Goal: Task Accomplishment & Management: Complete application form

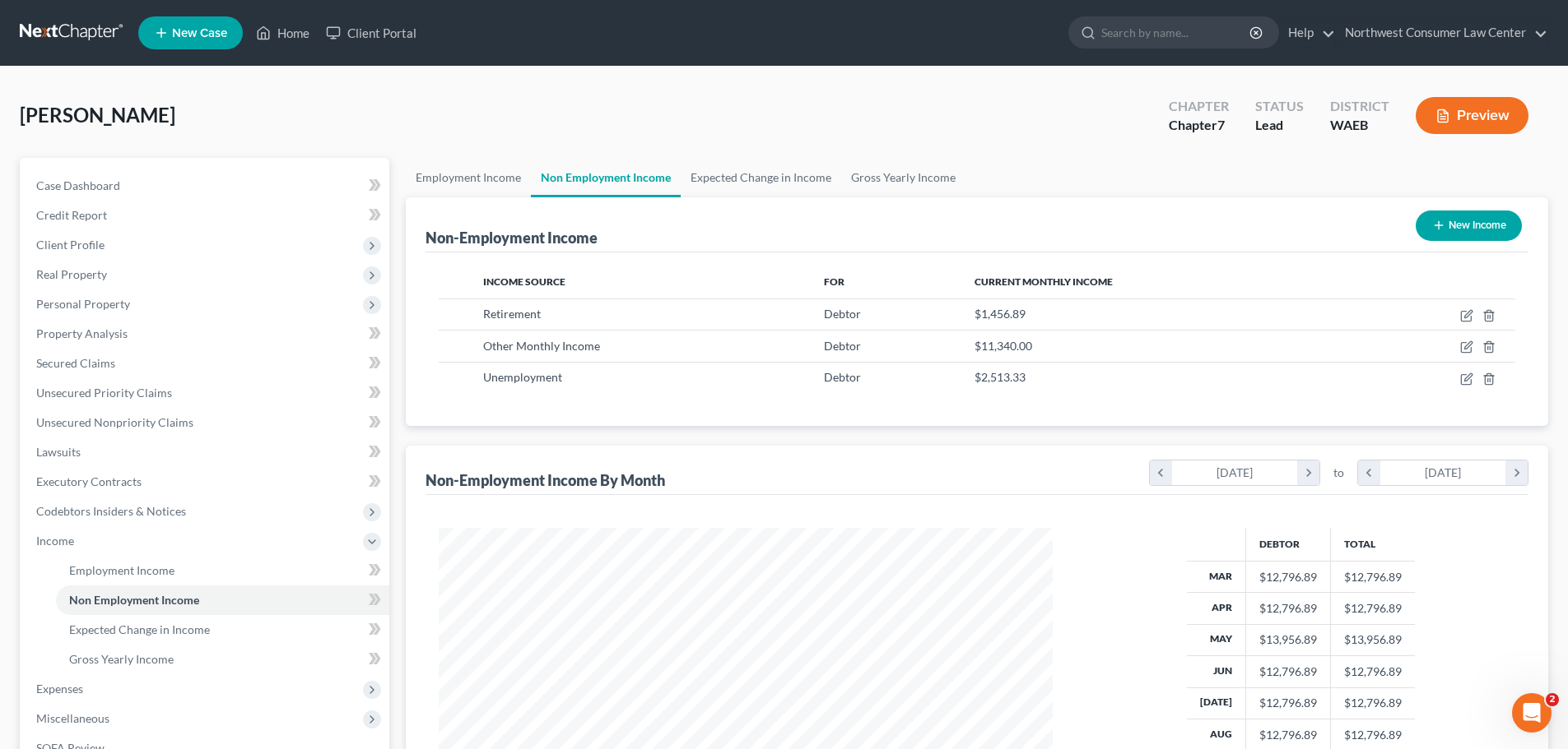
click at [29, 32] on link at bounding box center [73, 33] width 105 height 30
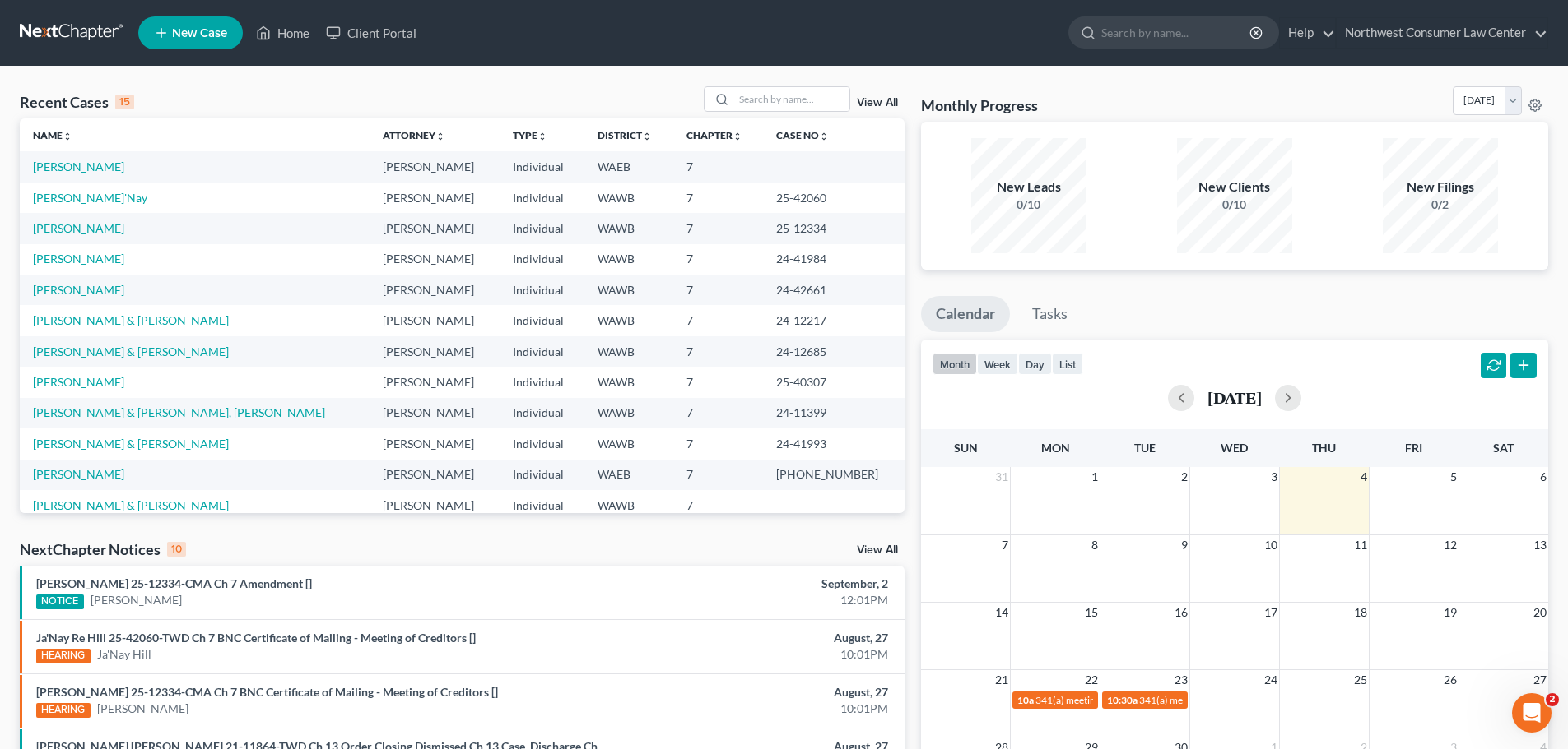
click at [163, 29] on icon at bounding box center [161, 32] width 15 height 20
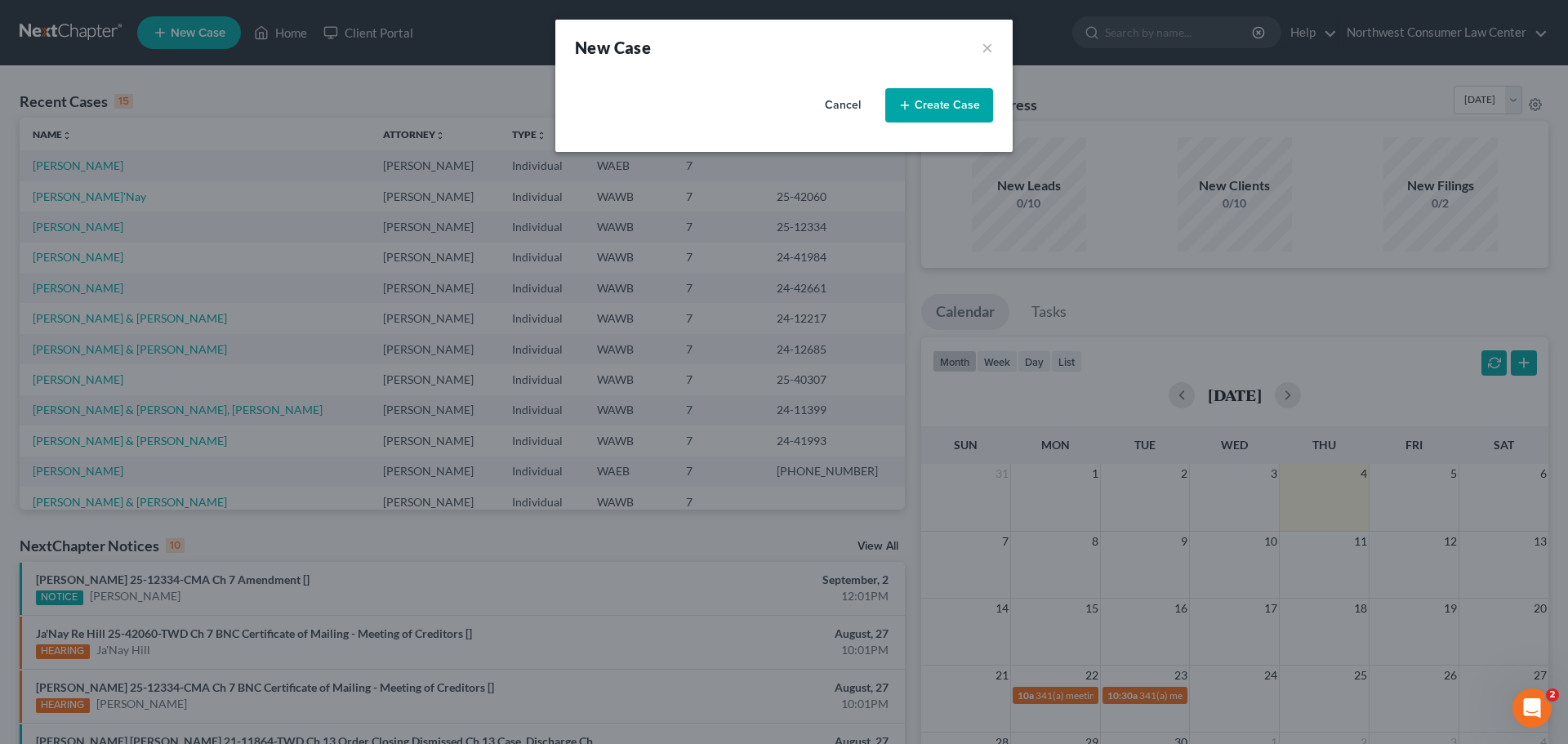
select select "87"
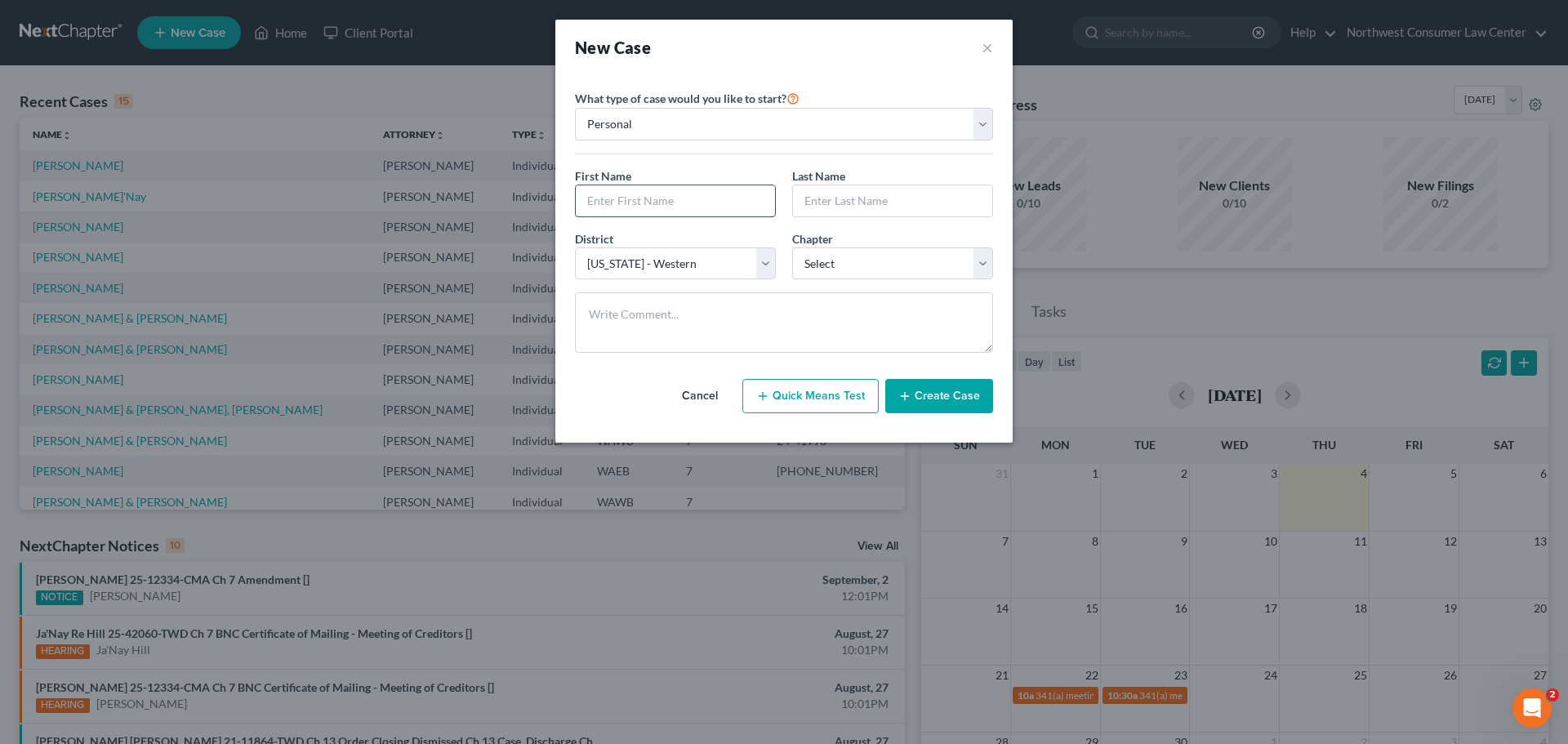
click at [667, 209] on input "text" at bounding box center [675, 201] width 199 height 31
drag, startPoint x: 649, startPoint y: 201, endPoint x: 615, endPoint y: 179, distance: 40.5
click at [649, 201] on input "text" at bounding box center [675, 201] width 199 height 31
type input "Victoria"
type input "[PERSON_NAME]"
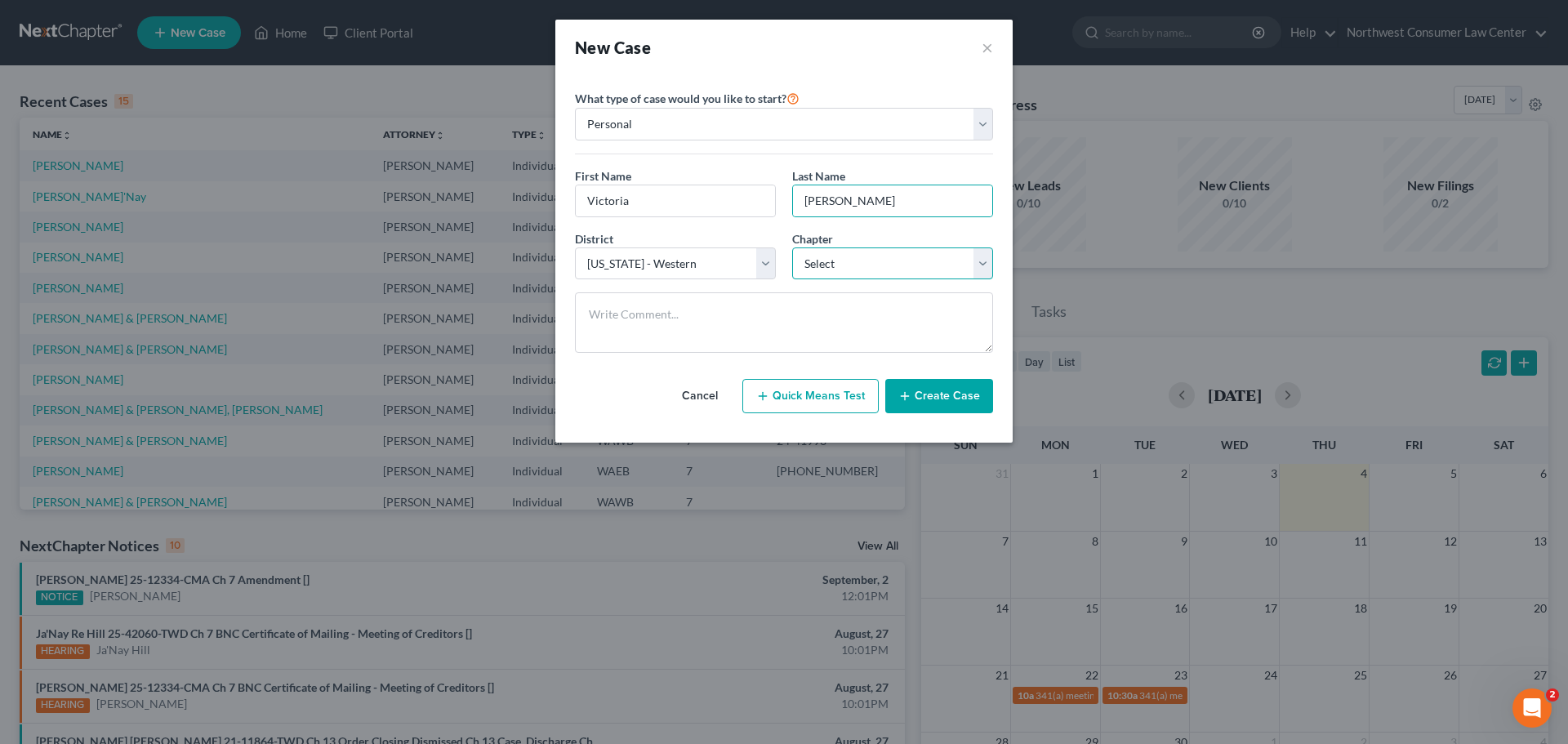
click at [931, 275] on select "Select 7 11 12 13" at bounding box center [892, 265] width 201 height 33
select select "0"
click at [792, 248] on select "Select 7 11 12 13" at bounding box center [892, 265] width 201 height 33
click at [931, 394] on button "Create Case" at bounding box center [939, 396] width 108 height 34
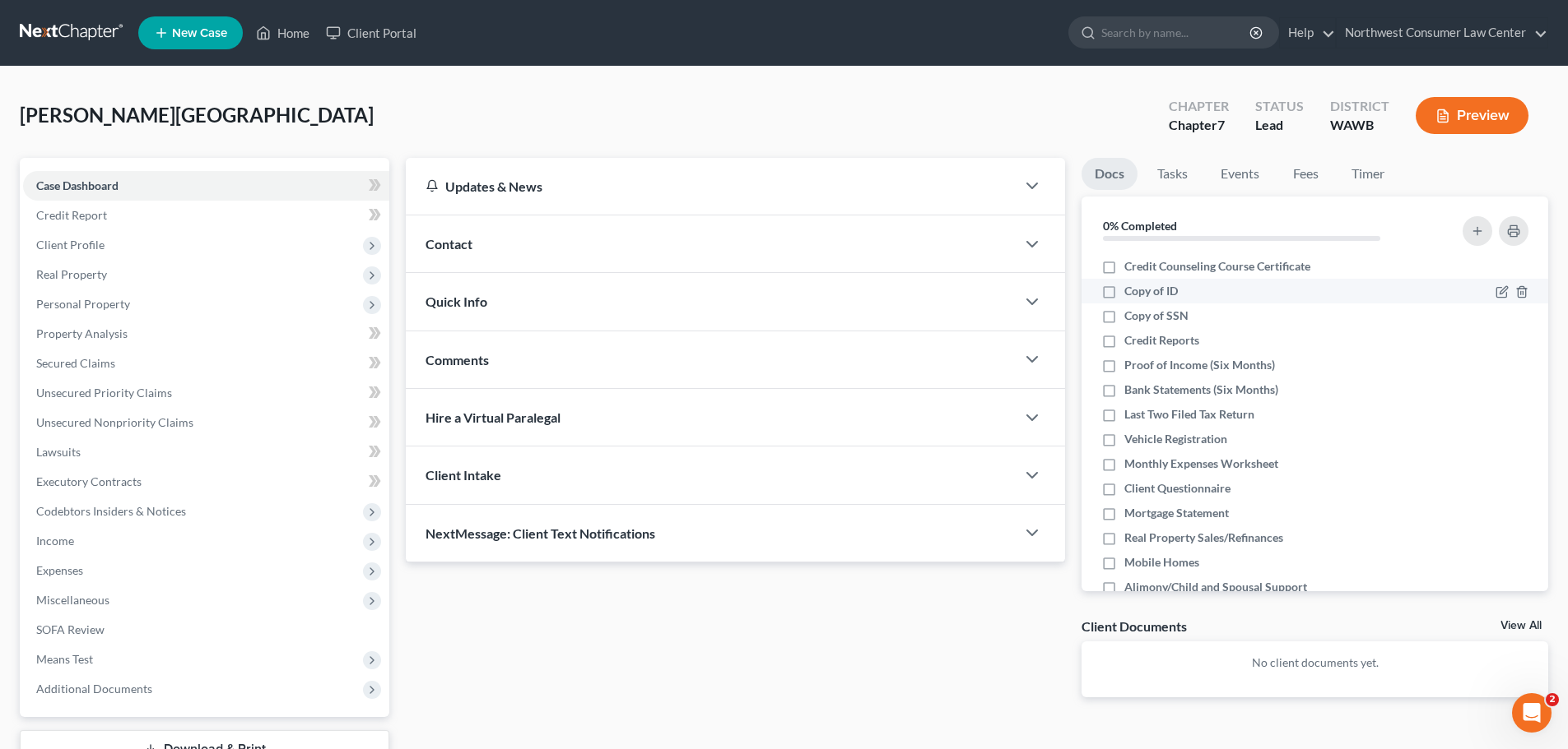
drag, startPoint x: 1181, startPoint y: 263, endPoint x: 1155, endPoint y: 280, distance: 31.1
click at [1181, 263] on span "Credit Counseling Course Certificate" at bounding box center [1217, 266] width 186 height 17
click at [1141, 263] on input "Credit Counseling Course Certificate" at bounding box center [1136, 264] width 11 height 11
checkbox input "true"
click at [1145, 286] on span "Copy of ID" at bounding box center [1151, 291] width 53 height 17
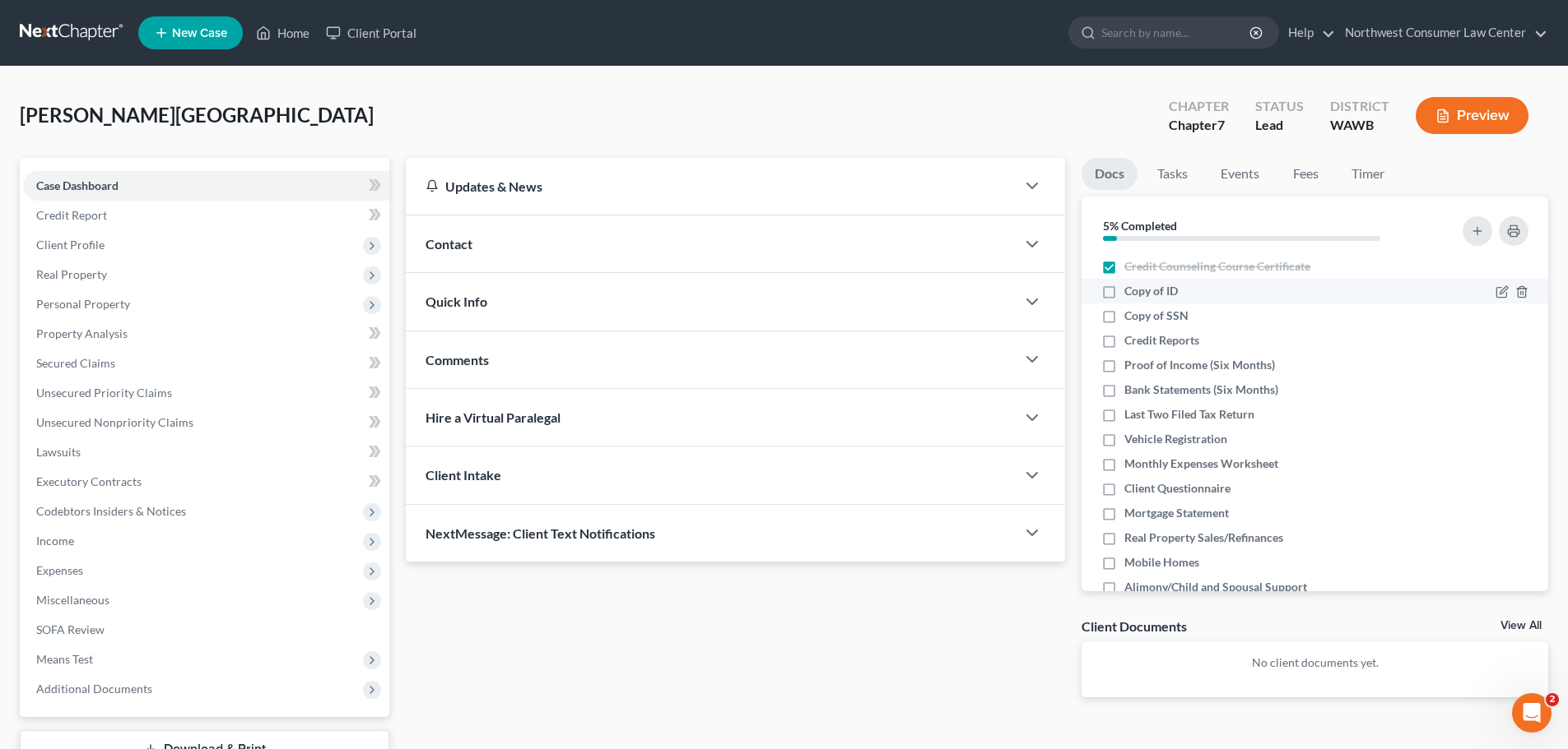
click at [1141, 286] on input "Copy of ID" at bounding box center [1136, 288] width 11 height 11
checkbox input "true"
click at [1150, 316] on span "Copy of SSN" at bounding box center [1156, 315] width 64 height 17
click at [1141, 316] on input "Copy of SSN" at bounding box center [1136, 313] width 11 height 11
checkbox input "true"
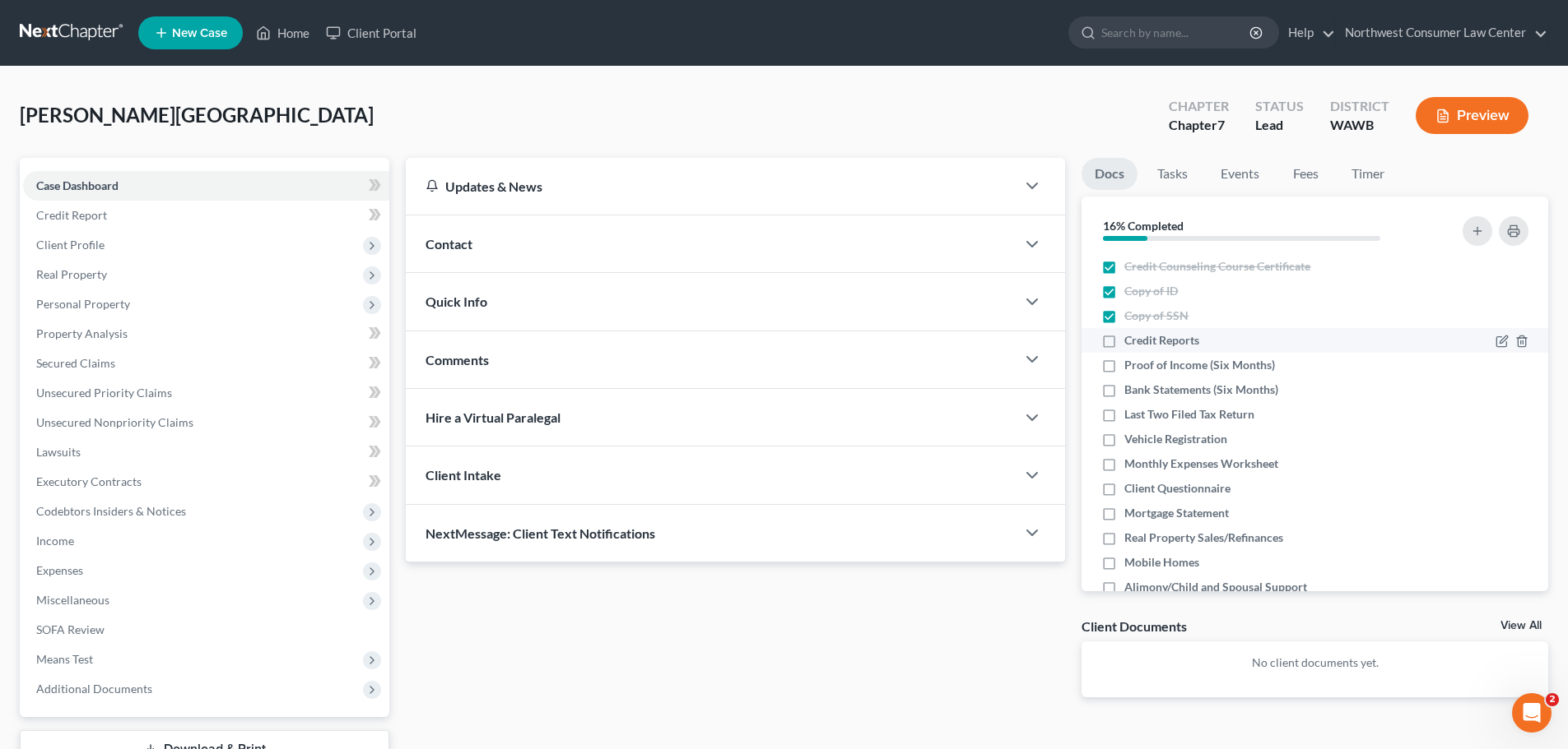
click at [1159, 345] on span "Credit Reports" at bounding box center [1161, 340] width 74 height 17
click at [1141, 343] on input "Credit Reports" at bounding box center [1136, 337] width 11 height 11
checkbox input "true"
click at [1174, 371] on span "Proof of Income (Six Months)" at bounding box center [1200, 365] width 151 height 17
click at [1141, 368] on input "Proof of Income (Six Months)" at bounding box center [1136, 363] width 11 height 11
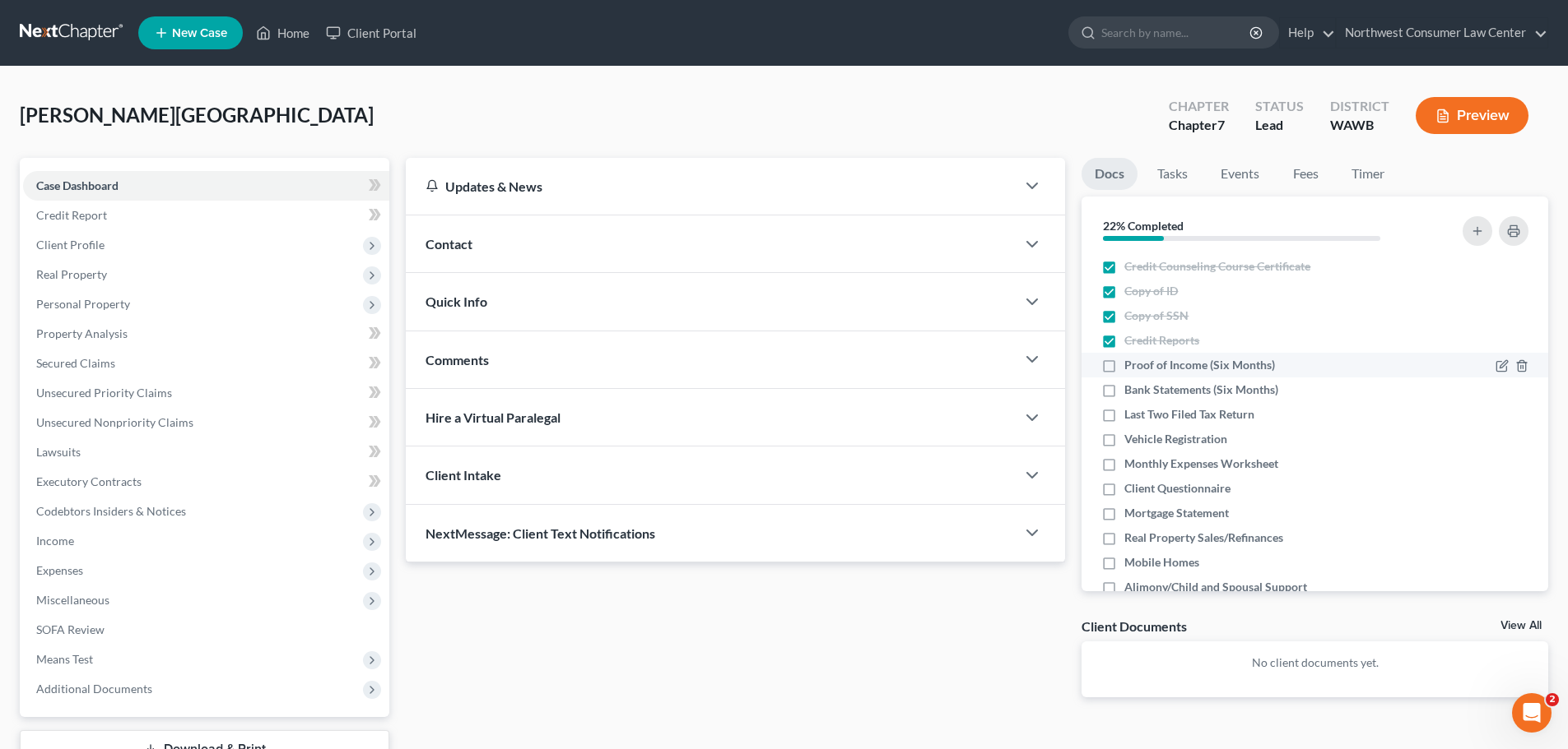
checkbox input "true"
click at [1167, 392] on span "Bank Statements (Six Months)" at bounding box center [1202, 390] width 154 height 17
click at [1141, 392] on input "Bank Statements (Six Months)" at bounding box center [1136, 387] width 11 height 11
checkbox input "true"
click at [1174, 401] on li "Bank Statements (Six Months)" at bounding box center [1315, 390] width 466 height 25
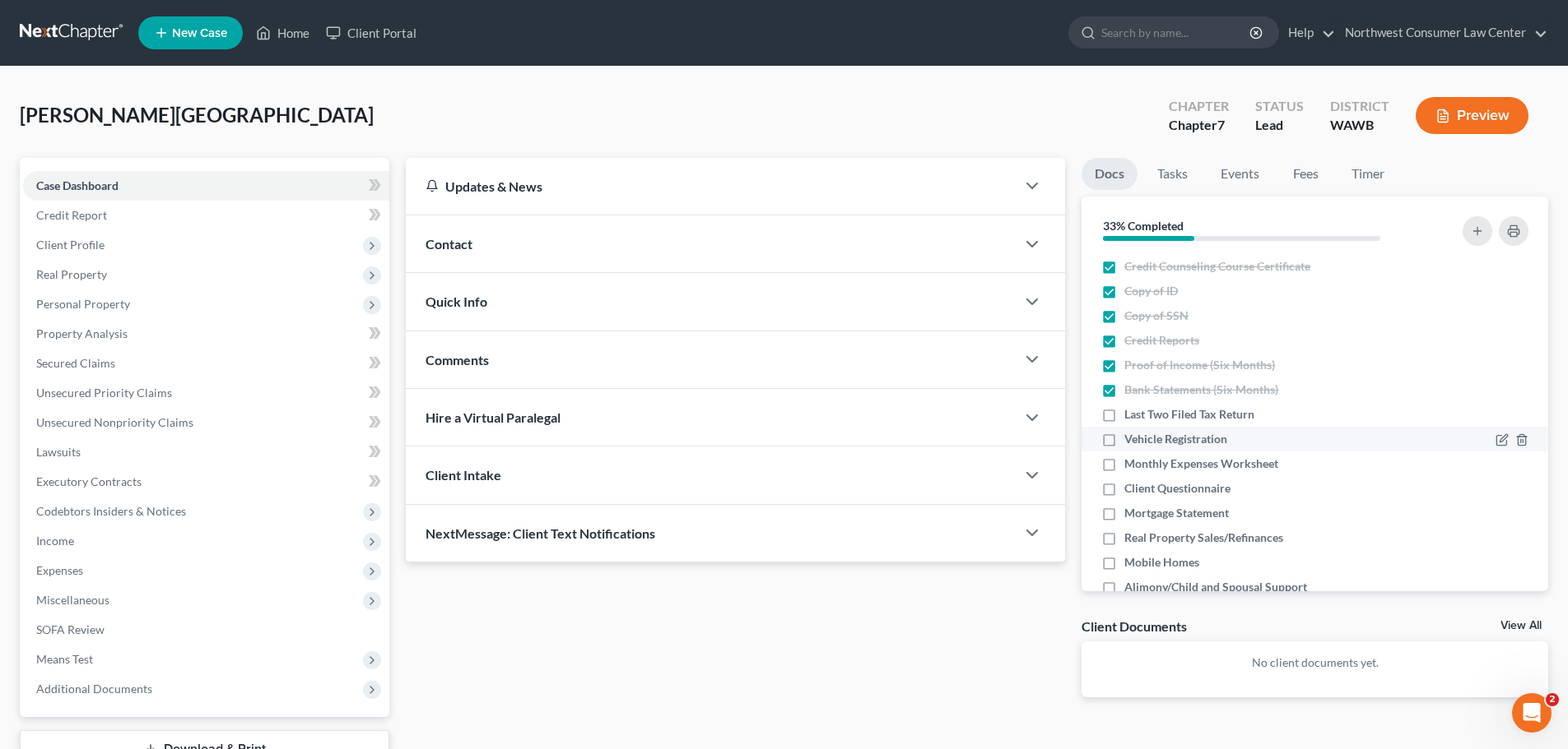
click at [1167, 417] on span "Last Two Filed Tax Return" at bounding box center [1189, 414] width 130 height 17
click at [1141, 417] on input "Last Two Filed Tax Return" at bounding box center [1136, 412] width 11 height 11
checkbox input "true"
click at [1156, 437] on span "Vehicle Registration" at bounding box center [1175, 439] width 103 height 17
click at [1141, 437] on input "Vehicle Registration" at bounding box center [1136, 436] width 11 height 11
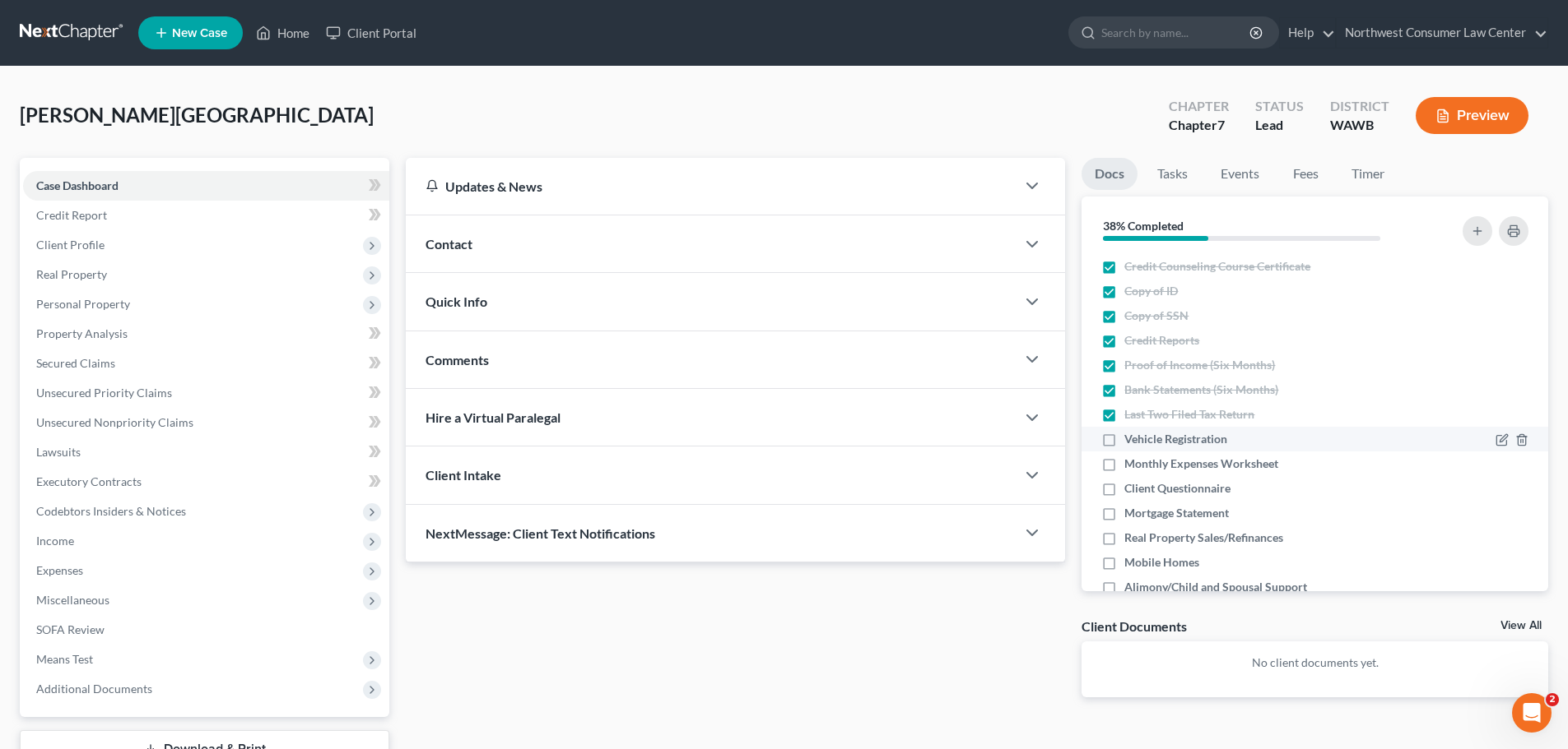
checkbox input "true"
click at [1165, 459] on span "Monthly Expenses Worksheet" at bounding box center [1202, 463] width 154 height 17
click at [1141, 459] on input "Monthly Expenses Worksheet" at bounding box center [1136, 461] width 11 height 11
checkbox input "true"
click at [1174, 490] on span "Client Questionnaire" at bounding box center [1177, 488] width 106 height 17
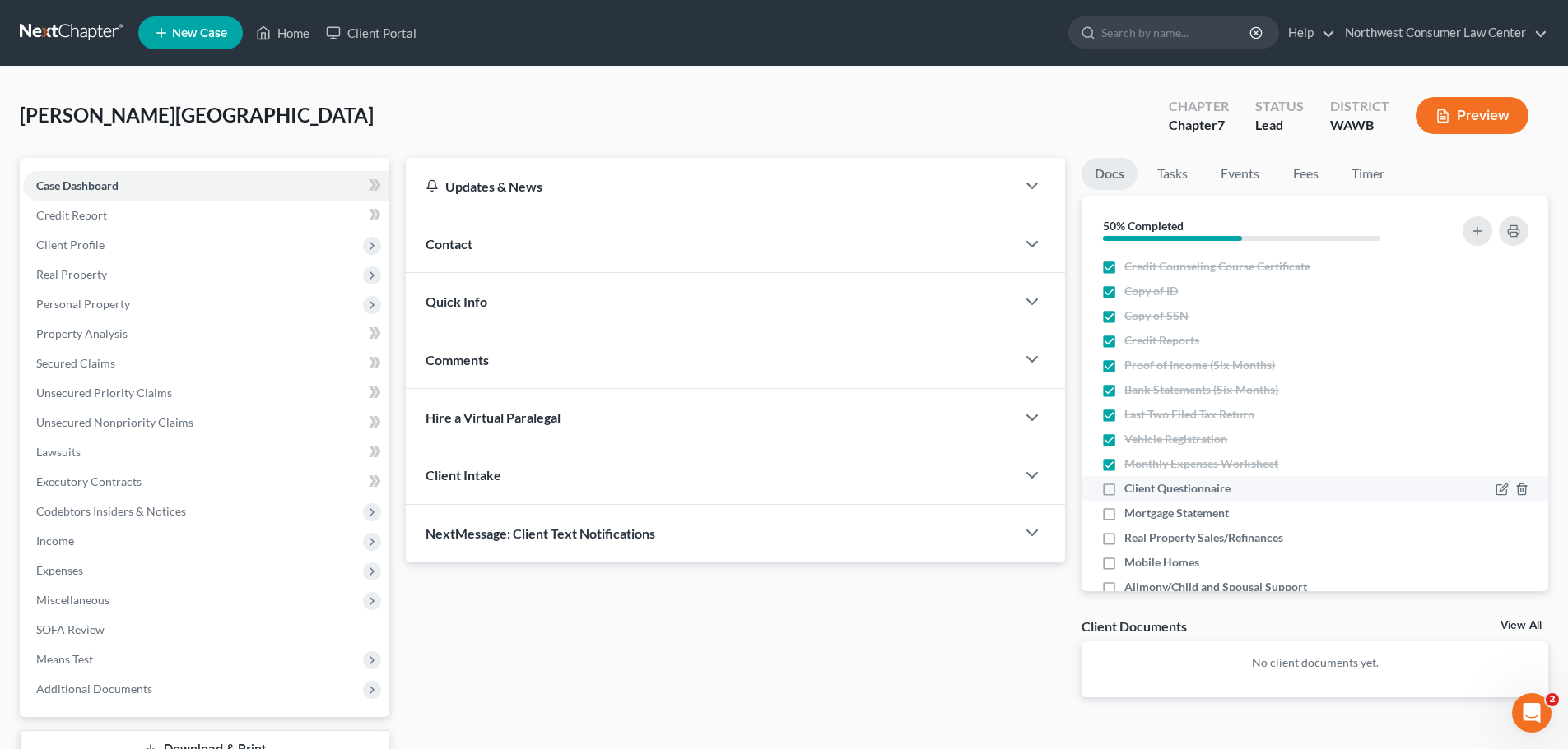
click at [1141, 490] on input "Client Questionnaire" at bounding box center [1136, 485] width 11 height 11
checkbox input "true"
click at [1174, 513] on span "Mortgage Statement" at bounding box center [1176, 513] width 104 height 17
click at [1141, 513] on input "Mortgage Statement" at bounding box center [1136, 511] width 11 height 11
checkbox input "true"
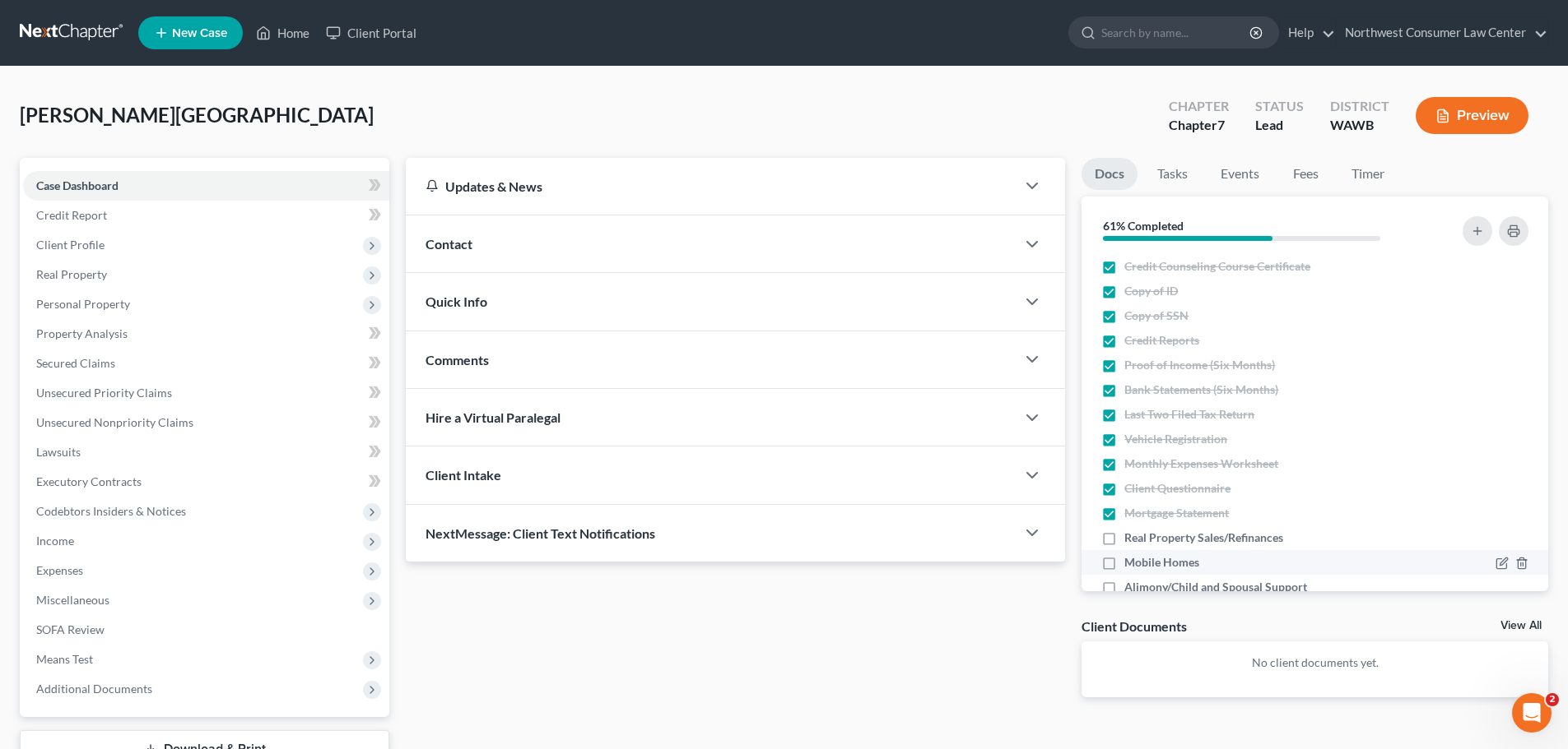
click at [1174, 553] on li "Mobile Homes" at bounding box center [1315, 562] width 466 height 25
click at [1183, 535] on span "Real Property Sales/Refinances" at bounding box center [1203, 538] width 159 height 17
click at [1141, 535] on input "Real Property Sales/Refinances" at bounding box center [1136, 535] width 11 height 11
checkbox input "true"
click at [1156, 573] on li "Mobile Homes" at bounding box center [1315, 562] width 466 height 25
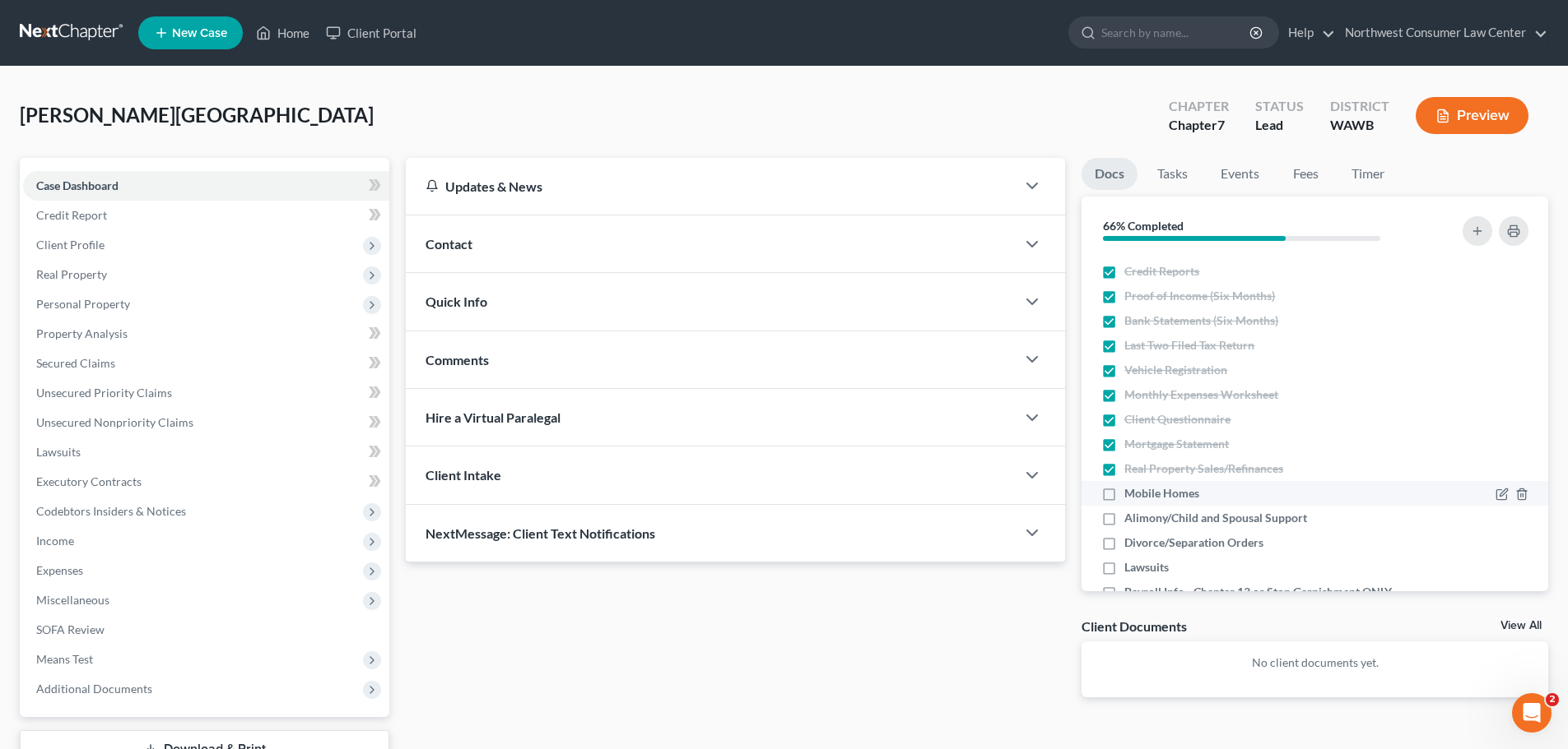
scroll to position [133, 0]
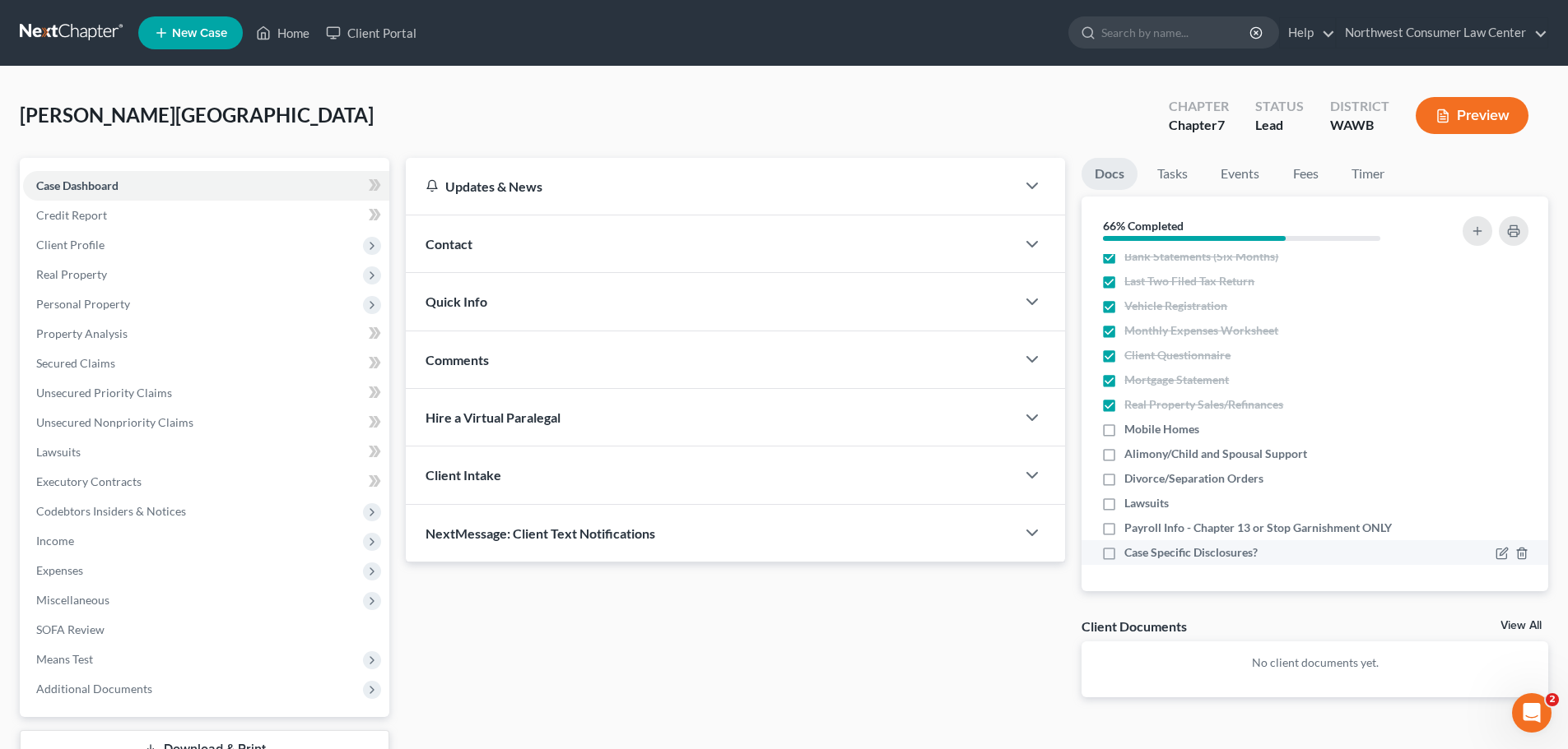
click at [1168, 549] on span "Case Specific Disclosures?" at bounding box center [1191, 553] width 133 height 17
click at [1141, 549] on input "Case Specific Disclosures?" at bounding box center [1136, 550] width 11 height 11
checkbox input "true"
click at [1175, 536] on li "Payroll Info - Chapter 13 or Stop Garnishment ONLY" at bounding box center [1315, 528] width 466 height 25
click at [1152, 505] on span "Lawsuits" at bounding box center [1146, 503] width 45 height 17
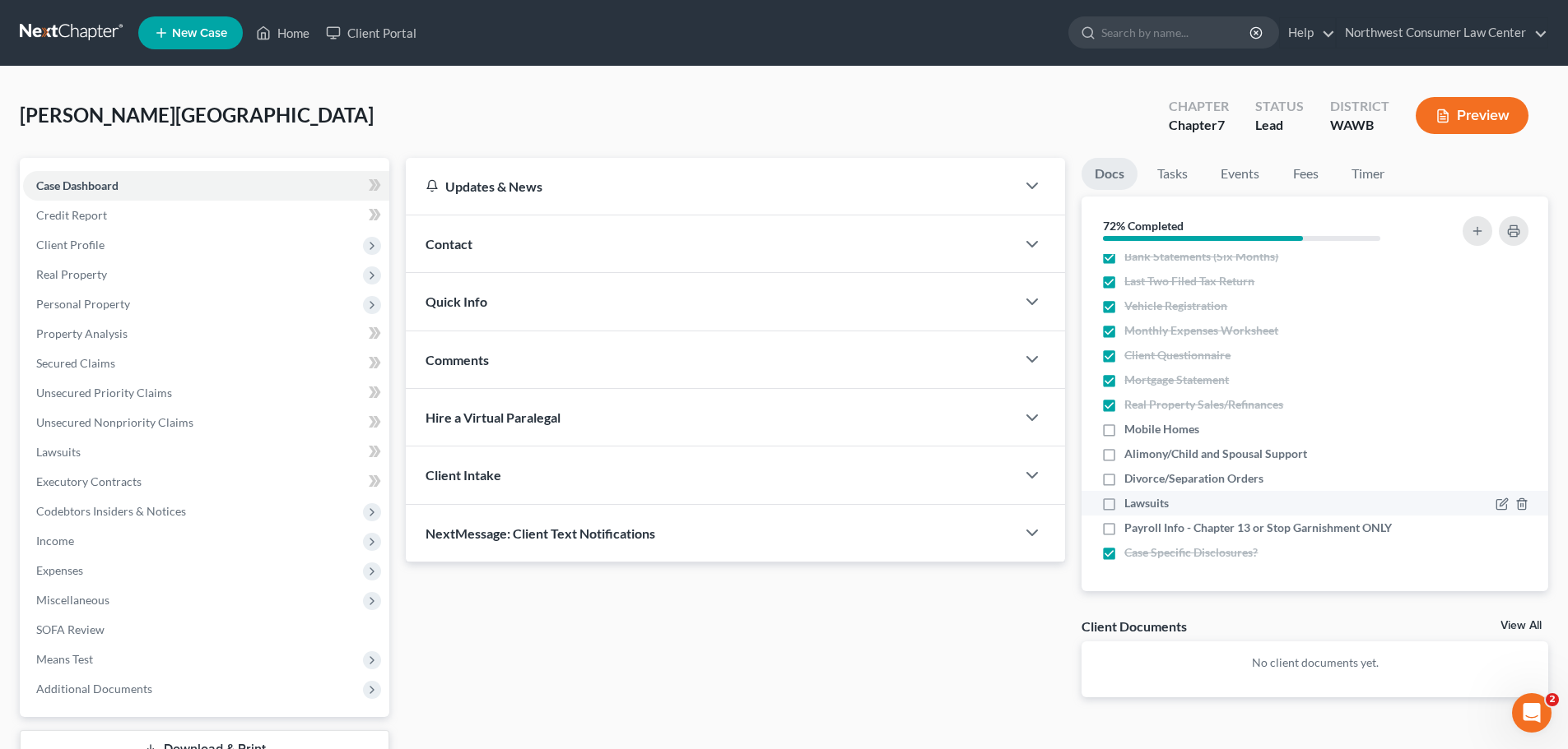
click at [1141, 505] on input "Lawsuits" at bounding box center [1136, 500] width 11 height 11
checkbox input "true"
click at [1132, 525] on span "Payroll Info - Chapter 13 or Stop Garnishment ONLY" at bounding box center [1258, 527] width 267 height 17
click at [1132, 525] on input "Payroll Info - Chapter 13 or Stop Garnishment ONLY" at bounding box center [1136, 525] width 11 height 11
checkbox input "true"
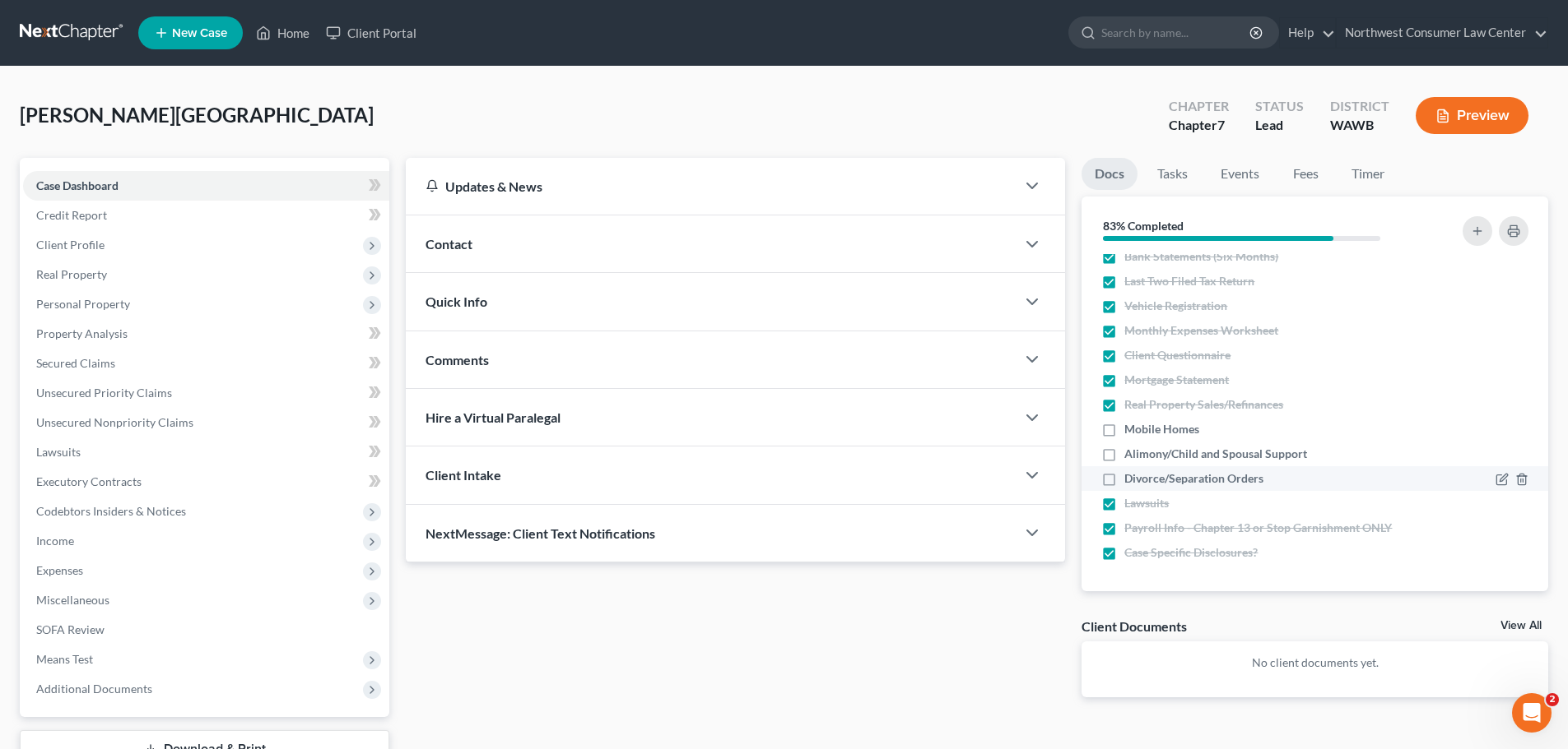
click at [1142, 483] on span "Divorce/Separation Orders" at bounding box center [1194, 478] width 139 height 17
click at [1141, 481] on input "Divorce/Separation Orders" at bounding box center [1136, 476] width 11 height 11
checkbox input "true"
click at [1160, 445] on li "Alimony/Child and Spousal Support" at bounding box center [1315, 454] width 466 height 25
click at [1158, 433] on span "Mobile Homes" at bounding box center [1161, 429] width 74 height 17
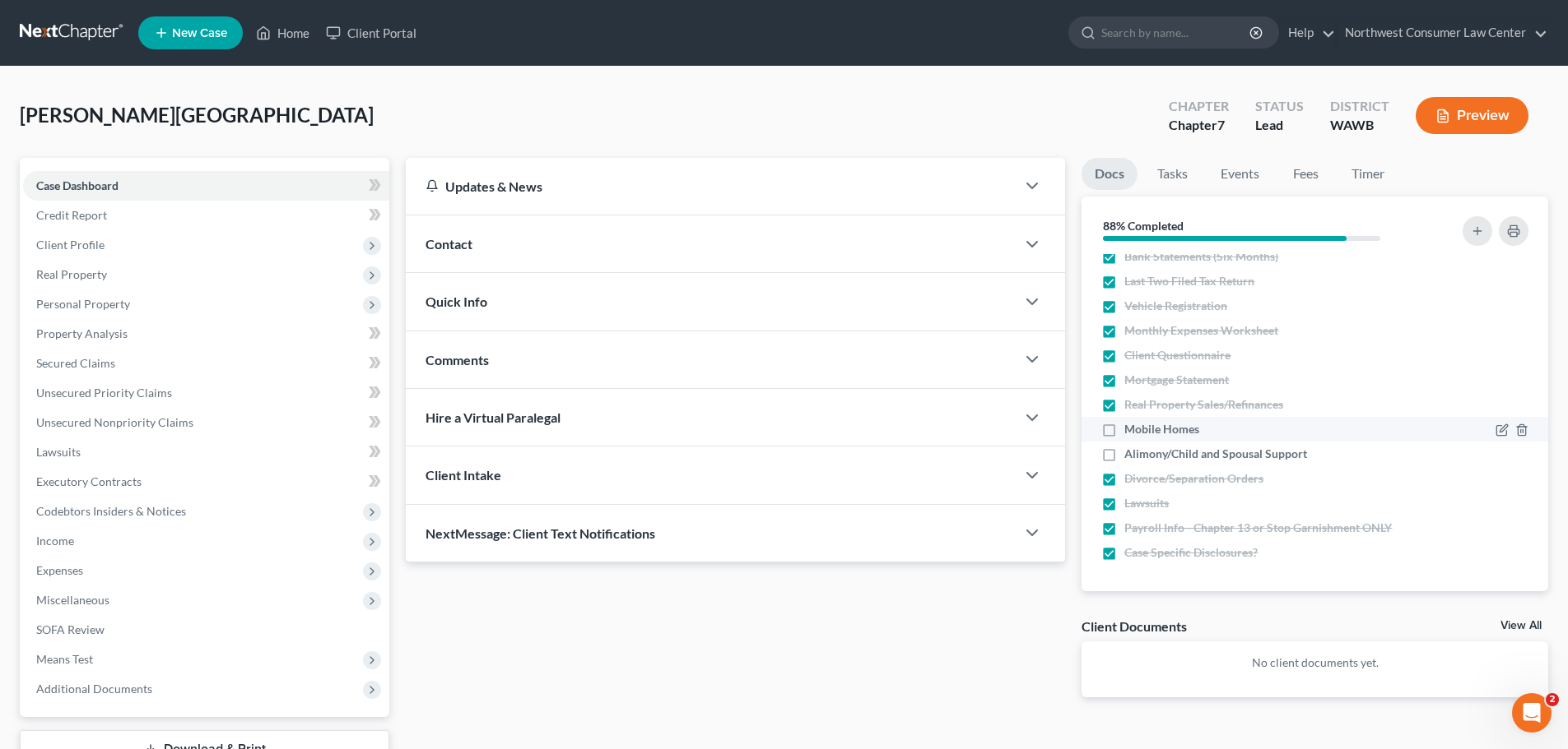
click at [1141, 432] on input "Mobile Homes" at bounding box center [1136, 427] width 11 height 11
checkbox input "true"
click at [1155, 449] on span "Alimony/Child and Spousal Support" at bounding box center [1216, 454] width 182 height 17
click at [1141, 449] on input "Alimony/Child and Spousal Support" at bounding box center [1136, 451] width 11 height 11
checkbox input "true"
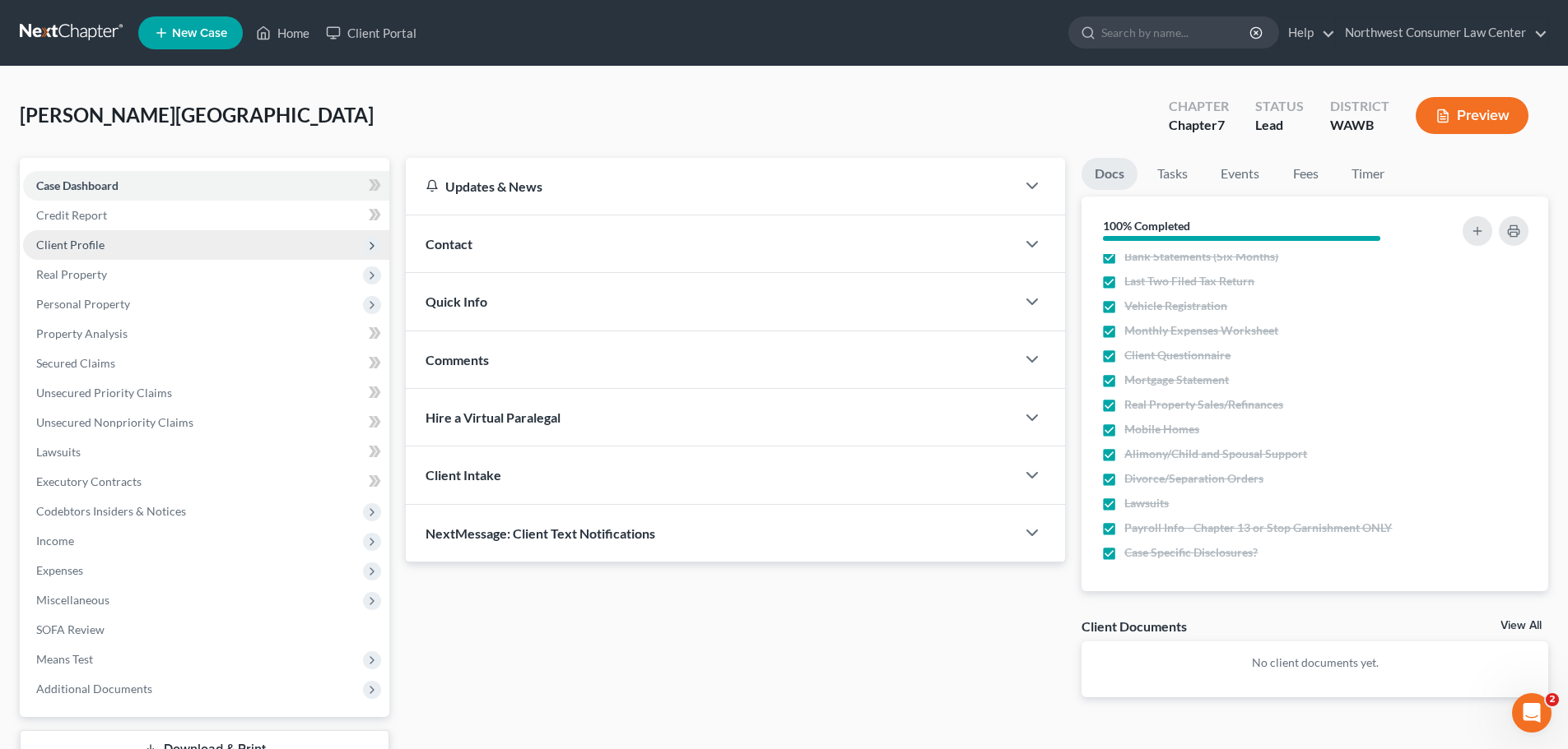
click at [242, 246] on span "Client Profile" at bounding box center [206, 245] width 366 height 30
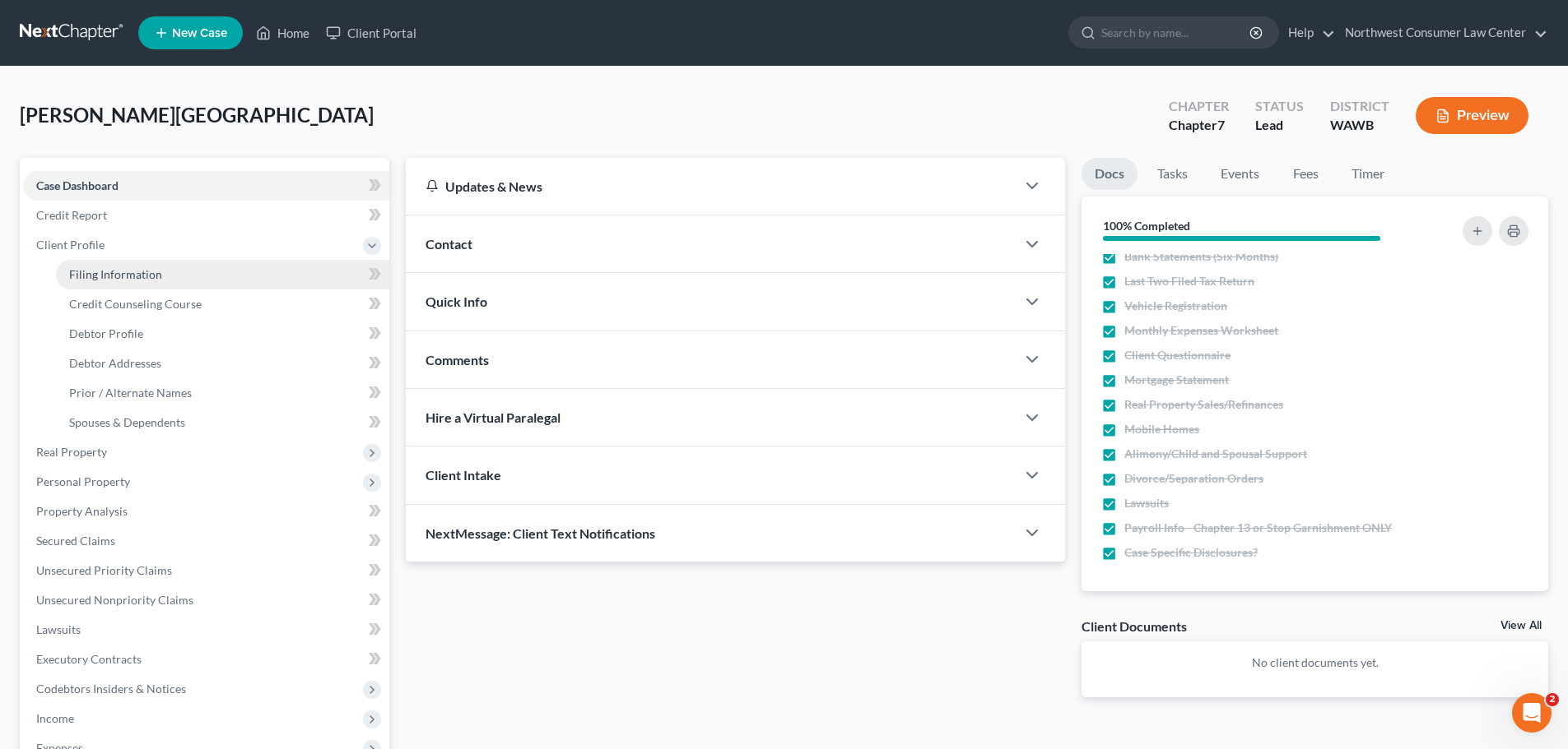
click at [214, 278] on link "Filing Information" at bounding box center [223, 275] width 333 height 30
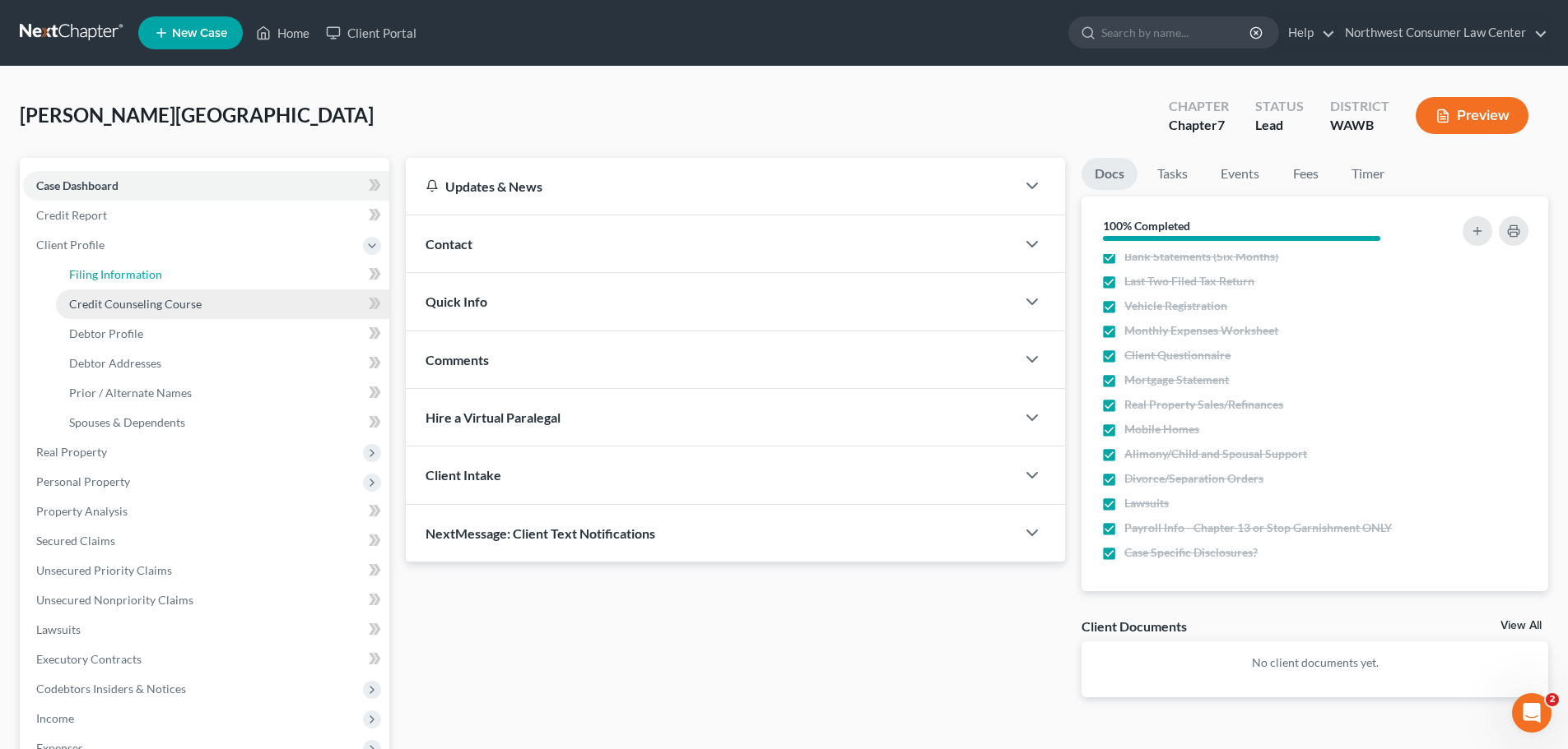
select select "1"
select select "0"
select select "87"
select select "50"
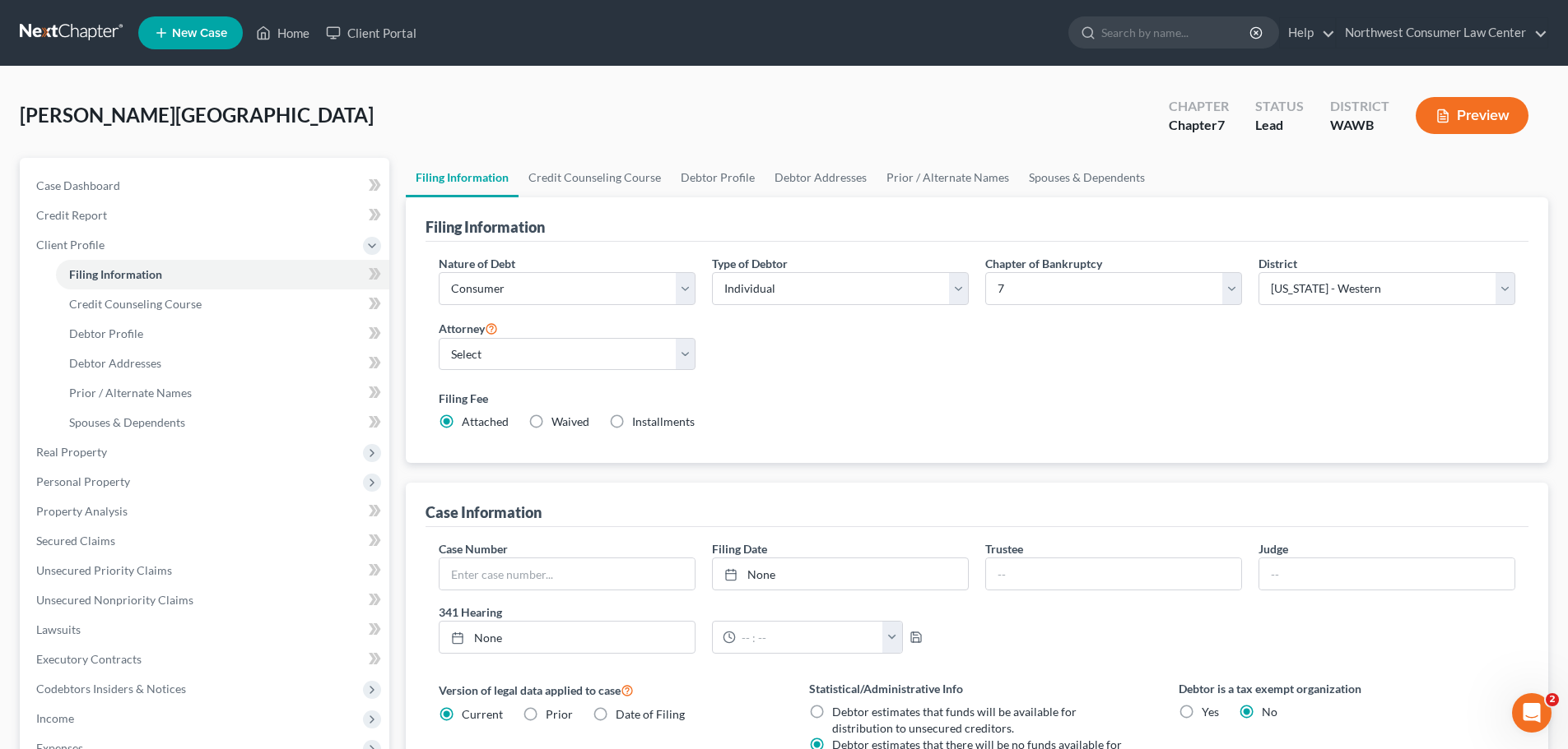
click at [632, 420] on label "Installments Installments" at bounding box center [663, 421] width 62 height 17
click at [639, 420] on input "Installments Installments" at bounding box center [644, 419] width 11 height 11
radio input "true"
radio input "false"
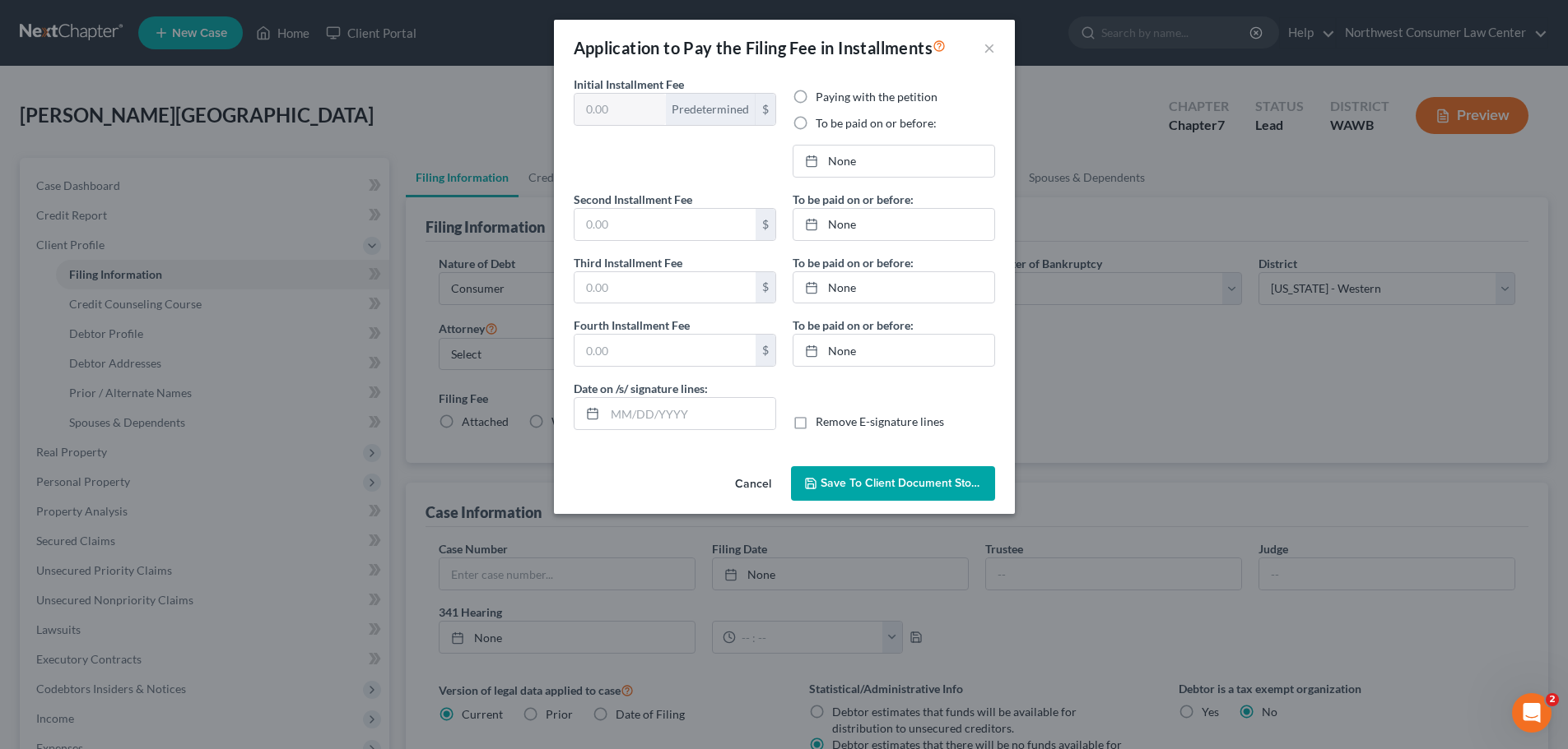
type input "100.00"
radio input "true"
type input "0.00"
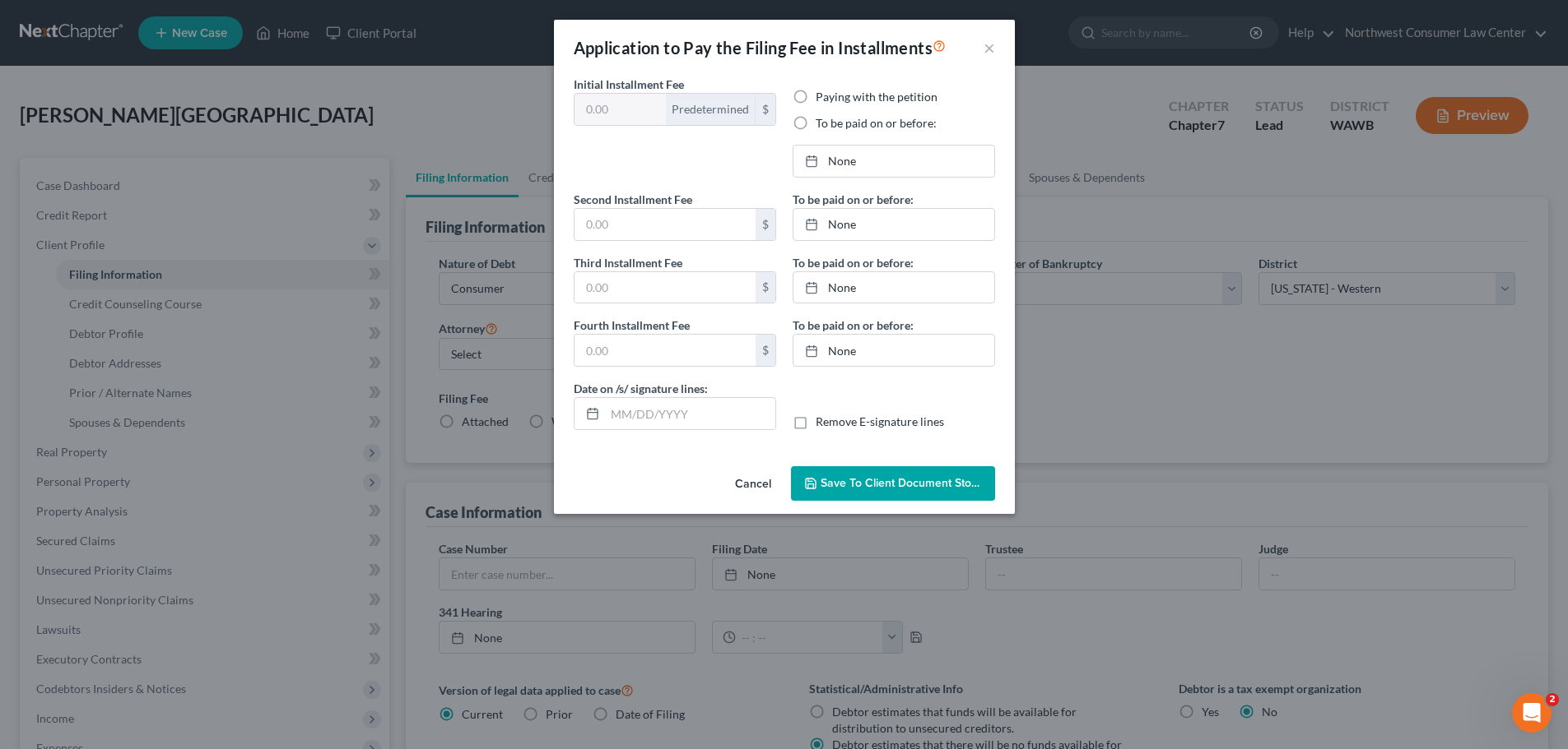
type input "[DATE]"
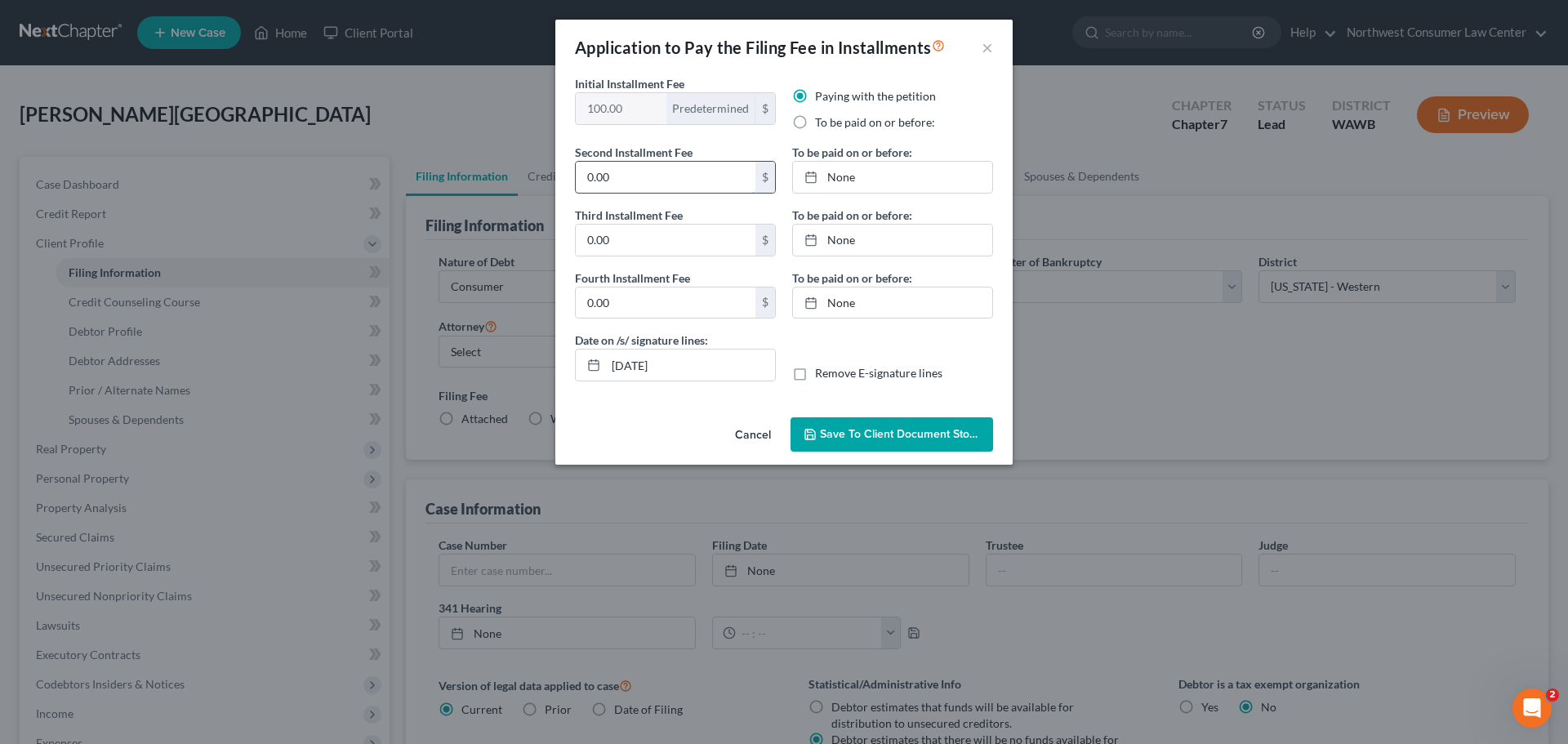
click at [664, 182] on input "0.00" at bounding box center [665, 178] width 180 height 31
type input "238"
click at [884, 434] on span "Save to Client Document Storage" at bounding box center [906, 434] width 173 height 14
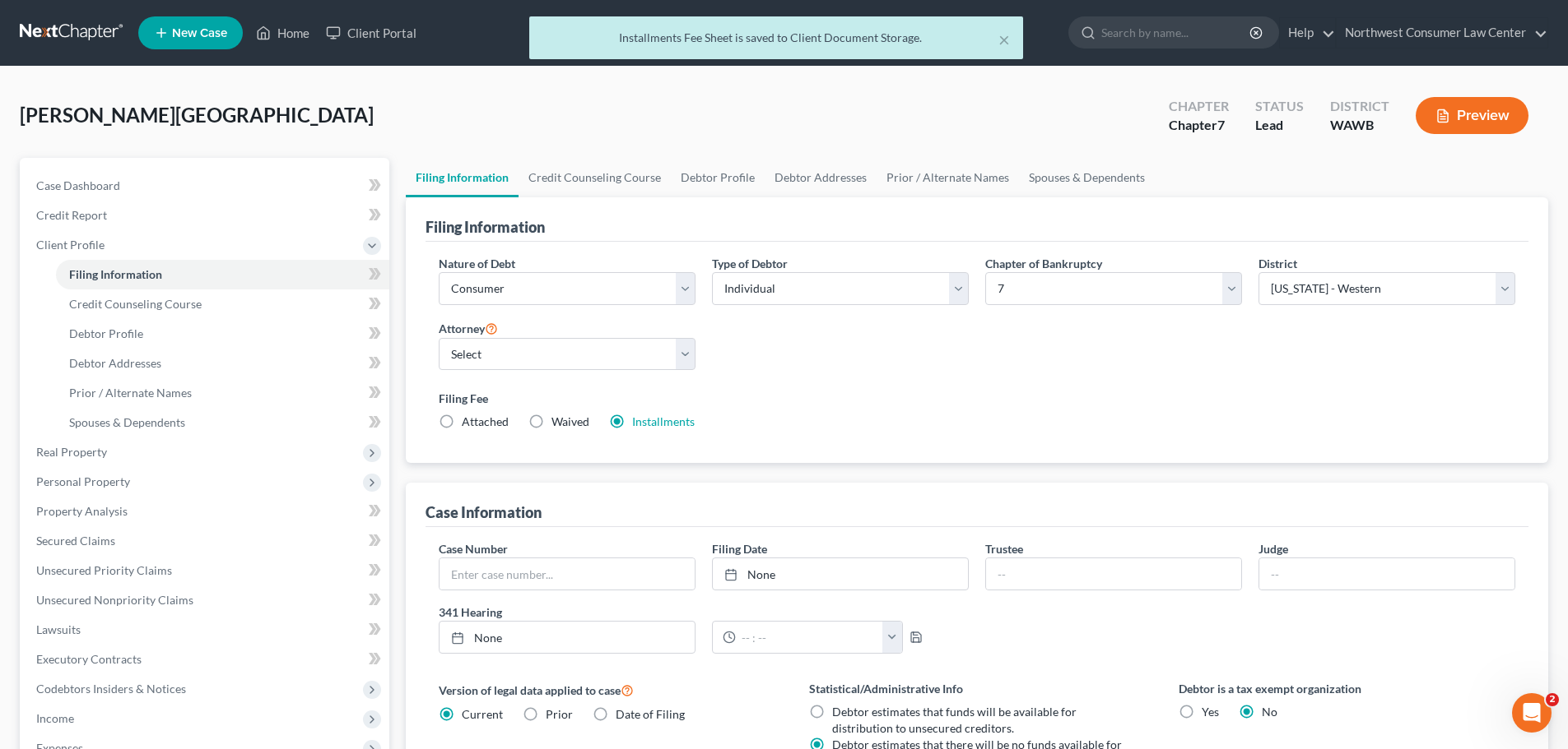
click at [699, 356] on div "Attorney Select [PERSON_NAME] - WAWB [PERSON_NAME] - WAEB [PERSON_NAME] - WAWB …" at bounding box center [567, 350] width 273 height 66
click at [685, 356] on select "Select [PERSON_NAME] - WAWB [PERSON_NAME] - WAEB [PERSON_NAME] - WAWB [PERSON_N…" at bounding box center [566, 355] width 257 height 33
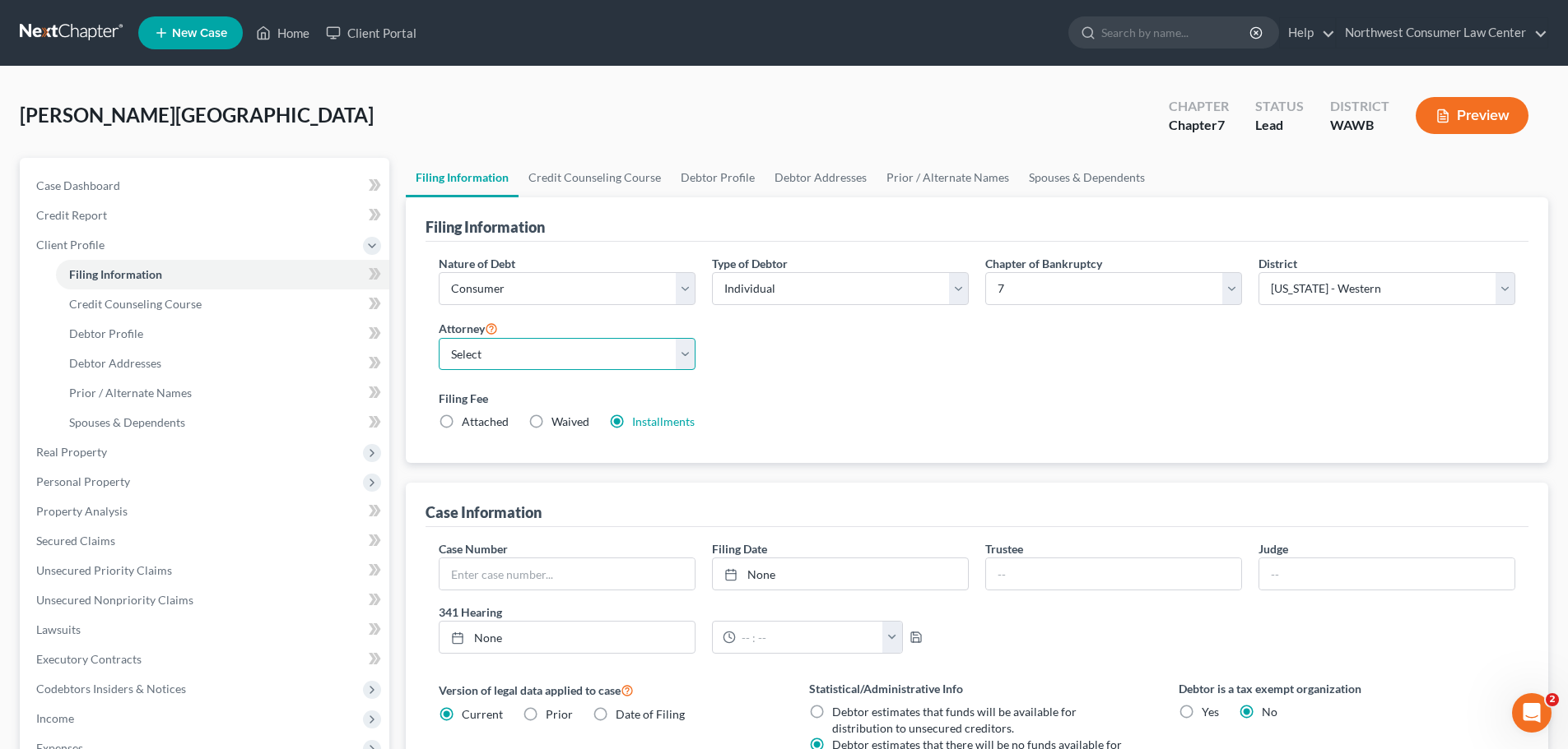
select select "0"
click at [438, 338] on select "Select [PERSON_NAME] - WAWB [PERSON_NAME] - WAEB [PERSON_NAME] - WAWB [PERSON_N…" at bounding box center [566, 355] width 257 height 33
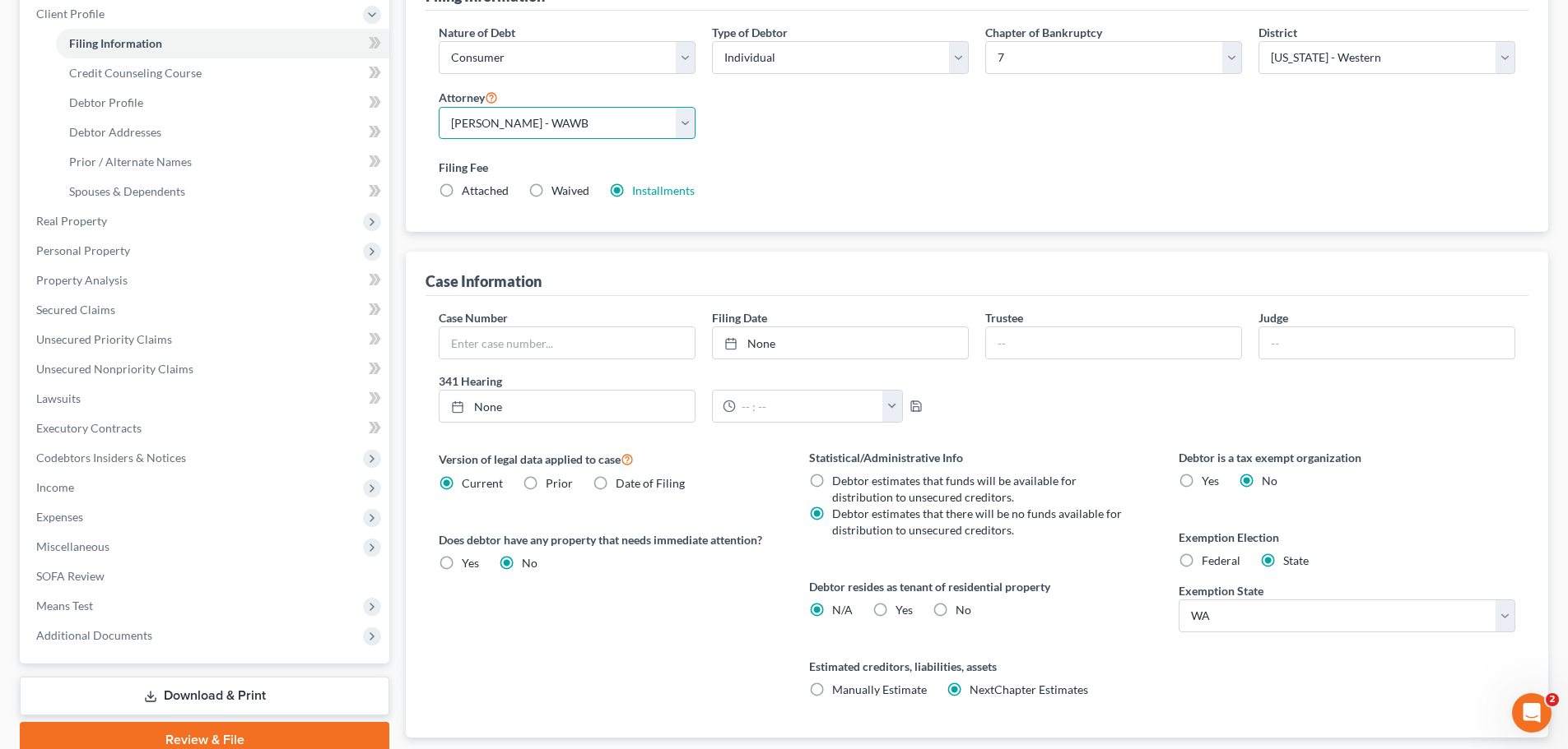
scroll to position [329, 0]
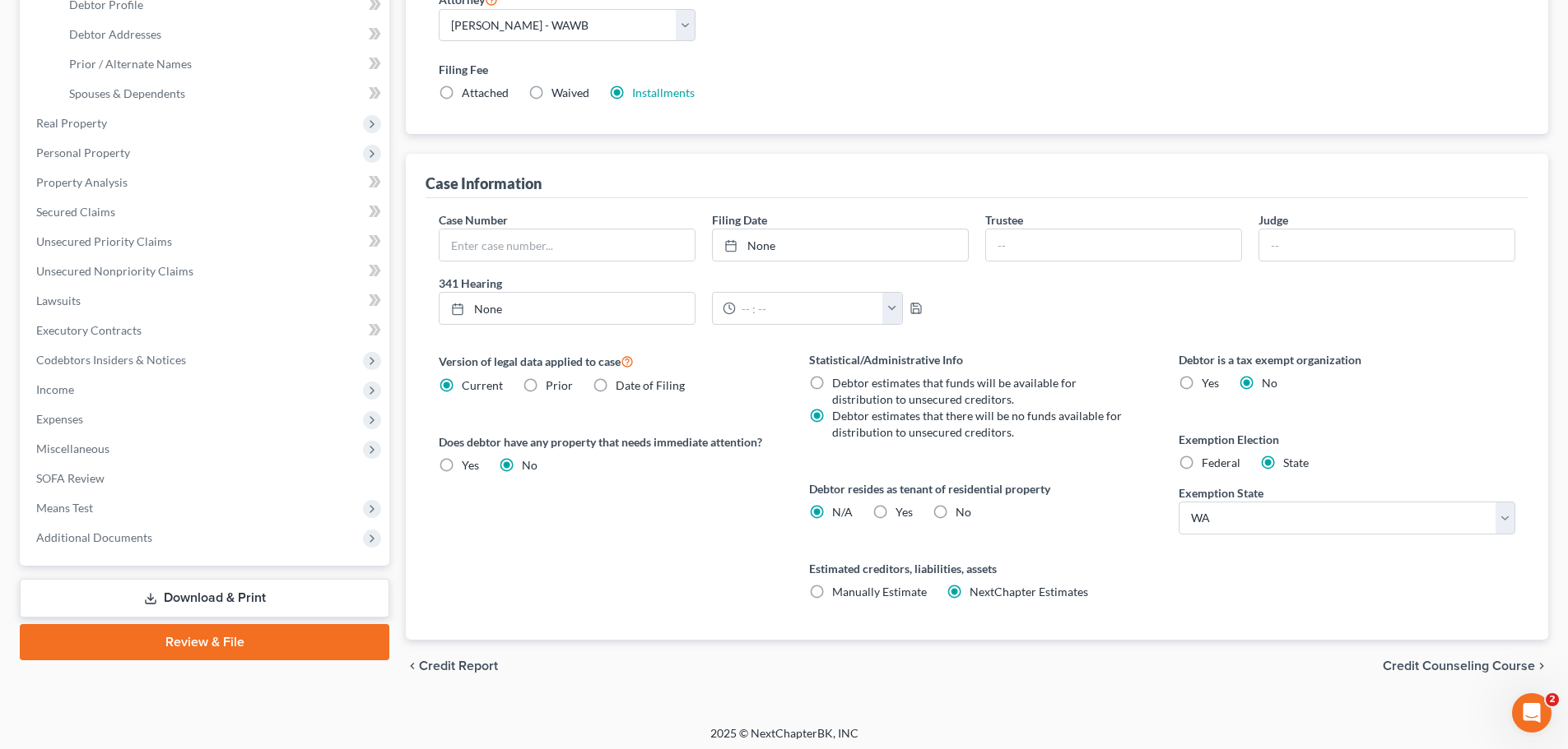
click at [1205, 466] on span "Federal" at bounding box center [1221, 463] width 39 height 14
click at [1208, 465] on input "Federal" at bounding box center [1213, 460] width 11 height 11
radio input "true"
radio input "false"
click at [960, 511] on span "No" at bounding box center [963, 512] width 16 height 14
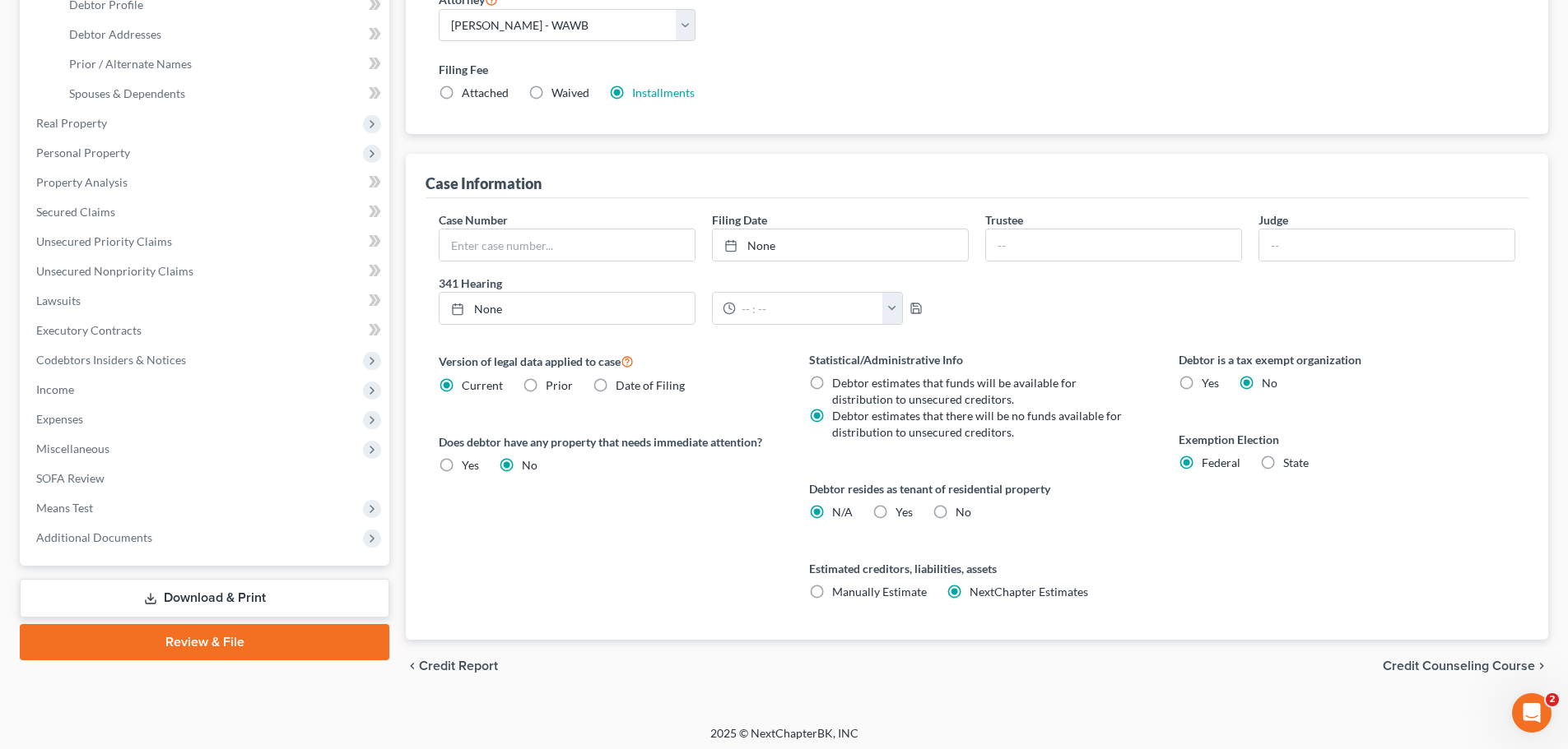
click at [962, 511] on input "No" at bounding box center [968, 510] width 11 height 11
radio input "true"
radio input "false"
click at [903, 511] on span "Yes" at bounding box center [905, 512] width 18 height 14
click at [903, 511] on input "Yes Yes" at bounding box center [907, 510] width 11 height 11
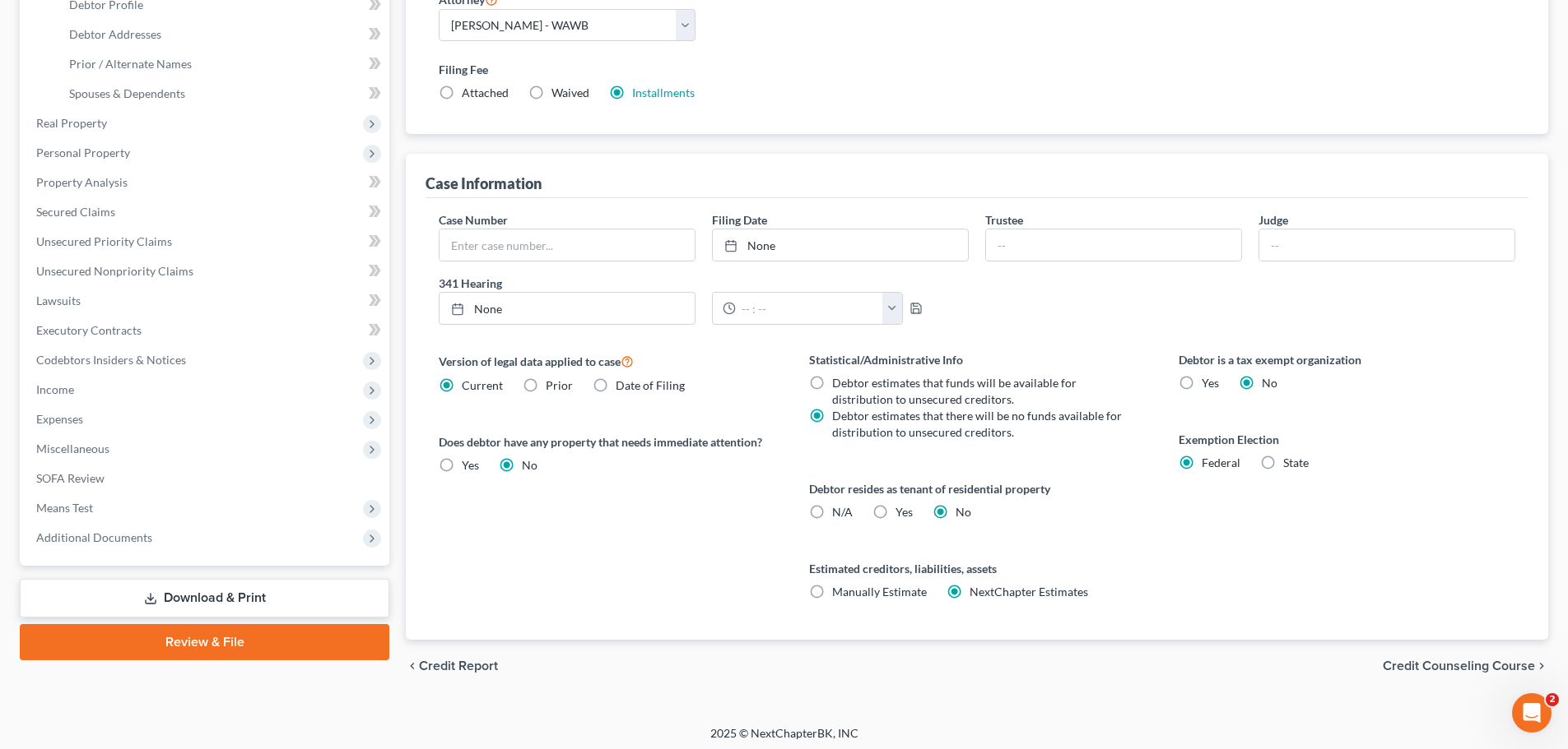
radio input "true"
radio input "false"
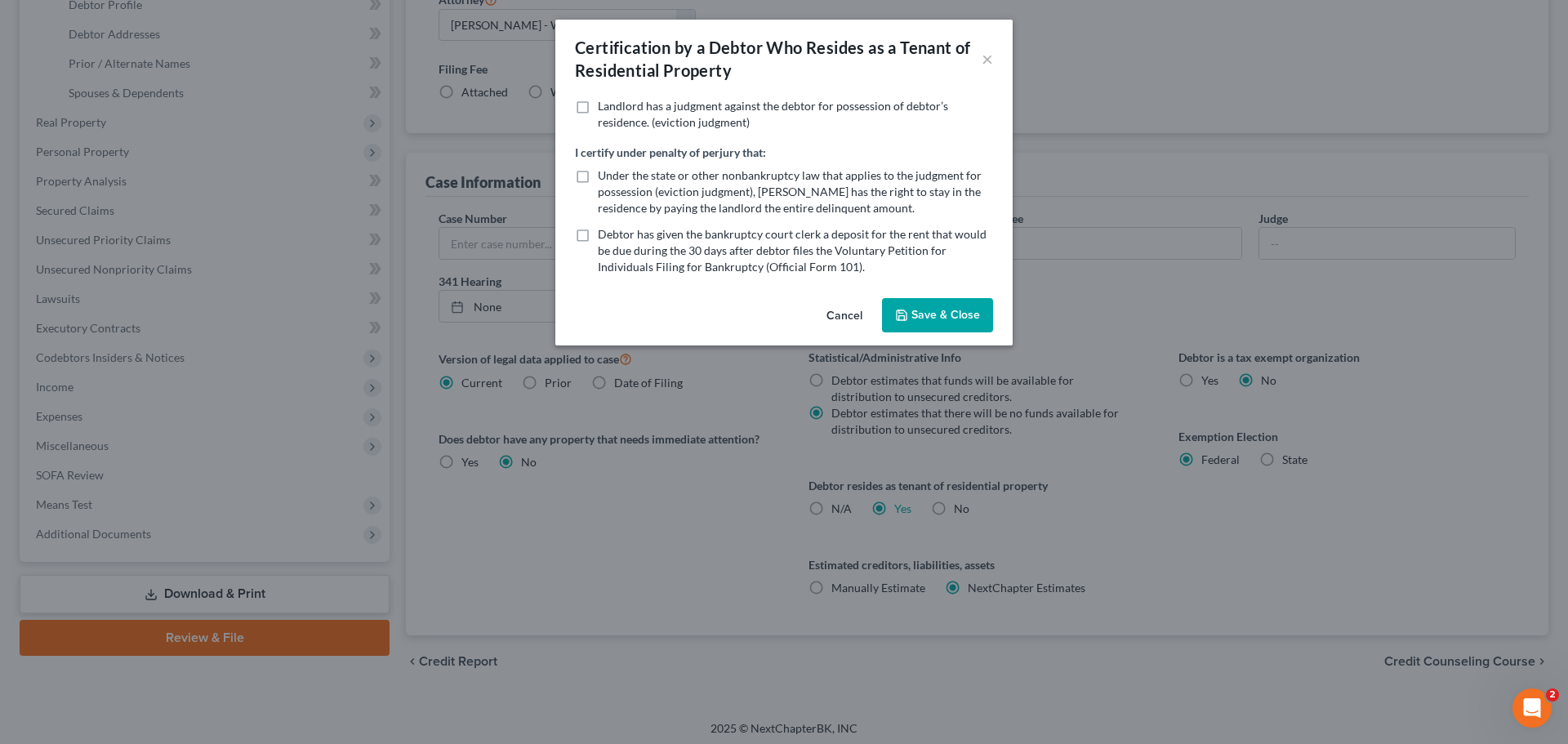
click at [964, 320] on button "Save & Close" at bounding box center [937, 315] width 111 height 34
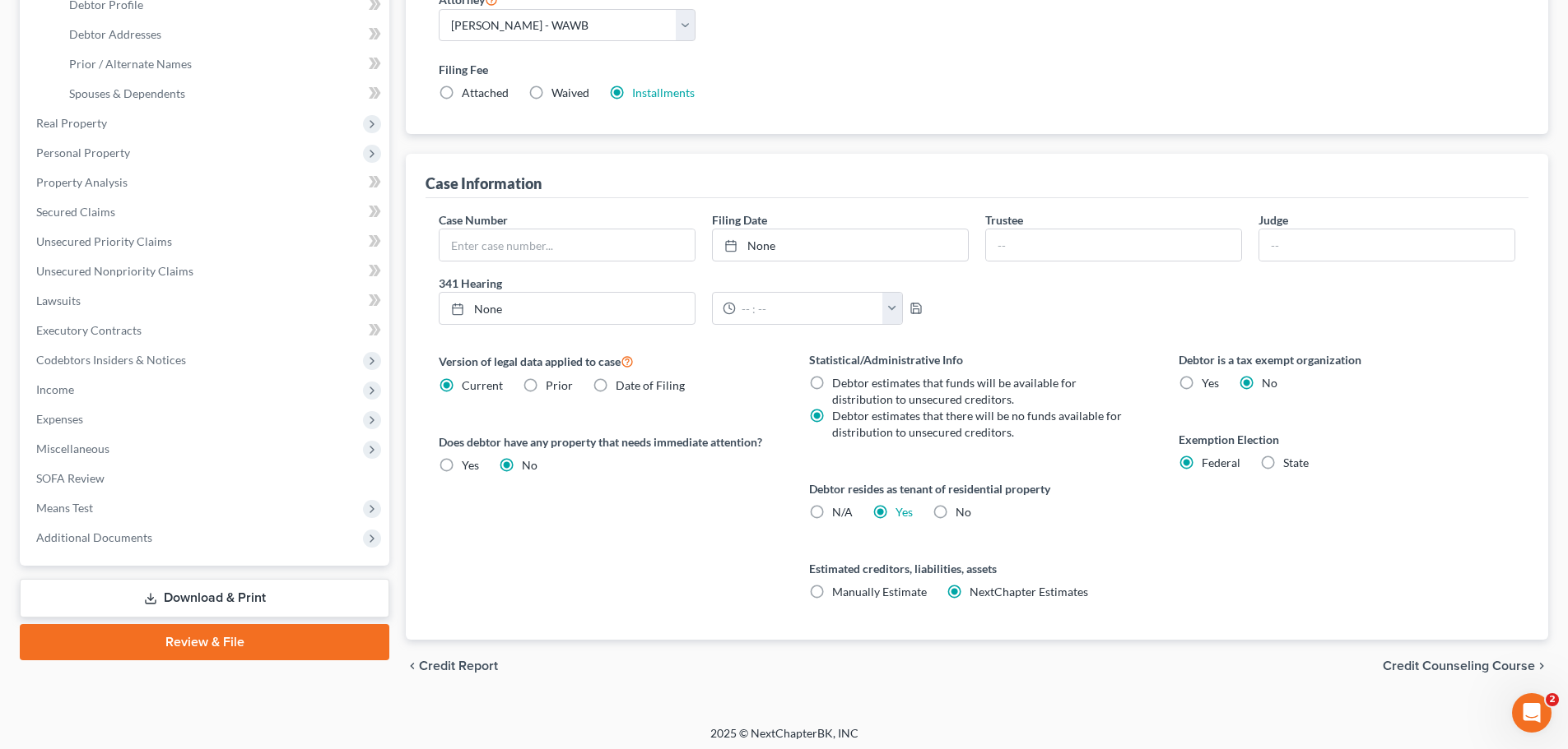
click at [1464, 663] on span "Credit Counseling Course" at bounding box center [1458, 666] width 153 height 13
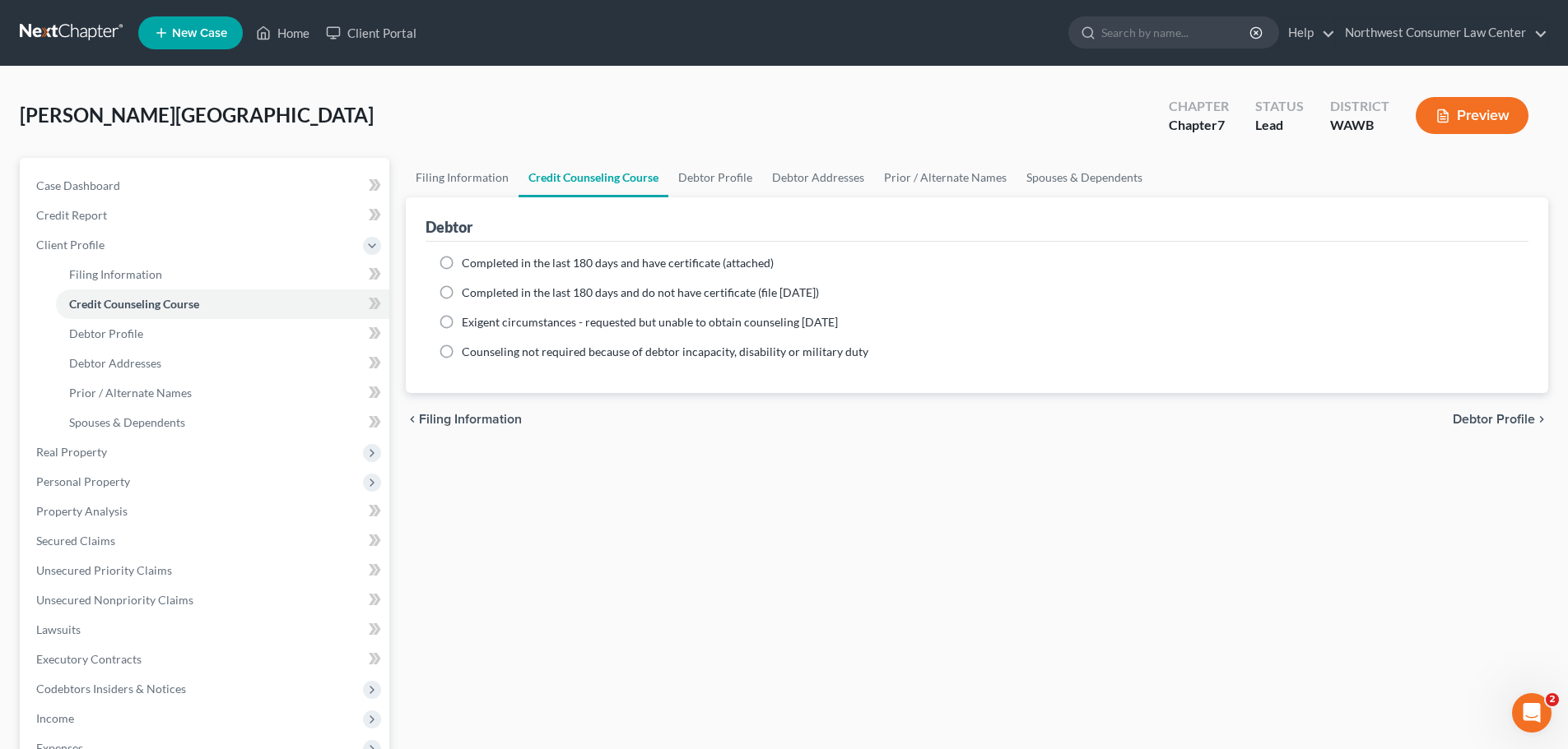
click at [647, 259] on span "Completed in the last 180 days and have certificate (attached)" at bounding box center [618, 263] width 312 height 14
click at [479, 259] on input "Completed in the last 180 days and have certificate (attached)" at bounding box center [473, 260] width 11 height 11
radio input "true"
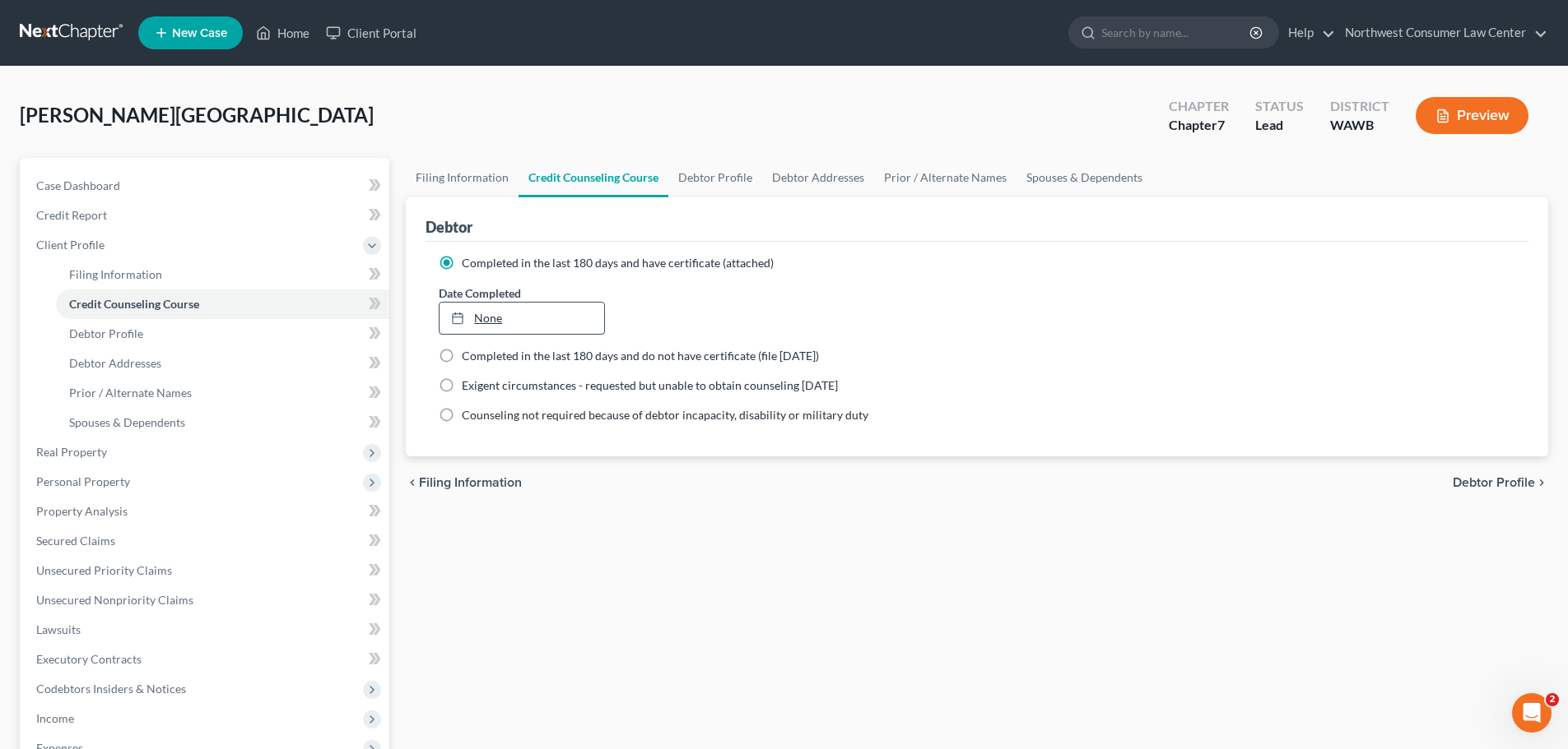
click at [546, 311] on link "None" at bounding box center [521, 319] width 164 height 32
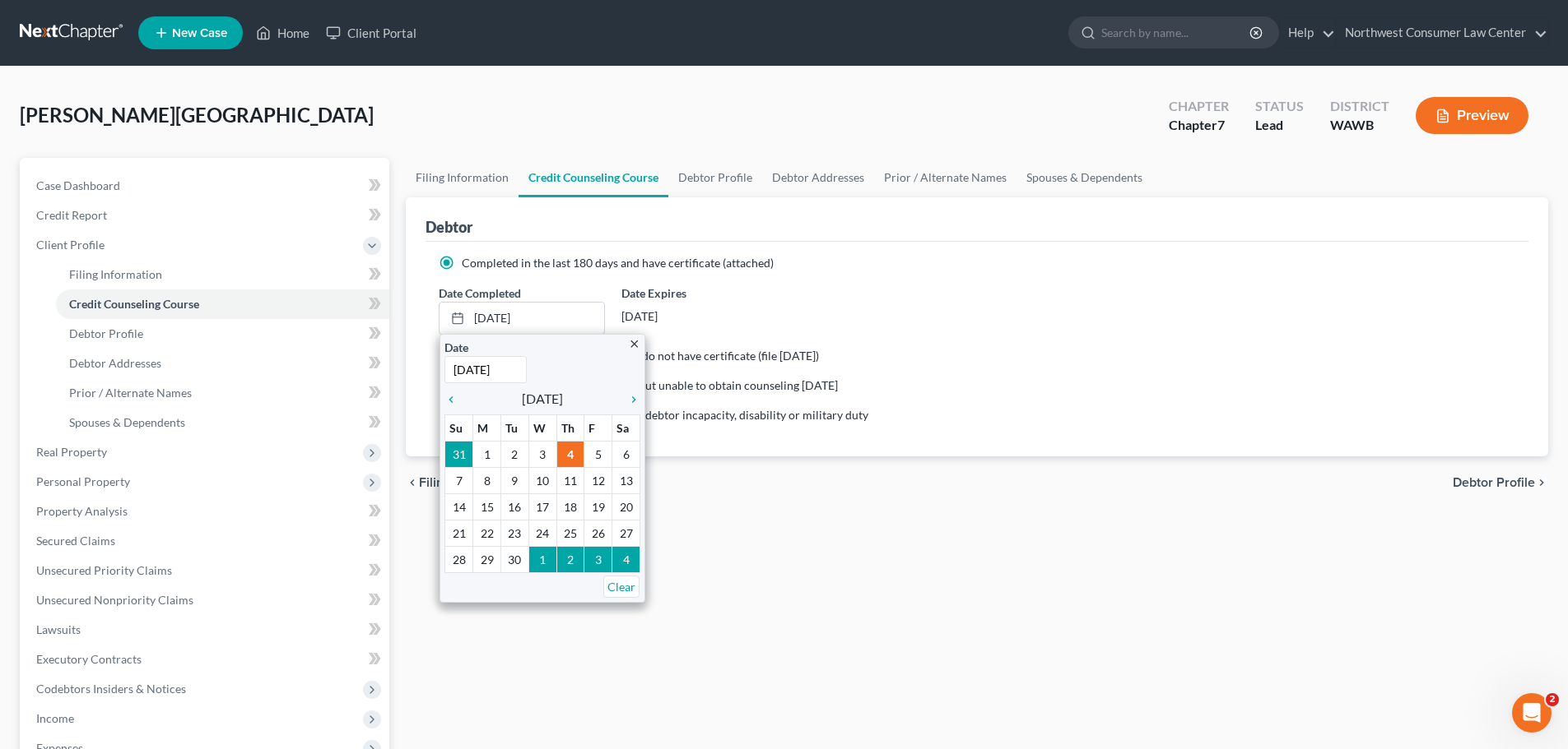
type input "[DATE]"
click at [1181, 355] on div "Completed in the last 180 days and do not have certificate (file [DATE])" at bounding box center [976, 356] width 1076 height 17
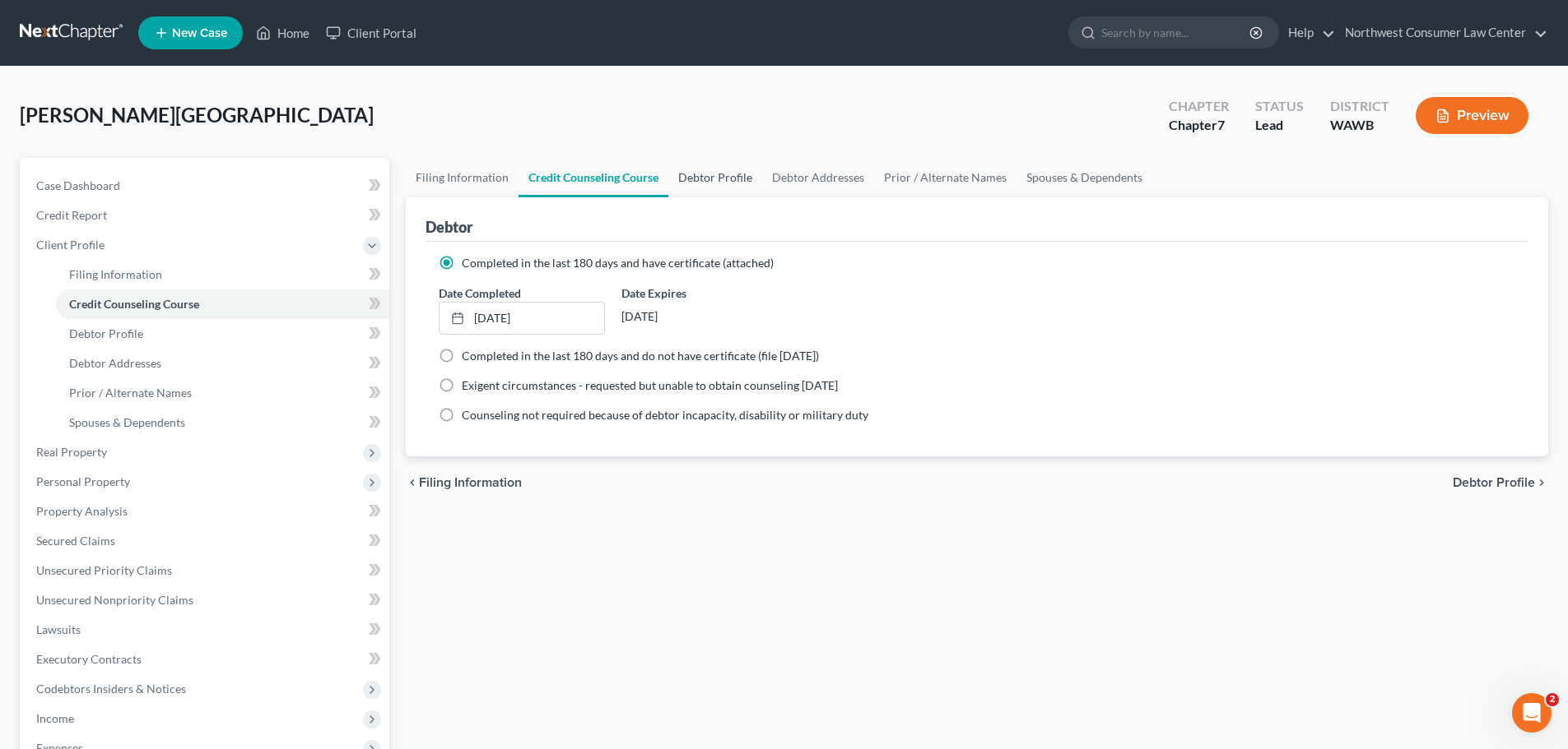
click at [721, 188] on link "Debtor Profile" at bounding box center [714, 177] width 94 height 39
select select "0"
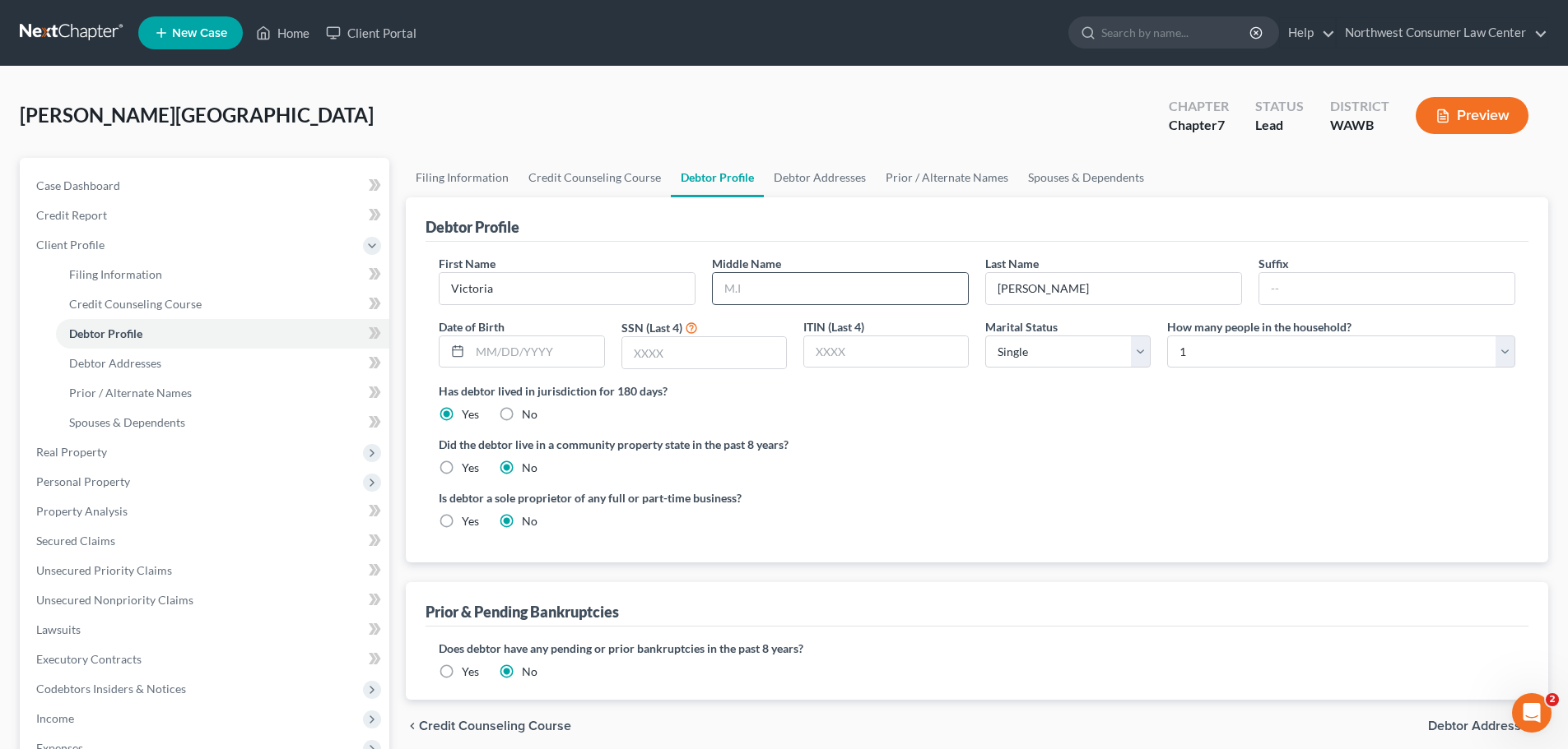
click at [814, 293] on input "text" at bounding box center [840, 289] width 255 height 32
type input "Lacey"
click at [545, 350] on input "text" at bounding box center [536, 352] width 133 height 32
type input "[DATE]"
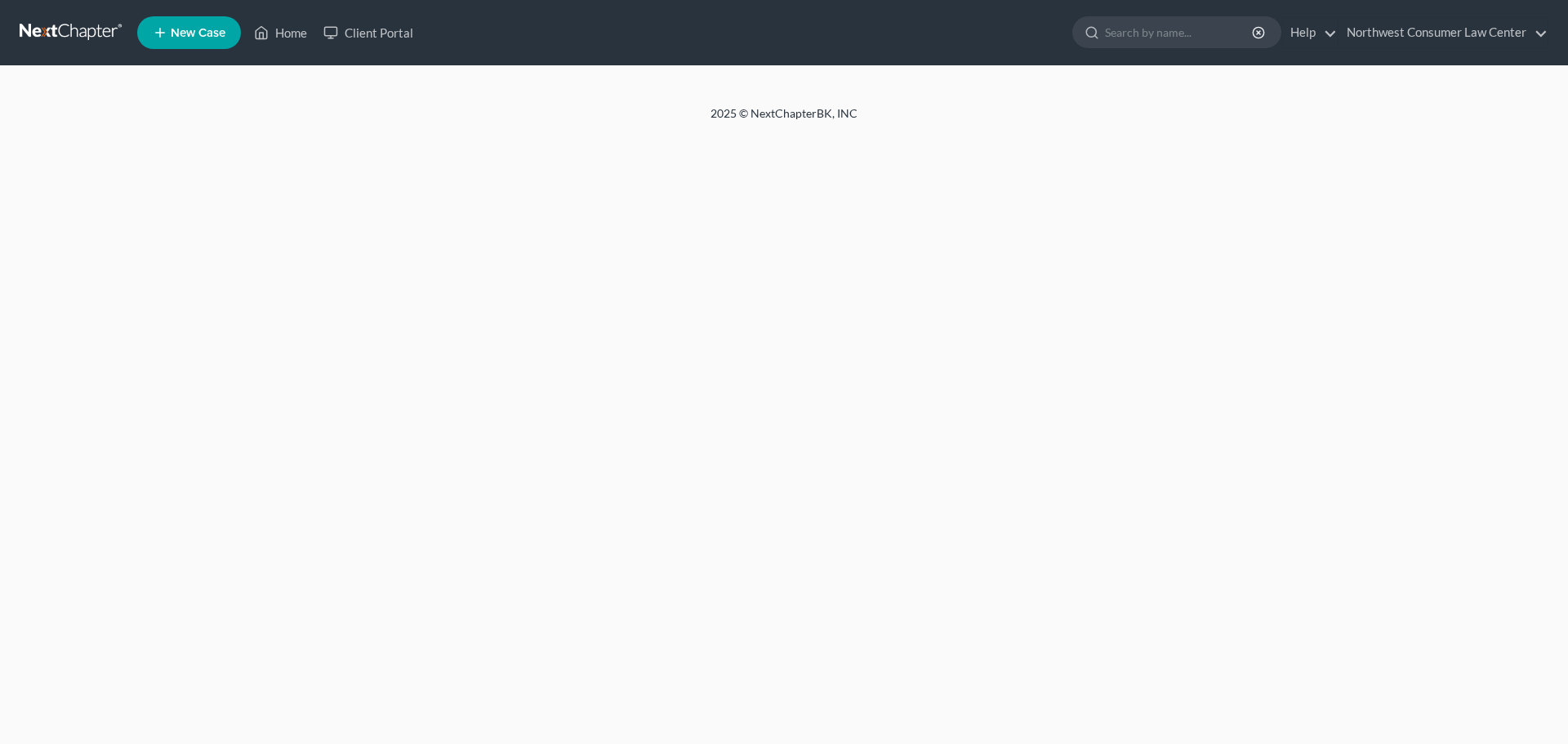
select select "0"
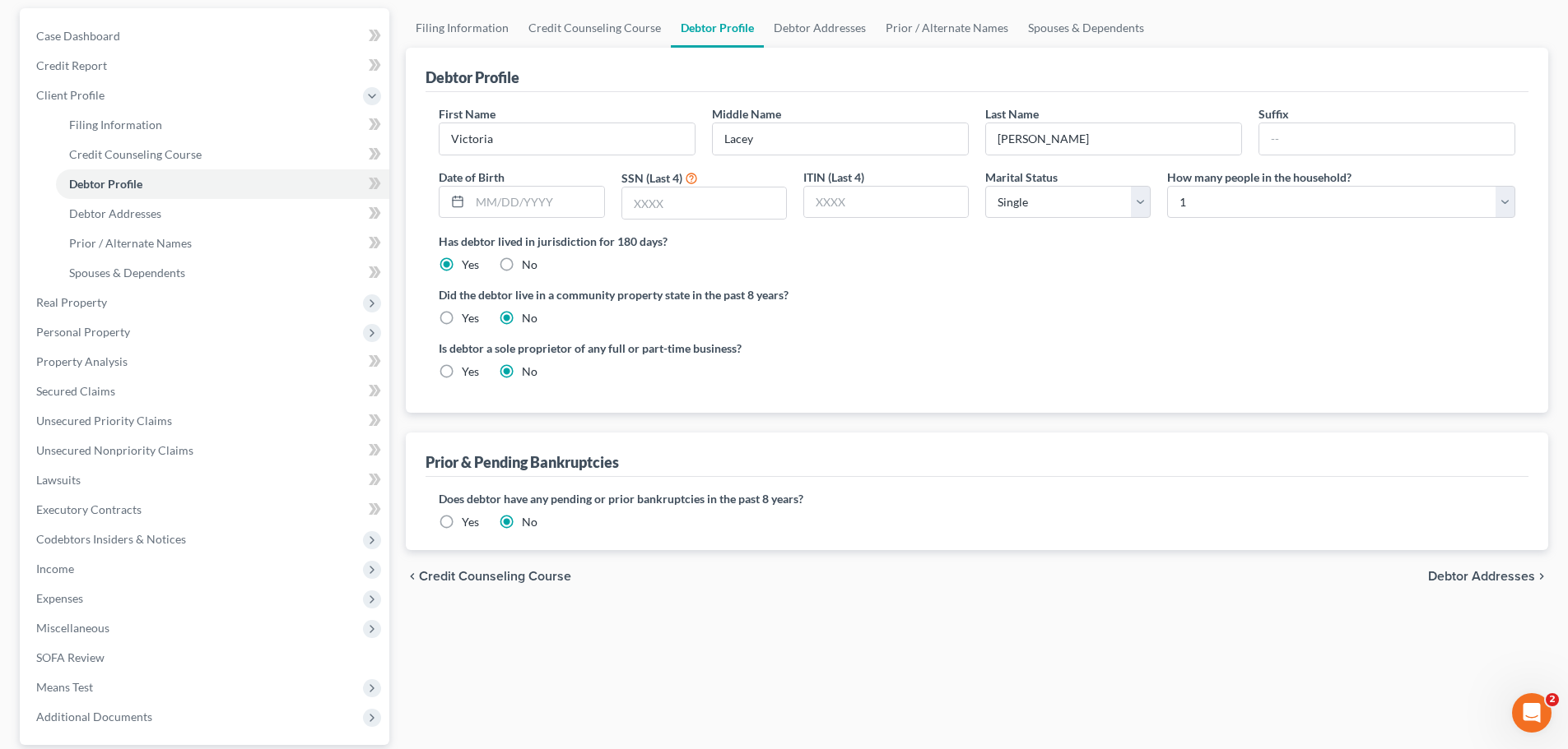
scroll to position [165, 0]
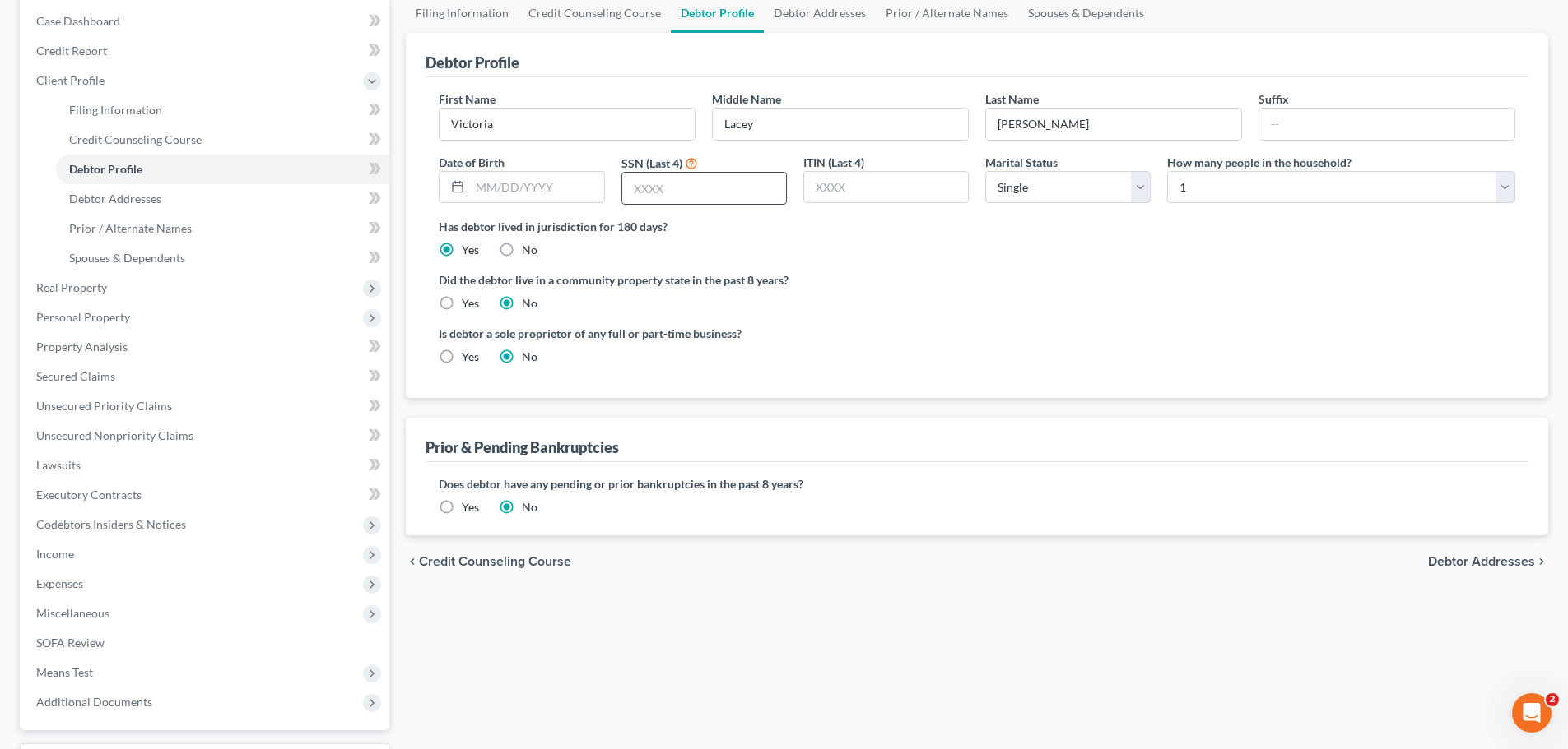
click at [727, 186] on input "text" at bounding box center [704, 188] width 164 height 32
click at [709, 193] on input "text" at bounding box center [704, 188] width 164 height 32
type input "8680"
click at [507, 194] on input "text" at bounding box center [536, 187] width 133 height 32
type input "[DATE]"
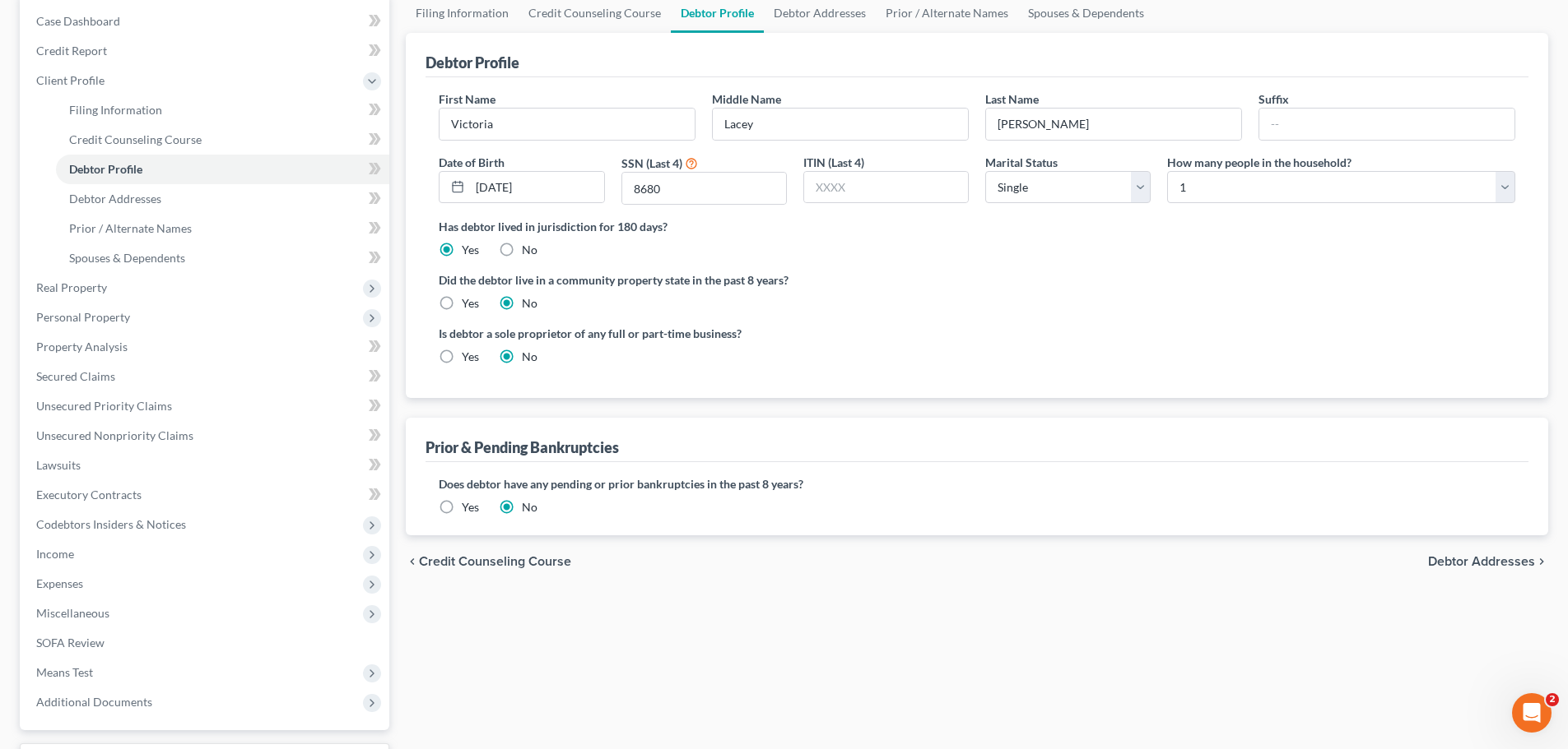
click at [1129, 290] on div "Did the debtor live in a community property state in the past 8 years? Yes No" at bounding box center [976, 292] width 1076 height 40
click at [1219, 197] on select "Select 1 2 3 4 5 6 7 8 9 10 11 12 13 14 15 16 17 18 19 20" at bounding box center [1340, 187] width 348 height 33
select select "4"
click at [1167, 171] on select "Select 1 2 3 4 5 6 7 8 9 10 11 12 13 14 15 16 17 18 19 20" at bounding box center [1340, 187] width 348 height 33
click at [806, 21] on link "Debtor Addresses" at bounding box center [819, 12] width 112 height 39
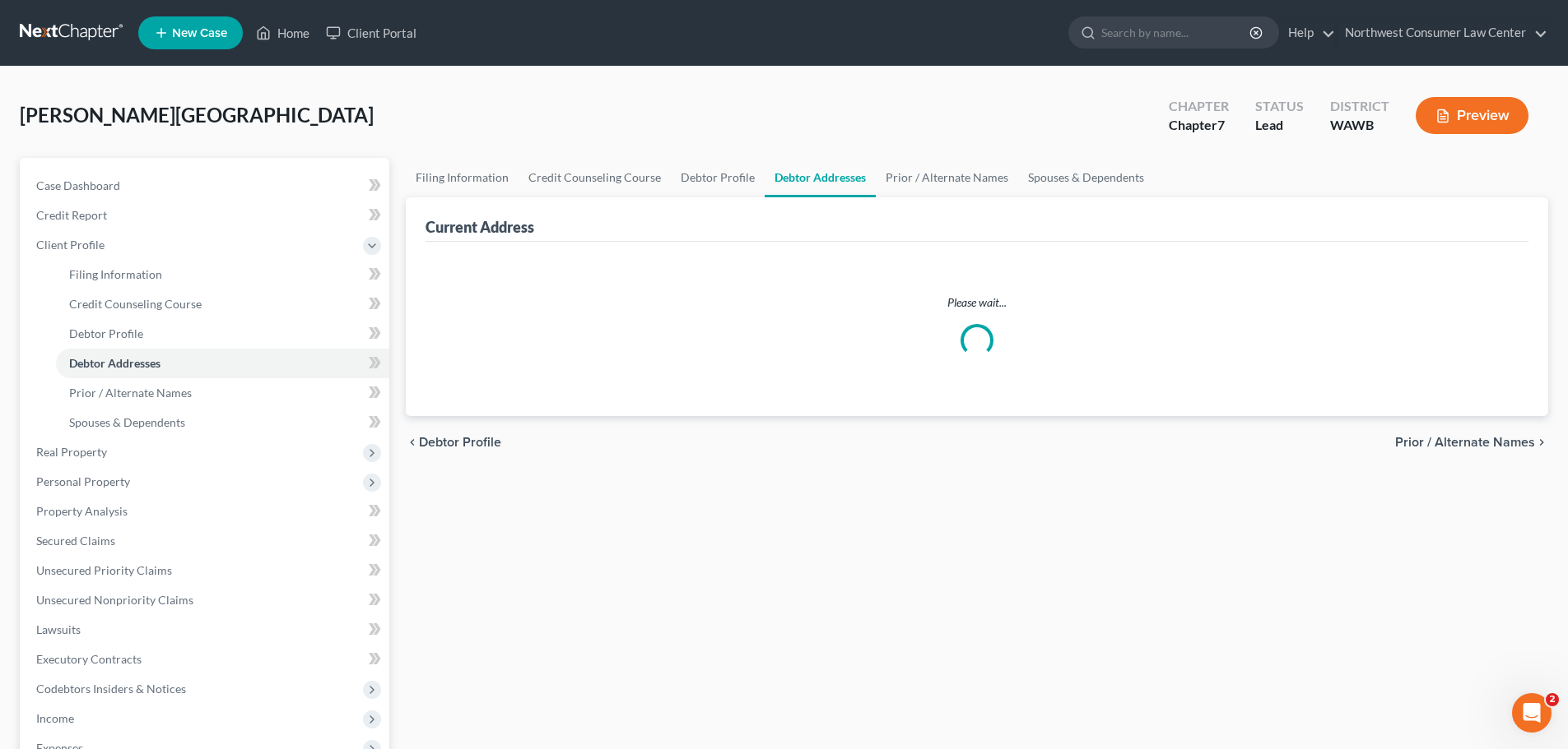
select select "0"
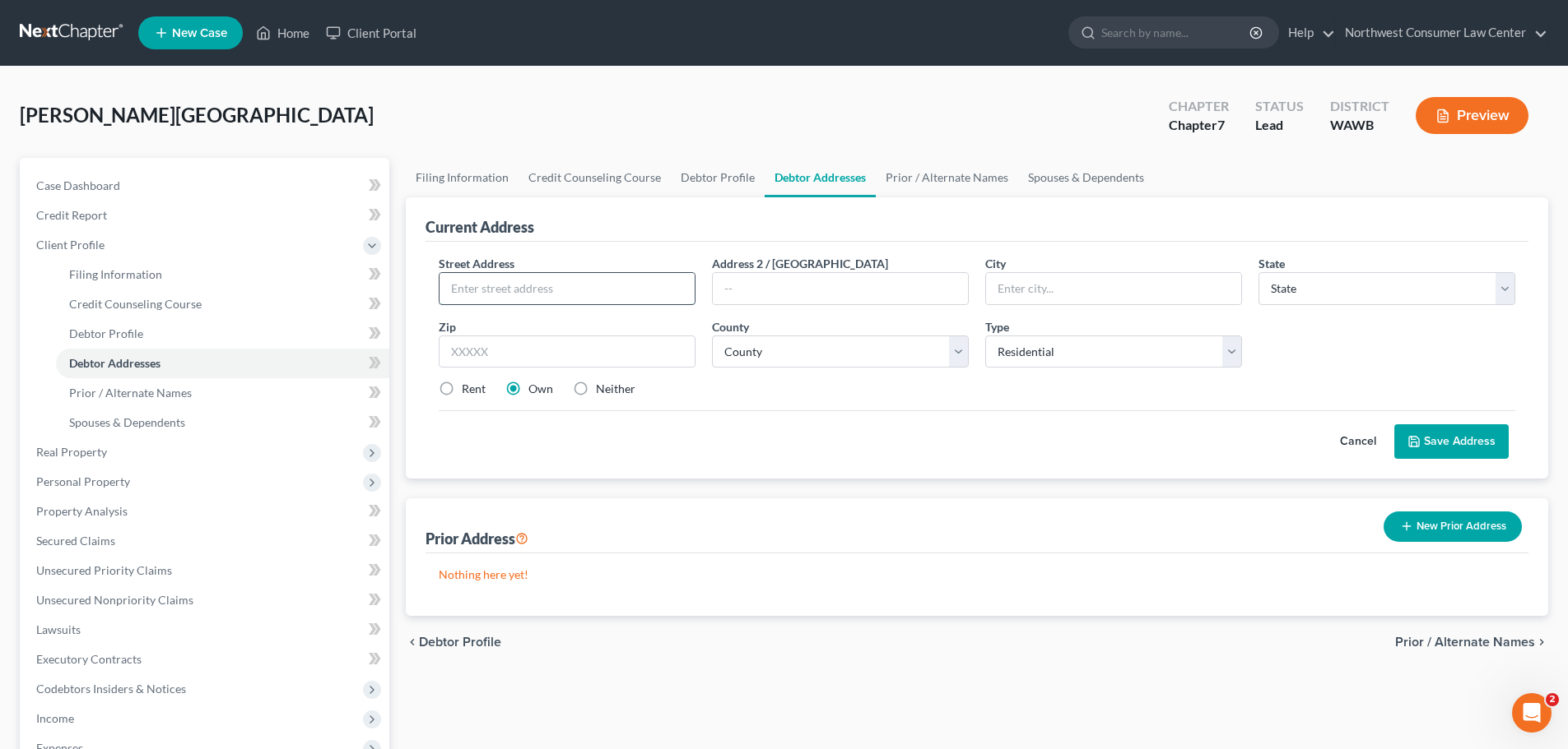
click at [549, 292] on input "text" at bounding box center [566, 289] width 255 height 32
paste input "12902 SE 312th St, Apt D408"
type input "12902 SE 312th St, Apt D408"
click at [1030, 280] on input "text" at bounding box center [1113, 289] width 255 height 32
type input "Auburn"
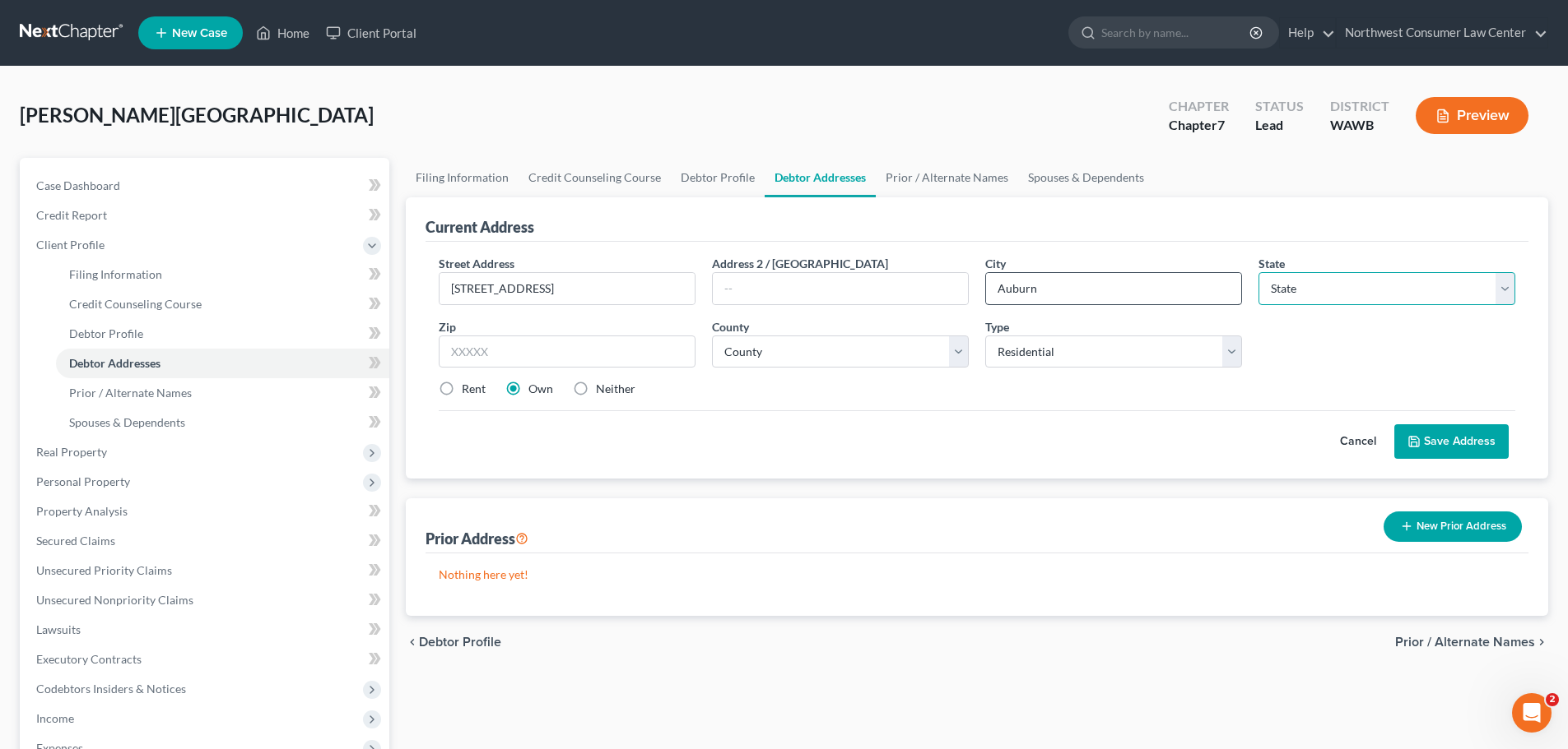
select select "50"
paste input "98092"
type input "98092"
click at [834, 349] on select "County Adams County Asotin County Benton County Chelan County Clallam County Cl…" at bounding box center [840, 352] width 257 height 33
click at [815, 352] on select "County Adams County Asotin County Benton County Chelan County Clallam County Cl…" at bounding box center [840, 352] width 257 height 33
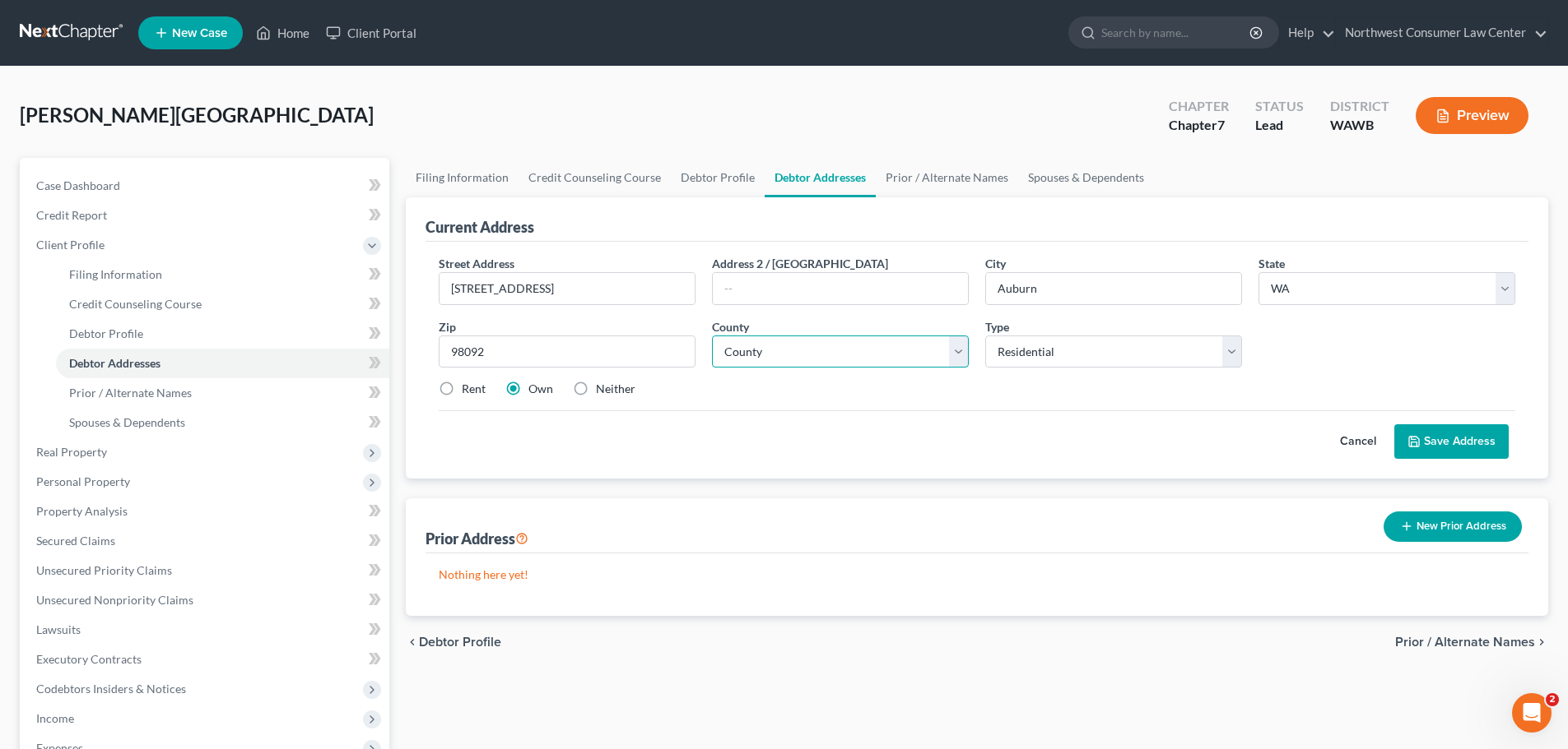
select select "16"
click at [712, 336] on select "County Adams County Asotin County Benton County Chelan County Clallam County Cl…" at bounding box center [840, 352] width 257 height 33
click at [1072, 348] on select "Select Residential Mailing Rental Business" at bounding box center [1113, 352] width 257 height 33
click at [985, 336] on select "Select Residential Mailing Rental Business" at bounding box center [1113, 352] width 257 height 33
click at [474, 392] on label "Rent" at bounding box center [473, 389] width 24 height 17
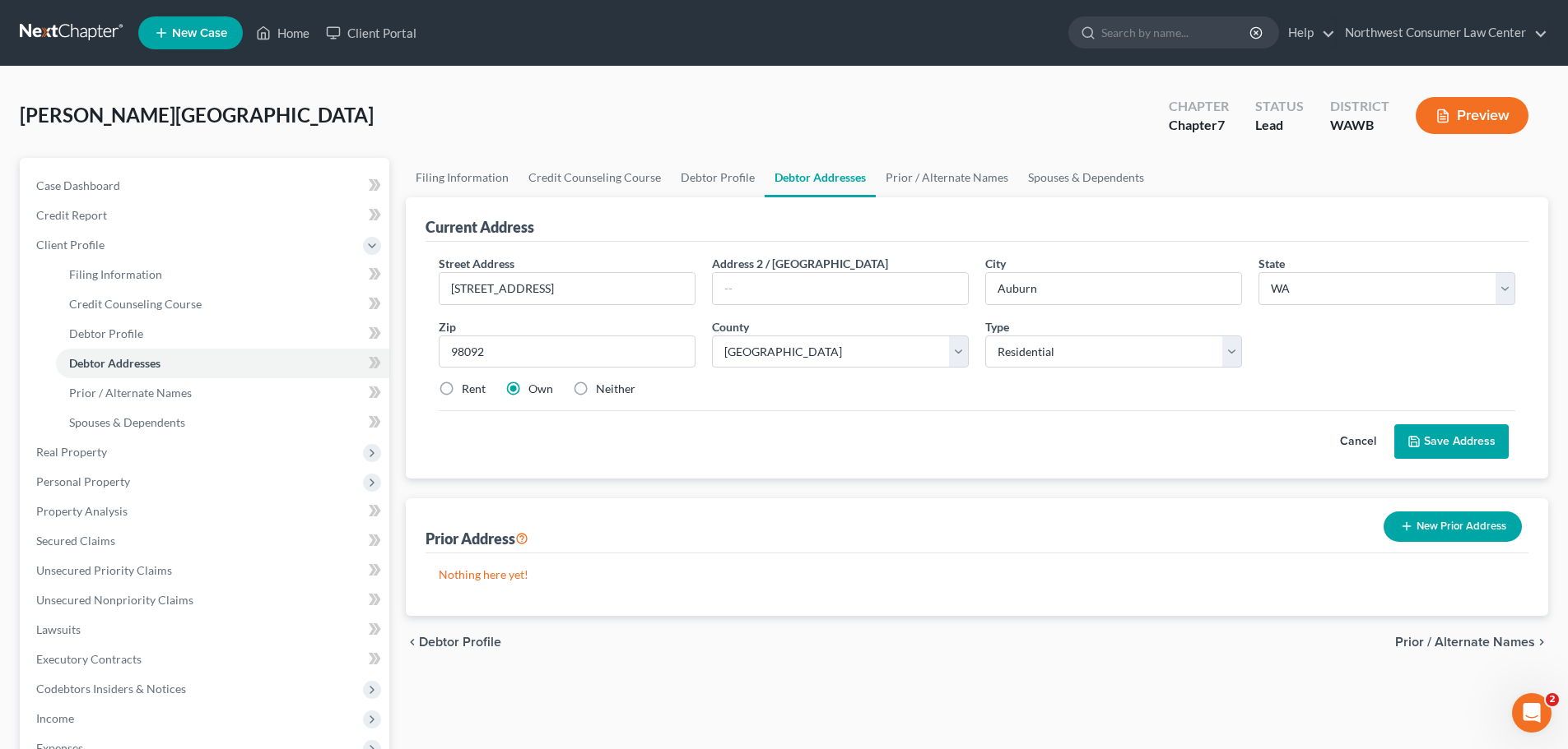
click at [474, 392] on input "Rent" at bounding box center [473, 386] width 11 height 11
radio input "true"
click at [1477, 436] on button "Save Address" at bounding box center [1451, 442] width 115 height 34
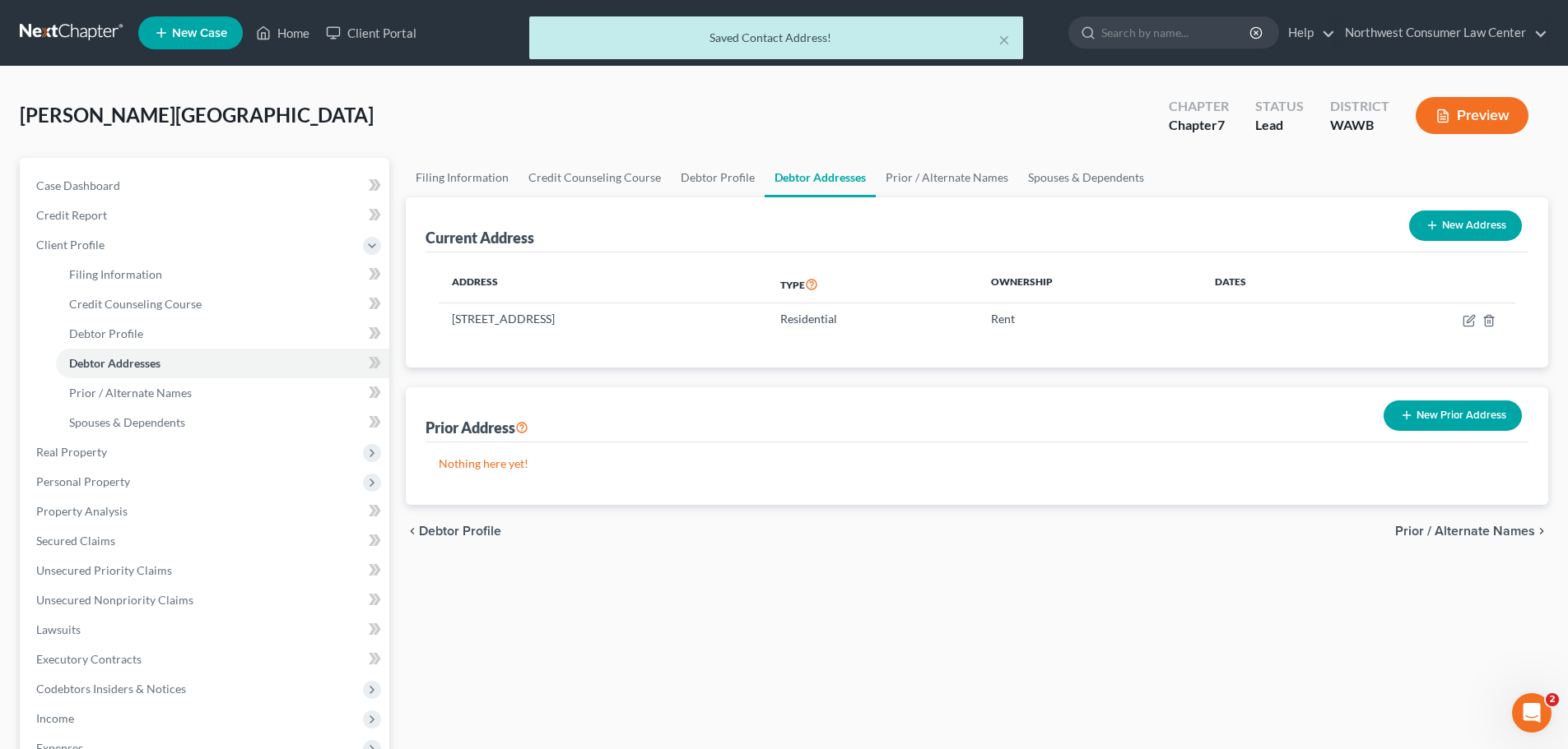
click at [1459, 528] on span "Prior / Alternate Names" at bounding box center [1465, 531] width 140 height 13
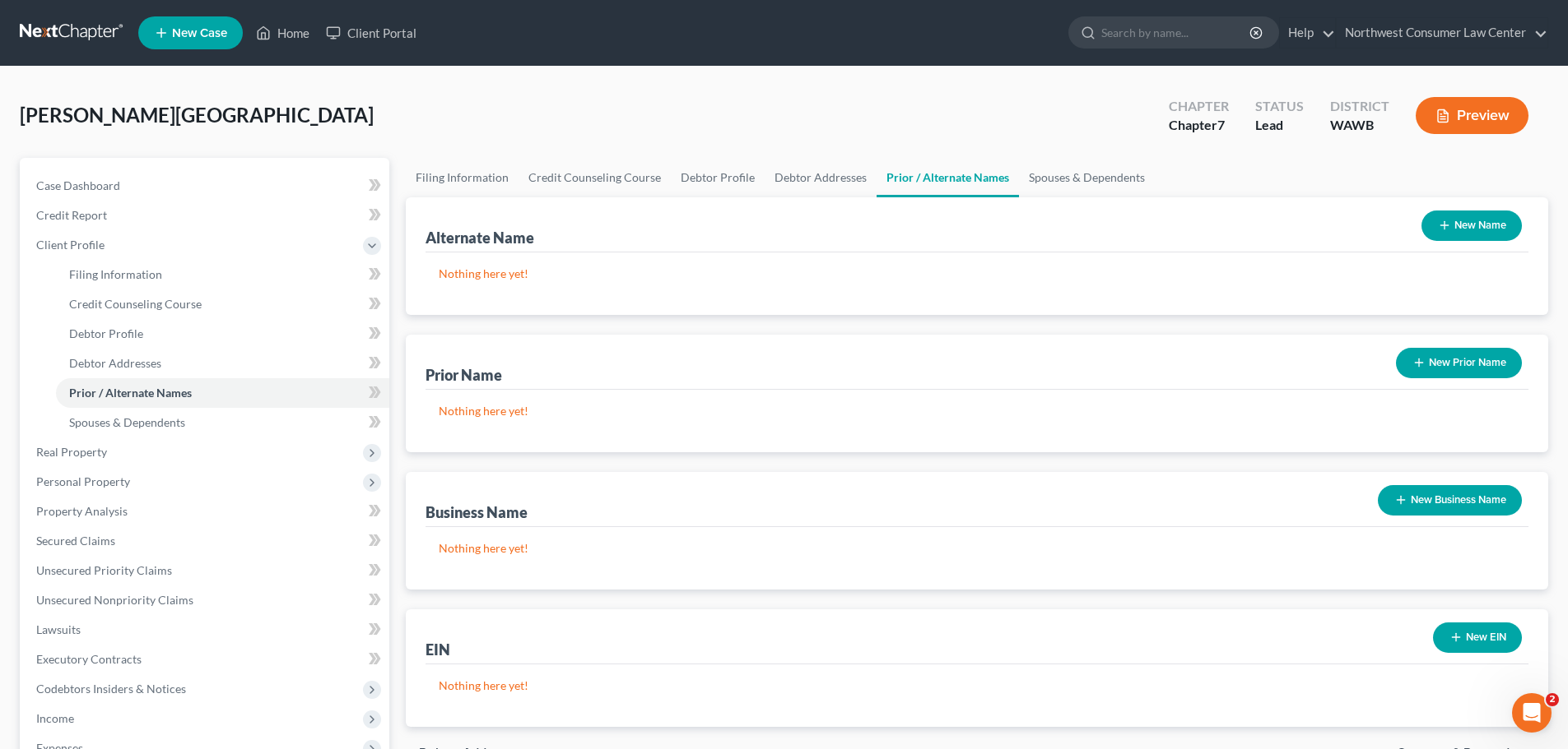
click at [1501, 223] on button "New Name" at bounding box center [1472, 225] width 101 height 31
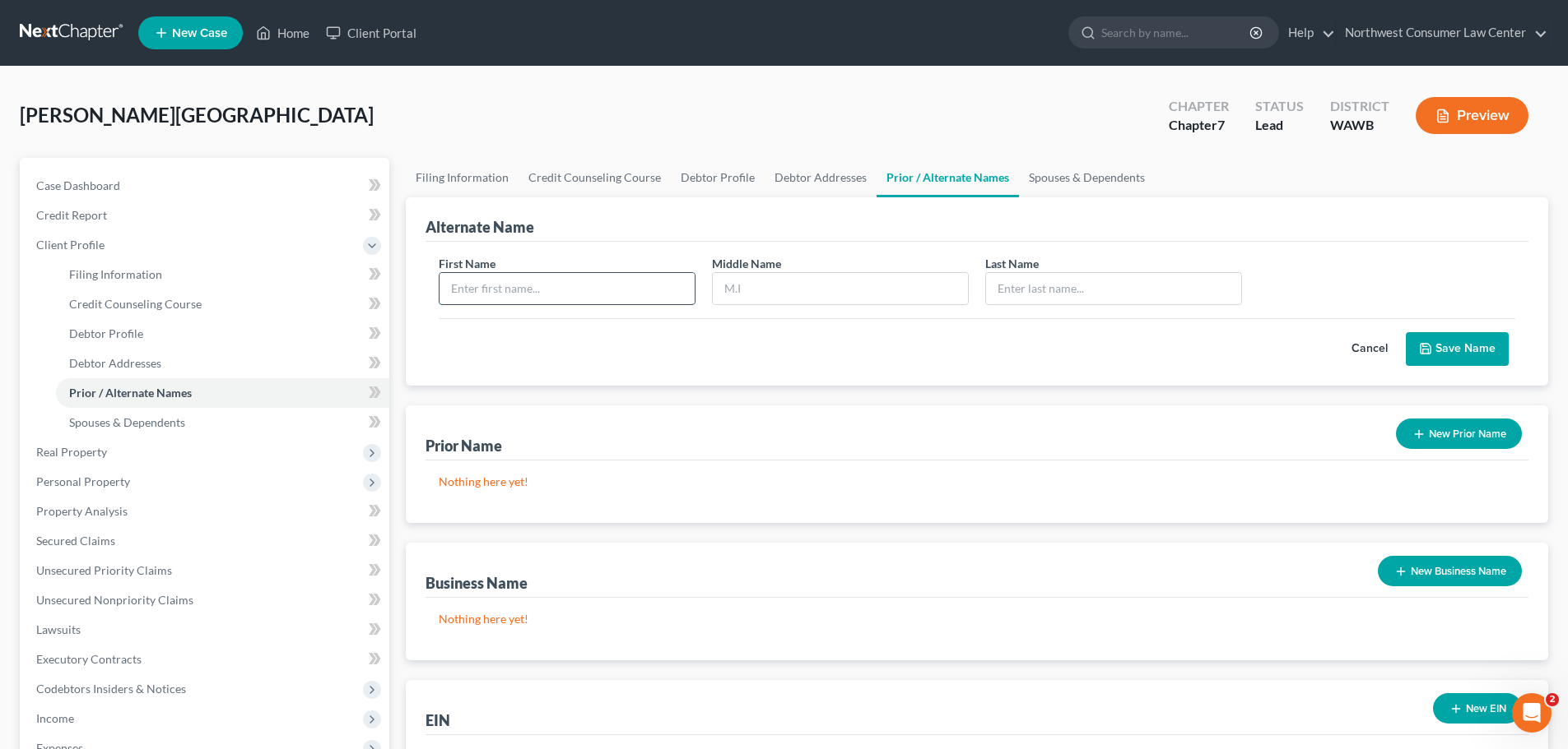
click at [520, 298] on input "text" at bounding box center [566, 289] width 255 height 32
type input "Lacey"
type input "[PERSON_NAME]"
click at [1089, 183] on link "Spouses & Dependents" at bounding box center [1086, 177] width 136 height 39
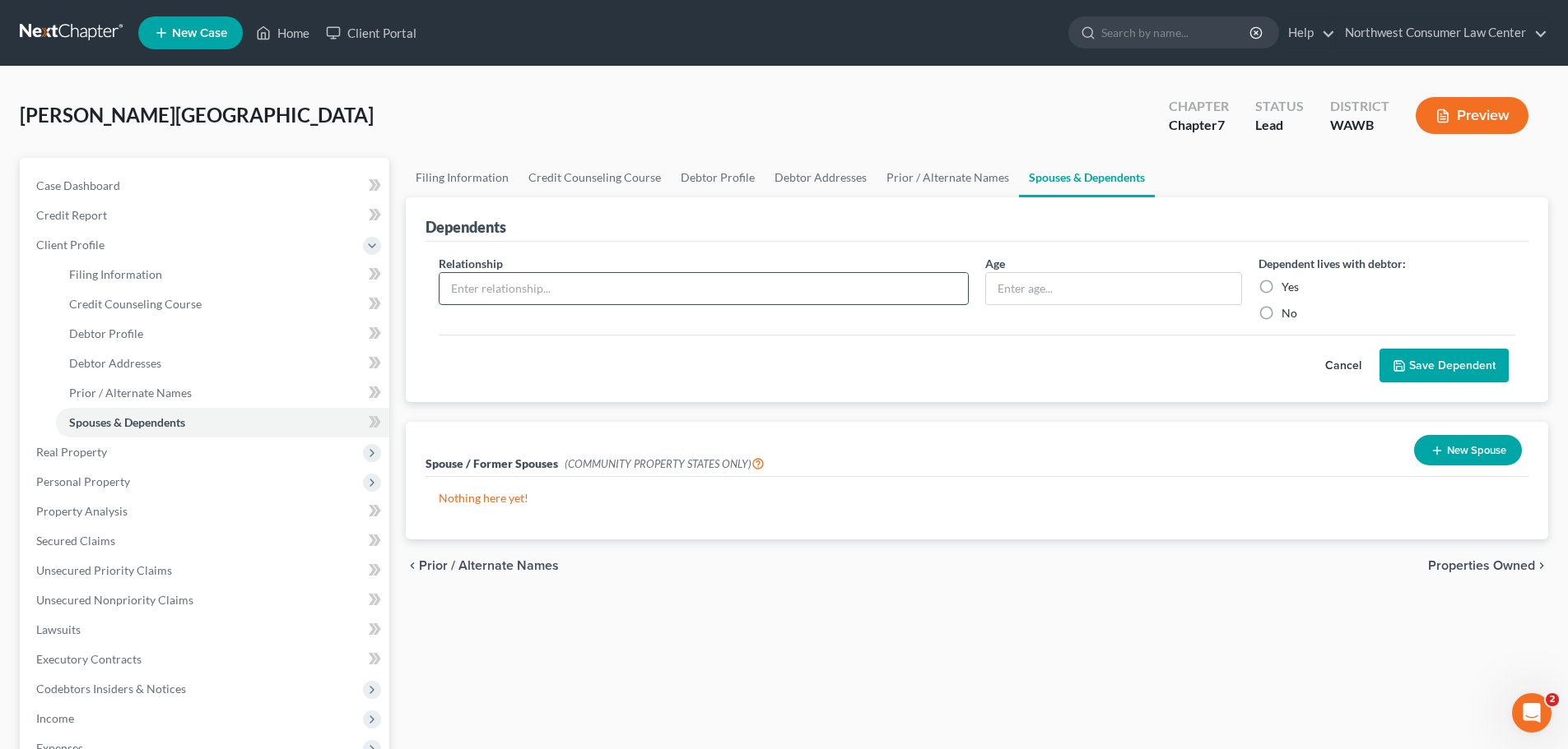
click at [578, 300] on input "text" at bounding box center [703, 289] width 529 height 32
type input "Child"
type input "14"
click at [1283, 291] on label "Yes" at bounding box center [1290, 286] width 18 height 17
click at [1288, 290] on input "Yes" at bounding box center [1294, 284] width 11 height 11
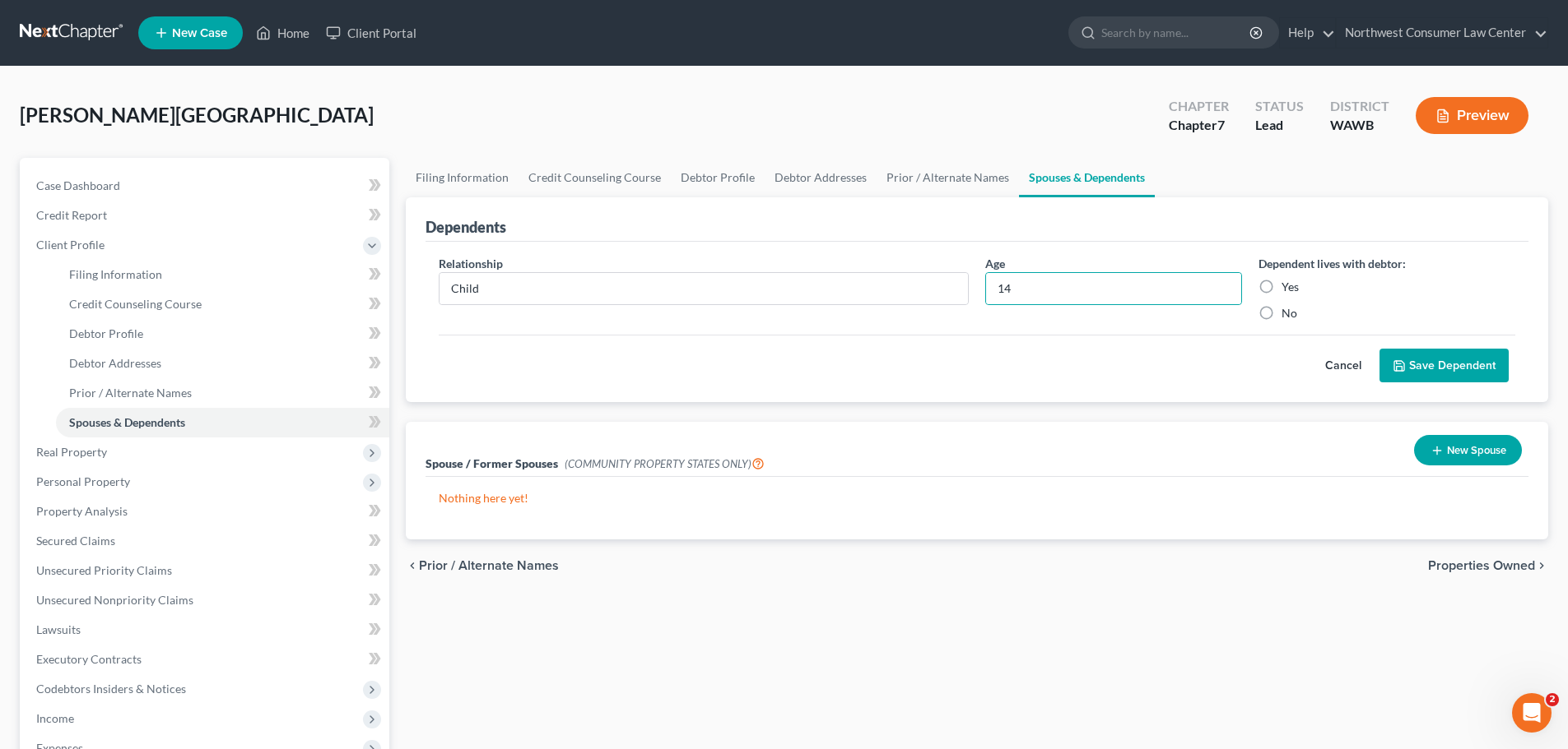
radio input "true"
click at [1482, 361] on button "Save Dependent" at bounding box center [1444, 365] width 129 height 34
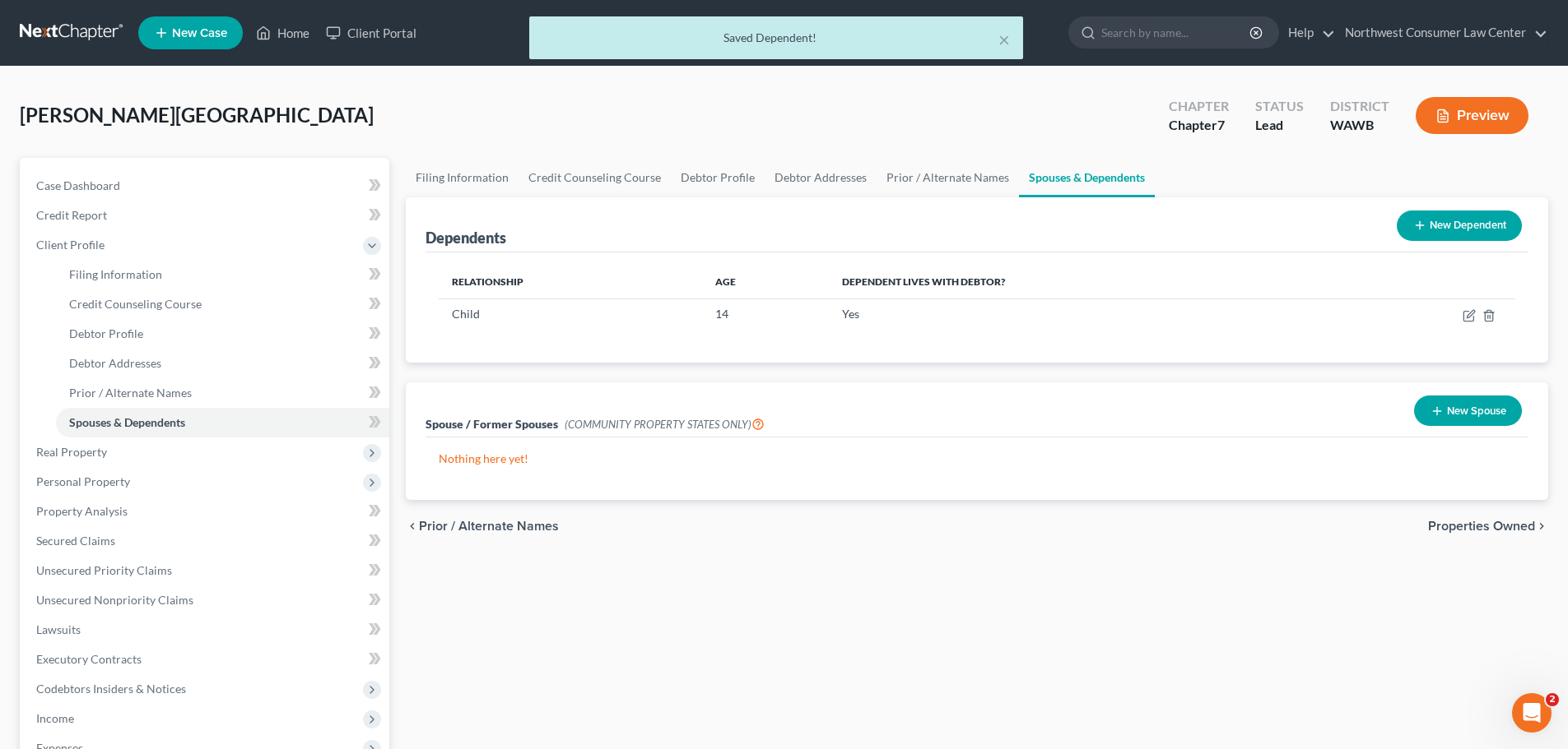
click at [1432, 230] on button "New Dependent" at bounding box center [1458, 225] width 125 height 31
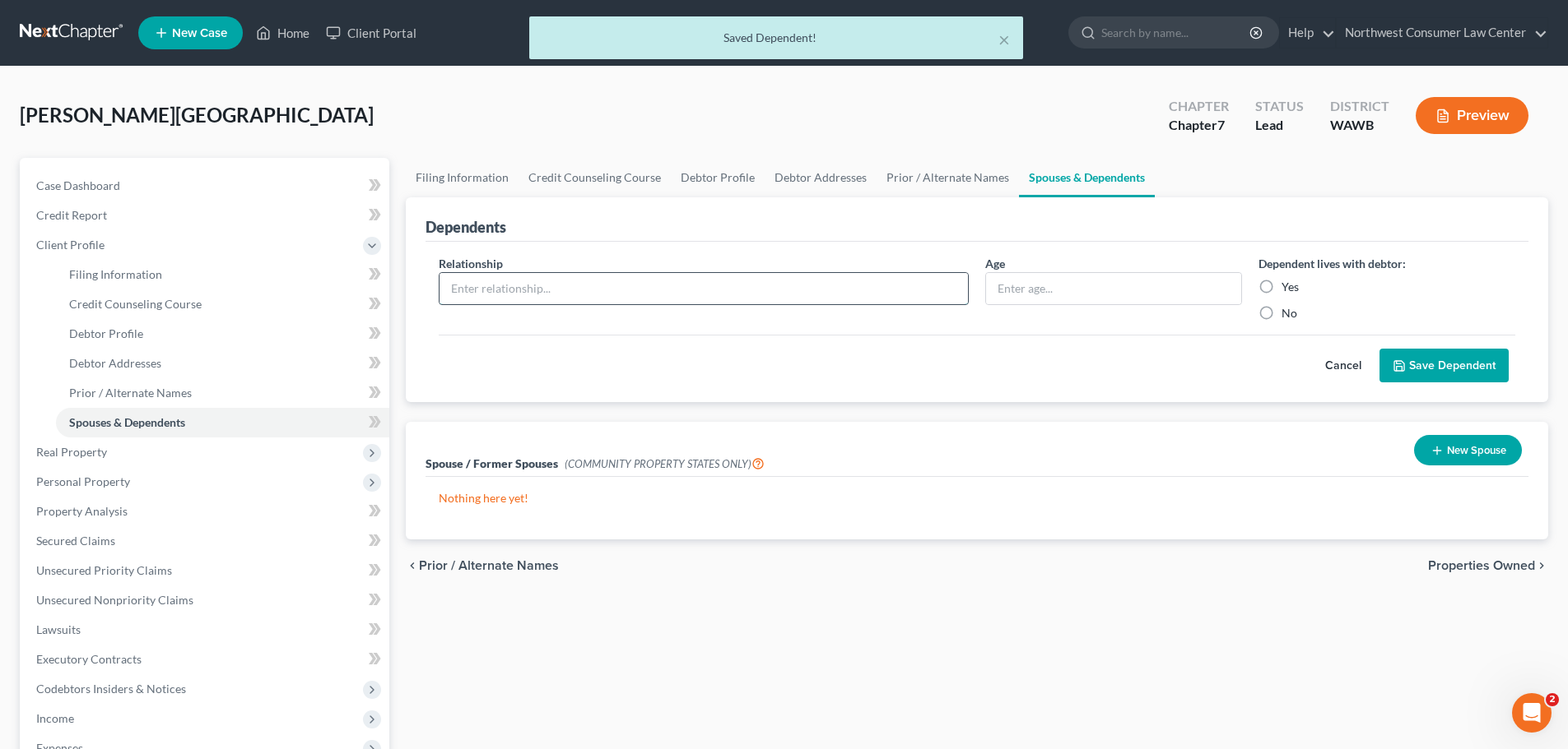
click at [489, 288] on input "text" at bounding box center [703, 289] width 529 height 32
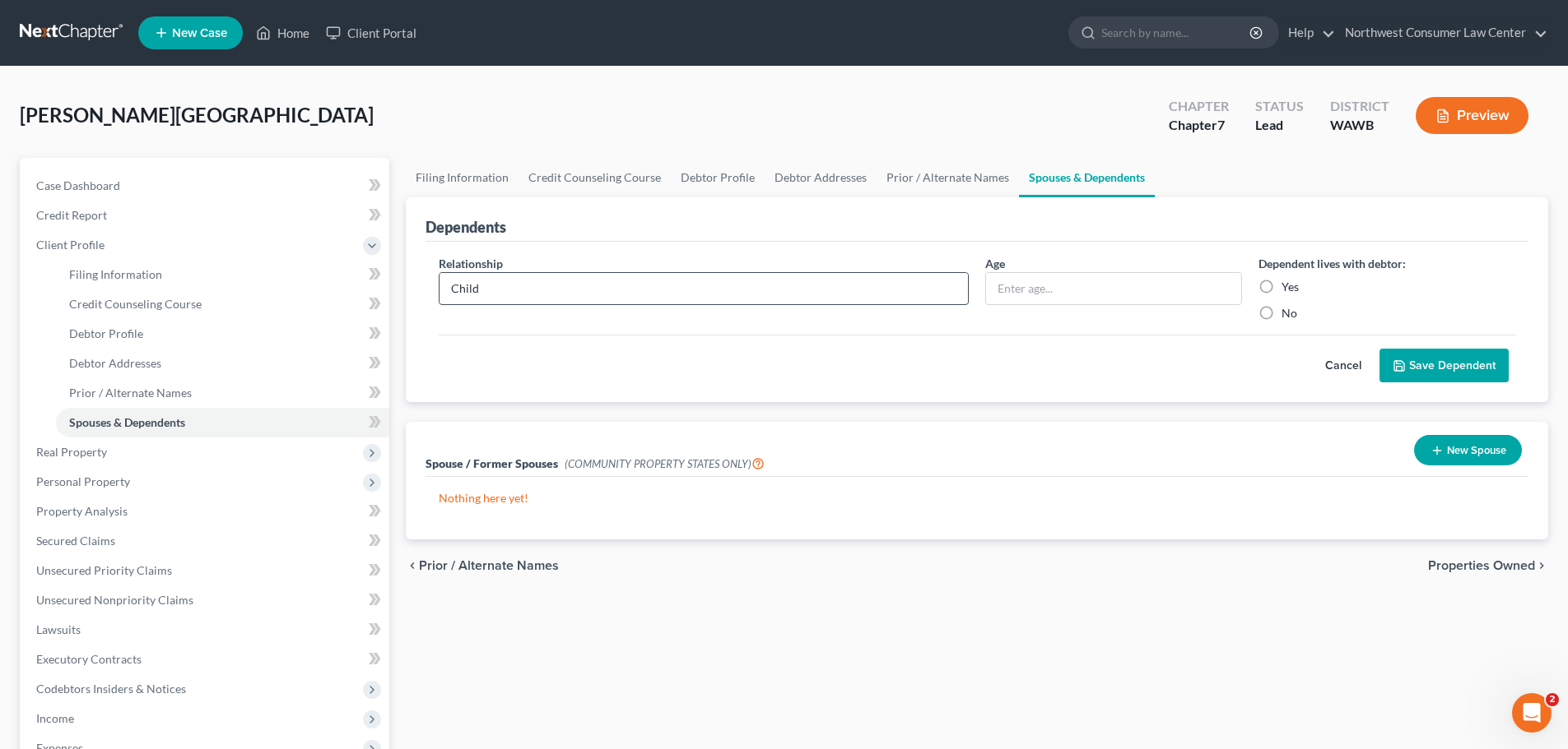
type input "Child"
type input "11"
click at [1380, 349] on button "Save Dependent" at bounding box center [1444, 365] width 129 height 34
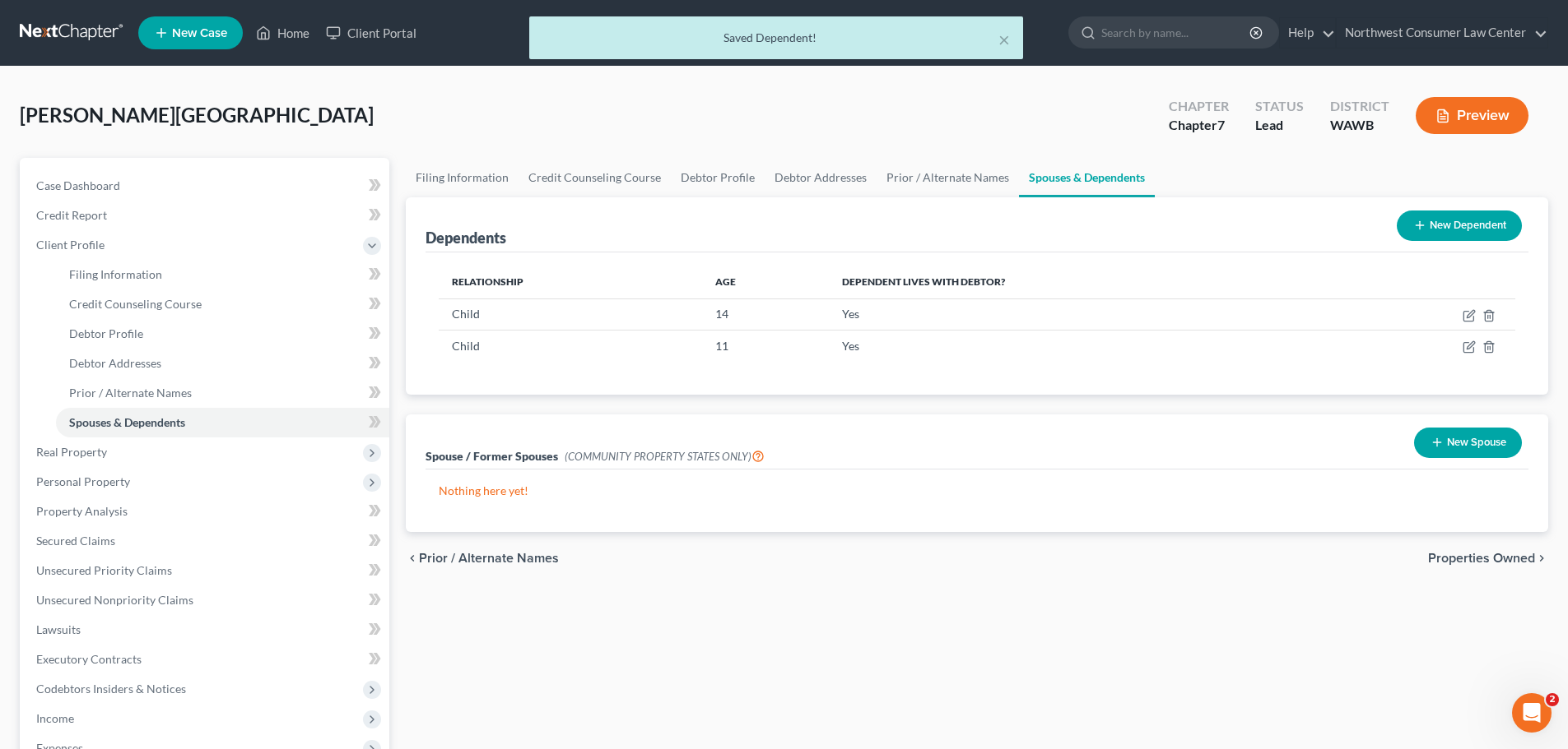
click at [1492, 227] on button "New Dependent" at bounding box center [1458, 225] width 125 height 31
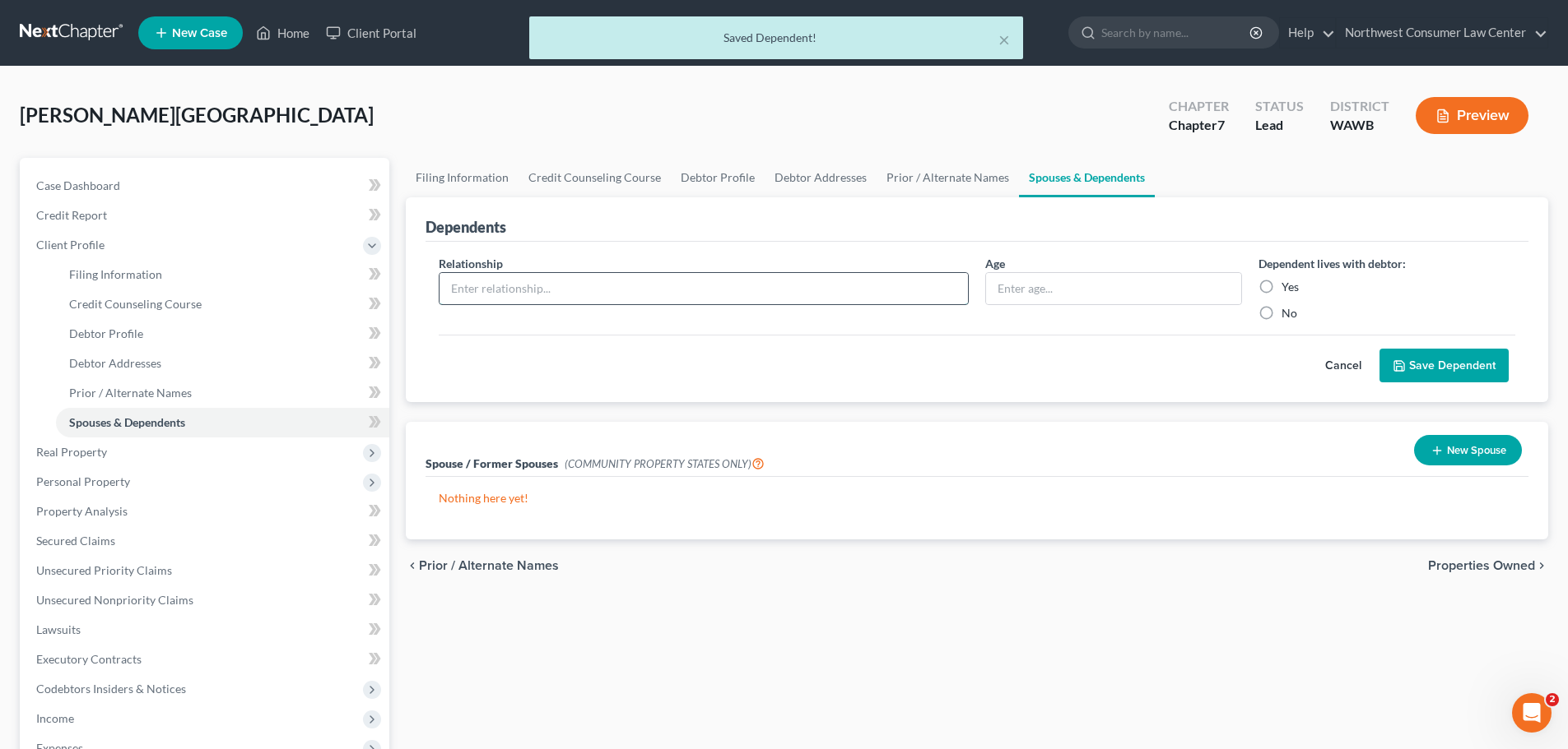
click at [879, 278] on input "text" at bounding box center [703, 289] width 529 height 32
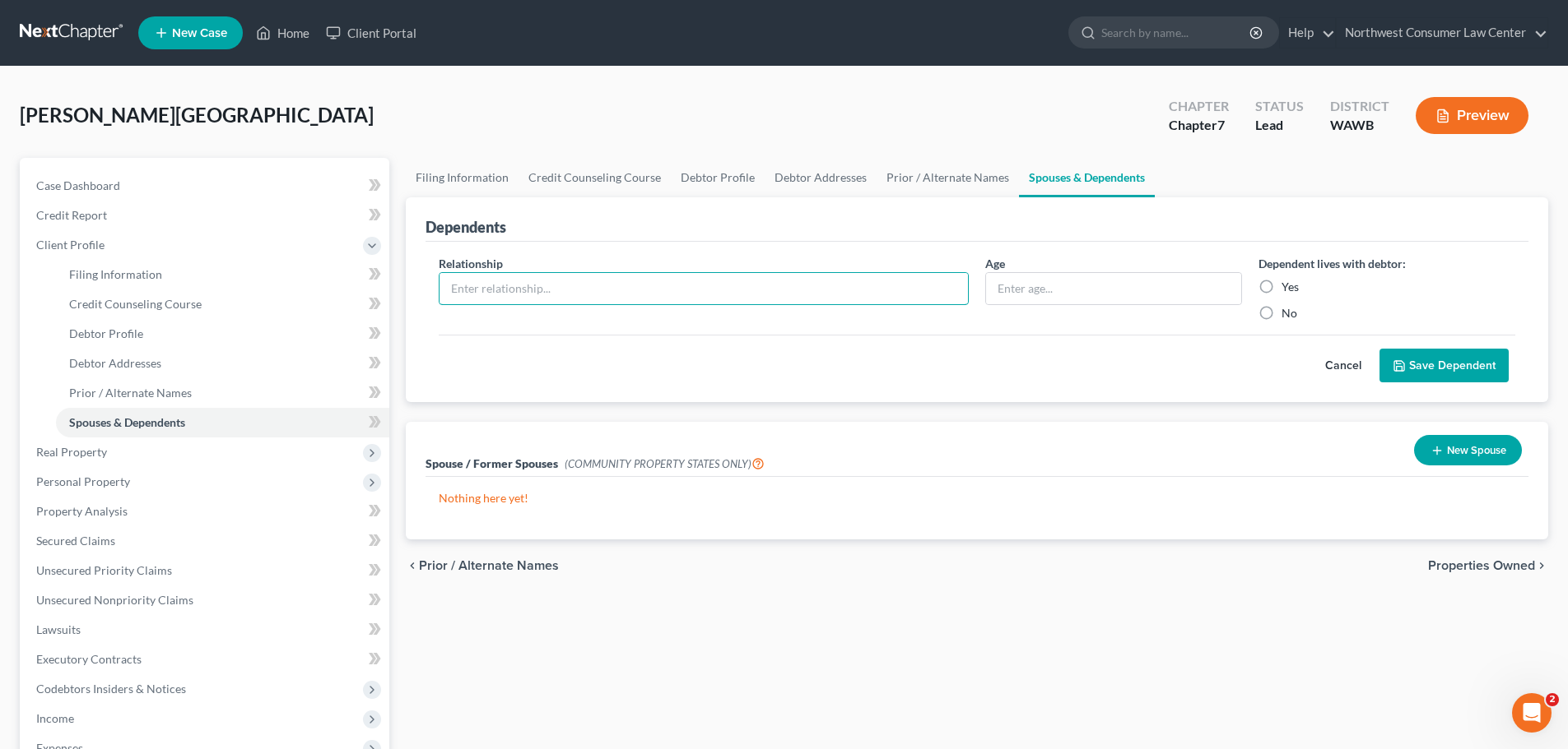
type input "Child"
click at [1083, 292] on input "text" at bounding box center [1113, 289] width 255 height 32
type input "8"
click at [1280, 288] on div "Yes" at bounding box center [1387, 286] width 257 height 17
click at [1281, 286] on label "Yes" at bounding box center [1290, 286] width 18 height 17
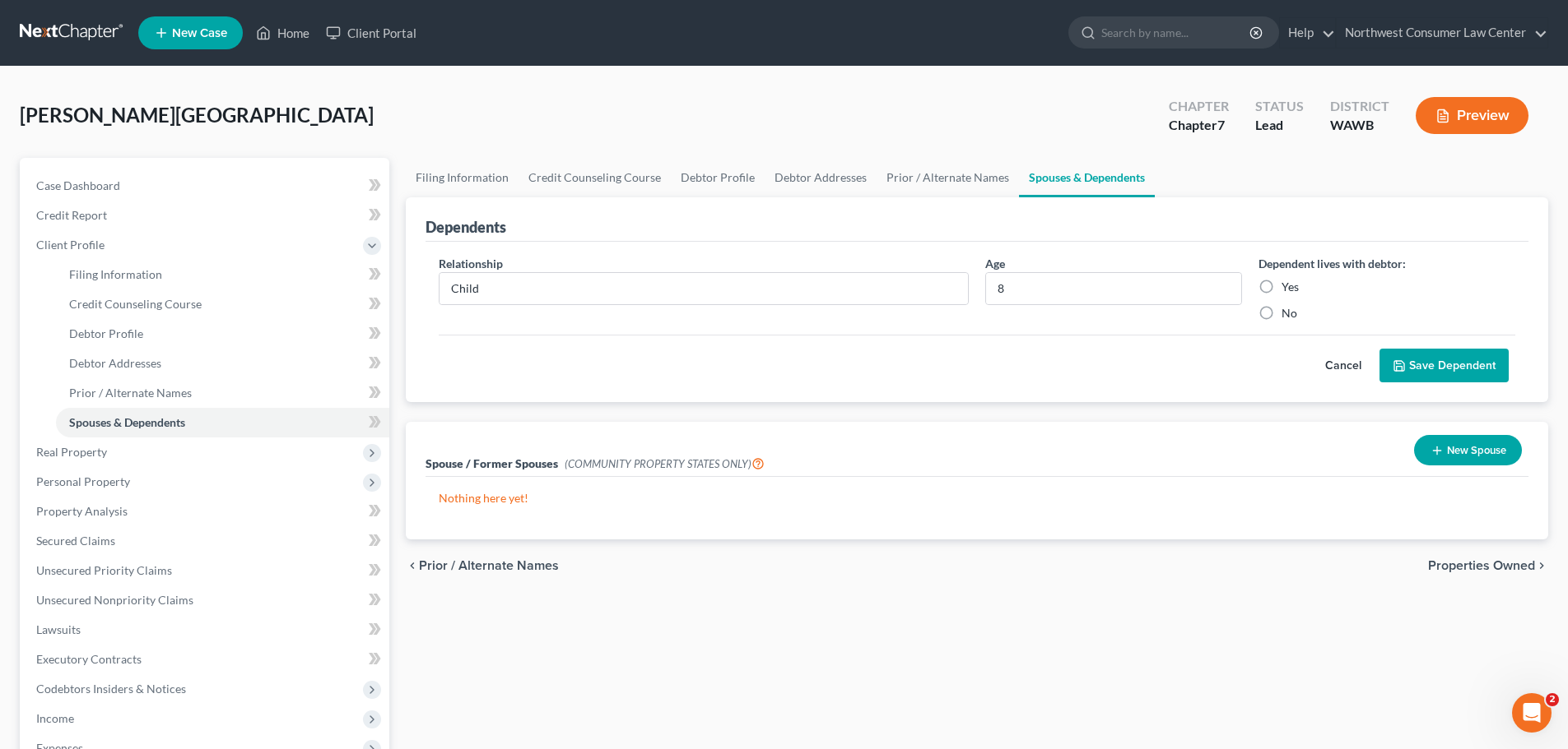
click at [1288, 286] on input "Yes" at bounding box center [1294, 284] width 11 height 11
radio input "true"
click at [1436, 373] on button "Save Dependent" at bounding box center [1444, 365] width 129 height 34
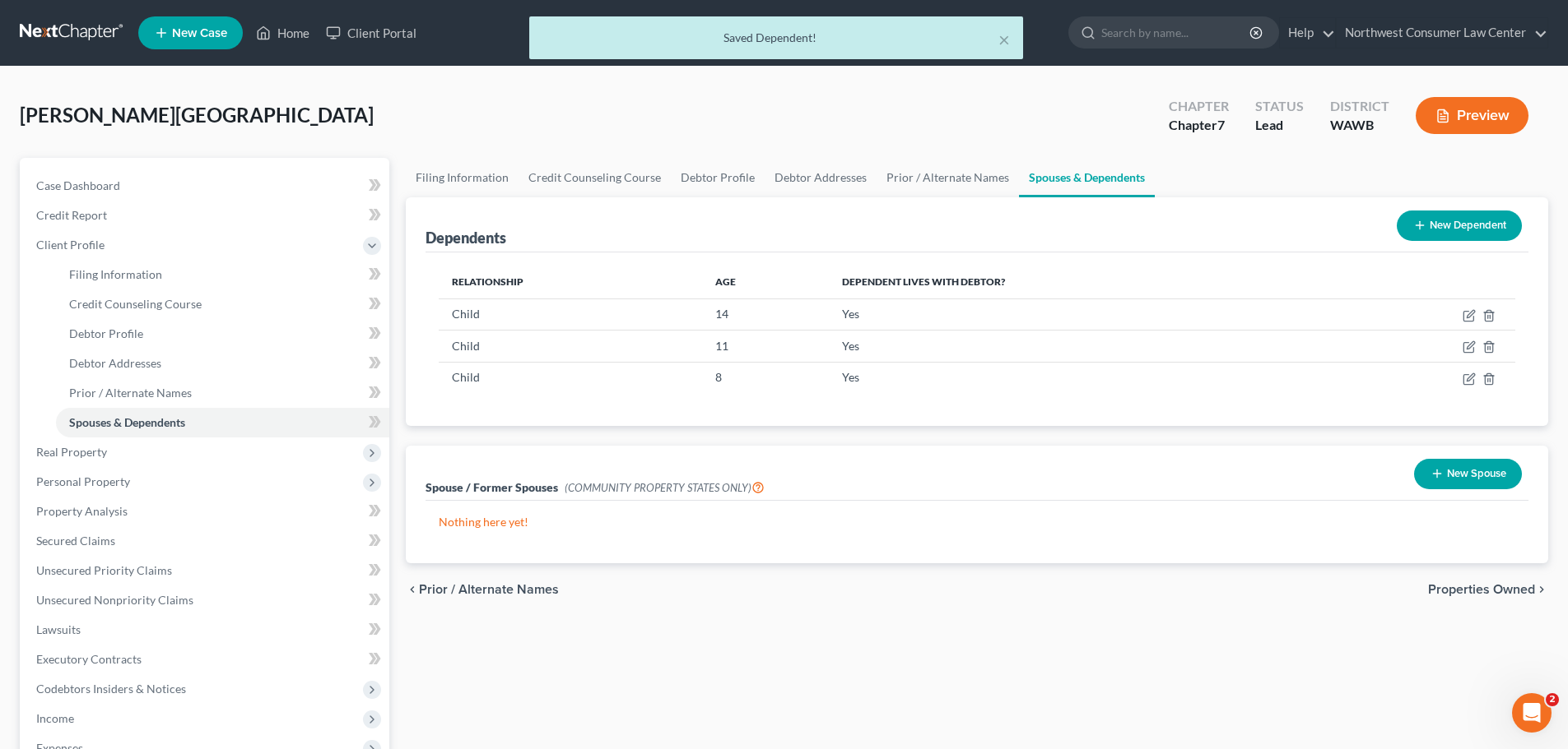
click at [1454, 224] on button "New Dependent" at bounding box center [1458, 225] width 125 height 31
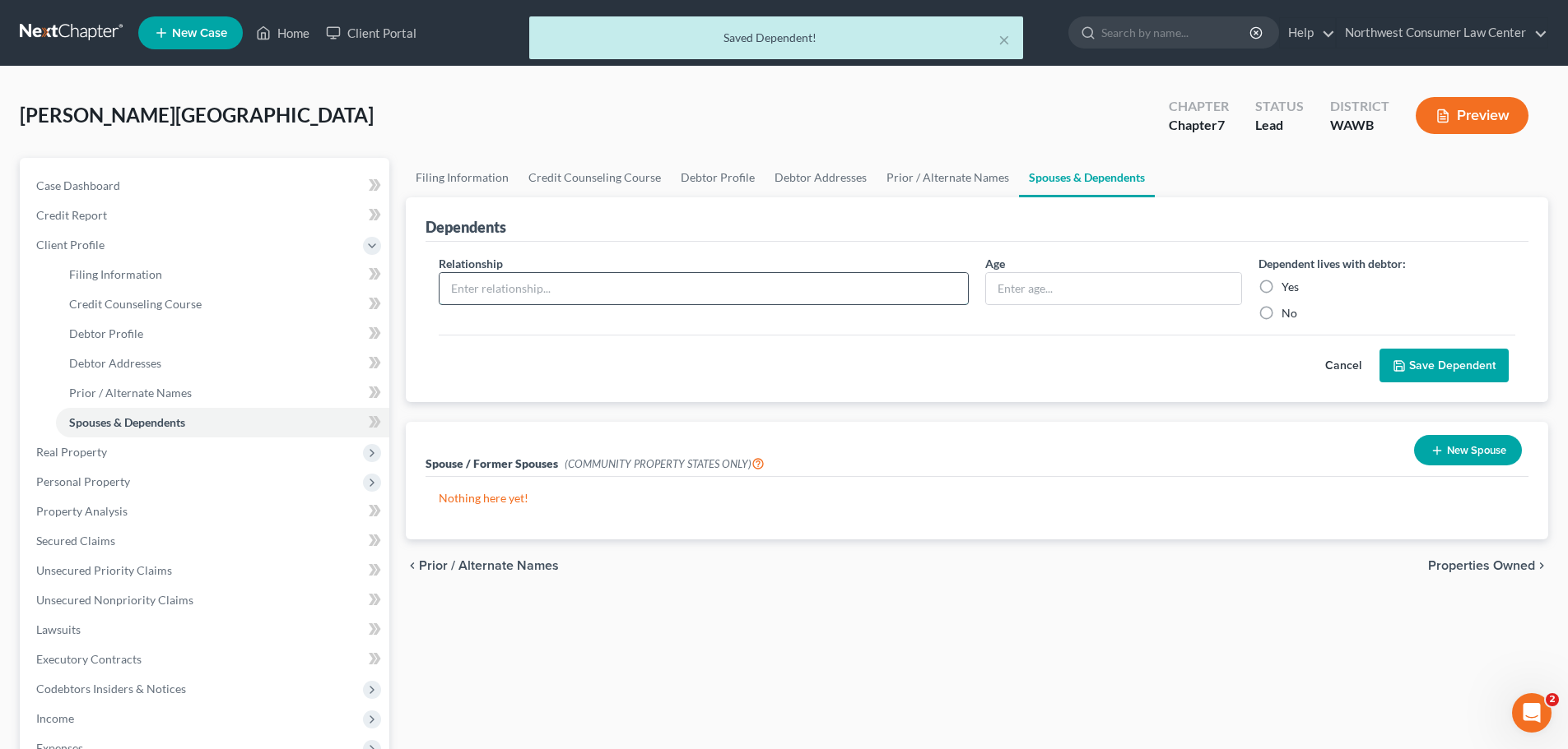
click at [787, 293] on input "text" at bounding box center [703, 289] width 529 height 32
type input "Child"
click at [1124, 287] on input "text" at bounding box center [1113, 289] width 255 height 32
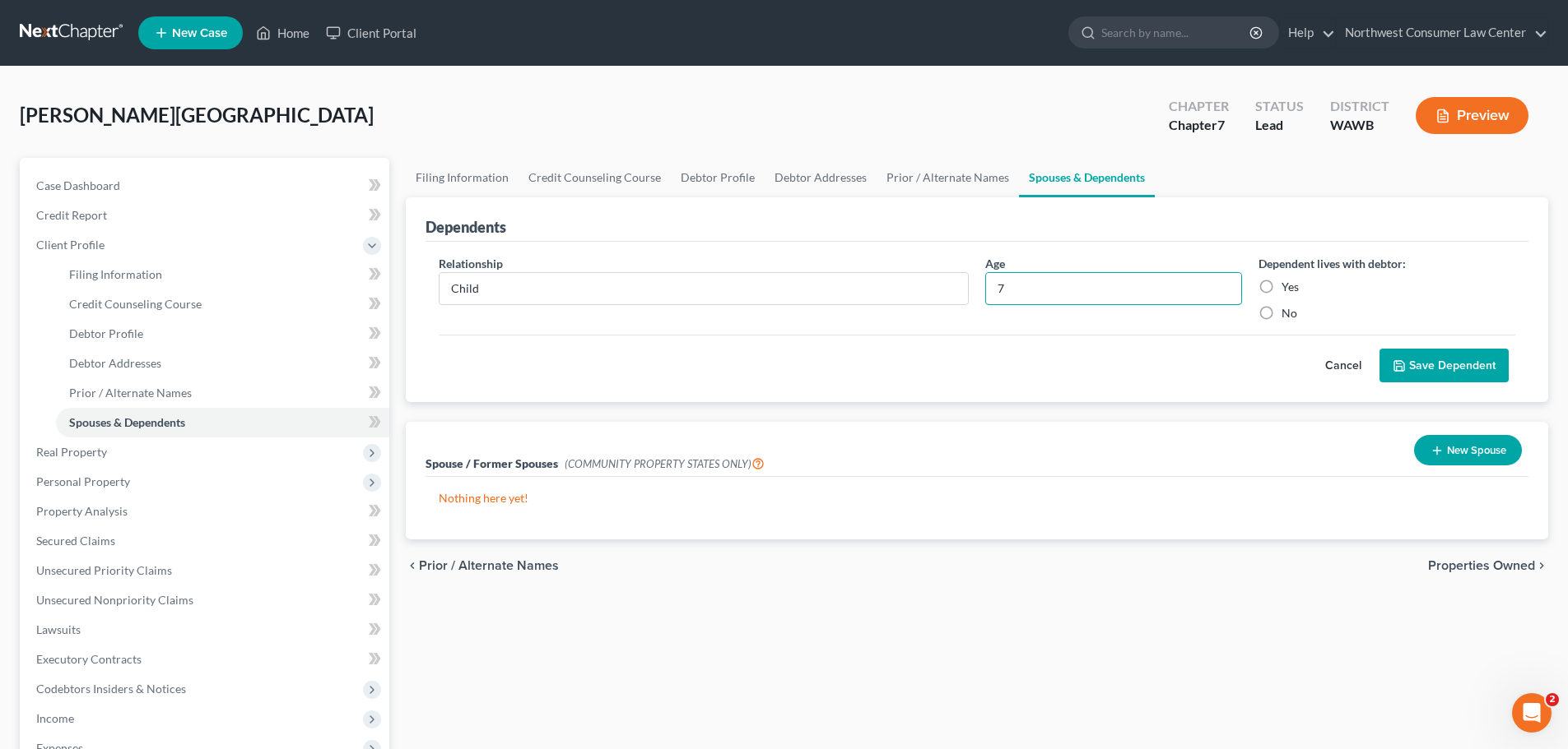
type input "7"
click at [1281, 289] on label "Yes" at bounding box center [1290, 286] width 18 height 17
click at [1288, 289] on input "Yes" at bounding box center [1294, 284] width 11 height 11
radio input "true"
click at [1481, 370] on button "Save Dependent" at bounding box center [1444, 365] width 129 height 34
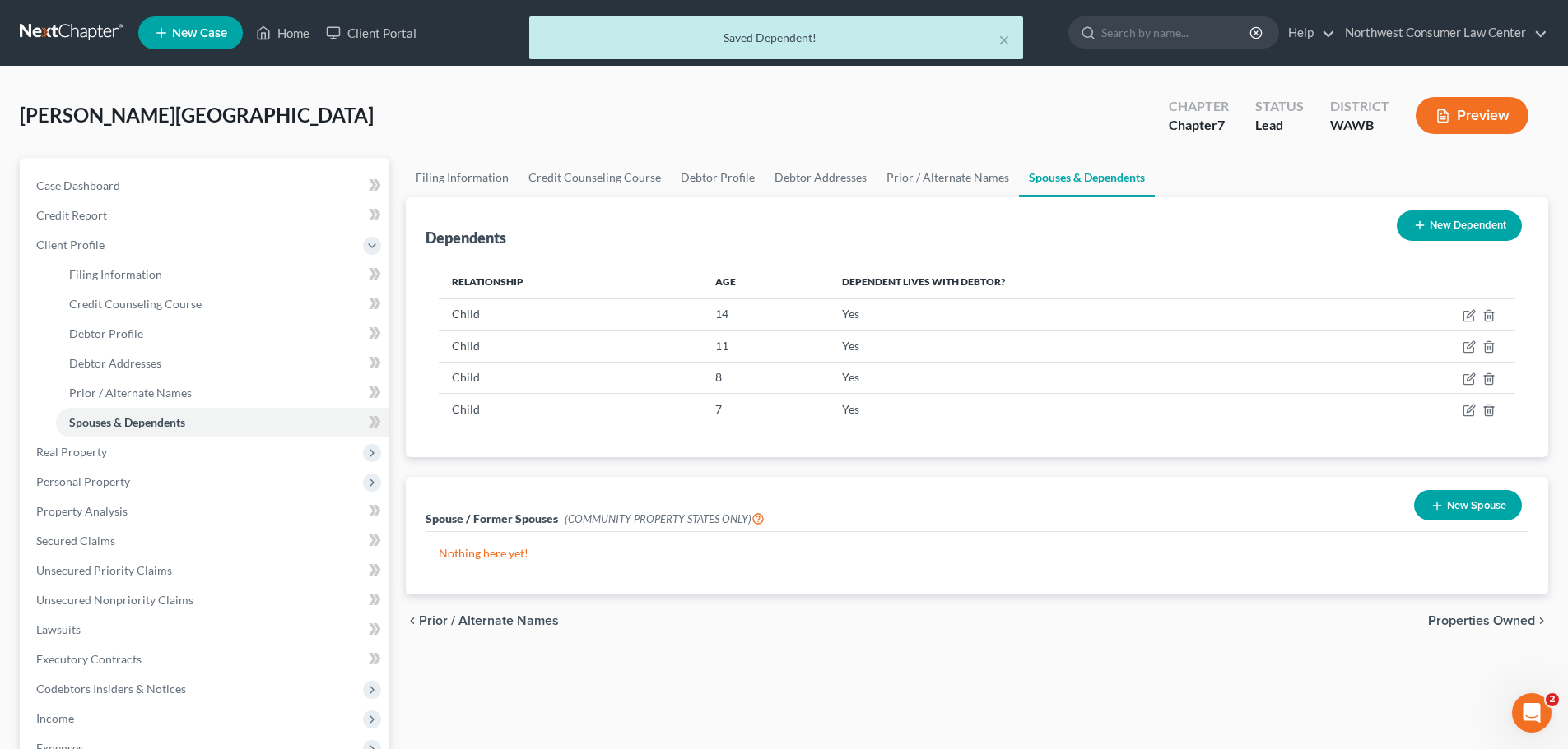
click at [1493, 620] on span "Properties Owned" at bounding box center [1481, 620] width 107 height 13
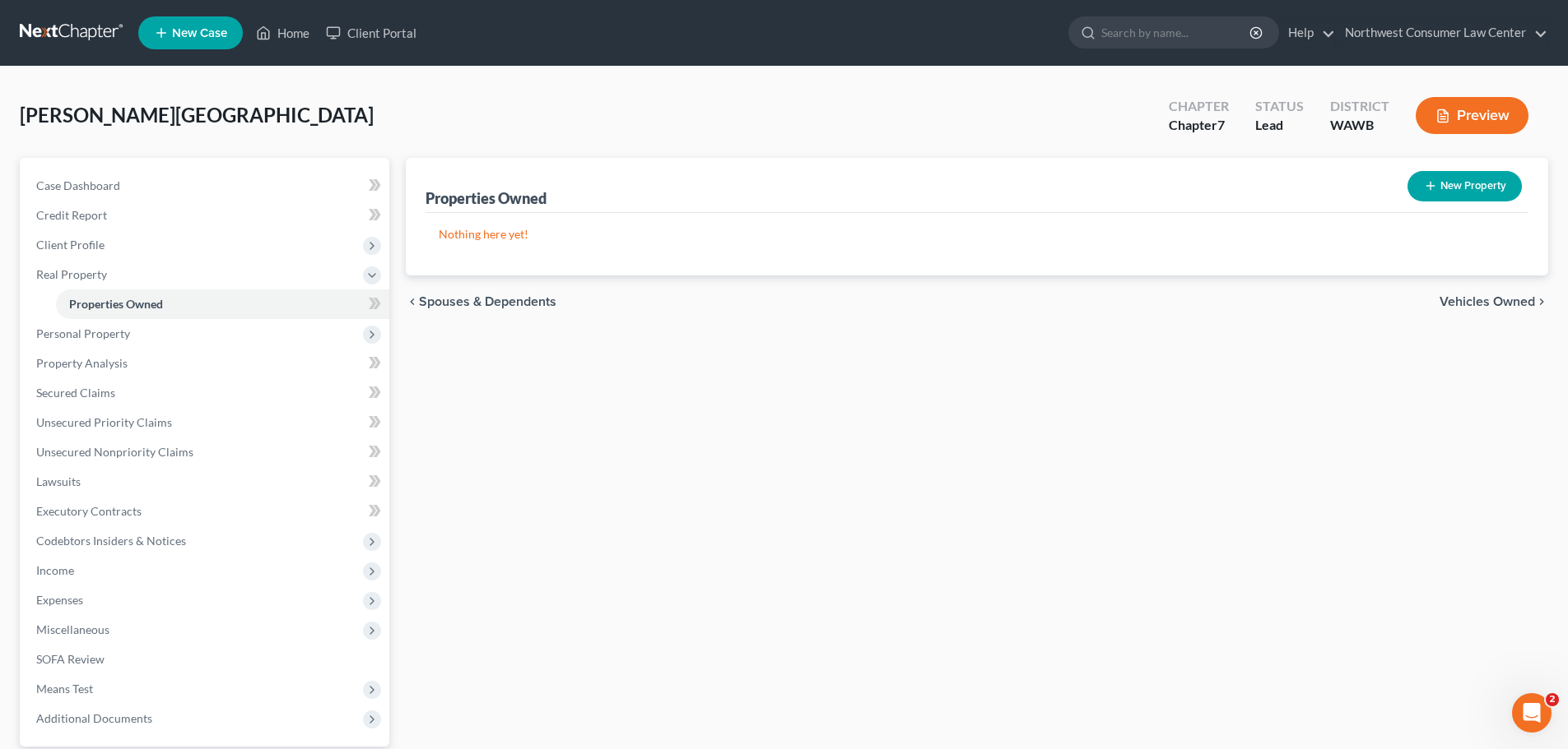
click at [1465, 296] on span "Vehicles Owned" at bounding box center [1486, 301] width 96 height 13
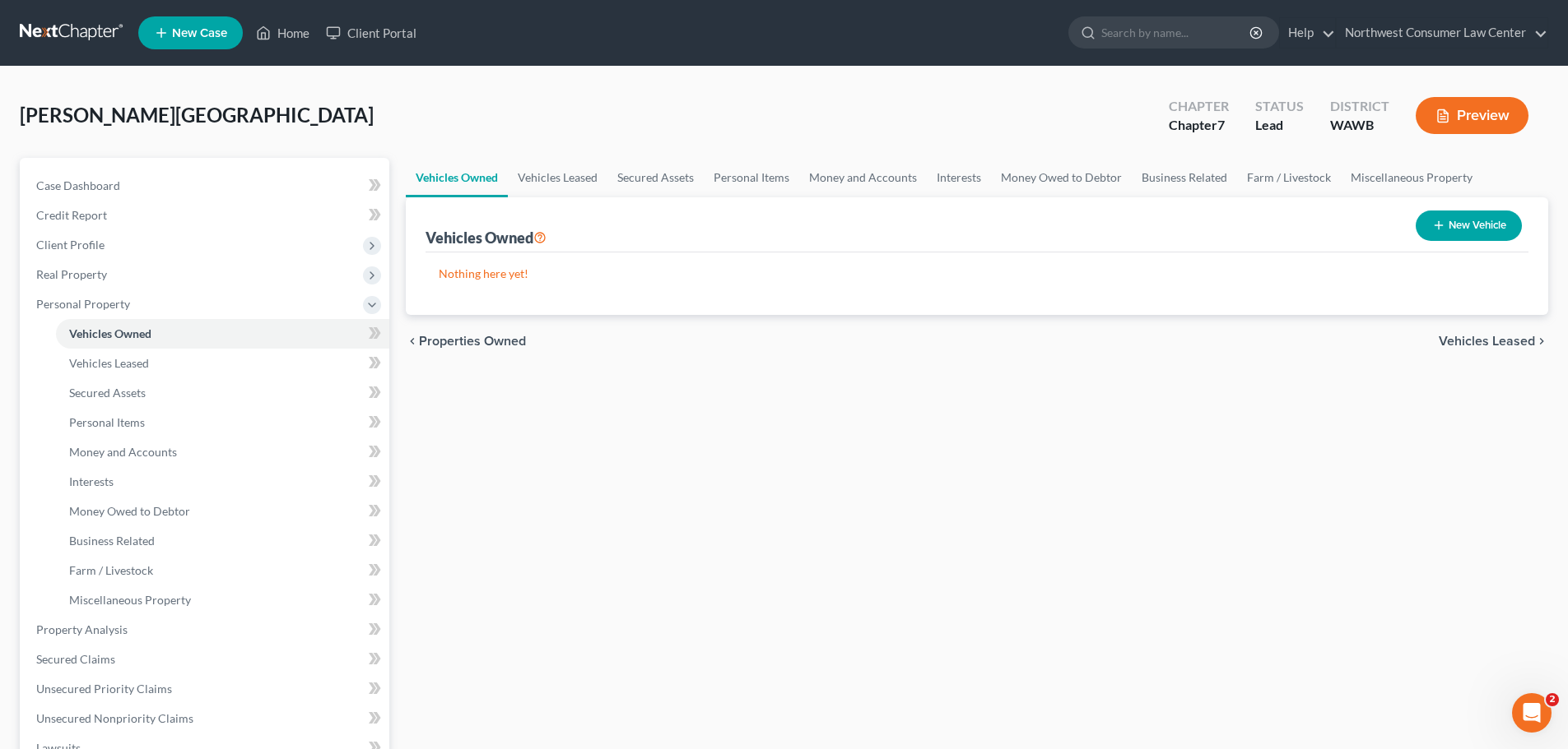
click at [1472, 228] on button "New Vehicle" at bounding box center [1468, 225] width 106 height 31
select select "0"
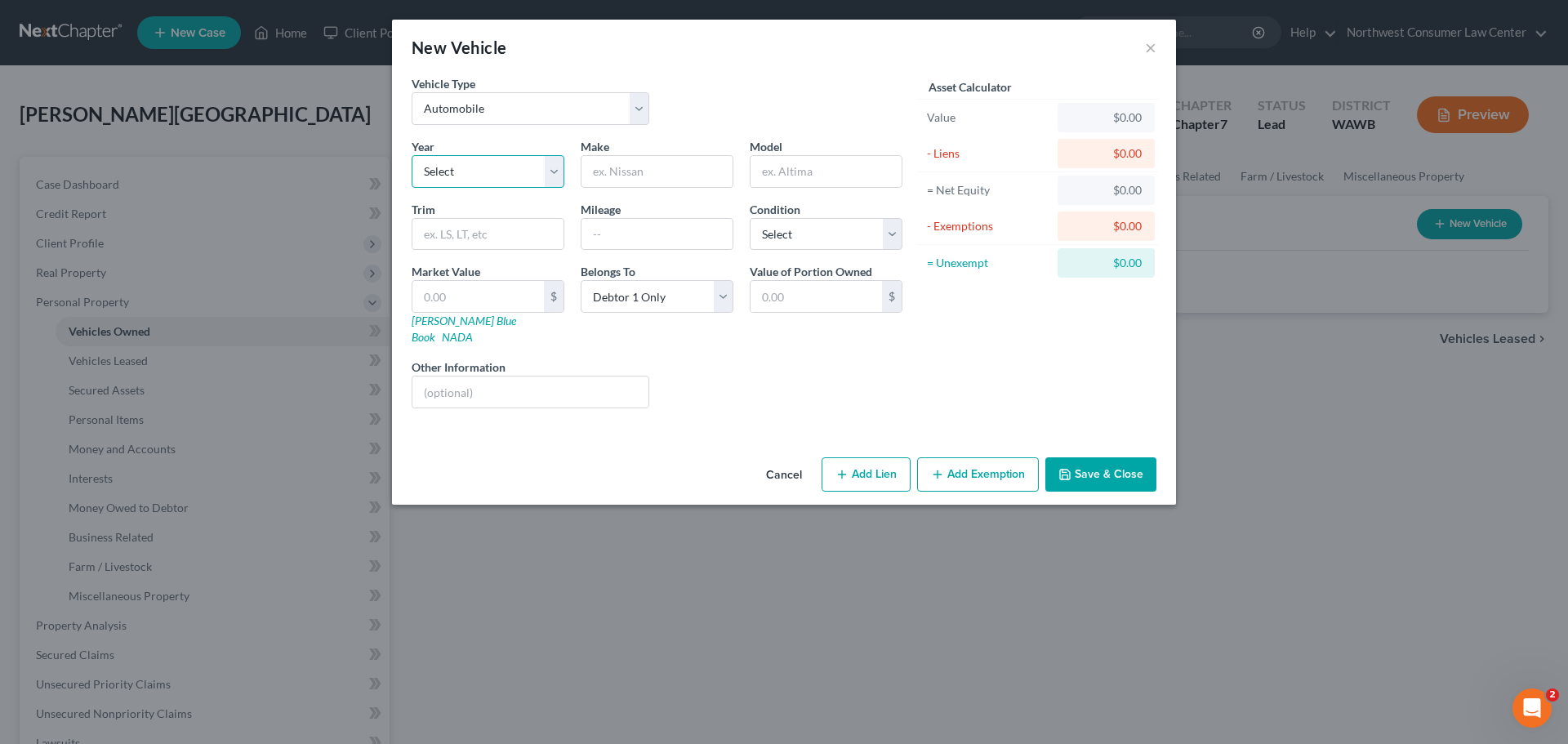
click at [464, 183] on select "Select 2026 2025 2024 2023 2022 2021 2020 2019 2018 2017 2016 2015 2014 2013 20…" at bounding box center [488, 171] width 153 height 33
select select "19"
click at [411, 155] on select "Select 2026 2025 2024 2023 2022 2021 2020 2019 2018 2017 2016 2015 2014 2013 20…" at bounding box center [488, 171] width 153 height 33
click at [617, 175] on input "text" at bounding box center [657, 171] width 151 height 31
type input "Toyota"
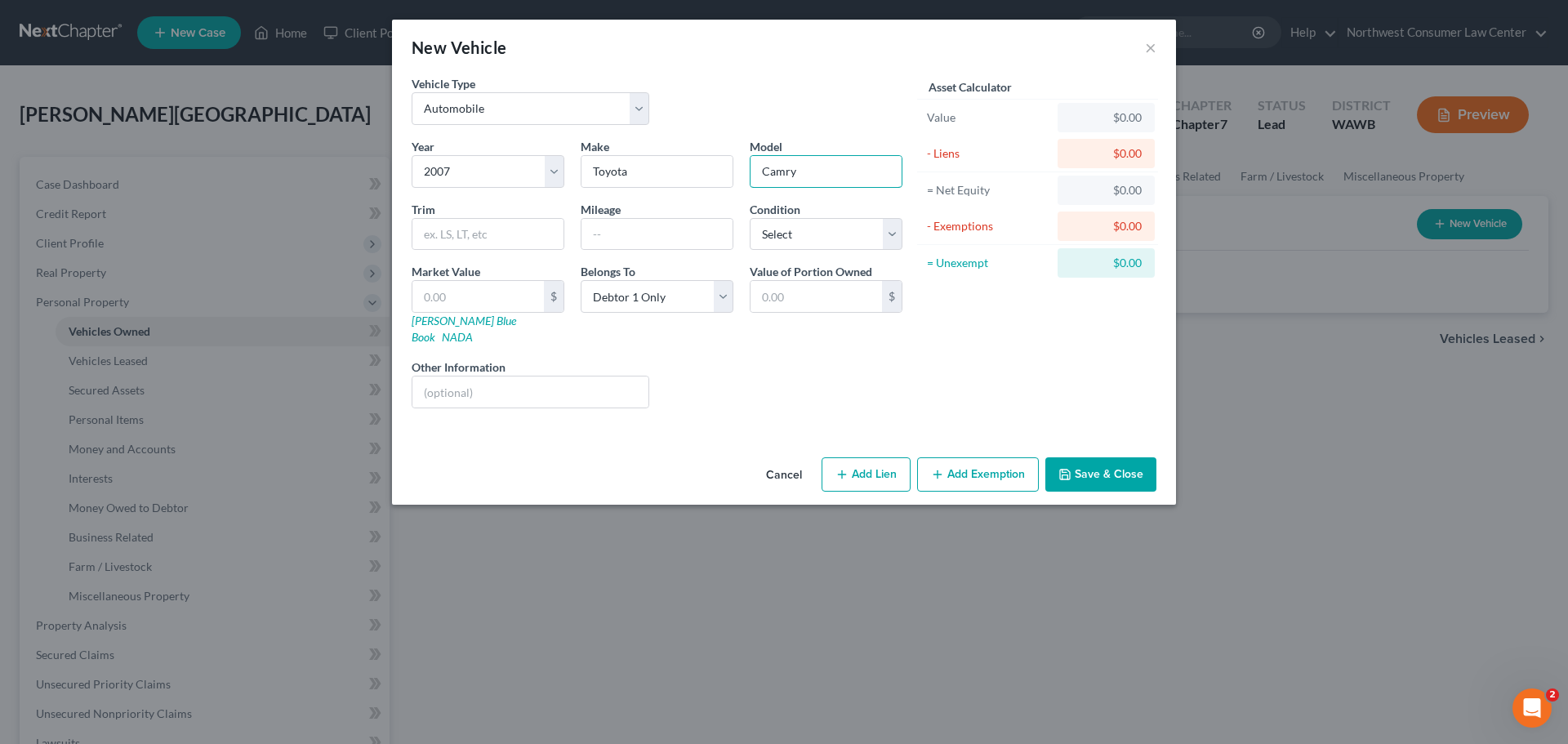
type input "Camry"
type input "260,000"
click at [837, 246] on select "Select Excellent Very Good Good Fair Poor" at bounding box center [826, 235] width 153 height 33
click at [750, 218] on select "Select Excellent Very Good Good Fair Poor" at bounding box center [826, 235] width 153 height 33
click at [860, 217] on div "Condition Select Excellent Very Good Good Fair Poor" at bounding box center [826, 225] width 169 height 50
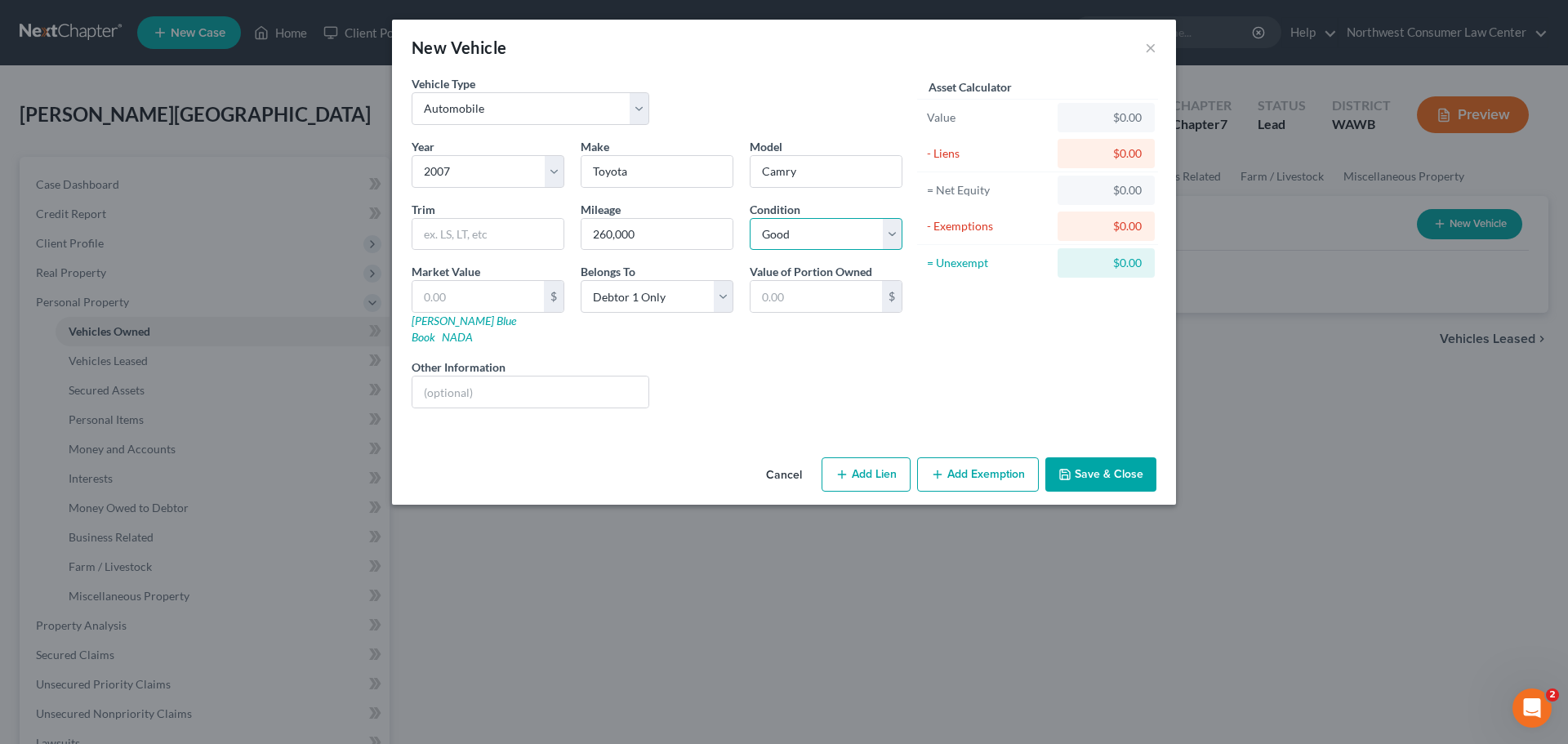
click at [821, 238] on select "Select Excellent Very Good Good Fair Poor" at bounding box center [826, 235] width 153 height 33
select select "3"
click at [750, 218] on select "Select Excellent Very Good Good Fair Poor" at bounding box center [826, 235] width 153 height 33
click at [485, 229] on input "text" at bounding box center [488, 235] width 151 height 31
click at [470, 310] on input "text" at bounding box center [477, 297] width 131 height 31
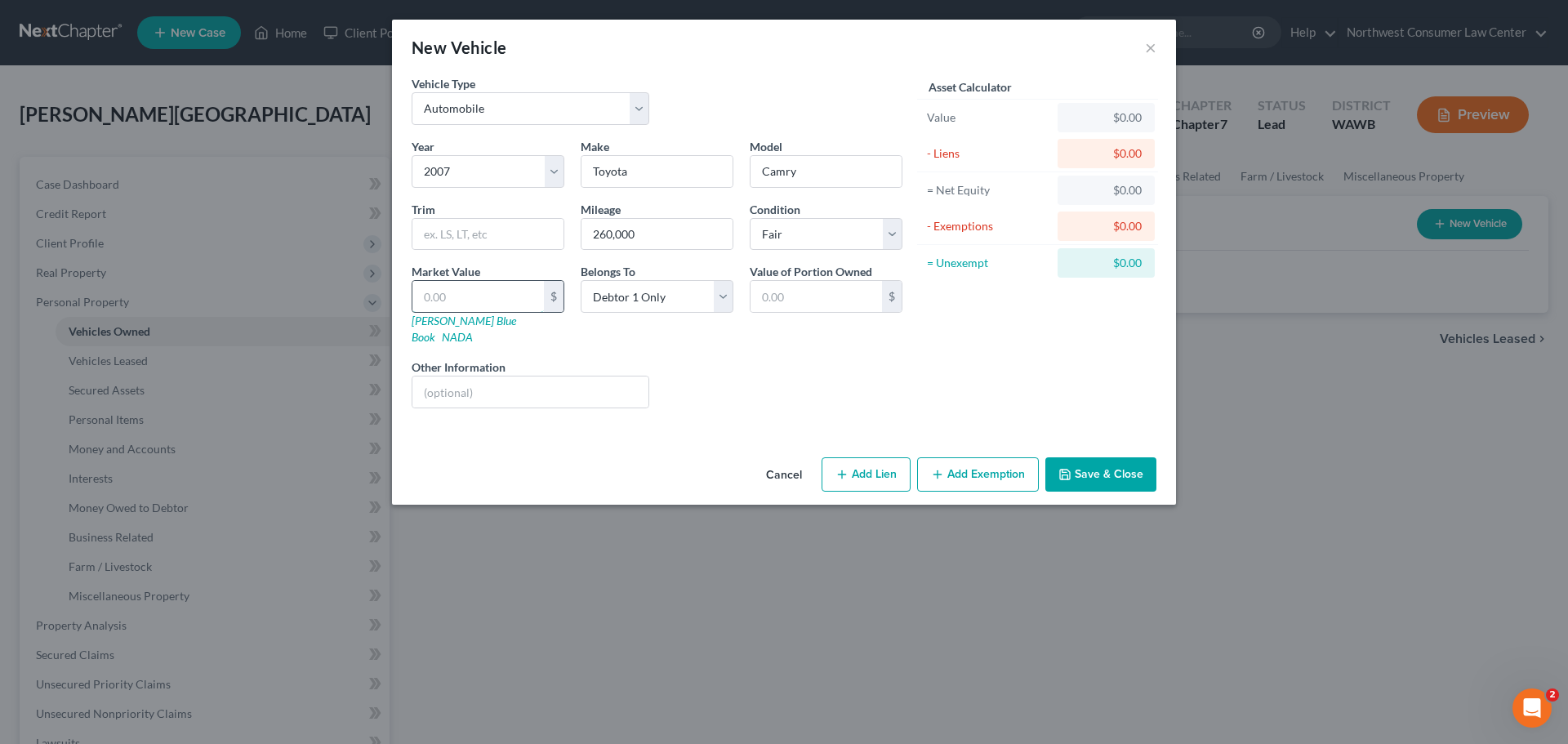
type input "3"
type input "3.00"
type input "35"
type input "35.00"
type input "358"
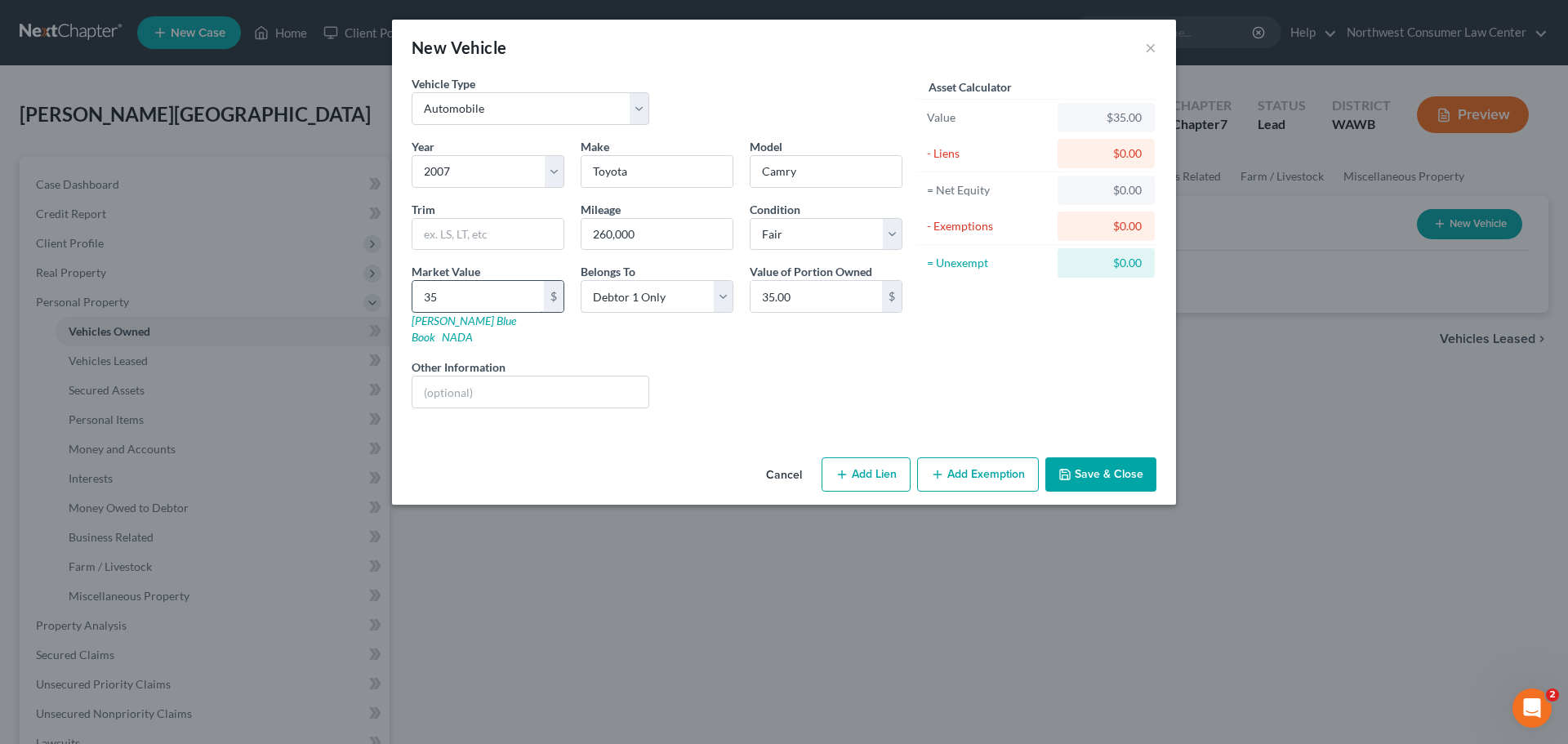
type input "358.00"
type input "3580"
type input "3,580.00"
type input "3,580"
click at [999, 458] on button "Add Exemption" at bounding box center [977, 474] width 122 height 34
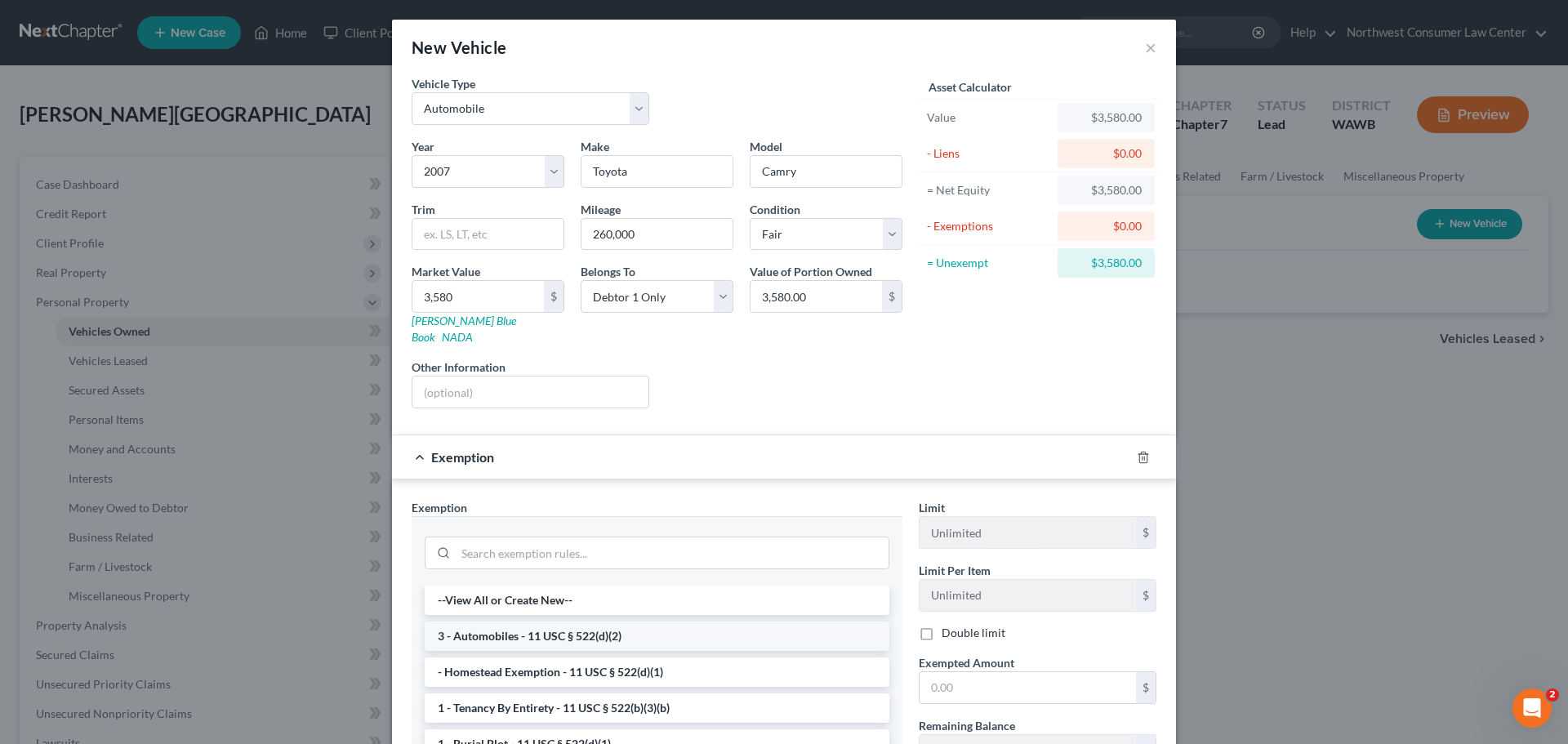
click at [613, 626] on li "3 - Automobiles - 11 USC § 522(d)(2)" at bounding box center [657, 637] width 464 height 30
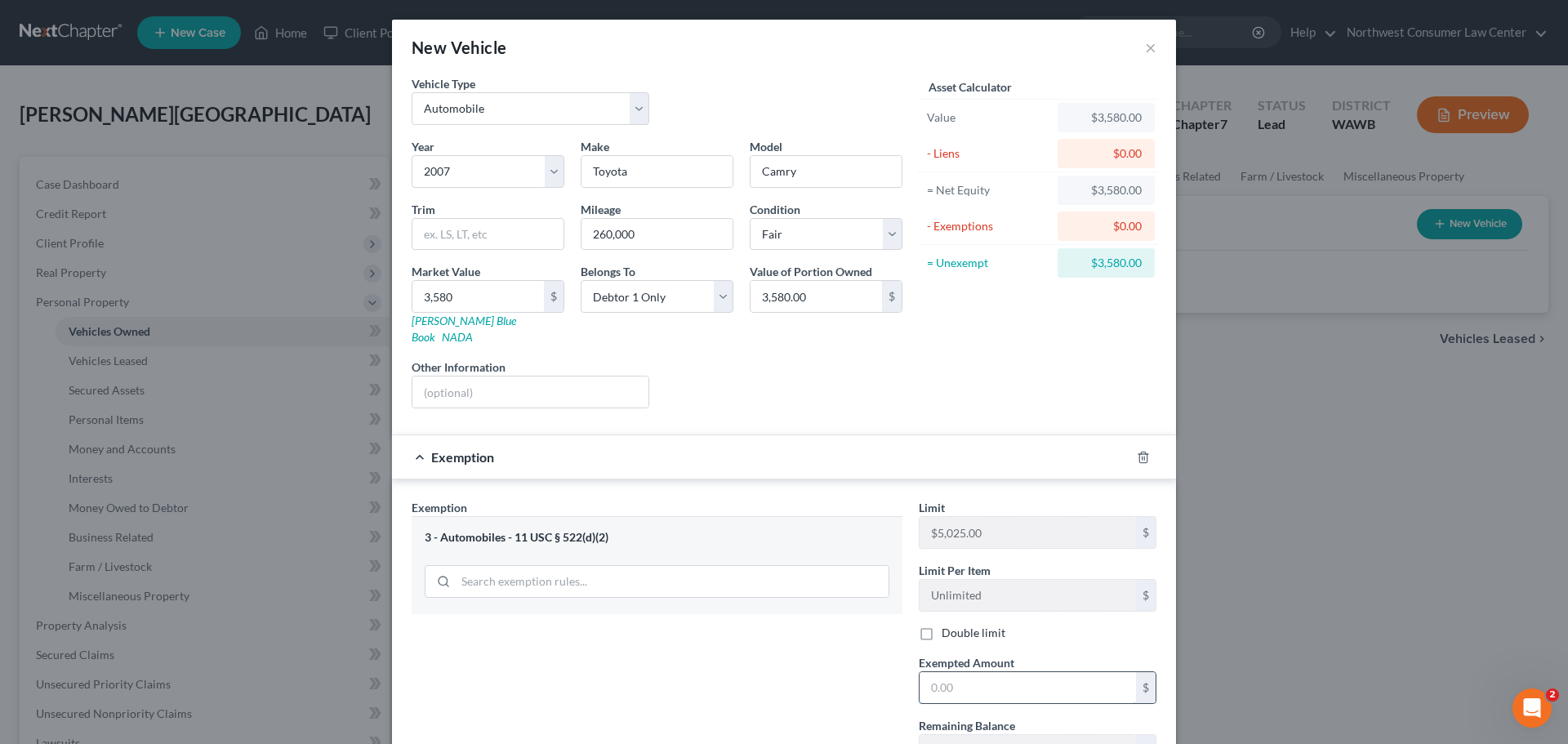
click at [974, 673] on input "text" at bounding box center [1027, 688] width 217 height 31
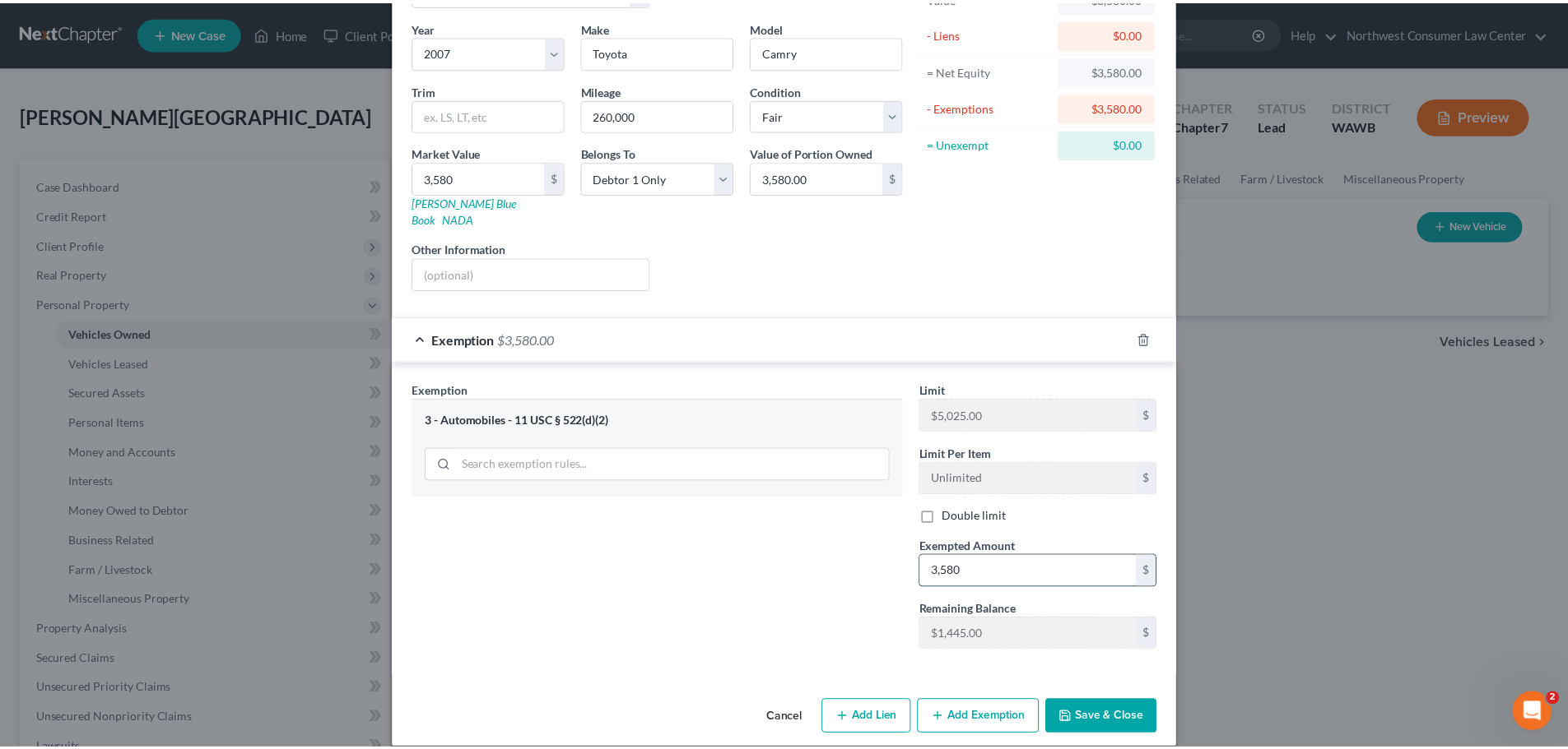
scroll to position [124, 0]
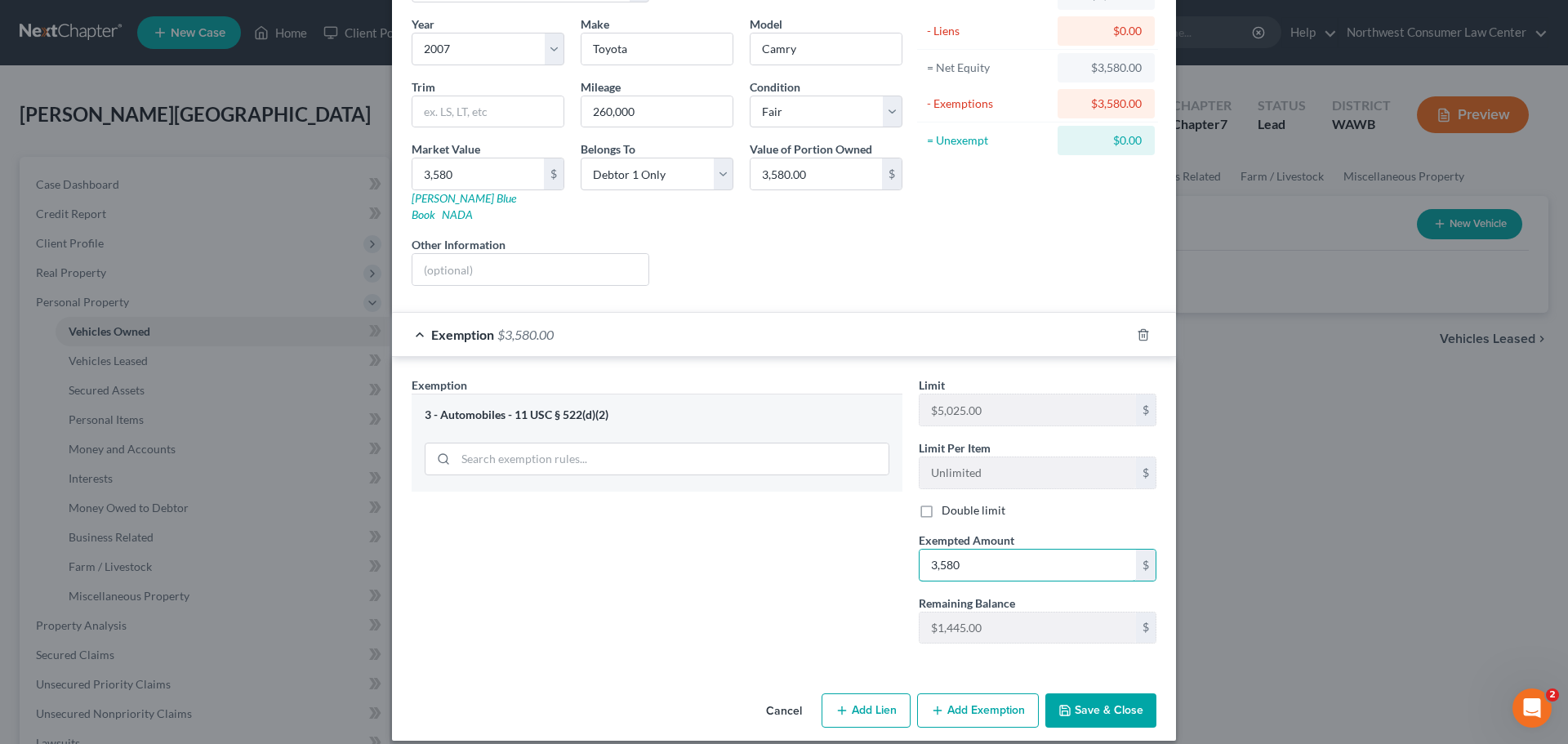
type input "3,580"
click at [1078, 707] on button "Save & Close" at bounding box center [1101, 710] width 111 height 34
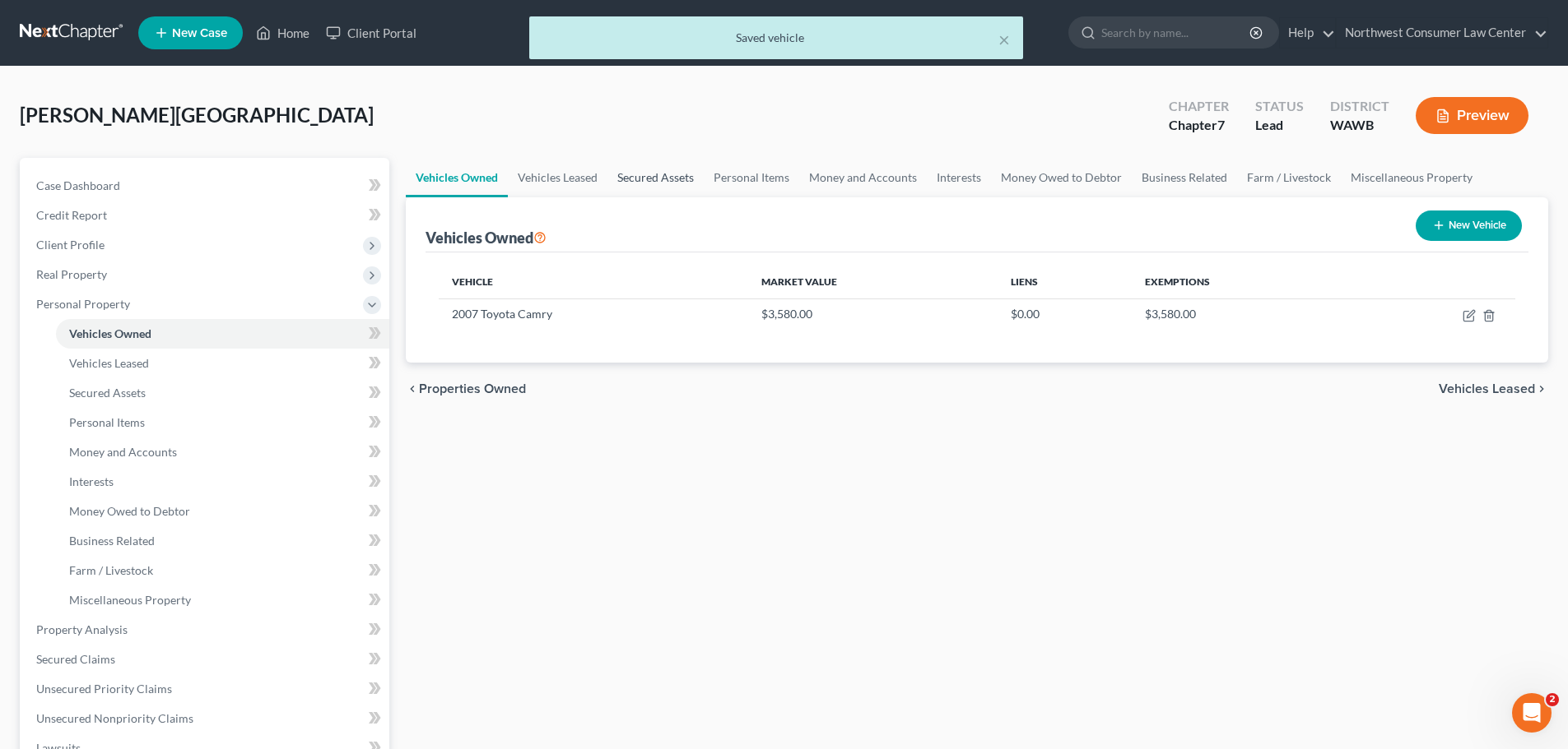
click at [642, 172] on link "Secured Assets" at bounding box center [656, 177] width 96 height 39
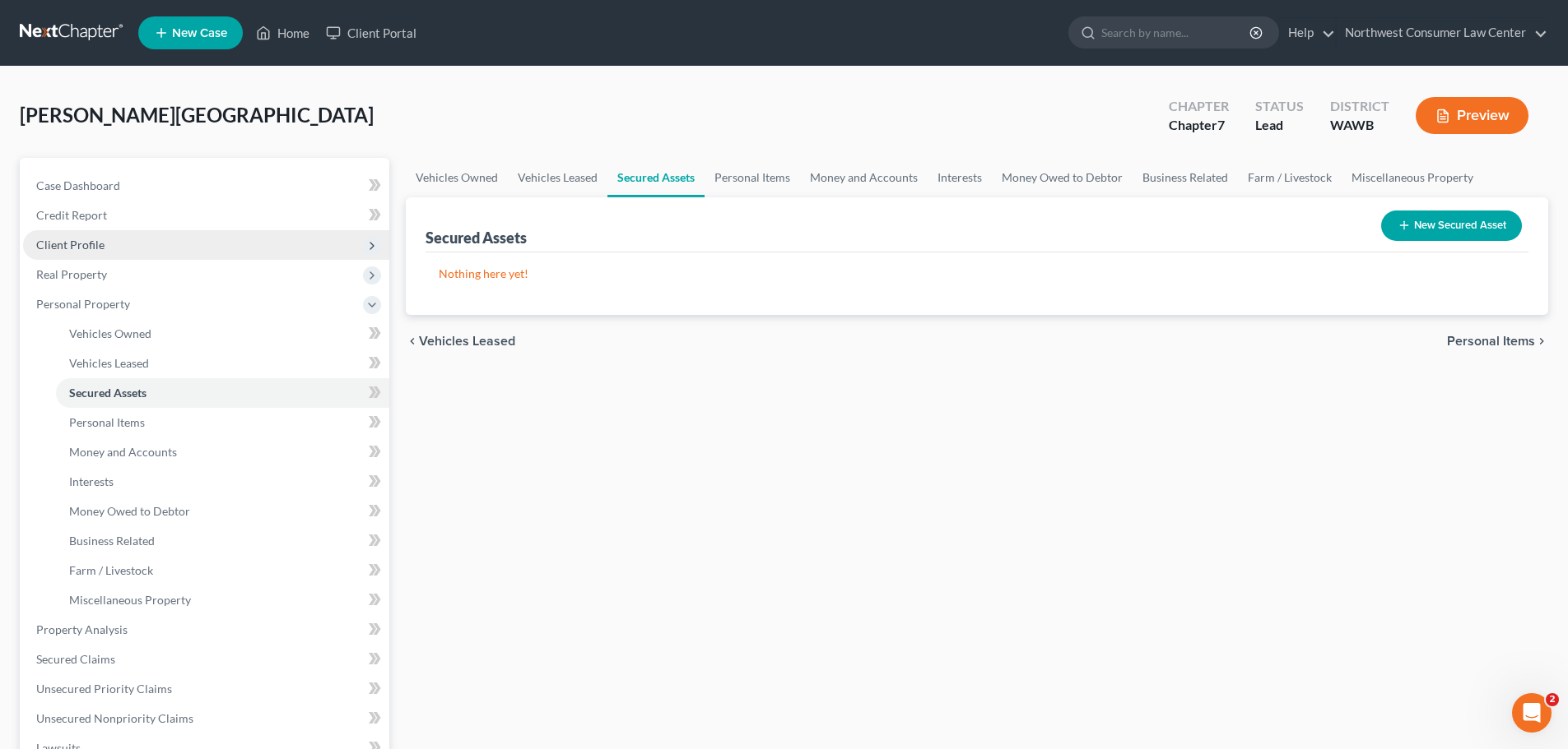
click at [234, 244] on span "Client Profile" at bounding box center [206, 245] width 366 height 30
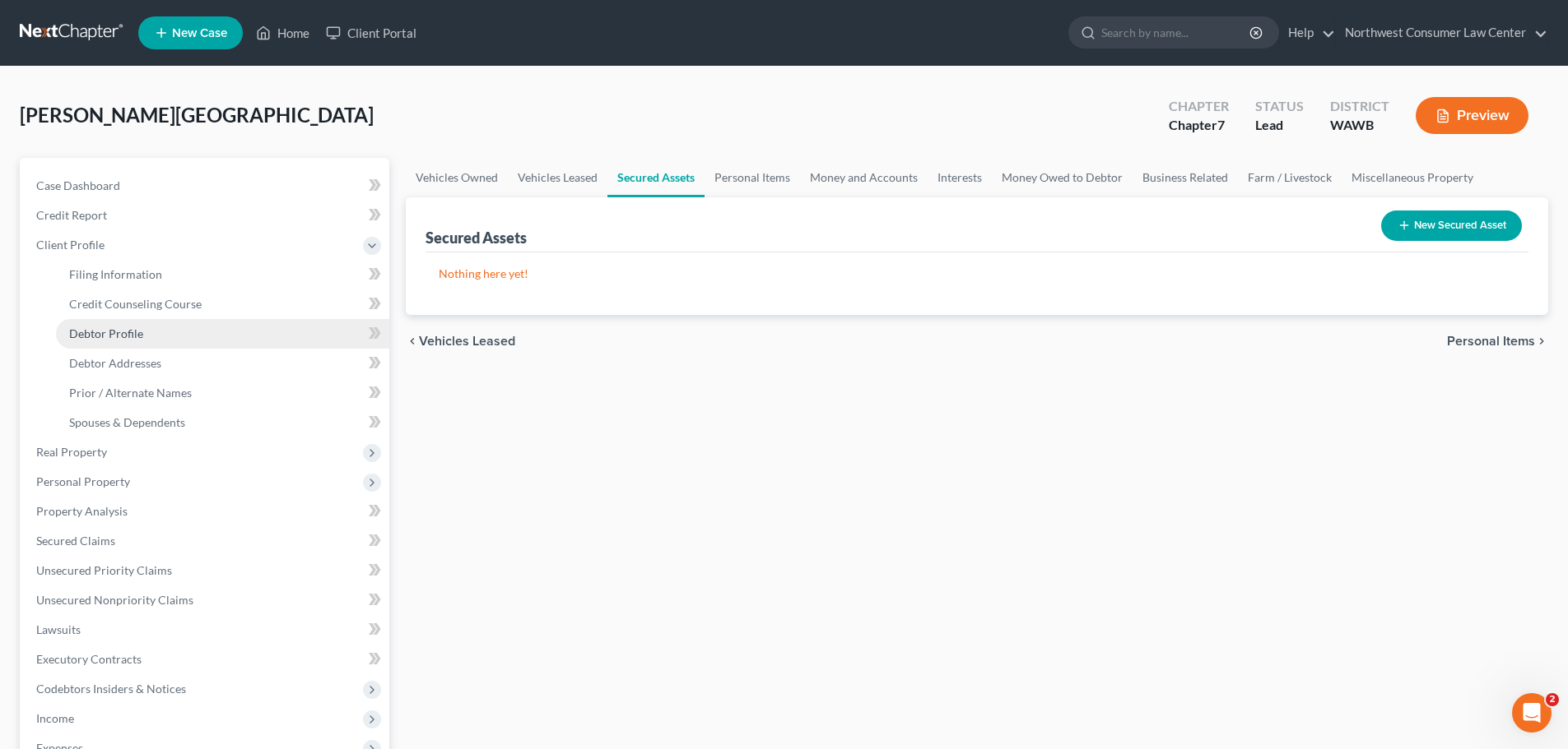
click at [229, 328] on link "Debtor Profile" at bounding box center [223, 334] width 333 height 30
select select "0"
select select "4"
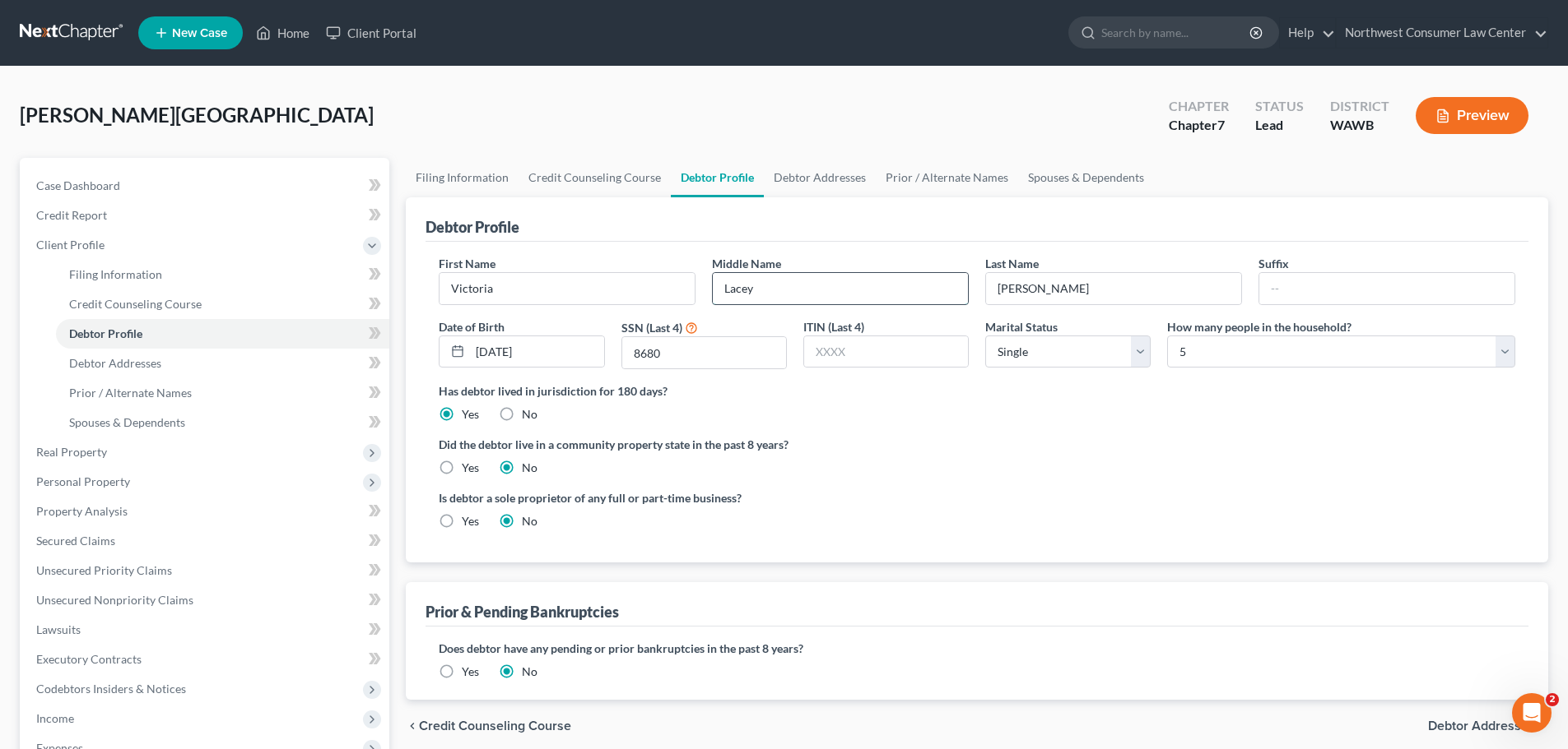
drag, startPoint x: 793, startPoint y: 295, endPoint x: 762, endPoint y: 295, distance: 31.0
click at [794, 295] on input "Lacey" at bounding box center [840, 289] width 255 height 32
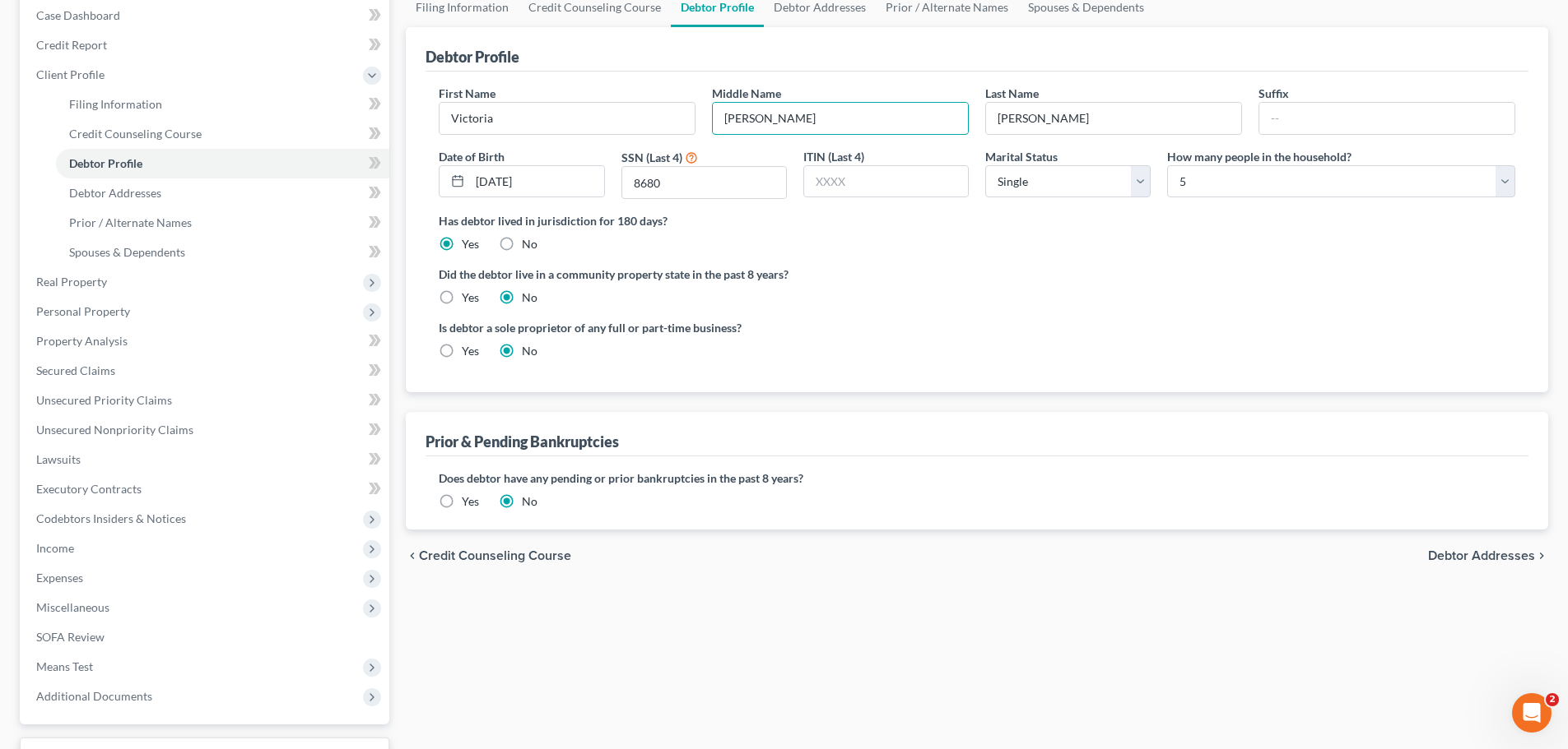
scroll to position [247, 0]
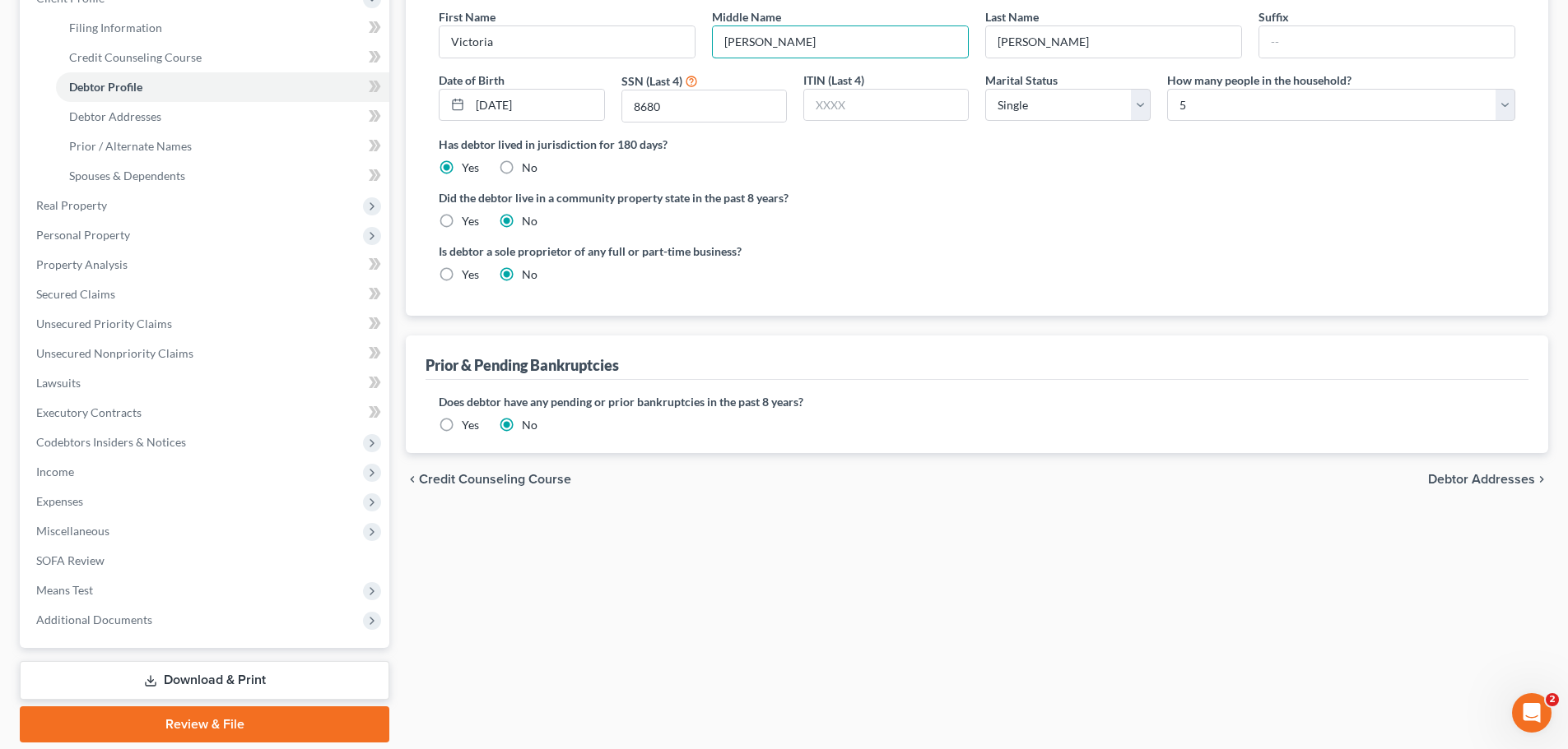
type input "Lacey Rose"
click at [1491, 477] on span "Debtor Addresses" at bounding box center [1481, 479] width 107 height 13
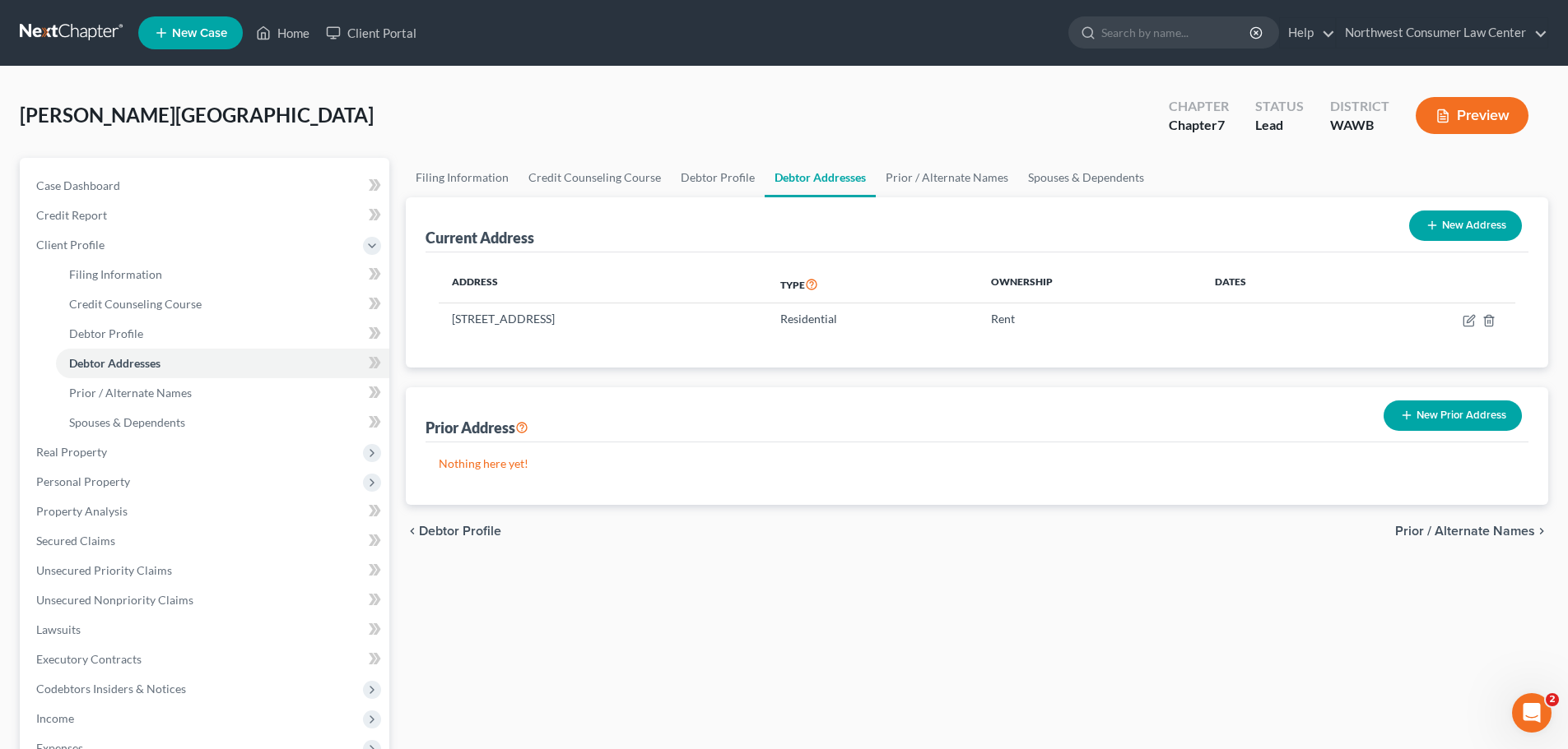
click at [1448, 529] on span "Prior / Alternate Names" at bounding box center [1465, 531] width 140 height 13
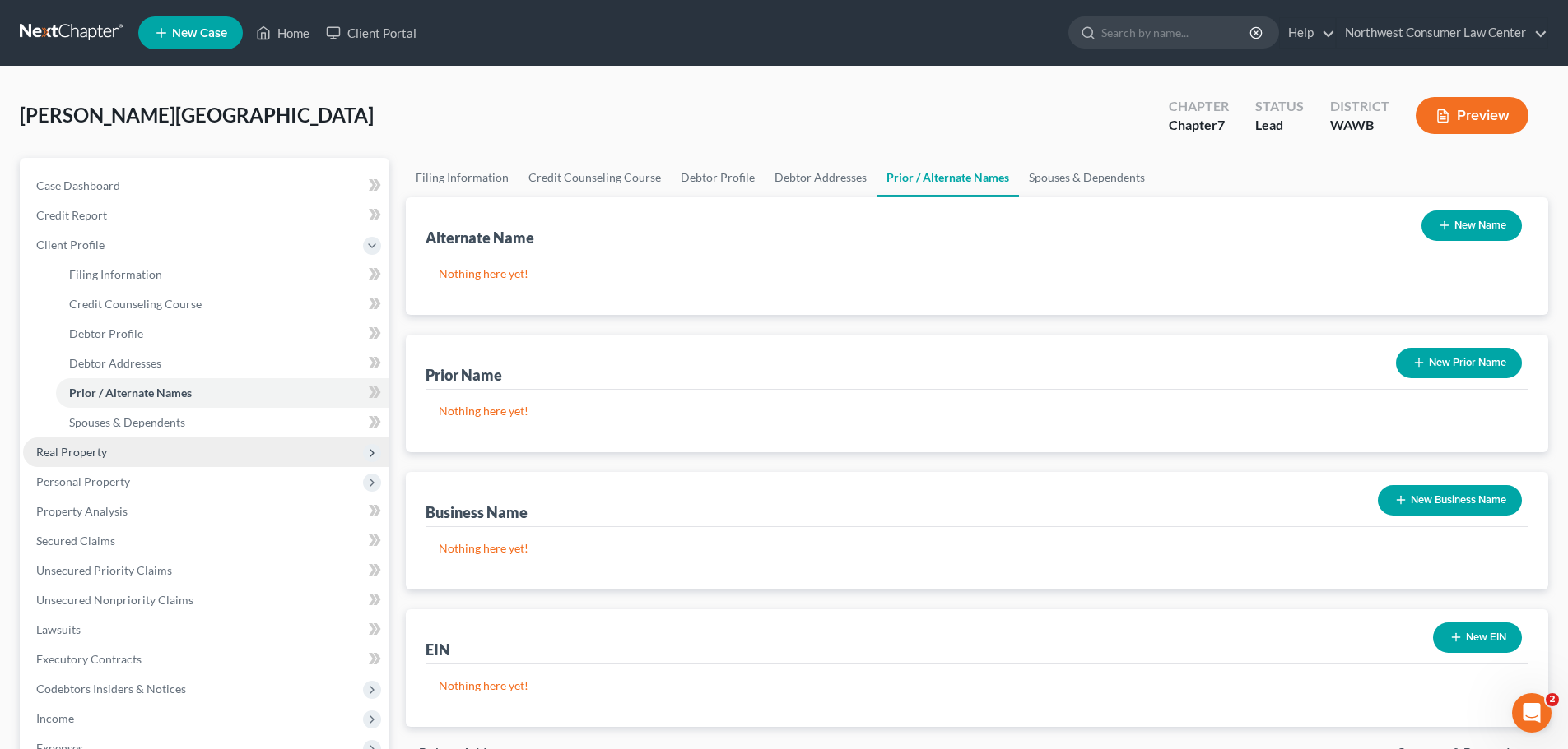
click at [242, 457] on span "Real Property" at bounding box center [206, 453] width 366 height 30
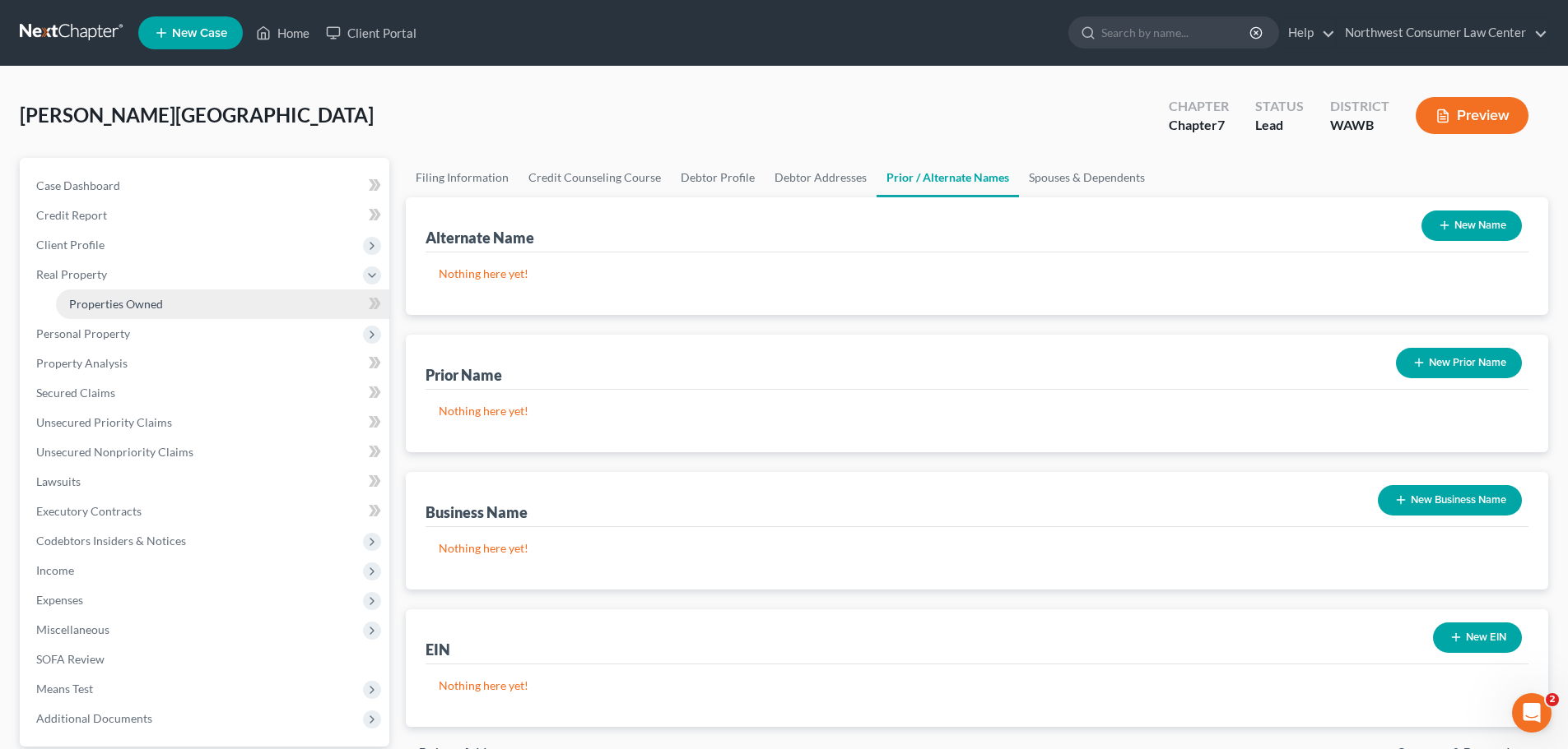
click at [294, 298] on link "Properties Owned" at bounding box center [223, 305] width 333 height 30
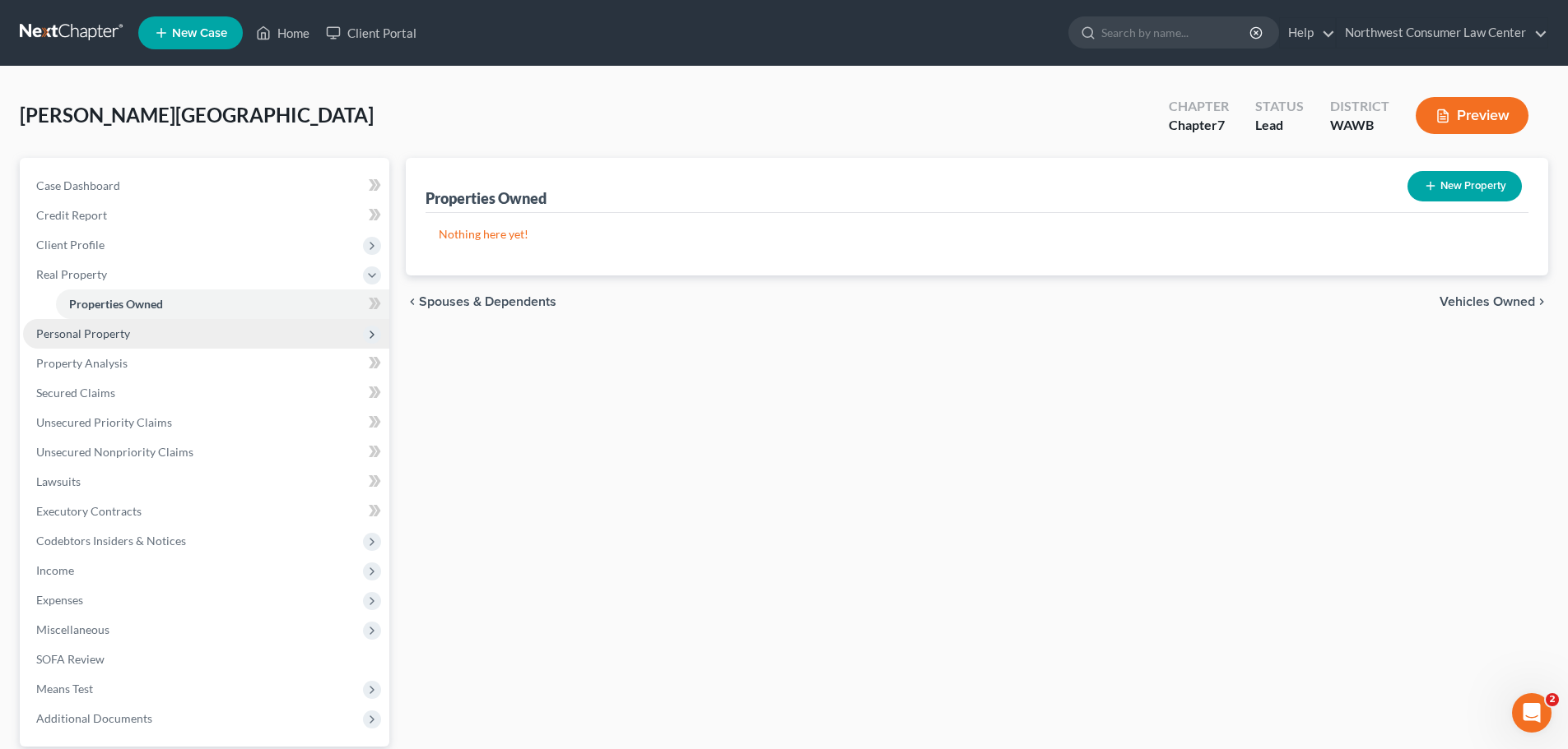
click at [294, 343] on span "Personal Property" at bounding box center [206, 334] width 366 height 30
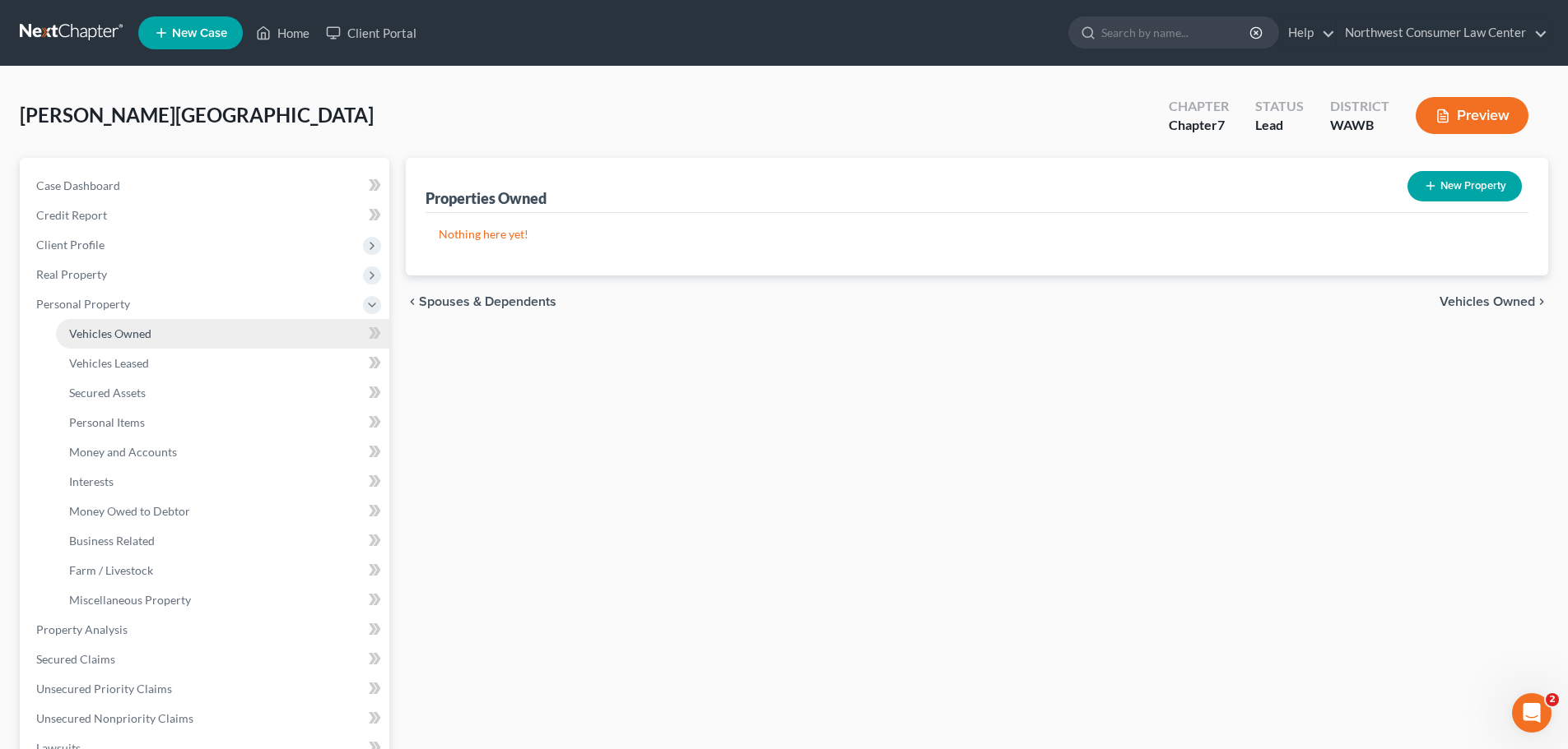
click at [290, 335] on link "Vehicles Owned" at bounding box center [223, 334] width 333 height 30
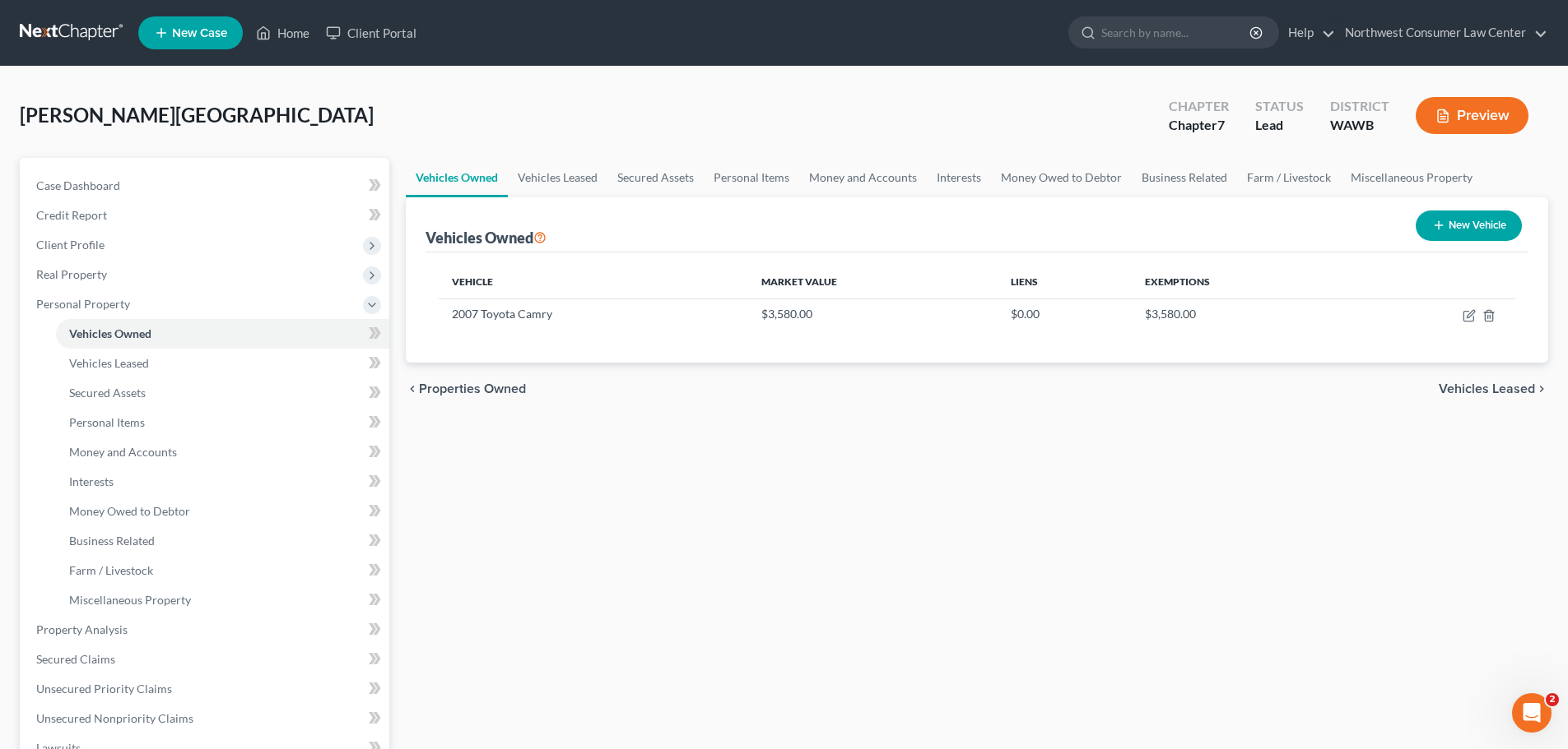
click at [1443, 385] on span "Vehicles Leased" at bounding box center [1486, 389] width 96 height 13
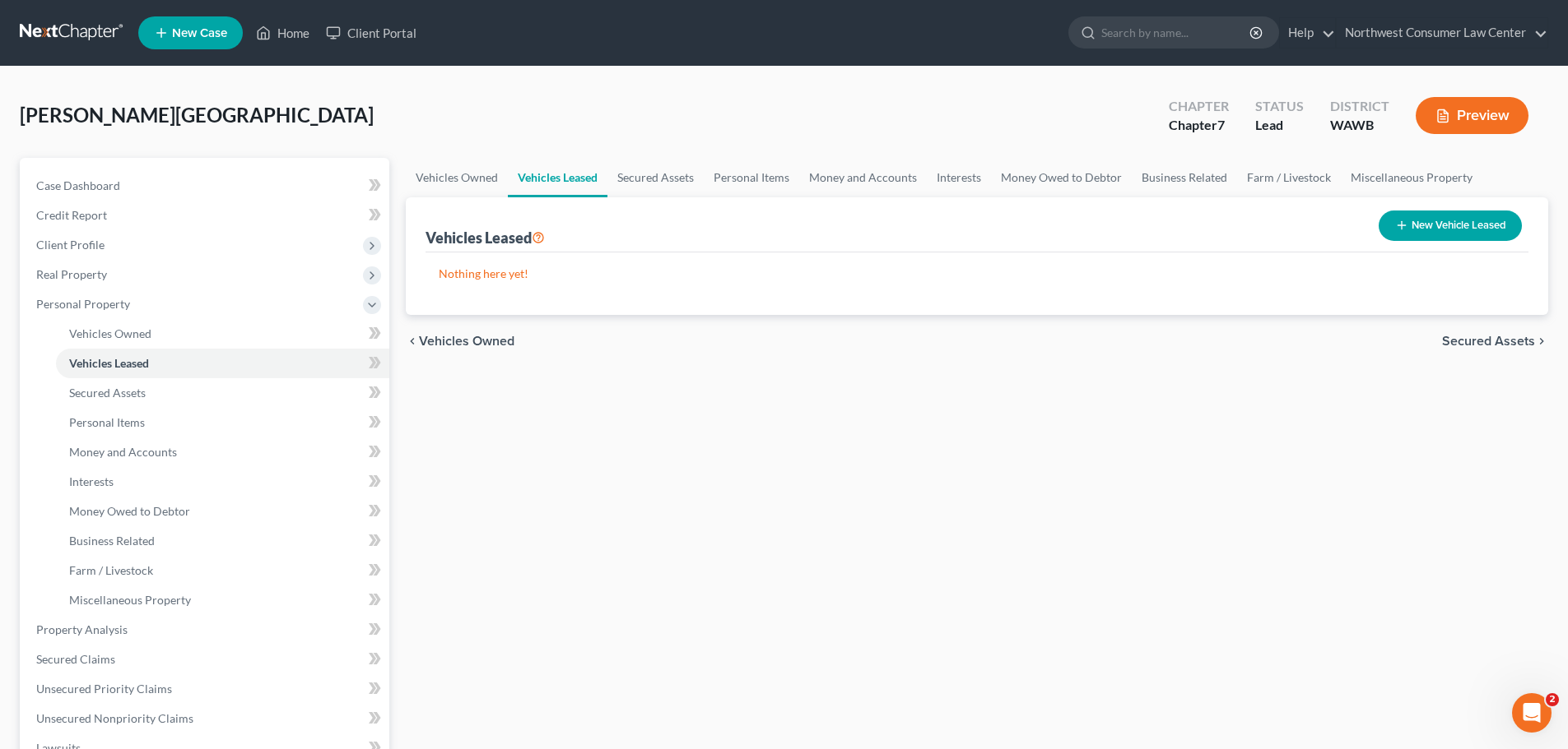
click at [1506, 343] on span "Secured Assets" at bounding box center [1488, 341] width 93 height 13
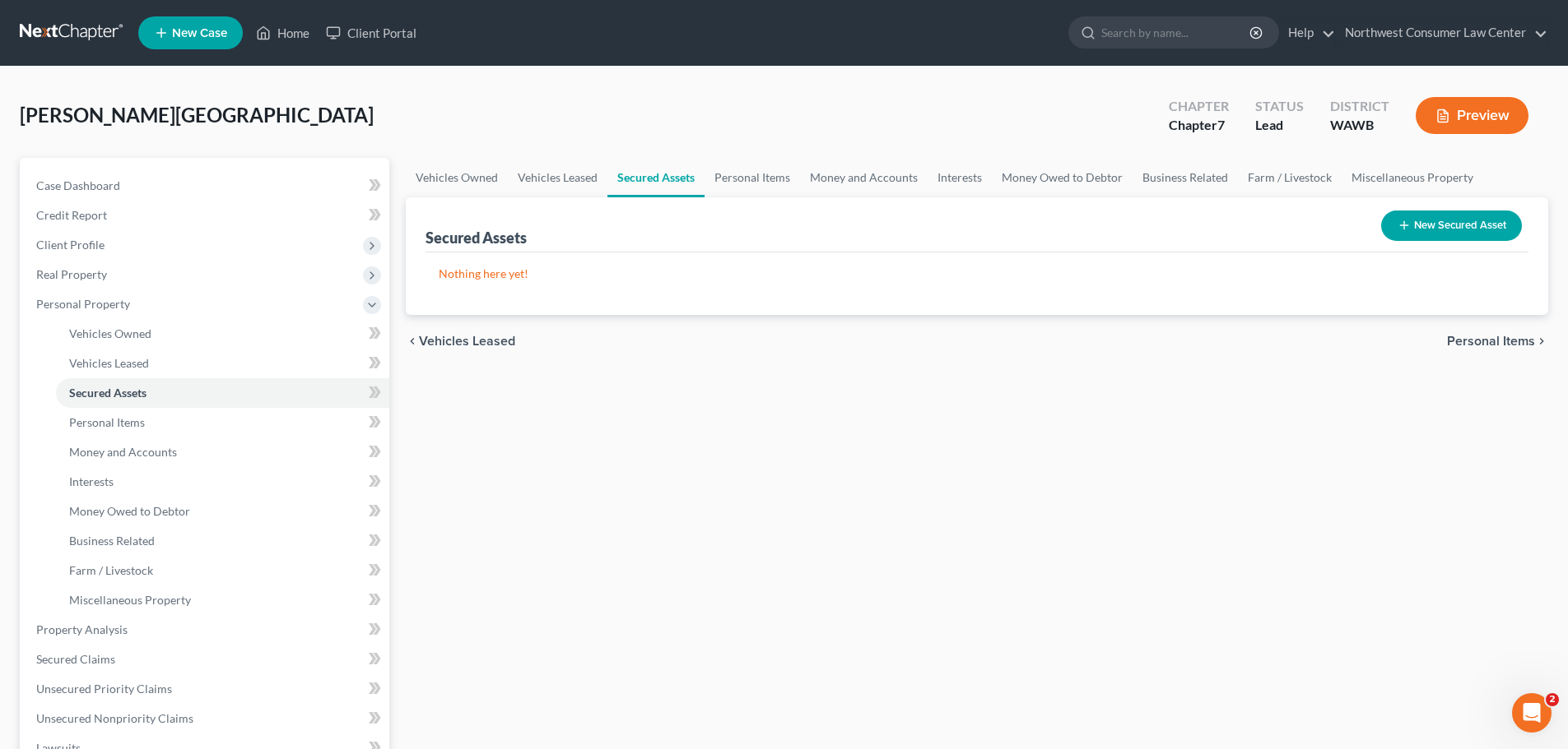
click at [1505, 343] on span "Personal Items" at bounding box center [1491, 341] width 88 height 13
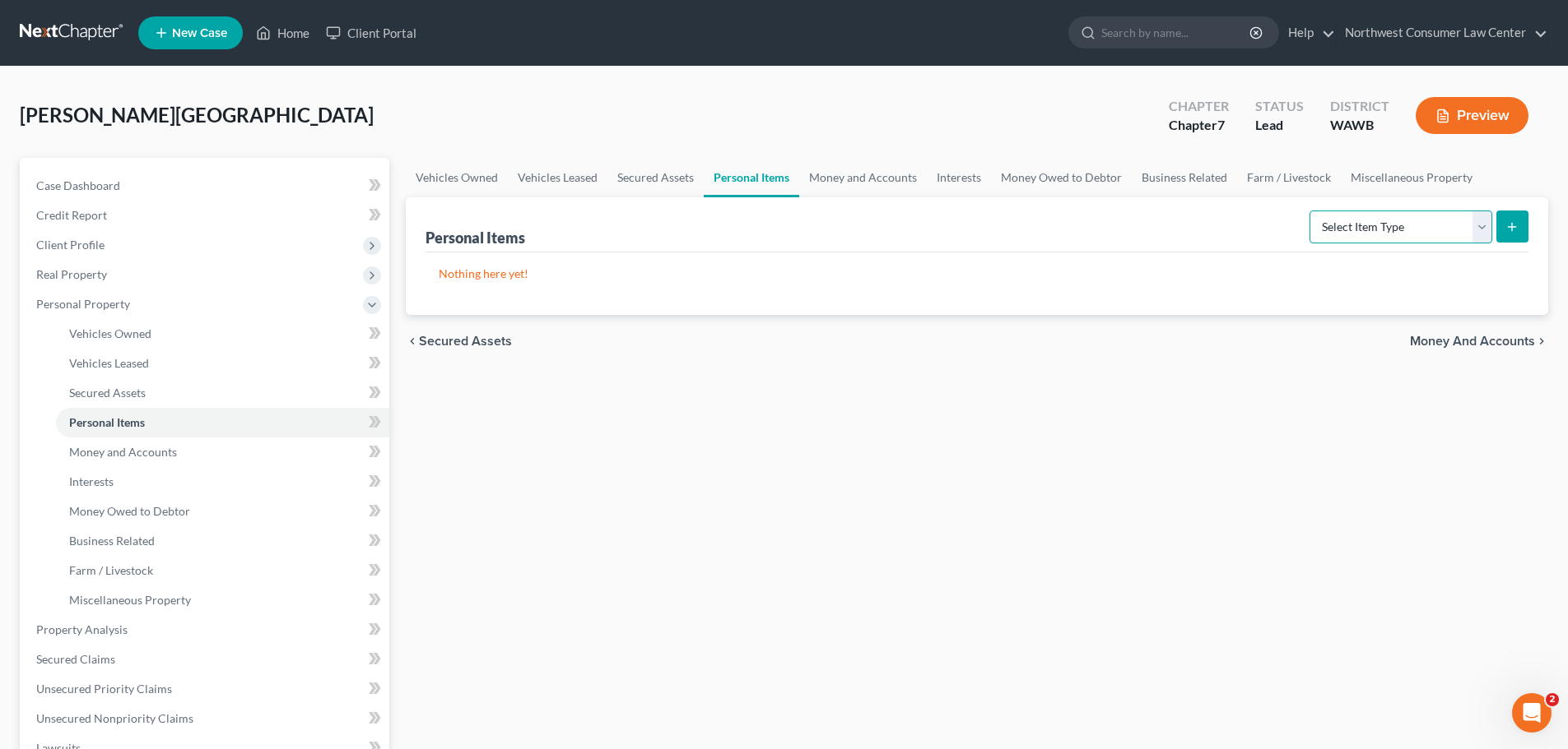
click at [1413, 240] on select "Select Item Type Clothing Collectibles Of Value Electronics Firearms Household …" at bounding box center [1401, 227] width 182 height 33
select select "household_goods"
click at [1311, 210] on select "Select Item Type Clothing Collectibles Of Value Electronics Firearms Household …" at bounding box center [1401, 227] width 182 height 33
click at [1517, 225] on icon "submit" at bounding box center [1511, 227] width 13 height 13
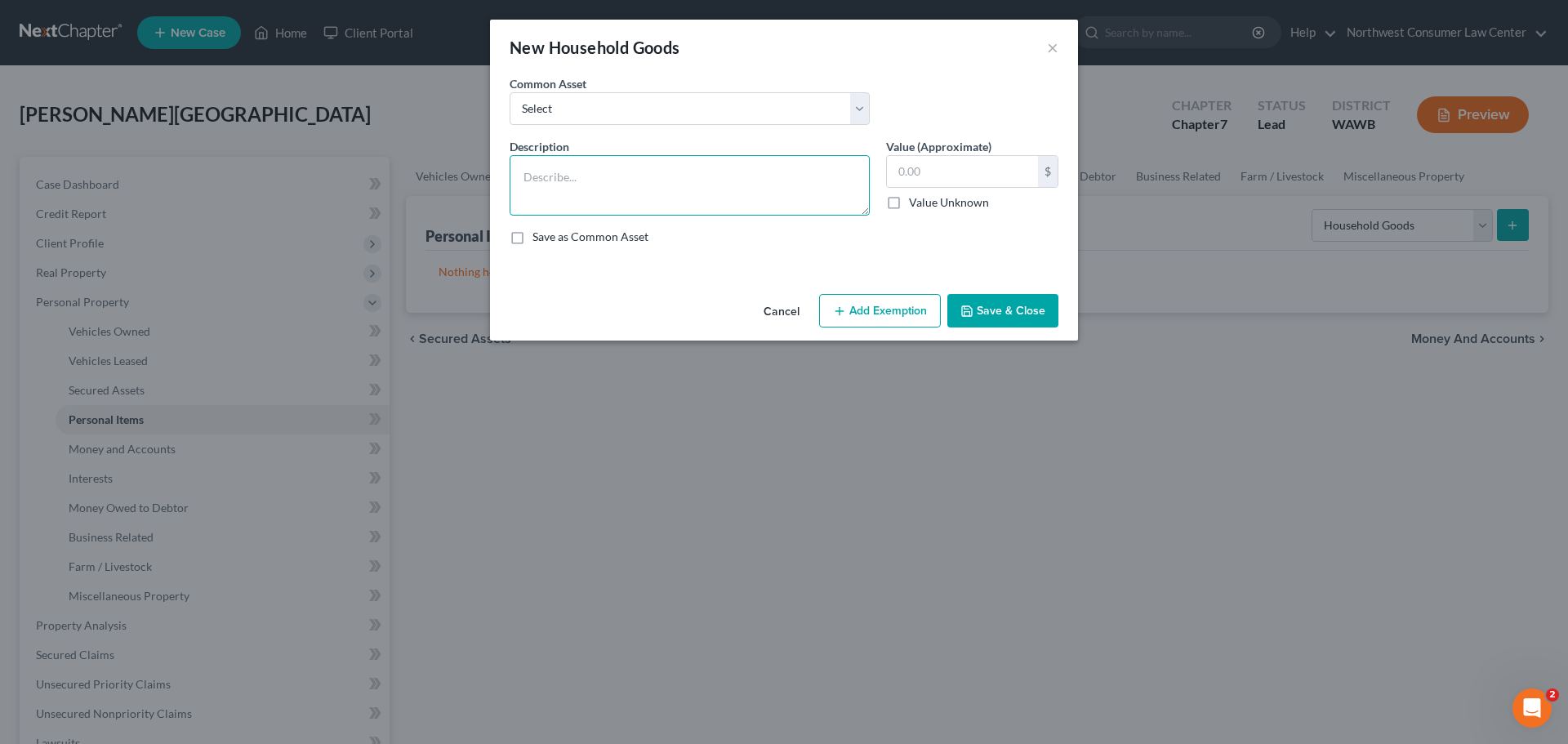
click at [689, 191] on textarea at bounding box center [690, 184] width 360 height 60
type textarea "Household Goods & Furnishings"
type input "200"
click at [888, 301] on button "Add Exemption" at bounding box center [880, 311] width 122 height 34
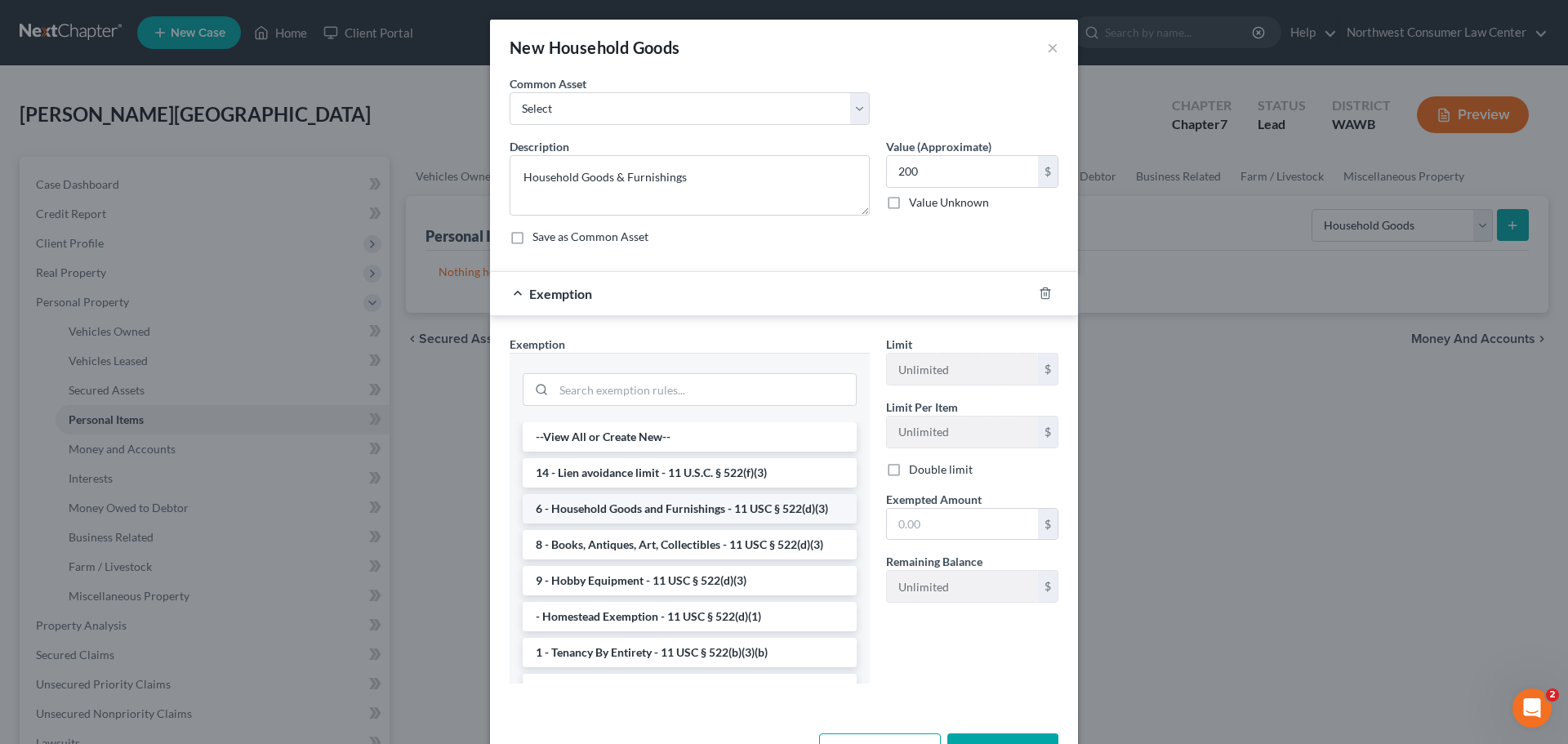
click at [695, 503] on li "6 - Household Goods and Furnishings - 11 USC § 522(d)(3)" at bounding box center [690, 509] width 334 height 30
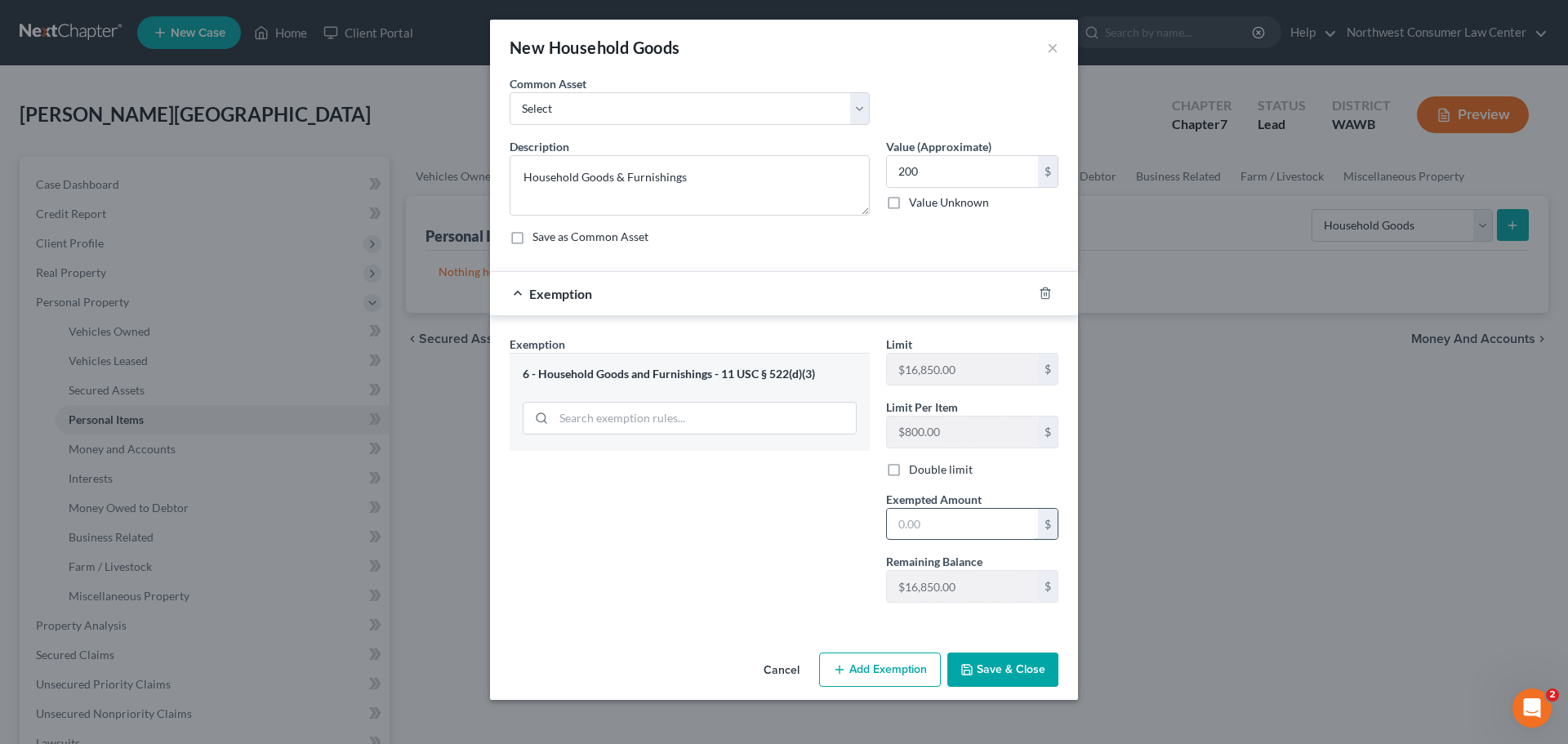
click at [924, 531] on input "text" at bounding box center [963, 525] width 151 height 31
type input "200"
click at [1010, 664] on button "Save & Close" at bounding box center [1003, 669] width 111 height 34
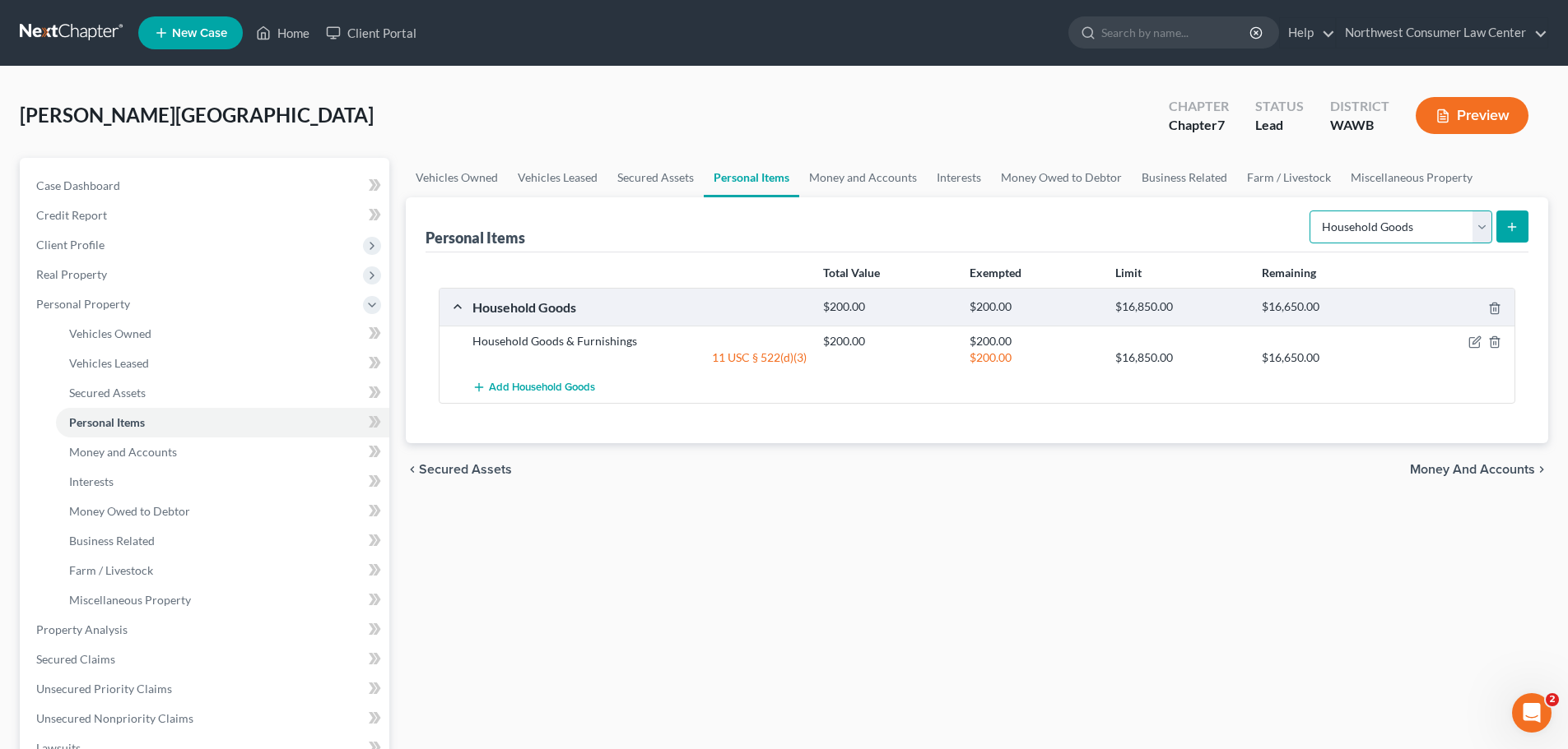
click at [1384, 234] on select "Select Item Type Clothing Collectibles Of Value Electronics Firearms Household …" at bounding box center [1401, 227] width 182 height 33
select select "electronics"
click at [1311, 210] on select "Select Item Type Clothing Collectibles Of Value Electronics Firearms Household …" at bounding box center [1401, 227] width 182 height 33
click at [1508, 211] on button "submit" at bounding box center [1512, 226] width 32 height 32
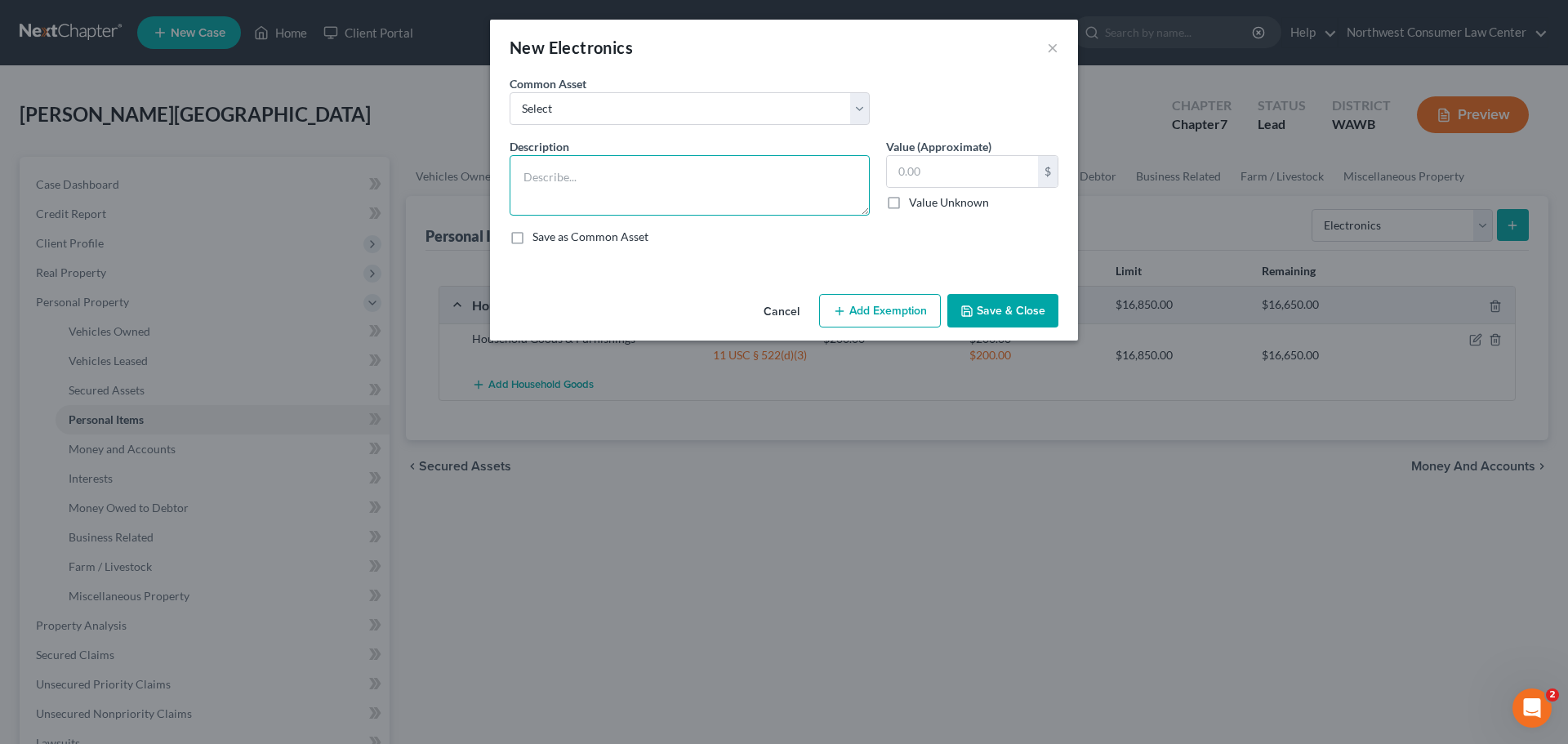
click at [624, 179] on textarea at bounding box center [690, 184] width 360 height 60
type textarea "Electronics"
type input "300"
click at [878, 304] on button "Add Exemption" at bounding box center [880, 311] width 122 height 34
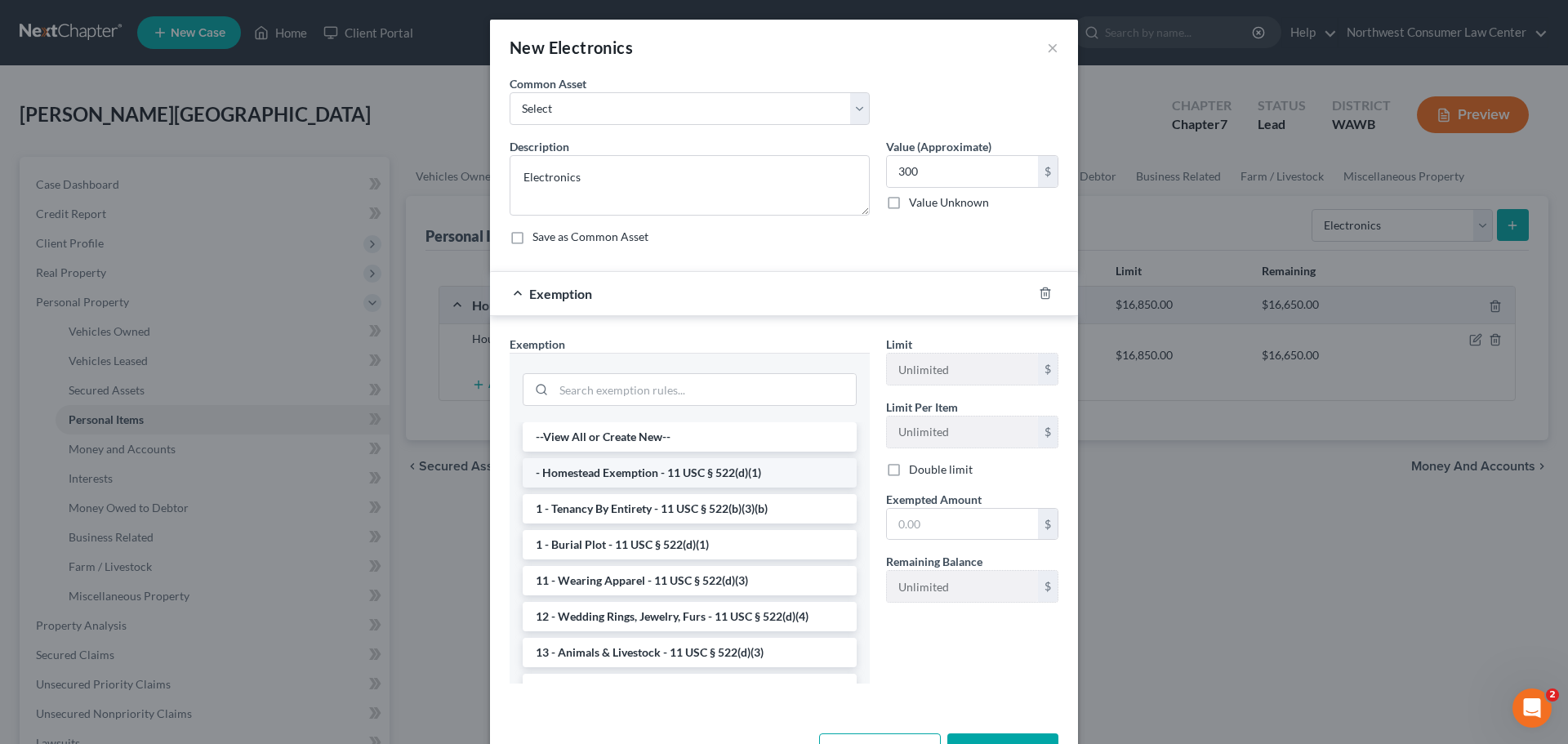
click at [637, 481] on li "- Homestead Exemption - 11 USC § 522(d)(1)" at bounding box center [690, 473] width 334 height 30
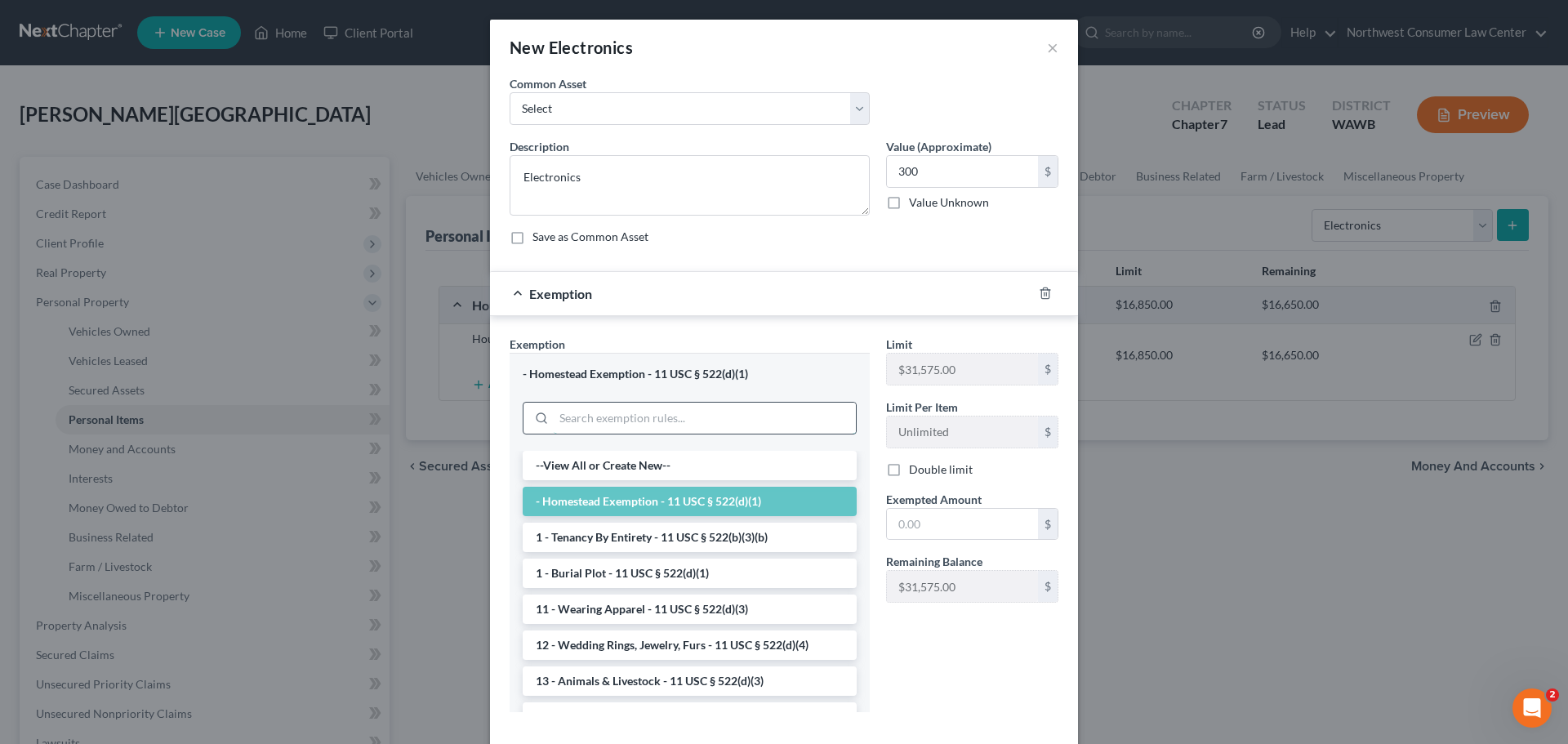
click at [606, 418] on input "search" at bounding box center [704, 419] width 302 height 31
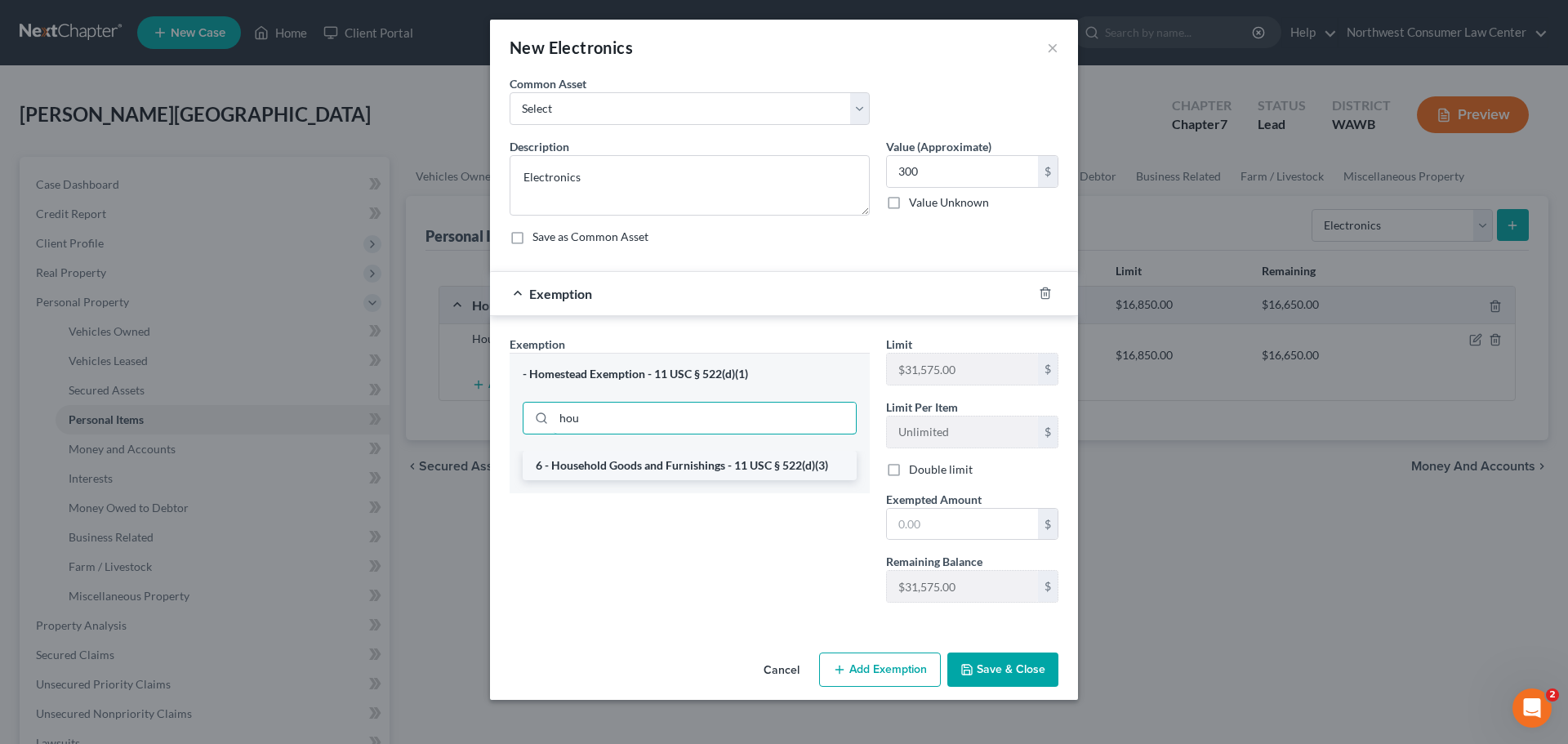
type input "hou"
click at [664, 473] on li "6 - Household Goods and Furnishings - 11 USC § 522(d)(3)" at bounding box center [690, 466] width 334 height 30
click at [978, 523] on input "text" at bounding box center [963, 525] width 151 height 31
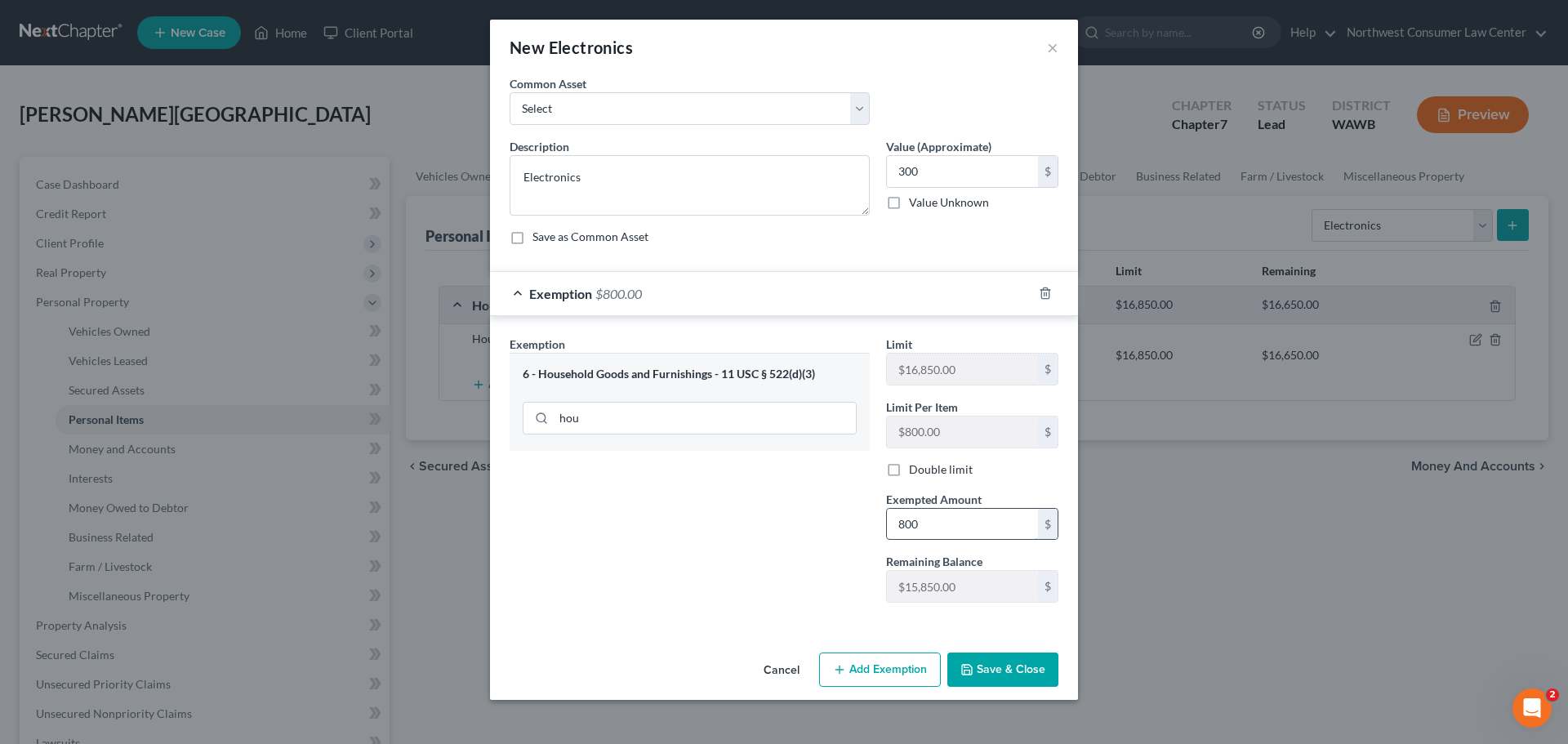
click at [978, 523] on input "800" at bounding box center [963, 525] width 151 height 31
type input "300"
click at [998, 675] on button "Save & Close" at bounding box center [1003, 669] width 111 height 34
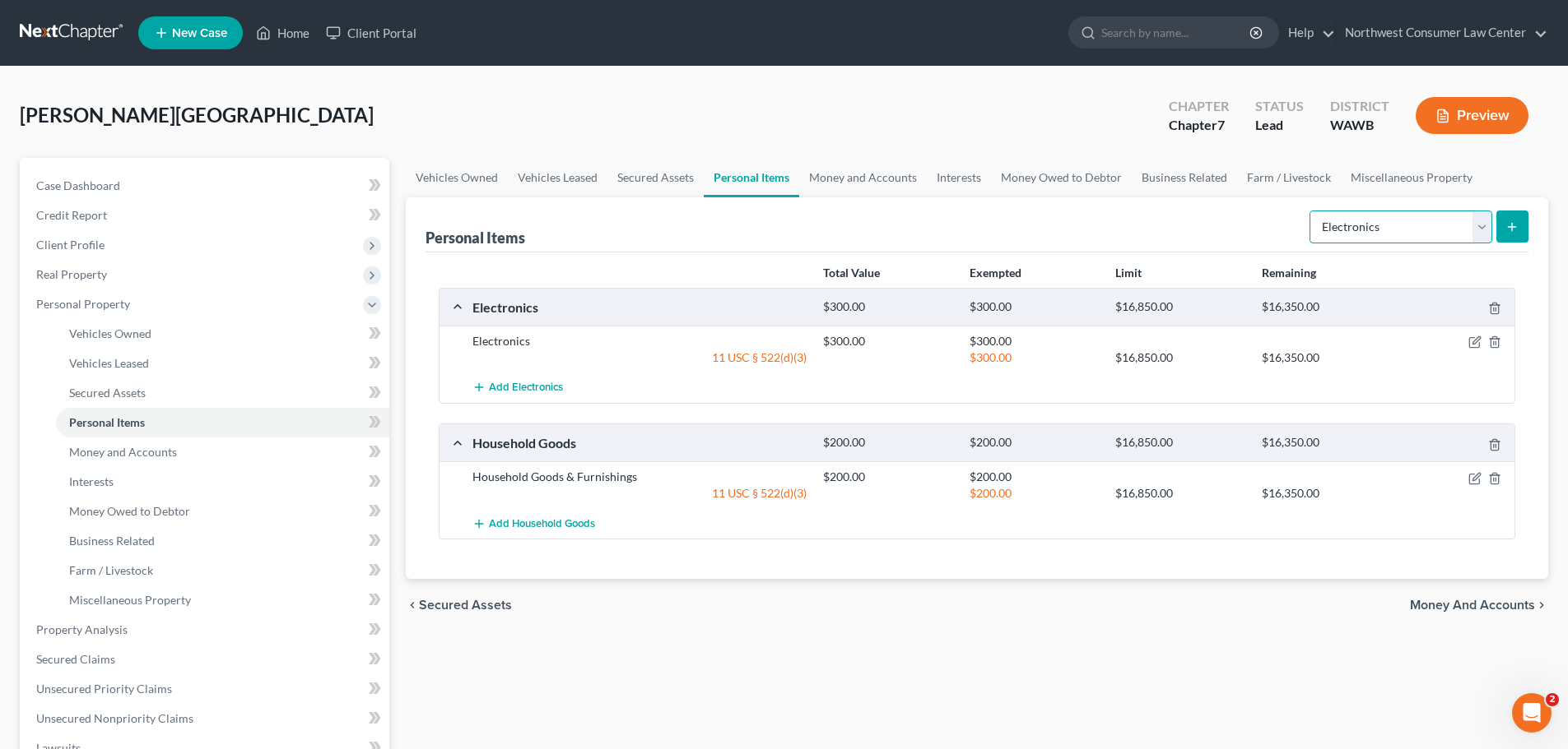
click at [1451, 228] on select "Select Item Type Clothing Collectibles Of Value Electronics Firearms Household …" at bounding box center [1401, 227] width 182 height 33
select select "pets"
click at [1311, 210] on select "Select Item Type Clothing Collectibles Of Value Electronics Firearms Household …" at bounding box center [1401, 227] width 182 height 33
click at [1531, 225] on div "Personal Items Select Item Type Clothing Collectibles Of Value Electronics Fire…" at bounding box center [976, 388] width 1142 height 382
click at [1511, 235] on button "submit" at bounding box center [1512, 226] width 32 height 32
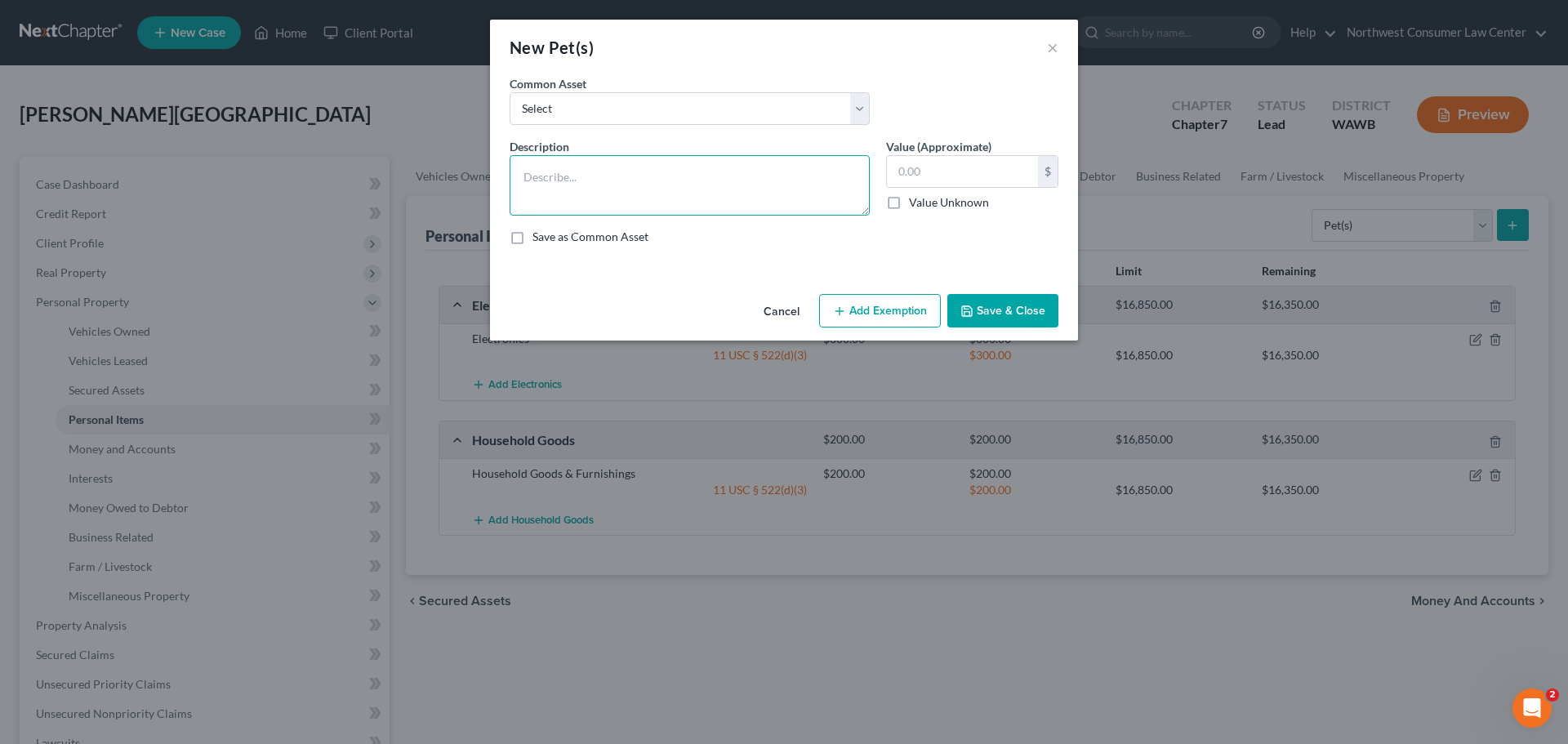
click at [577, 188] on textarea at bounding box center [690, 184] width 360 height 60
type textarea "2 cats, 1 dog"
click at [913, 158] on input "text" at bounding box center [963, 171] width 151 height 31
type input "0"
click at [896, 309] on button "Add Exemption" at bounding box center [880, 311] width 122 height 34
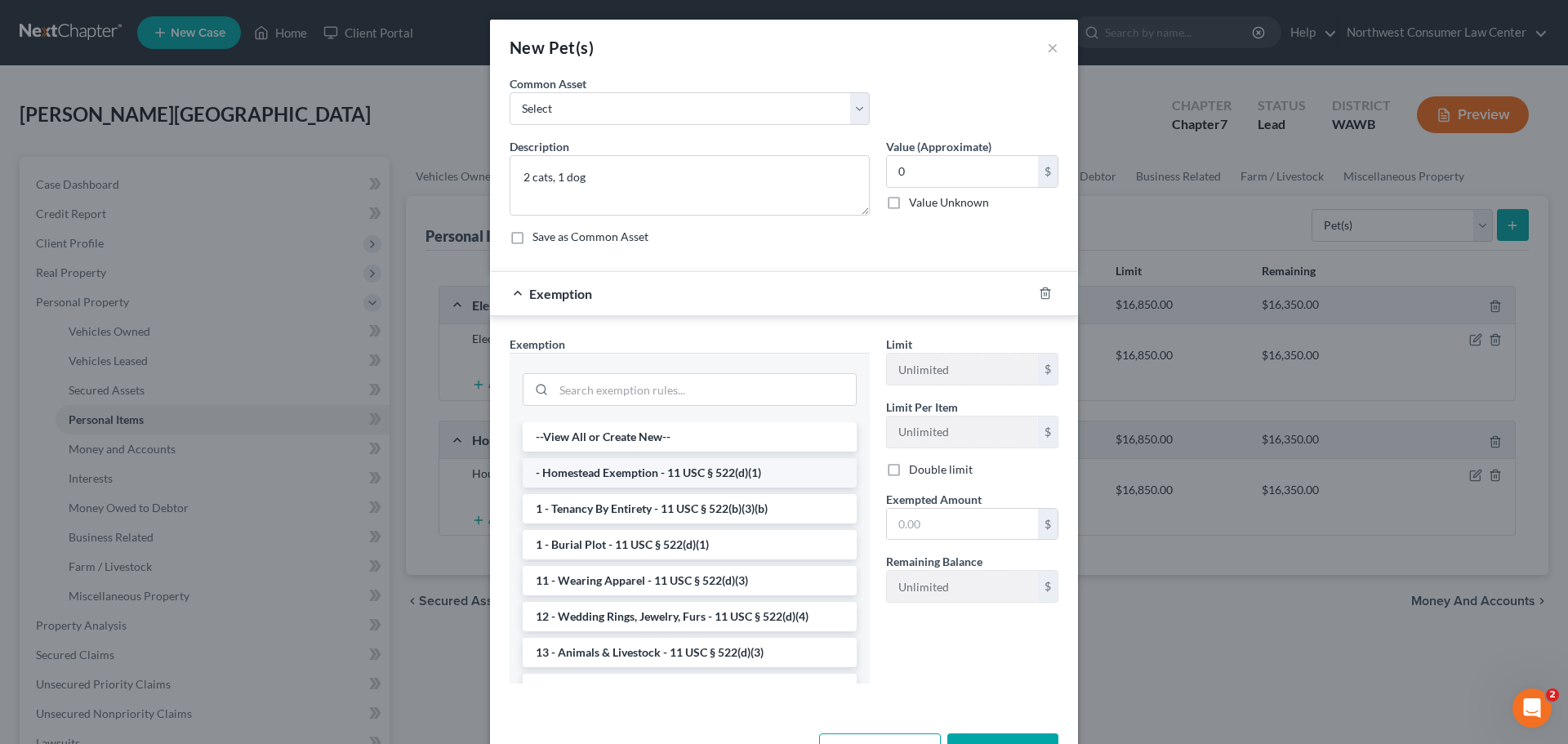
click at [663, 472] on li "- Homestead Exemption - 11 USC § 522(d)(1)" at bounding box center [690, 473] width 334 height 30
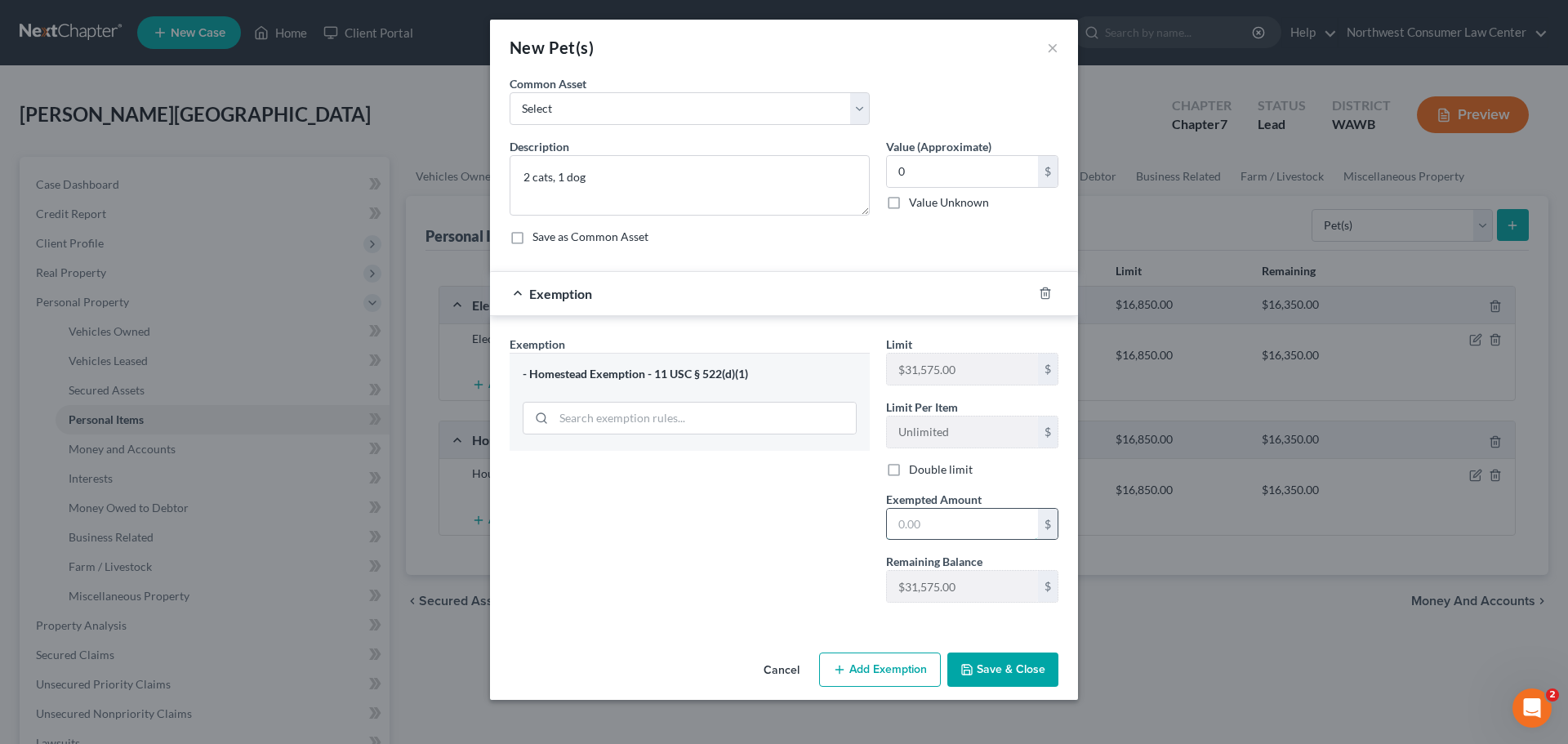
click at [947, 509] on input "text" at bounding box center [963, 525] width 151 height 31
type input "0"
drag, startPoint x: 762, startPoint y: 589, endPoint x: 814, endPoint y: 616, distance: 58.6
click at [762, 588] on div "Exemption Set must be selected for CA. Exemption * - Homestead Exemption - 11 U…" at bounding box center [690, 476] width 377 height 280
click at [1007, 662] on button "Save & Close" at bounding box center [1003, 669] width 111 height 34
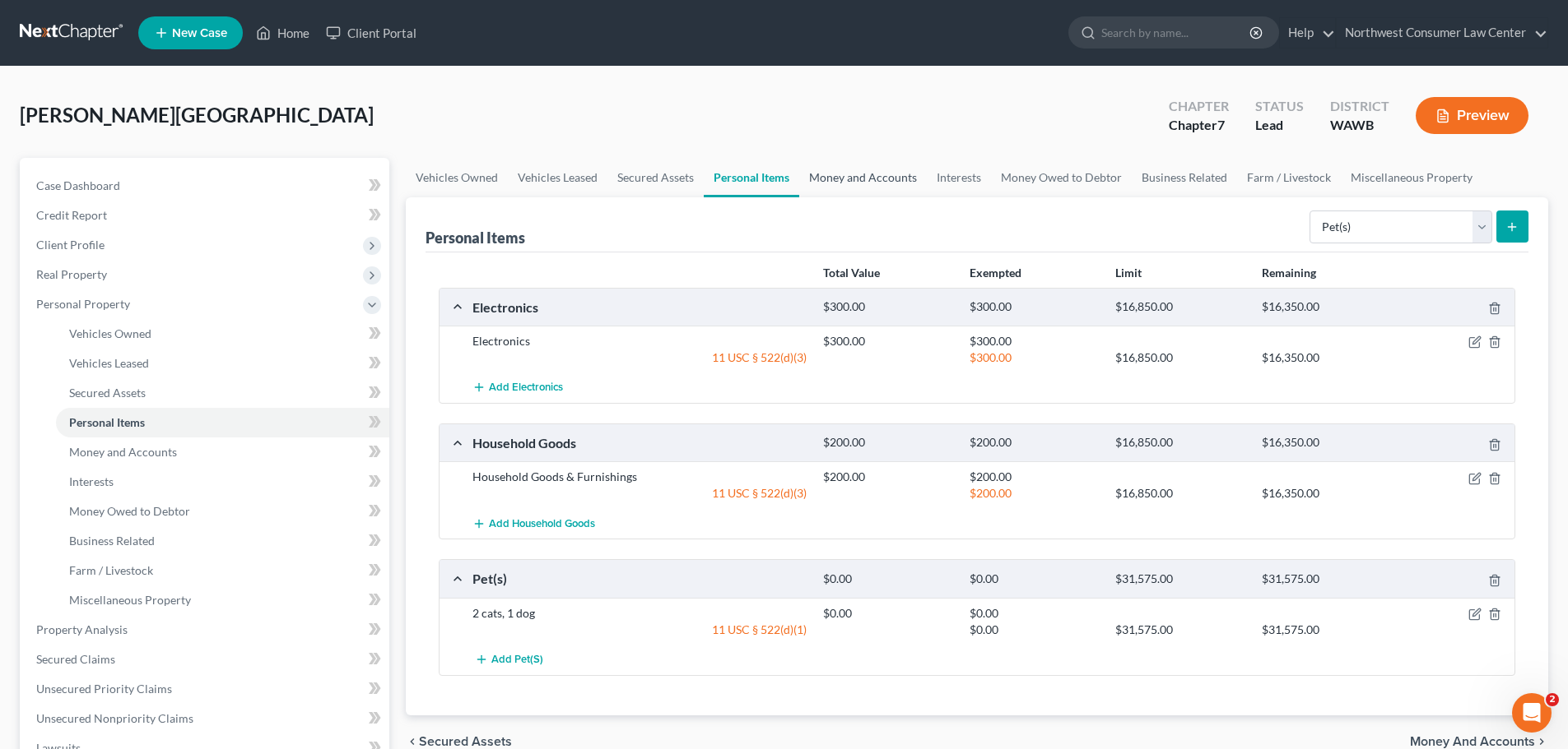
click at [848, 185] on link "Money and Accounts" at bounding box center [863, 177] width 128 height 39
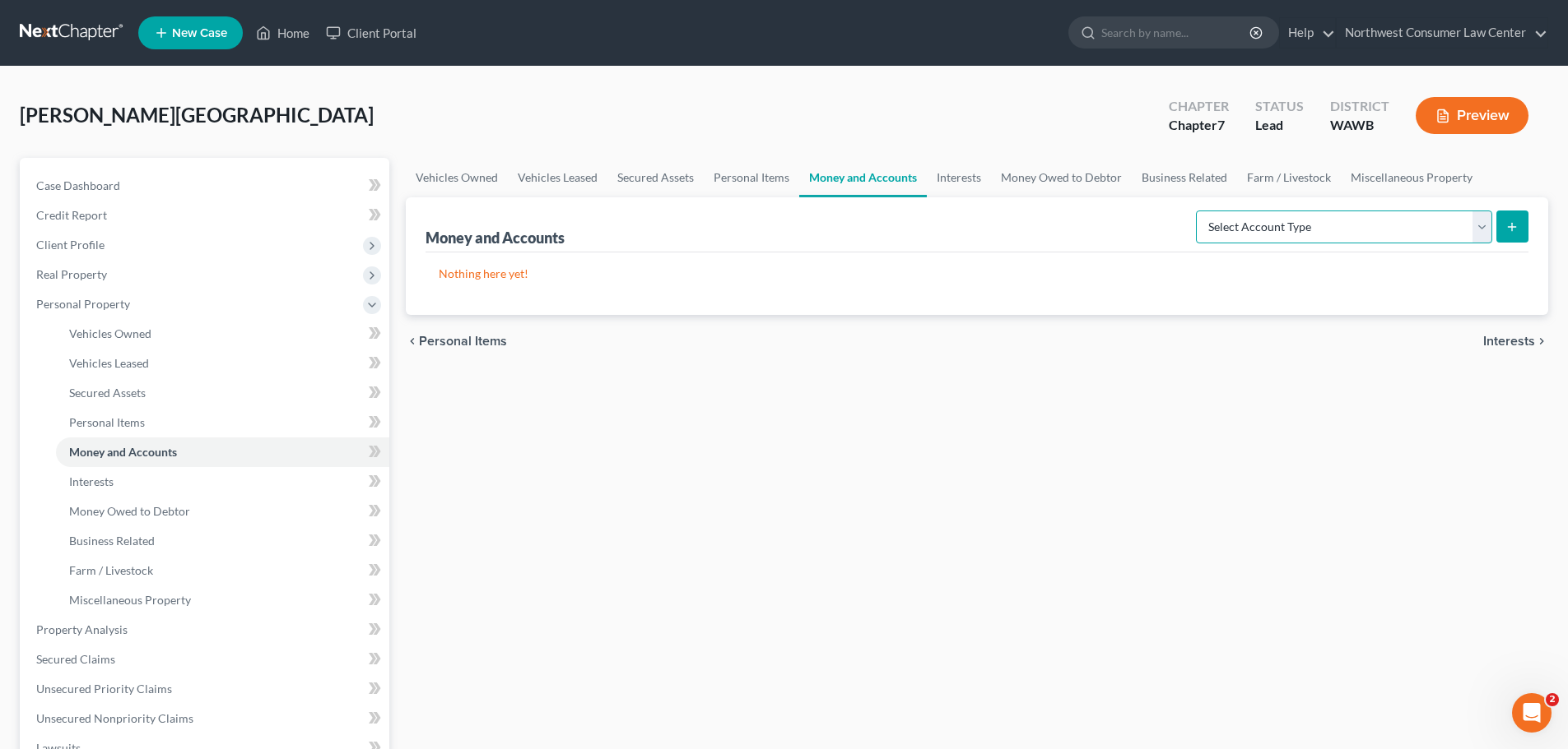
click at [1355, 235] on select "Select Account Type Brokerage Cash on Hand Certificates of Deposit Checking Acc…" at bounding box center [1344, 227] width 296 height 33
select select "checking"
click at [1199, 210] on select "Select Account Type Brokerage Cash on Hand Certificates of Deposit Checking Acc…" at bounding box center [1344, 227] width 296 height 33
click at [1522, 231] on button "submit" at bounding box center [1512, 226] width 32 height 32
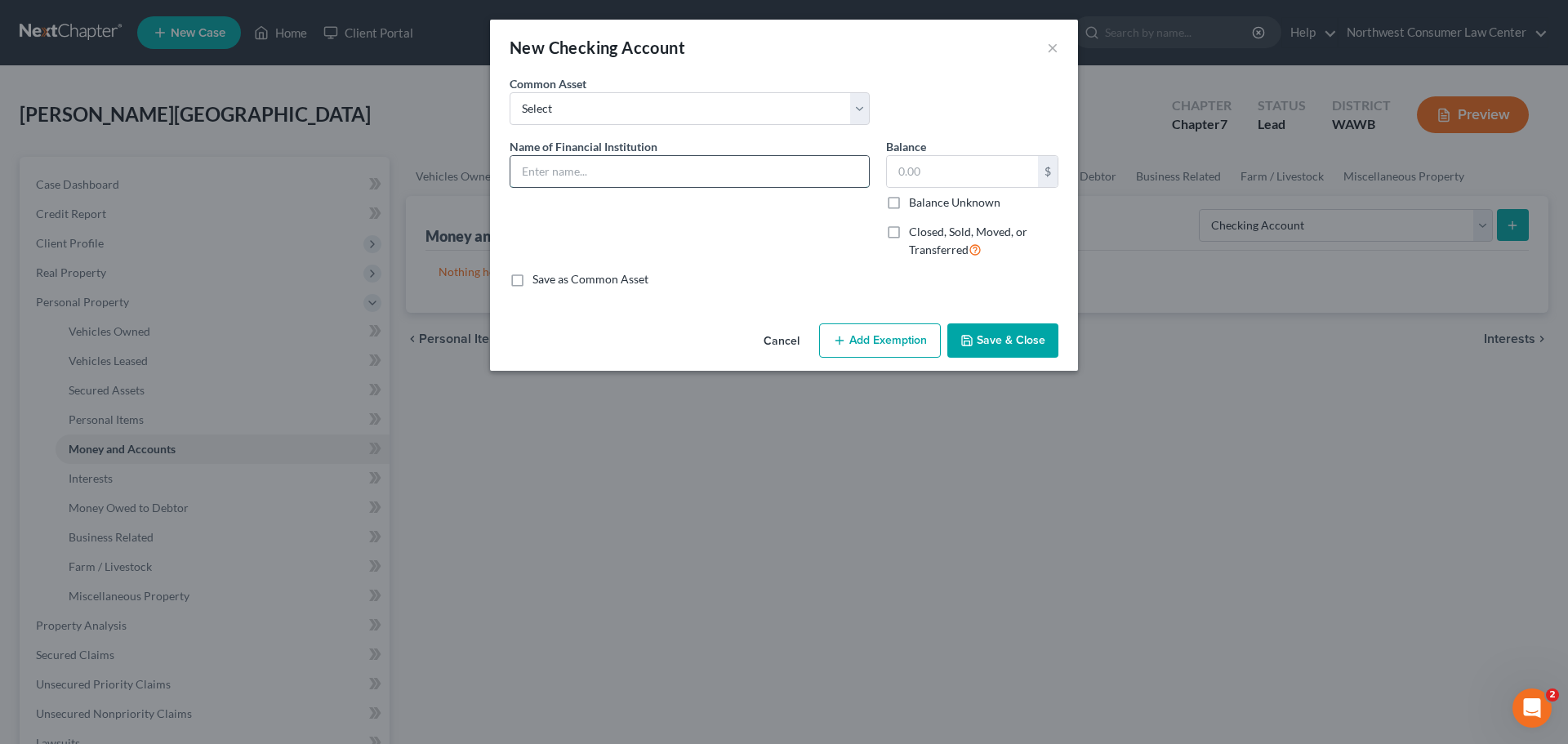
click at [644, 171] on input "text" at bounding box center [690, 171] width 358 height 31
type input "US Bank ending in 5817"
click at [936, 167] on input "text" at bounding box center [963, 171] width 151 height 31
type input "0"
click at [895, 344] on button "Add Exemption" at bounding box center [880, 340] width 122 height 34
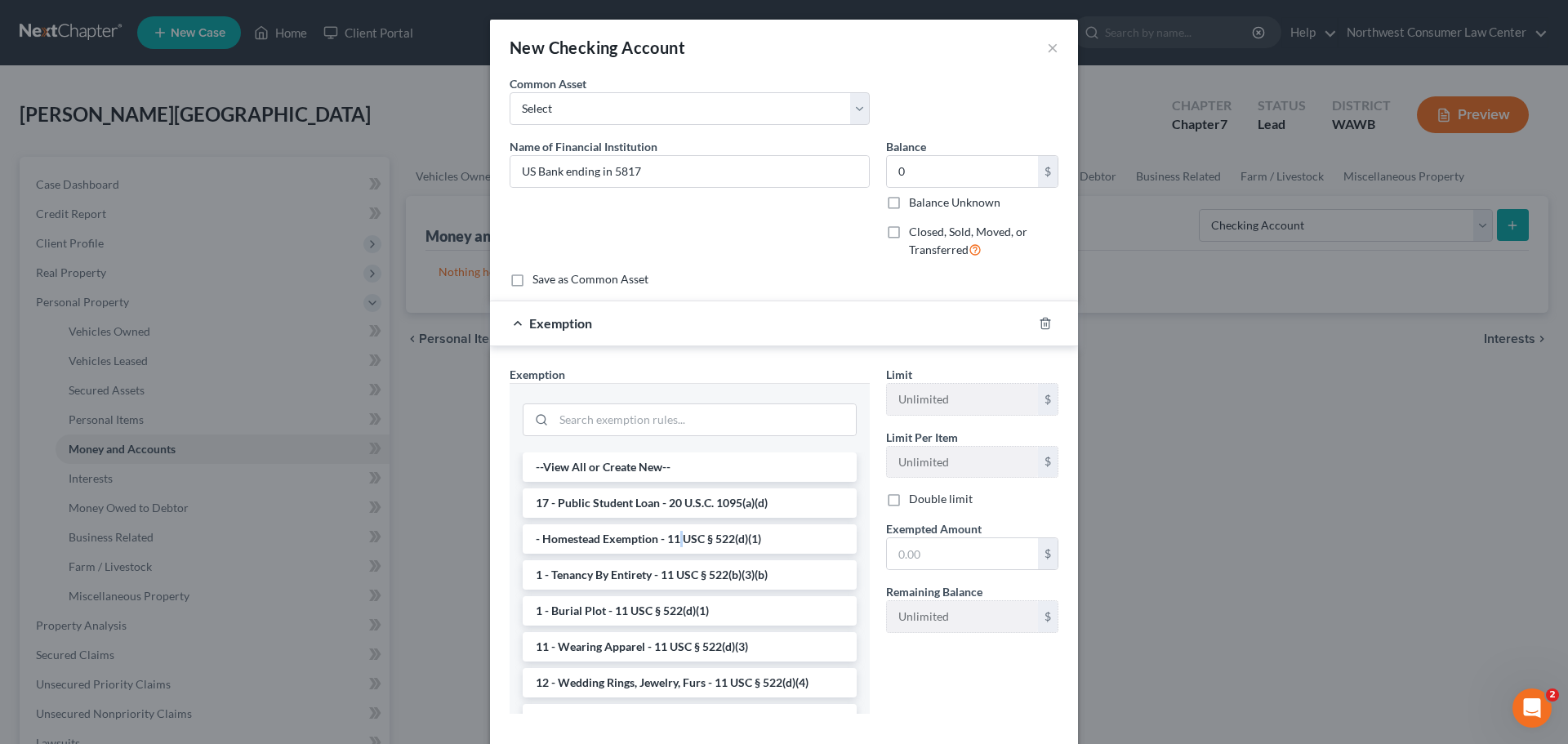
click at [671, 540] on li "- Homestead Exemption - 11 USC § 522(d)(1)" at bounding box center [690, 540] width 334 height 30
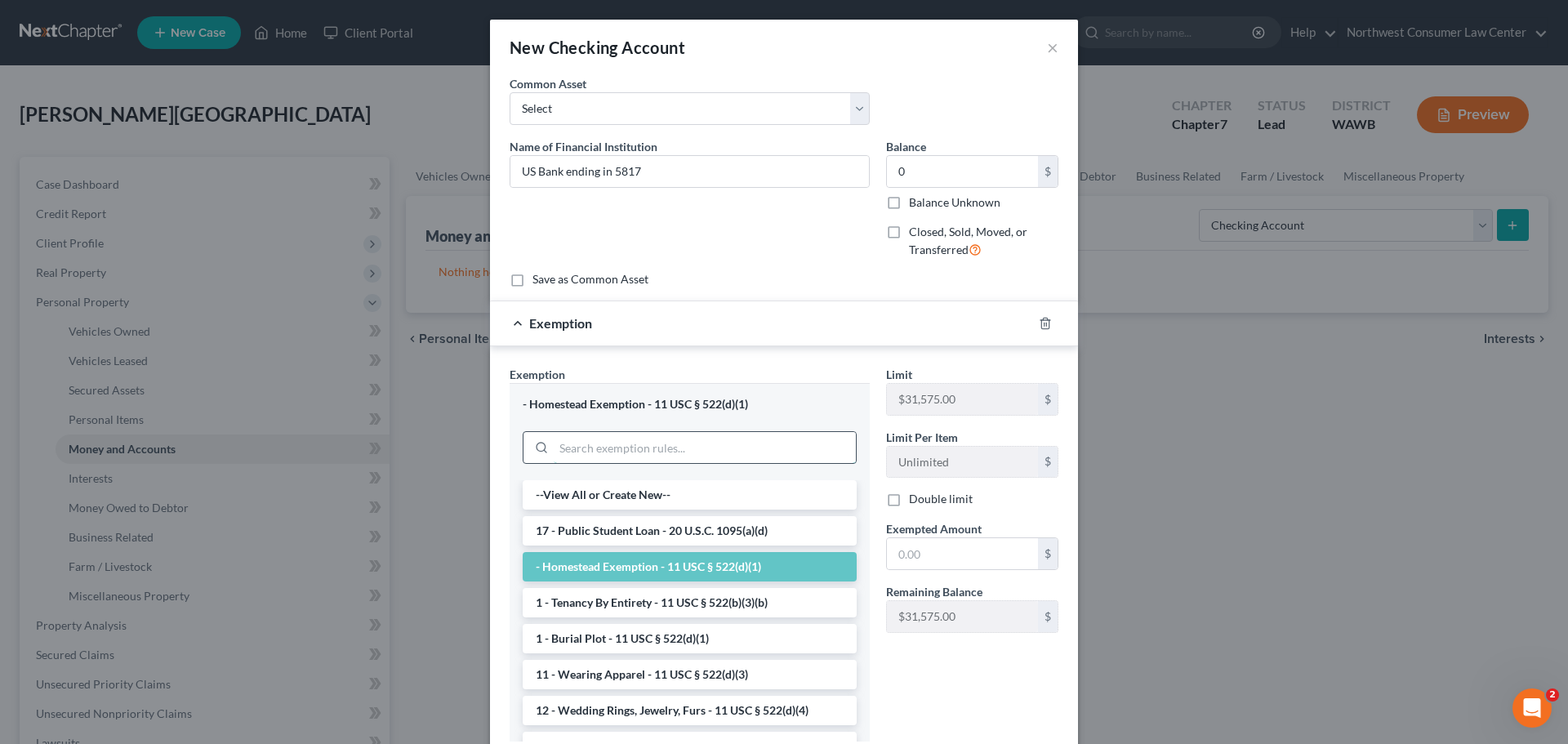
click at [606, 441] on input "search" at bounding box center [704, 448] width 302 height 31
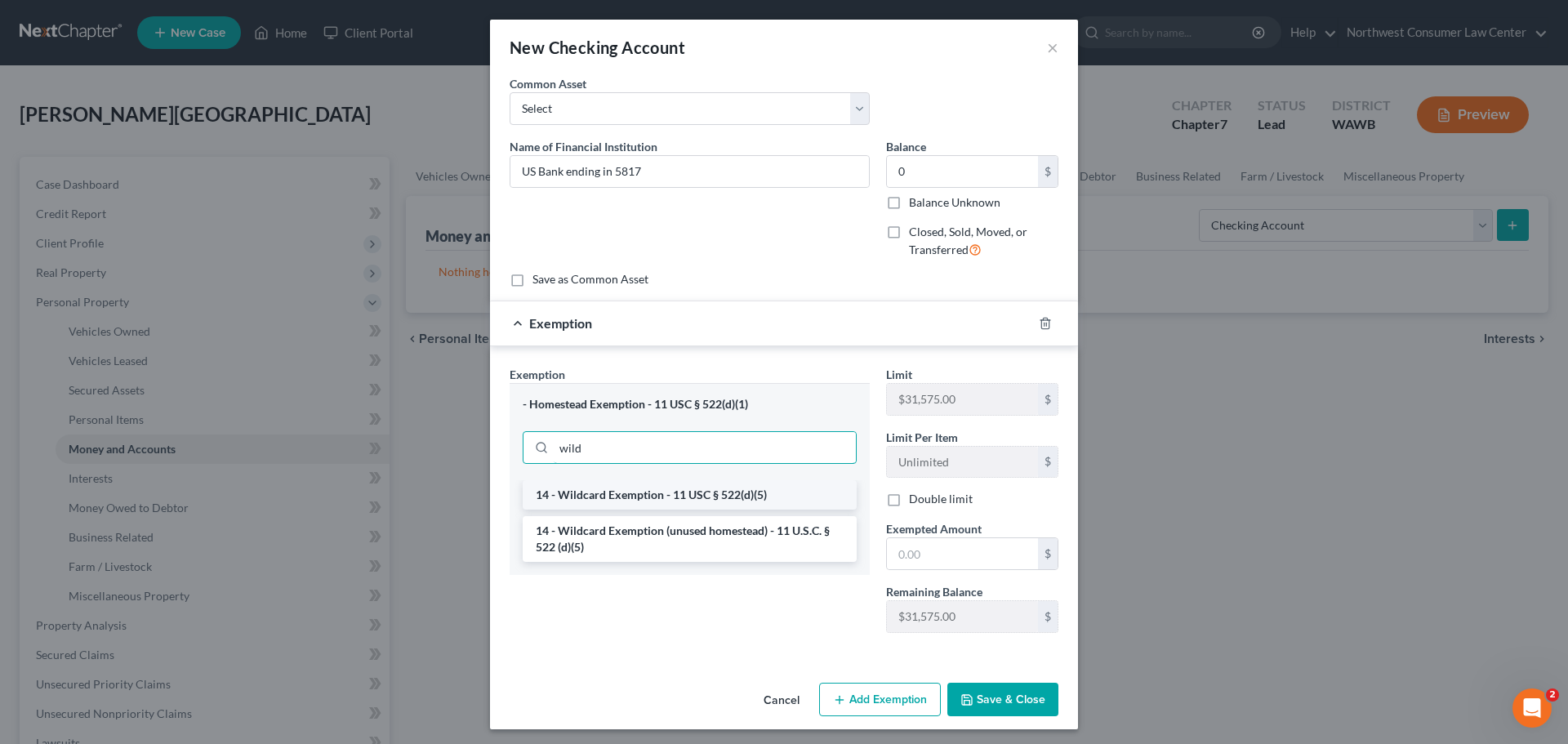
type input "wild"
click at [644, 501] on li "14 - Wildcard Exemption - 11 USC § 522(d)(5)" at bounding box center [690, 495] width 334 height 30
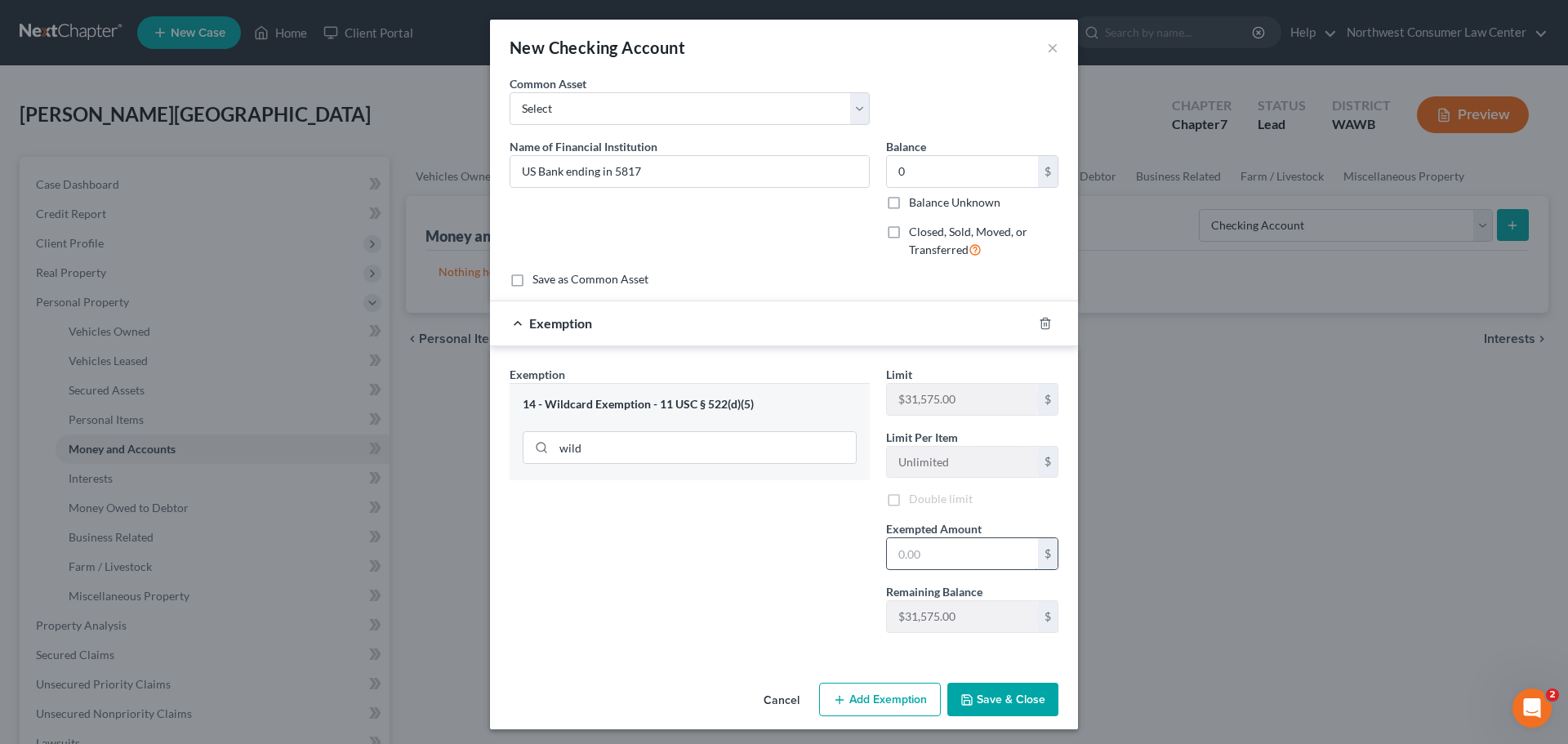
click at [957, 556] on input "text" at bounding box center [963, 554] width 151 height 31
type input "0"
drag, startPoint x: 688, startPoint y: 574, endPoint x: 801, endPoint y: 591, distance: 114.3
click at [688, 574] on div "Exemption Set must be selected for CA. Exemption * 14 - Wildcard Exemption - 11…" at bounding box center [690, 506] width 377 height 280
click at [1025, 703] on button "Save & Close" at bounding box center [1003, 700] width 111 height 34
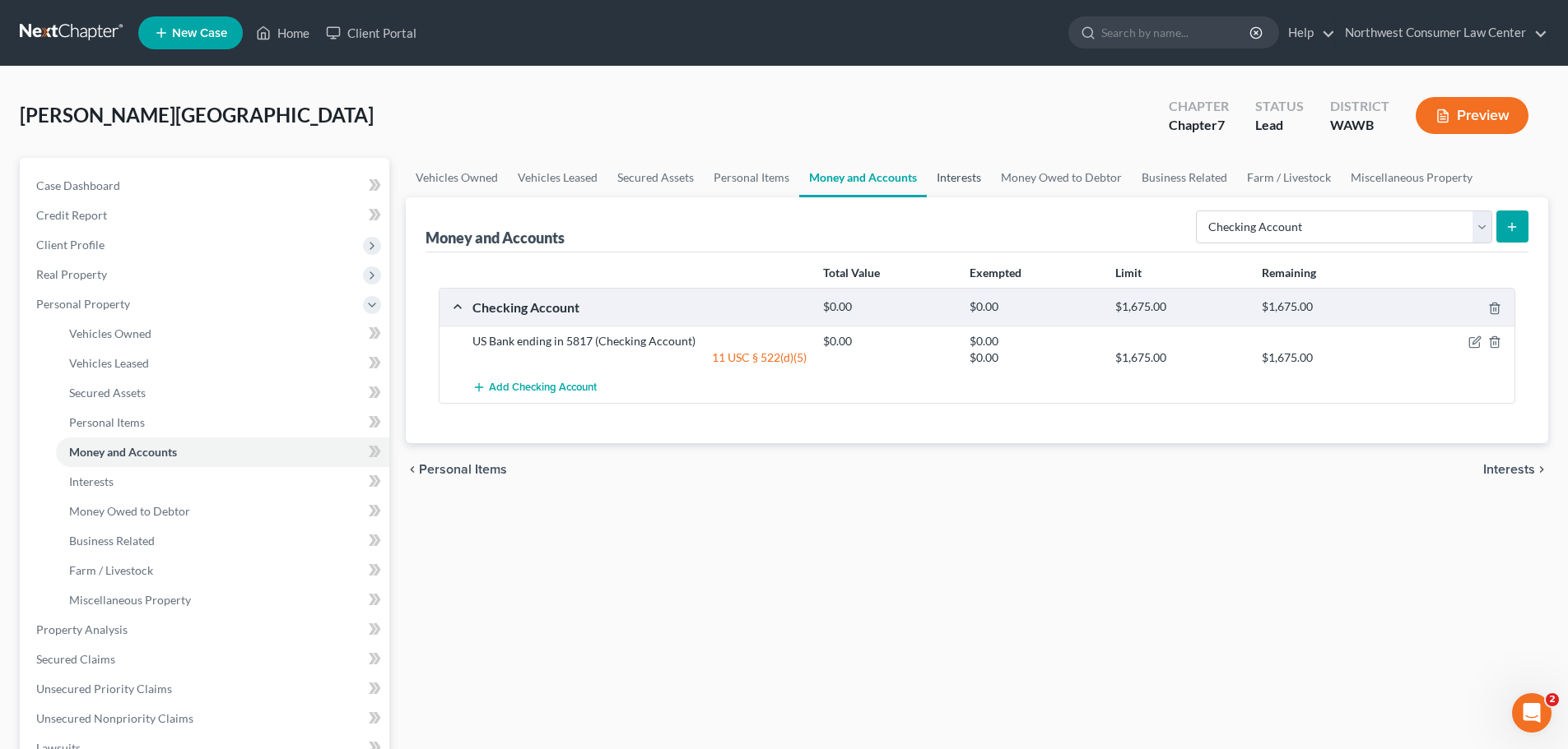
click at [954, 184] on link "Interests" at bounding box center [958, 177] width 64 height 39
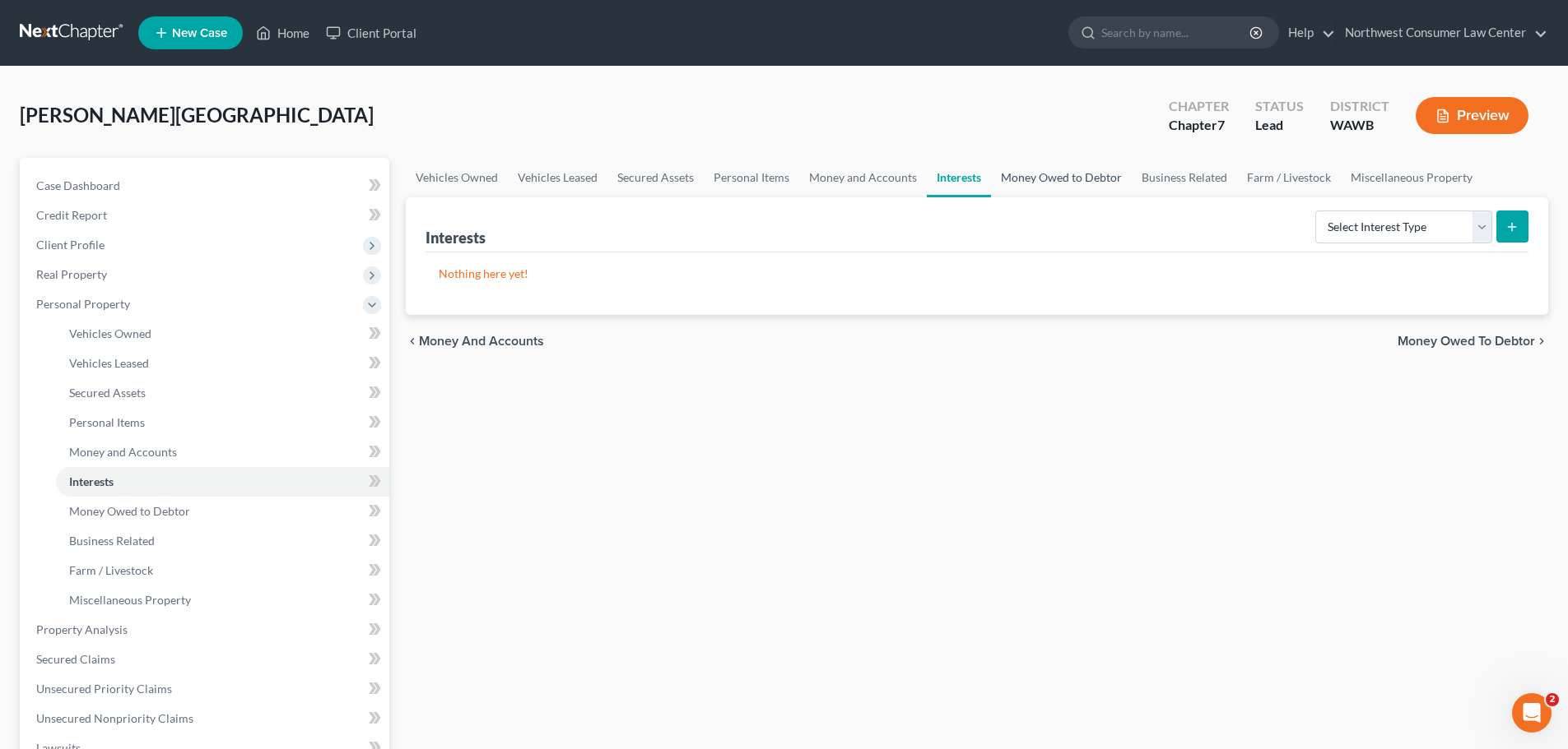
click at [1050, 185] on link "Money Owed to Debtor" at bounding box center [1061, 177] width 141 height 39
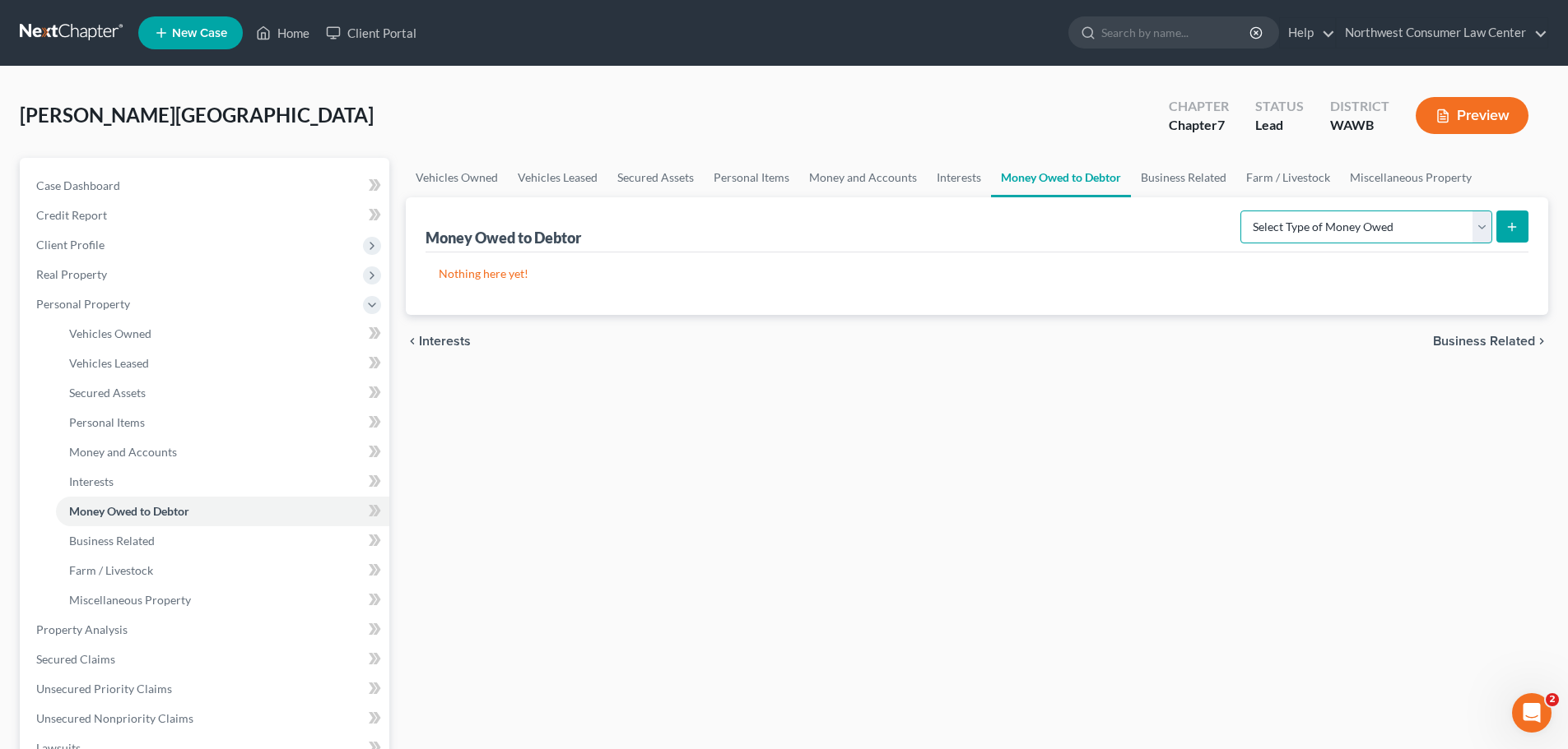
click at [1406, 223] on select "Select Type of Money Owed Accounts Receivable Alimony Child Support Claims Agai…" at bounding box center [1366, 227] width 252 height 33
select select "expected_tax_refund"
click at [1243, 210] on select "Select Type of Money Owed Accounts Receivable Alimony Child Support Claims Agai…" at bounding box center [1366, 227] width 252 height 33
click at [1515, 223] on icon "submit" at bounding box center [1511, 227] width 13 height 13
select select "0"
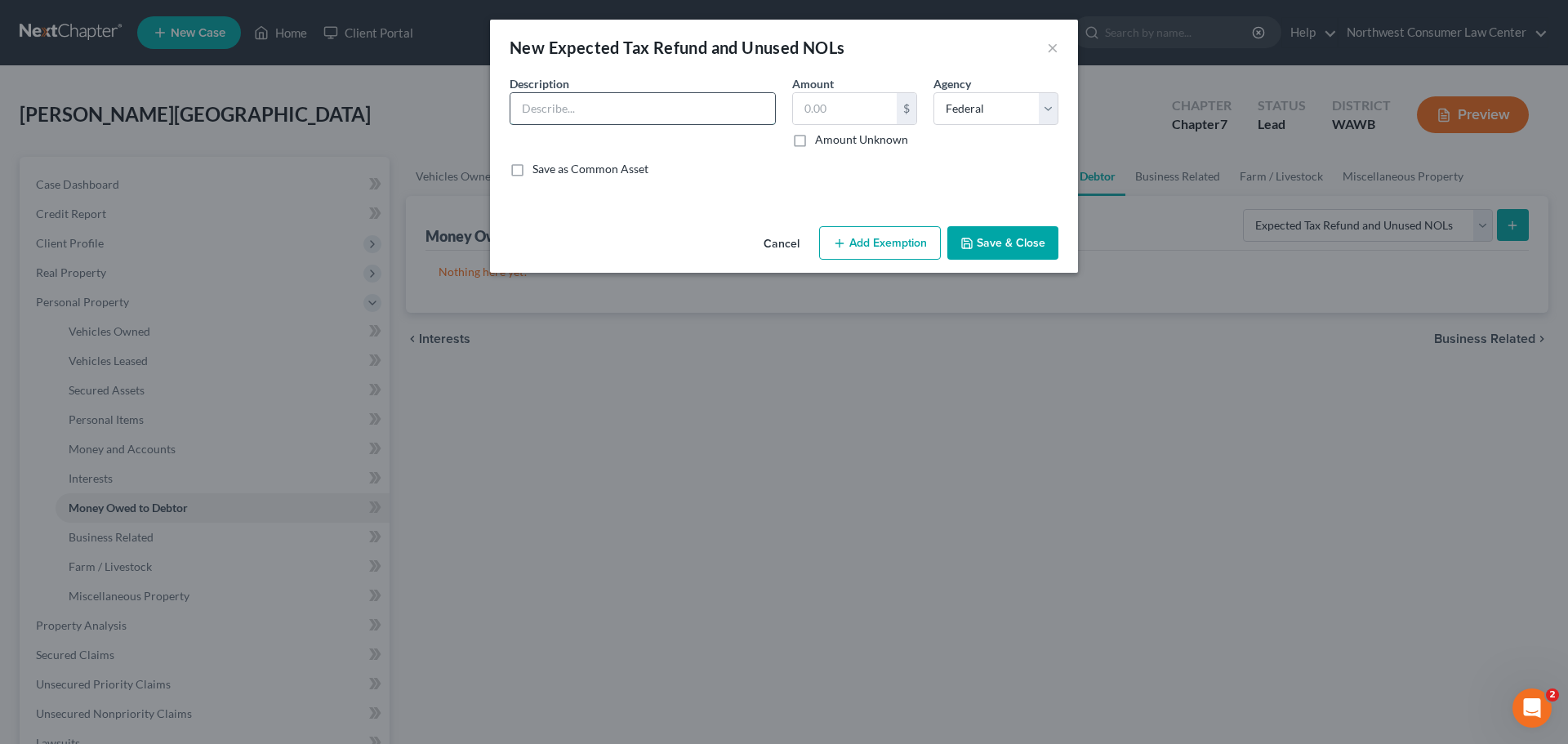
click at [678, 97] on input "text" at bounding box center [643, 109] width 264 height 31
type input "Expected Tax Refund"
click at [857, 108] on input "text" at bounding box center [844, 109] width 103 height 31
type input "7,000"
click at [864, 243] on button "Add Exemption" at bounding box center [880, 243] width 122 height 34
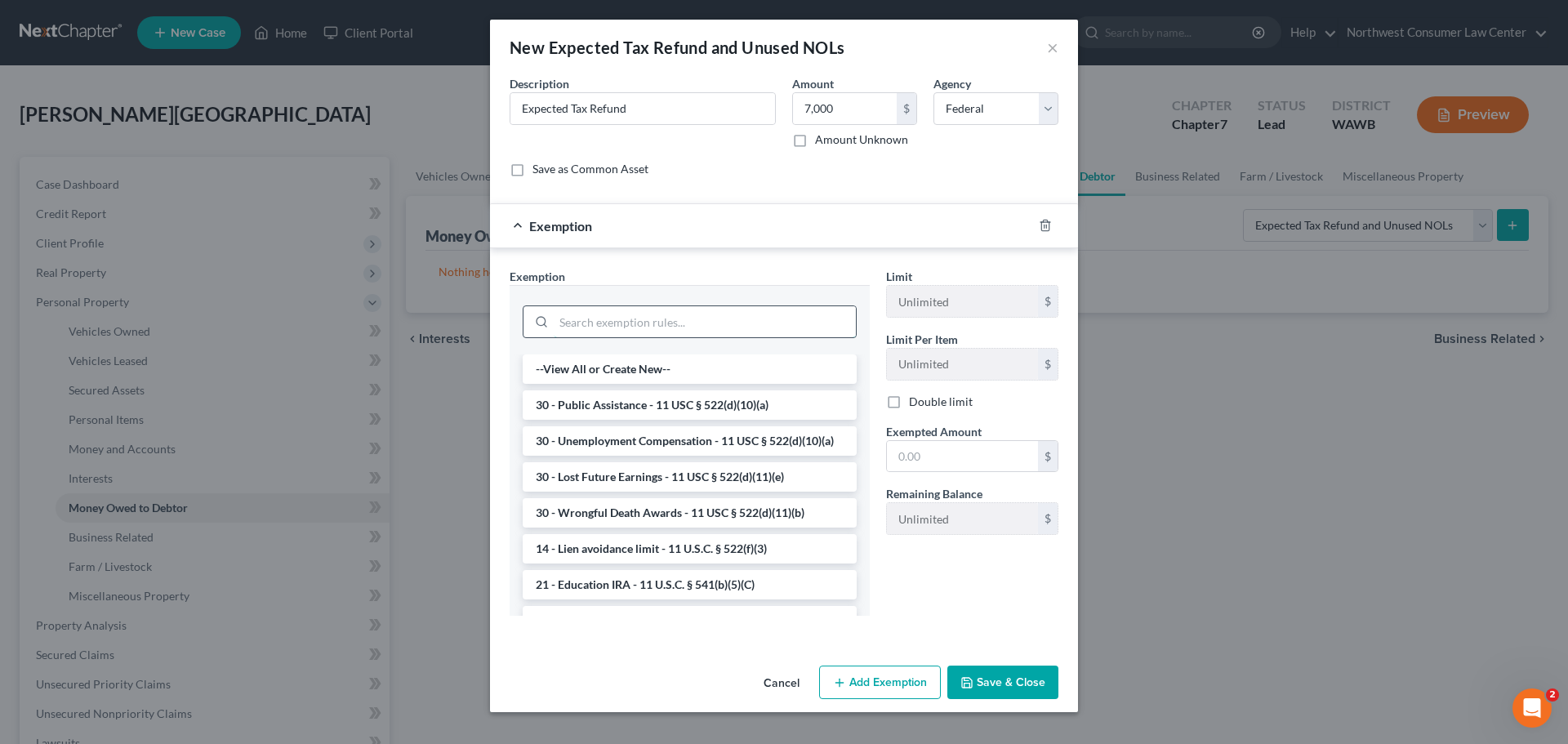
click at [659, 325] on input "search" at bounding box center [704, 322] width 302 height 31
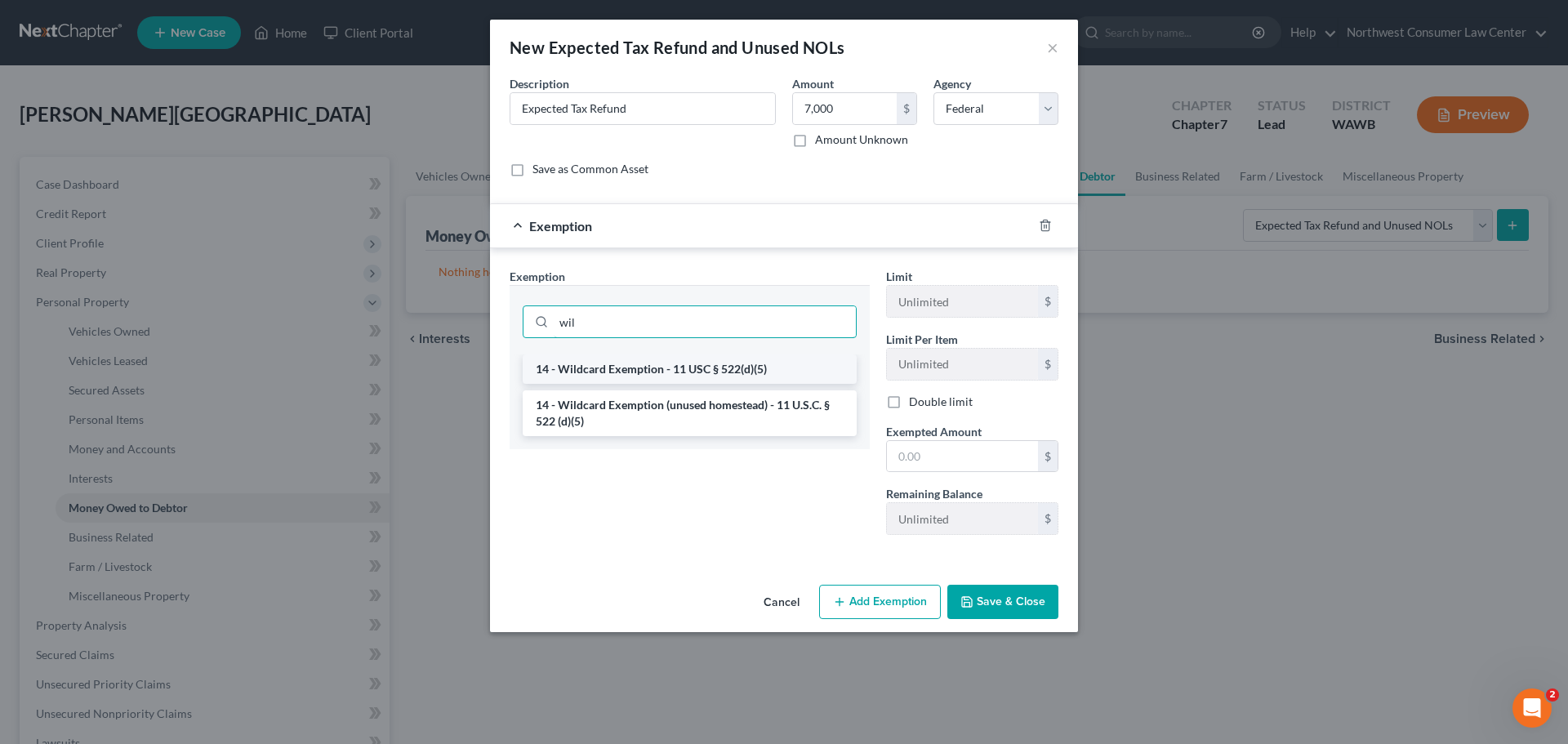
type input "wil"
drag, startPoint x: 617, startPoint y: 370, endPoint x: 707, endPoint y: 419, distance: 102.5
click at [617, 369] on li "14 - Wildcard Exemption - 11 USC § 522(d)(5)" at bounding box center [690, 370] width 334 height 30
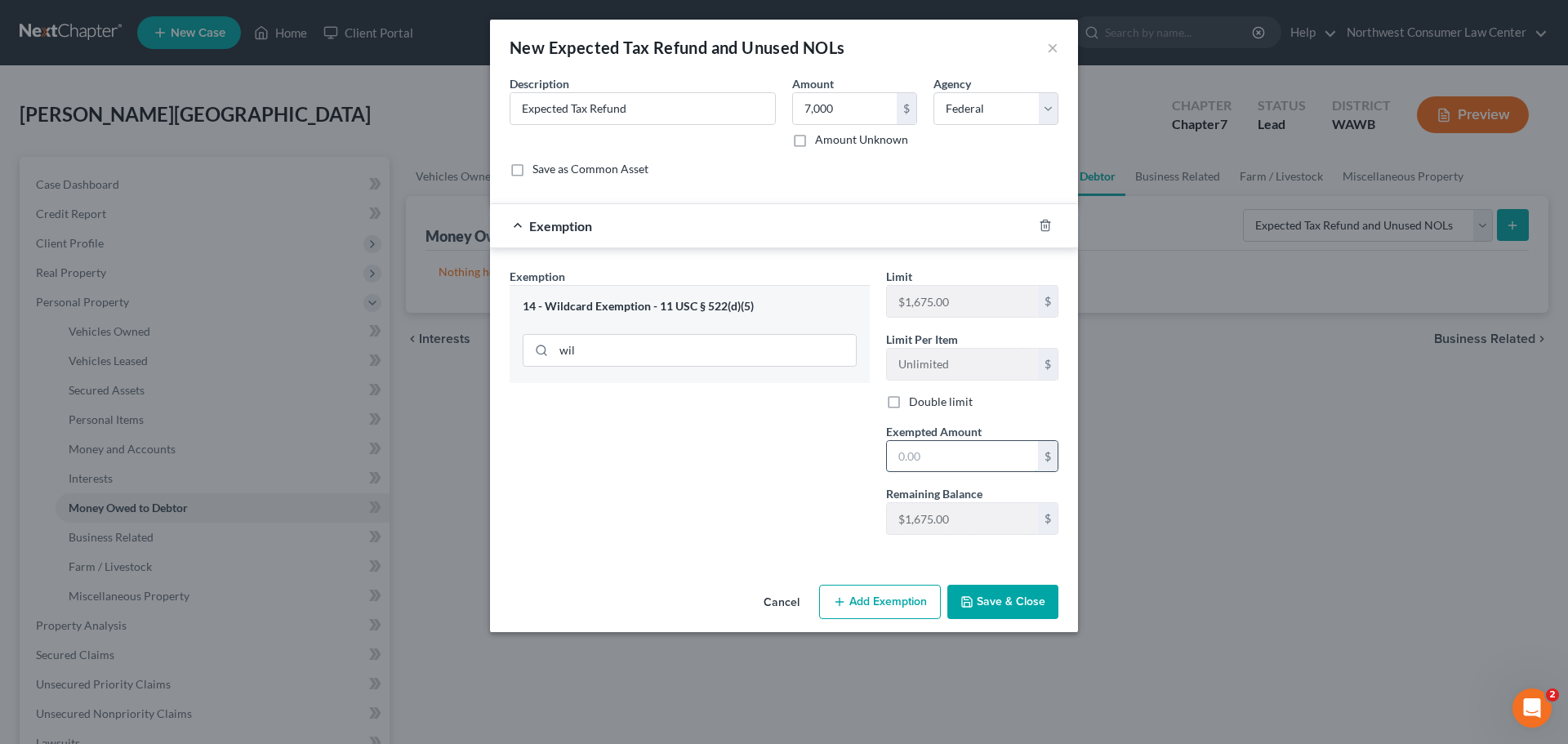
click at [919, 462] on input "text" at bounding box center [963, 457] width 151 height 31
type input "7,000"
click at [1025, 586] on button "Save & Close" at bounding box center [1003, 601] width 111 height 34
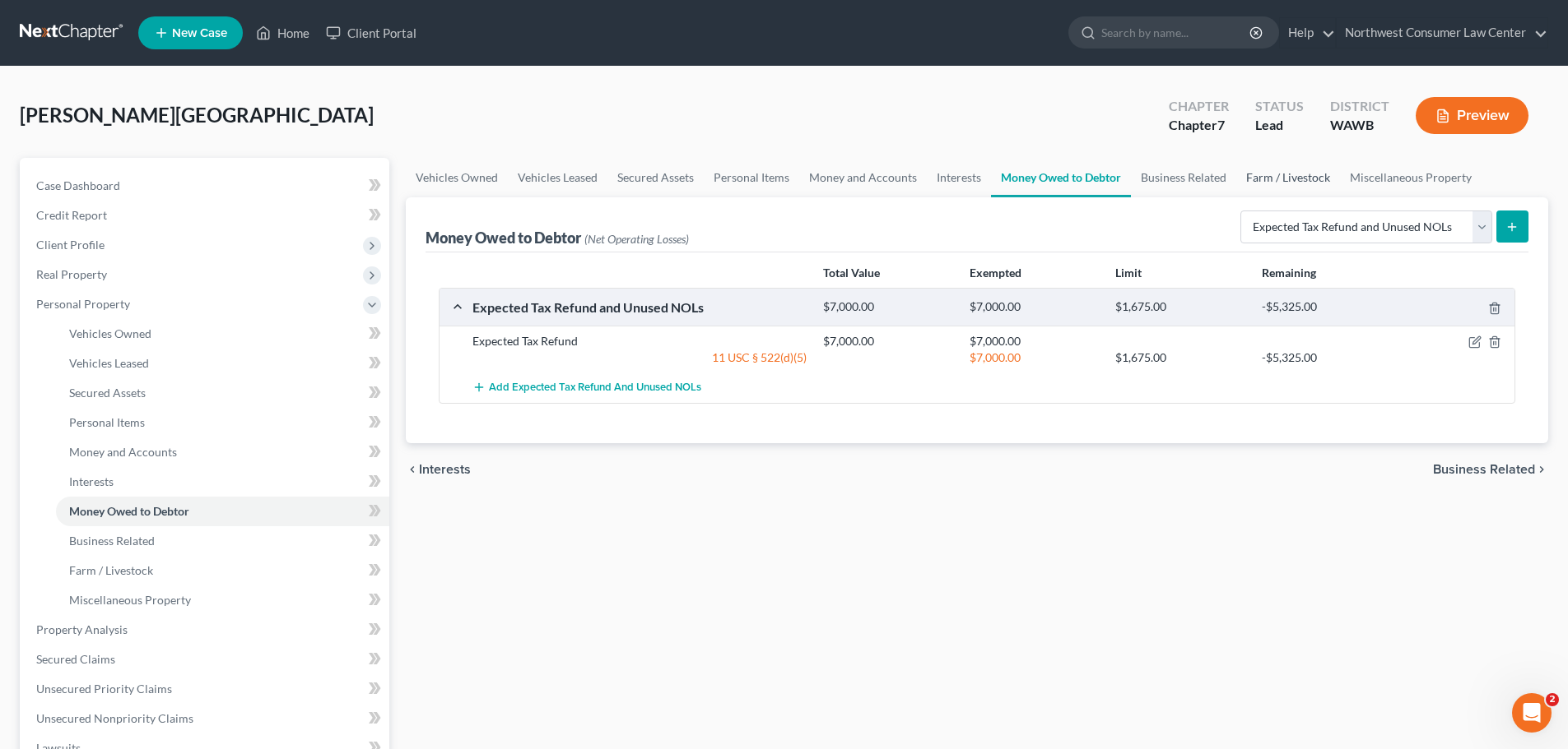
click at [1282, 189] on link "Farm / Livestock" at bounding box center [1288, 177] width 103 height 39
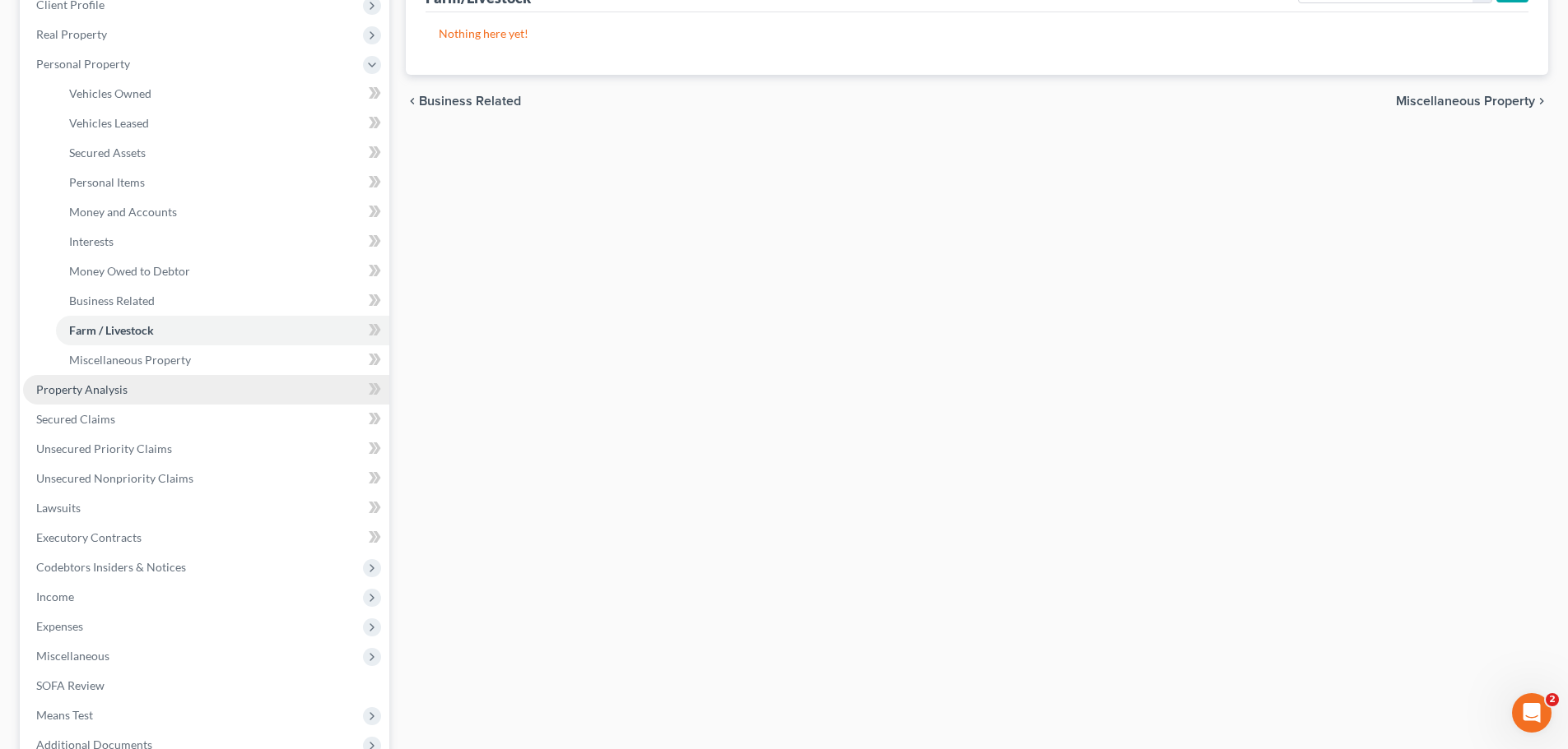
scroll to position [329, 0]
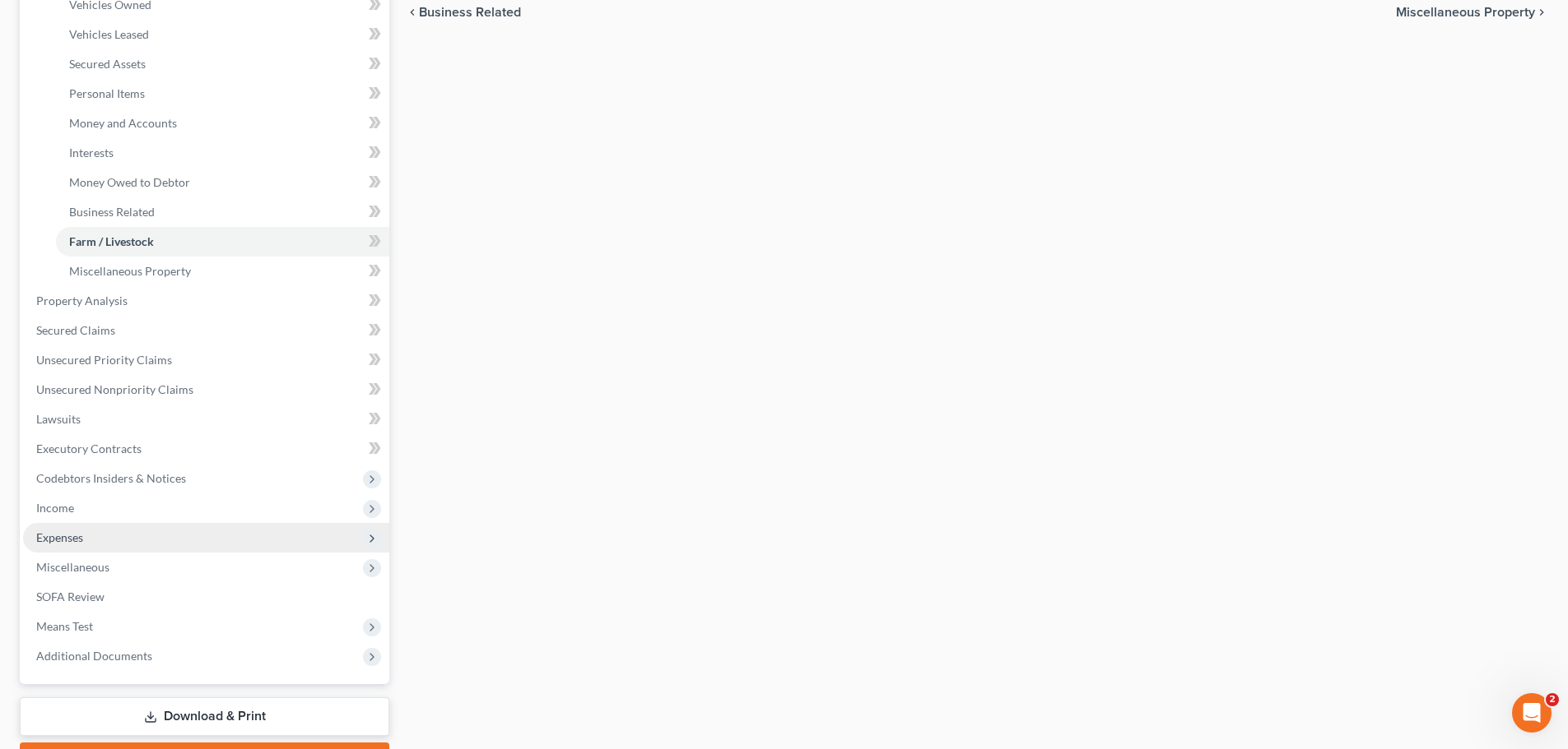
click at [195, 534] on span "Expenses" at bounding box center [206, 538] width 366 height 30
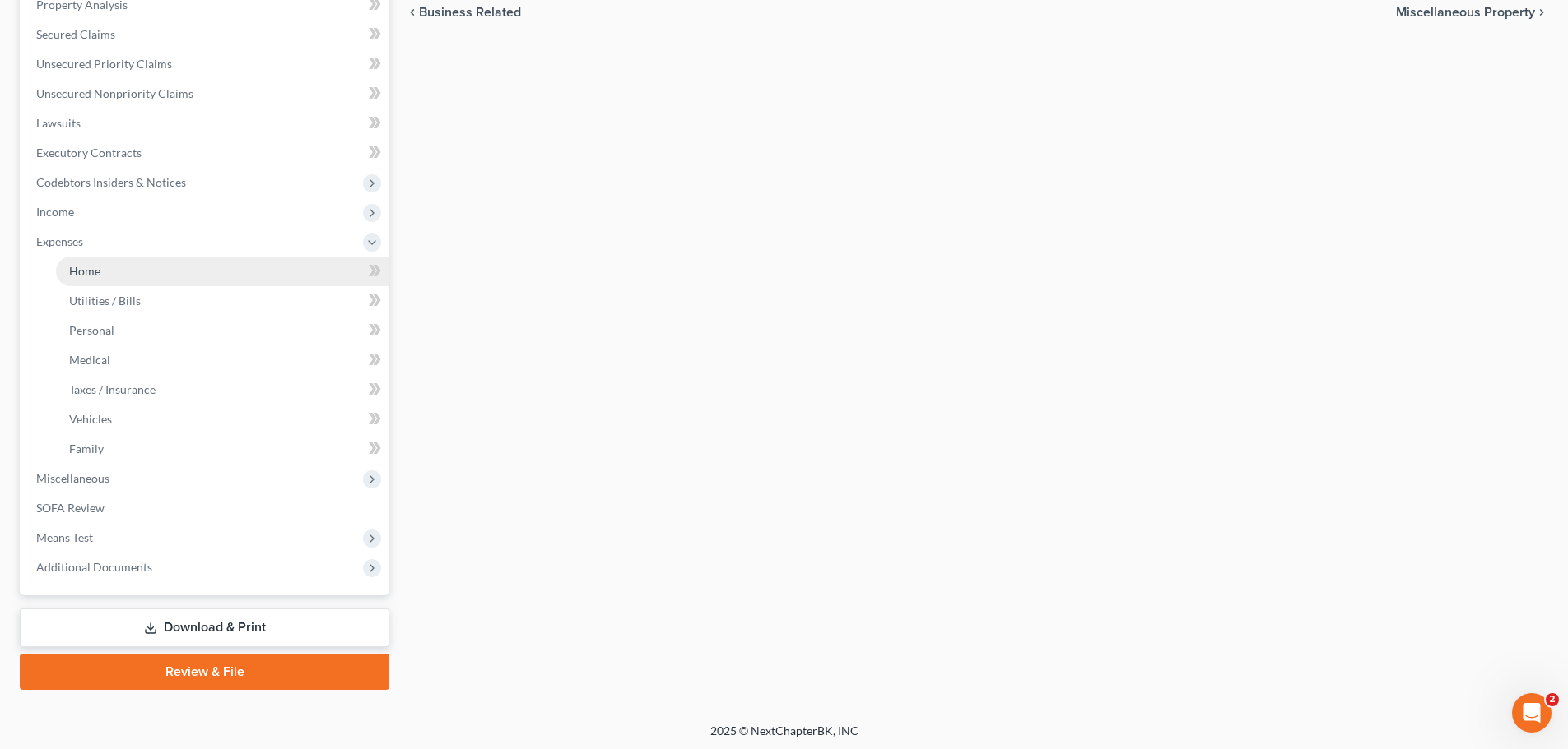
click at [242, 277] on link "Home" at bounding box center [223, 272] width 333 height 30
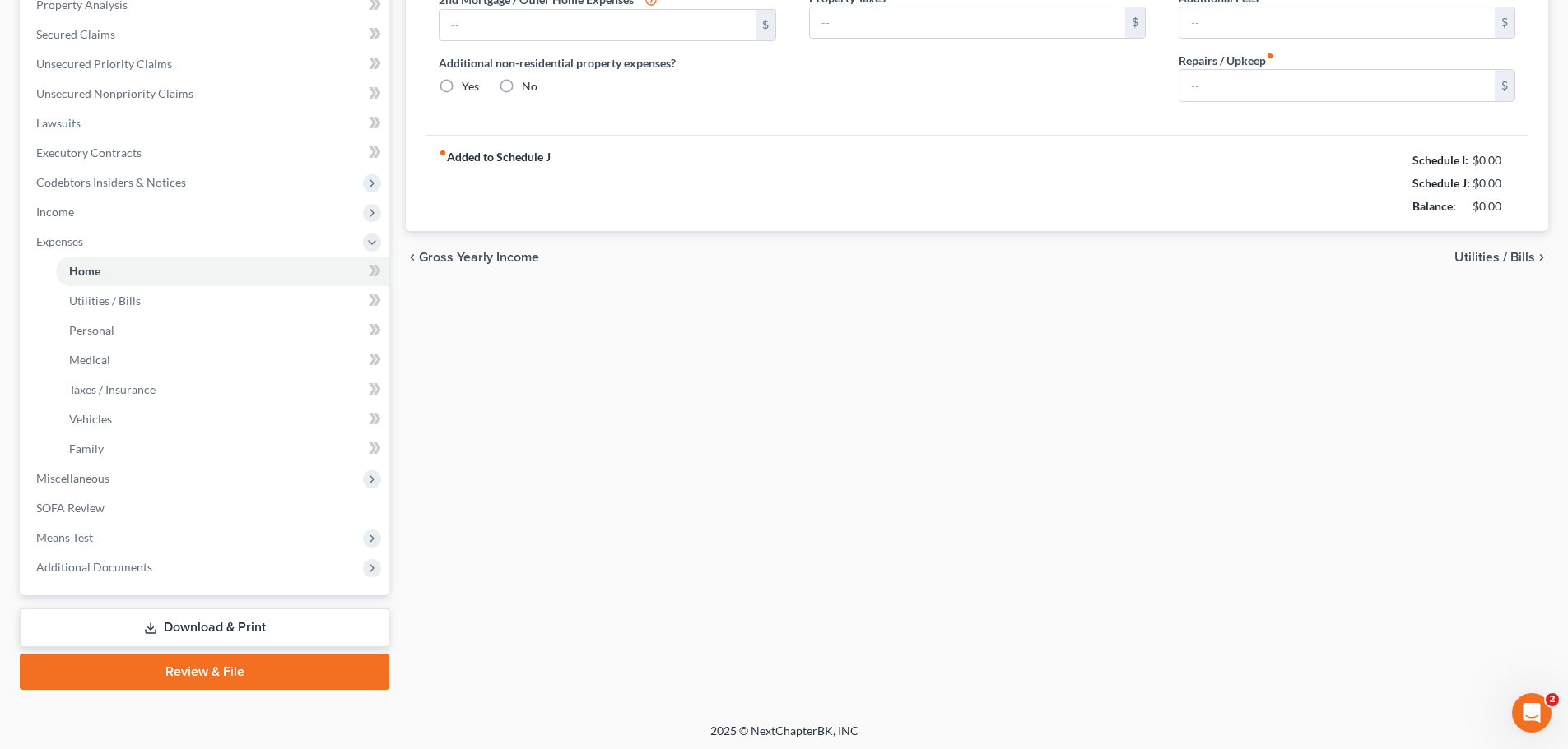
scroll to position [103, 0]
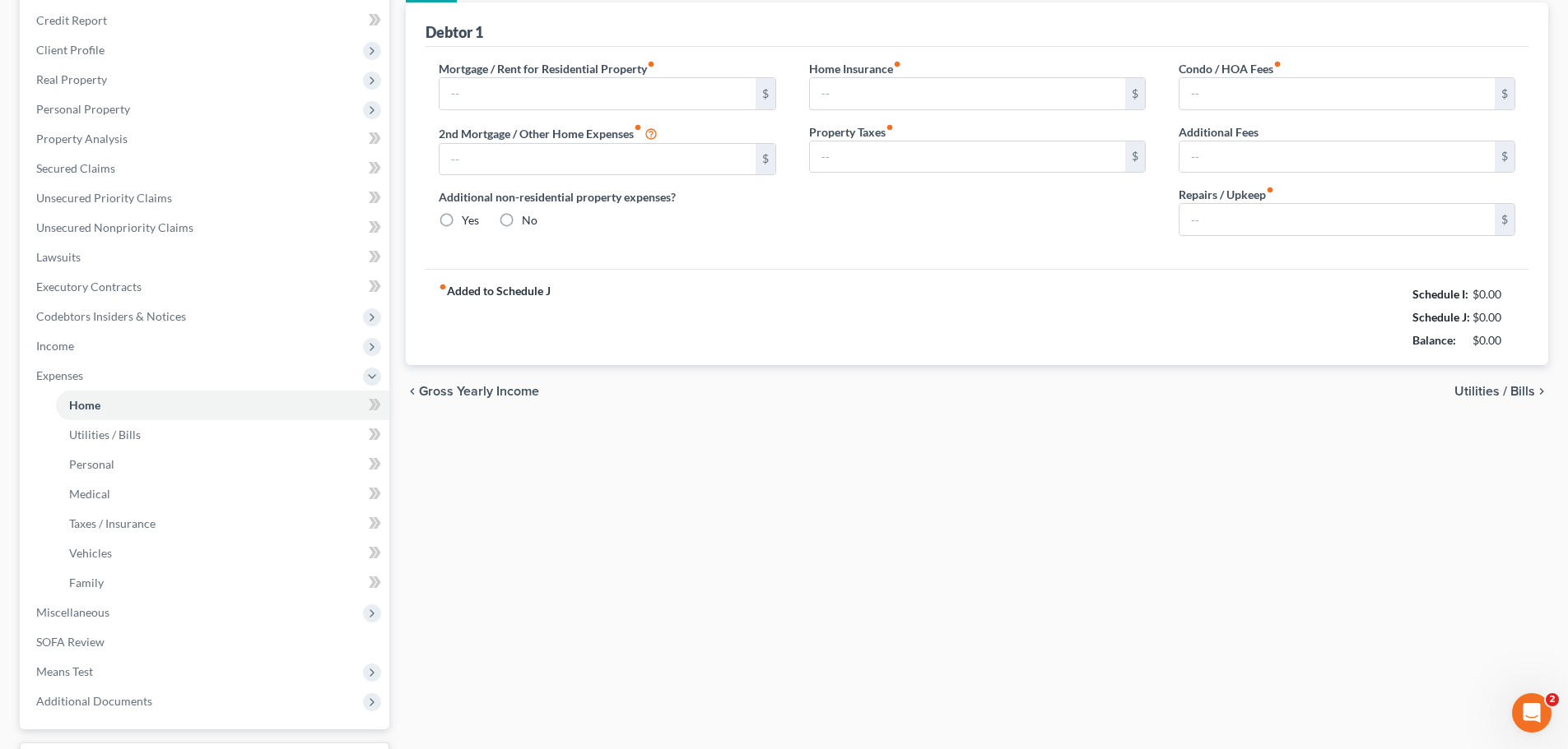
type input "0.00"
radio input "true"
type input "0.00"
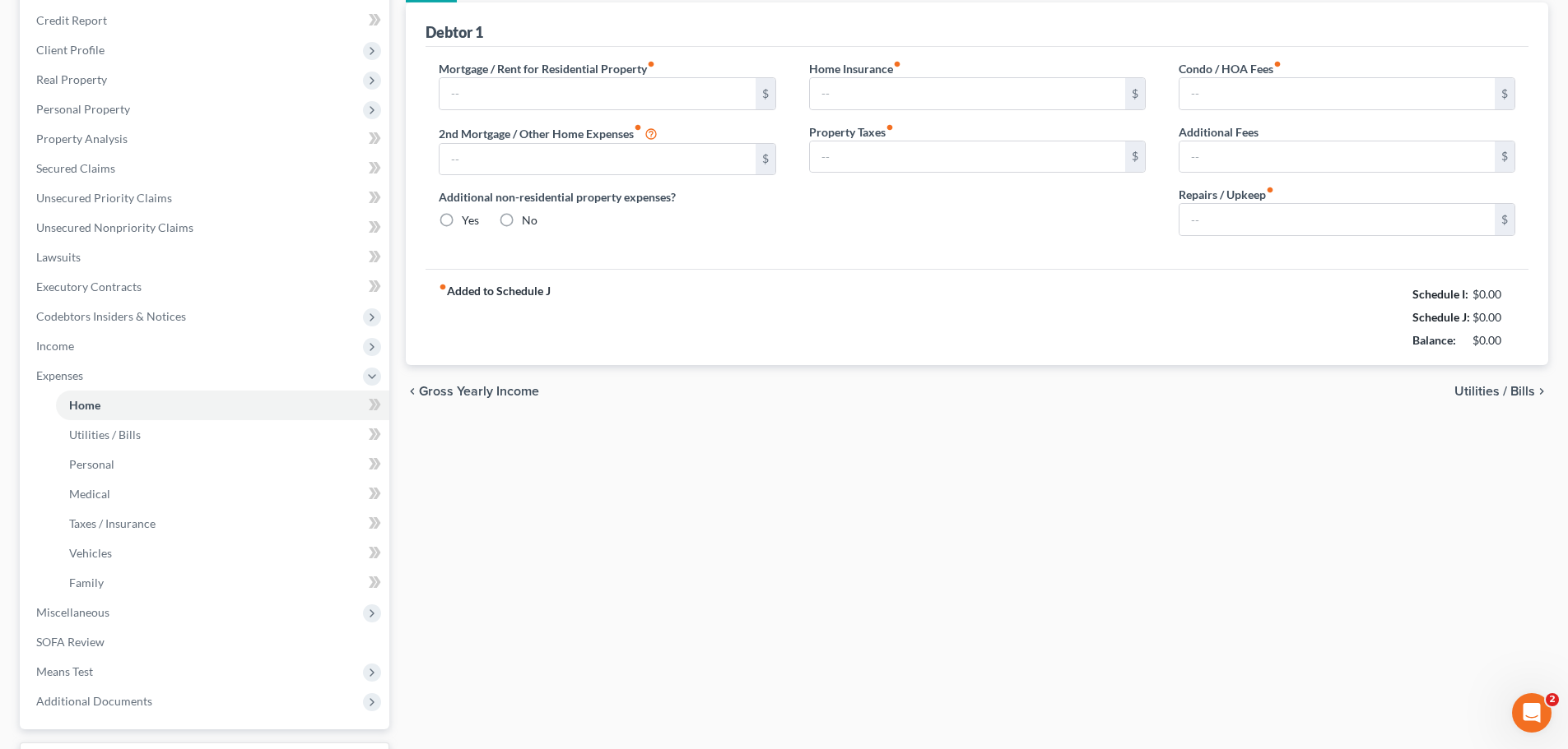
type input "0.00"
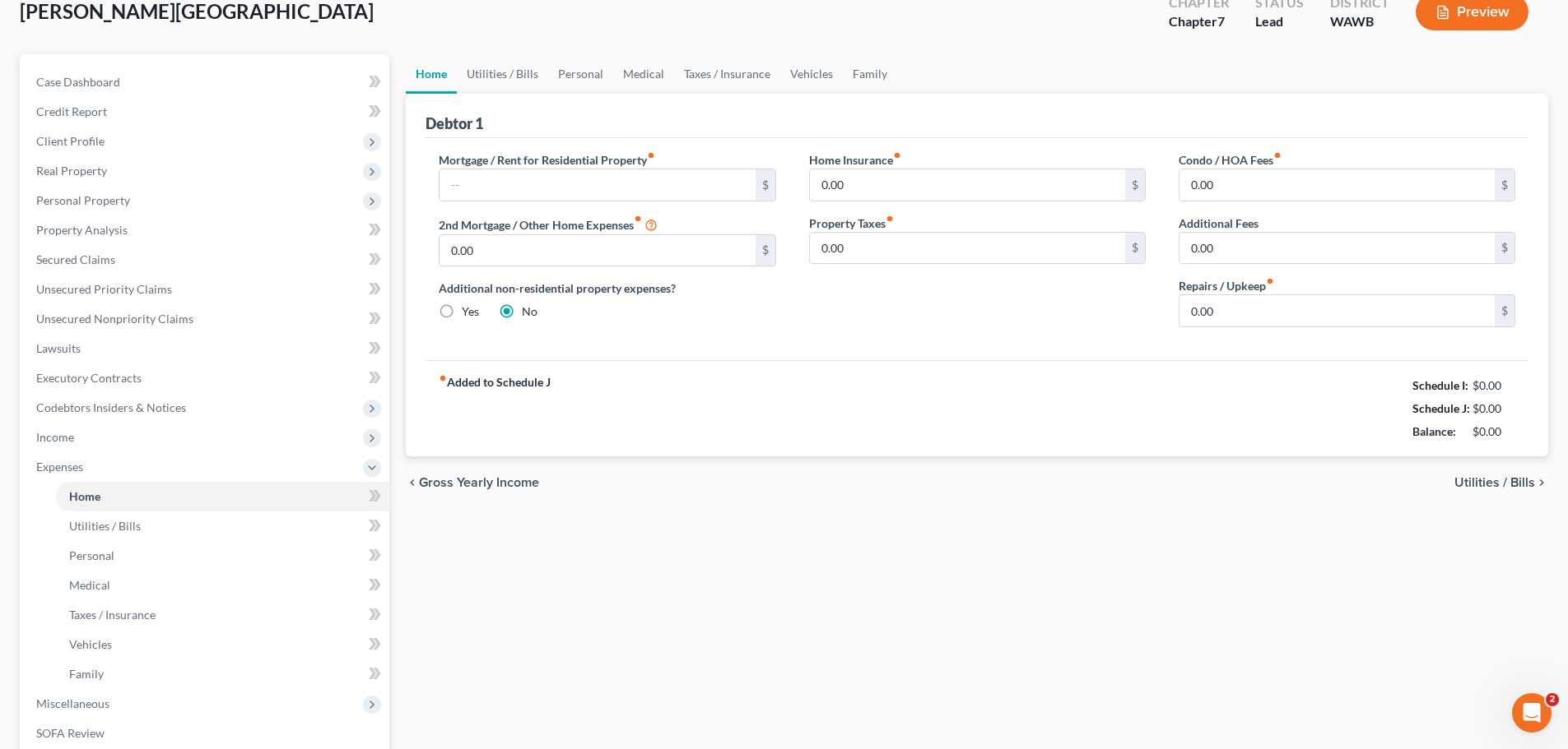
scroll to position [0, 0]
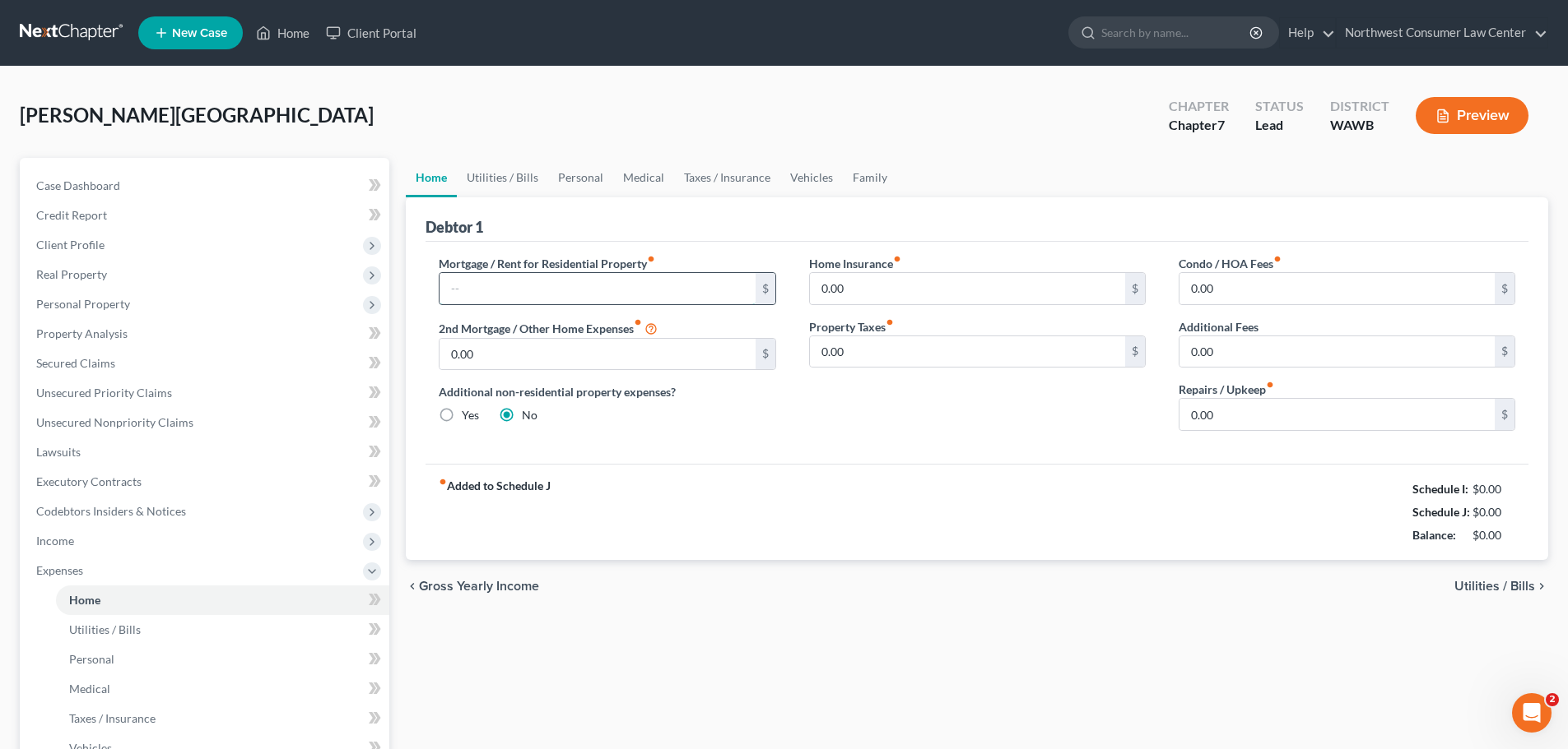
click at [579, 277] on input "text" at bounding box center [597, 289] width 316 height 32
type input "2,158"
click at [521, 173] on link "Utilities / Bills" at bounding box center [502, 177] width 91 height 39
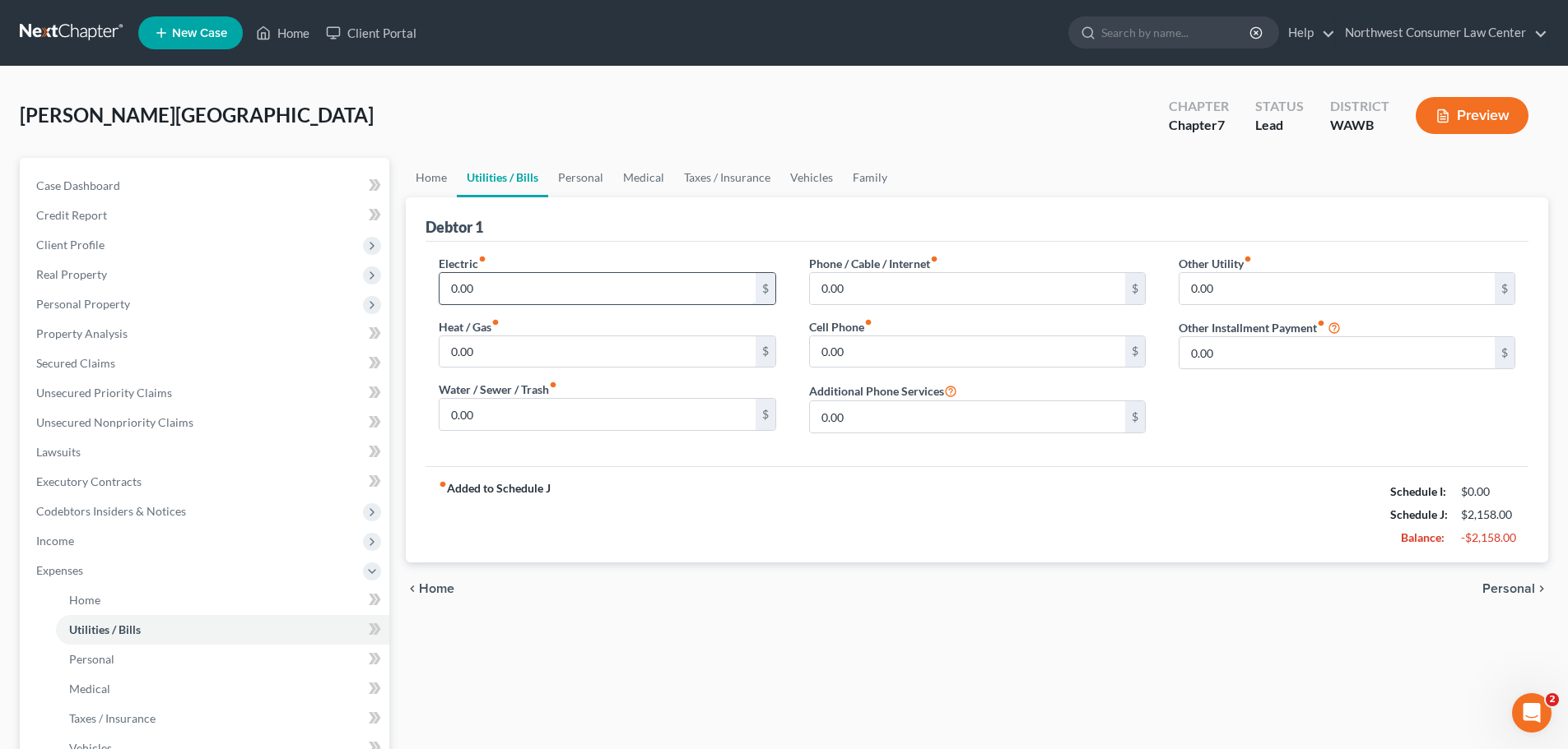
click at [539, 286] on input "0.00" at bounding box center [597, 289] width 316 height 32
type input "65"
click at [496, 343] on input "0.00" at bounding box center [597, 352] width 316 height 32
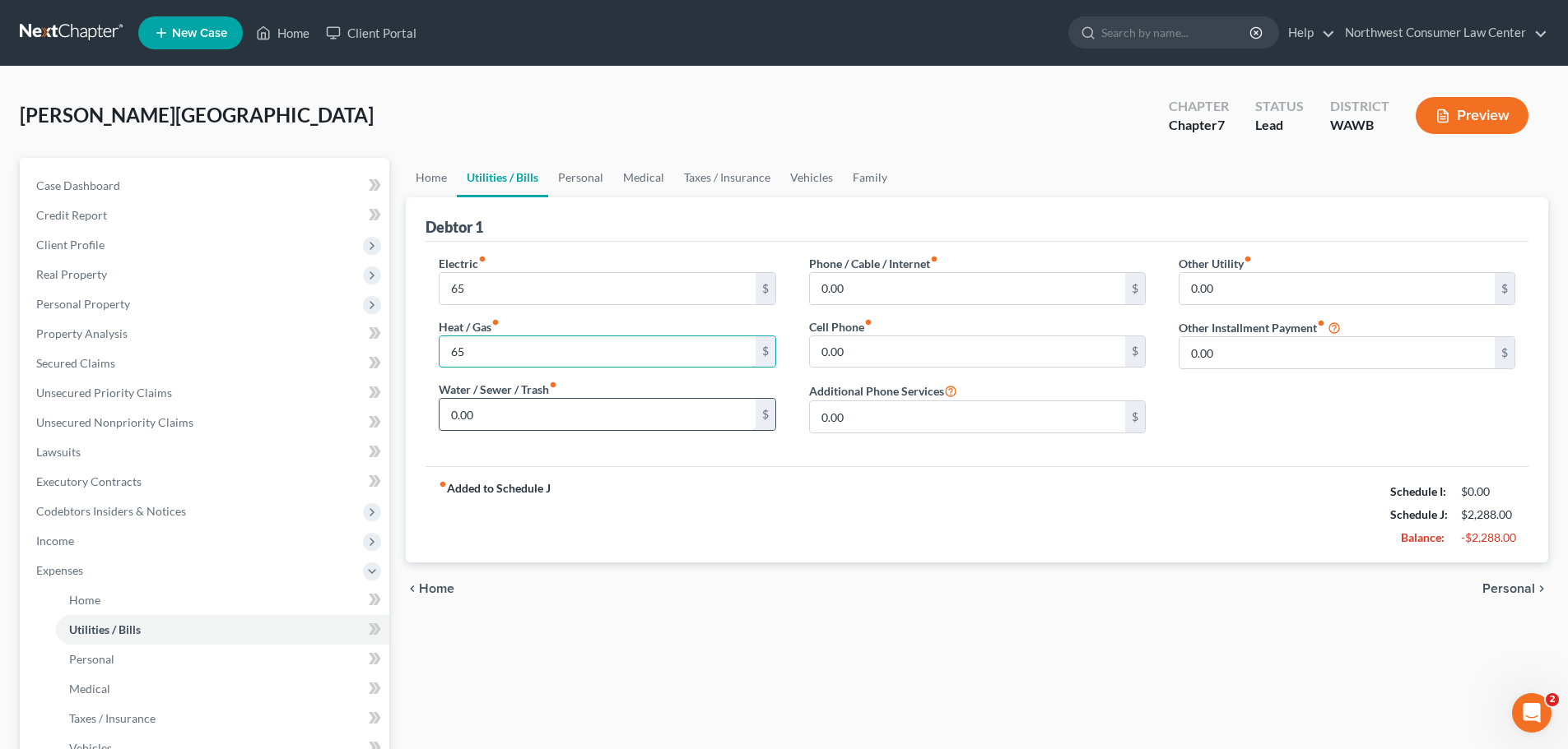
type input "65"
click at [686, 421] on input "0.00" at bounding box center [597, 414] width 316 height 32
type input "153"
click at [908, 364] on input "0.00" at bounding box center [968, 352] width 316 height 32
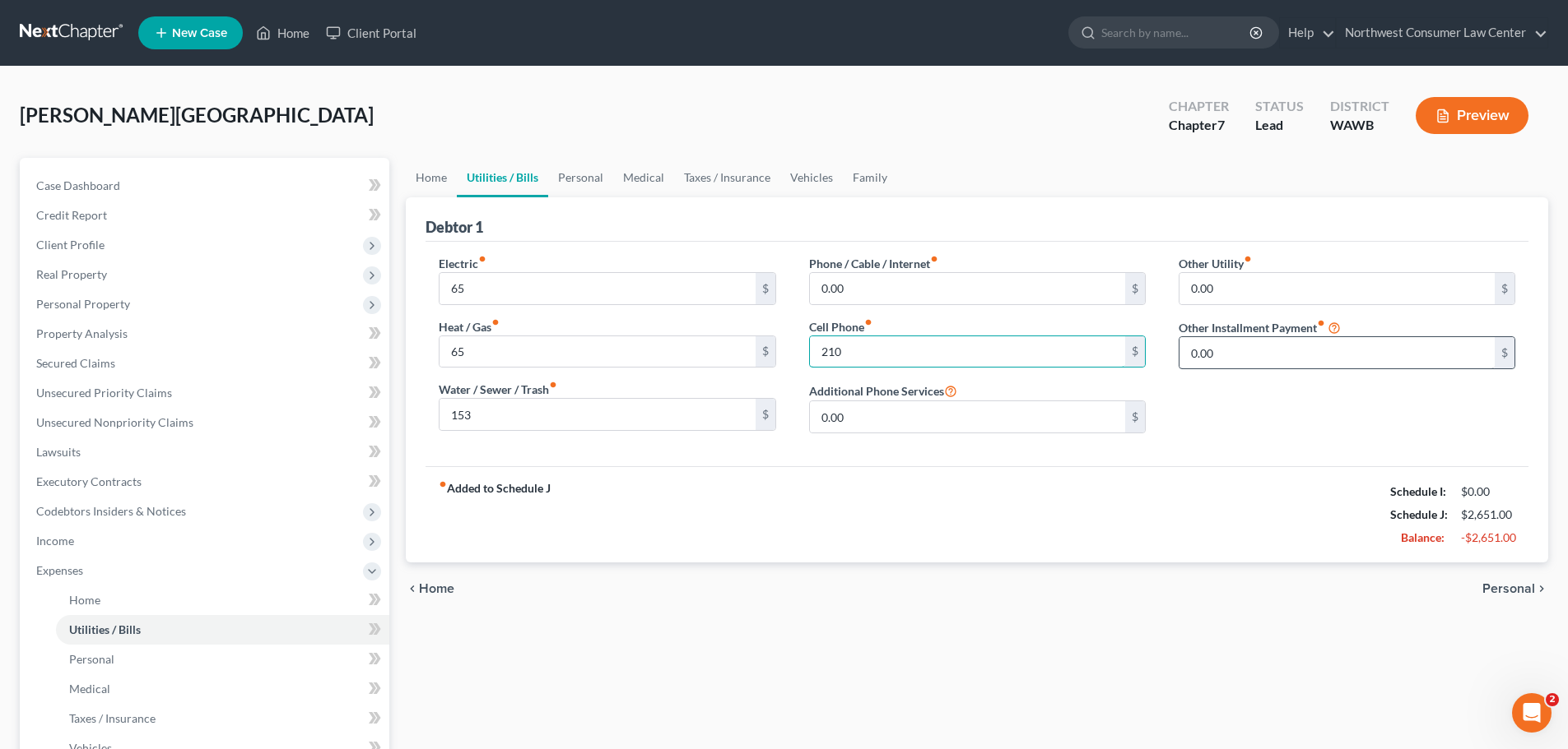
type input "210"
click at [1236, 355] on input "0.00" at bounding box center [1337, 353] width 316 height 32
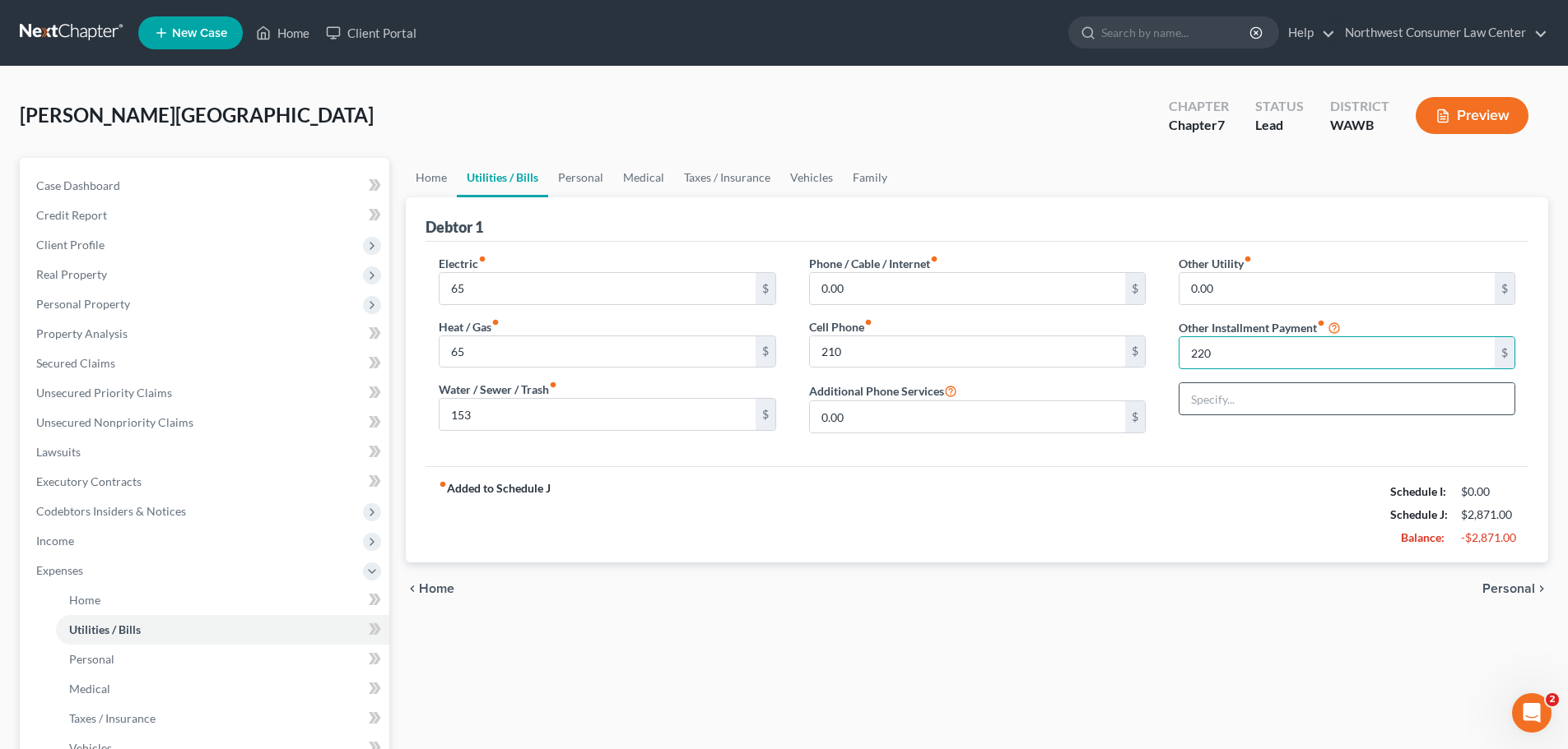
type input "220"
drag, startPoint x: 1333, startPoint y: 401, endPoint x: 1233, endPoint y: 385, distance: 101.3
click at [1333, 401] on input "text" at bounding box center [1347, 399] width 335 height 32
type input "Rent a Center"
click at [583, 168] on link "Personal" at bounding box center [580, 177] width 65 height 39
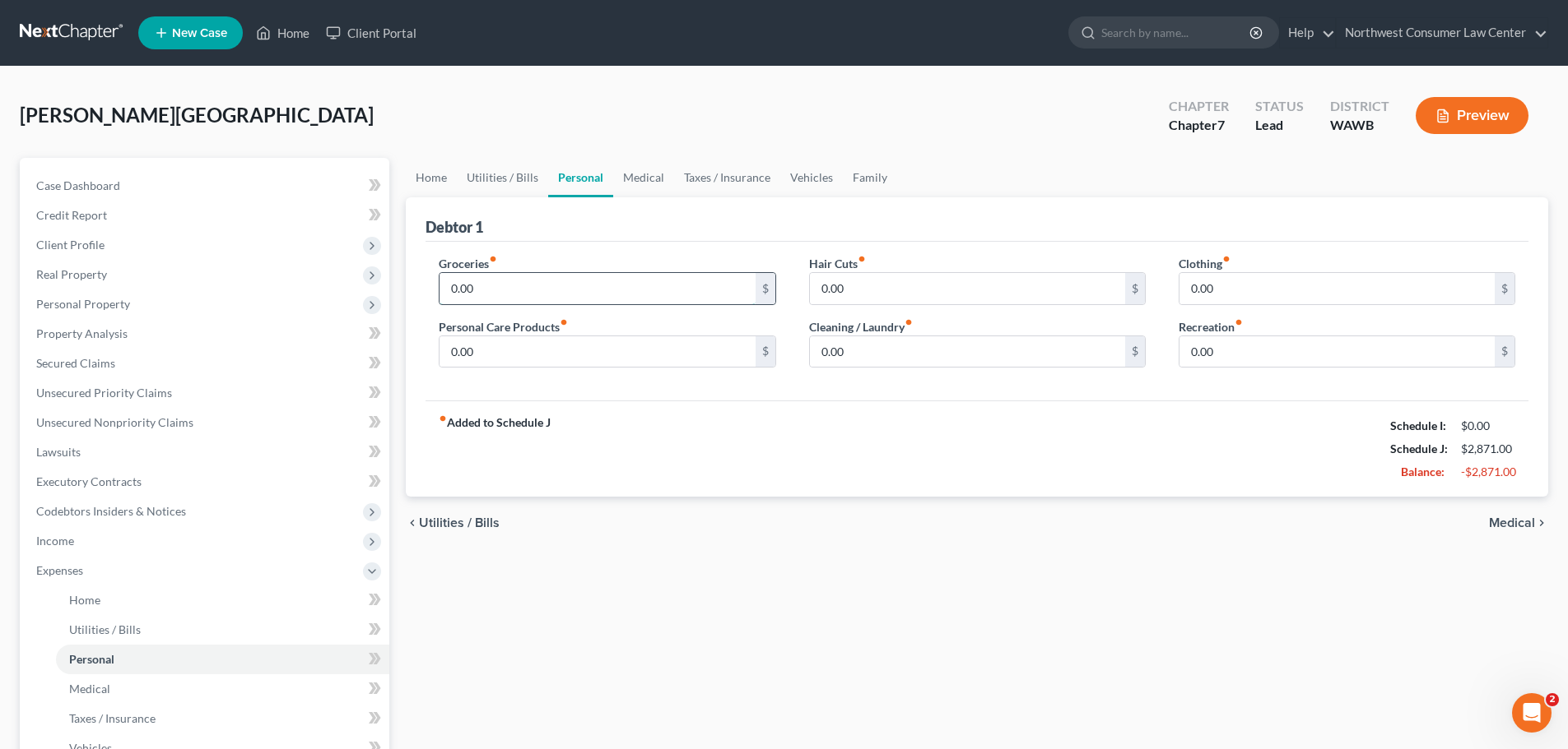
click at [552, 302] on input "0.00" at bounding box center [597, 289] width 316 height 32
type input "500"
click at [925, 351] on input "0.00" at bounding box center [968, 352] width 316 height 32
type input "100"
click at [640, 181] on link "Medical" at bounding box center [643, 177] width 60 height 39
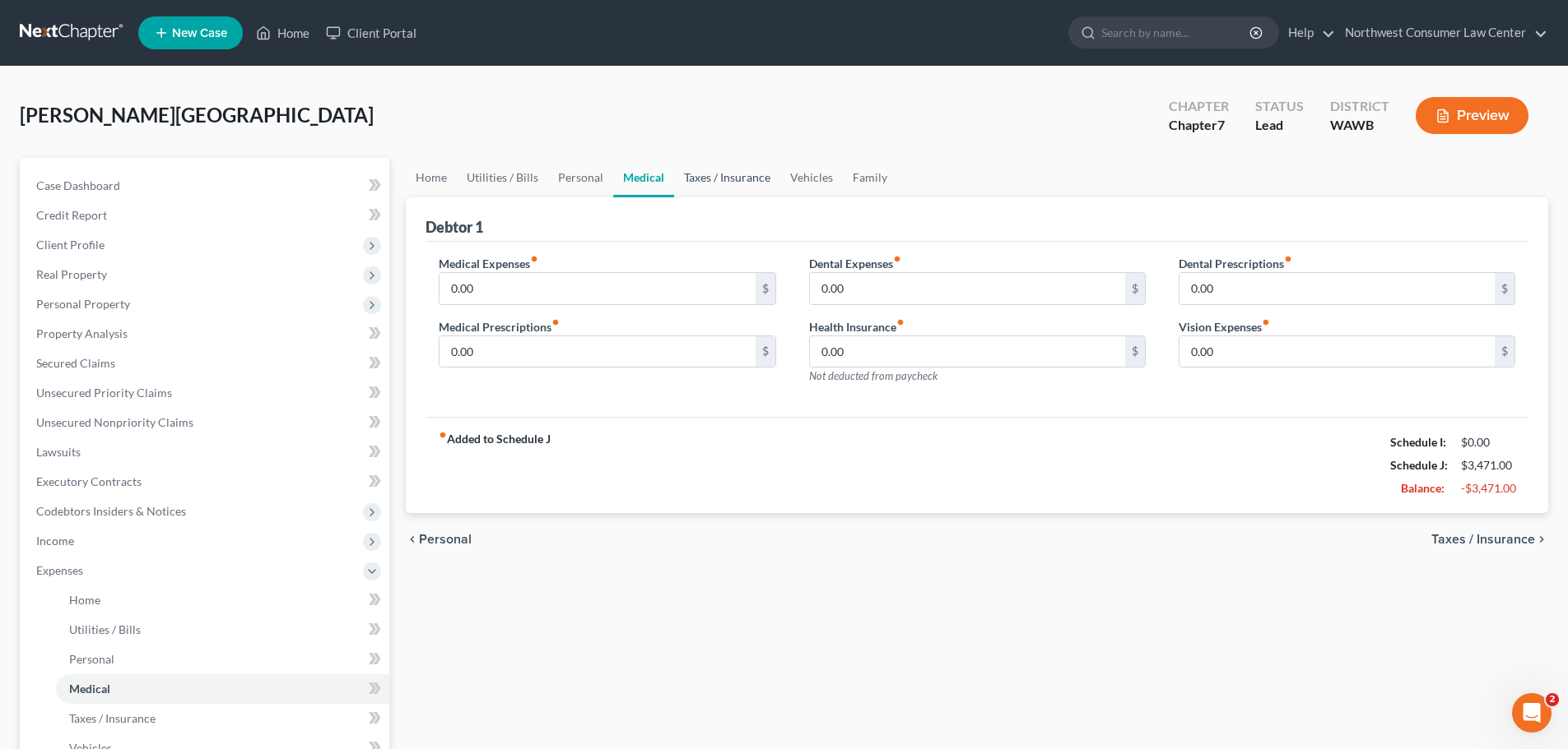
click at [712, 173] on link "Taxes / Insurance" at bounding box center [727, 177] width 106 height 39
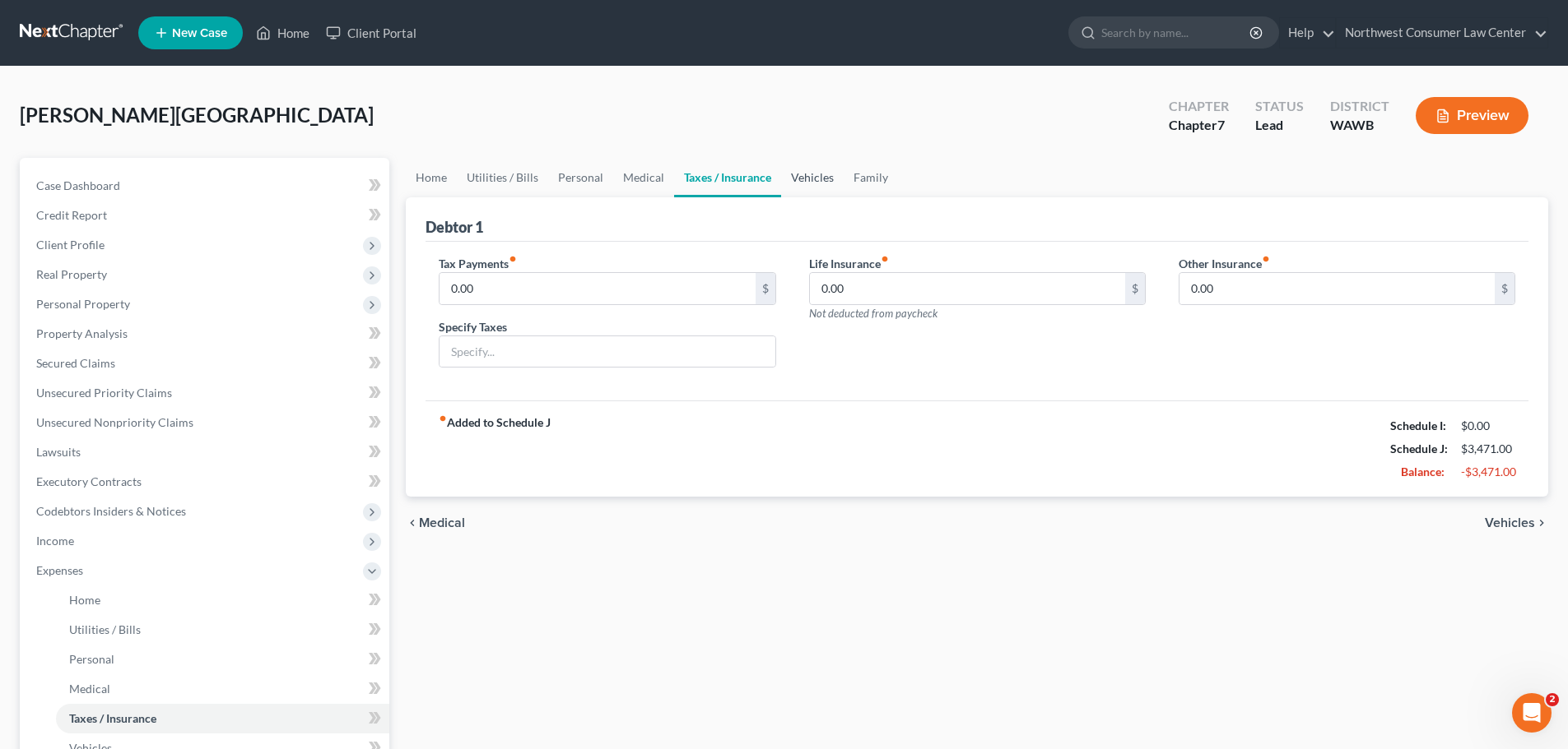
click at [808, 186] on link "Vehicles" at bounding box center [812, 177] width 62 height 39
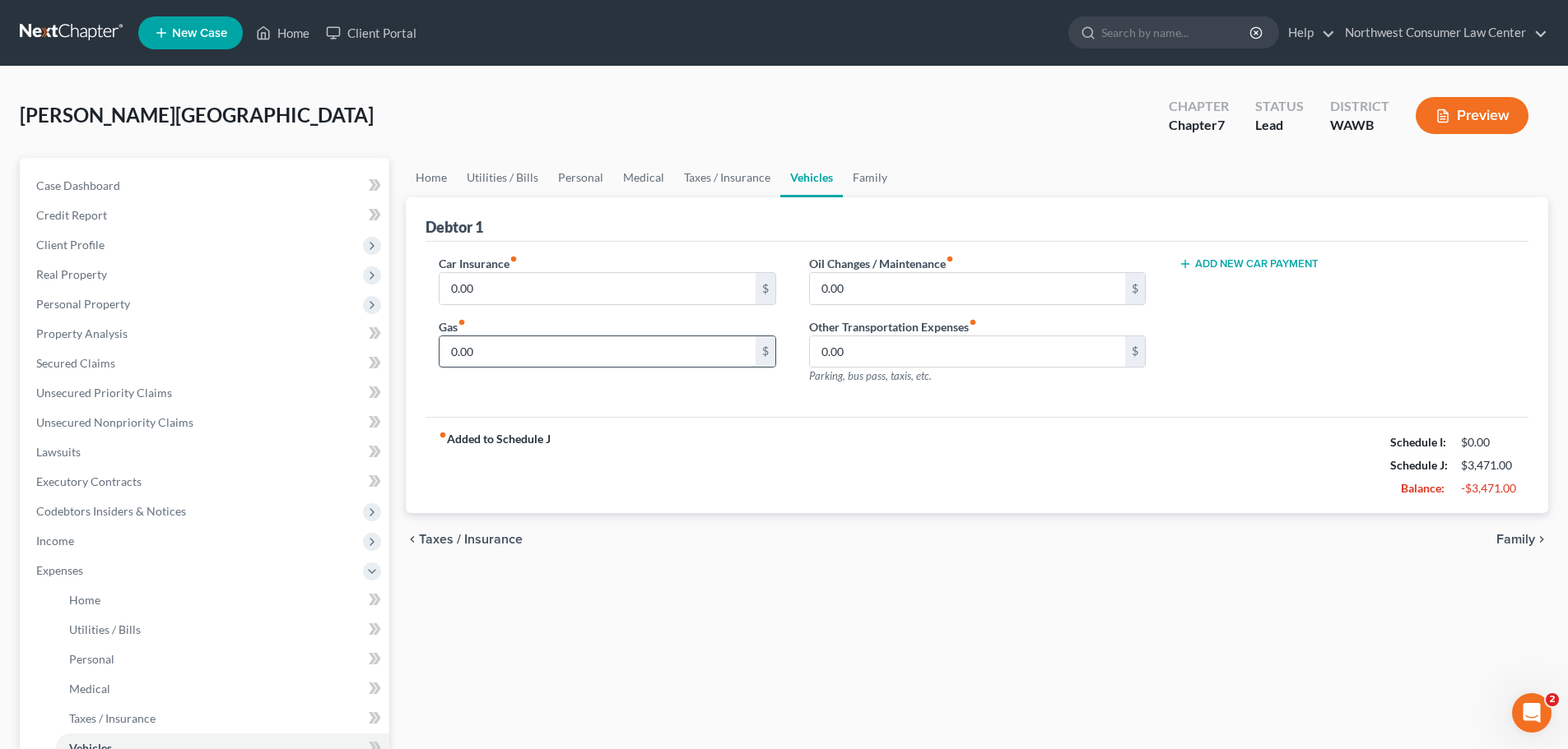
click at [562, 344] on input "0.00" at bounding box center [597, 352] width 316 height 32
type input "100"
click at [881, 177] on link "Family" at bounding box center [870, 177] width 54 height 39
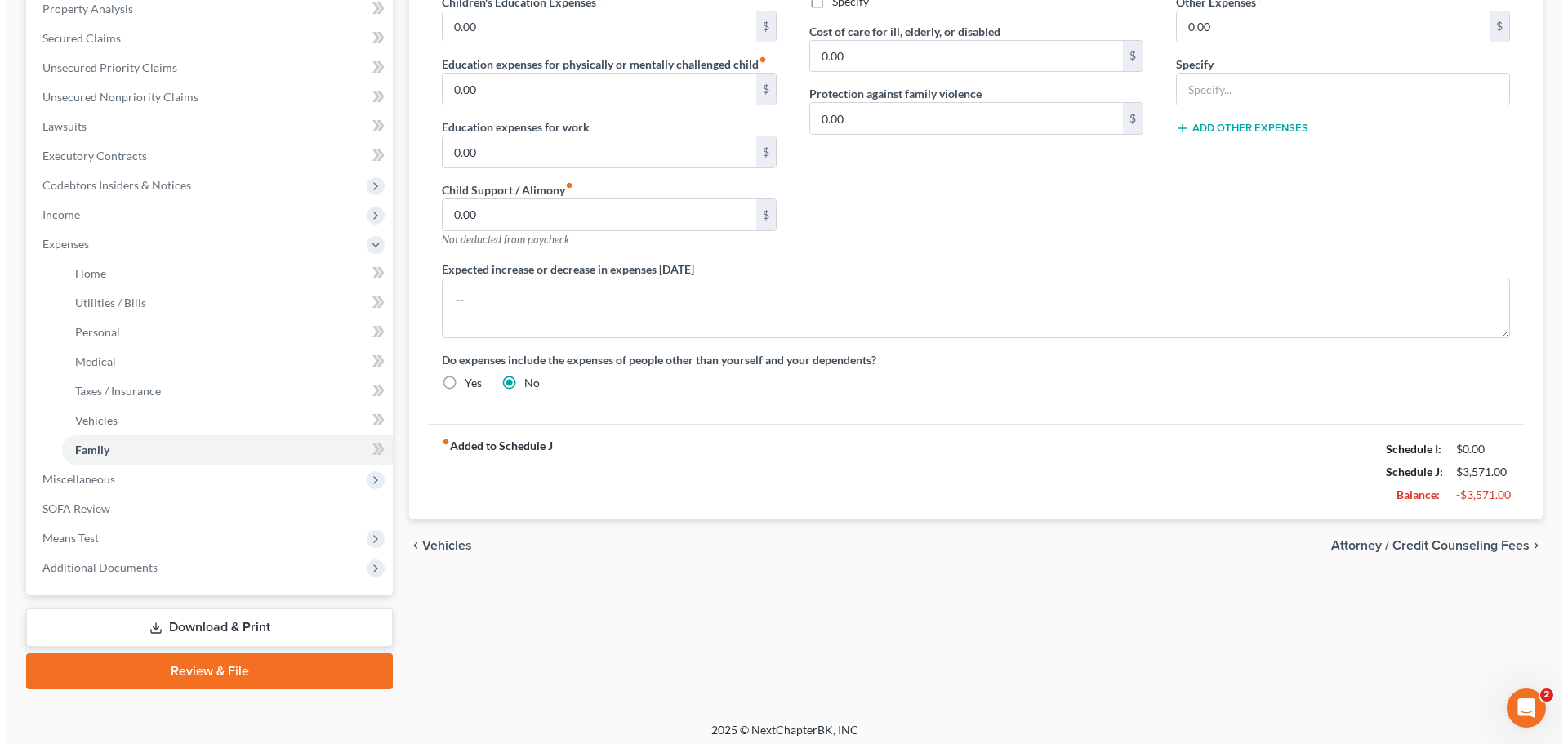
scroll to position [330, 0]
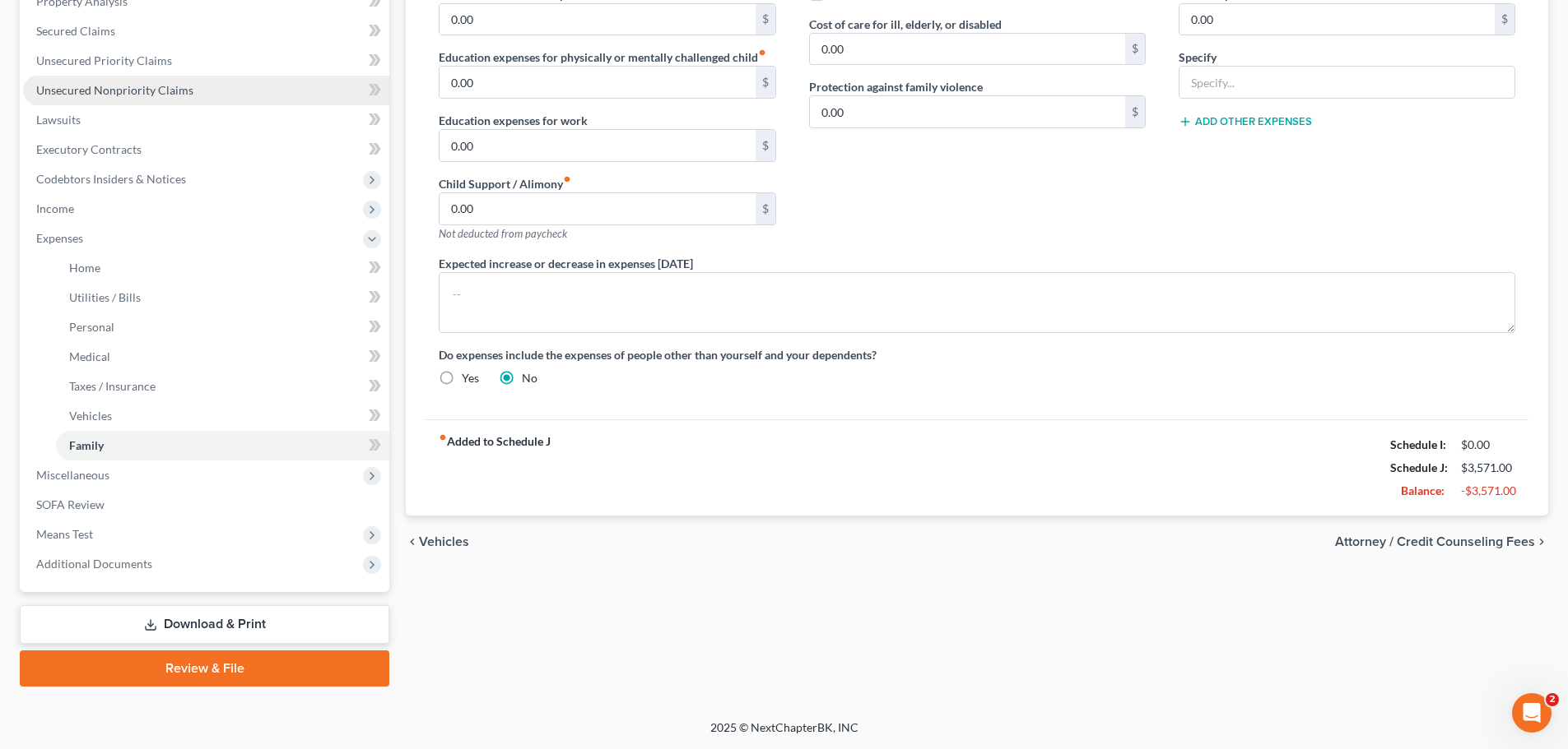
click at [209, 92] on link "Unsecured Nonpriority Claims" at bounding box center [206, 90] width 366 height 30
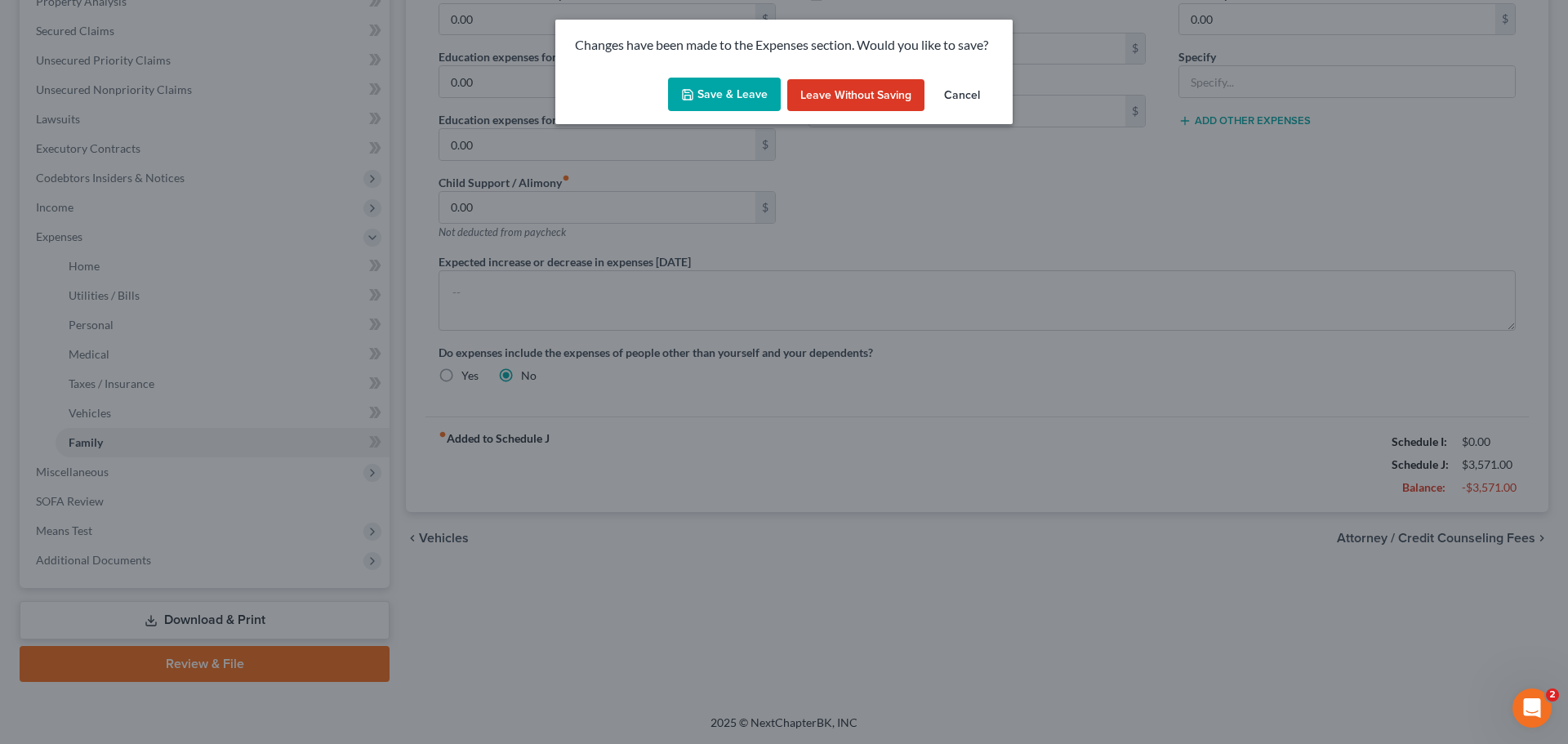
click at [762, 102] on button "Save & Leave" at bounding box center [724, 94] width 113 height 34
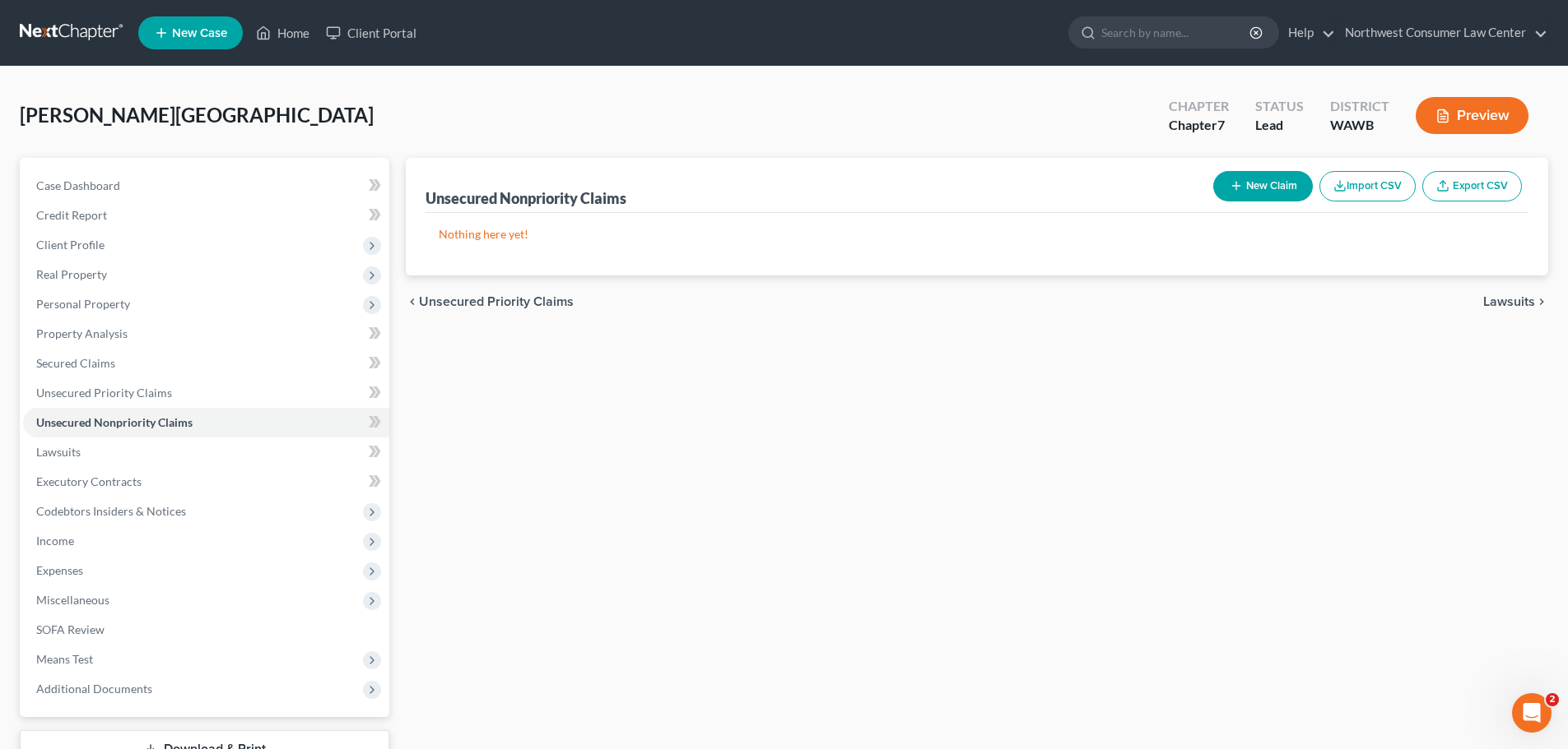
click at [1252, 188] on button "New Claim" at bounding box center [1263, 186] width 100 height 31
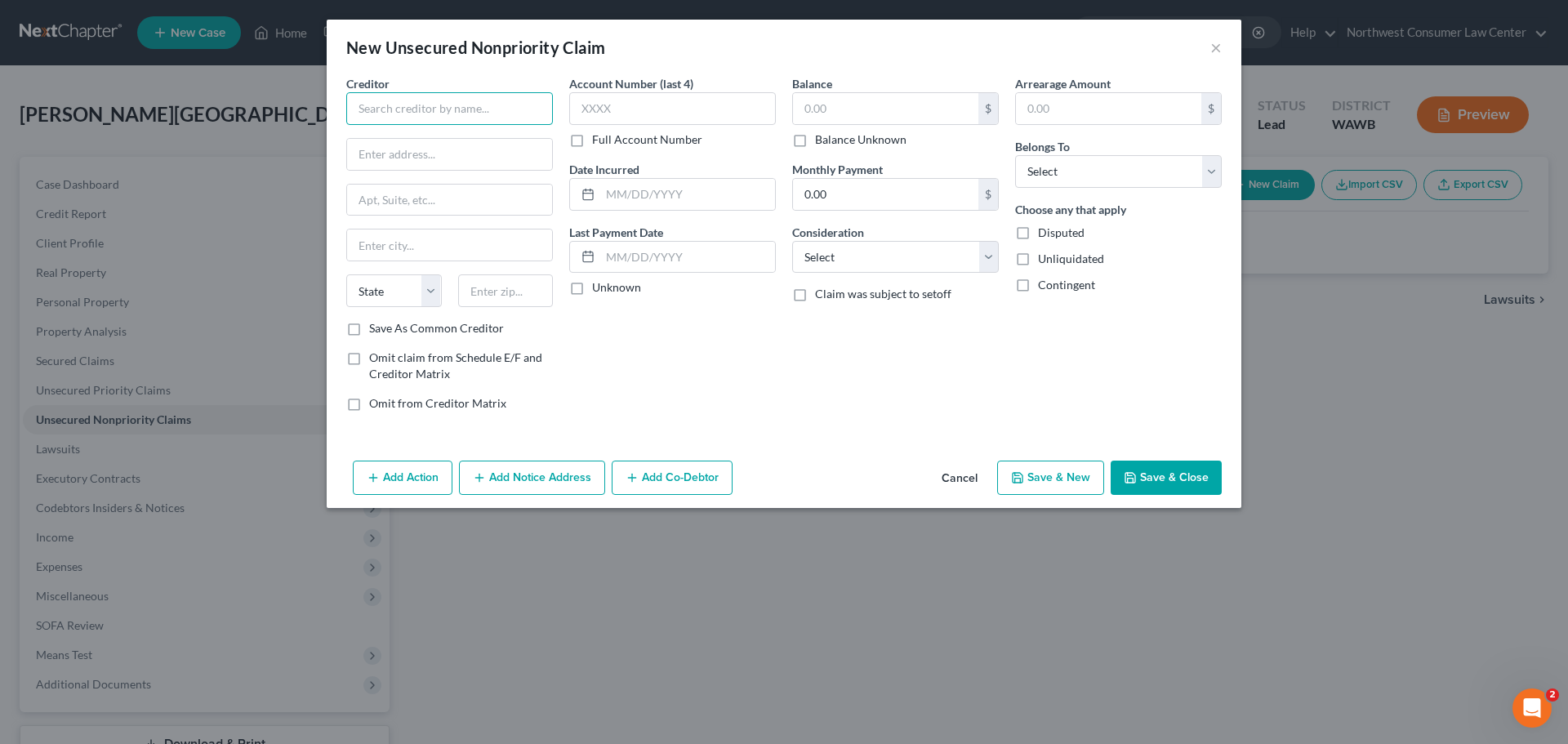
click at [418, 116] on input "text" at bounding box center [450, 109] width 207 height 33
type input "Perpay"
click at [847, 112] on input "text" at bounding box center [885, 109] width 185 height 31
type input "764"
click at [1083, 165] on select "Select Debtor 1 Only Debtor 2 Only Debtor 1 And Debtor 2 Only At Least One Of T…" at bounding box center [1118, 171] width 207 height 33
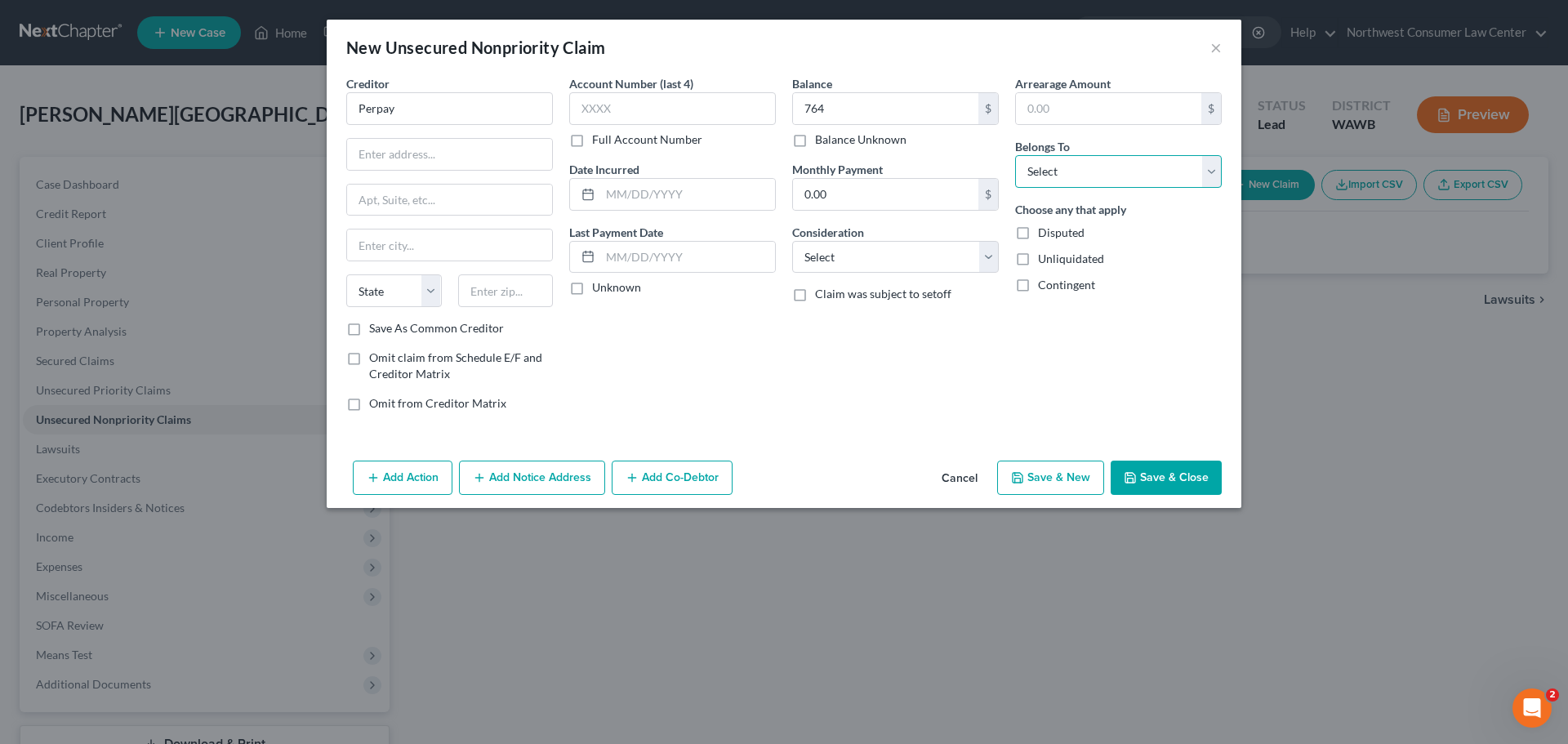
select select "0"
click at [1015, 155] on select "Select Debtor 1 Only Debtor 2 Only Debtor 1 And Debtor 2 Only At Least One Of T…" at bounding box center [1118, 171] width 207 height 33
click at [914, 245] on select "Select Cable / Satellite Services Collection Agency Credit Card Debt Debt Couns…" at bounding box center [896, 258] width 207 height 33
select select "2"
click at [792, 241] on select "Select Cable / Satellite Services Collection Agency Credit Card Debt Debt Couns…" at bounding box center [896, 258] width 207 height 33
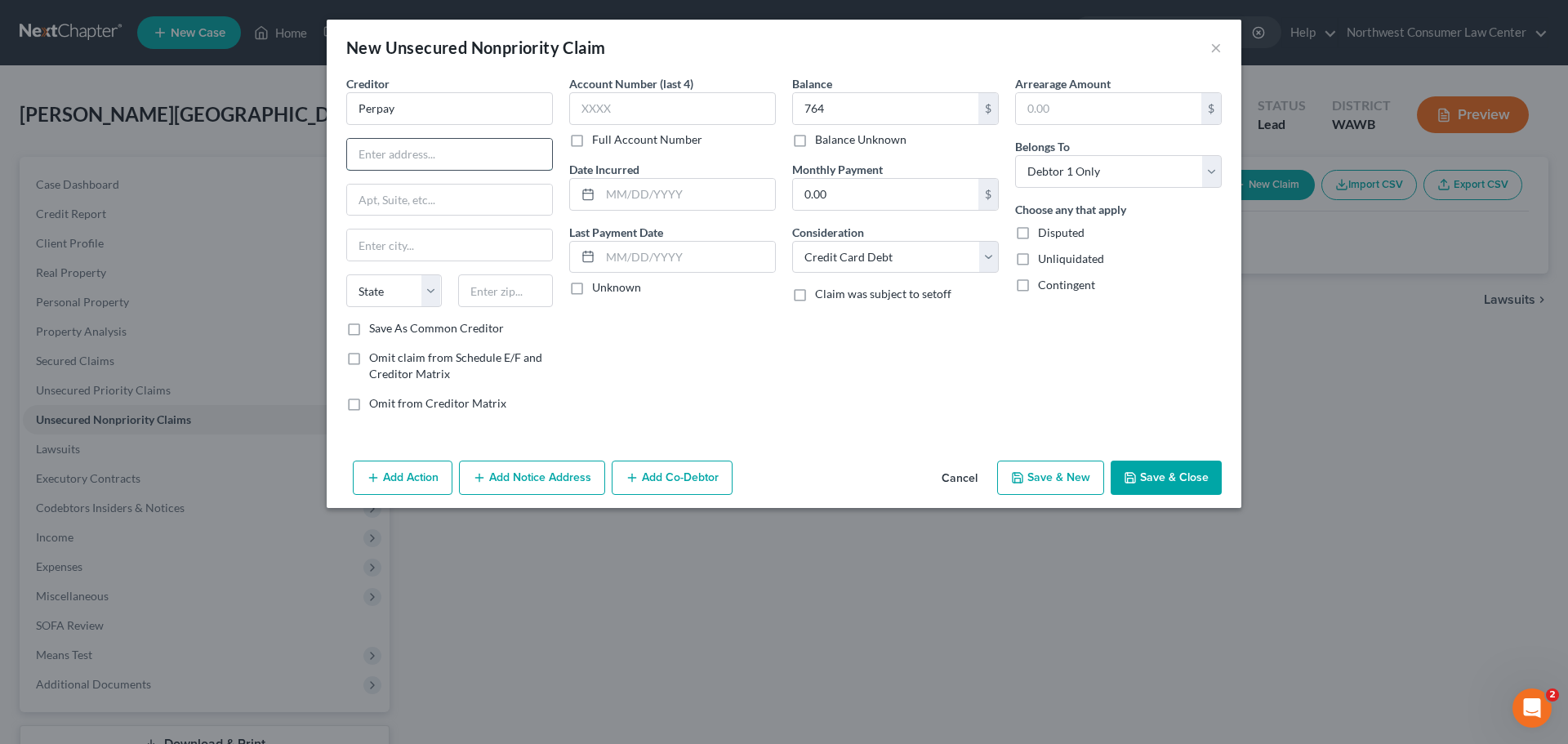
click at [455, 158] on input "text" at bounding box center [450, 155] width 205 height 31
paste input "2400 MARKET ST STE 300"
type input "2400 MARKET ST STE 300"
click at [379, 254] on input "text" at bounding box center [450, 245] width 205 height 31
type input "Philadelphia"
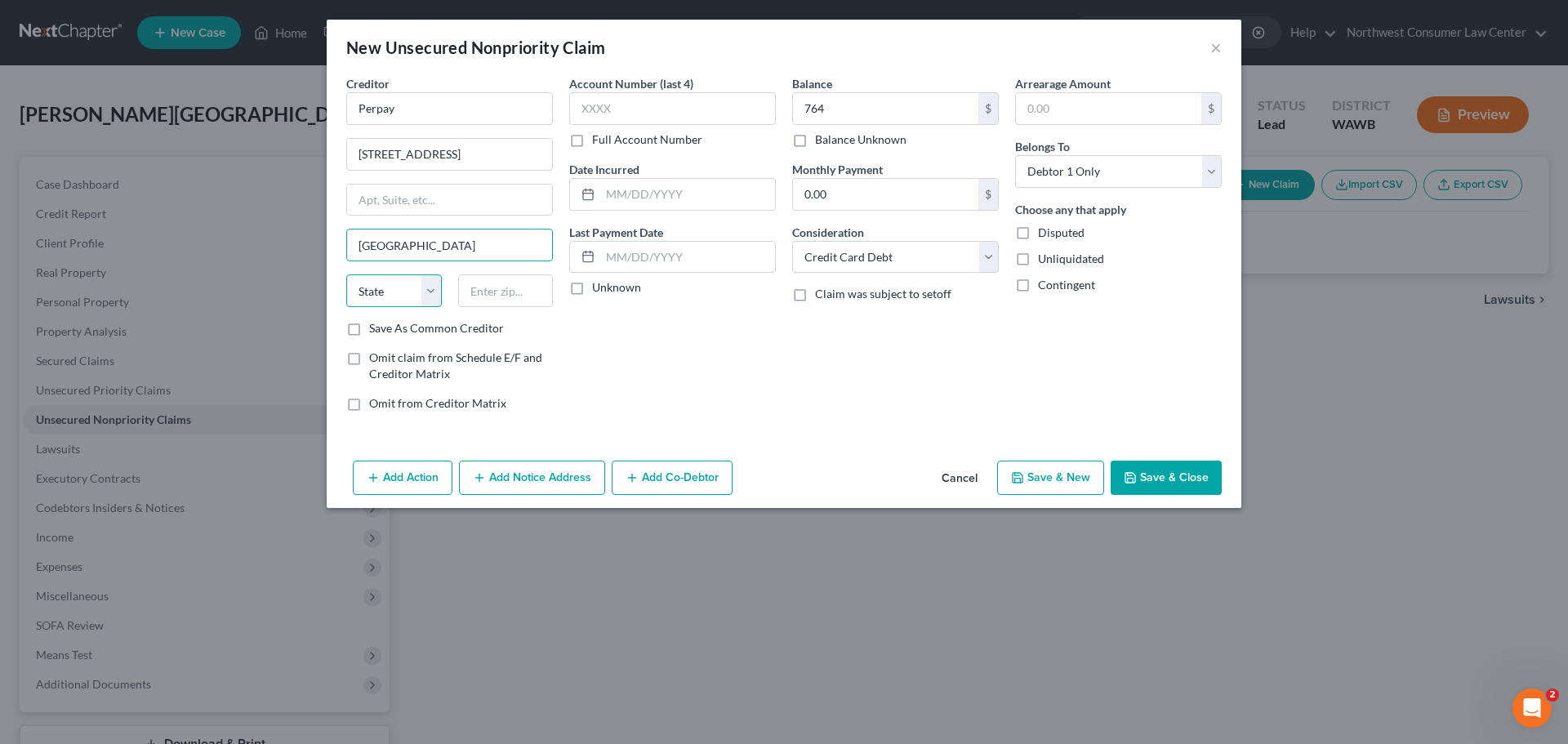
click at [384, 285] on select "State AL AK AR AZ CA CO CT DE DC FL GA GU HI ID IL IN IA KS KY LA ME MD MA MI M…" at bounding box center [394, 291] width 96 height 33
select select "39"
click at [346, 274] on select "State AL AK AR AZ CA CO CT DE DC FL GA GU HI ID IL IN IA KS KY LA ME MD MA MI M…" at bounding box center [394, 291] width 96 height 33
type input "19103"
click at [1084, 470] on button "Save & New" at bounding box center [1050, 478] width 107 height 34
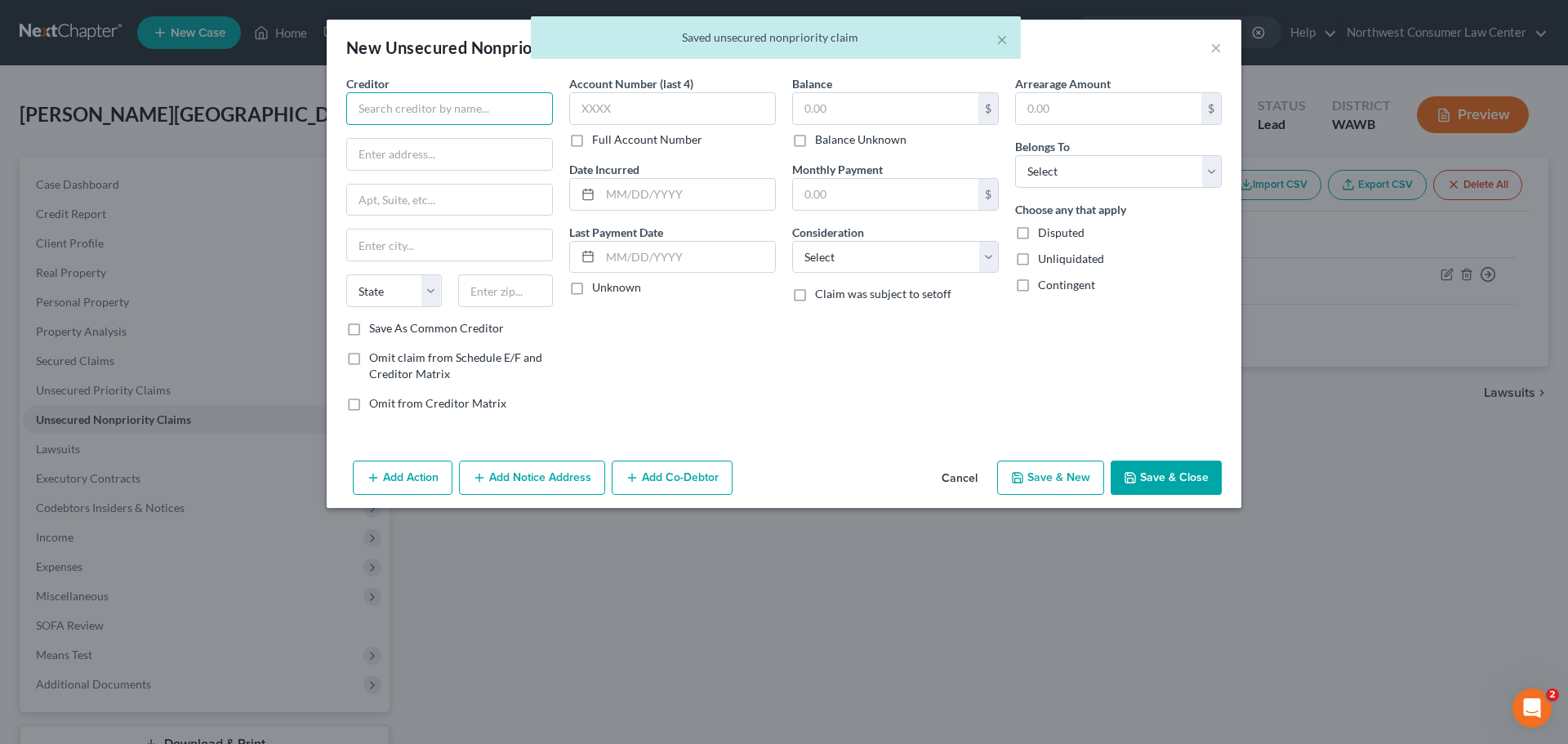
click at [389, 97] on input "text" at bounding box center [450, 109] width 207 height 33
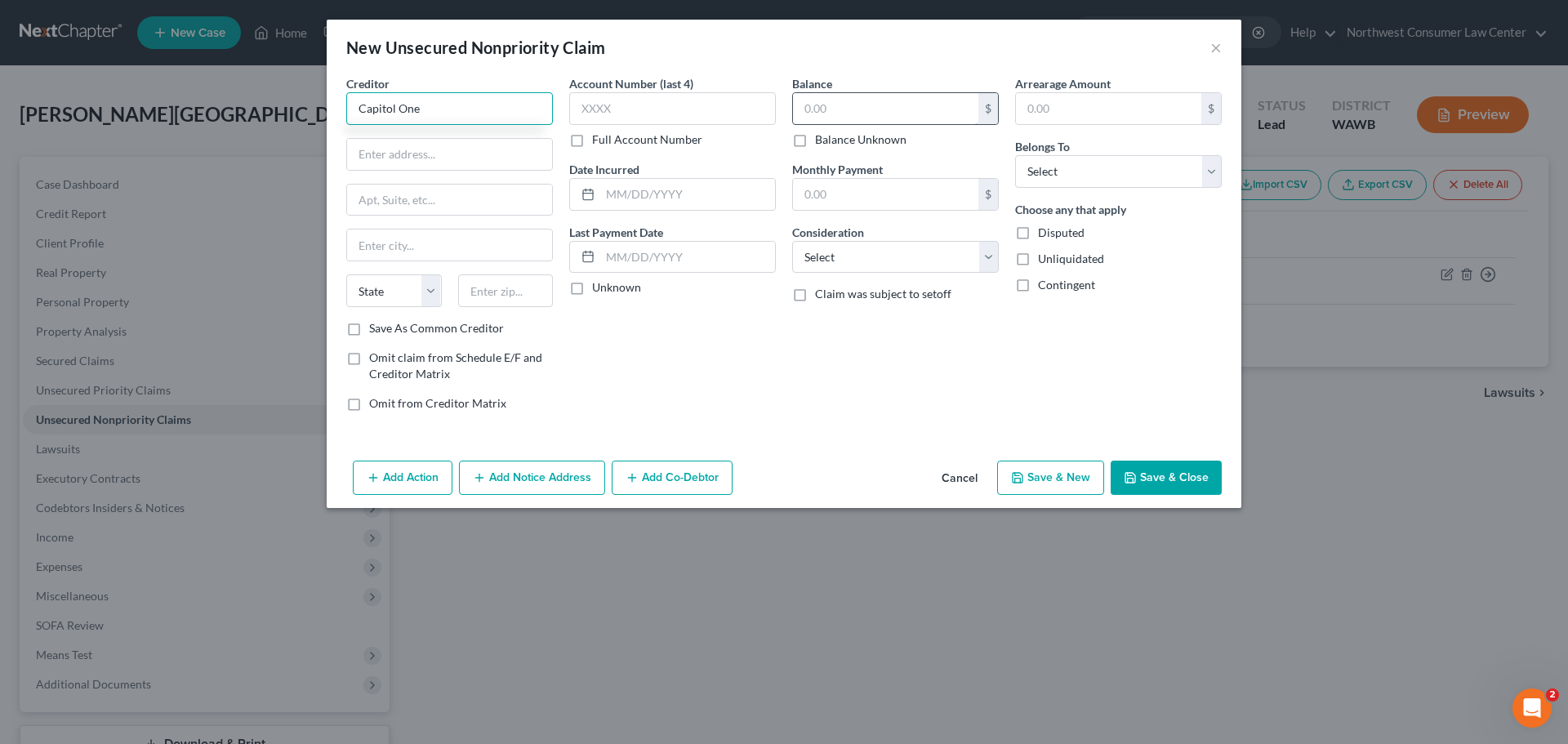
type input "Capitol One"
click at [802, 113] on input "text" at bounding box center [885, 109] width 185 height 31
type input "811"
click at [437, 158] on input "text" at bounding box center [450, 155] width 205 height 31
type input "PO Box 31293"
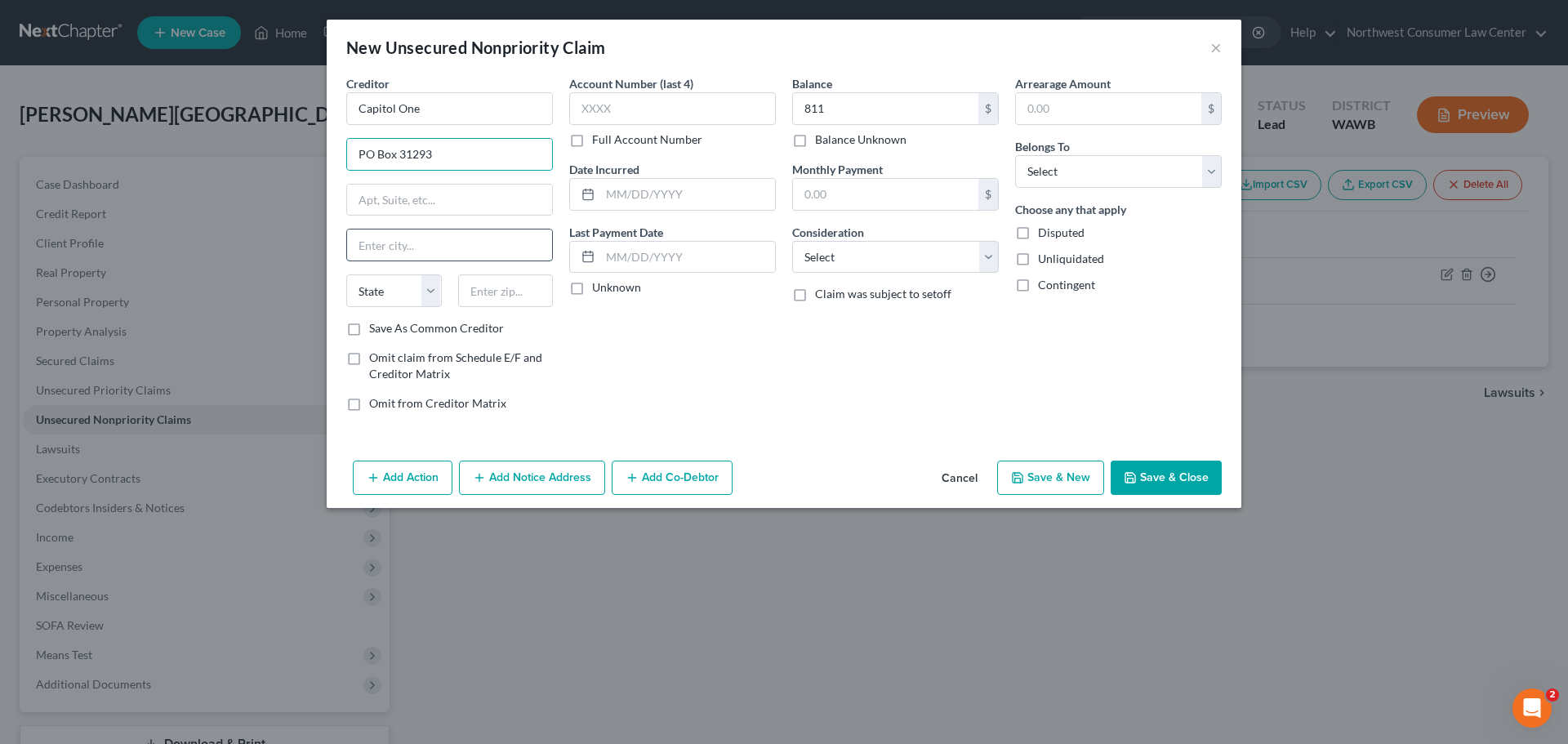
click at [394, 258] on input "text" at bounding box center [450, 245] width 205 height 31
type input "Salt Lake City"
click at [406, 285] on select "State AL AK AR AZ CA CO CT DE DC FL GA GU HI ID IL IN IA KS KY LA ME MD MA MI M…" at bounding box center [394, 291] width 96 height 33
select select "46"
click at [346, 274] on select "State AL AK AR AZ CA CO CT DE DC FL GA GU HI ID IL IN IA KS KY LA ME MD MA MI M…" at bounding box center [394, 291] width 96 height 33
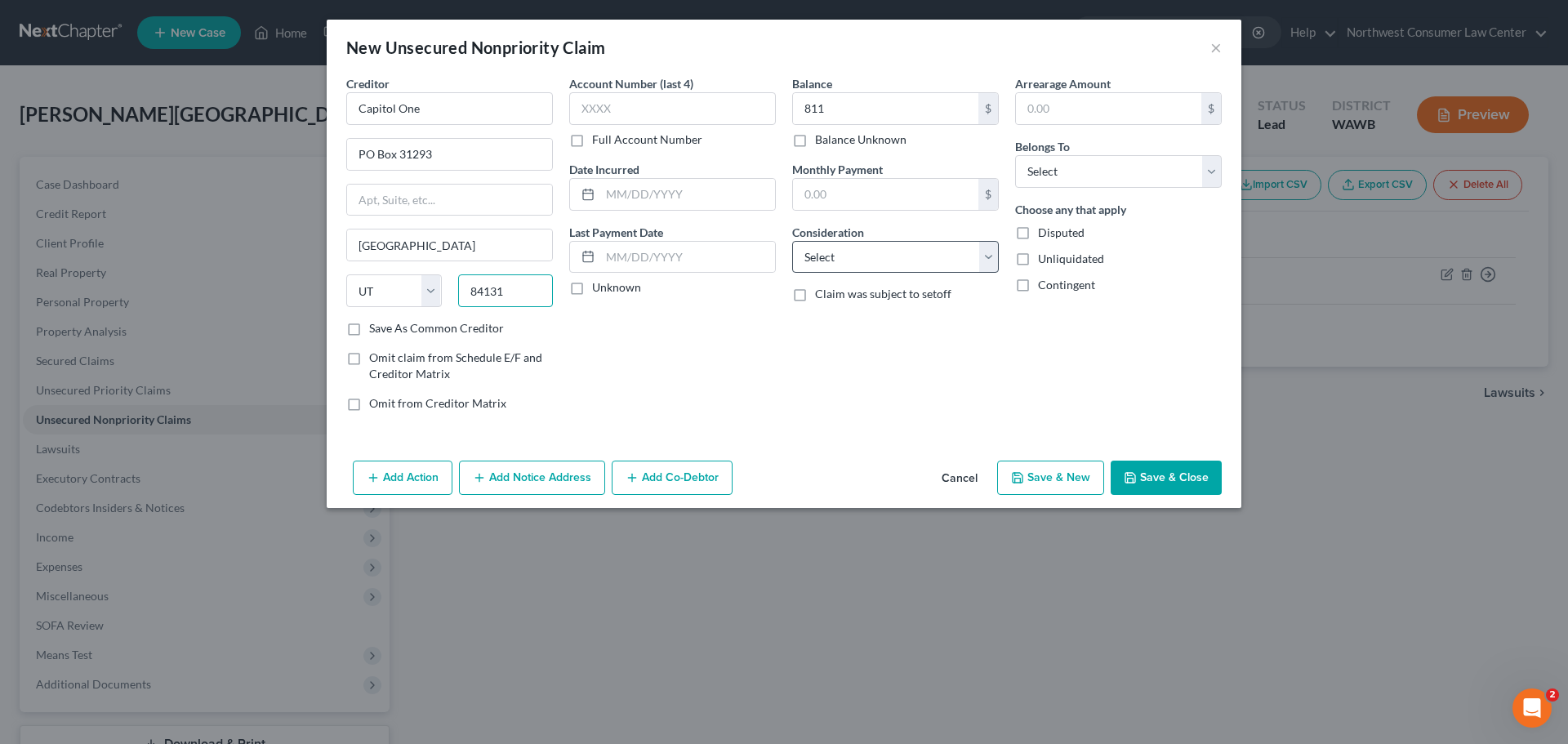
type input "84131"
click at [927, 272] on select "Select Cable / Satellite Services Collection Agency Credit Card Debt Debt Couns…" at bounding box center [896, 258] width 207 height 33
select select "1"
click at [792, 241] on select "Select Cable / Satellite Services Collection Agency Credit Card Debt Debt Couns…" at bounding box center [896, 258] width 207 height 33
drag, startPoint x: 1098, startPoint y: 173, endPoint x: 1084, endPoint y: 185, distance: 18.4
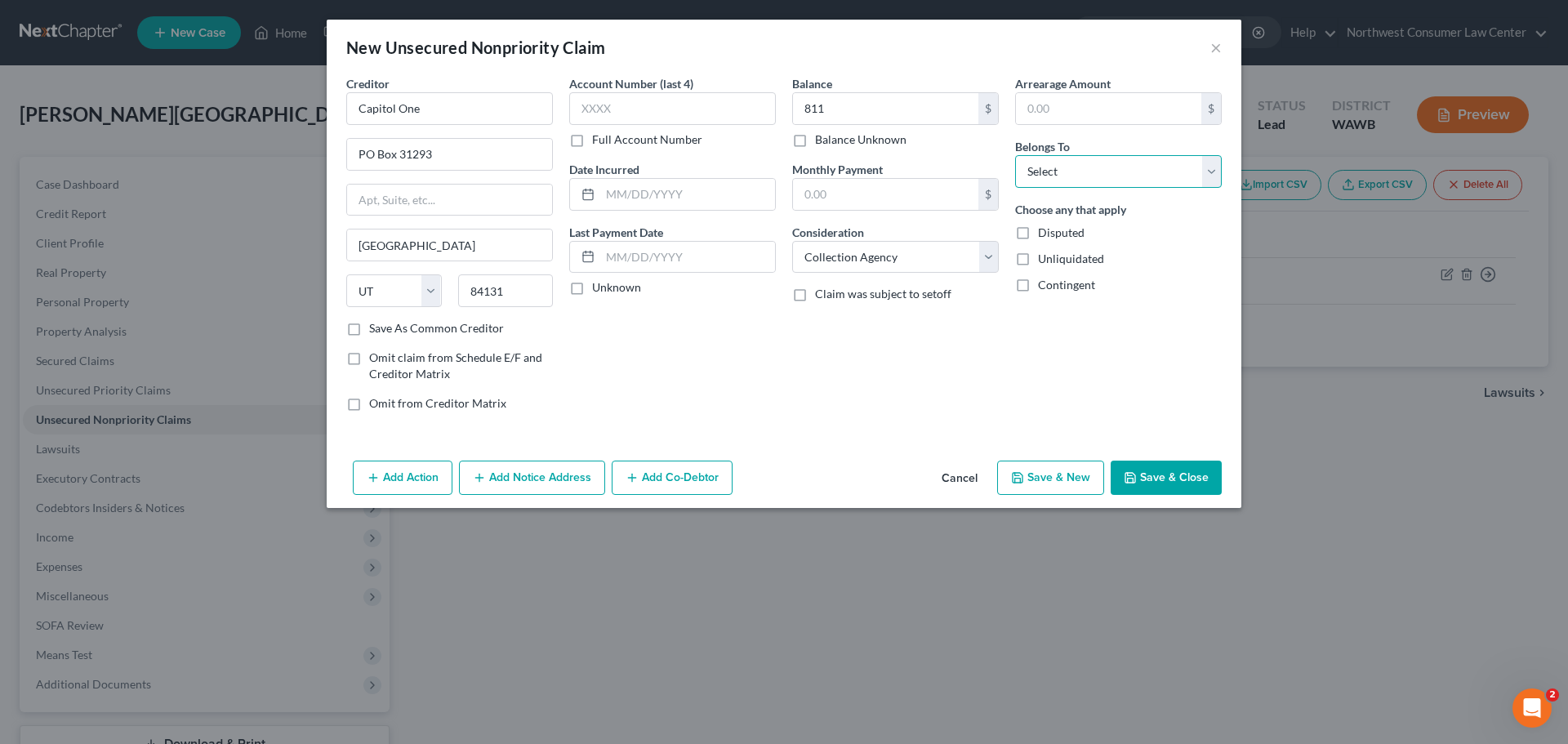
click at [1098, 173] on select "Select Debtor 1 Only Debtor 2 Only Debtor 1 And Debtor 2 Only At Least One Of T…" at bounding box center [1118, 171] width 207 height 33
select select "0"
click at [1015, 155] on select "Select Debtor 1 Only Debtor 2 Only Debtor 1 And Debtor 2 Only At Least One Of T…" at bounding box center [1118, 171] width 207 height 33
click at [1072, 477] on button "Save & New" at bounding box center [1050, 478] width 107 height 34
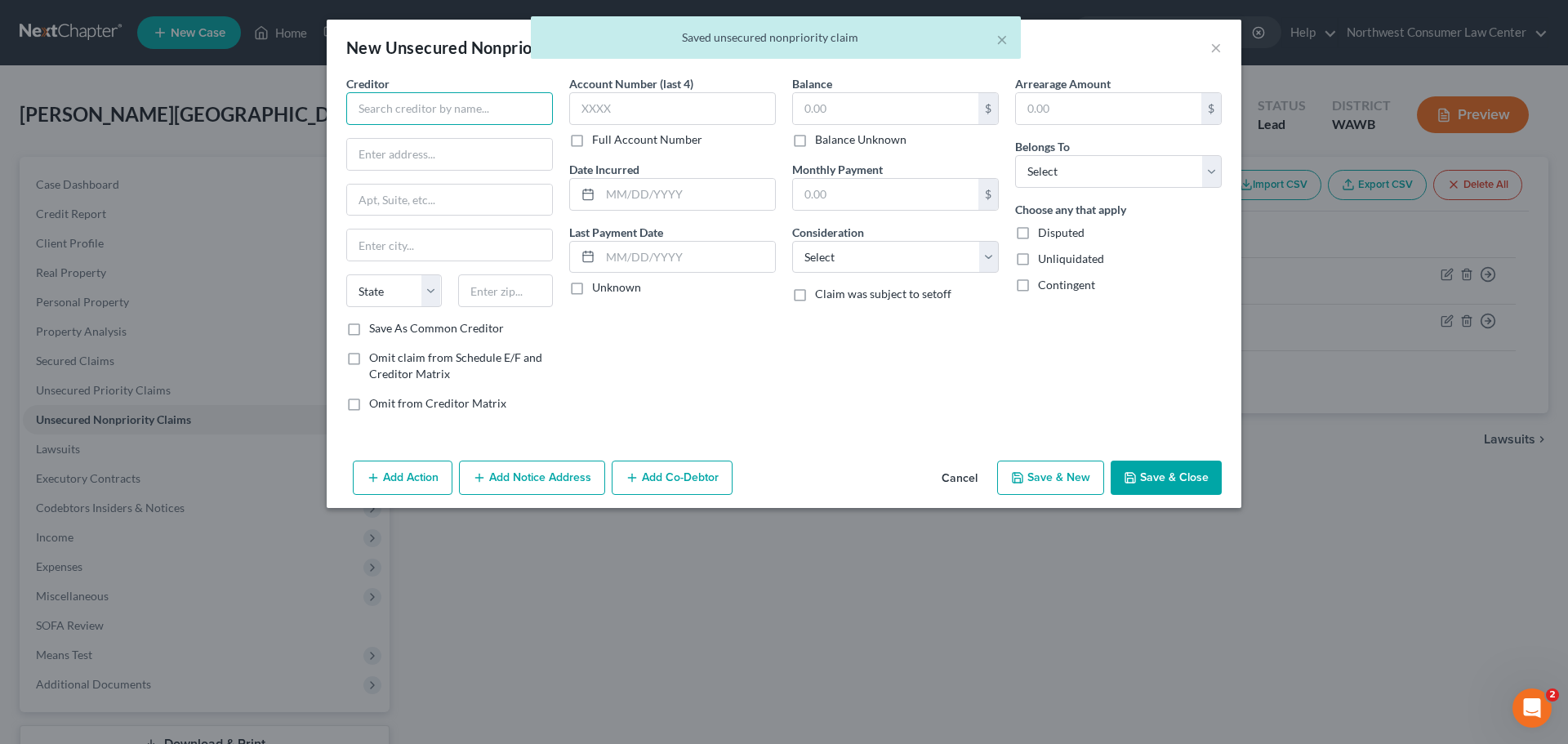
click at [442, 123] on input "text" at bounding box center [450, 109] width 207 height 33
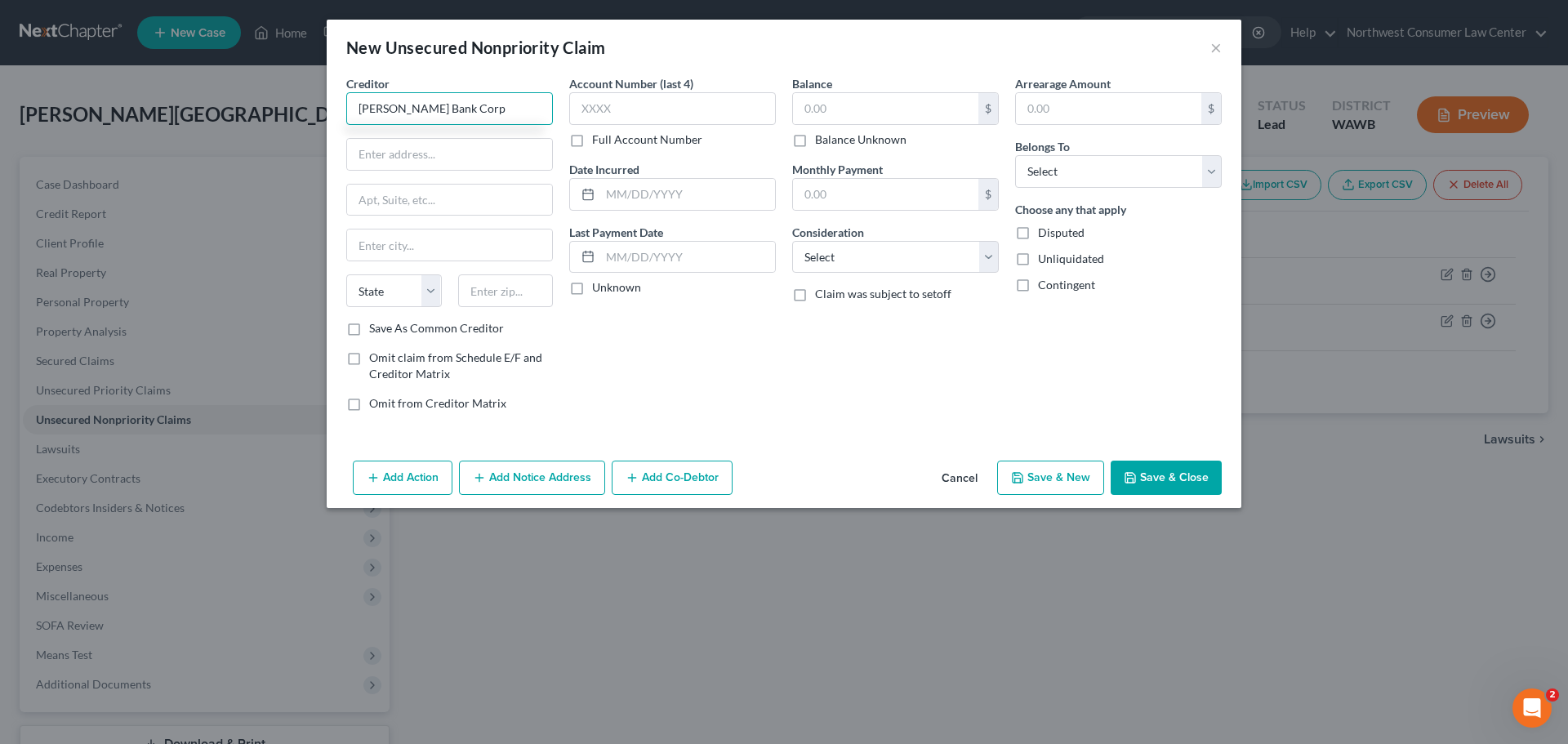
type input "Merrick Bank Corp"
click at [899, 106] on input "text" at bounding box center [885, 109] width 185 height 31
type input "633"
click at [842, 256] on select "Select Cable / Satellite Services Collection Agency Credit Card Debt Debt Couns…" at bounding box center [896, 258] width 207 height 33
click at [792, 241] on select "Select Cable / Satellite Services Collection Agency Credit Card Debt Debt Couns…" at bounding box center [896, 258] width 207 height 33
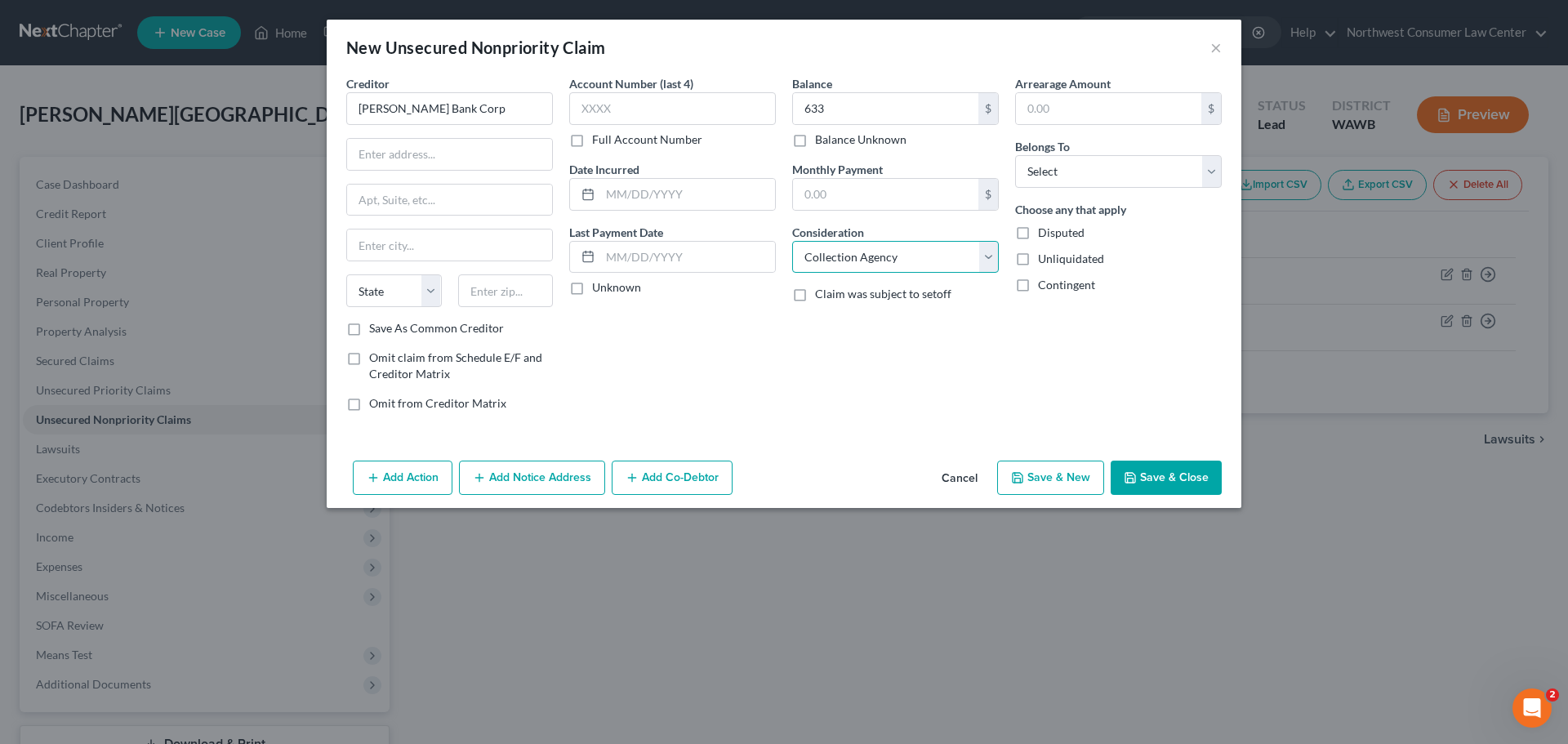
drag, startPoint x: 842, startPoint y: 251, endPoint x: 836, endPoint y: 268, distance: 18.0
click at [842, 251] on select "Select Cable / Satellite Services Collection Agency Credit Card Debt Debt Couns…" at bounding box center [896, 258] width 207 height 33
select select "2"
click at [792, 241] on select "Select Cable / Satellite Services Collection Agency Credit Card Debt Debt Couns…" at bounding box center [896, 258] width 207 height 33
click at [1018, 177] on select "Select Debtor 1 Only Debtor 2 Only Debtor 1 And Debtor 2 Only At Least One Of T…" at bounding box center [1118, 171] width 207 height 33
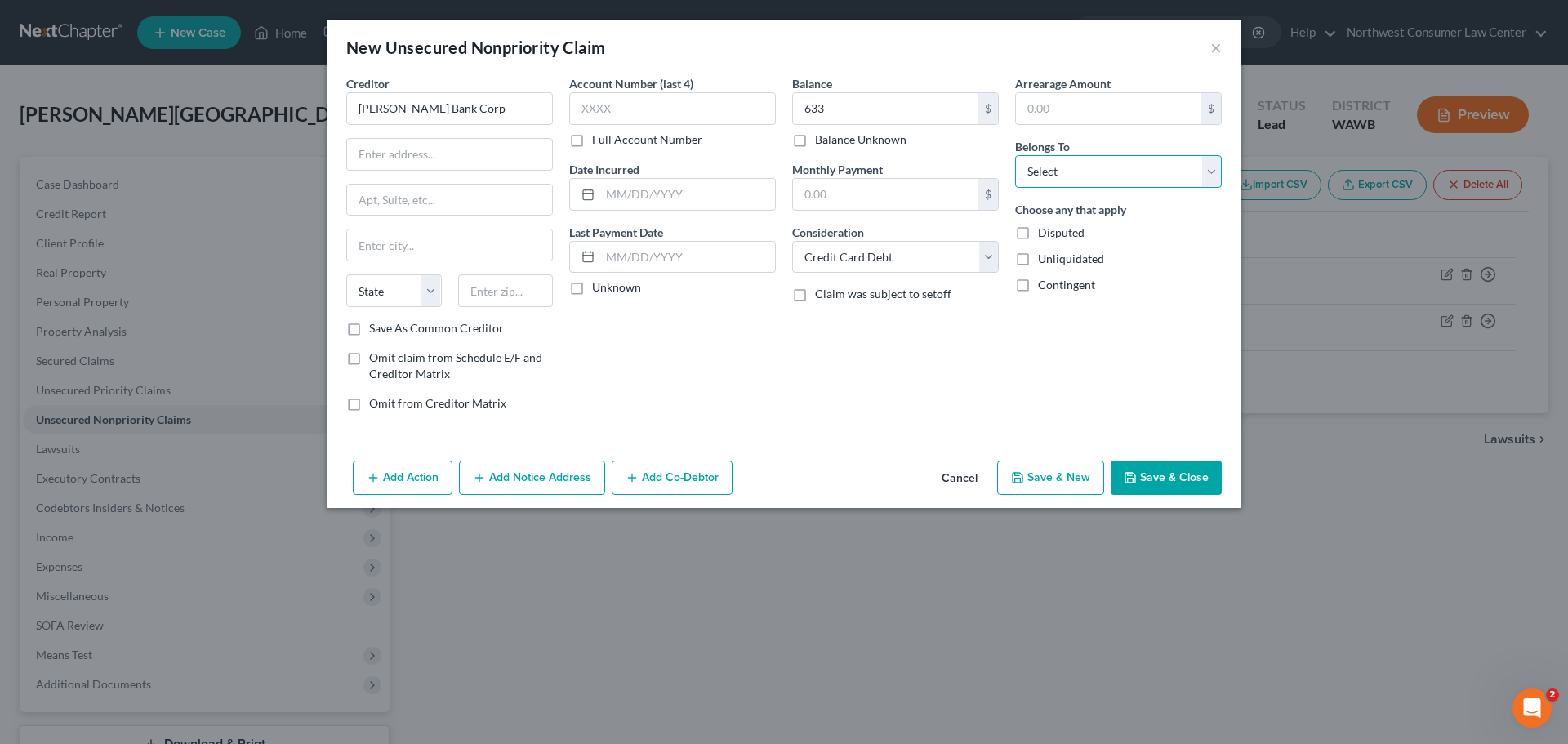
select select "0"
click at [1015, 155] on select "Select Debtor 1 Only Debtor 2 Only Debtor 1 And Debtor 2 Only At Least One Of T…" at bounding box center [1118, 171] width 207 height 33
click at [477, 152] on input "text" at bounding box center [450, 155] width 205 height 31
paste input "PO BOX 9201"
type input "PO BOX 9201"
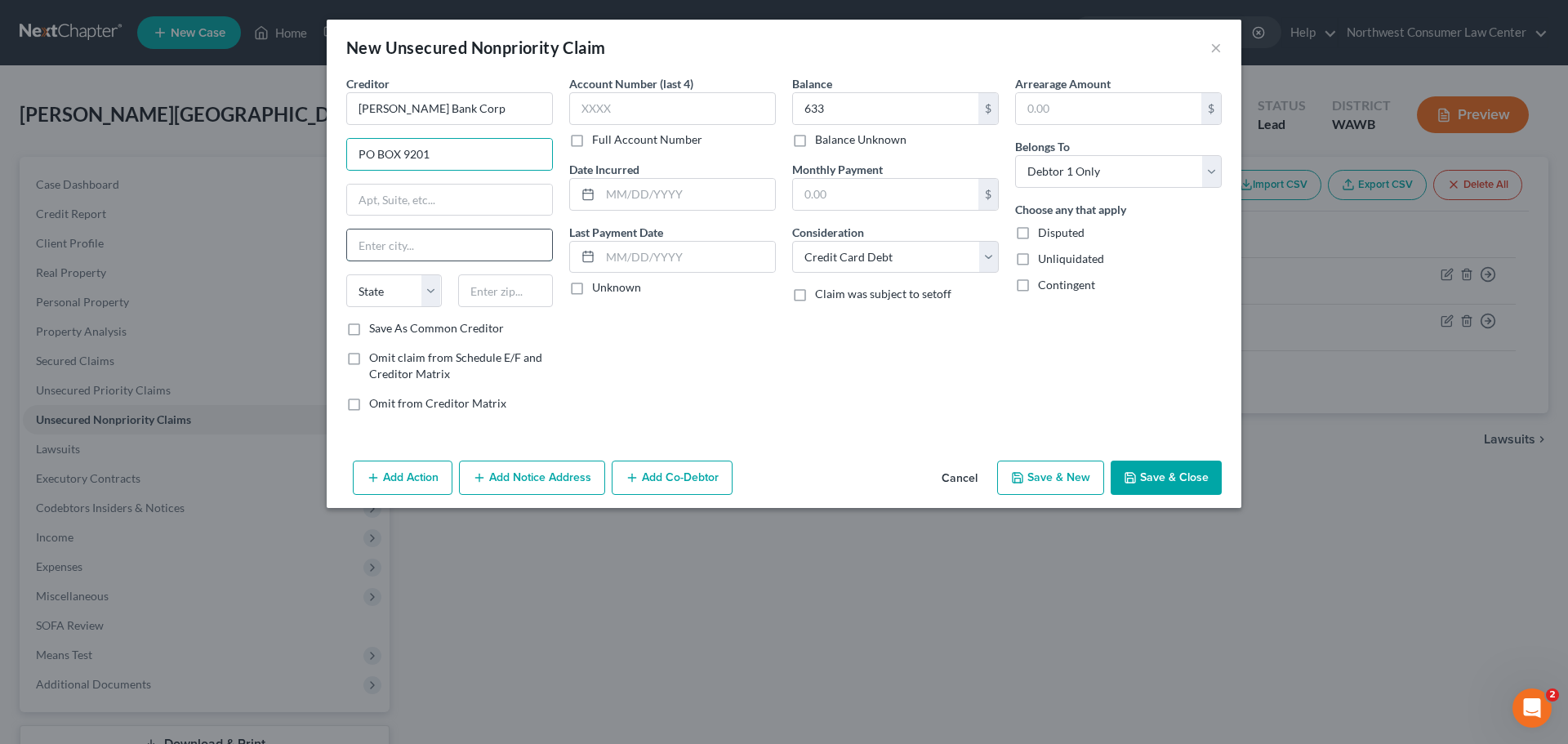
click at [384, 248] on input "text" at bounding box center [450, 245] width 205 height 31
type input "Old Bethpage"
select select "35"
type input "11804"
click at [1060, 472] on button "Save & New" at bounding box center [1050, 478] width 107 height 34
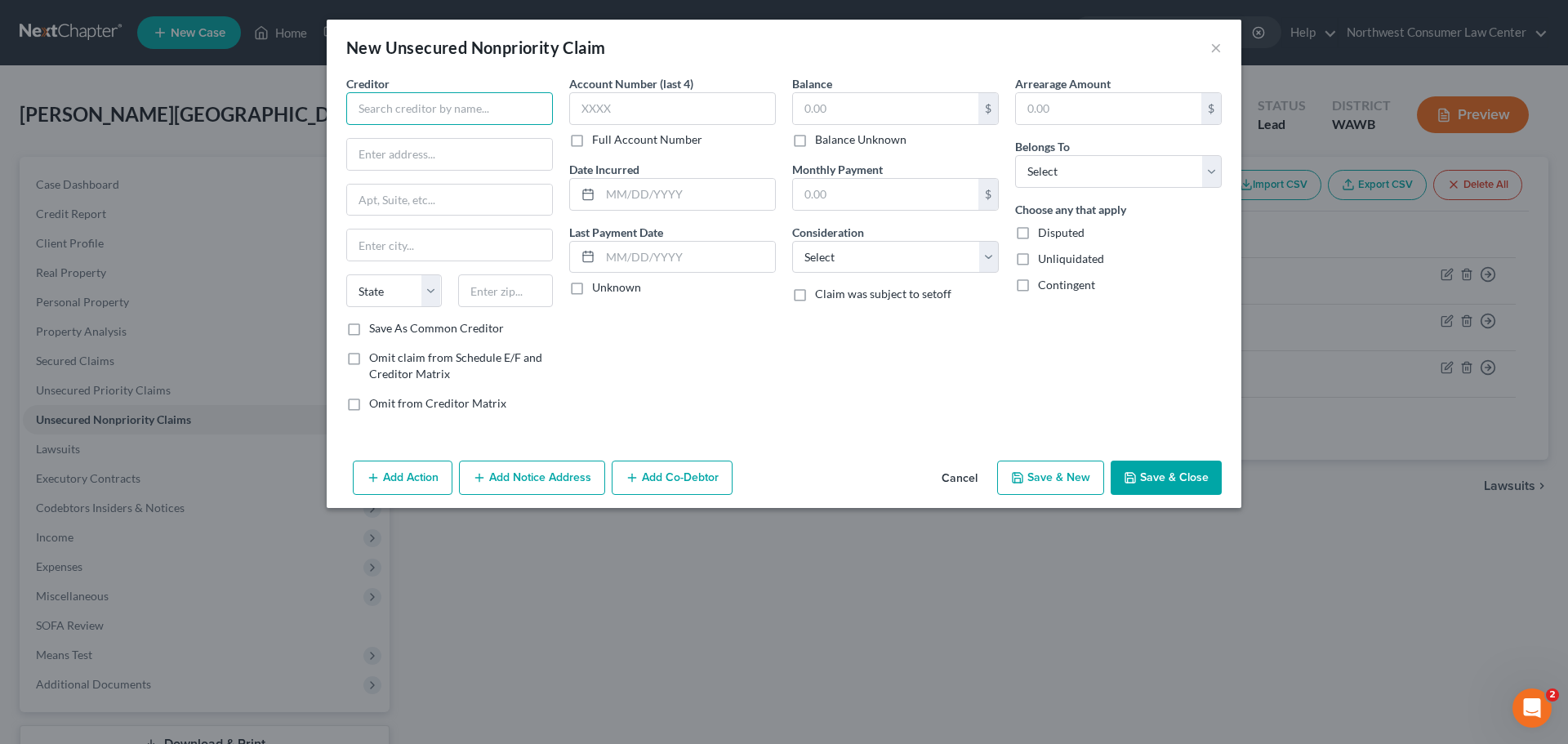
click at [462, 100] on input "text" at bounding box center [450, 109] width 207 height 33
type input "Opploans/Finwise"
click at [828, 117] on input "text" at bounding box center [885, 109] width 185 height 31
type input "2,660"
click at [875, 259] on select "Select Cable / Satellite Services Collection Agency Credit Card Debt Debt Couns…" at bounding box center [896, 258] width 207 height 33
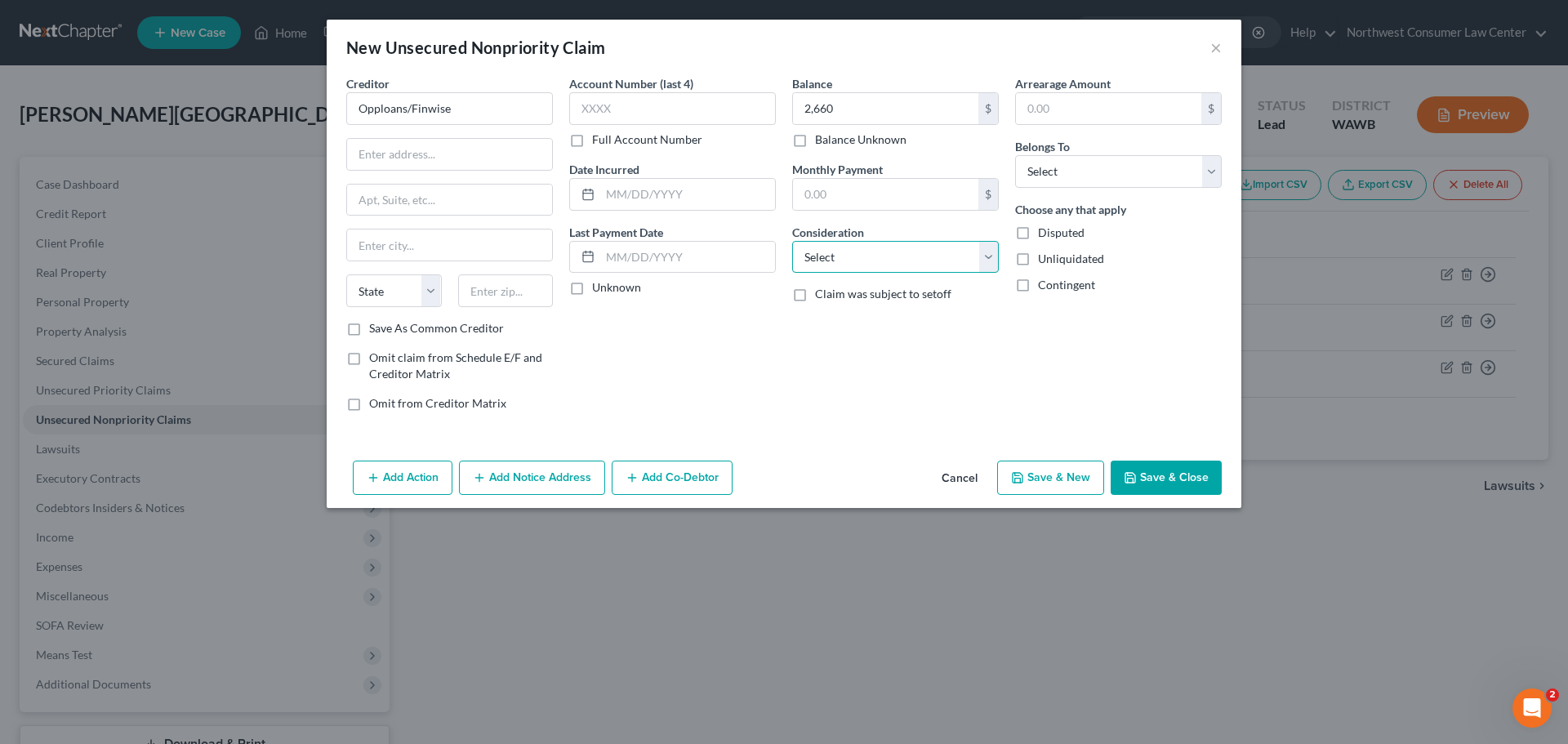
select select "10"
click at [792, 241] on select "Select Cable / Satellite Services Collection Agency Credit Card Debt Debt Couns…" at bounding box center [896, 258] width 207 height 33
click at [1137, 168] on select "Select Debtor 1 Only Debtor 2 Only Debtor 1 And Debtor 2 Only At Least One Of T…" at bounding box center [1118, 171] width 207 height 33
select select "0"
click at [1015, 155] on select "Select Debtor 1 Only Debtor 2 Only Debtor 1 And Debtor 2 Only At Least One Of T…" at bounding box center [1118, 171] width 207 height 33
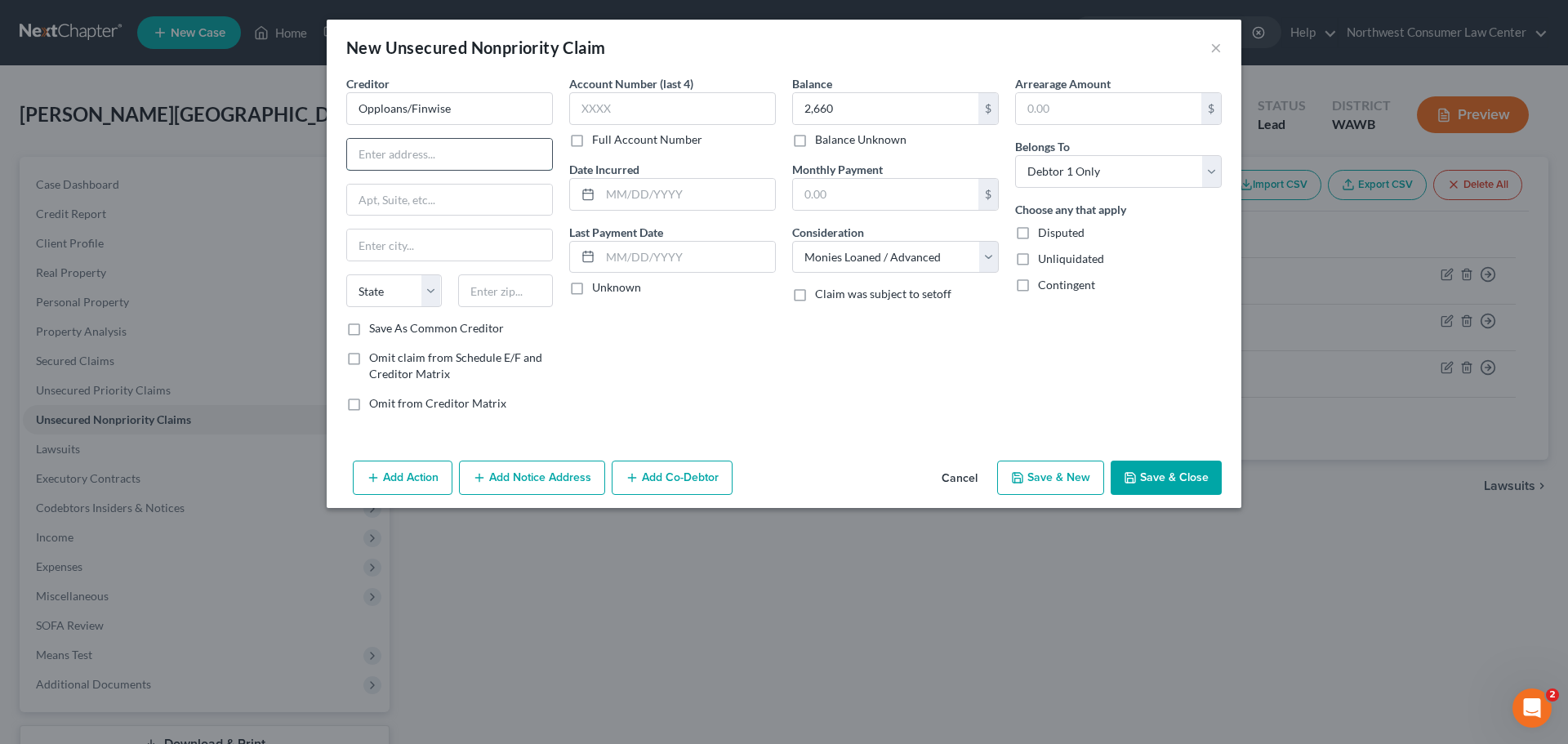
click at [468, 167] on input "text" at bounding box center [450, 155] width 205 height 31
paste input "130 E RANDOLPH ST"
type input "130 E RANDOLPH ST"
click at [474, 202] on input "text" at bounding box center [450, 200] width 205 height 31
type input "Ste 34"
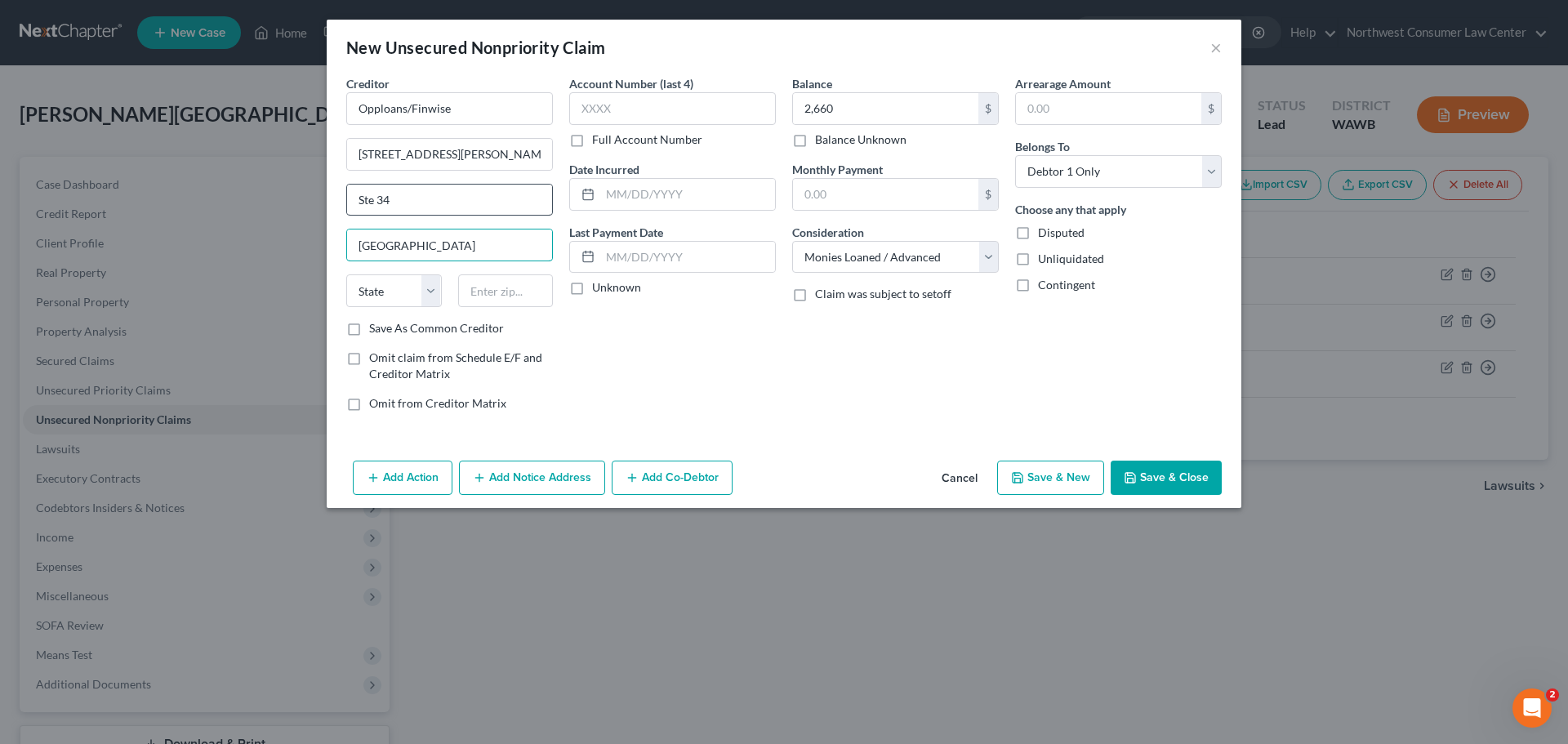
type input "Chicago"
select select "14"
type input "60601"
click at [1058, 475] on button "Save & New" at bounding box center [1050, 478] width 107 height 34
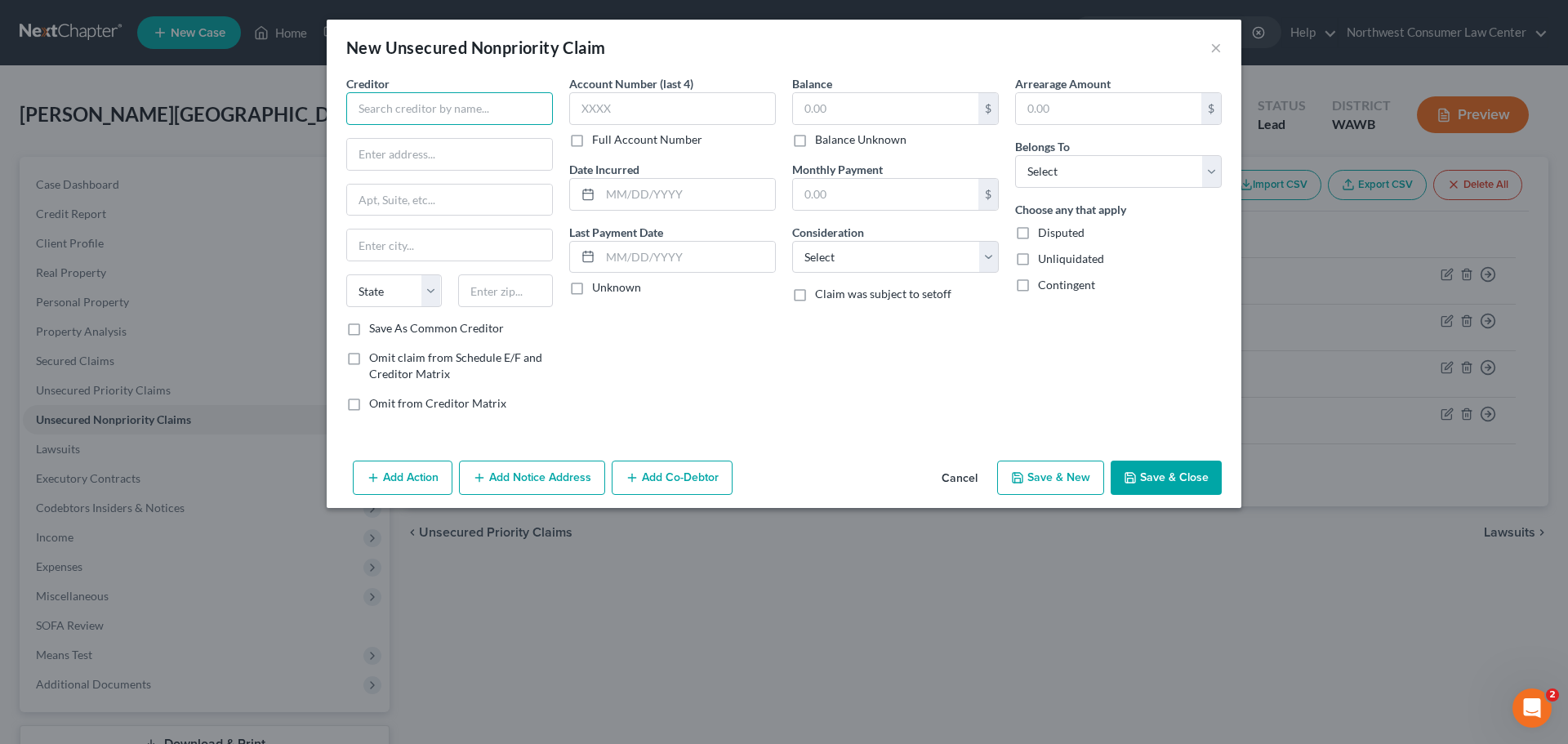
click at [350, 103] on input "text" at bounding box center [450, 109] width 207 height 33
type input "Oregon Community Credit Union"
click at [892, 113] on input "text" at bounding box center [885, 109] width 185 height 31
type input "32,778"
click at [893, 269] on select "Select Cable / Satellite Services Collection Agency Credit Card Debt Debt Couns…" at bounding box center [896, 258] width 207 height 33
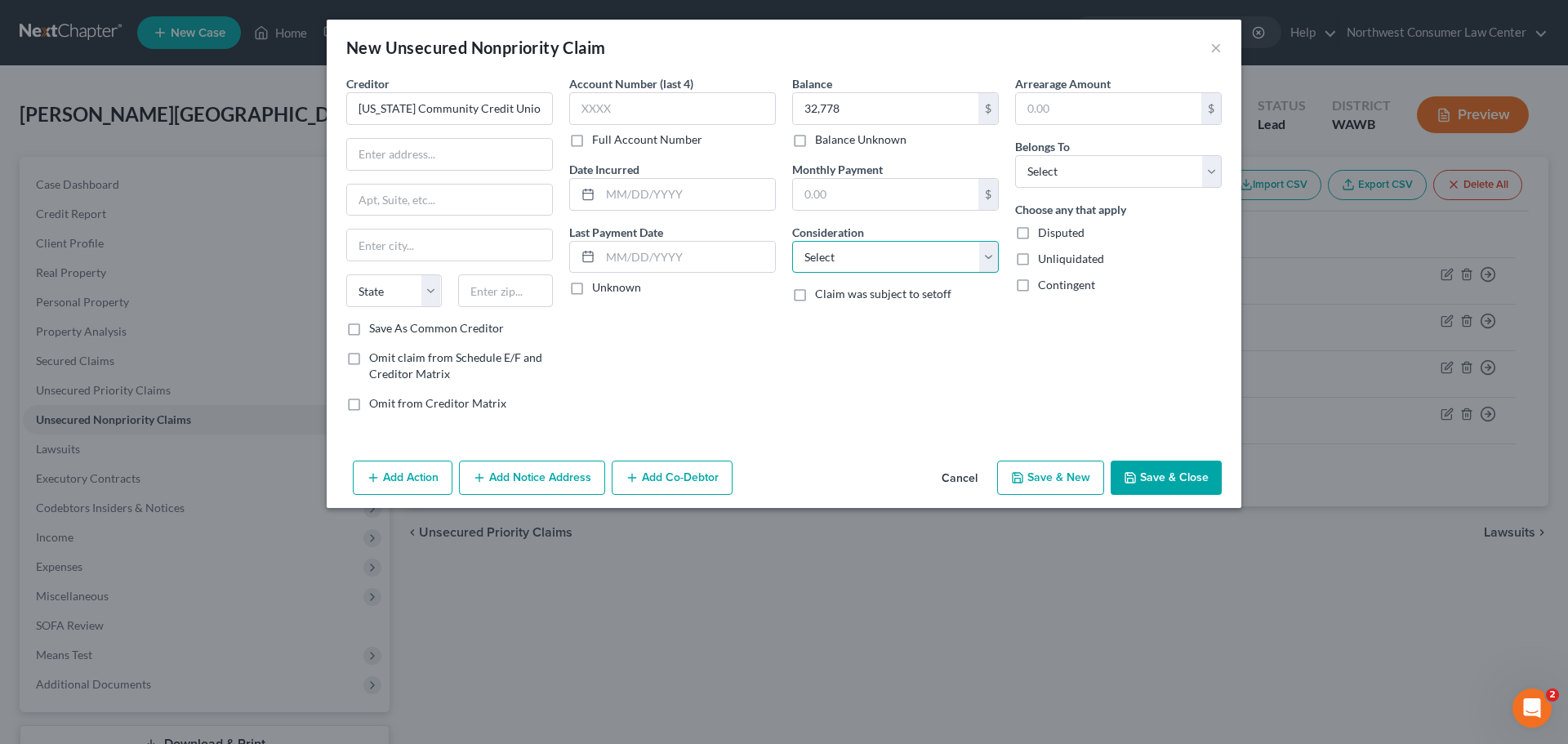
select select "2"
click at [792, 241] on select "Select Cable / Satellite Services Collection Agency Credit Card Debt Debt Couns…" at bounding box center [896, 258] width 207 height 33
drag, startPoint x: 932, startPoint y: 246, endPoint x: 913, endPoint y: 264, distance: 26.2
click at [932, 246] on select "Select Cable / Satellite Services Collection Agency Credit Card Debt Debt Couns…" at bounding box center [896, 258] width 207 height 33
click at [717, 354] on div "Account Number (last 4) Full Account Number Date Incurred Last Payment Date Unk…" at bounding box center [672, 250] width 223 height 350
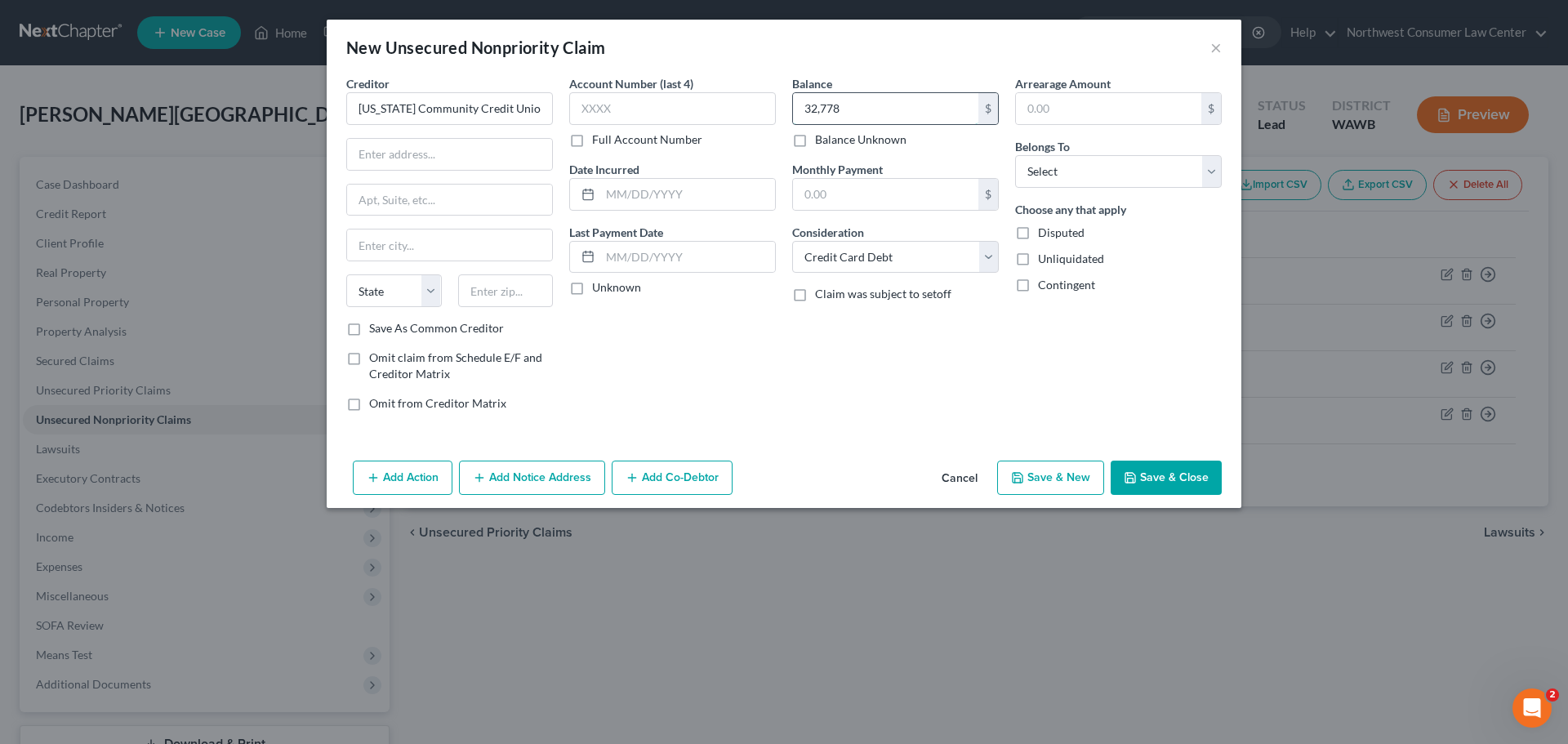
click at [839, 114] on input "32,778" at bounding box center [885, 109] width 185 height 31
click at [448, 111] on input "Oregon Community Credit Union" at bounding box center [450, 109] width 207 height 33
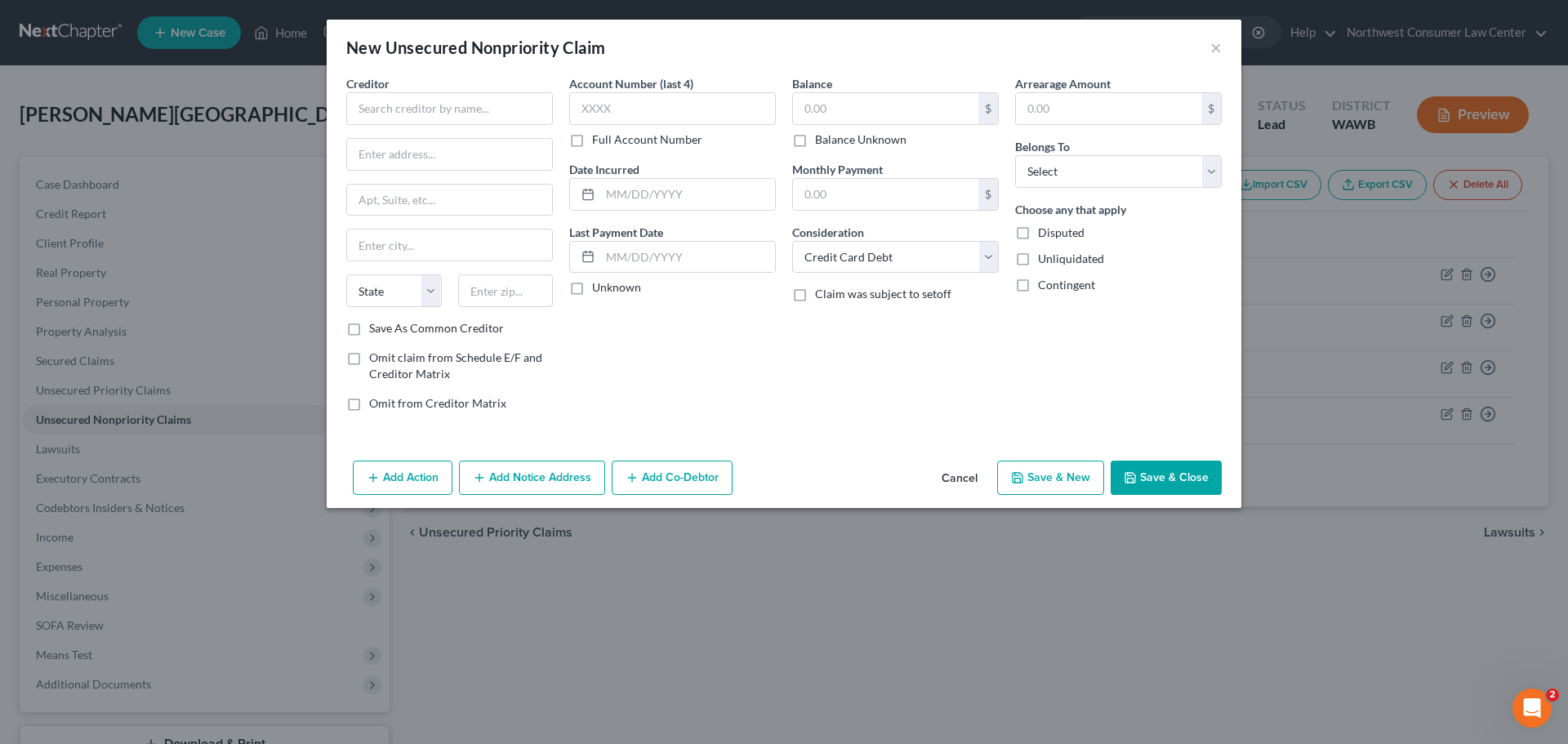
click at [918, 90] on div "Balance $ Balance Unknown Balance Undetermined $ Balance Unknown" at bounding box center [896, 111] width 207 height 73
click at [915, 99] on input "text" at bounding box center [885, 109] width 185 height 31
paste input "5,014"
type input "5,014"
click at [902, 270] on select "Select Cable / Satellite Services Collection Agency Credit Card Debt Debt Couns…" at bounding box center [896, 258] width 207 height 33
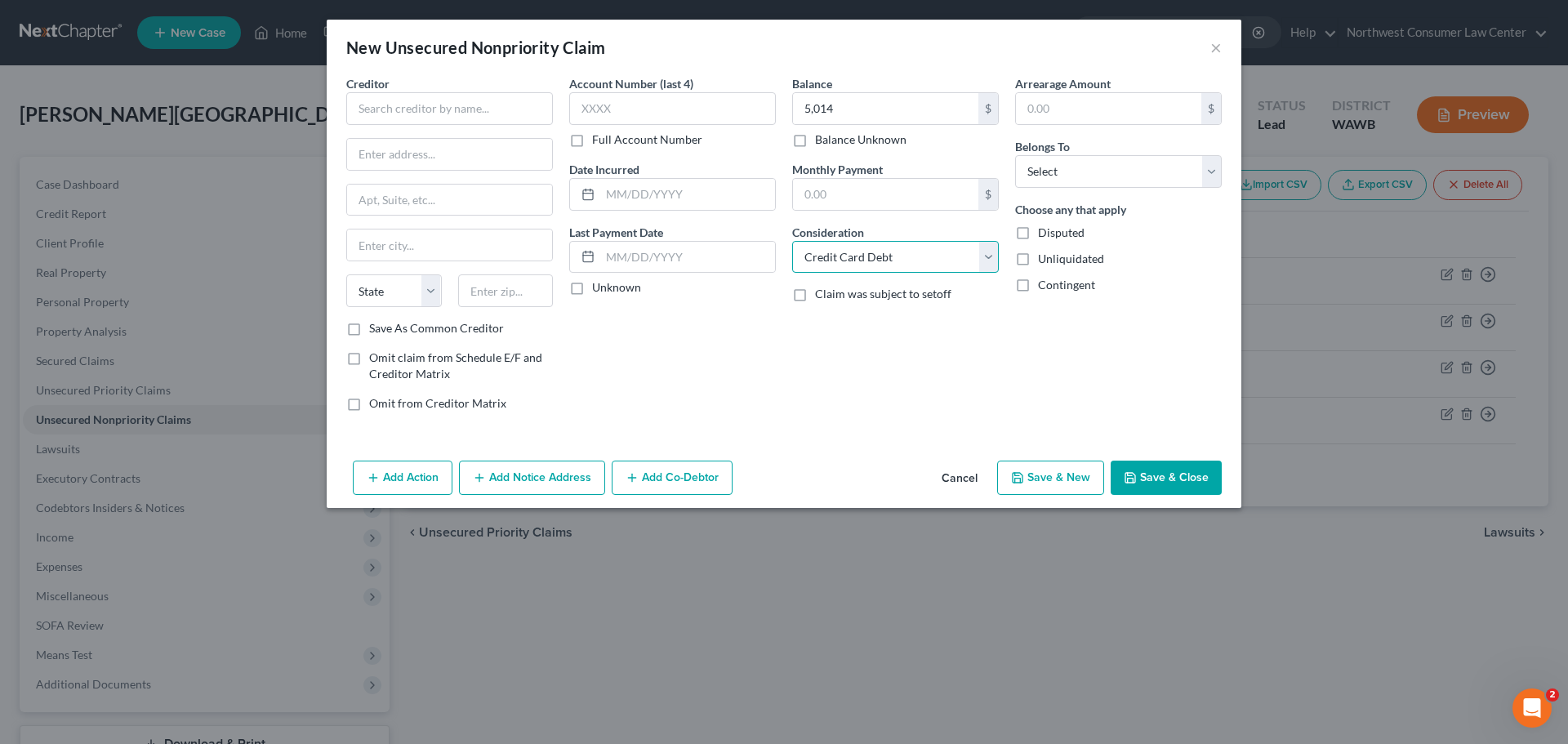
select select "0"
click at [792, 241] on select "Select Cable / Satellite Services Collection Agency Credit Card Debt Debt Couns…" at bounding box center [896, 258] width 207 height 33
click at [402, 100] on input "text" at bounding box center [450, 109] width 207 height 33
type input "Verizon Wireless"
click at [421, 152] on input "text" at bounding box center [450, 155] width 205 height 31
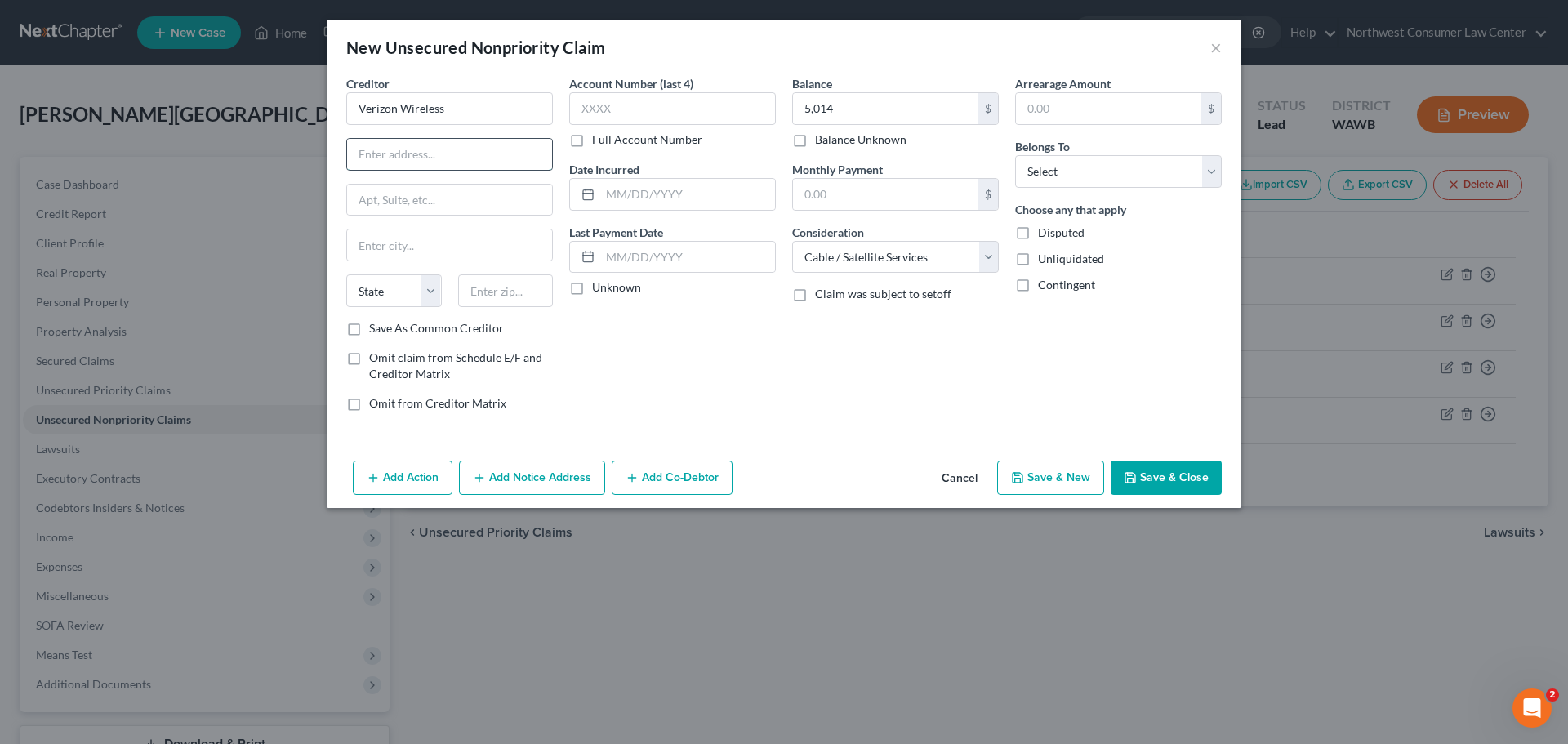
paste input "PO BOX 650051"
type input "PO BOX 650051"
click at [394, 241] on input "text" at bounding box center [450, 245] width 205 height 31
type input "Dallas"
select select "45"
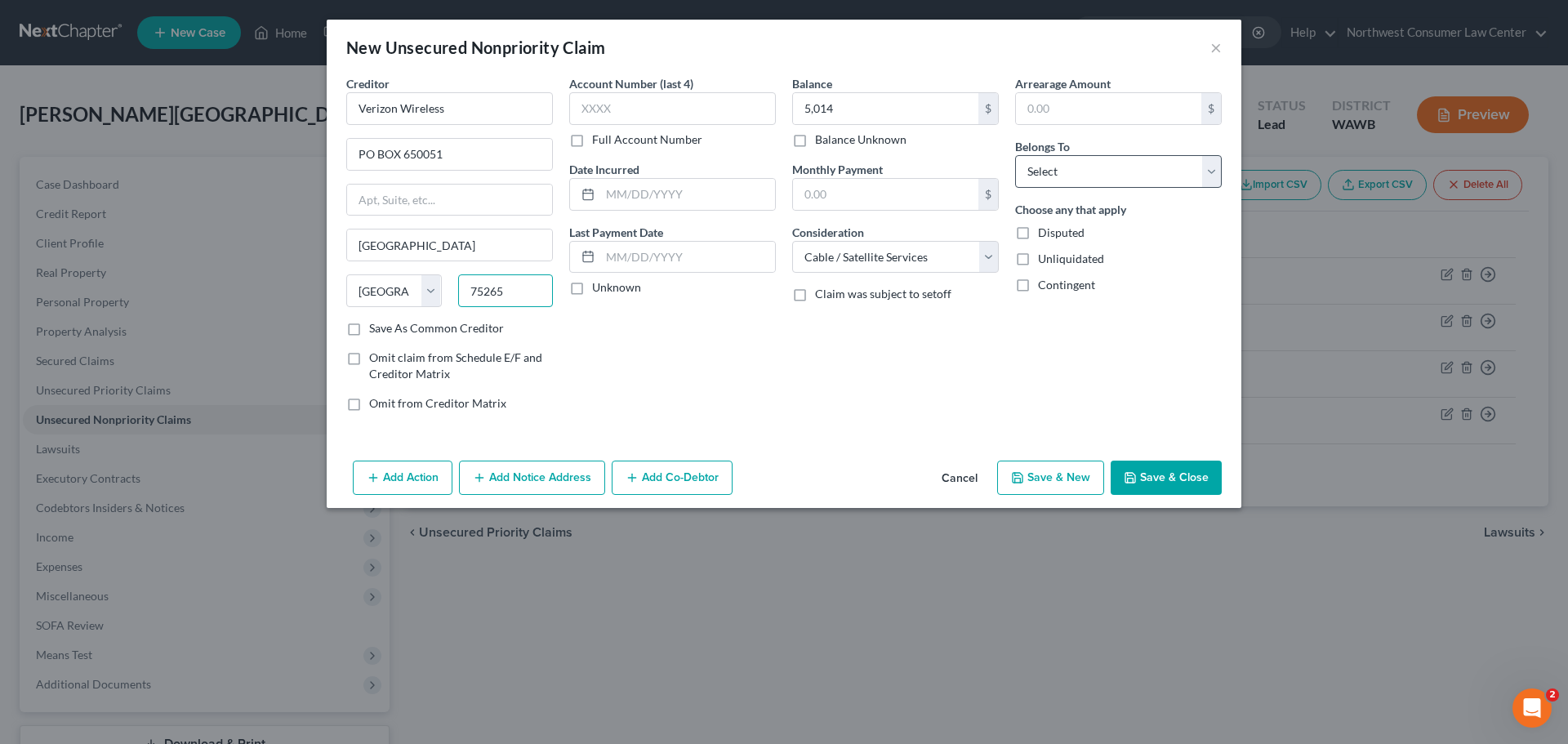
type input "75265"
click at [1088, 175] on select "Select Debtor 1 Only Debtor 2 Only Debtor 1 And Debtor 2 Only At Least One Of T…" at bounding box center [1118, 171] width 207 height 33
select select "0"
click at [1015, 155] on select "Select Debtor 1 Only Debtor 2 Only Debtor 1 And Debtor 2 Only At Least One Of T…" at bounding box center [1118, 171] width 207 height 33
click at [1046, 478] on button "Save & New" at bounding box center [1050, 478] width 107 height 34
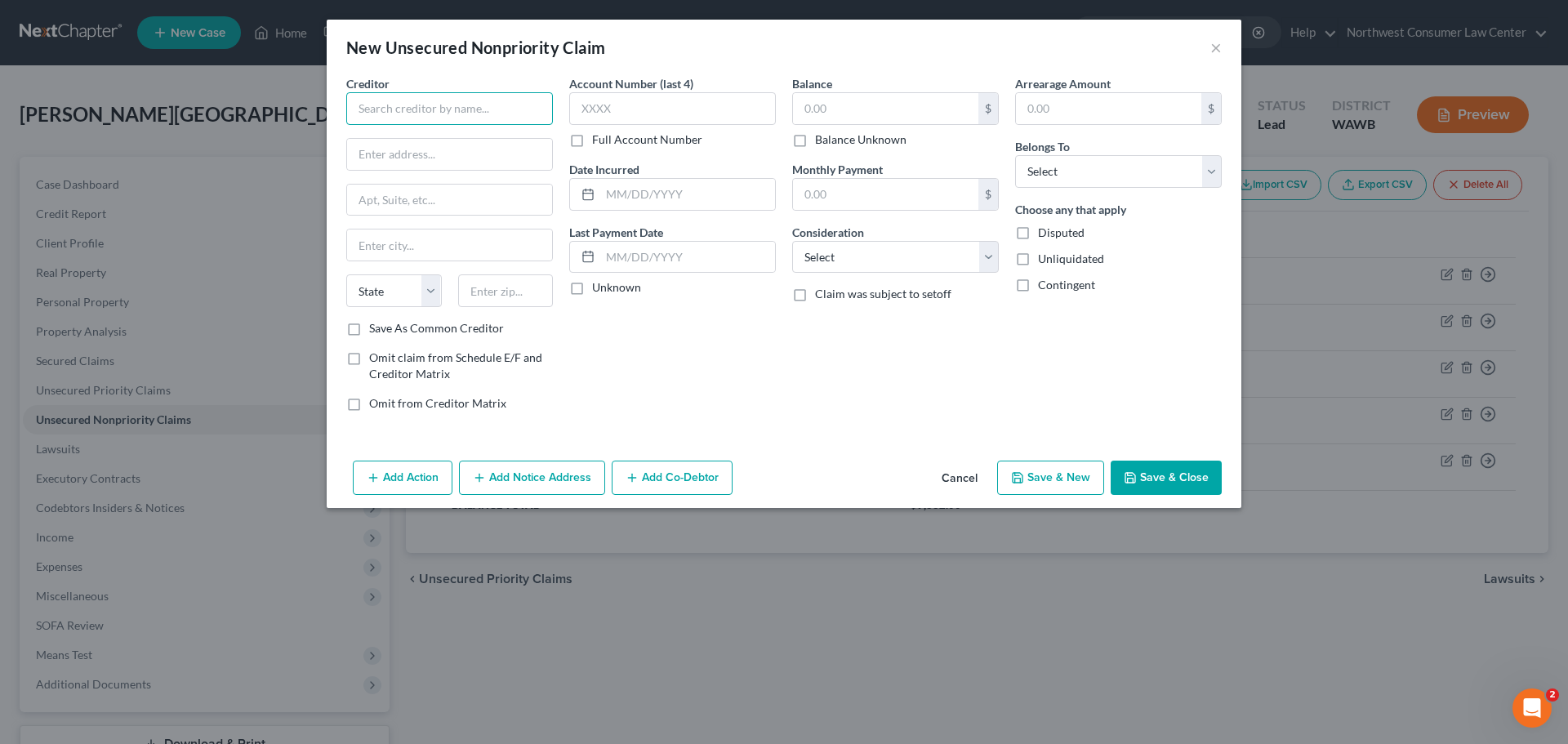
click at [389, 111] on input "text" at bounding box center [450, 109] width 207 height 33
paste input "CAINE & WEINER"
type input "CAINE & WEINER"
click at [946, 265] on select "Select Cable / Satellite Services Collection Agency Credit Card Debt Debt Couns…" at bounding box center [896, 258] width 207 height 33
select select "1"
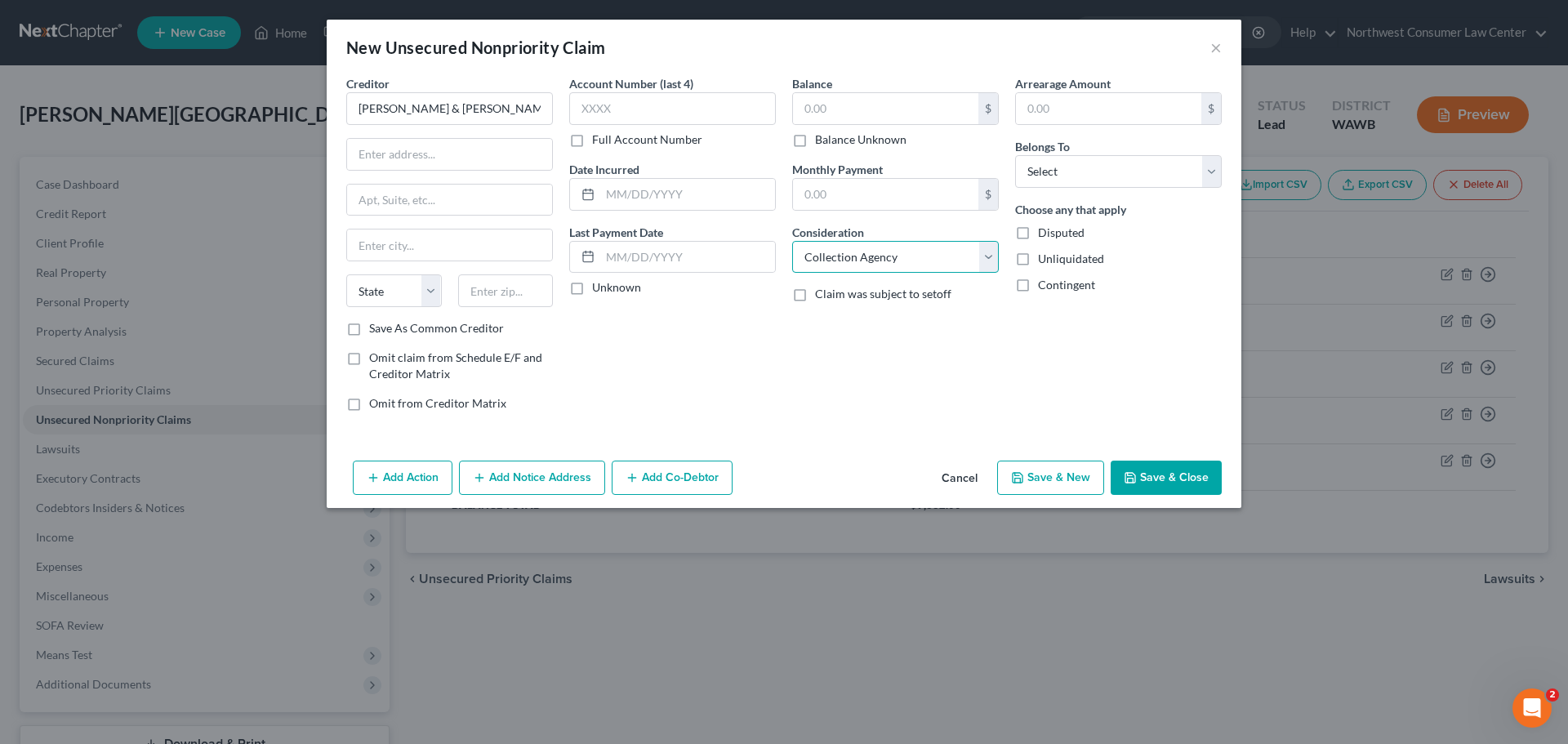
click at [792, 241] on select "Select Cable / Satellite Services Collection Agency Credit Card Debt Debt Couns…" at bounding box center [896, 258] width 207 height 33
click at [829, 122] on input "text" at bounding box center [885, 109] width 185 height 31
type input "588"
click at [1162, 166] on select "Select Debtor 1 Only Debtor 2 Only Debtor 1 And Debtor 2 Only At Least One Of T…" at bounding box center [1118, 171] width 207 height 33
select select "0"
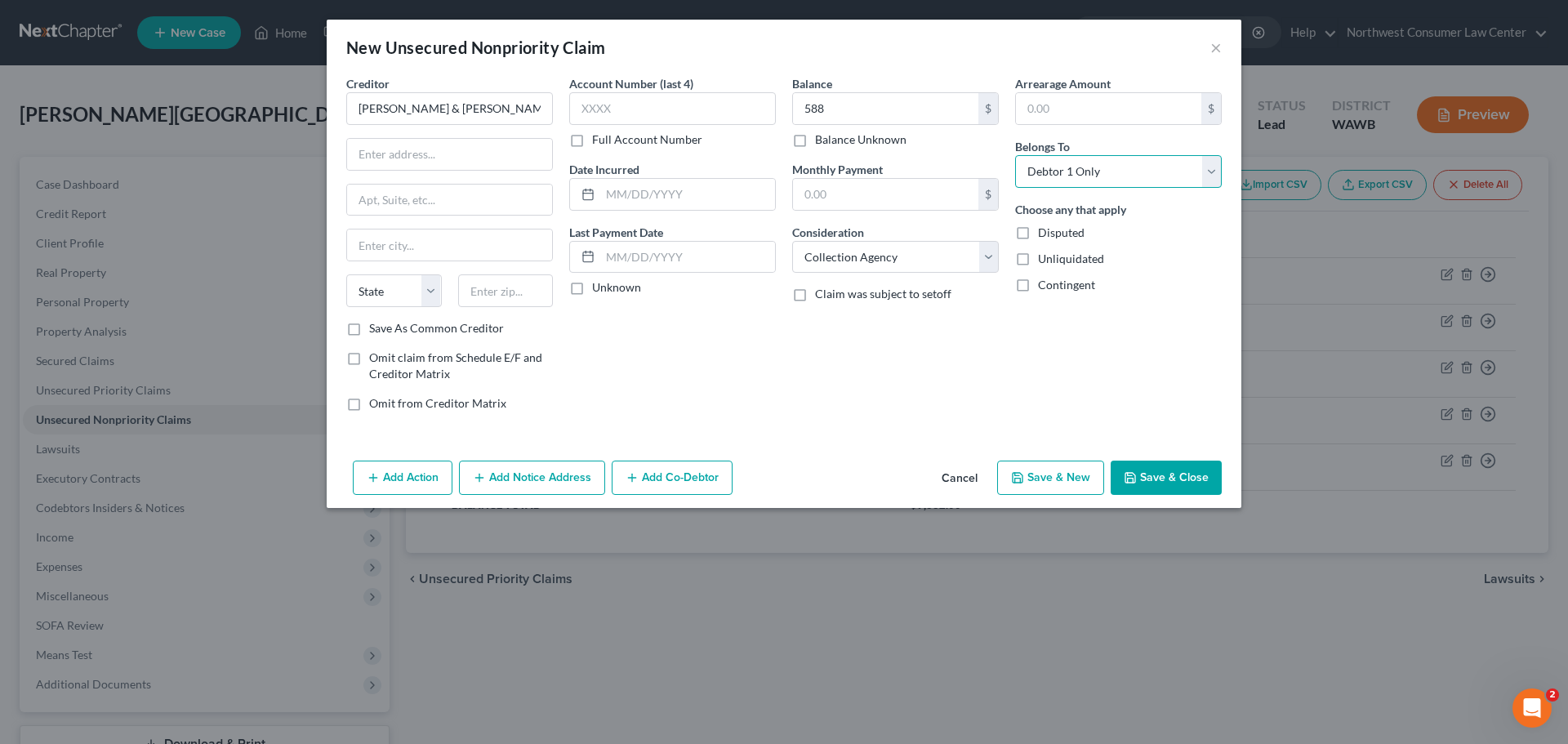
click at [1015, 155] on select "Select Debtor 1 Only Debtor 2 Only Debtor 1 And Debtor 2 Only At Least One Of T…" at bounding box center [1118, 171] width 207 height 33
drag, startPoint x: 399, startPoint y: 245, endPoint x: 264, endPoint y: 298, distance: 145.0
click at [399, 245] on input "text" at bounding box center [450, 245] width 205 height 31
type input "Sherman Oaks"
select select "4"
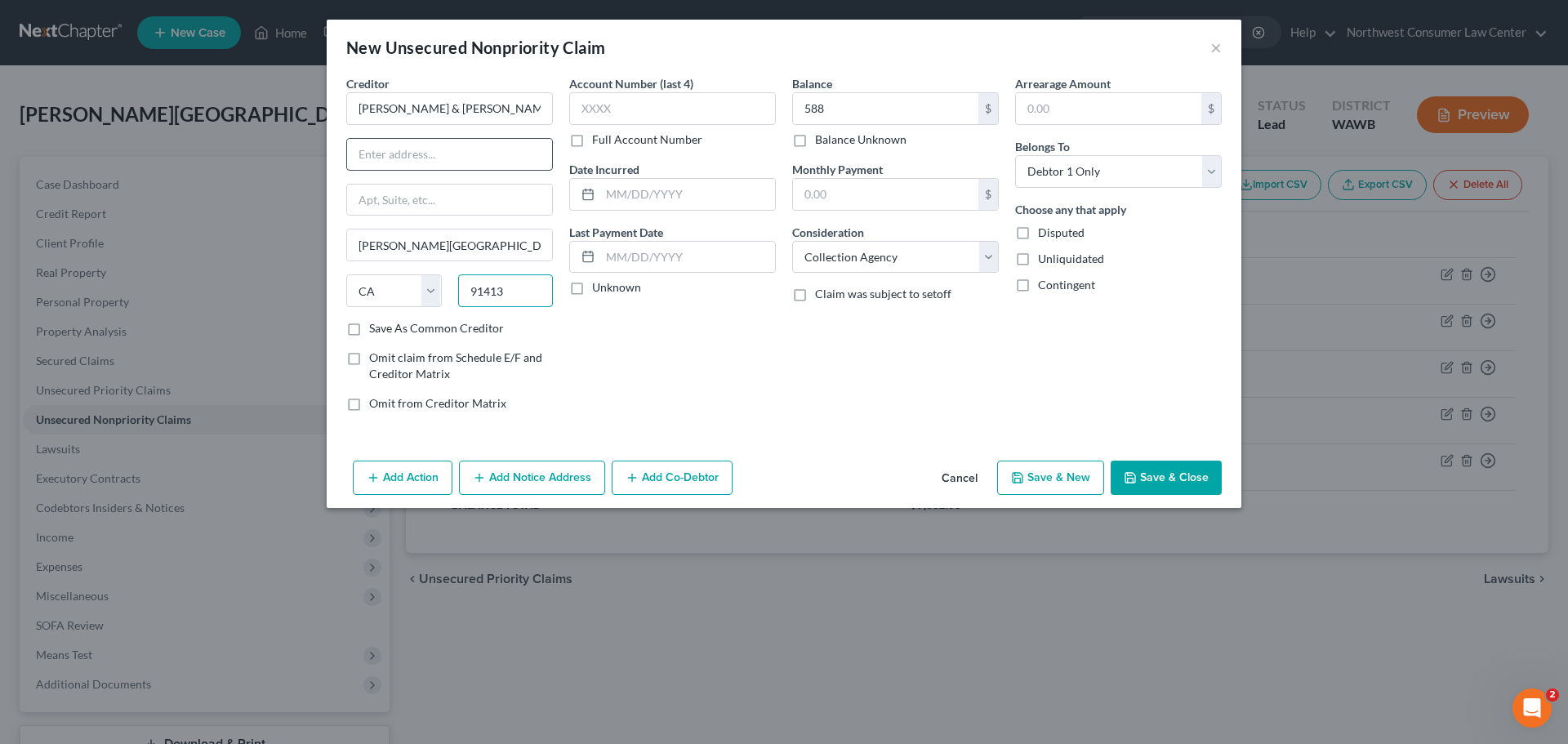
type input "91413"
click at [421, 158] on input "text" at bounding box center [450, 155] width 205 height 31
type input "PO Box 55848"
click at [1071, 479] on button "Save & New" at bounding box center [1050, 478] width 107 height 34
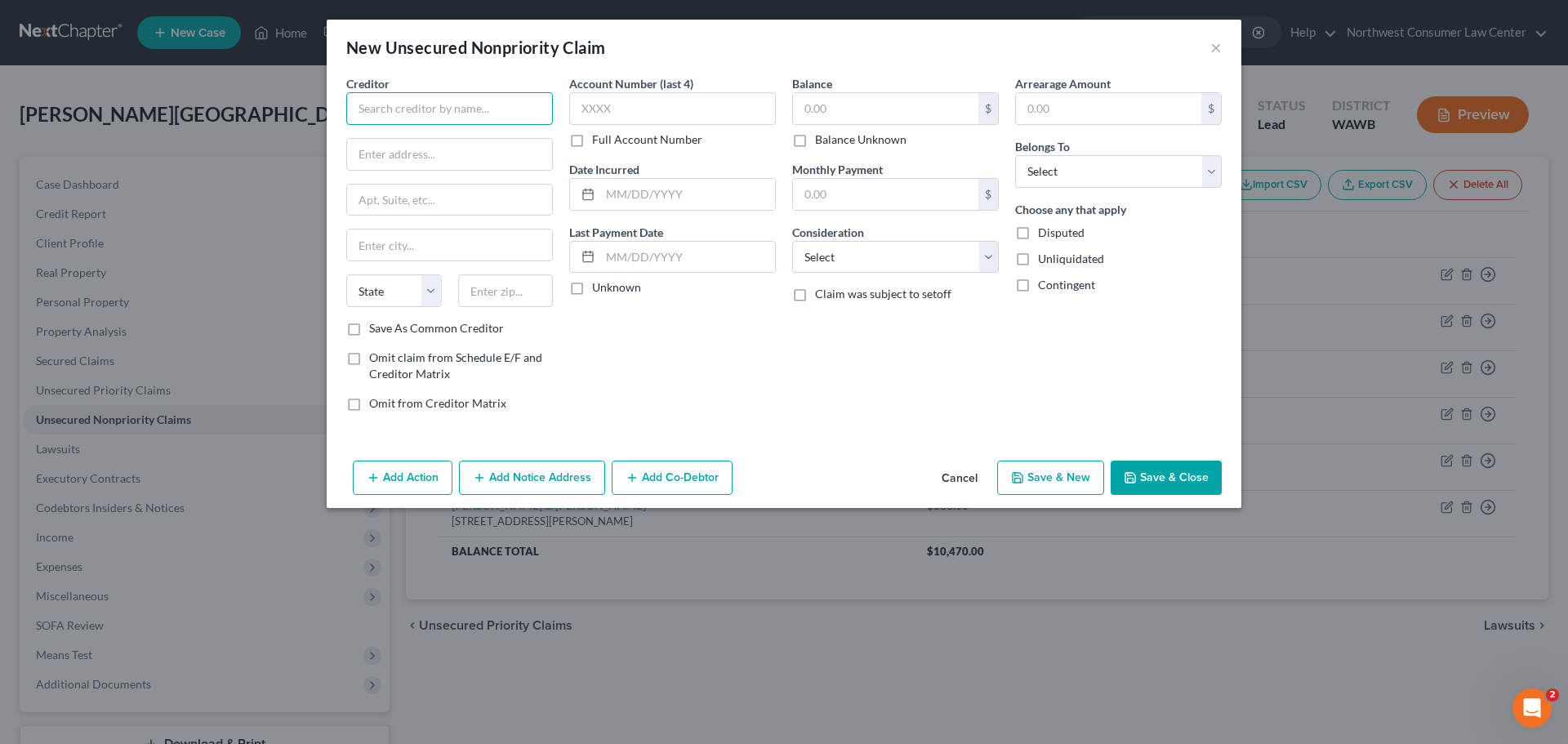
click at [498, 114] on input "text" at bounding box center [450, 109] width 207 height 33
type input "Jefferson Capital Systems"
click at [843, 106] on input "text" at bounding box center [885, 109] width 185 height 31
type input "2,180"
click at [838, 257] on select "Select Cable / Satellite Services Collection Agency Credit Card Debt Debt Couns…" at bounding box center [896, 258] width 207 height 33
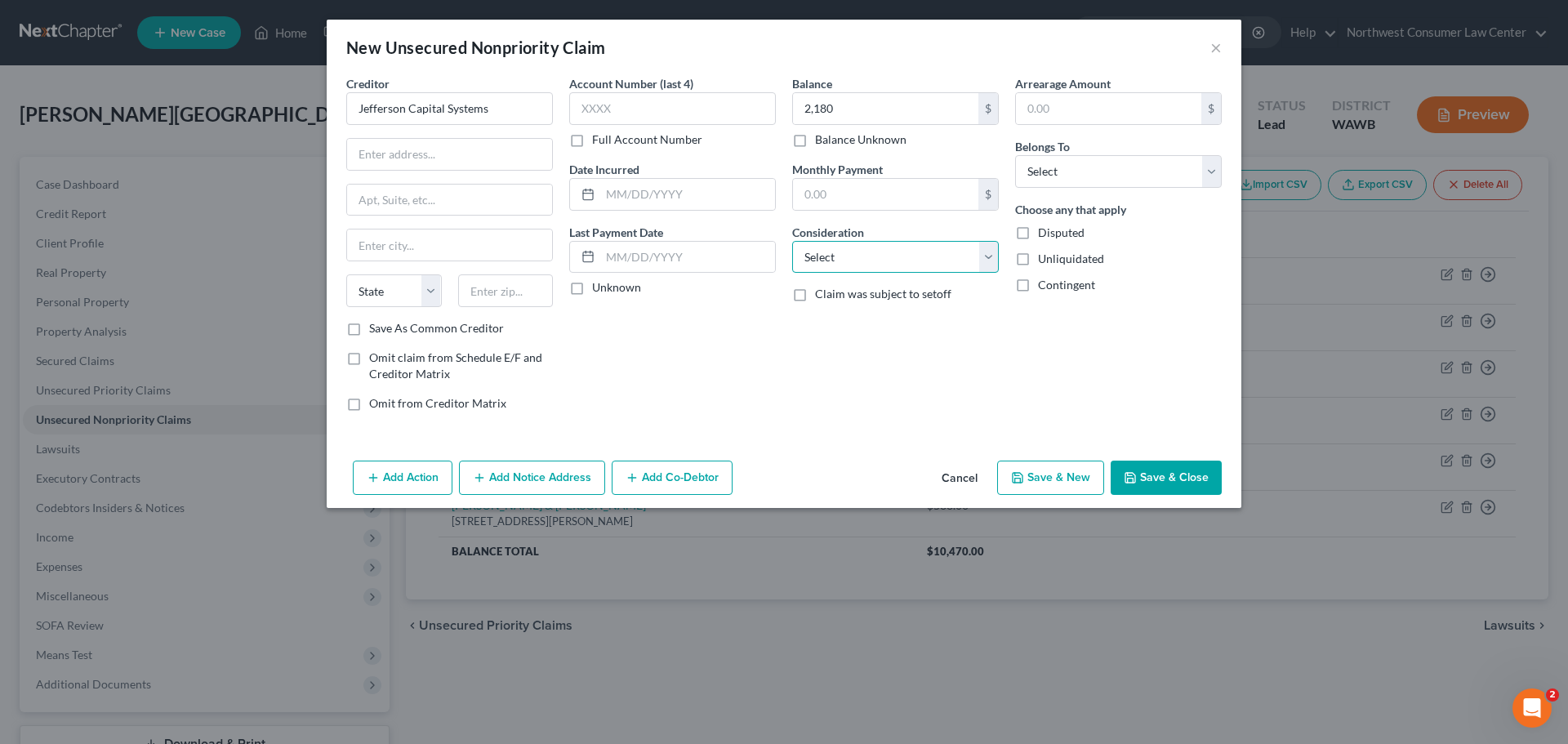
select select "1"
click at [792, 241] on select "Select Cable / Satellite Services Collection Agency Credit Card Debt Debt Couns…" at bounding box center [896, 258] width 207 height 33
drag, startPoint x: 1081, startPoint y: 167, endPoint x: 1071, endPoint y: 183, distance: 18.9
click at [1081, 167] on select "Select Debtor 1 Only Debtor 2 Only Debtor 1 And Debtor 2 Only At Least One Of T…" at bounding box center [1118, 171] width 207 height 33
select select "0"
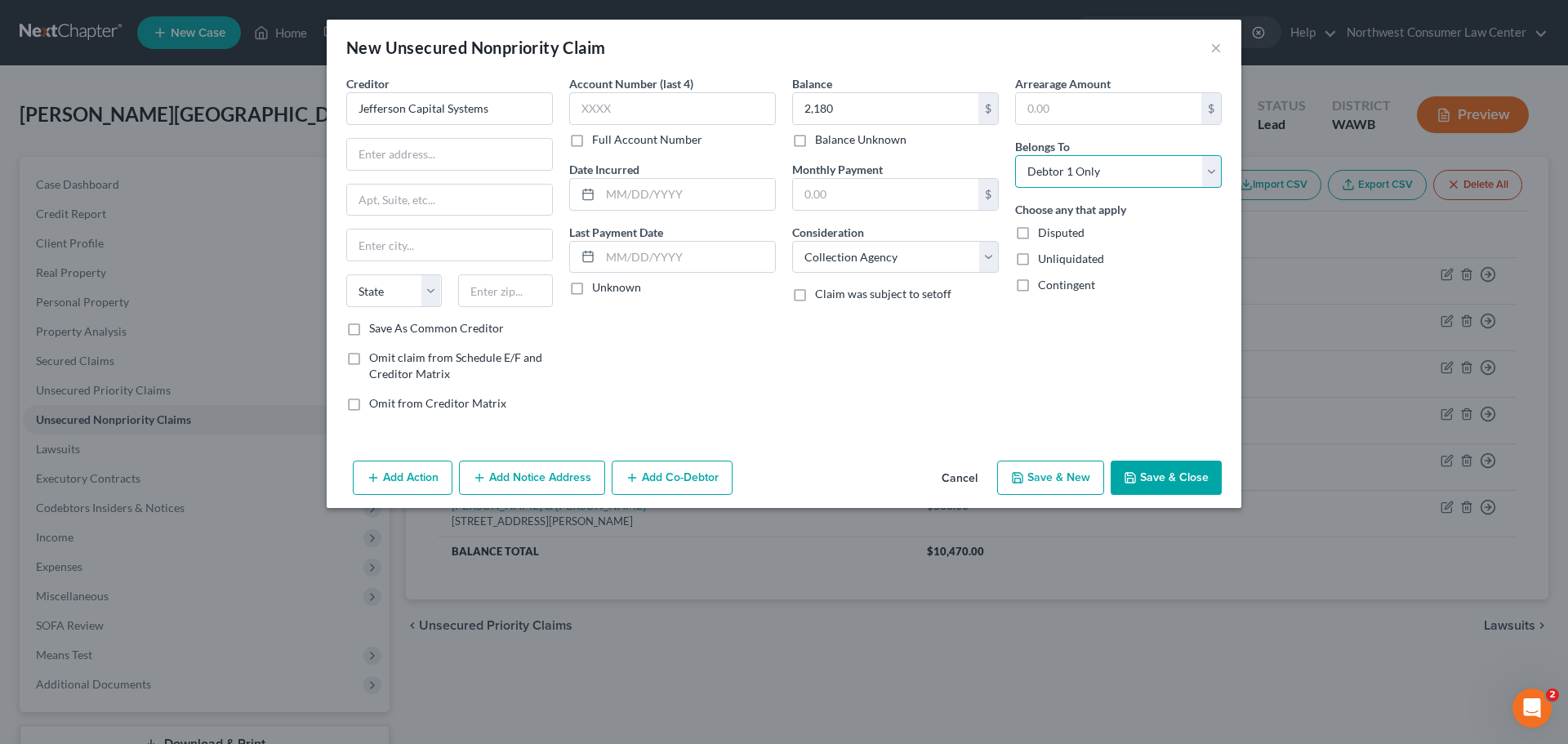
click at [1015, 155] on select "Select Debtor 1 Only Debtor 2 Only Debtor 1 And Debtor 2 Only At Least One Of T…" at bounding box center [1118, 171] width 207 height 33
click at [422, 167] on input "text" at bounding box center [450, 155] width 205 height 31
type input "16 Mcleland Rd"
type input "St. Cloud"
select select "24"
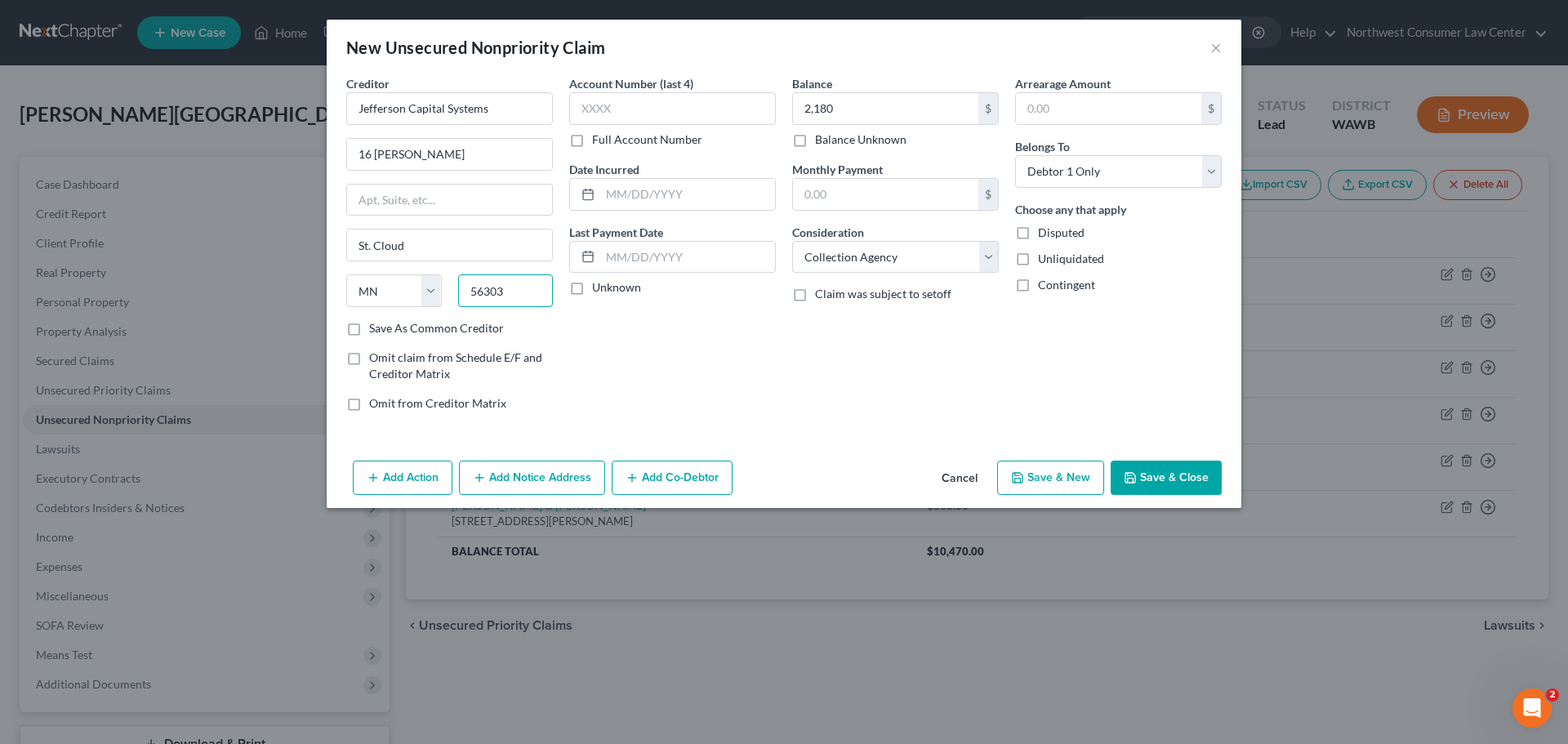
type input "56303"
click at [1080, 486] on button "Save & New" at bounding box center [1050, 478] width 107 height 34
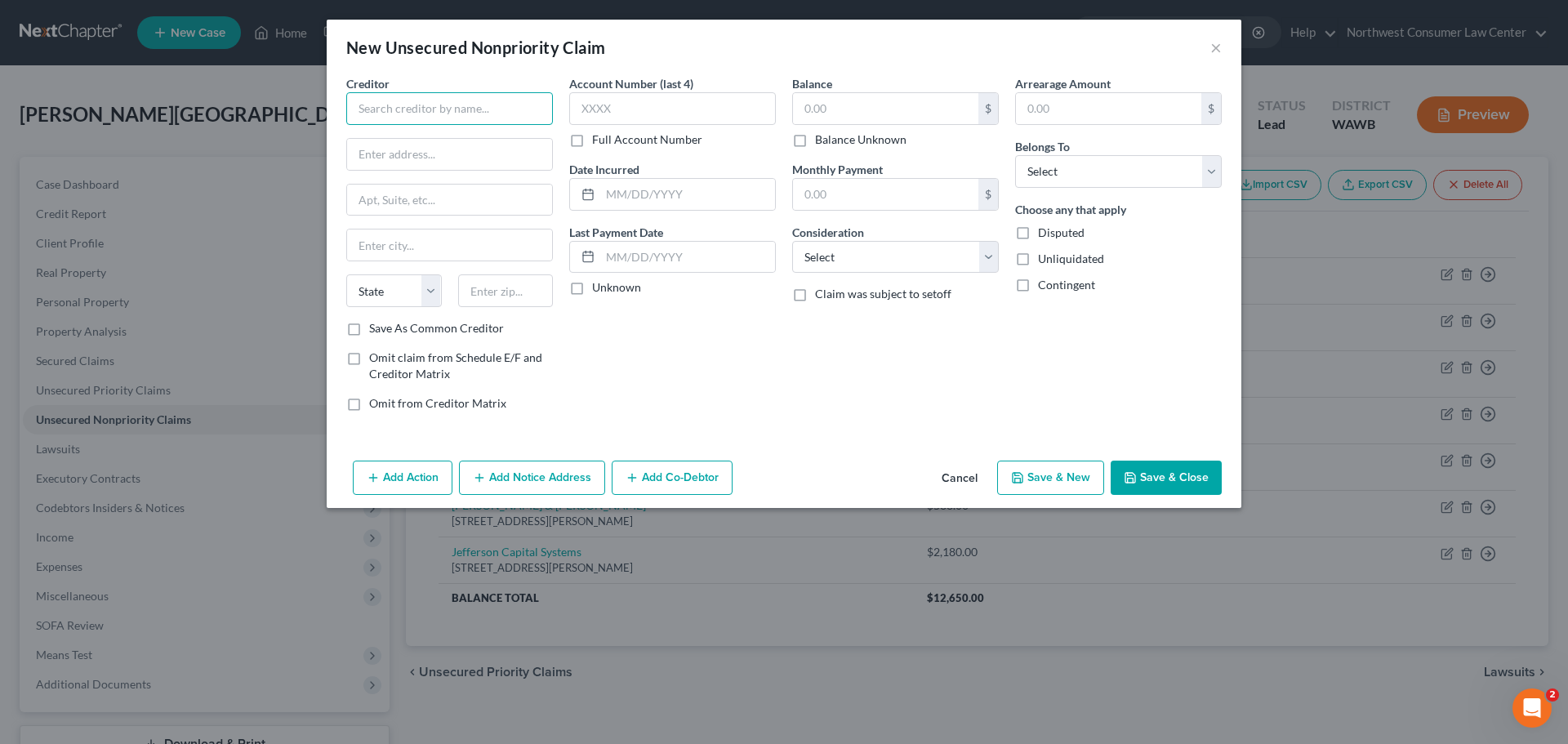
click at [424, 108] on input "text" at bounding box center [450, 109] width 207 height 33
type input "Jefferson Capital Systems"
click at [862, 94] on input "text" at bounding box center [885, 109] width 185 height 31
type input "1,203"
click at [1197, 178] on select "Select Debtor 1 Only Debtor 2 Only Debtor 1 And Debtor 2 Only At Least One Of T…" at bounding box center [1118, 171] width 207 height 33
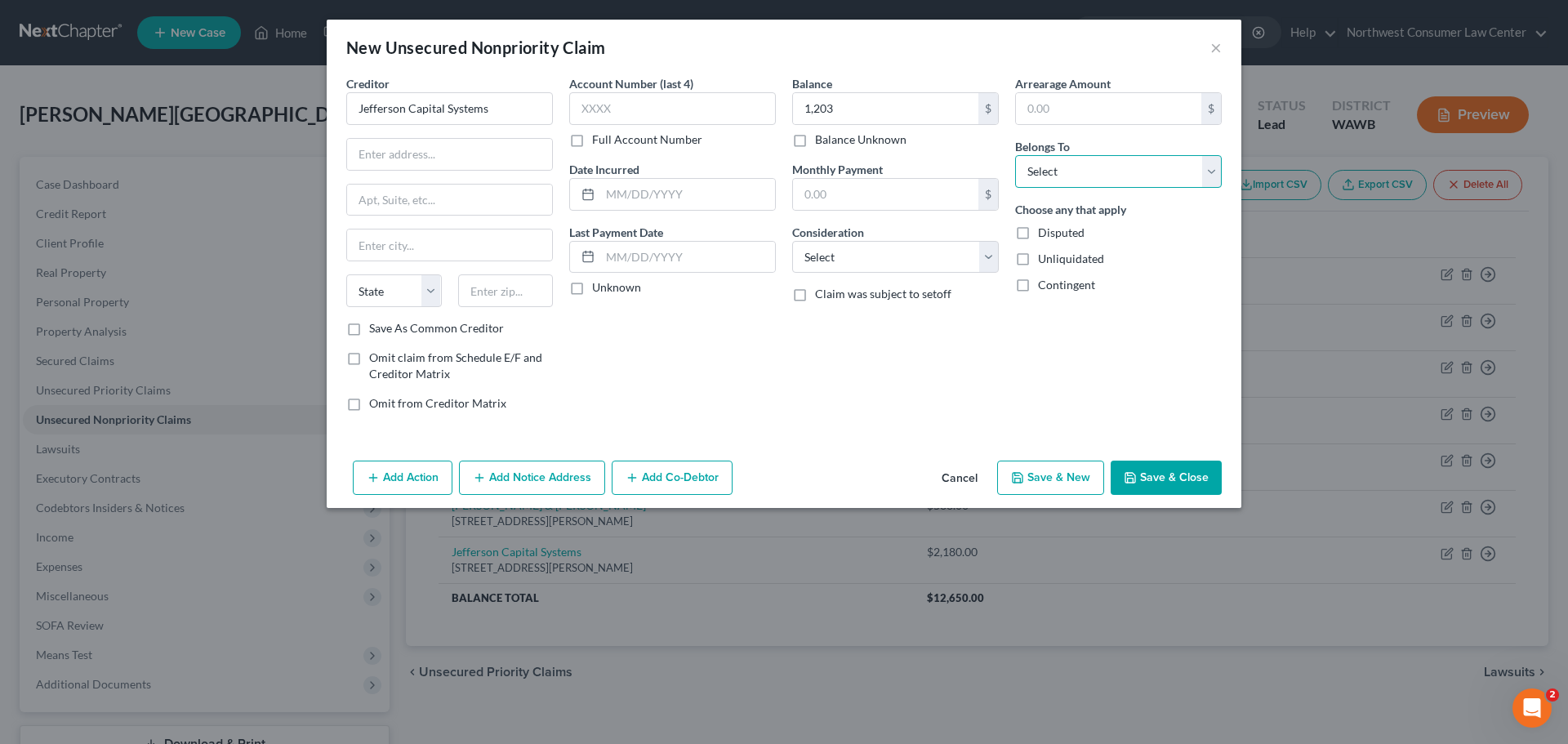
select select "0"
click at [1015, 155] on select "Select Debtor 1 Only Debtor 2 Only Debtor 1 And Debtor 2 Only At Least One Of T…" at bounding box center [1118, 171] width 207 height 33
drag, startPoint x: 939, startPoint y: 257, endPoint x: 909, endPoint y: 271, distance: 33.1
click at [939, 257] on select "Select Cable / Satellite Services Collection Agency Credit Card Debt Debt Couns…" at bounding box center [896, 258] width 207 height 33
select select "1"
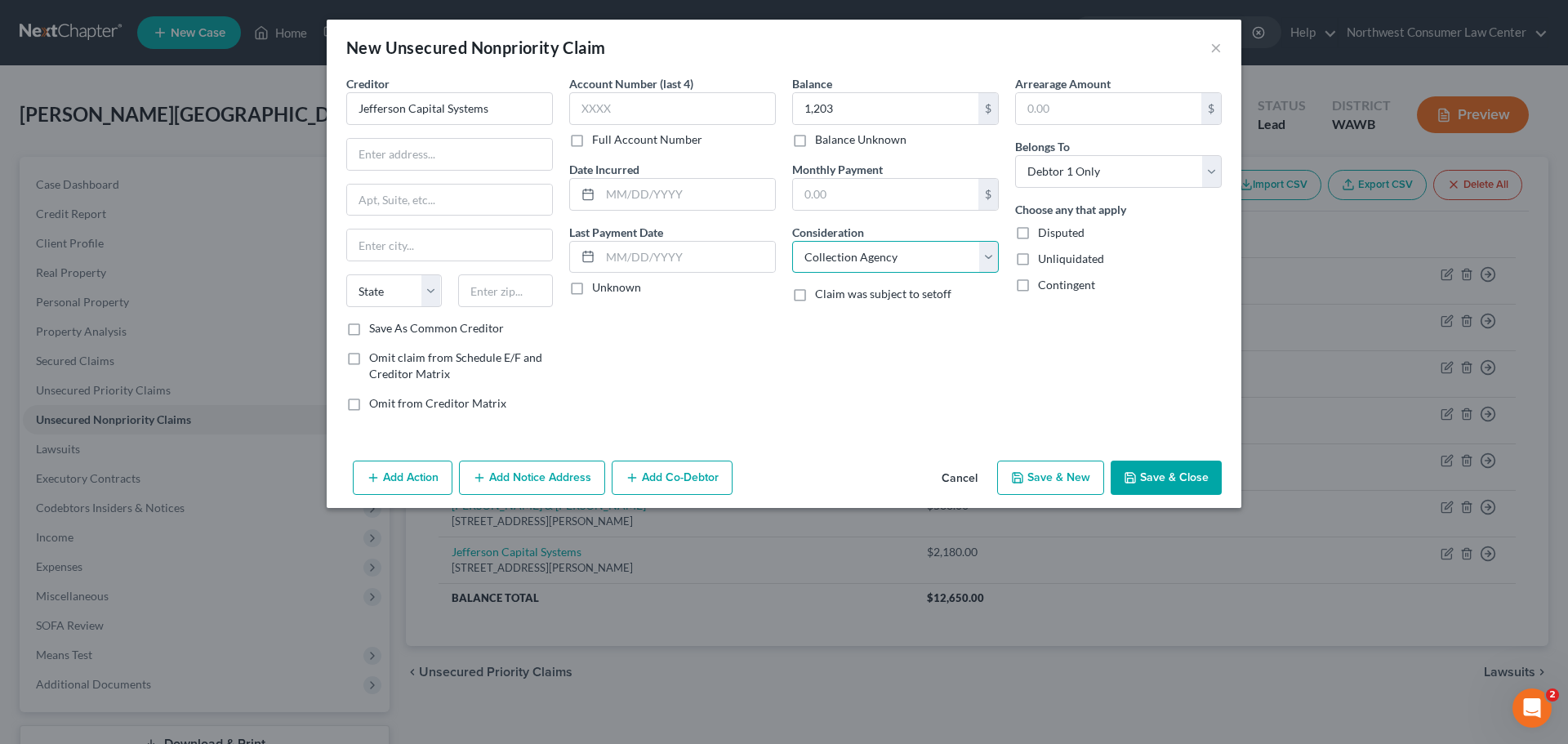
click at [792, 241] on select "Select Cable / Satellite Services Collection Agency Credit Card Debt Debt Couns…" at bounding box center [896, 258] width 207 height 33
click at [377, 154] on input "text" at bounding box center [450, 155] width 205 height 31
type input "16 Mcleland Rd"
type input "St. Cloud"
select select "24"
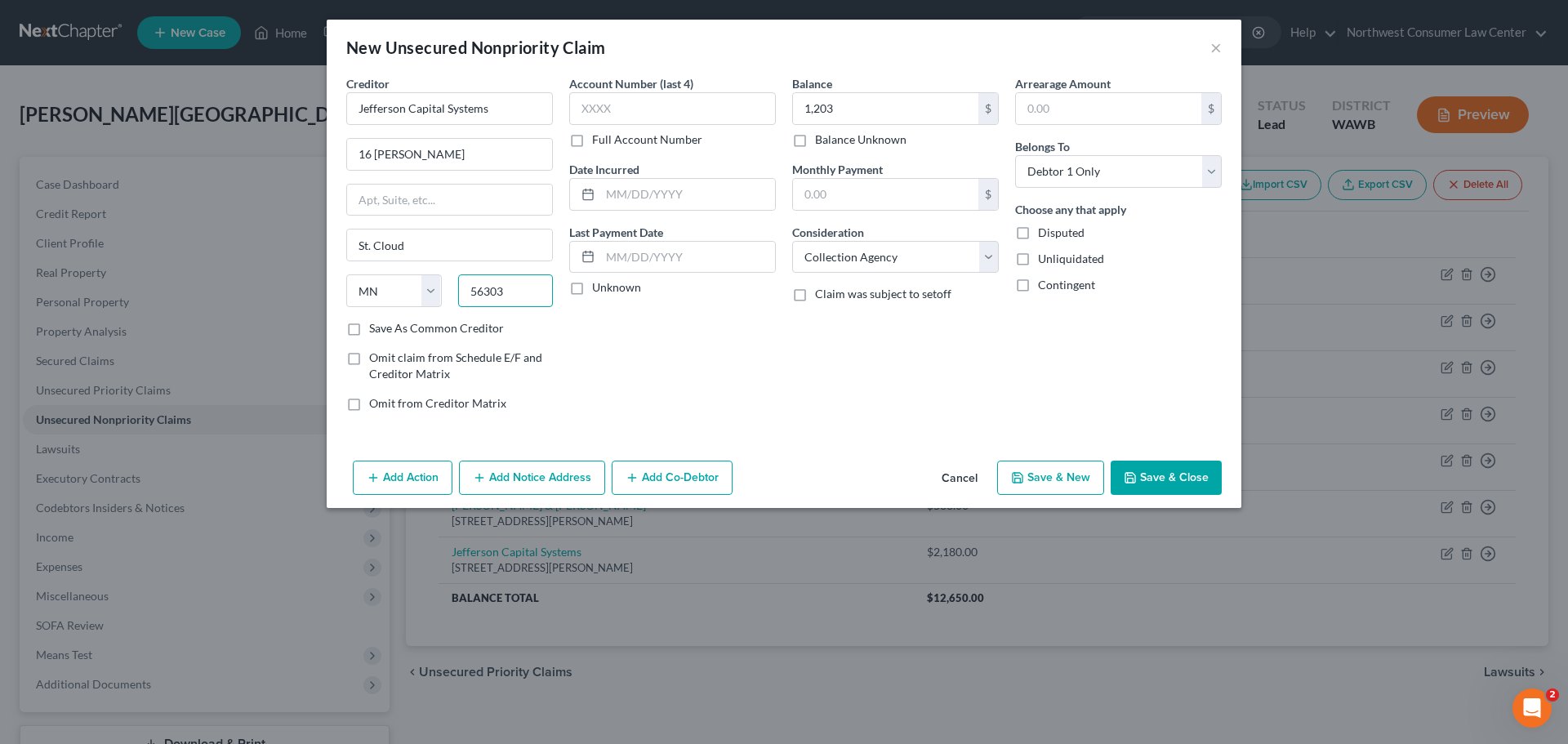
type input "56303"
click at [1073, 469] on button "Save & New" at bounding box center [1050, 478] width 107 height 34
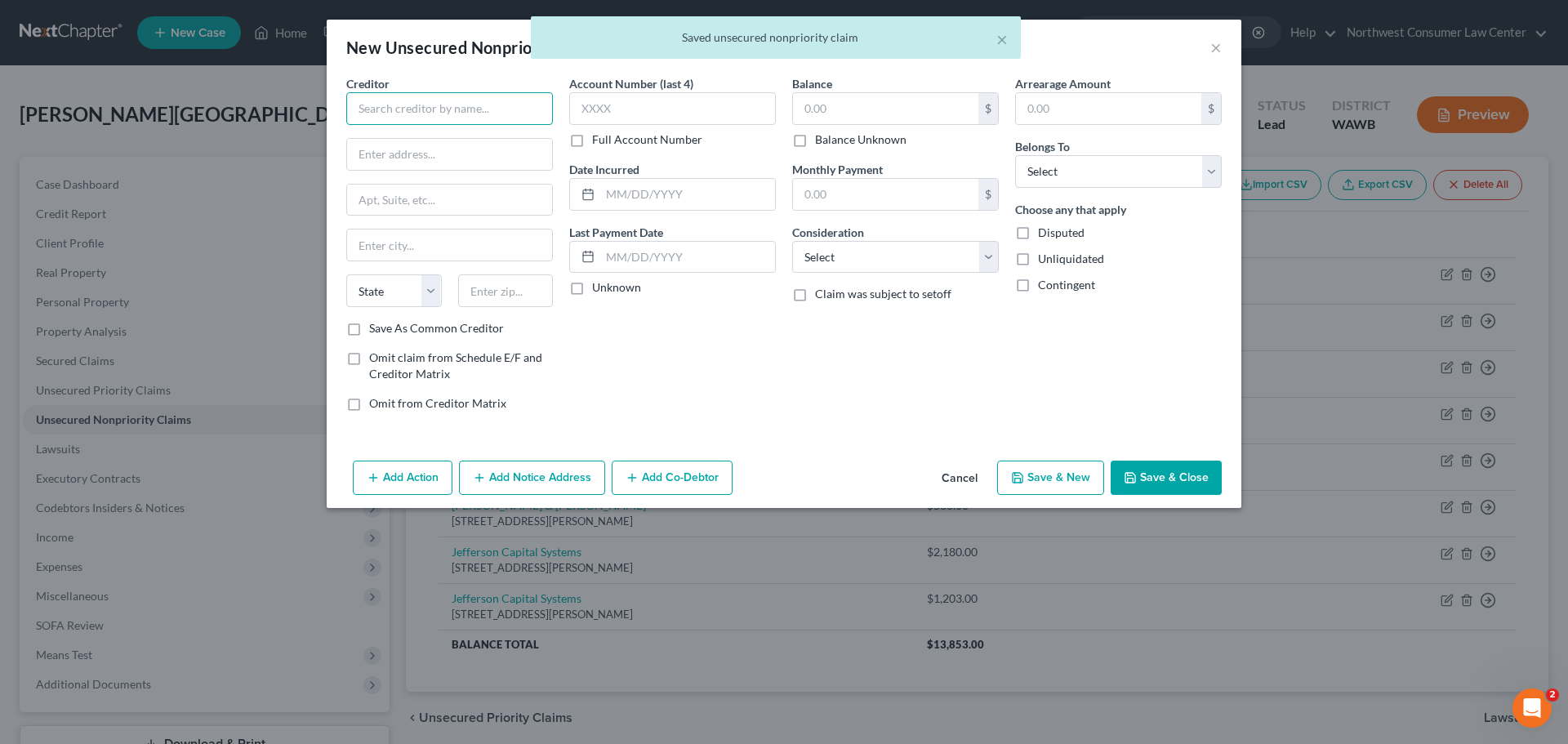
click at [480, 114] on input "text" at bounding box center [450, 109] width 207 height 33
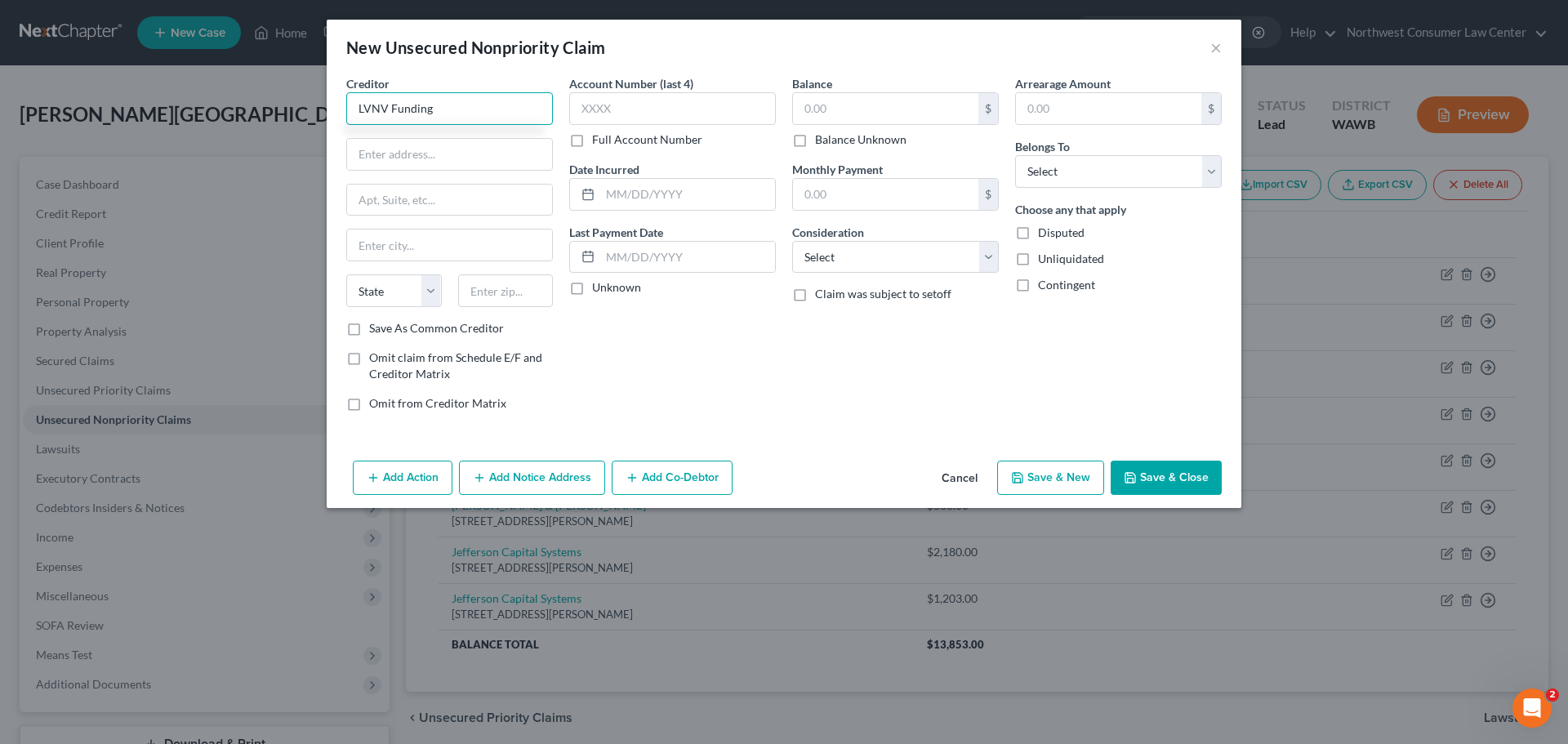
type input "LVNV Funding"
click at [813, 104] on input "text" at bounding box center [885, 109] width 185 height 31
type input "1,266"
click at [859, 266] on select "Select Cable / Satellite Services Collection Agency Credit Card Debt Debt Couns…" at bounding box center [896, 258] width 207 height 33
select select "1"
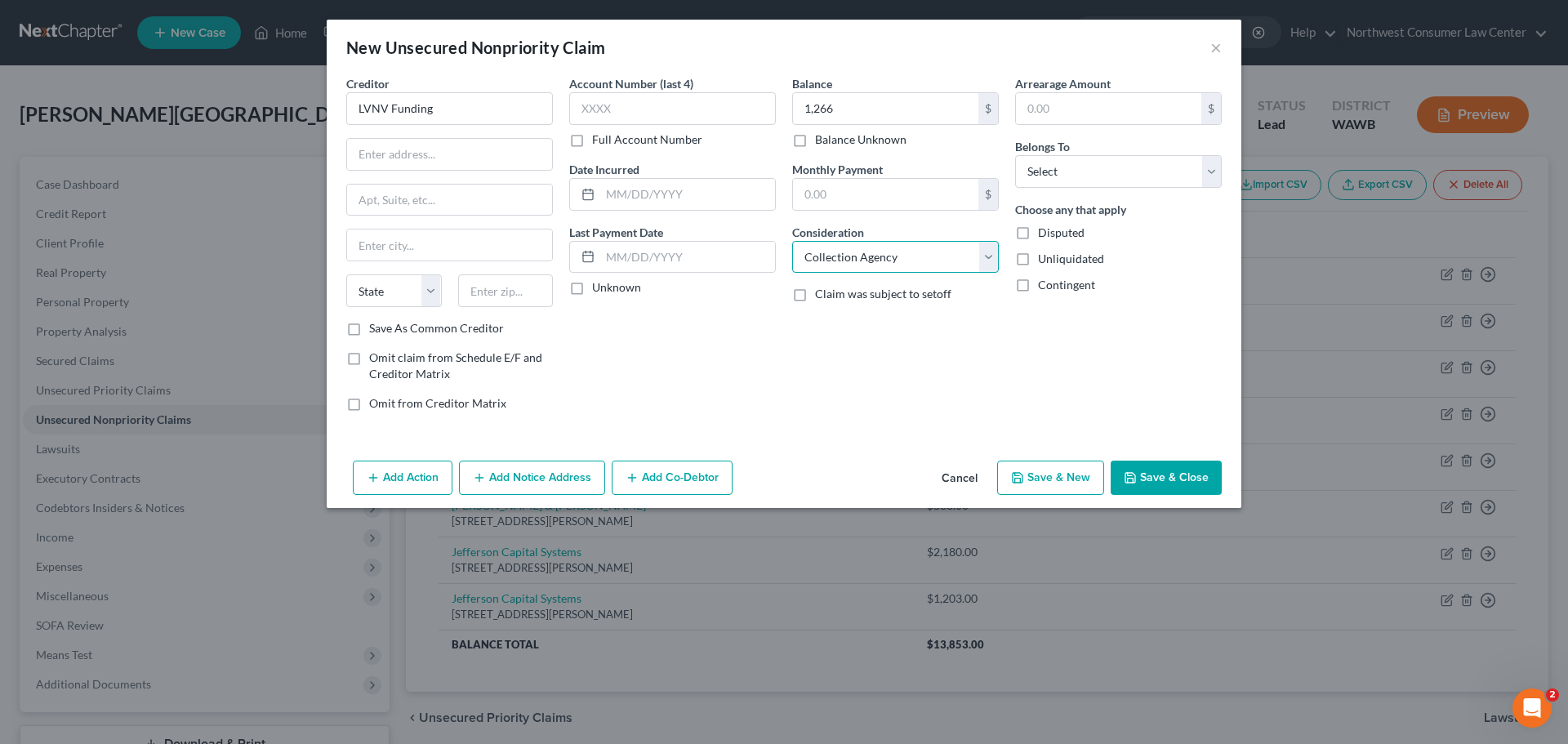
click at [792, 241] on select "Select Cable / Satellite Services Collection Agency Credit Card Debt Debt Couns…" at bounding box center [896, 258] width 207 height 33
click at [1071, 177] on select "Select Debtor 1 Only Debtor 2 Only Debtor 1 And Debtor 2 Only At Least One Of T…" at bounding box center [1118, 171] width 207 height 33
select select "0"
click at [1015, 155] on select "Select Debtor 1 Only Debtor 2 Only Debtor 1 And Debtor 2 Only At Least One Of T…" at bounding box center [1118, 171] width 207 height 33
click at [355, 165] on input "text" at bounding box center [450, 155] width 205 height 31
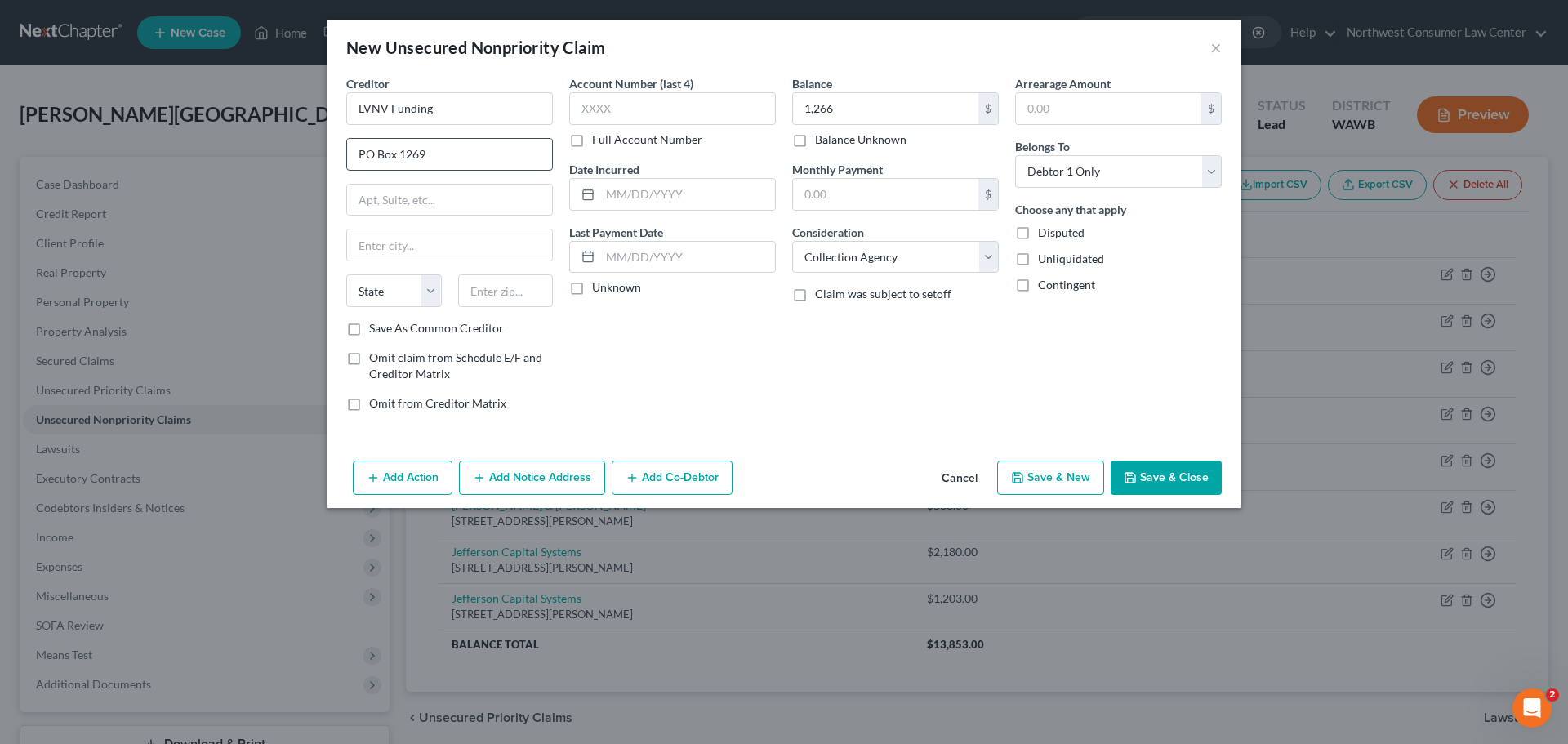
type input "PO Box 1269"
type input "Greenville"
select select "42"
type input "29602"
click at [1056, 473] on button "Save & New" at bounding box center [1050, 478] width 107 height 34
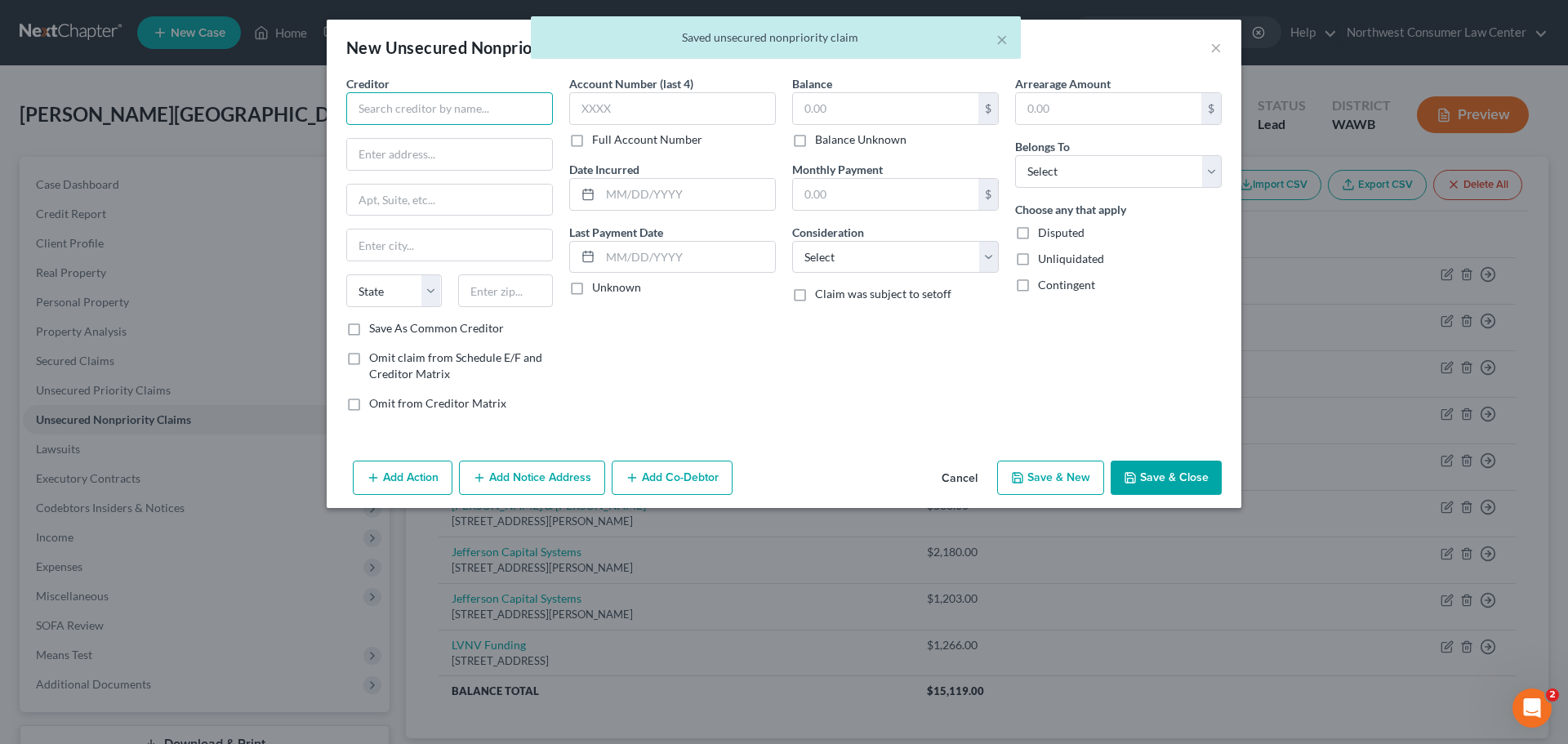
click at [424, 115] on input "text" at bounding box center [450, 109] width 207 height 33
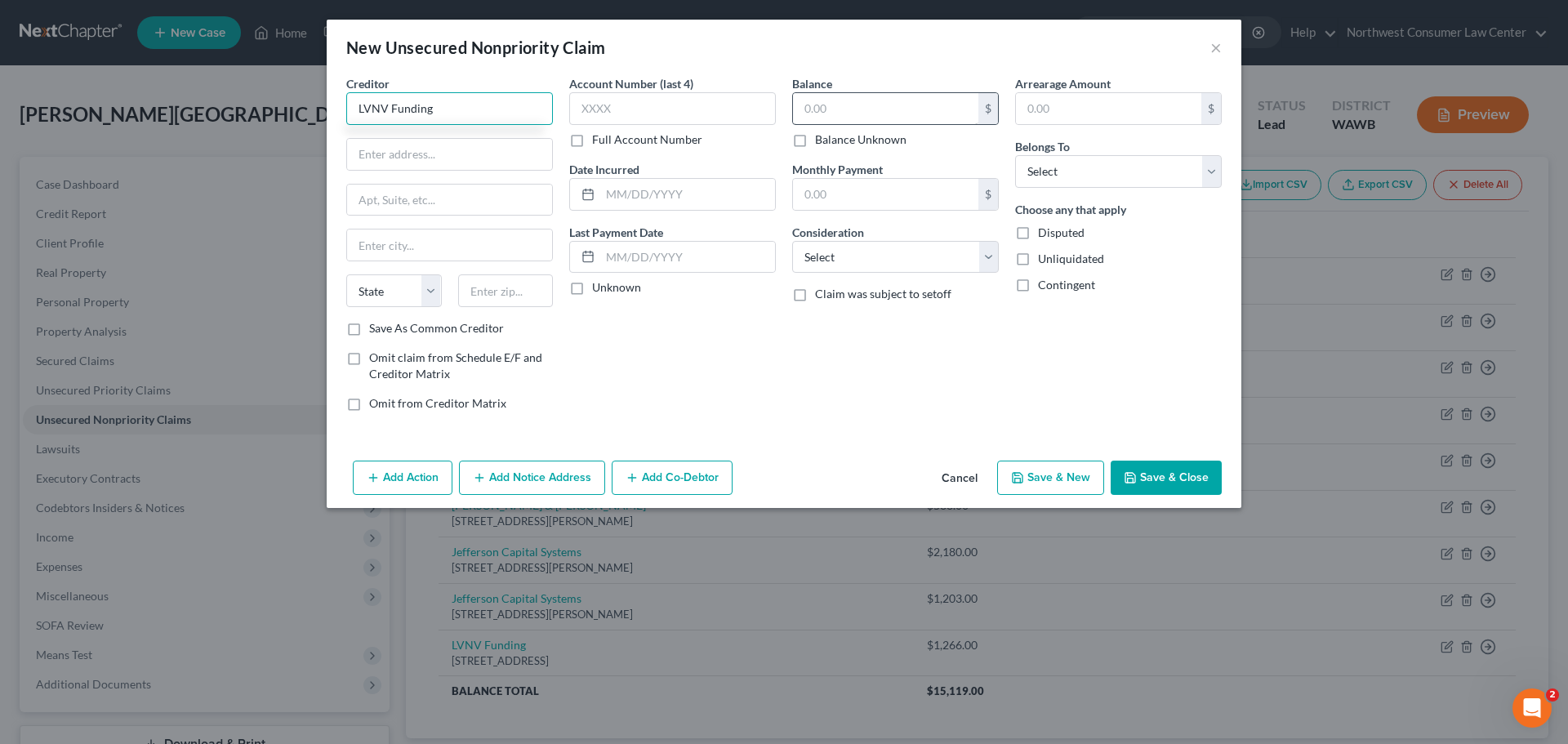
type input "LVNV Funding"
click at [884, 114] on input "text" at bounding box center [885, 109] width 185 height 31
type input "341"
drag, startPoint x: 1154, startPoint y: 167, endPoint x: 1138, endPoint y: 184, distance: 23.3
click at [1154, 167] on select "Select Debtor 1 Only Debtor 2 Only Debtor 1 And Debtor 2 Only At Least One Of T…" at bounding box center [1118, 171] width 207 height 33
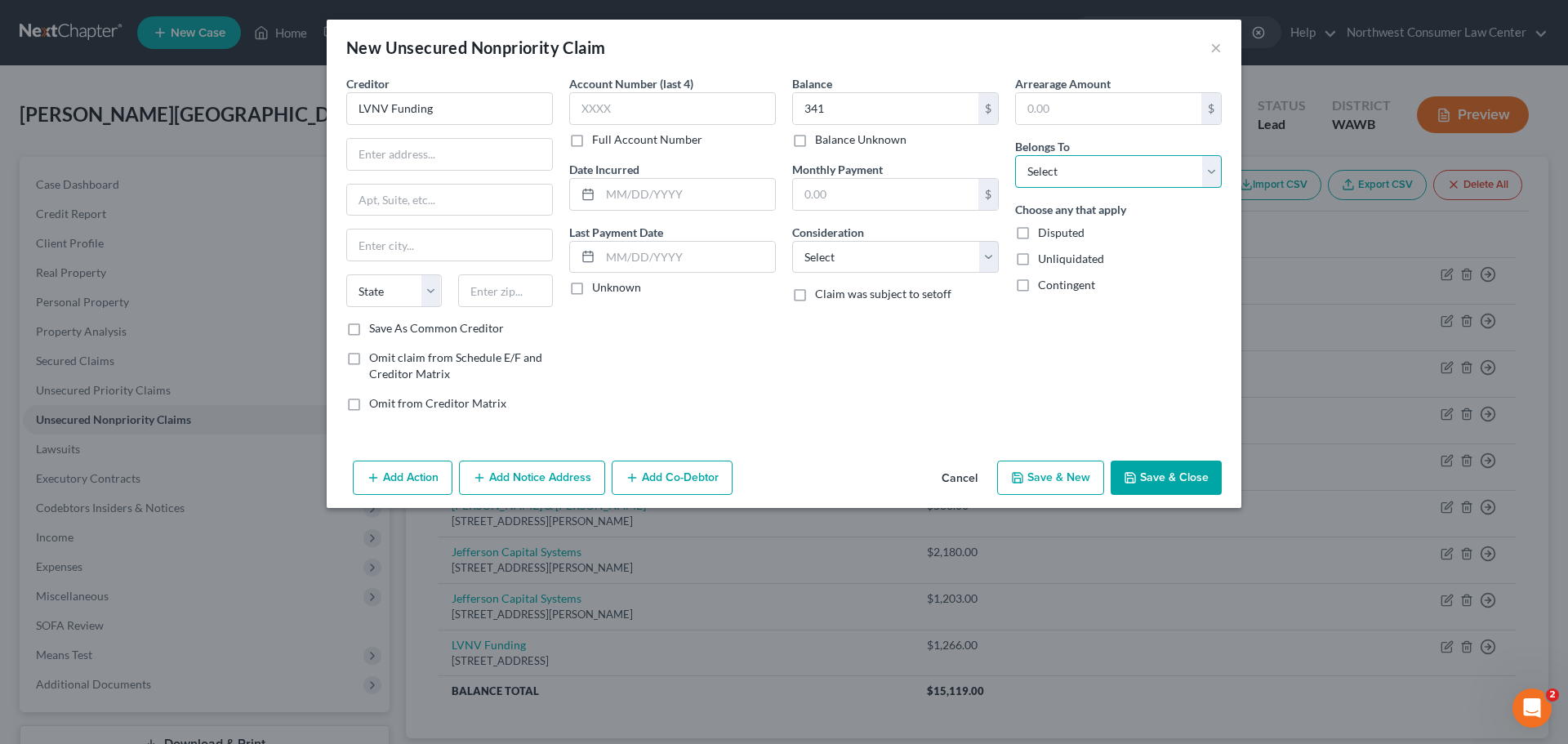
select select "0"
click at [1015, 155] on select "Select Debtor 1 Only Debtor 2 Only Debtor 1 And Debtor 2 Only At Least One Of T…" at bounding box center [1118, 171] width 207 height 33
click at [944, 260] on select "Select Cable / Satellite Services Collection Agency Credit Card Debt Debt Couns…" at bounding box center [896, 258] width 207 height 33
click at [792, 241] on select "Select Cable / Satellite Services Collection Agency Credit Card Debt Debt Couns…" at bounding box center [896, 258] width 207 height 33
click at [904, 263] on select "Select Cable / Satellite Services Collection Agency Credit Card Debt Debt Couns…" at bounding box center [896, 258] width 207 height 33
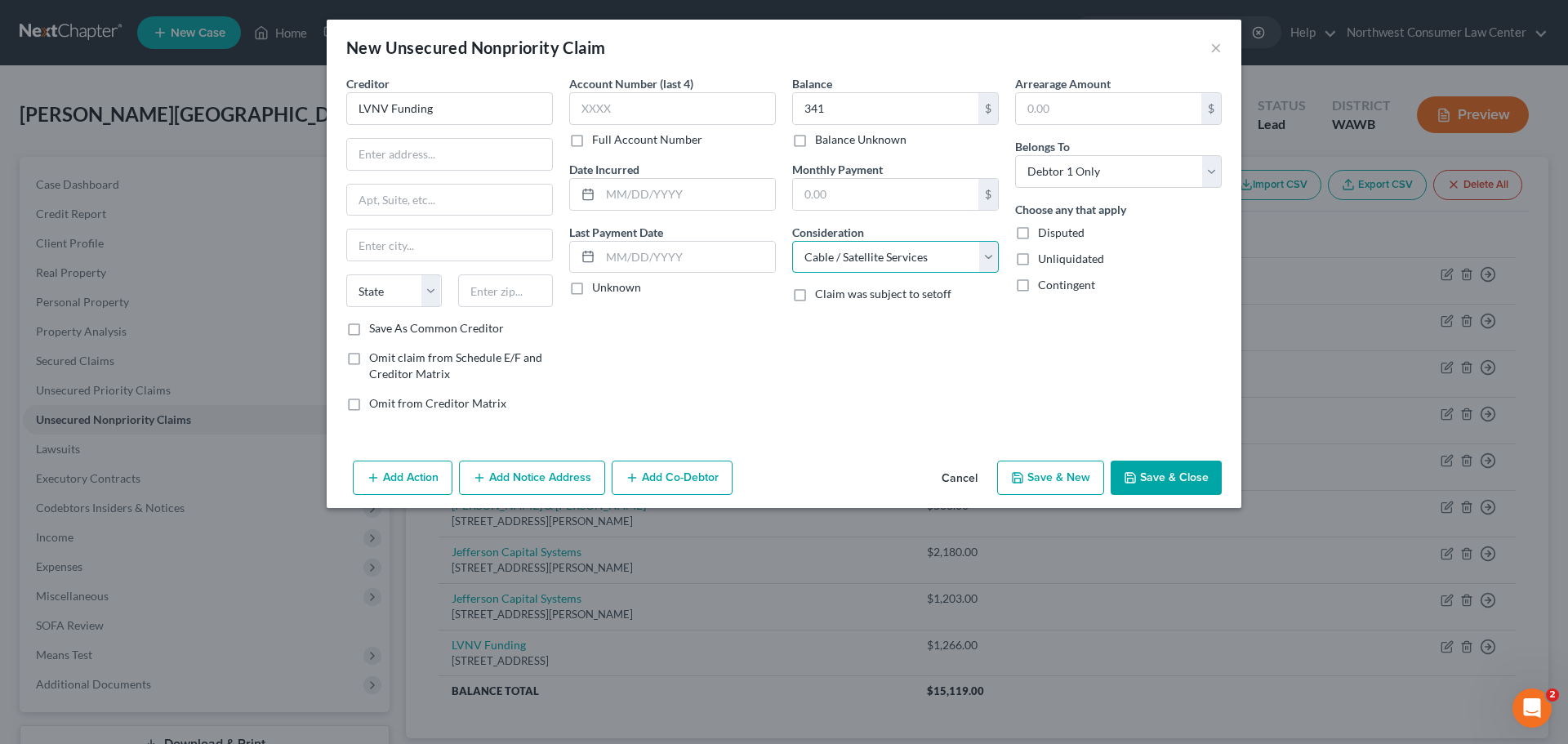
select select "1"
click at [792, 241] on select "Select Cable / Satellite Services Collection Agency Credit Card Debt Debt Couns…" at bounding box center [896, 258] width 207 height 33
drag, startPoint x: 384, startPoint y: 154, endPoint x: 221, endPoint y: 207, distance: 171.4
click at [384, 154] on input "text" at bounding box center [450, 155] width 205 height 31
type input "O"
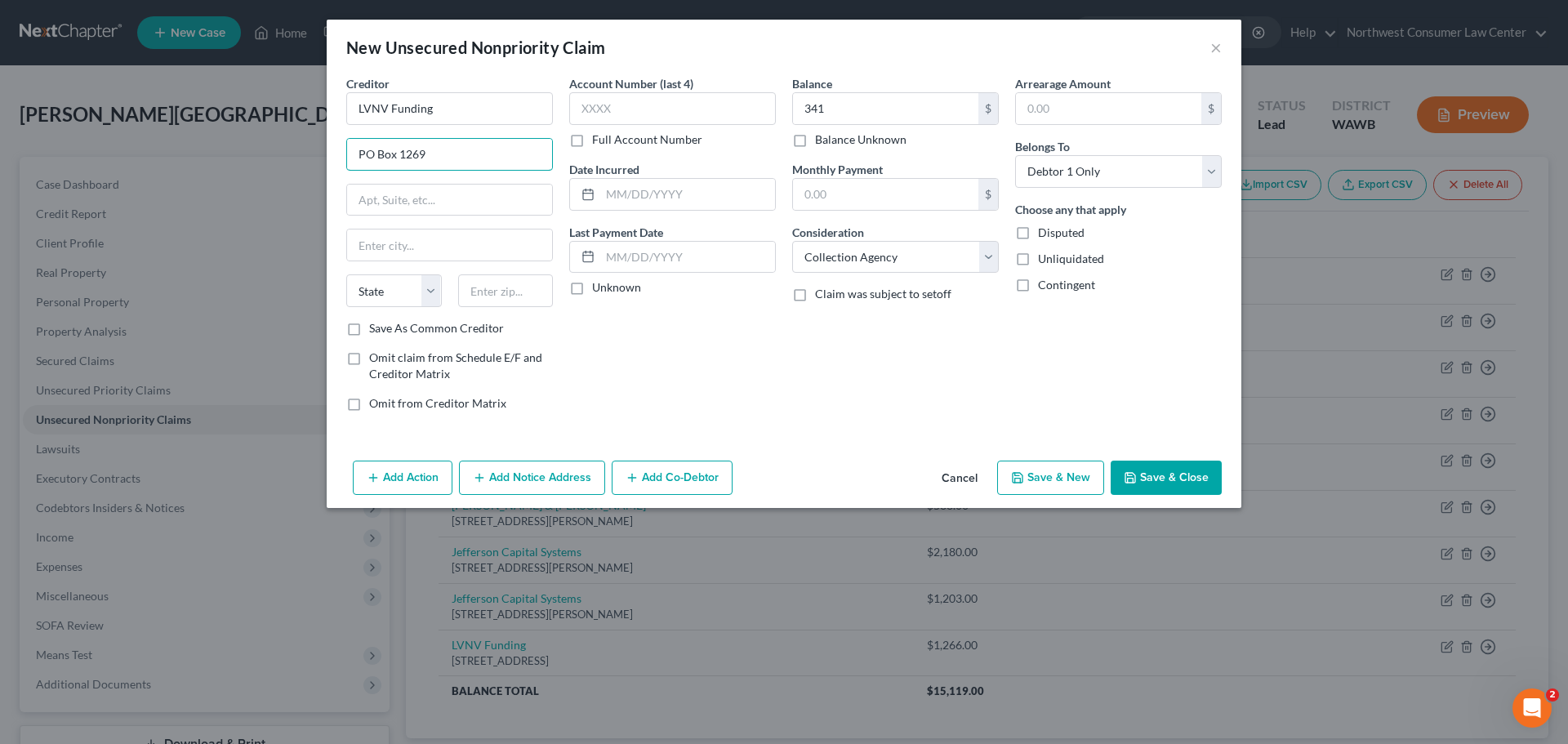
type input "PO Box 1269"
type input "Greenville"
select select "42"
type input "29602"
click at [1082, 473] on button "Save & New" at bounding box center [1050, 478] width 107 height 34
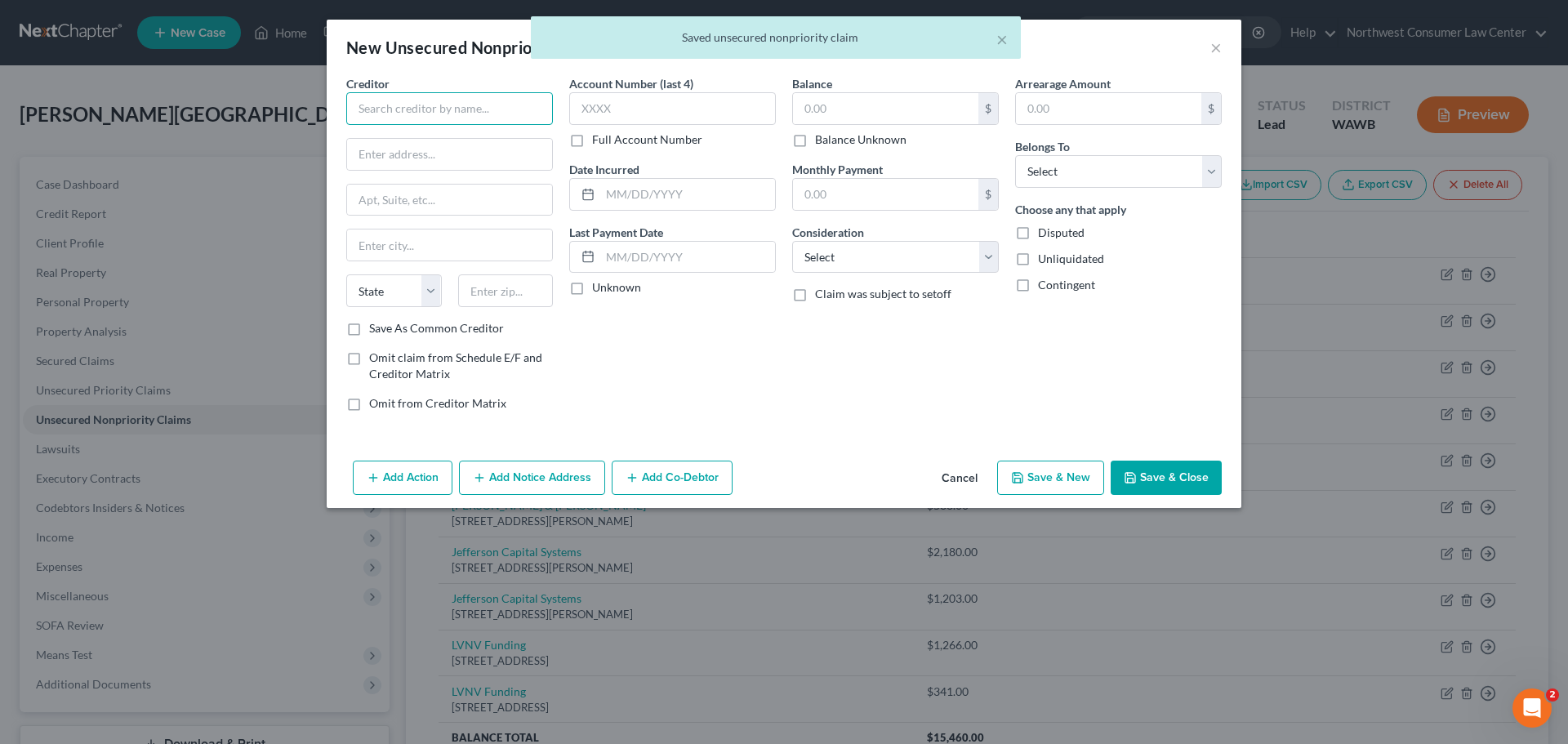
click at [453, 108] on input "text" at bounding box center [450, 109] width 207 height 33
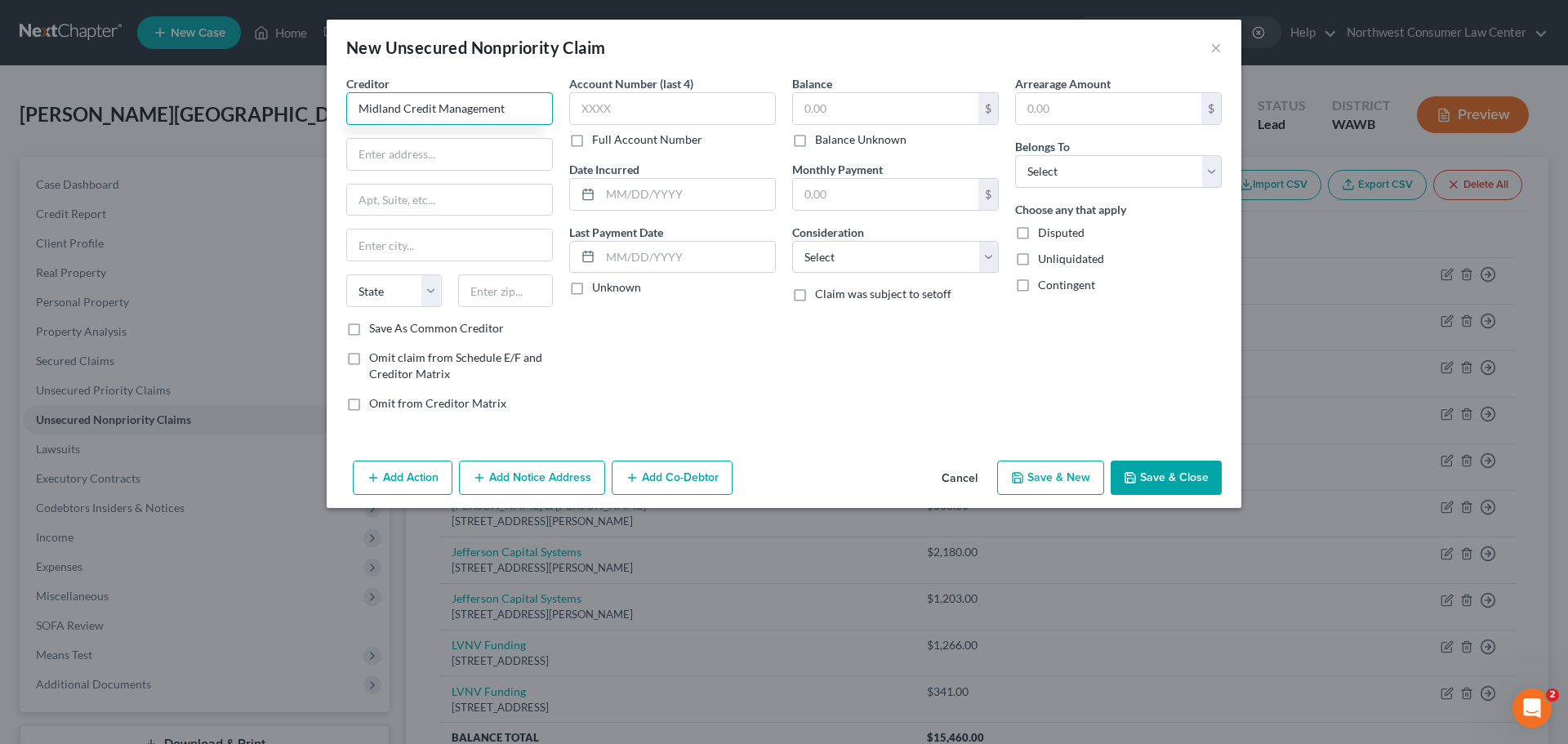
type input "Midland Credit Management"
click at [879, 113] on input "text" at bounding box center [885, 109] width 185 height 31
type input "696"
drag, startPoint x: 1157, startPoint y: 178, endPoint x: 1147, endPoint y: 187, distance: 13.5
click at [1157, 178] on select "Select Debtor 1 Only Debtor 2 Only Debtor 1 And Debtor 2 Only At Least One Of T…" at bounding box center [1118, 171] width 207 height 33
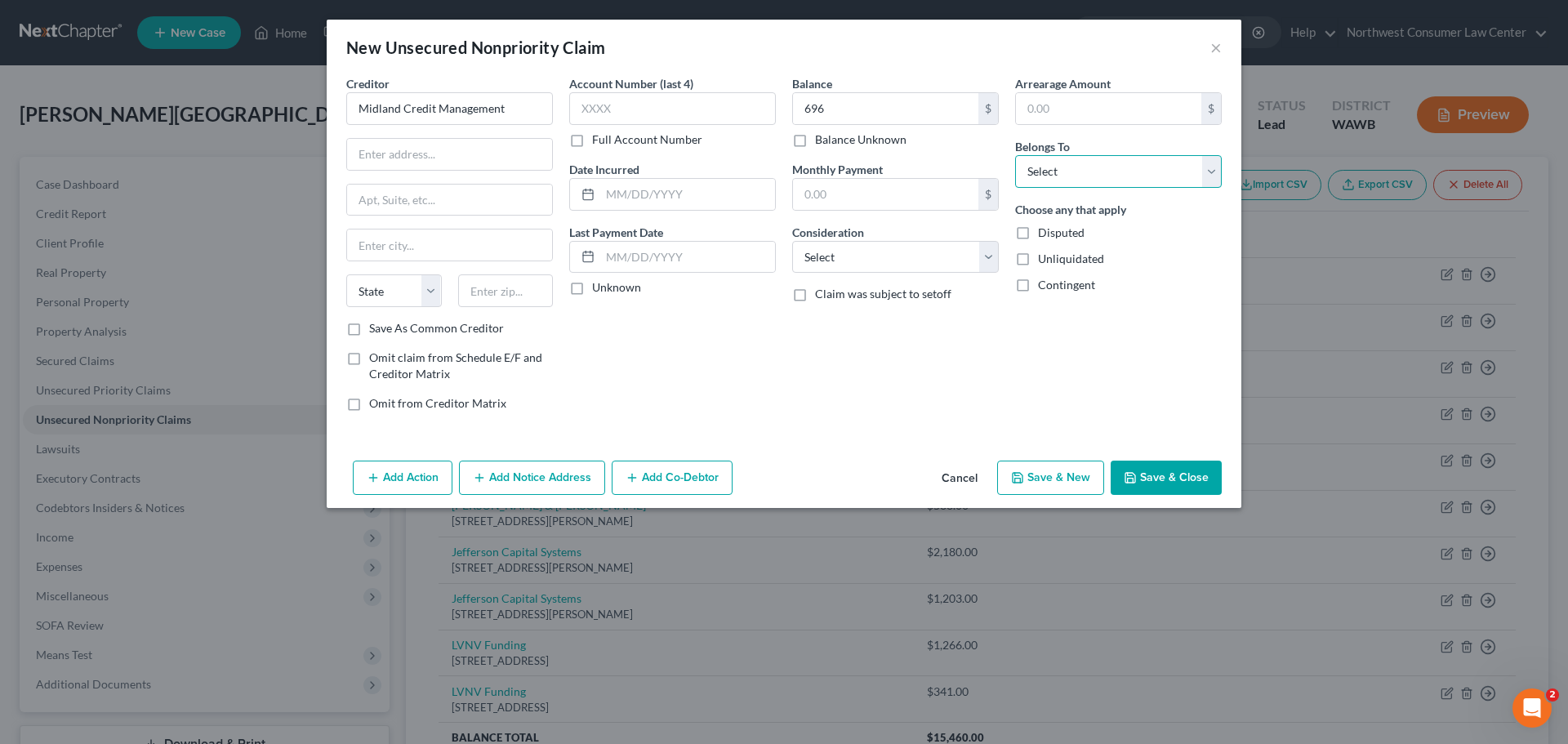
select select "0"
click at [1015, 155] on select "Select Debtor 1 Only Debtor 2 Only Debtor 1 And Debtor 2 Only At Least One Of T…" at bounding box center [1118, 171] width 207 height 33
click at [952, 254] on select "Select Cable / Satellite Services Collection Agency Credit Card Debt Debt Couns…" at bounding box center [896, 258] width 207 height 33
select select "1"
click at [792, 241] on select "Select Cable / Satellite Services Collection Agency Credit Card Debt Debt Couns…" at bounding box center [896, 258] width 207 height 33
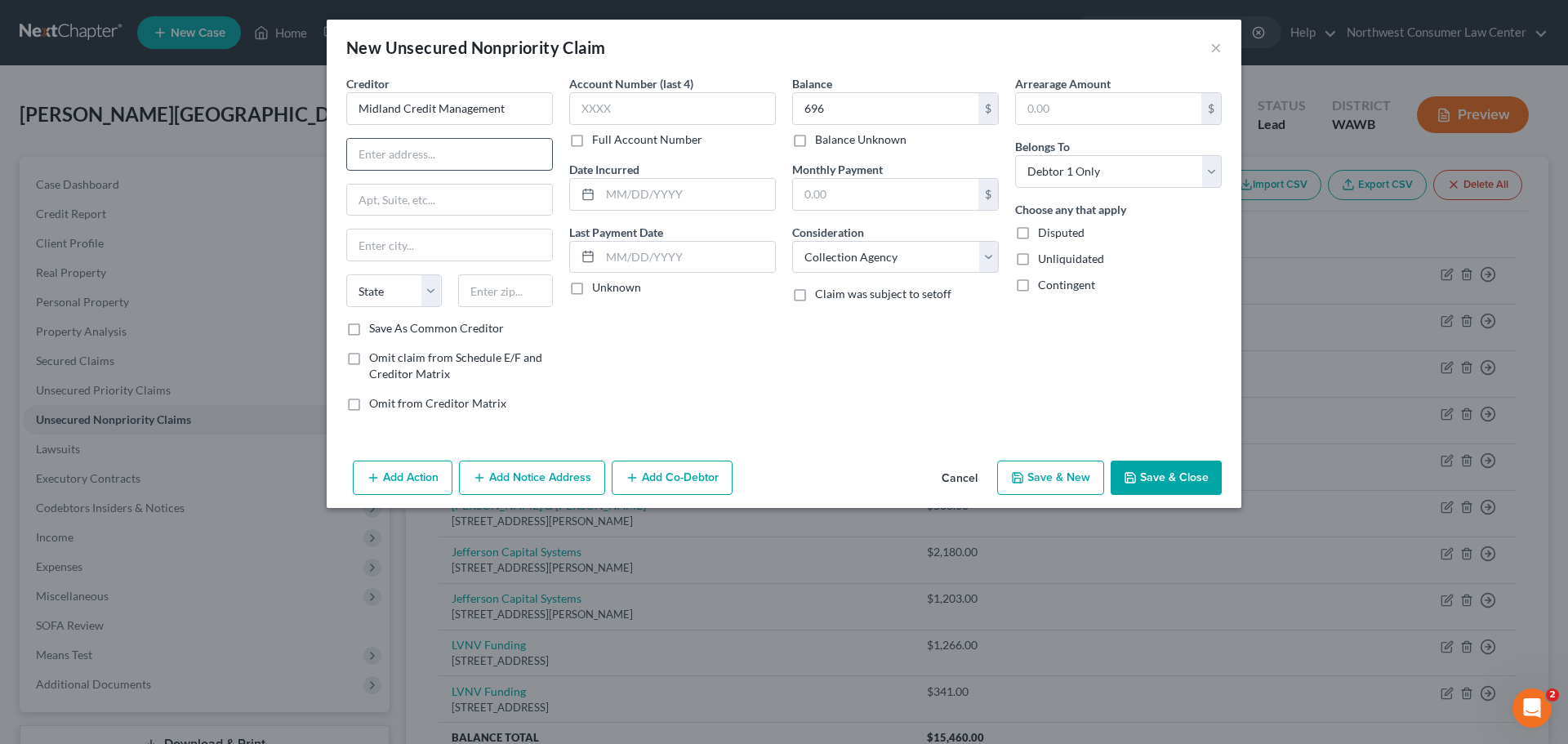
click at [361, 155] on input "text" at bounding box center [450, 155] width 205 height 31
type input "2"
type input "320 E Big Beaver Rd"
type input "Troy"
select select "23"
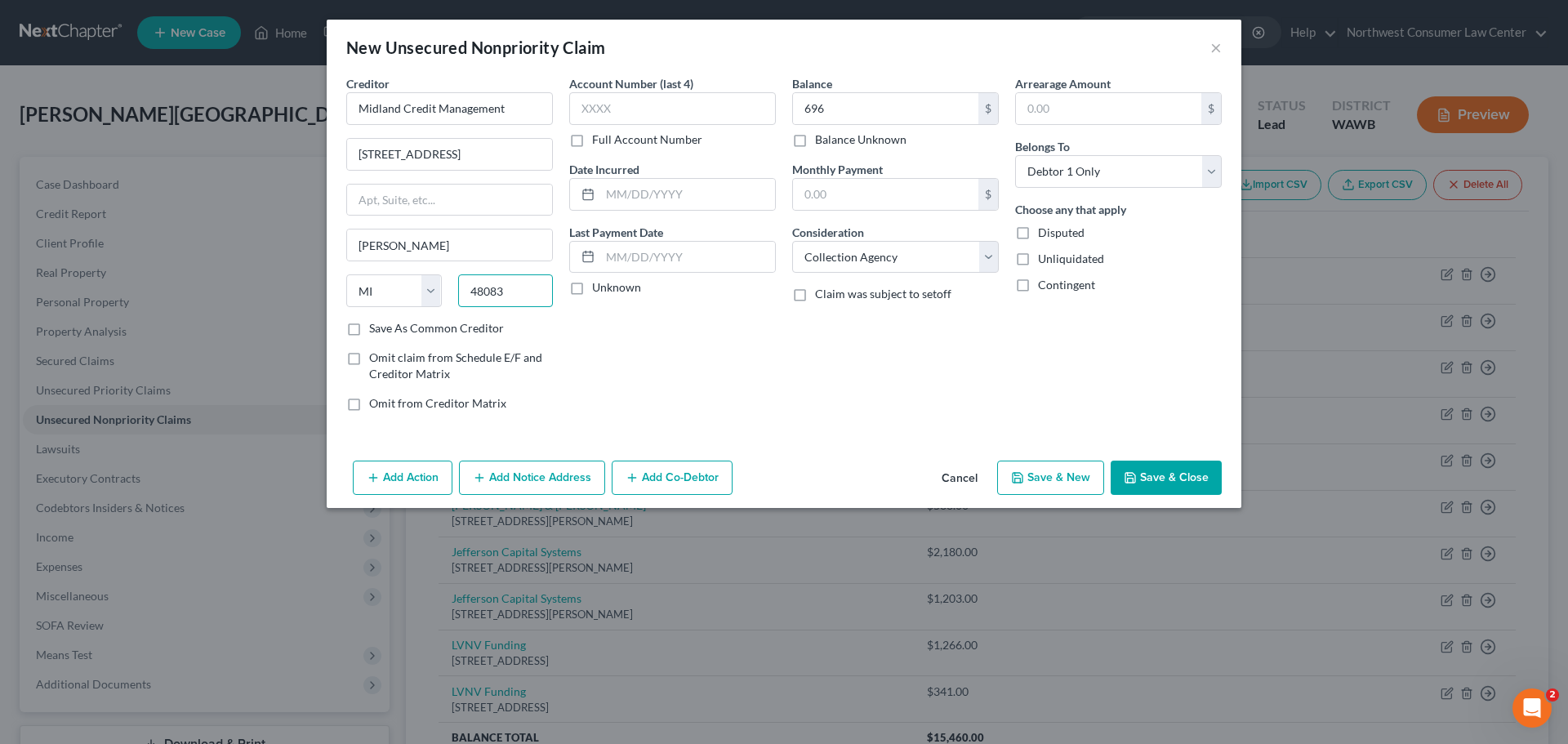
type input "48083"
click at [1056, 461] on button "Save & New" at bounding box center [1050, 478] width 107 height 34
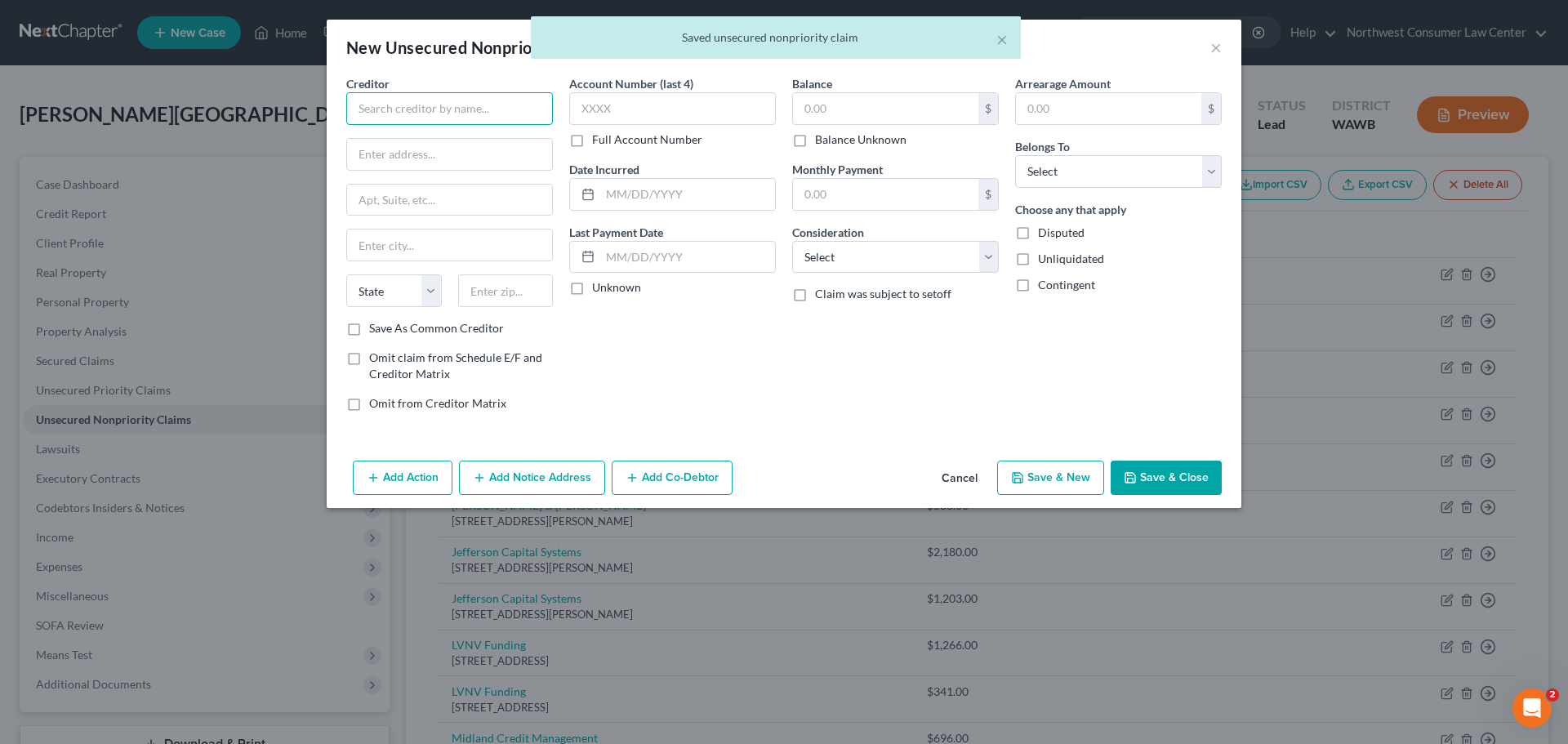
click at [414, 116] on input "text" at bounding box center [450, 109] width 207 height 33
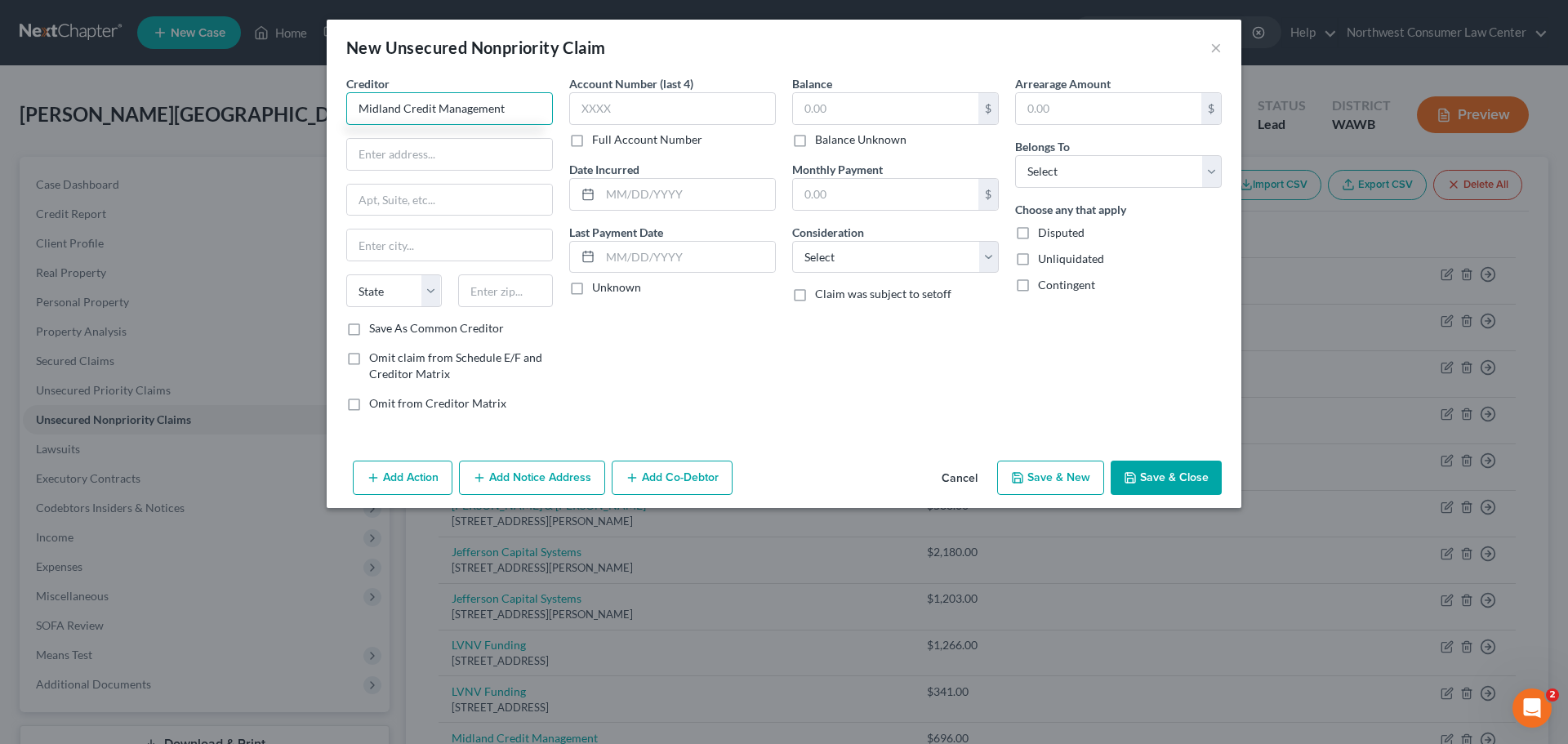
type input "Midland Credit Management"
click at [817, 110] on input "text" at bounding box center [885, 109] width 185 height 31
type input "830"
drag, startPoint x: 1104, startPoint y: 177, endPoint x: 1087, endPoint y: 187, distance: 19.7
click at [1104, 177] on select "Select Debtor 1 Only Debtor 2 Only Debtor 1 And Debtor 2 Only At Least One Of T…" at bounding box center [1118, 171] width 207 height 33
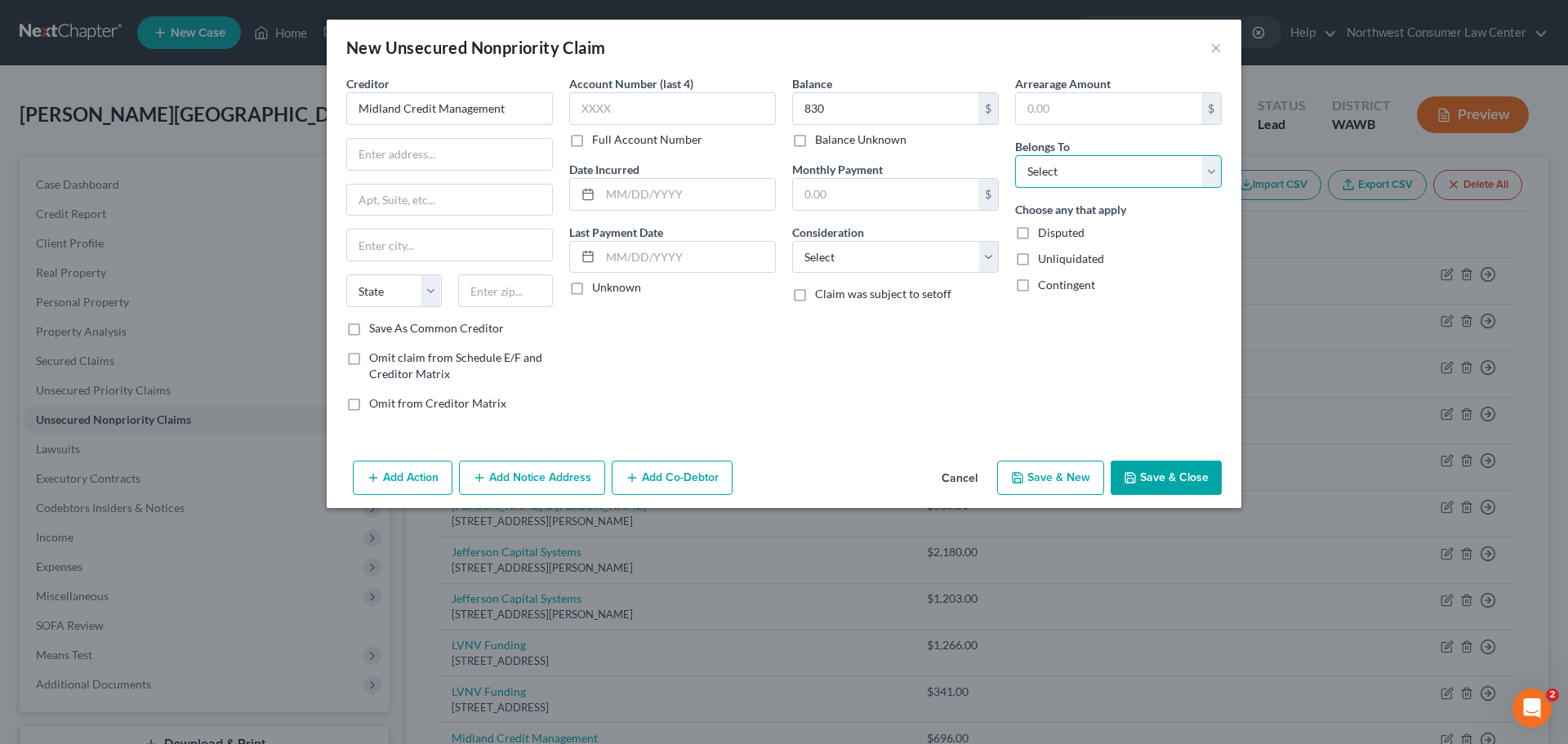
select select "0"
click at [1015, 155] on select "Select Debtor 1 Only Debtor 2 Only Debtor 1 And Debtor 2 Only At Least One Of T…" at bounding box center [1118, 171] width 207 height 33
drag, startPoint x: 878, startPoint y: 258, endPoint x: 854, endPoint y: 272, distance: 27.8
click at [878, 258] on select "Select Cable / Satellite Services Collection Agency Credit Card Debt Debt Couns…" at bounding box center [896, 258] width 207 height 33
select select "1"
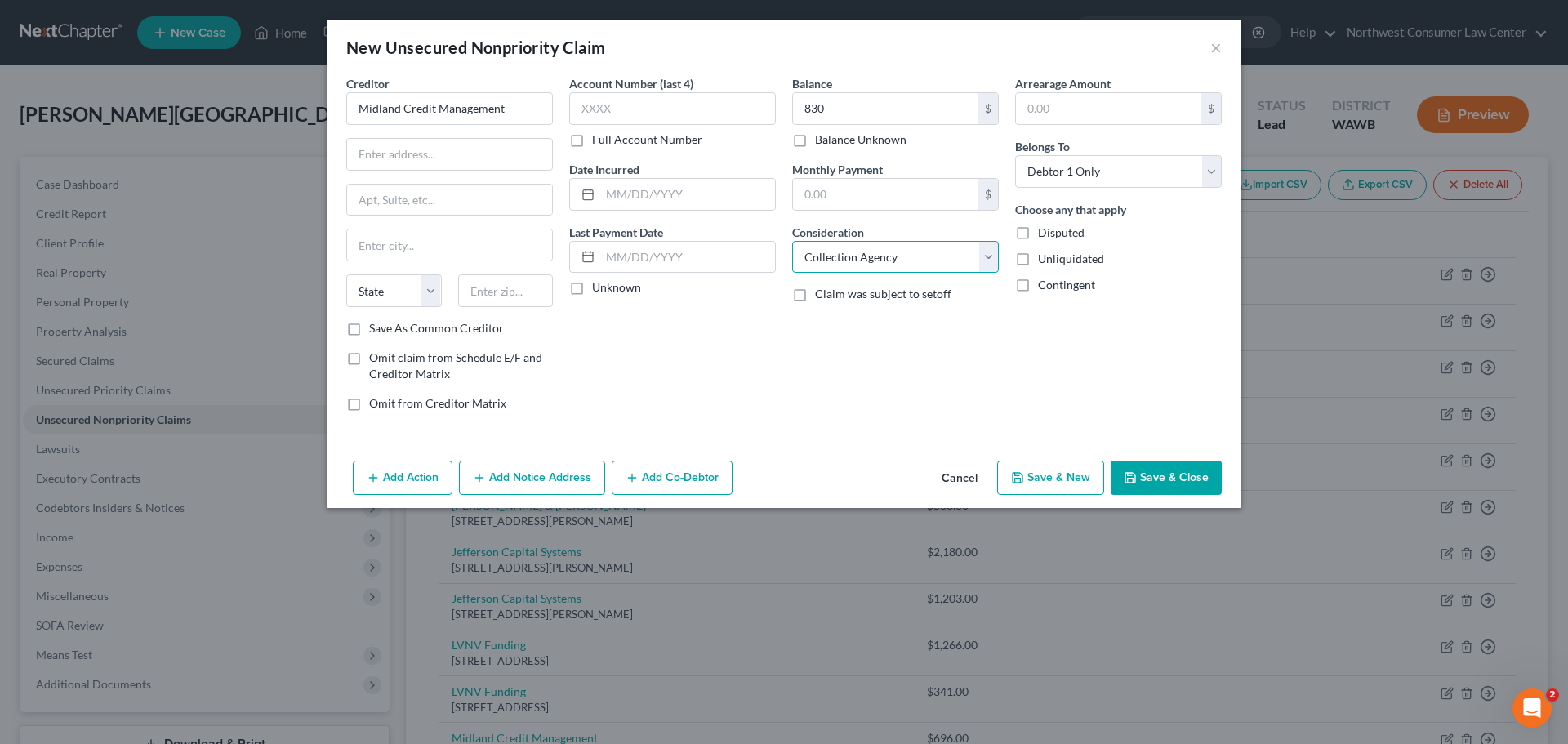
click at [792, 241] on select "Select Cable / Satellite Services Collection Agency Credit Card Debt Debt Couns…" at bounding box center [896, 258] width 207 height 33
click at [384, 146] on input "text" at bounding box center [450, 155] width 205 height 31
type input "320 E Big Beaver Rd"
type input "Troy"
select select "23"
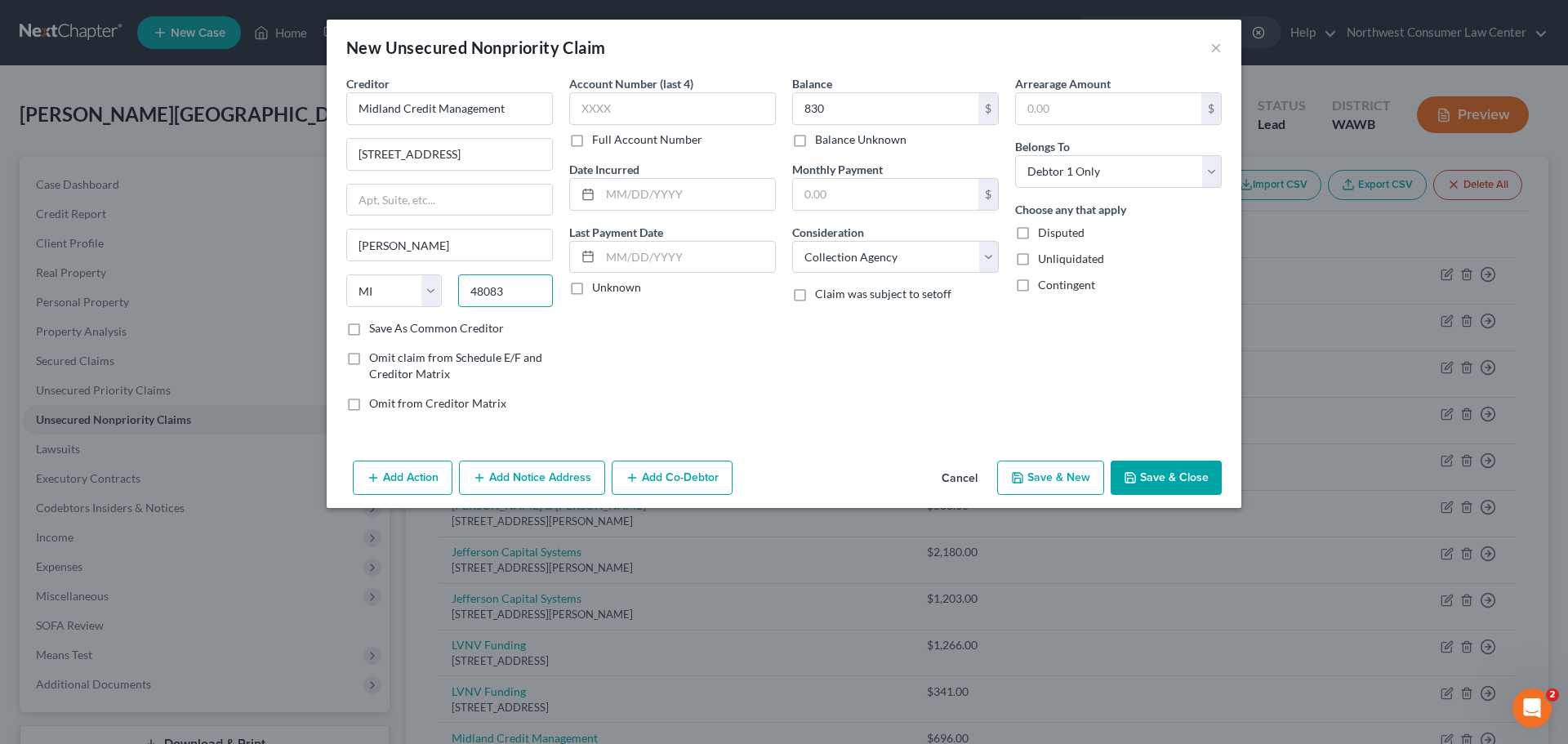
type input "48083"
click at [1076, 473] on button "Save & New" at bounding box center [1050, 478] width 107 height 34
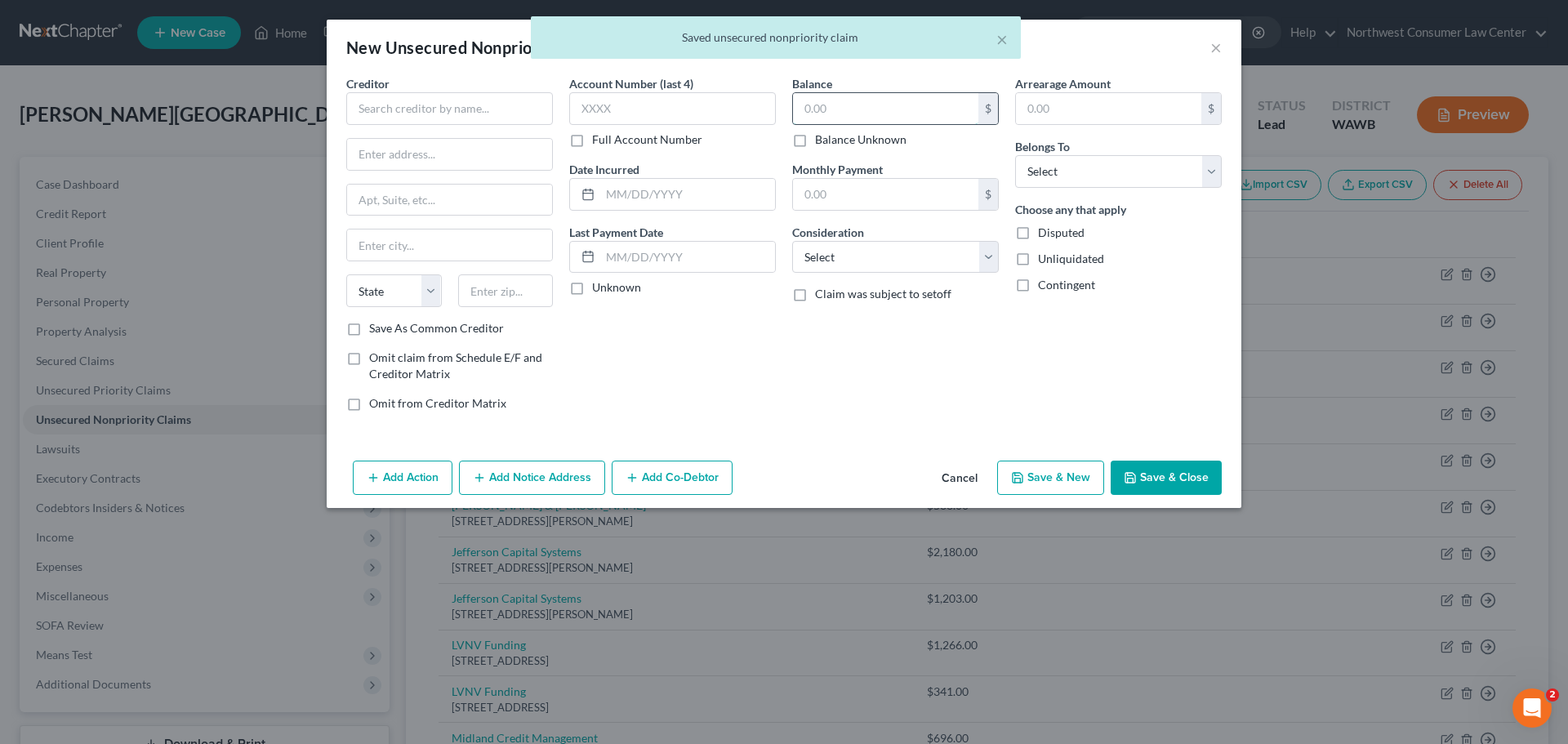
click at [944, 102] on input "text" at bounding box center [885, 109] width 185 height 31
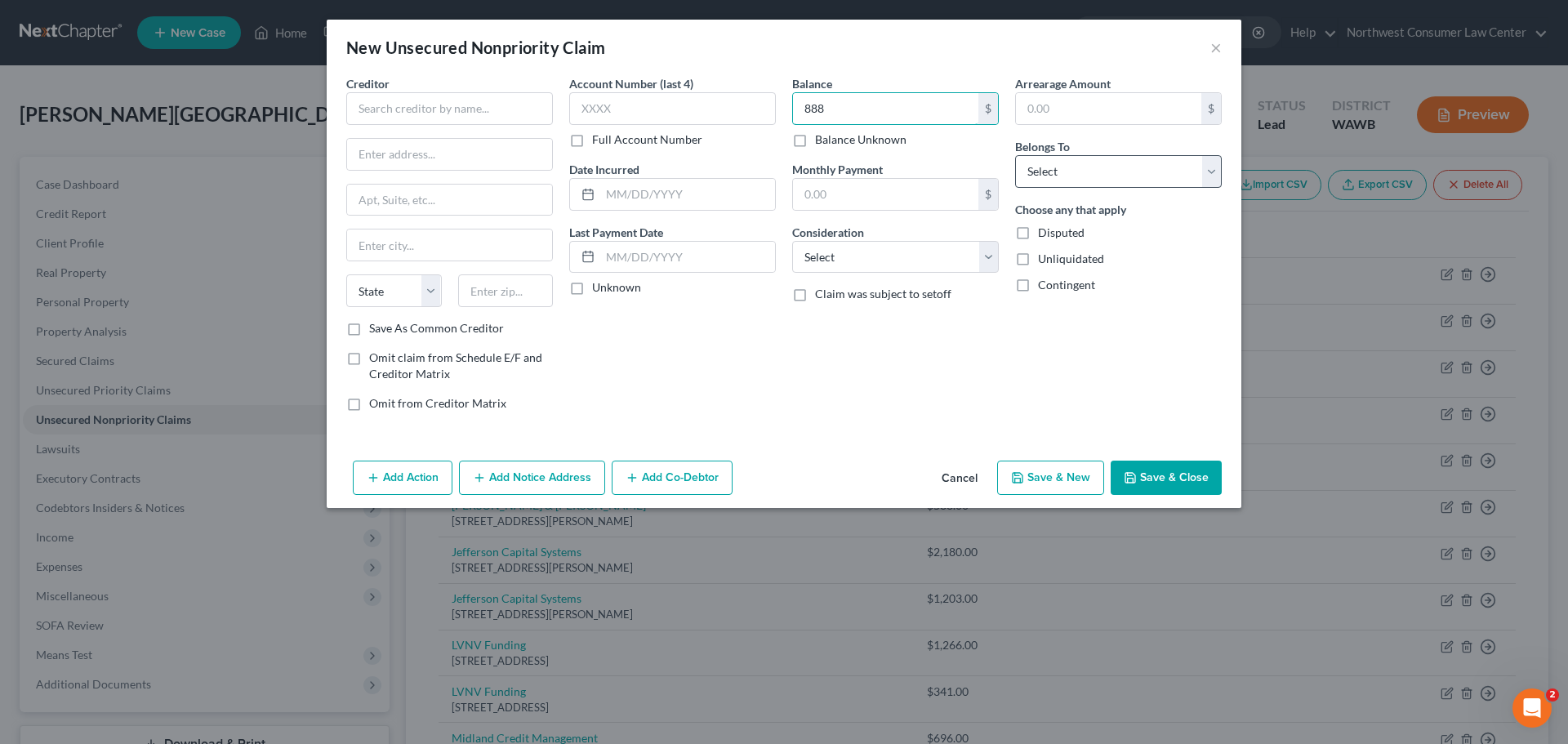
type input "888"
drag, startPoint x: 1169, startPoint y: 178, endPoint x: 1158, endPoint y: 184, distance: 12.5
click at [1169, 178] on select "Select Debtor 1 Only Debtor 2 Only Debtor 1 And Debtor 2 Only At Least One Of T…" at bounding box center [1118, 171] width 207 height 33
select select "0"
click at [1015, 155] on select "Select Debtor 1 Only Debtor 2 Only Debtor 1 And Debtor 2 Only At Least One Of T…" at bounding box center [1118, 171] width 207 height 33
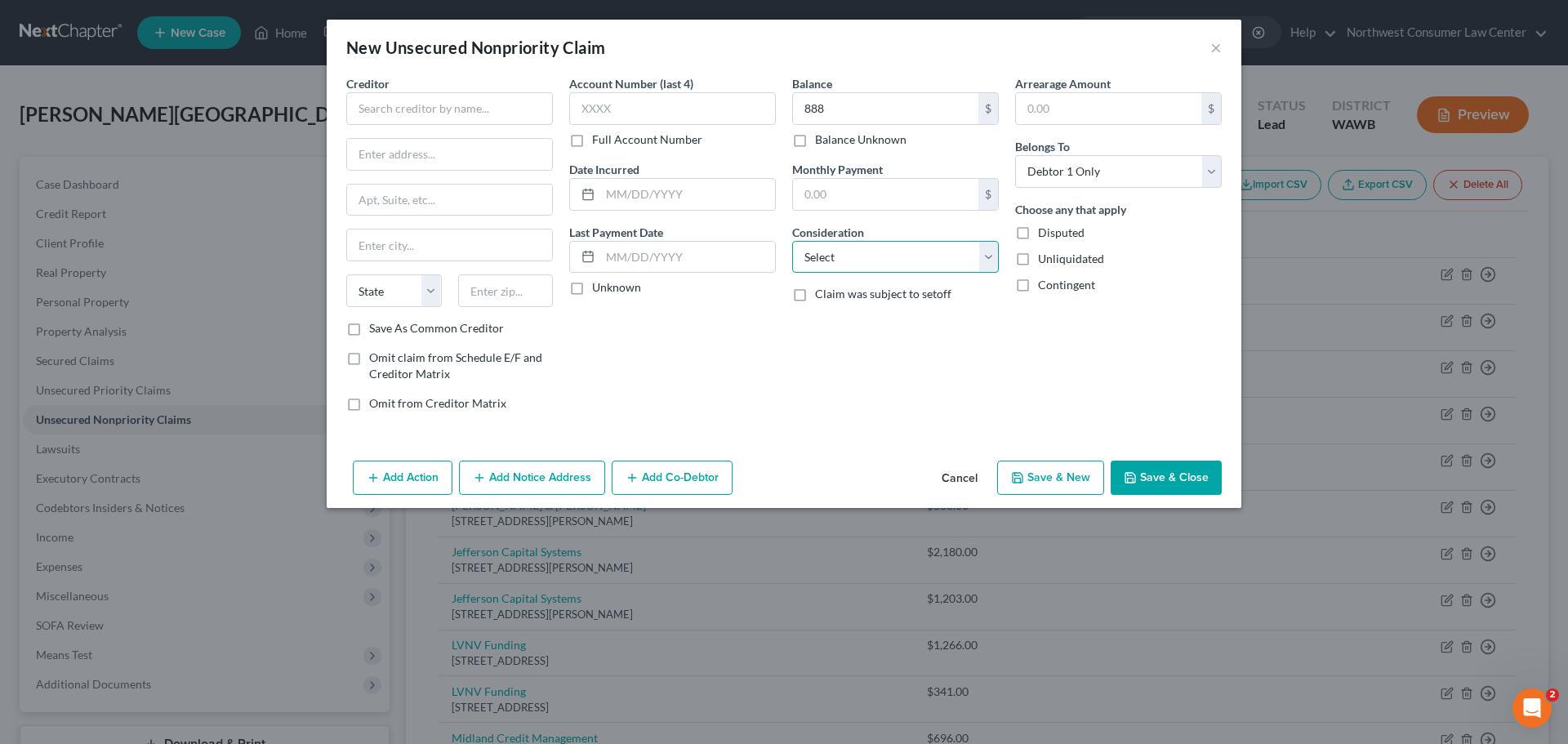
drag, startPoint x: 926, startPoint y: 251, endPoint x: 910, endPoint y: 272, distance: 26.4
click at [926, 251] on select "Select Cable / Satellite Services Collection Agency Credit Card Debt Debt Couns…" at bounding box center [896, 258] width 207 height 33
select select "1"
click at [792, 241] on select "Select Cable / Satellite Services Collection Agency Credit Card Debt Debt Couns…" at bounding box center [896, 258] width 207 height 33
click at [428, 117] on input "text" at bounding box center [450, 109] width 207 height 33
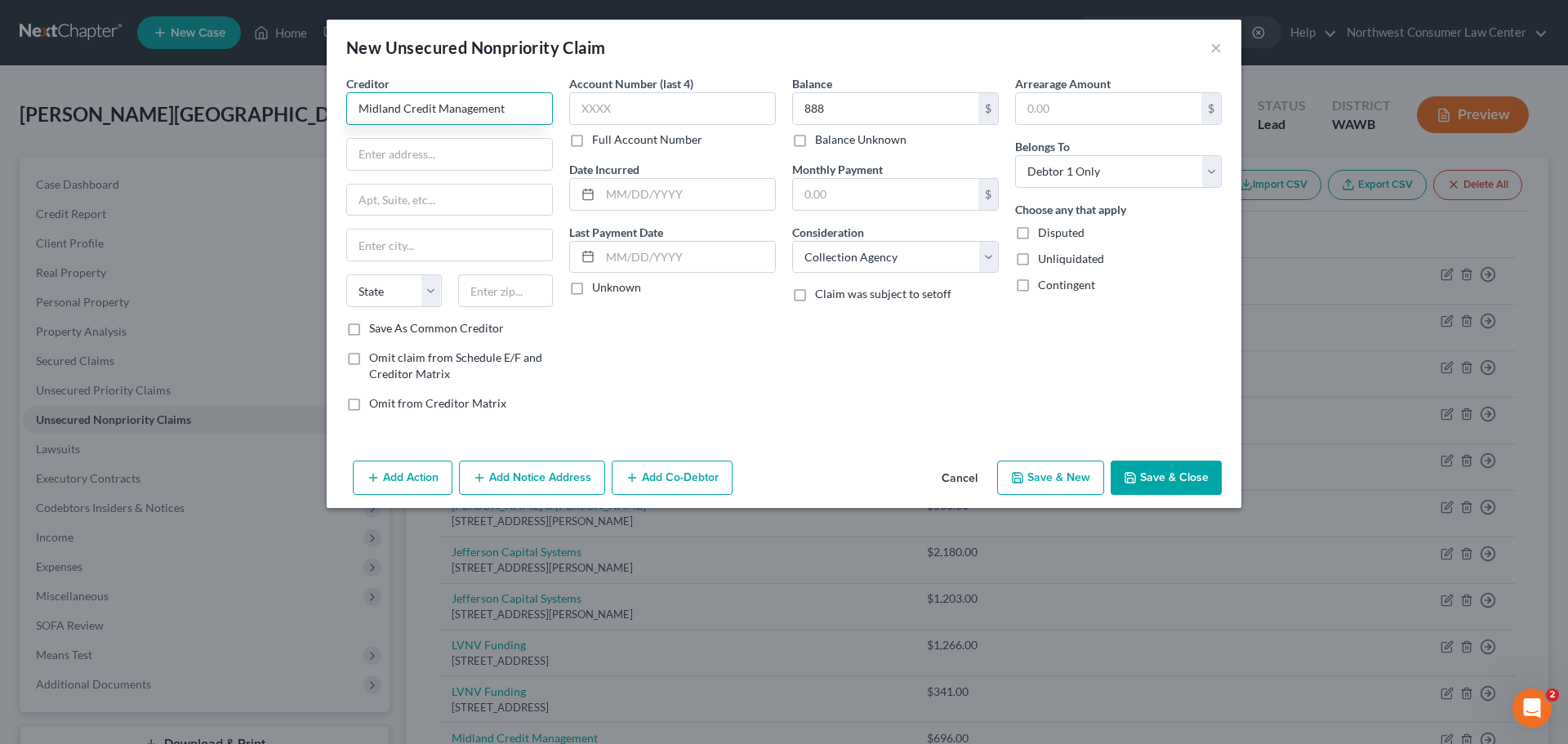
type input "Midland Credit Management"
type input "320 E Big Beaver Rd"
type input "Troy"
select select "23"
type input "48083"
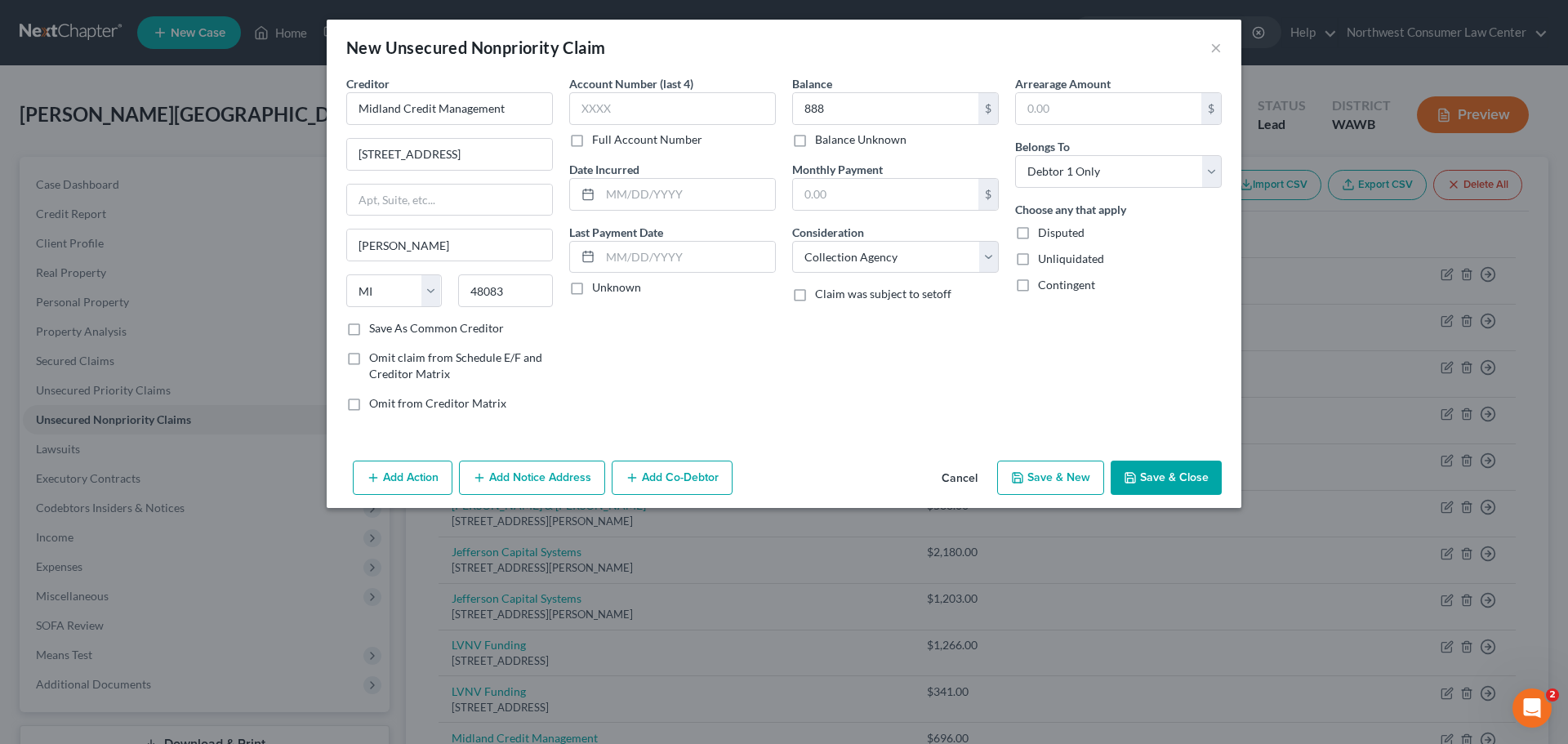
click at [1091, 477] on button "Save & New" at bounding box center [1050, 478] width 107 height 34
click at [949, 474] on button "Cancel" at bounding box center [959, 479] width 62 height 33
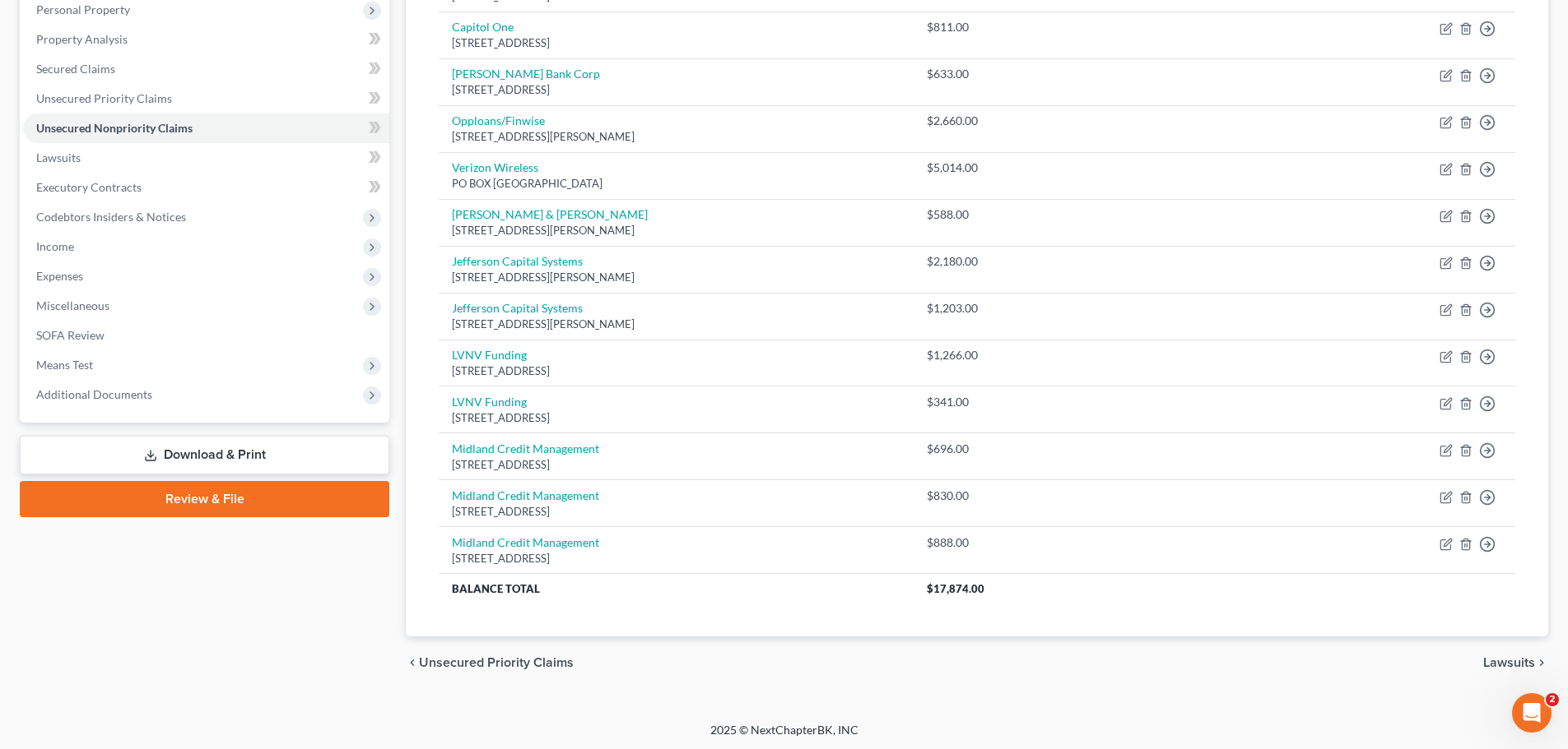
scroll to position [297, 0]
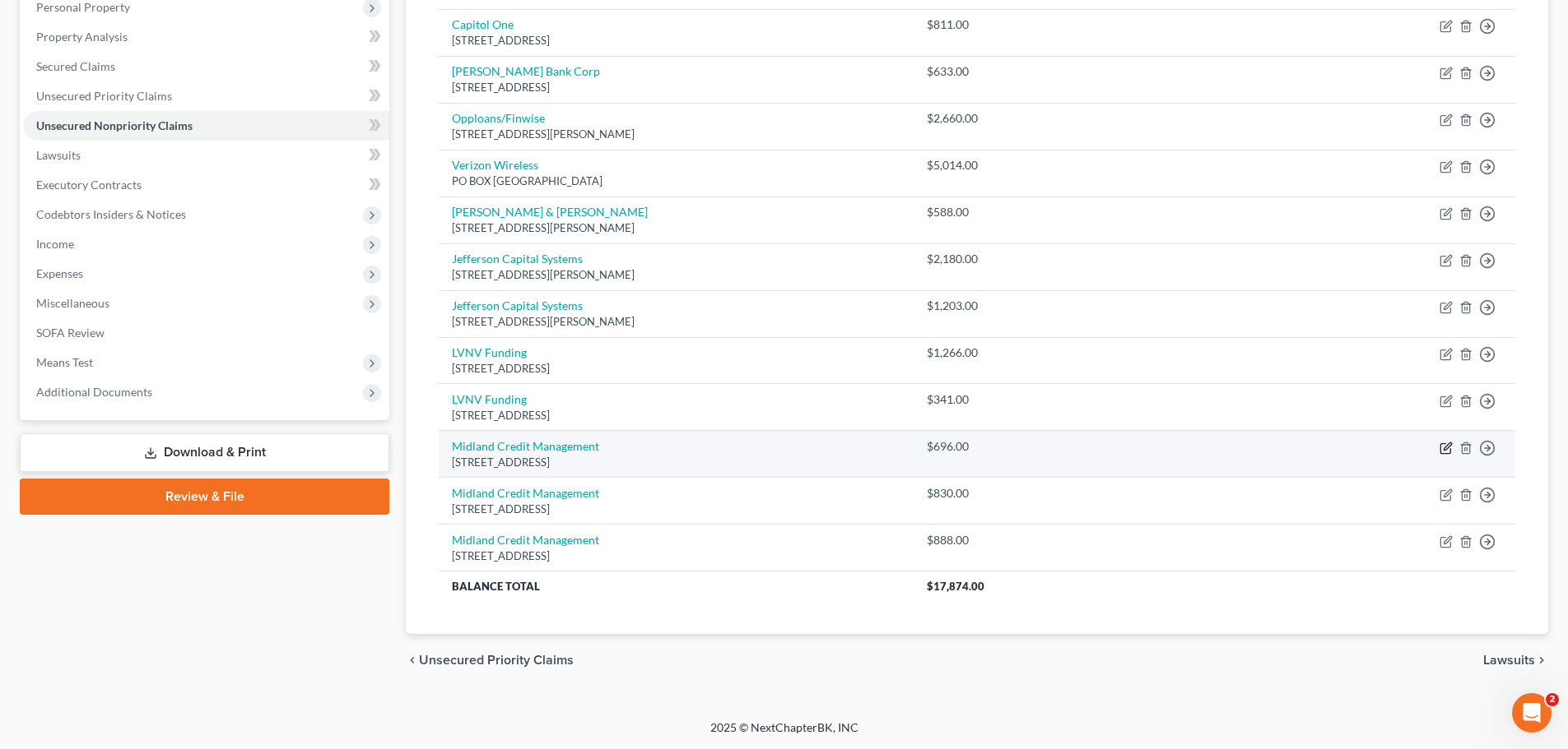
click at [1450, 442] on icon "button" at bounding box center [1447, 446] width 7 height 7
select select "23"
select select "1"
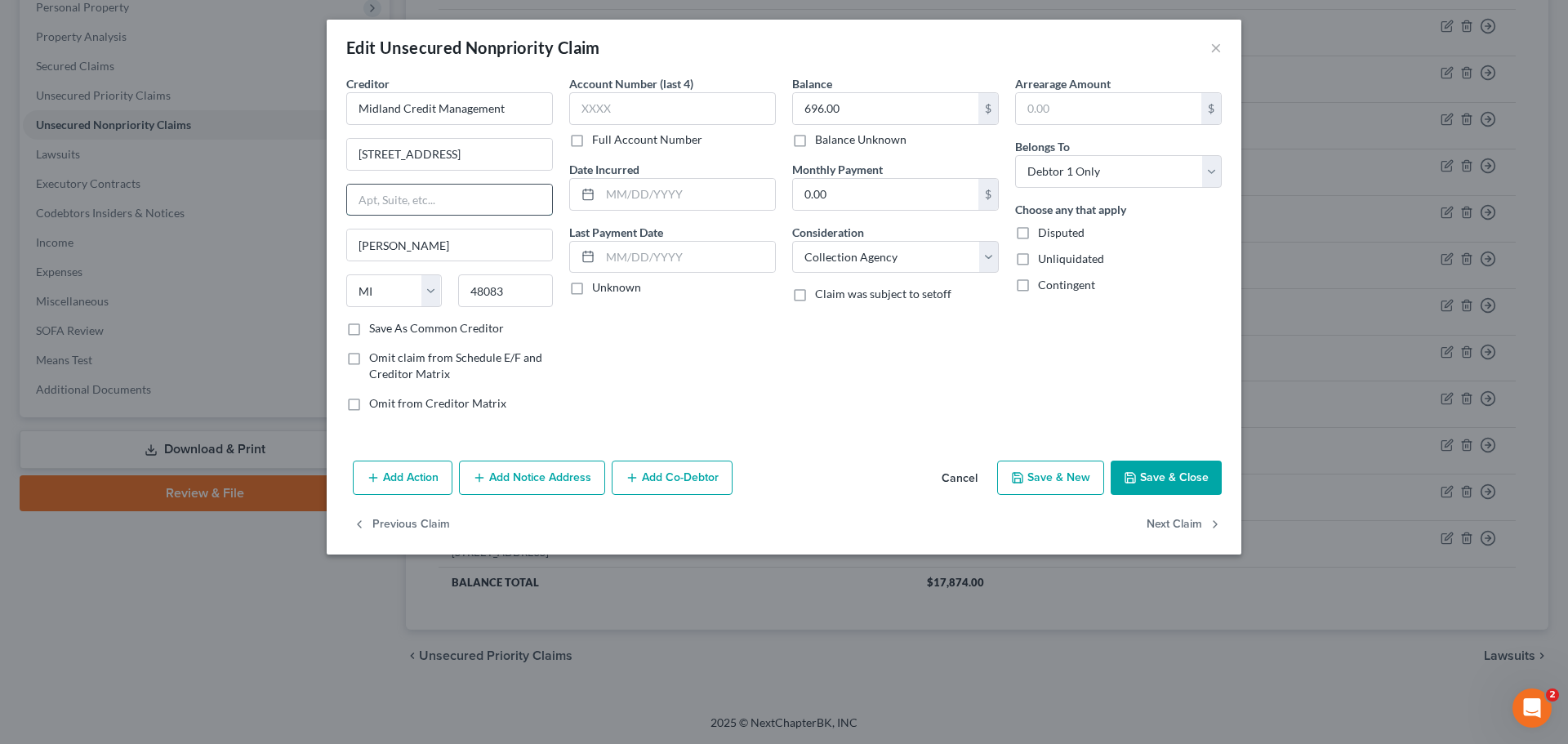
click at [457, 194] on input "text" at bounding box center [450, 200] width 205 height 31
click at [1191, 472] on button "Save & Close" at bounding box center [1166, 478] width 111 height 34
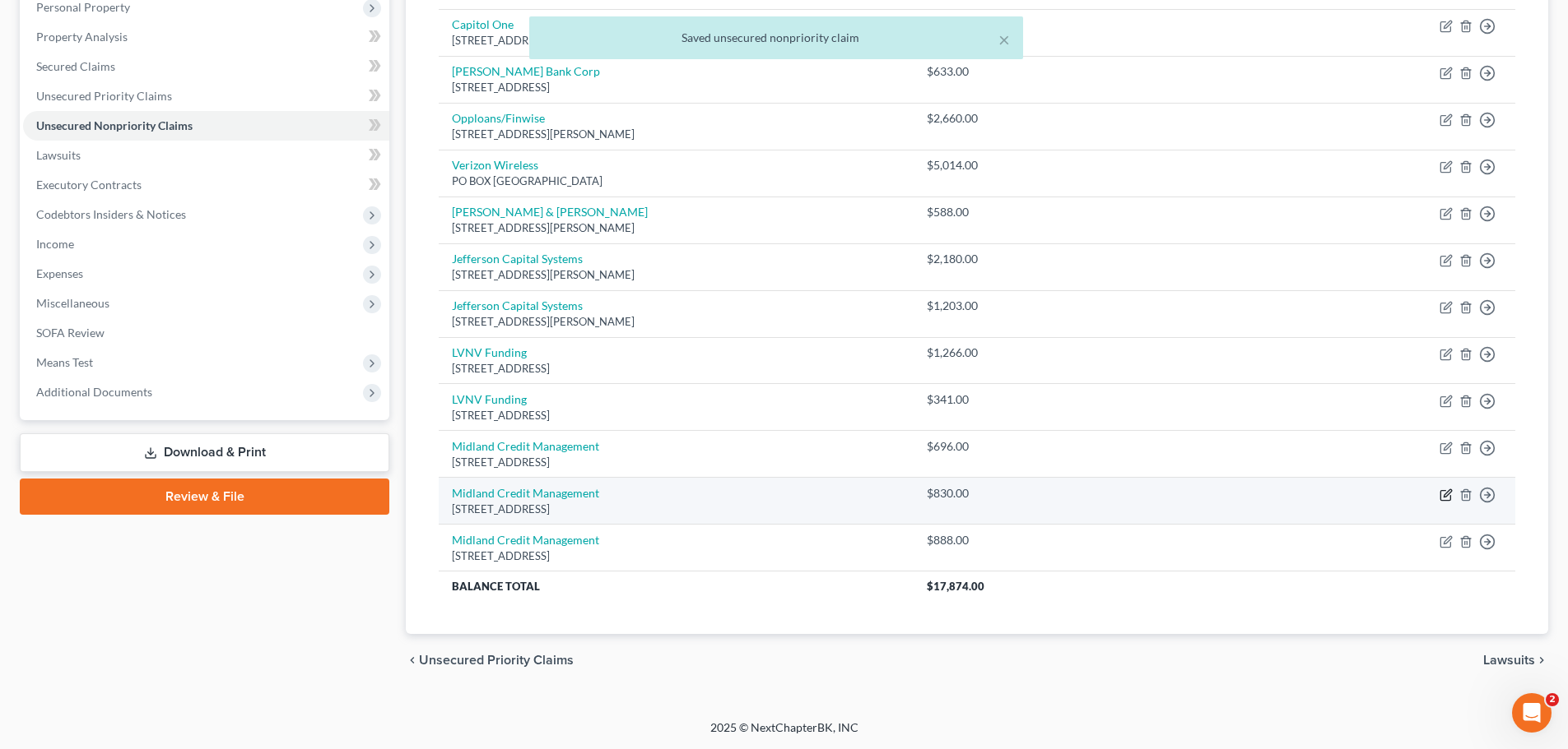
click at [1449, 491] on icon "button" at bounding box center [1447, 493] width 7 height 7
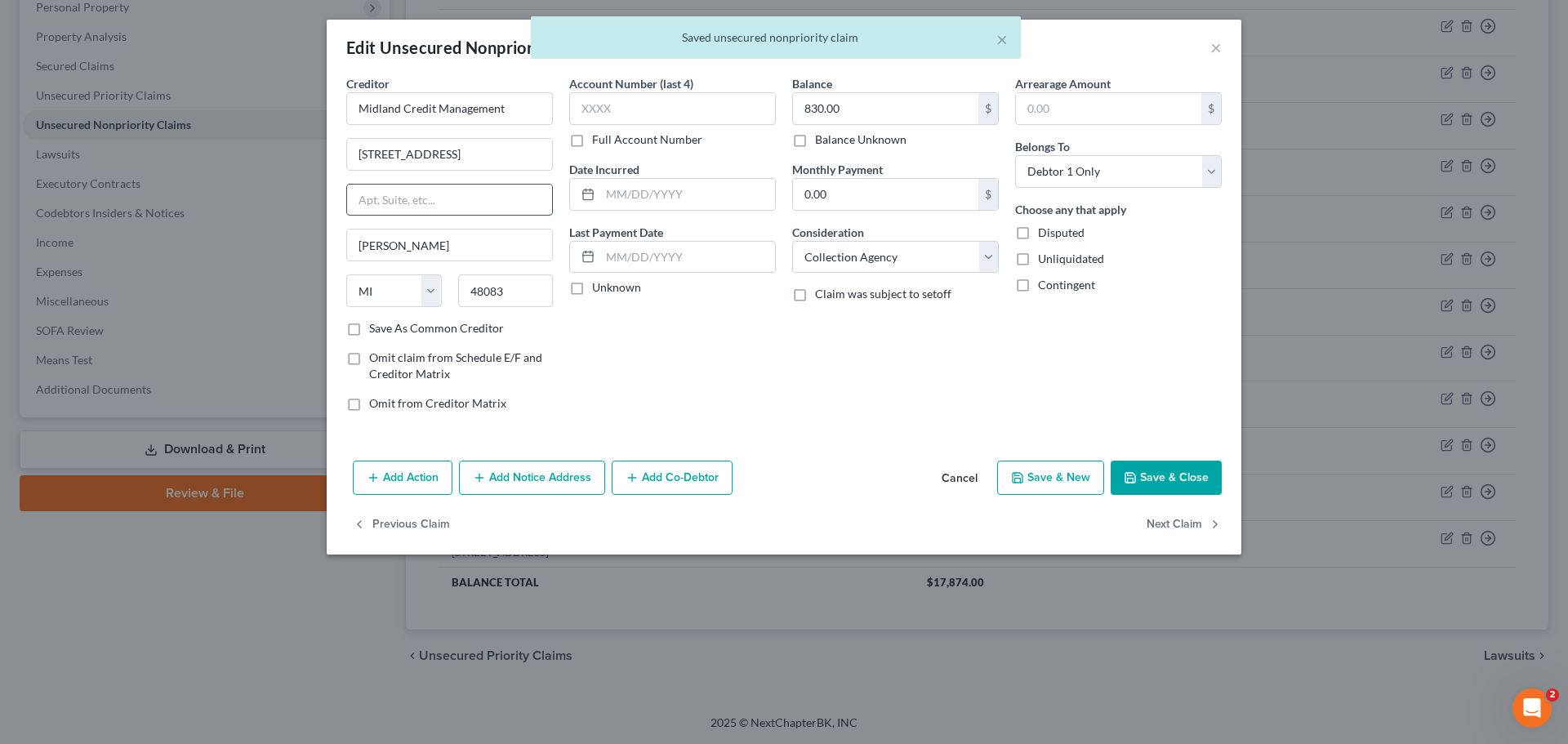
click at [430, 198] on input "text" at bounding box center [450, 200] width 205 height 31
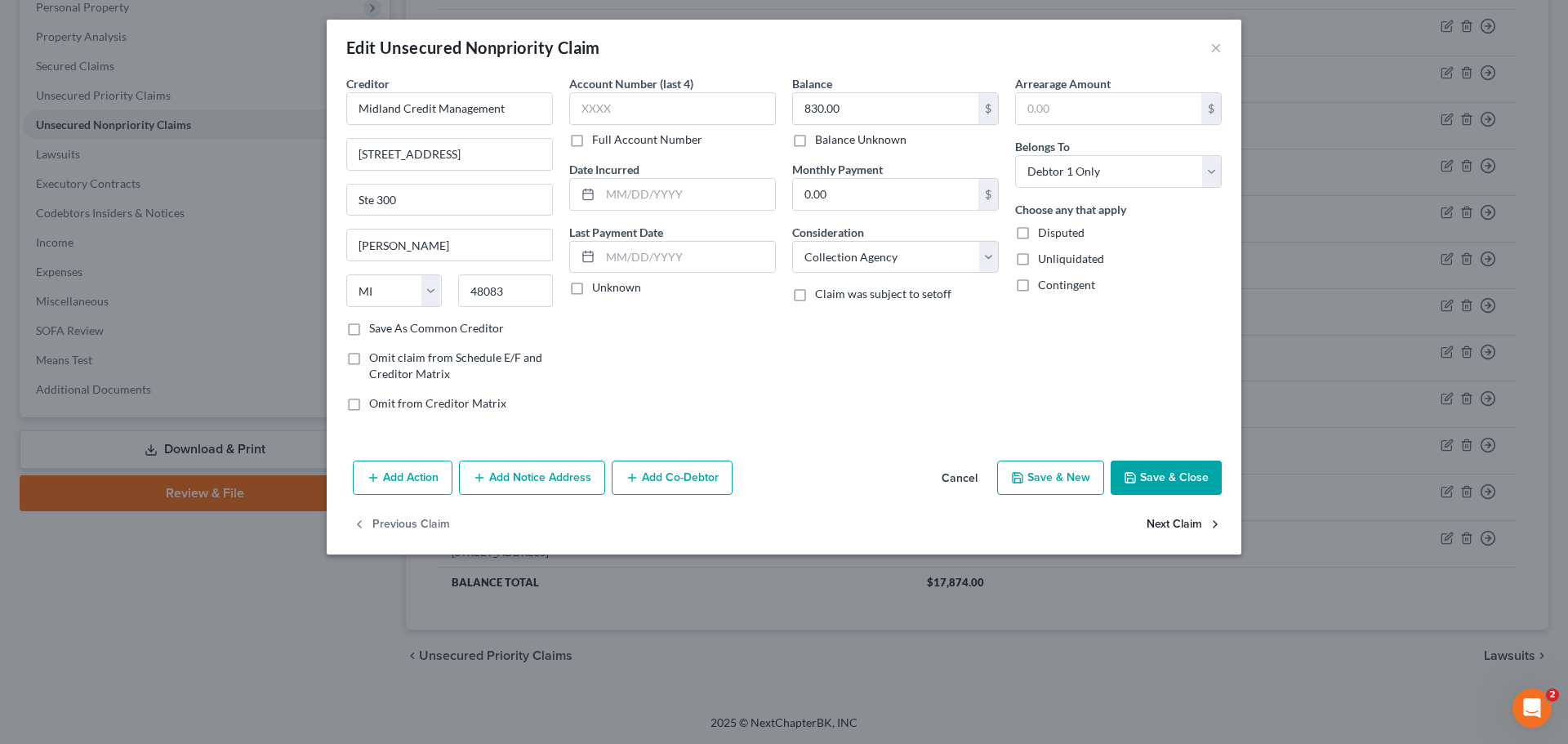
click at [1164, 522] on button "Next Claim" at bounding box center [1184, 525] width 75 height 34
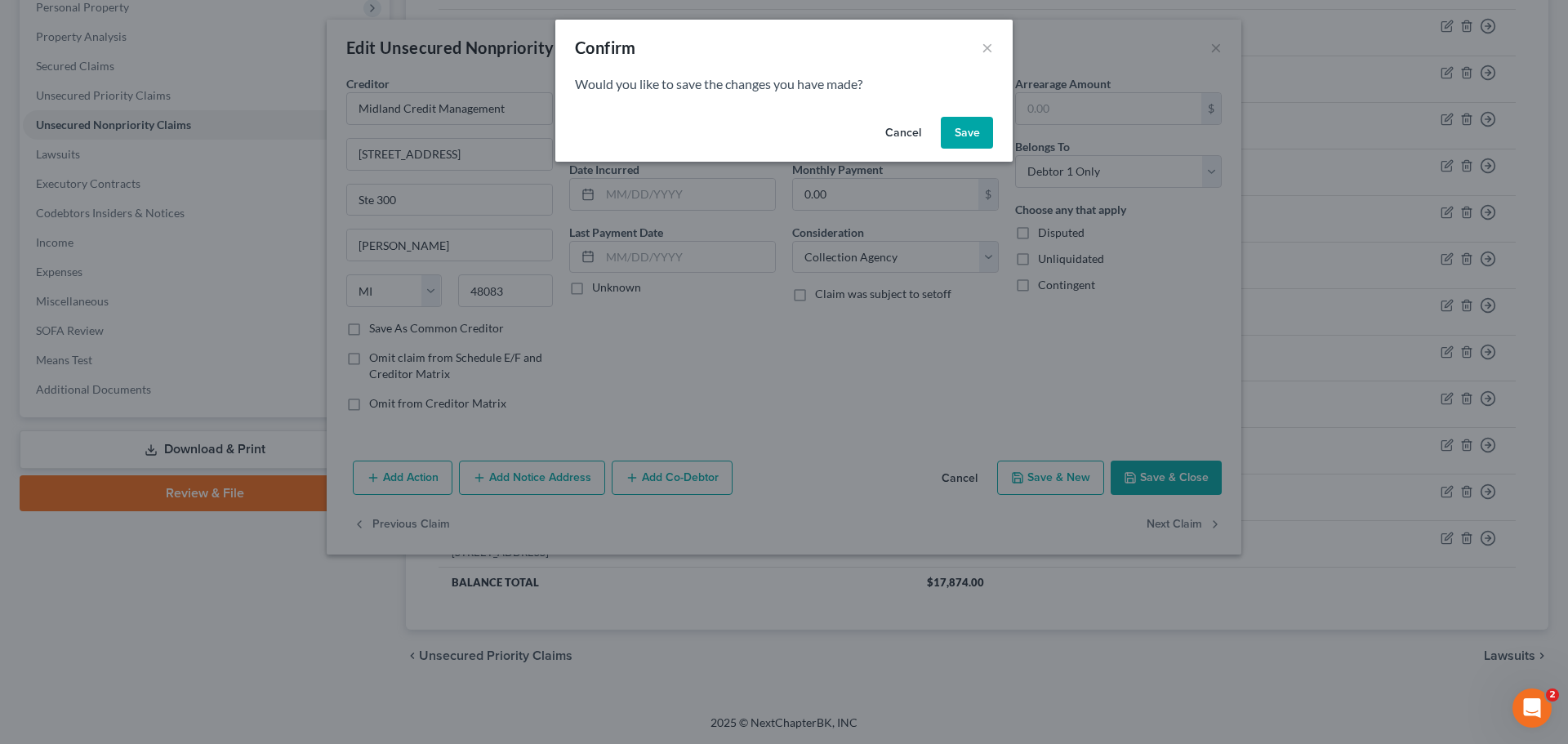
click at [975, 127] on button "Save" at bounding box center [967, 133] width 52 height 33
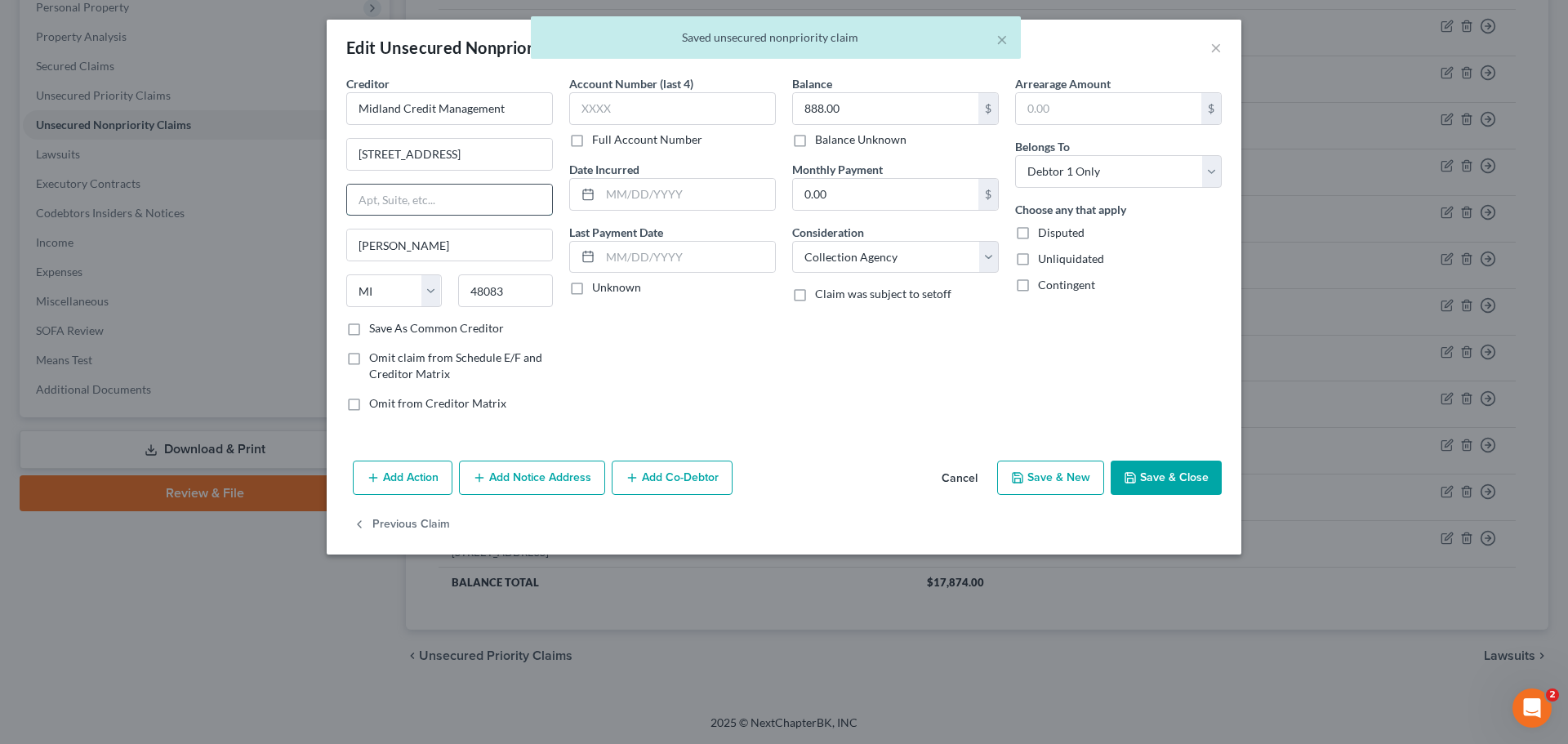
click at [415, 204] on input "text" at bounding box center [450, 200] width 205 height 31
click at [1184, 464] on button "Save & Close" at bounding box center [1166, 478] width 111 height 34
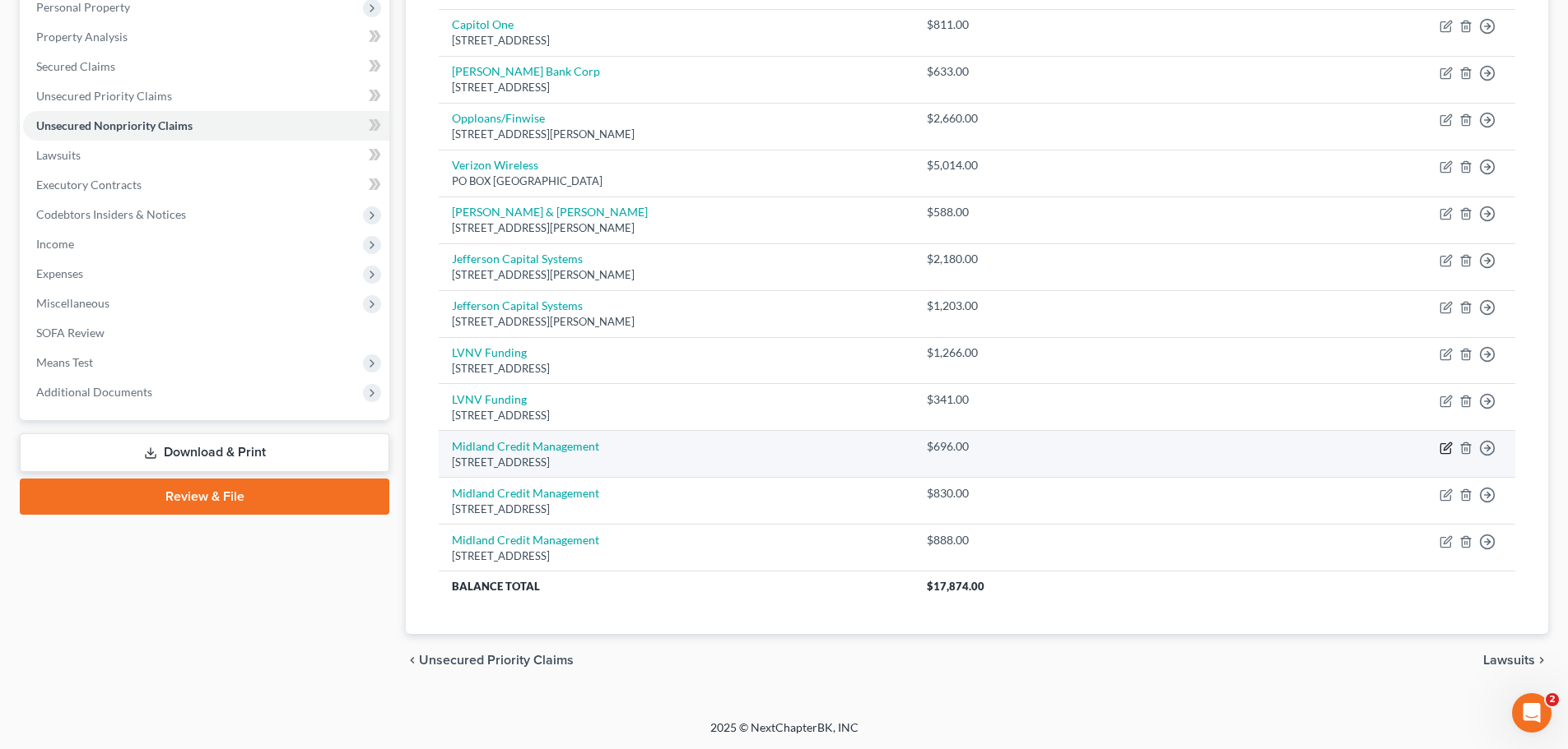
click at [1449, 448] on icon "button" at bounding box center [1447, 446] width 7 height 7
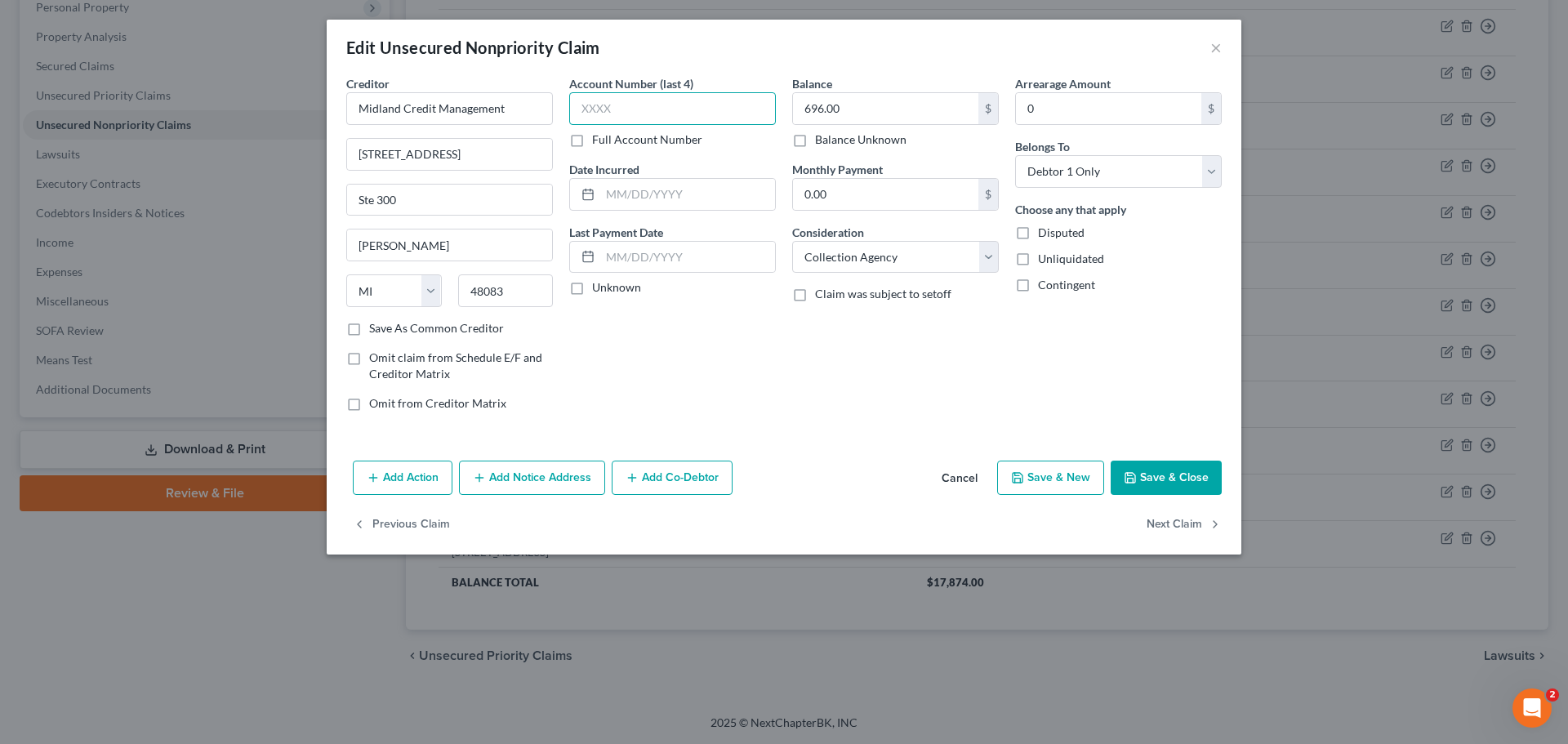
click at [677, 115] on input "text" at bounding box center [672, 109] width 207 height 33
click at [1168, 478] on button "Save & Close" at bounding box center [1166, 478] width 111 height 34
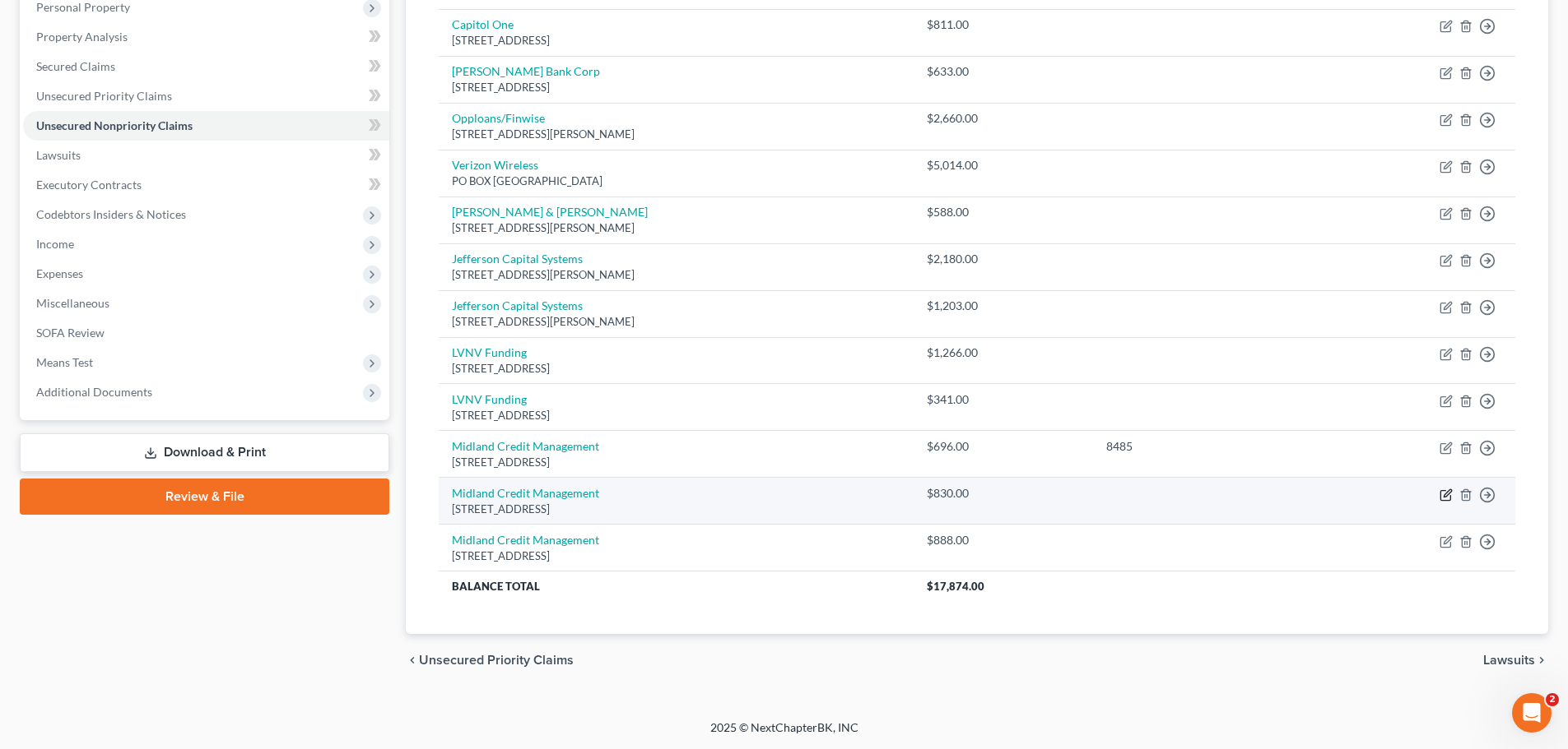
click at [1445, 491] on icon "button" at bounding box center [1445, 495] width 13 height 13
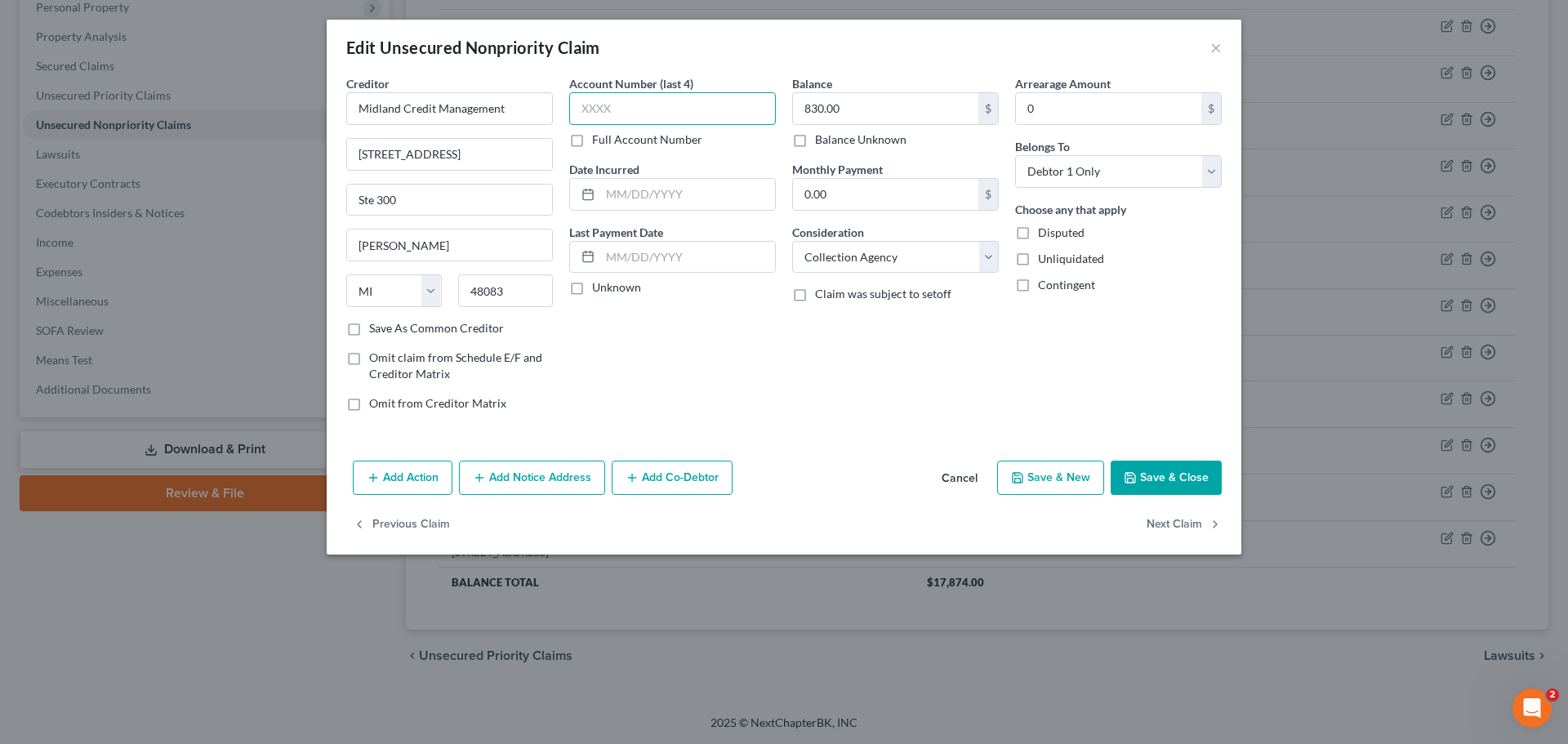
click at [660, 110] on input "text" at bounding box center [672, 109] width 207 height 33
click at [1138, 471] on button "Save & Close" at bounding box center [1166, 478] width 111 height 34
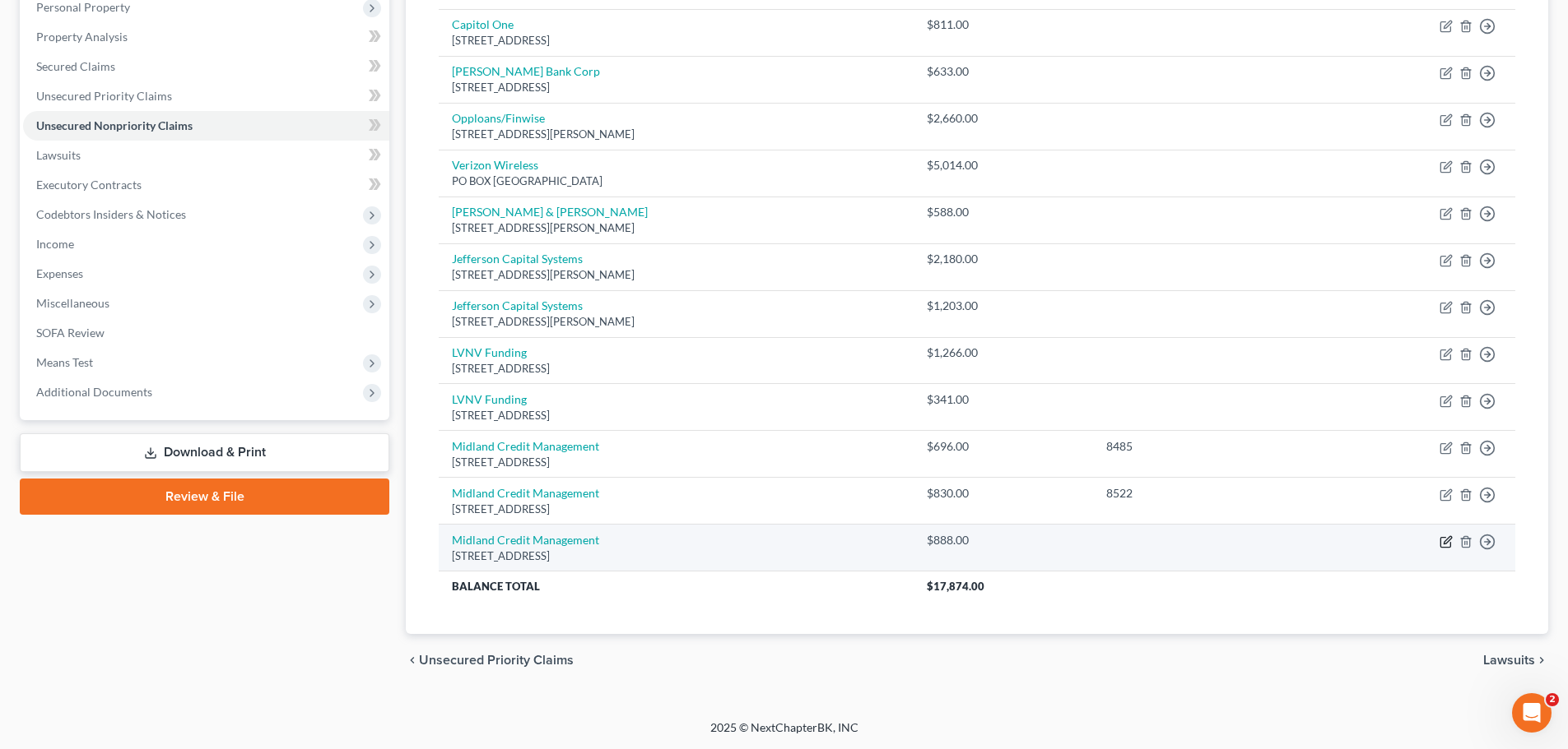
click at [1440, 543] on icon "button" at bounding box center [1444, 541] width 10 height 10
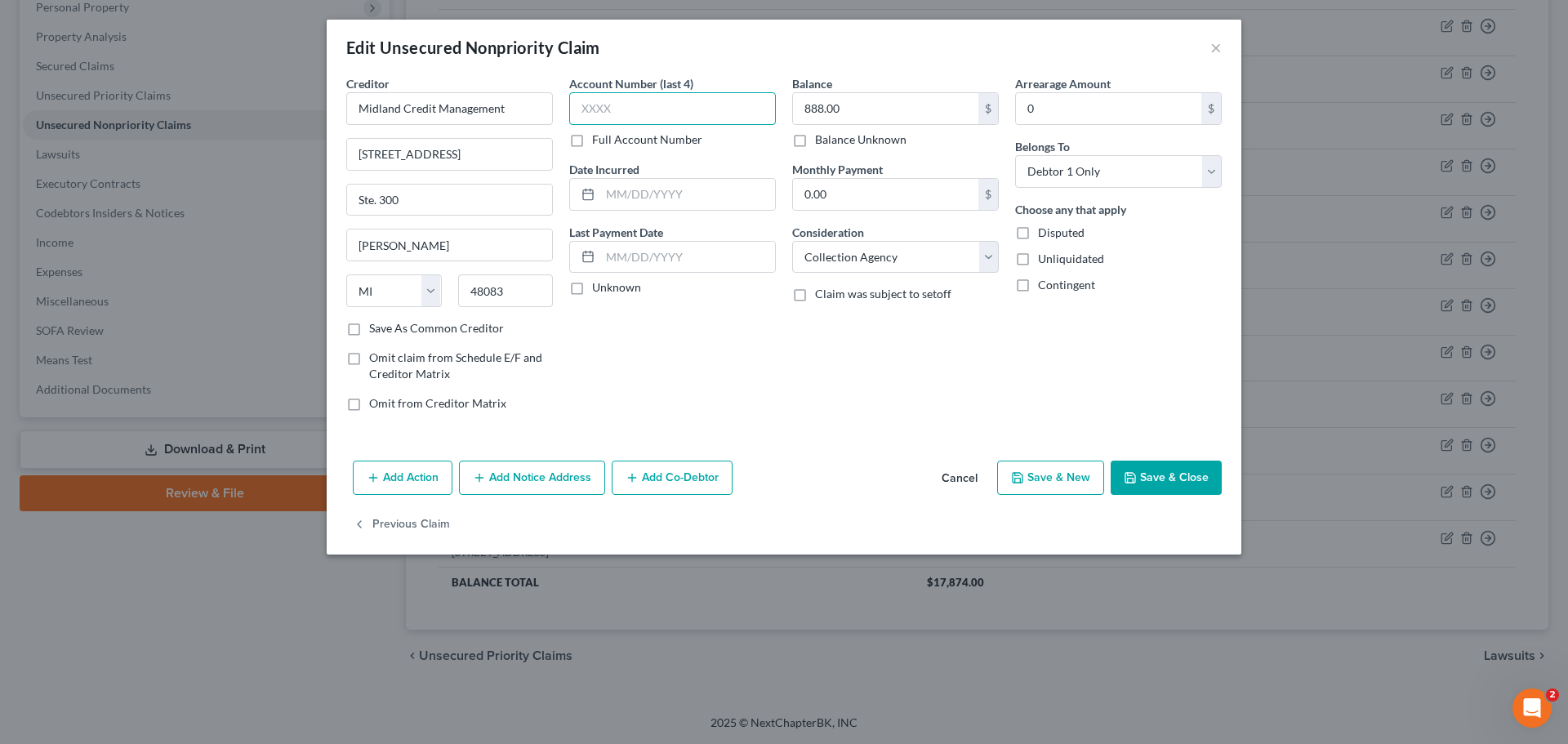
click at [659, 109] on input "text" at bounding box center [672, 109] width 207 height 33
click at [1197, 479] on button "Save & Close" at bounding box center [1166, 478] width 111 height 34
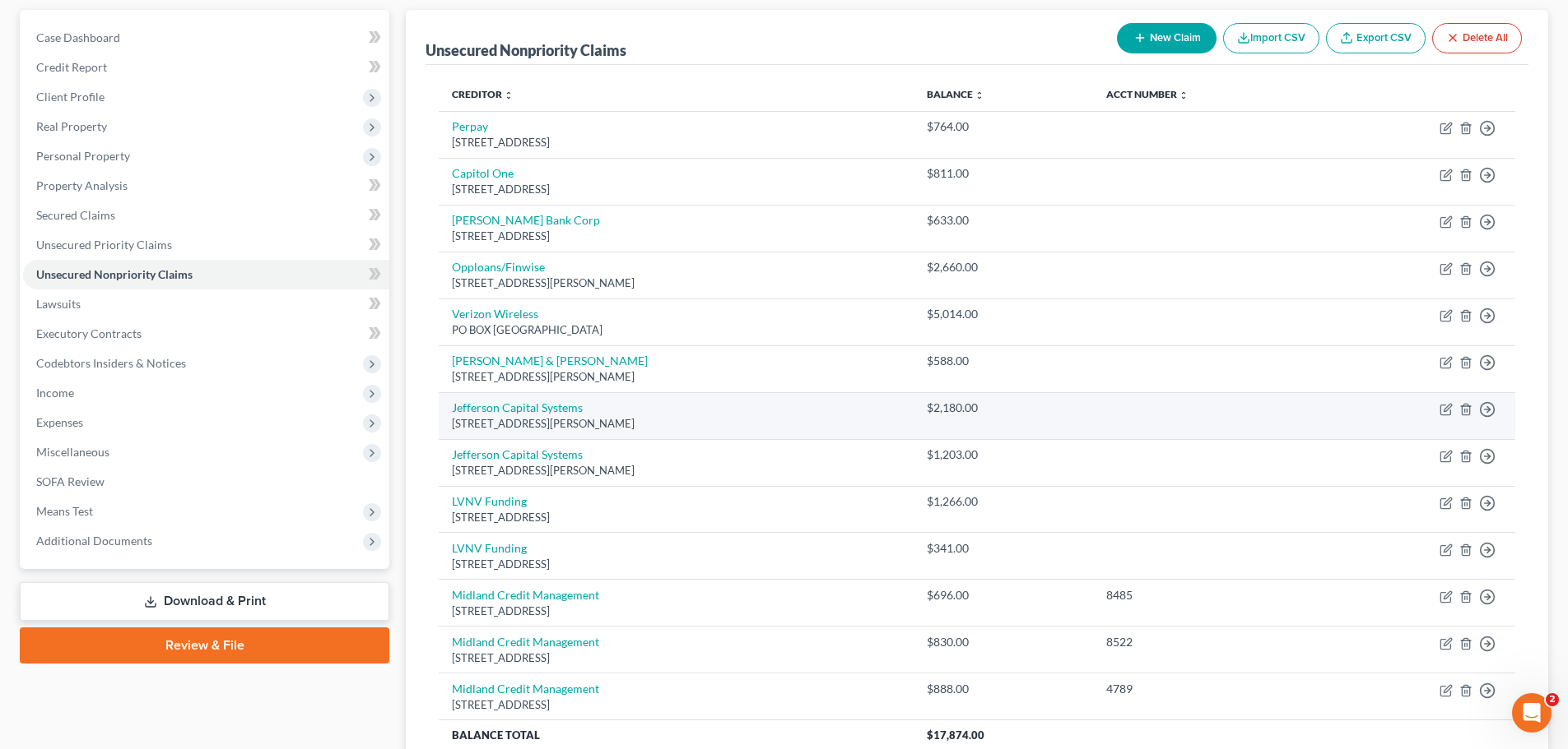
scroll to position [165, 0]
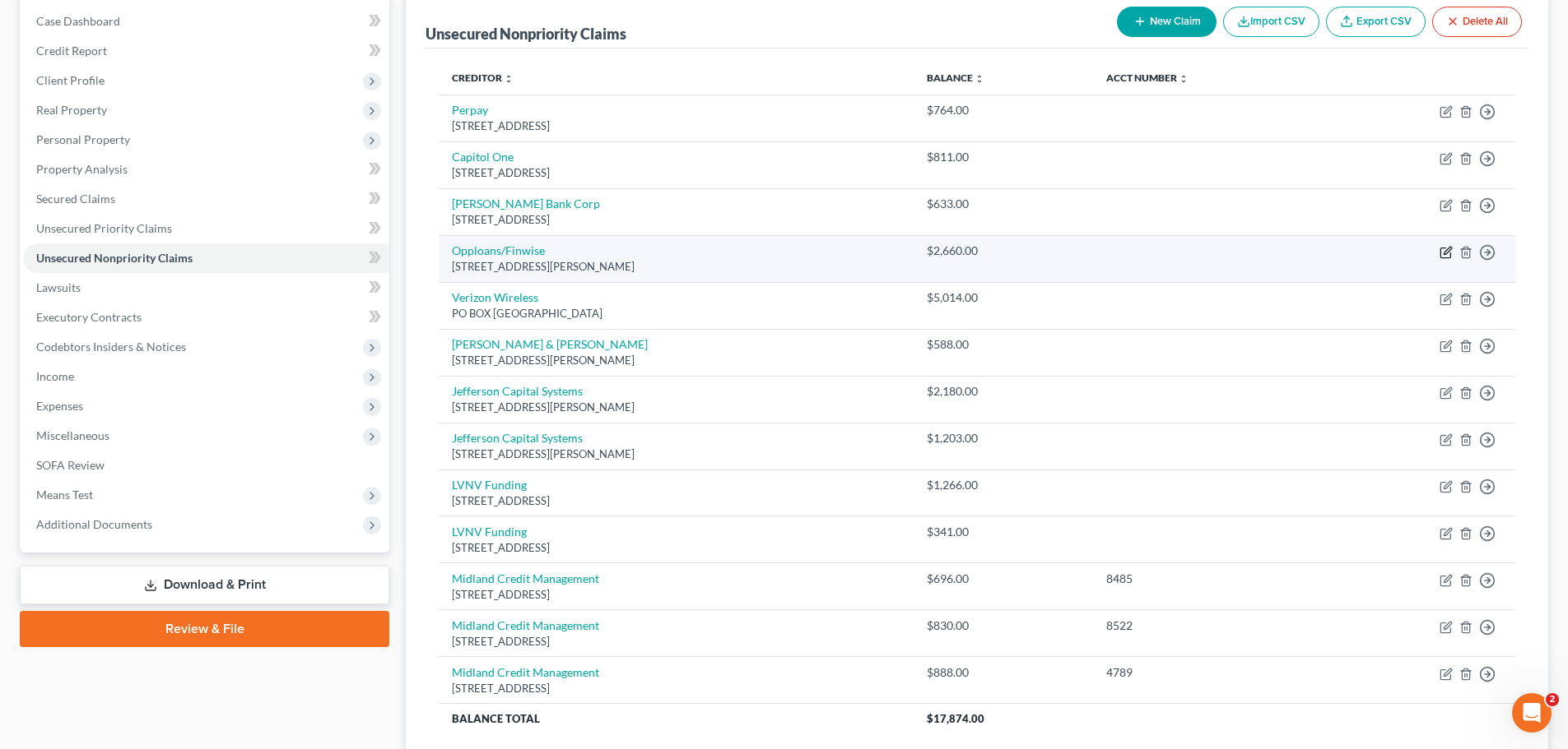
click at [1444, 250] on icon "button" at bounding box center [1445, 252] width 13 height 13
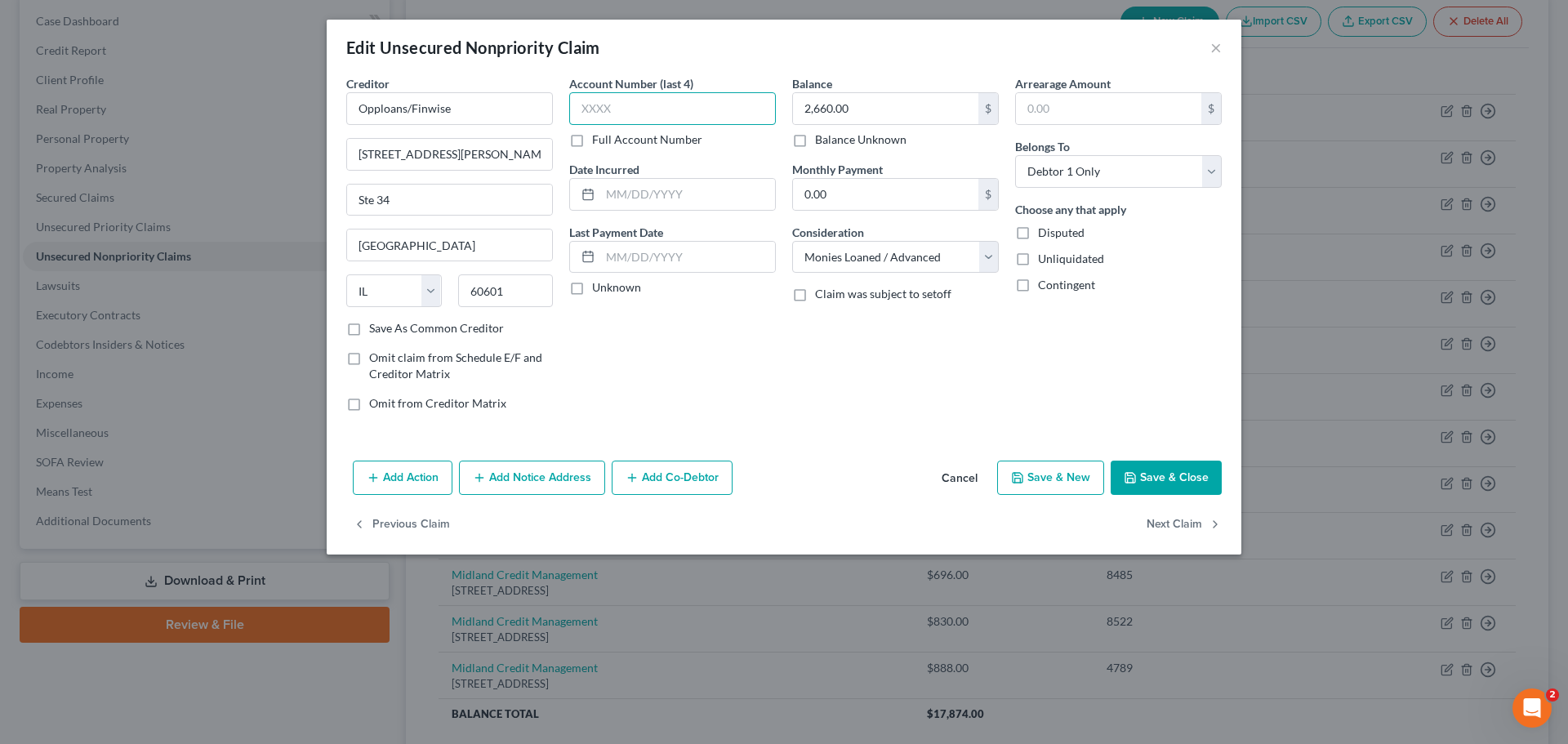
click at [644, 105] on input "text" at bounding box center [672, 109] width 207 height 33
click at [1161, 466] on button "Save & Close" at bounding box center [1166, 478] width 111 height 34
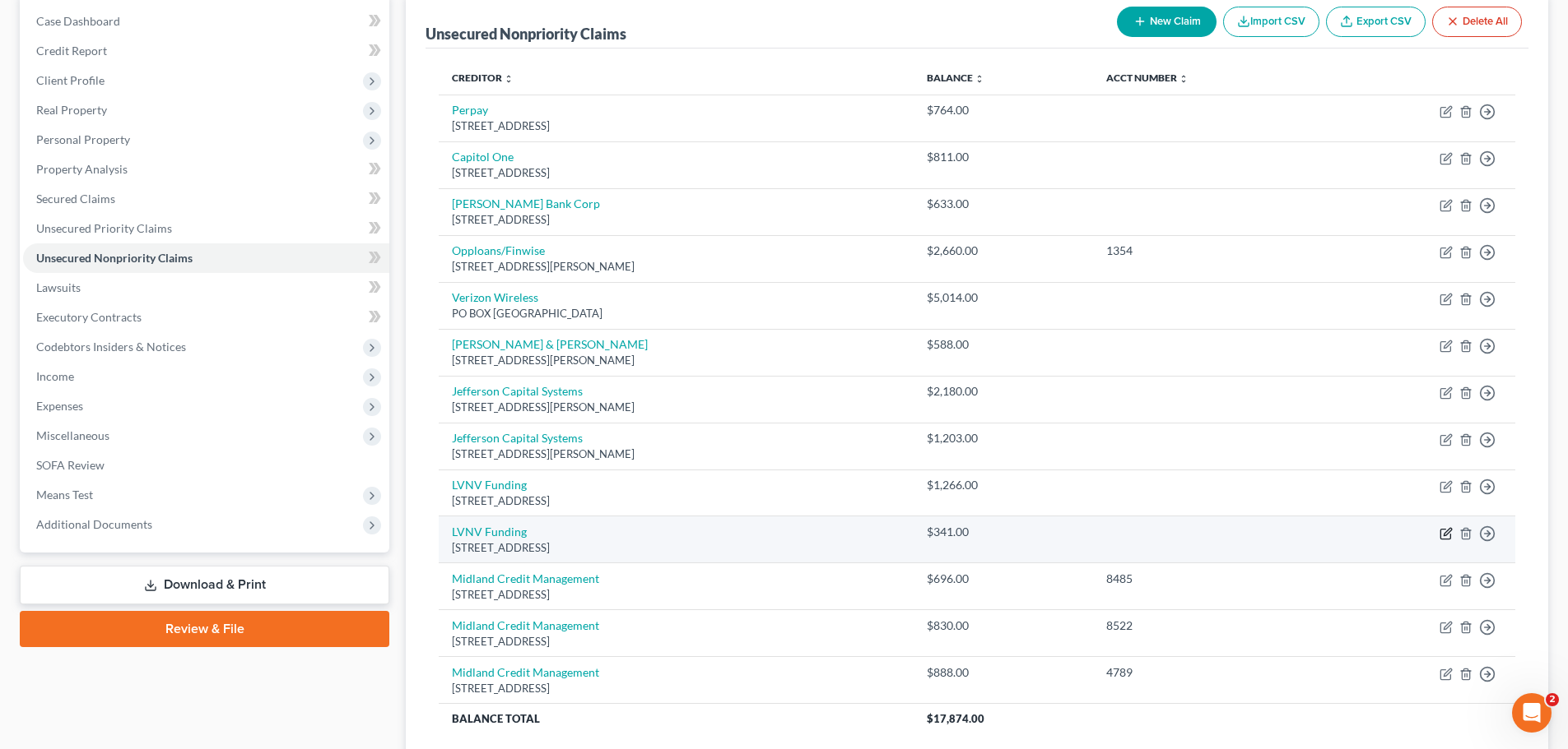
click at [1445, 533] on icon "button" at bounding box center [1445, 533] width 13 height 13
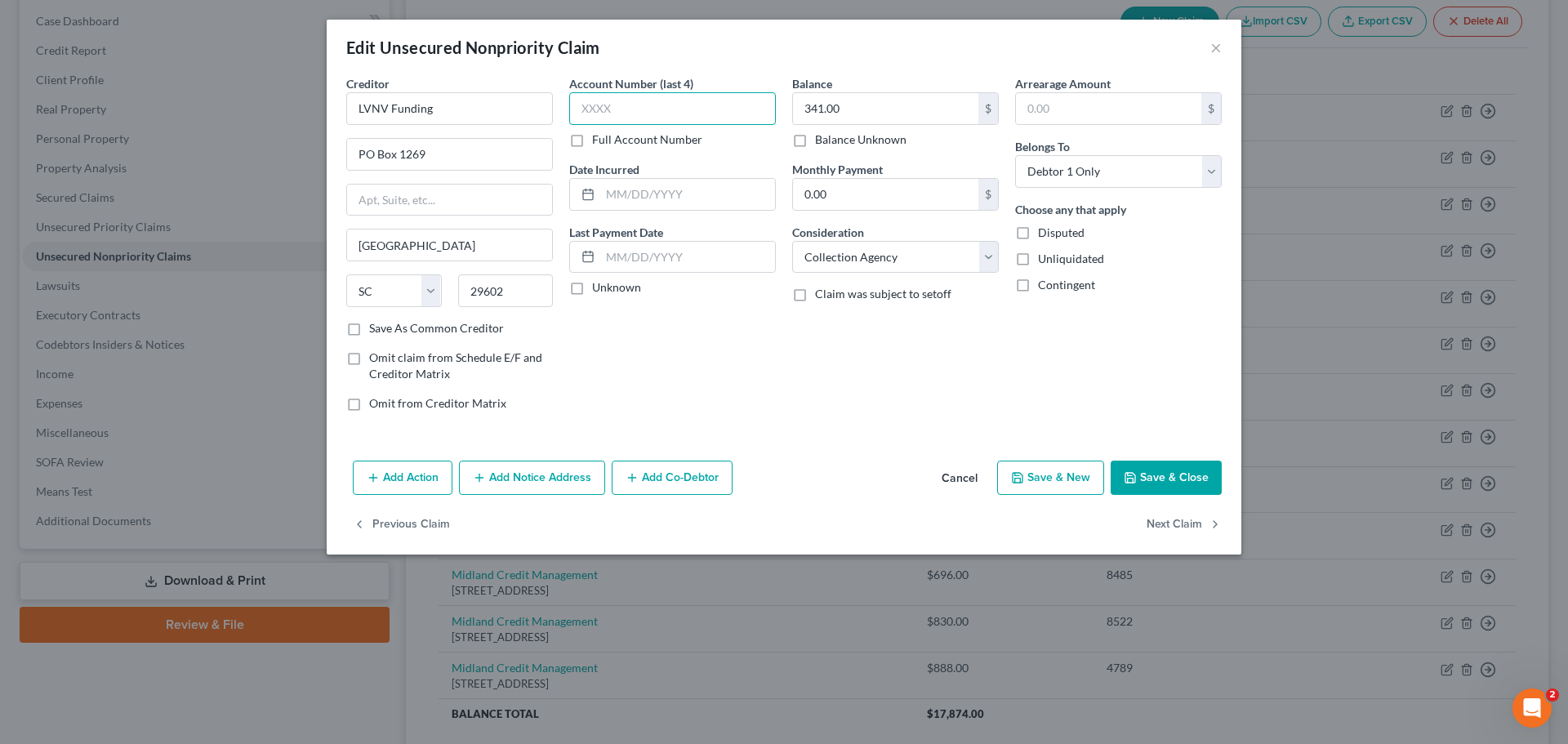
click at [654, 108] on input "text" at bounding box center [672, 109] width 207 height 33
click at [1147, 472] on button "Save & Close" at bounding box center [1166, 478] width 111 height 34
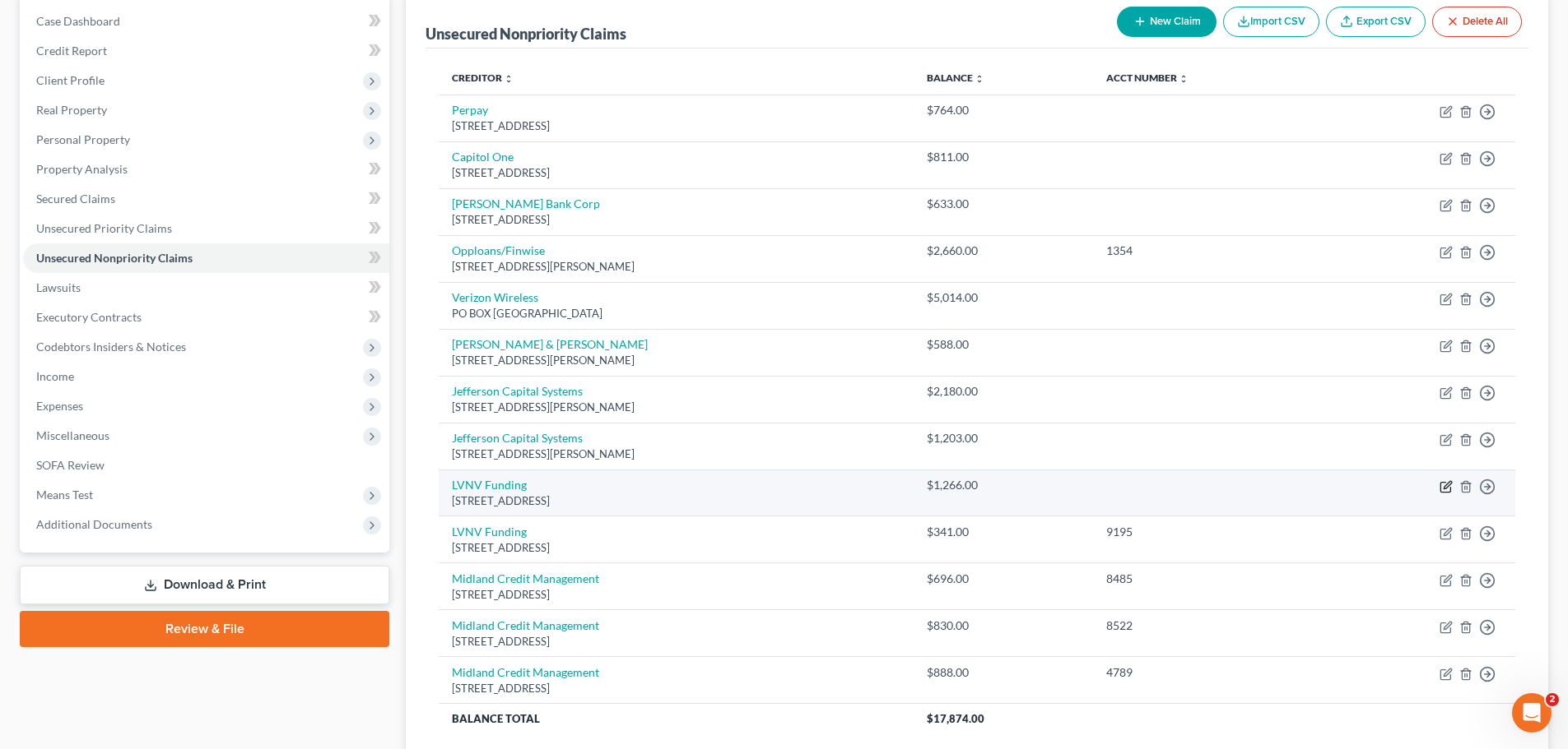
click at [1446, 485] on icon "button" at bounding box center [1447, 484] width 7 height 7
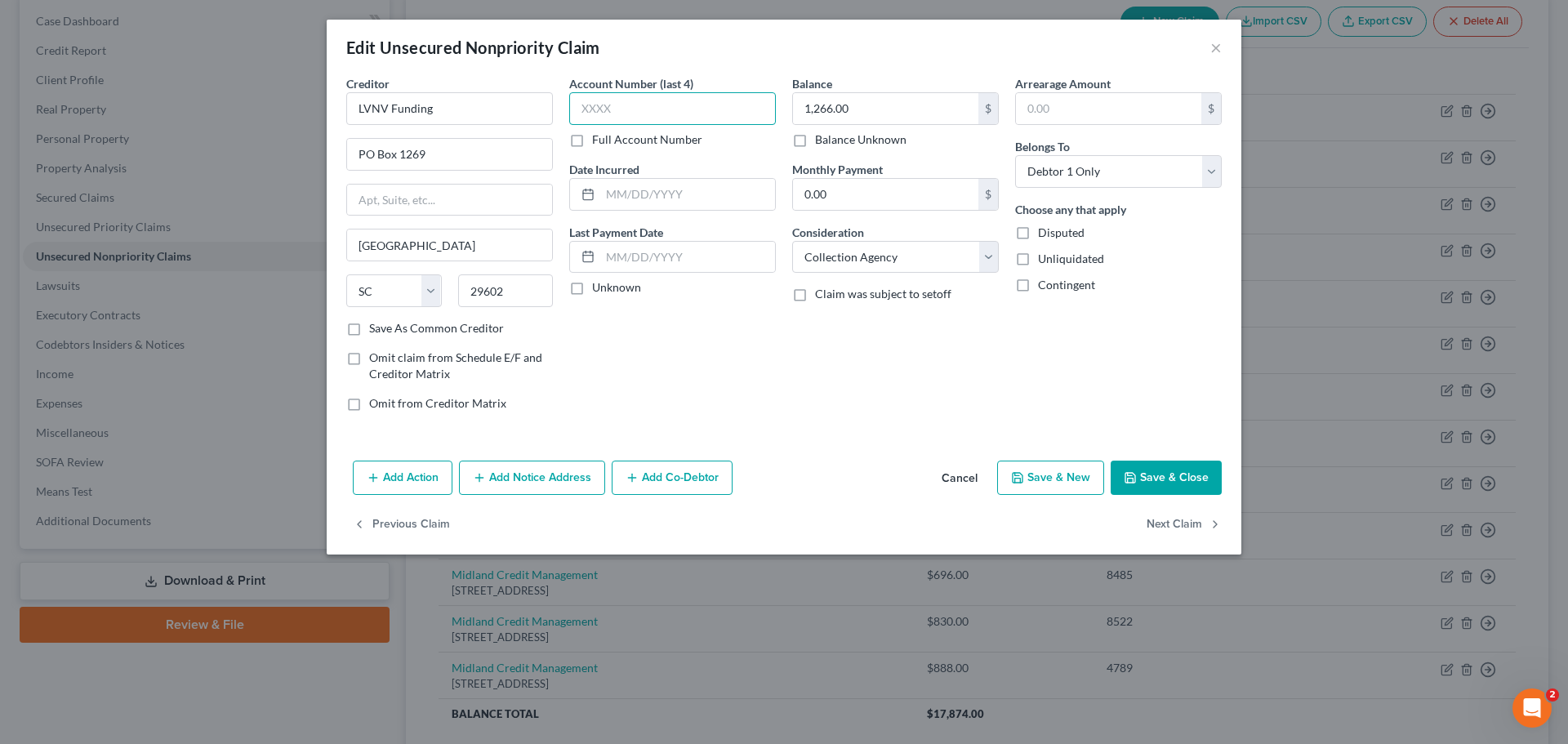
click at [636, 107] on input "text" at bounding box center [672, 109] width 207 height 33
click at [1156, 468] on button "Save & Close" at bounding box center [1166, 478] width 111 height 34
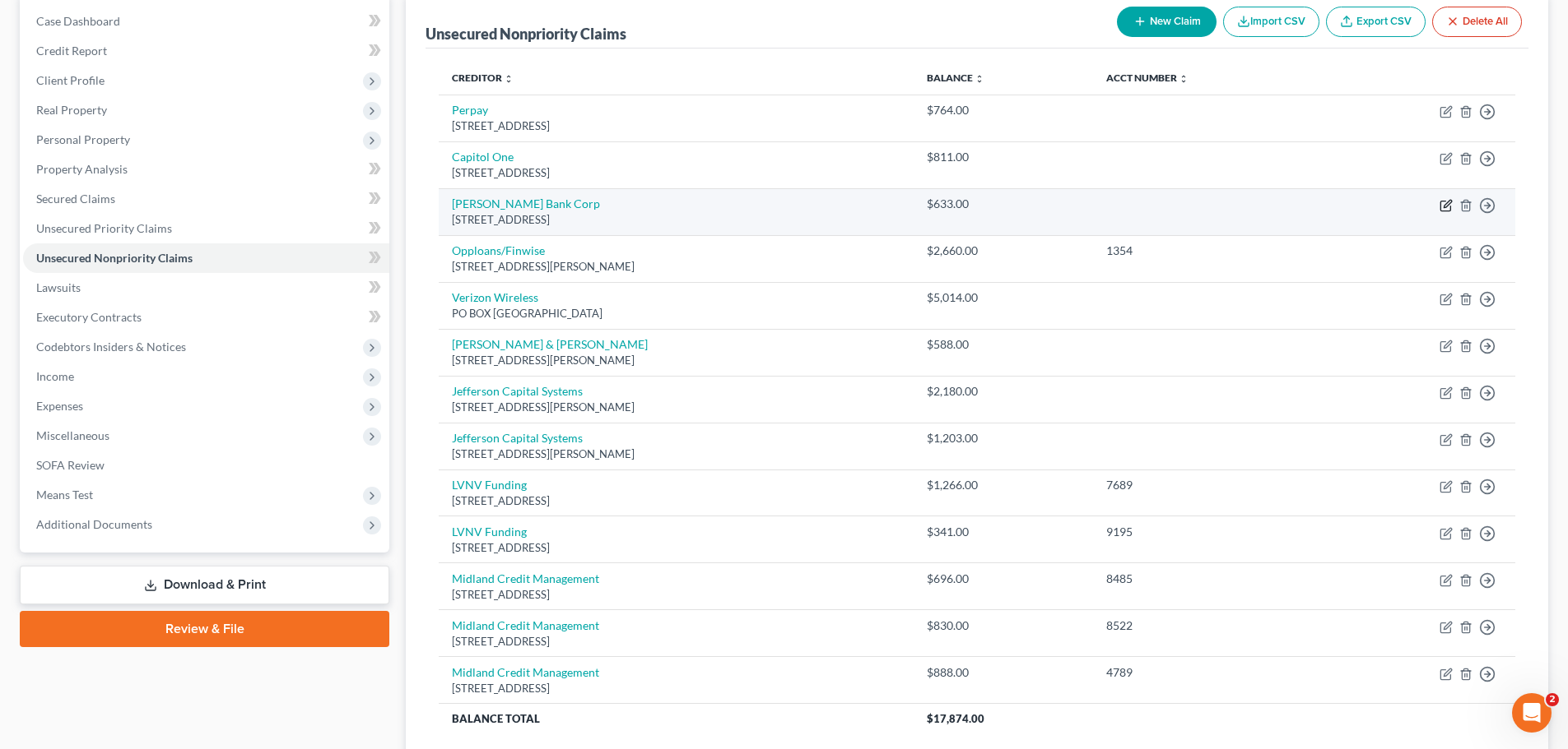
click at [1443, 211] on icon "button" at bounding box center [1444, 206] width 10 height 10
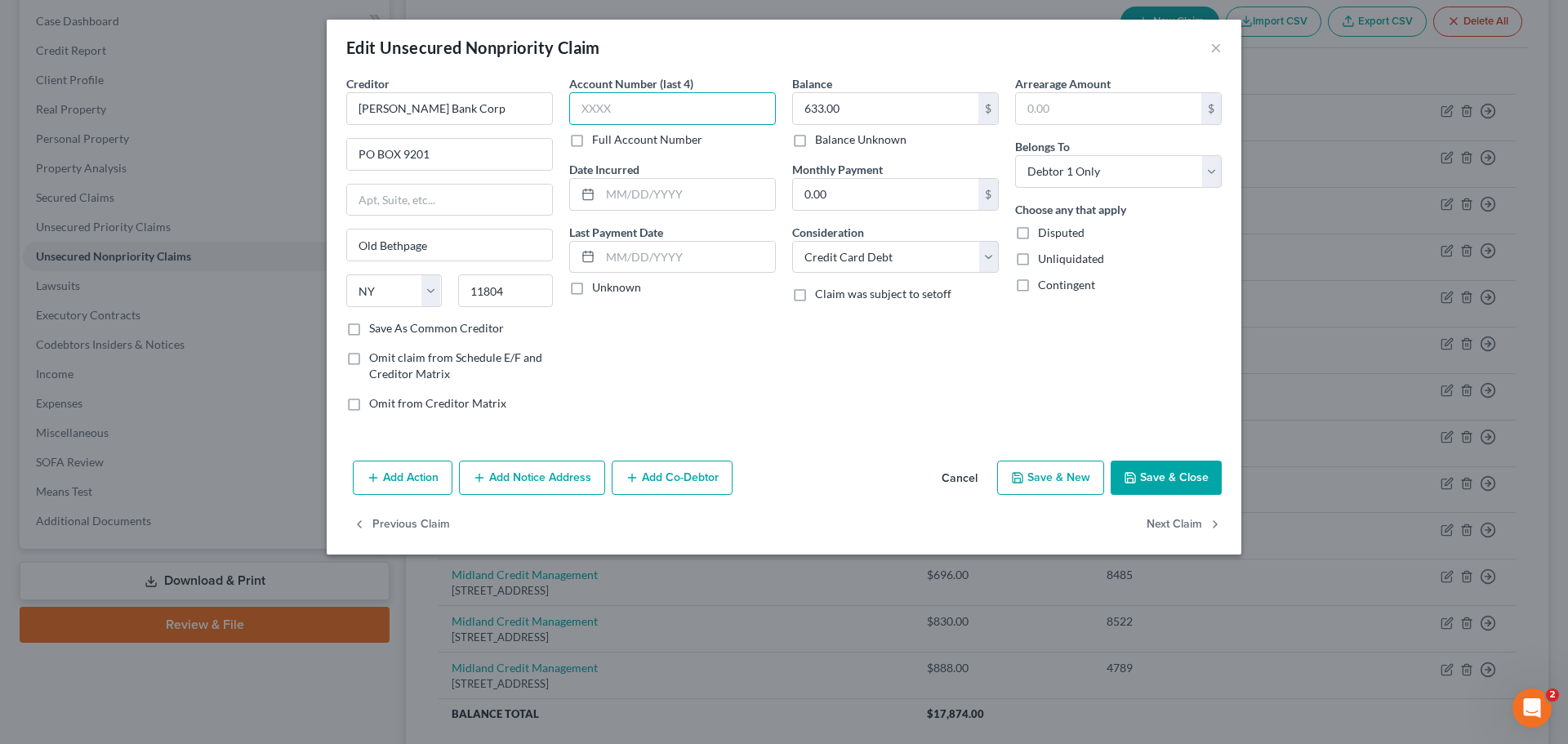
click at [684, 111] on input "text" at bounding box center [672, 109] width 207 height 33
click at [1166, 475] on button "Save & Close" at bounding box center [1166, 478] width 111 height 34
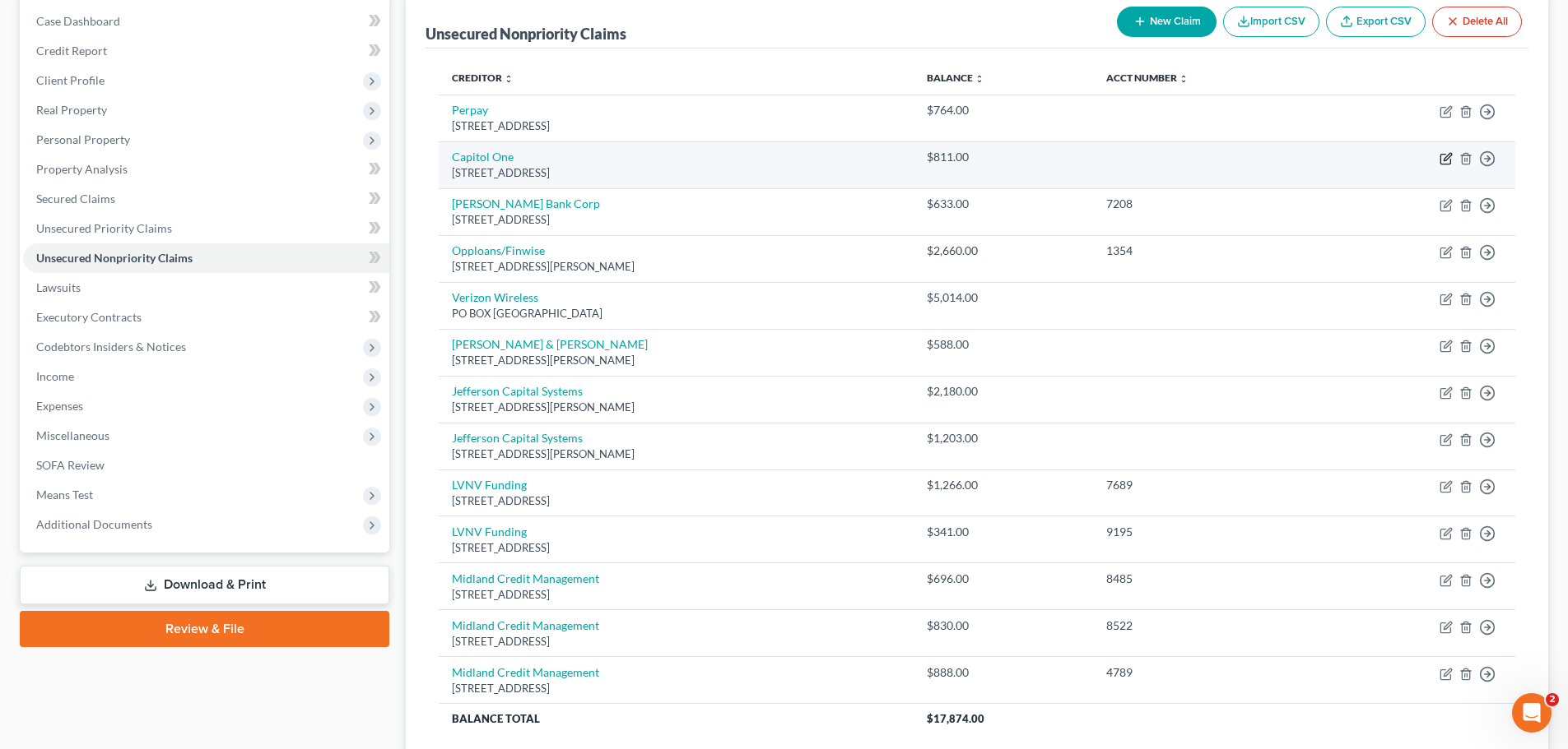
click at [1442, 159] on icon "button" at bounding box center [1445, 159] width 13 height 13
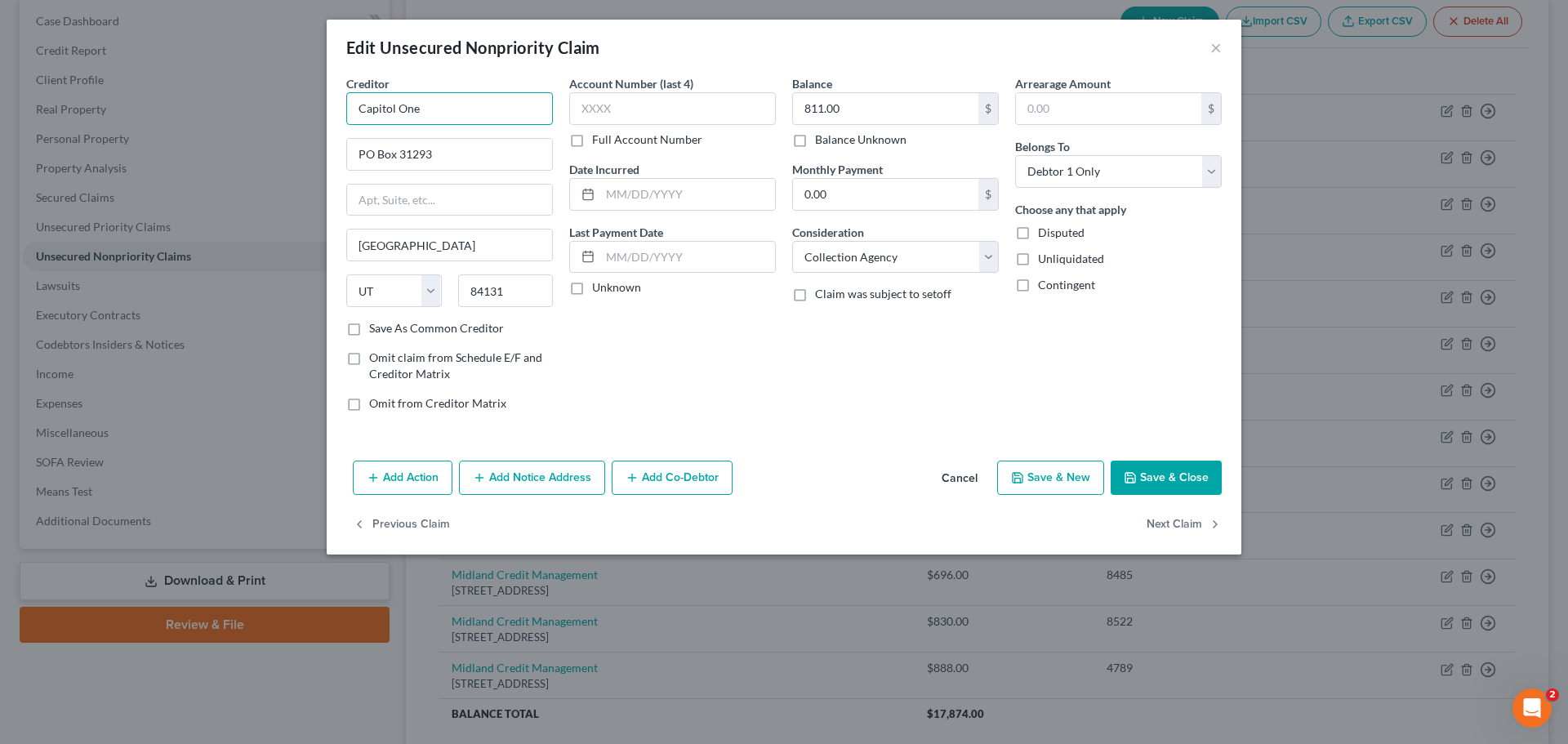
click at [412, 114] on input "Capitol One" at bounding box center [450, 109] width 207 height 33
paste input "120 Corporate Boulevard"
click at [396, 249] on input "Salt Lake City" at bounding box center [450, 245] width 205 height 31
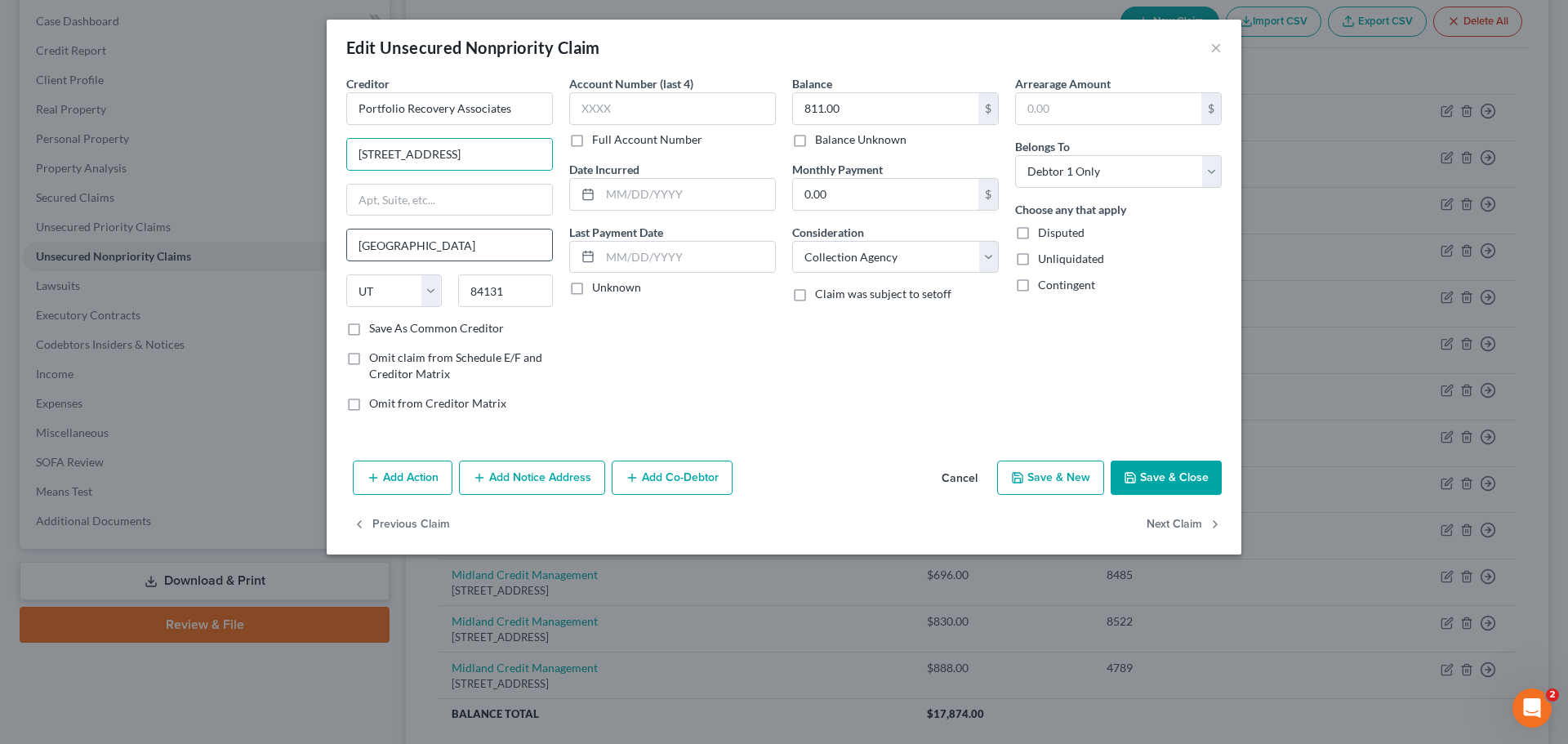
click at [396, 248] on input "Salt Lake City" at bounding box center [450, 245] width 205 height 31
paste input "23502"
click at [683, 107] on input "text" at bounding box center [672, 109] width 207 height 33
click at [1164, 465] on button "Save & Close" at bounding box center [1166, 478] width 111 height 34
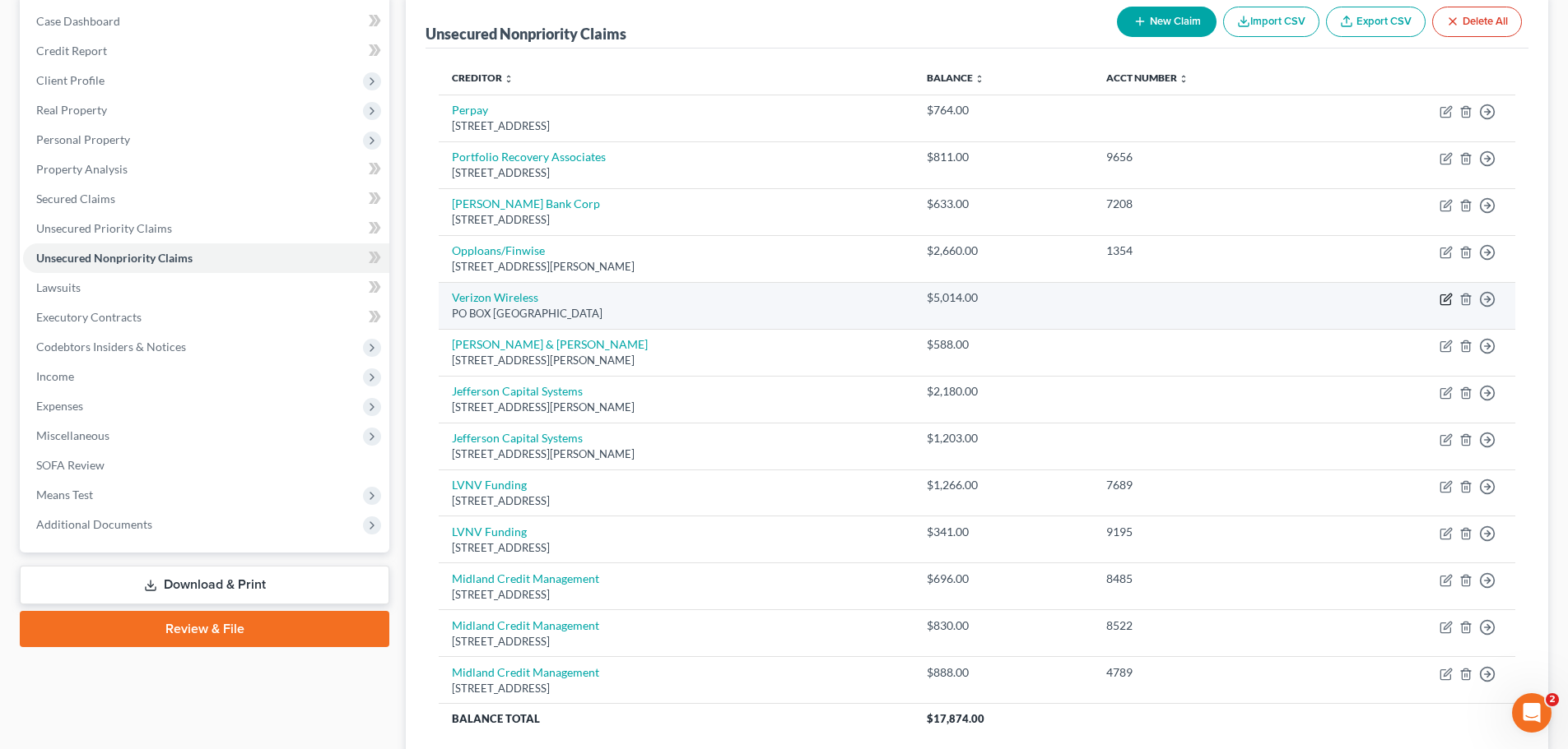
click at [1447, 298] on icon "button" at bounding box center [1445, 299] width 13 height 13
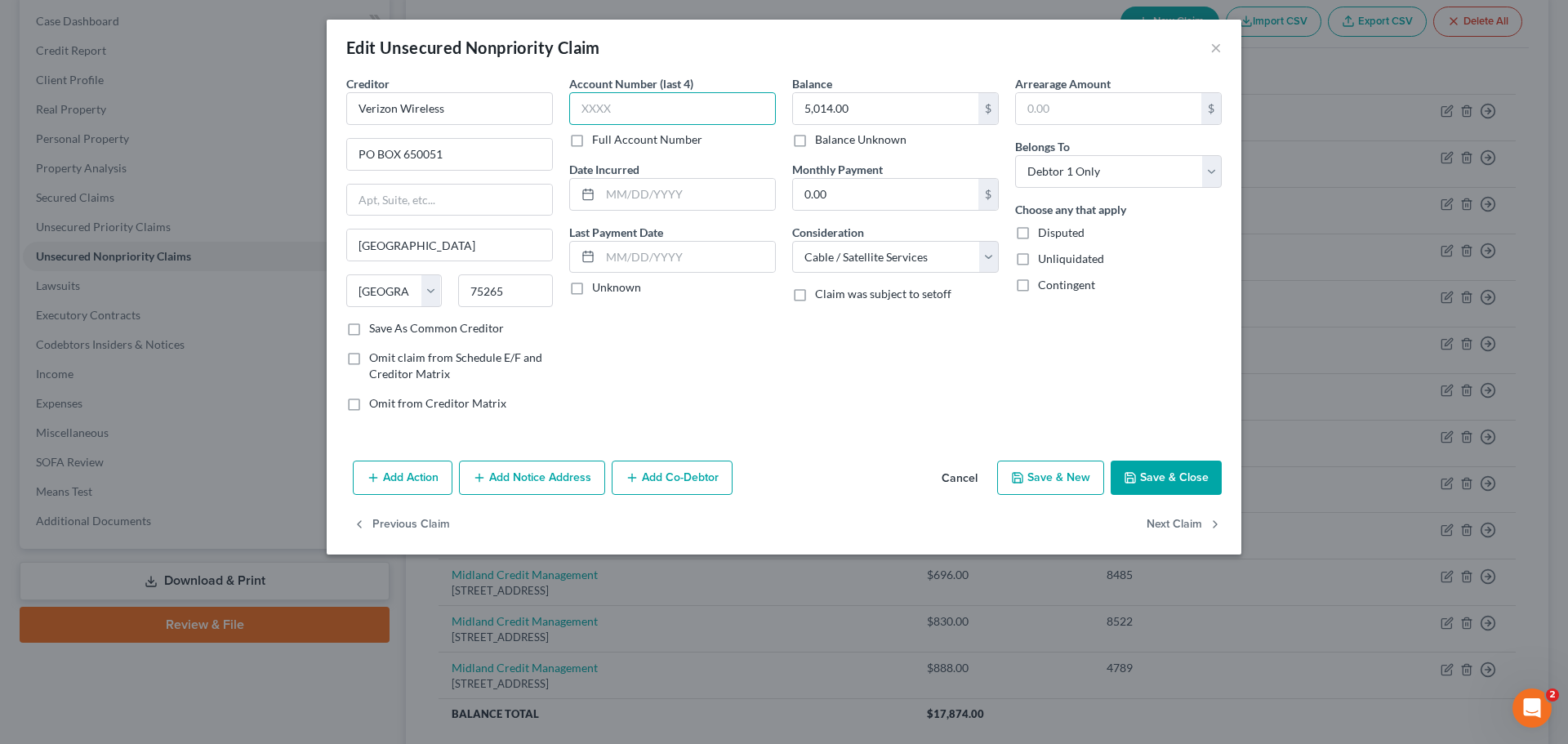
click at [634, 116] on input "text" at bounding box center [672, 109] width 207 height 33
click at [1175, 474] on button "Save & Close" at bounding box center [1166, 478] width 111 height 34
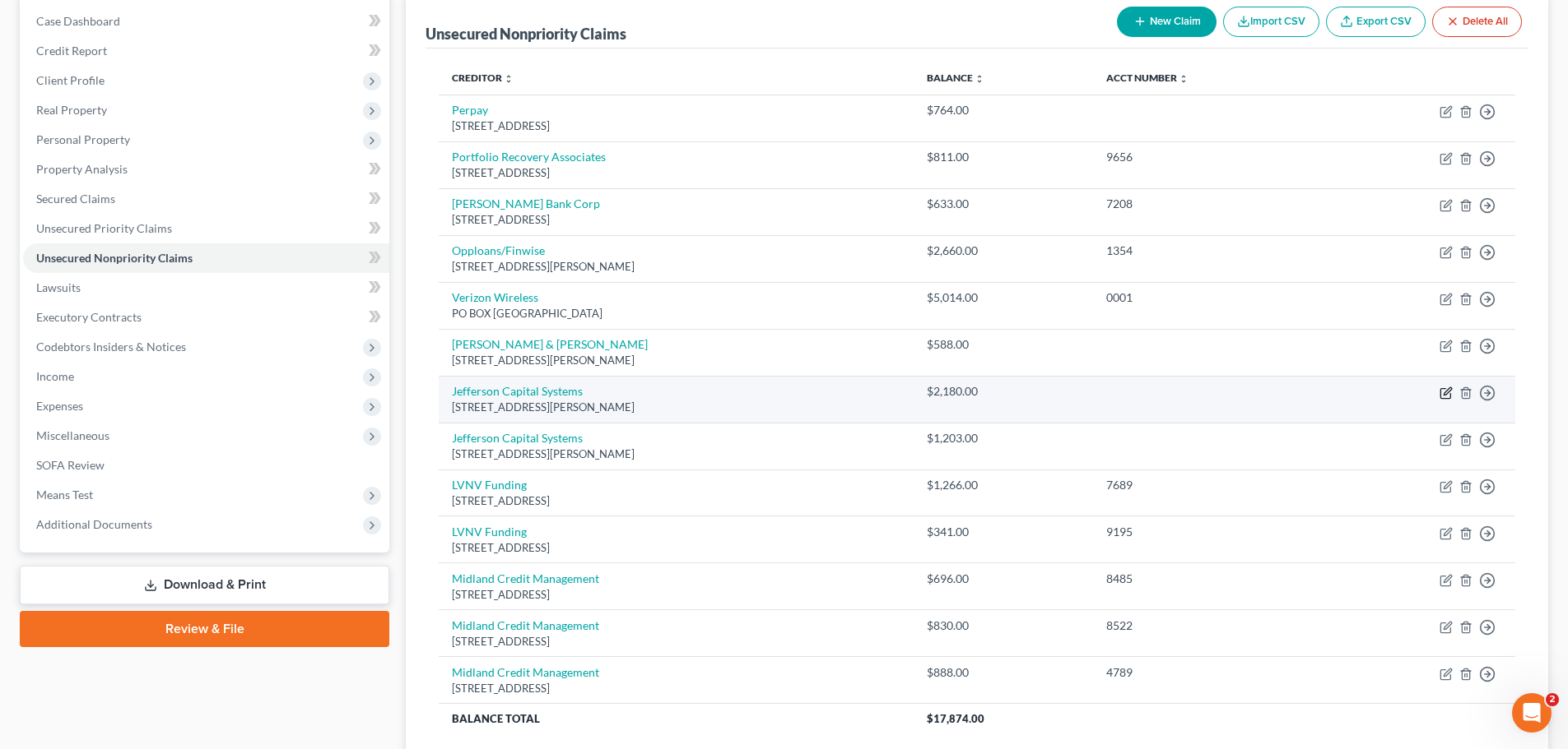
click at [1446, 392] on icon "button" at bounding box center [1447, 391] width 7 height 7
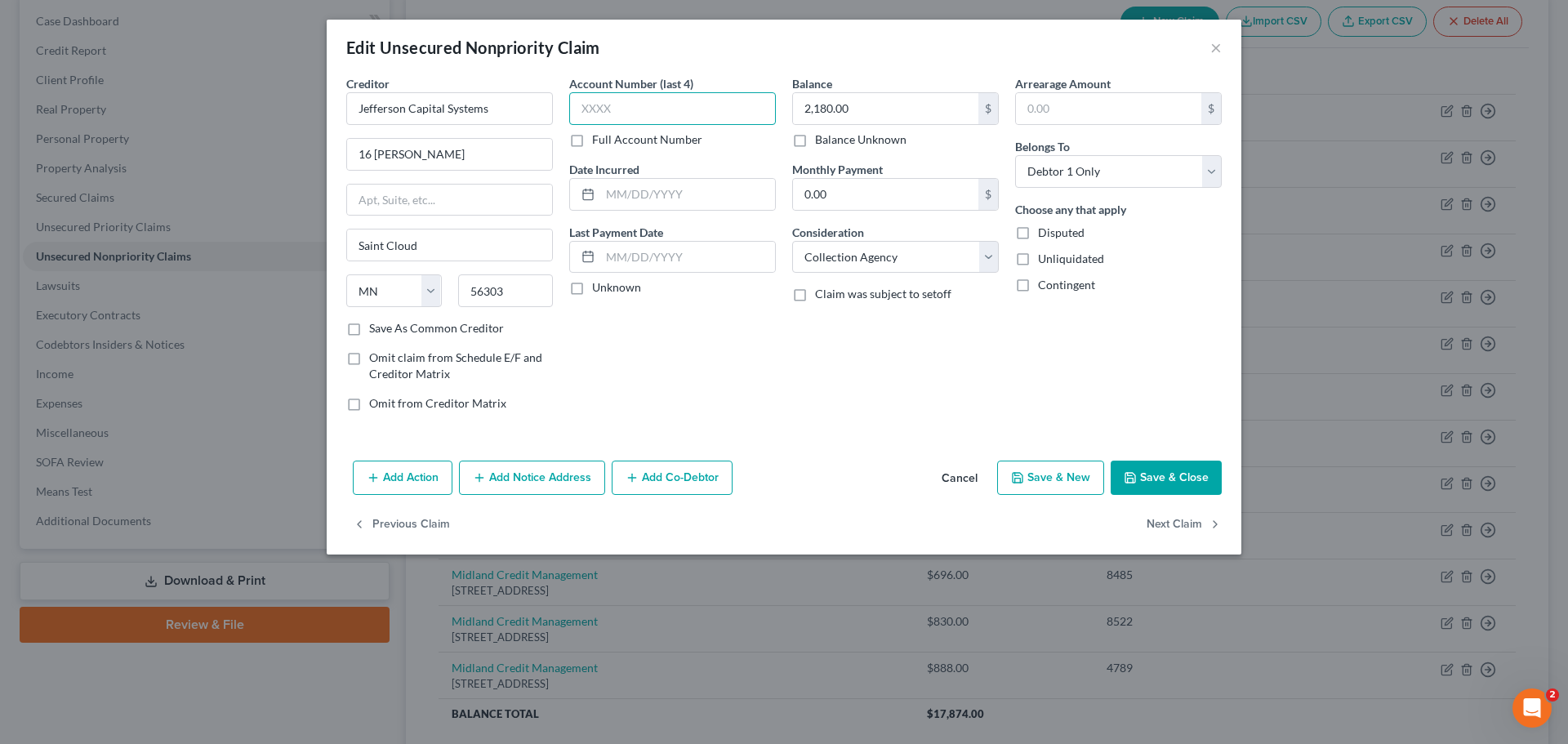
click at [632, 118] on input "text" at bounding box center [672, 109] width 207 height 33
click at [1141, 483] on button "Save & Close" at bounding box center [1166, 478] width 111 height 34
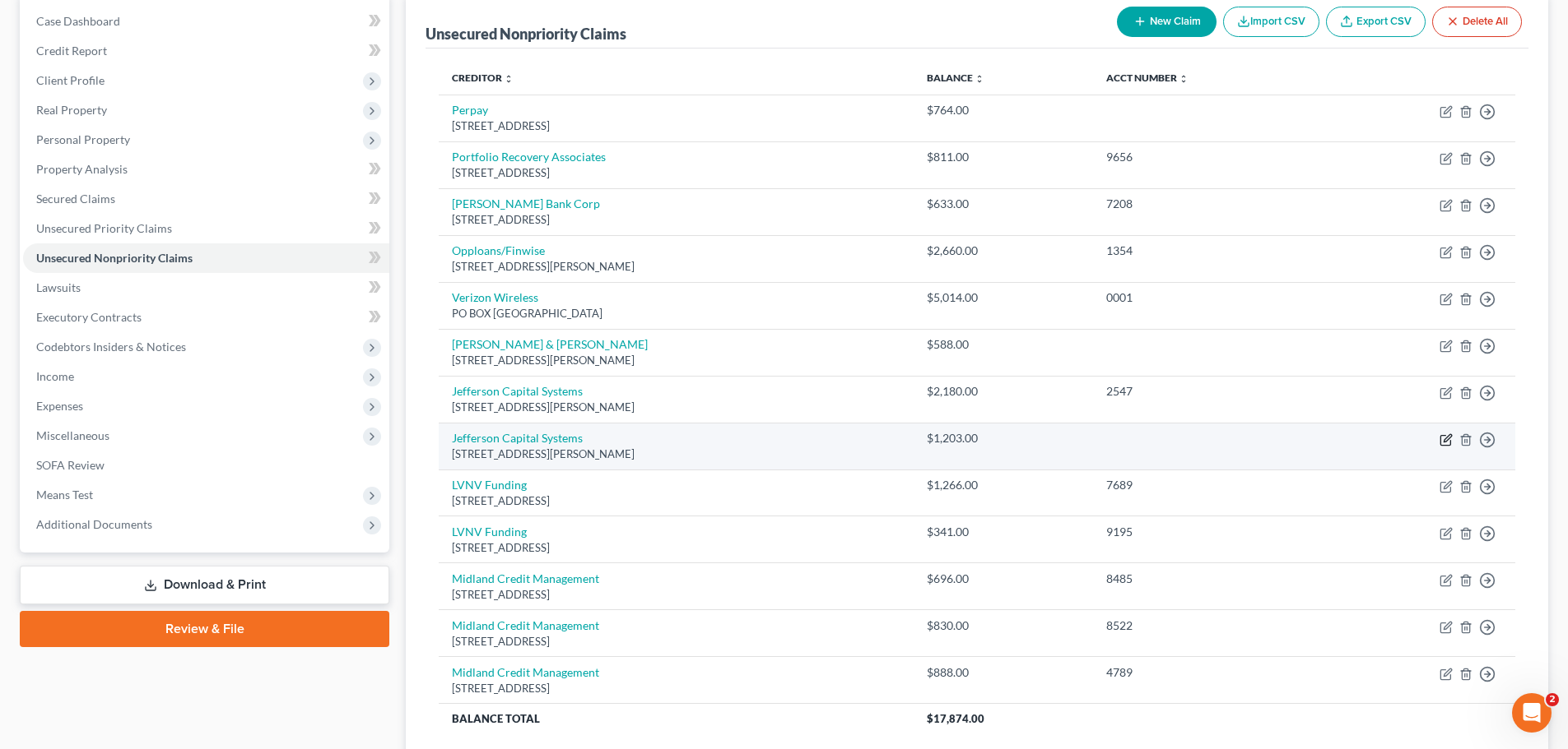
click at [1444, 438] on icon "button" at bounding box center [1445, 440] width 13 height 13
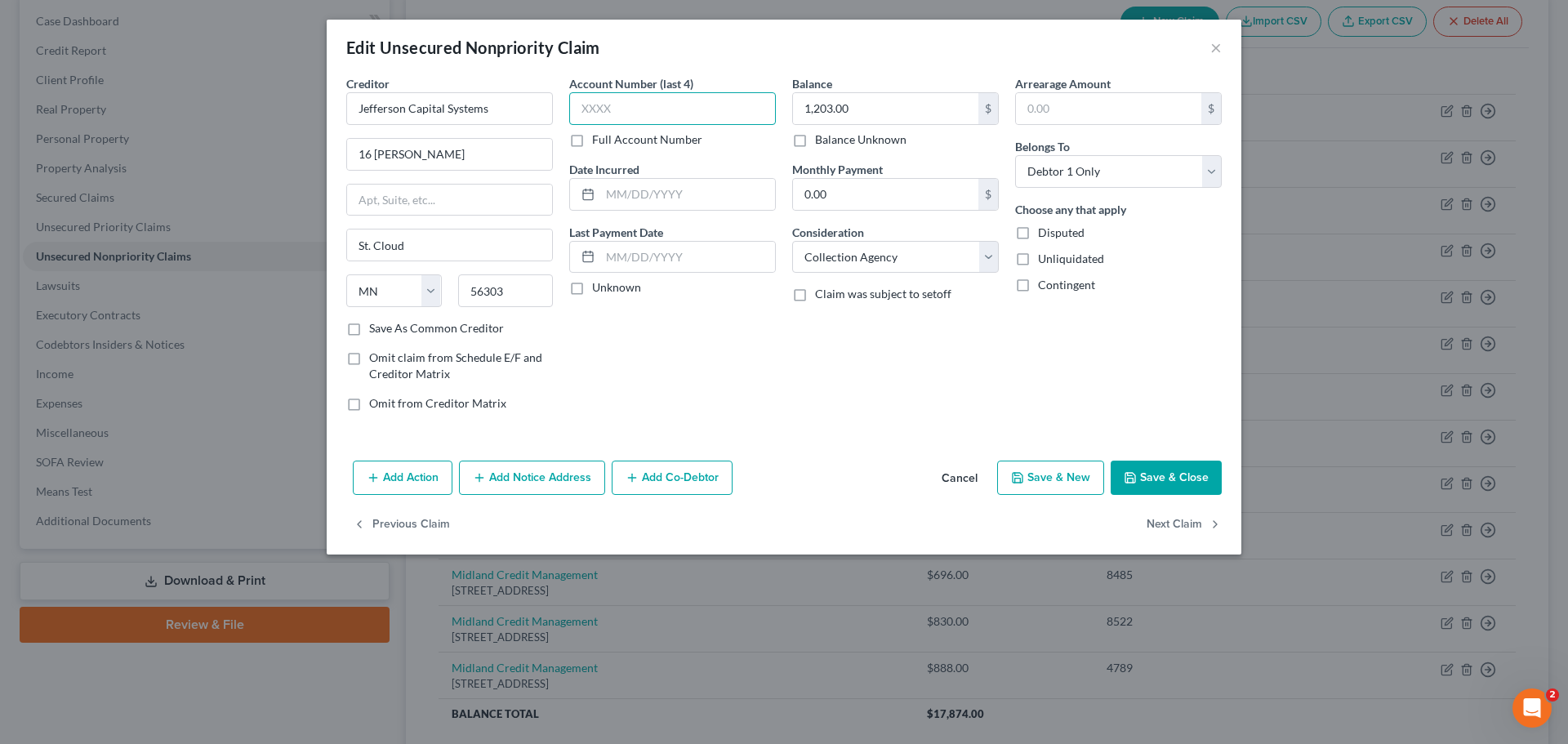
click at [630, 116] on input "text" at bounding box center [672, 109] width 207 height 33
click at [1199, 476] on button "Save & Close" at bounding box center [1166, 478] width 111 height 34
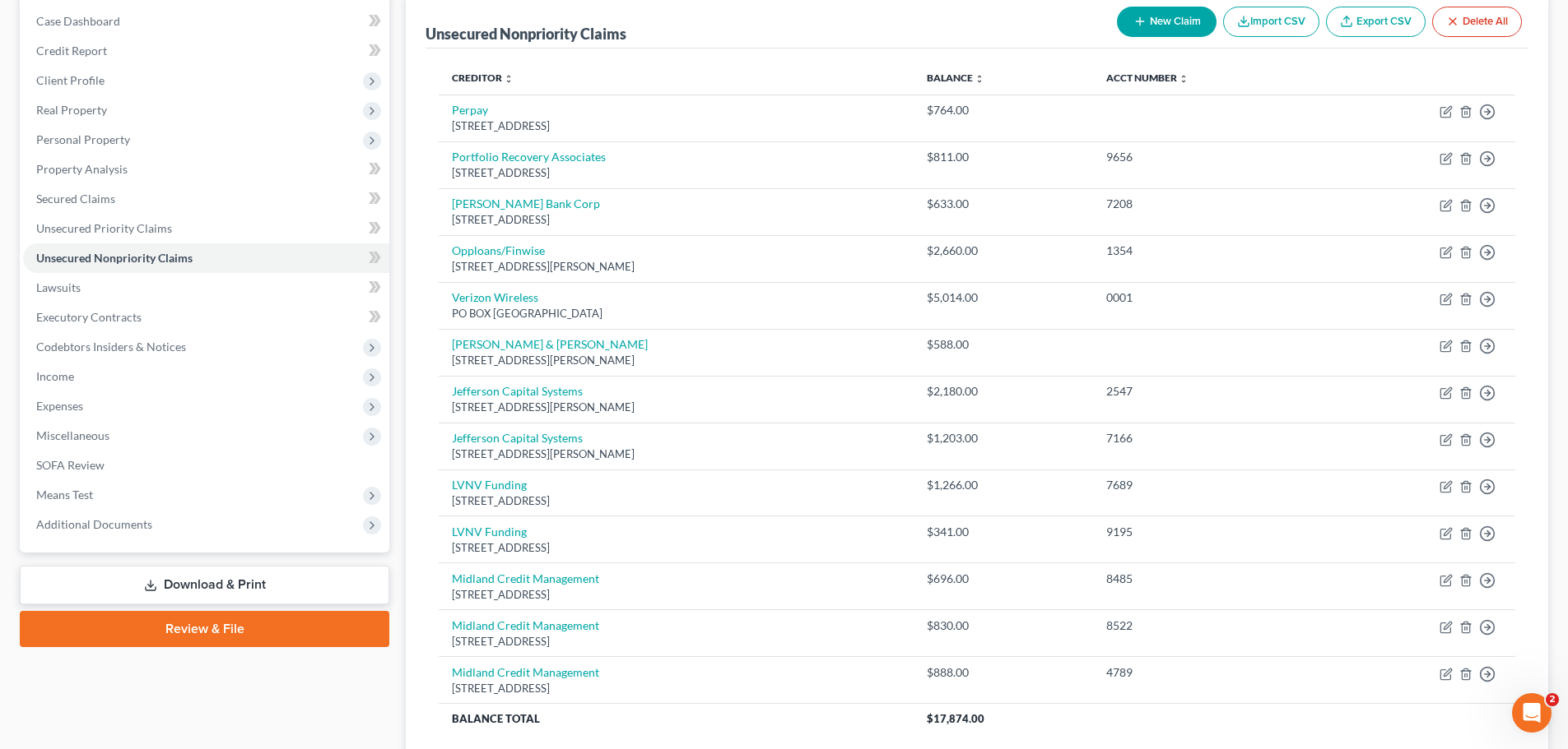
click at [1174, 34] on button "New Claim" at bounding box center [1167, 22] width 100 height 31
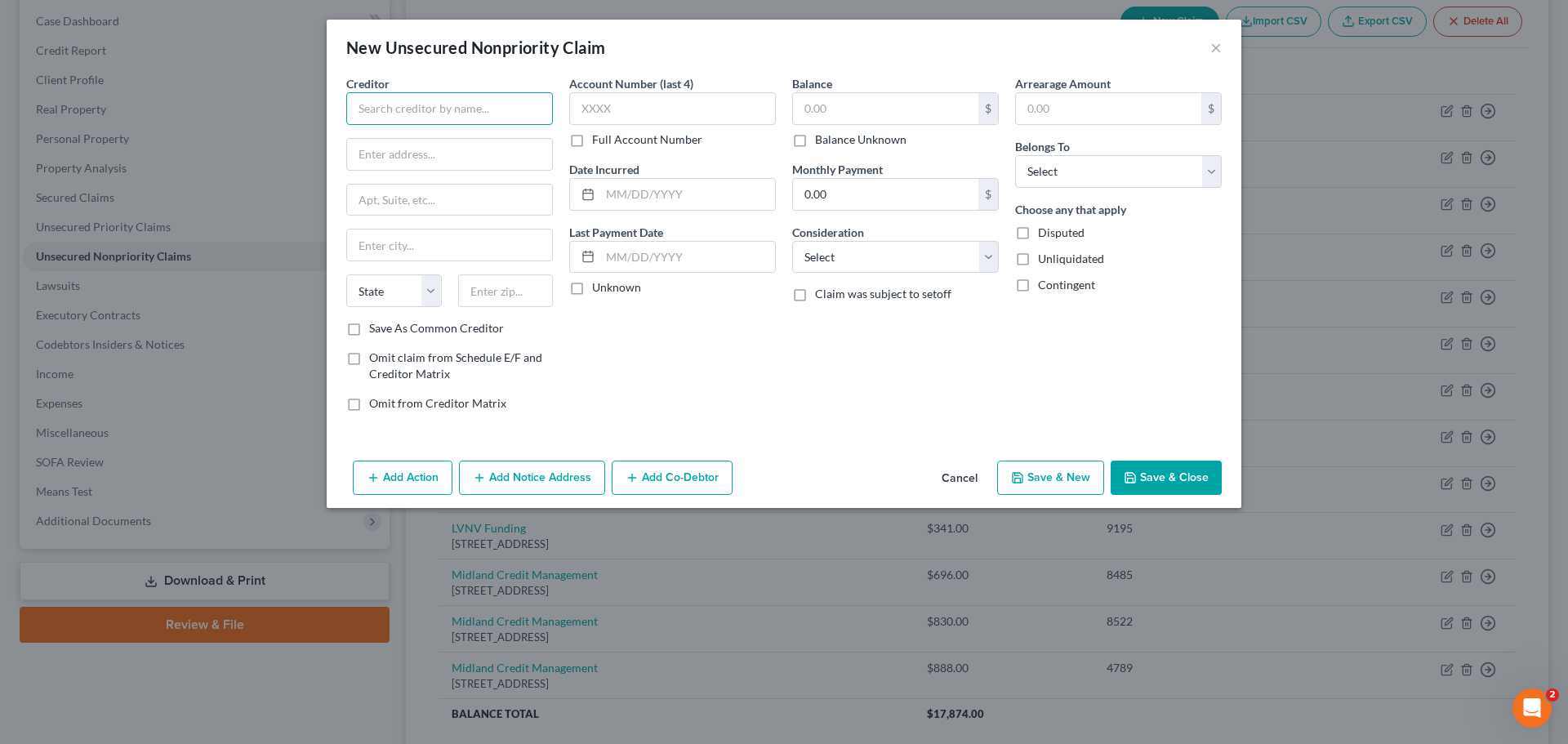
click at [388, 115] on input "text" at bounding box center [450, 109] width 207 height 33
click at [606, 110] on input "text" at bounding box center [672, 109] width 207 height 33
click at [807, 113] on input "text" at bounding box center [885, 109] width 185 height 31
click at [935, 257] on select "Select Cable / Satellite Services Collection Agency Credit Card Debt Debt Couns…" at bounding box center [896, 258] width 207 height 33
click at [792, 241] on select "Select Cable / Satellite Services Collection Agency Credit Card Debt Debt Couns…" at bounding box center [896, 258] width 207 height 33
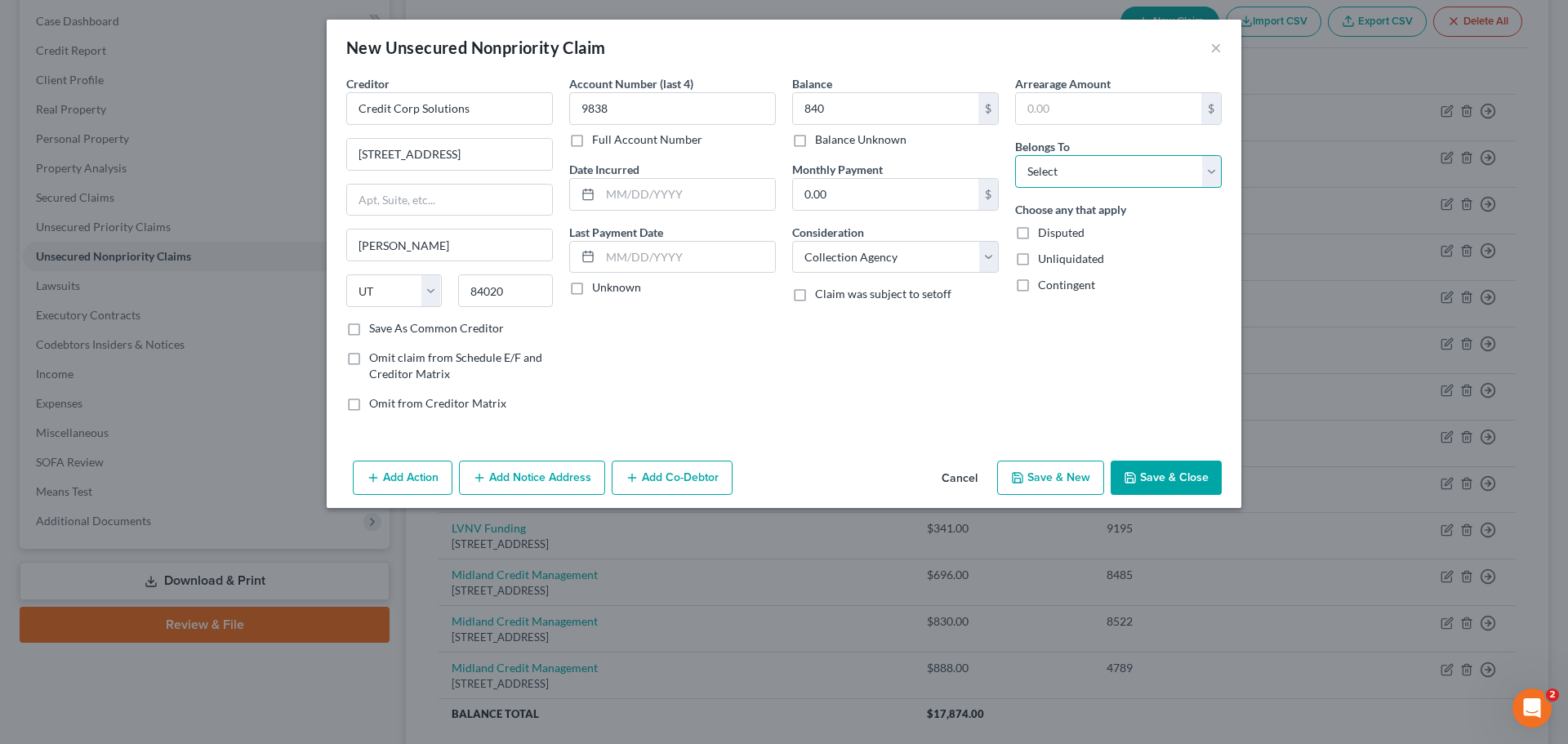
drag, startPoint x: 1143, startPoint y: 162, endPoint x: 1118, endPoint y: 179, distance: 30.2
click at [1143, 162] on select "Select Debtor 1 Only Debtor 2 Only Debtor 1 And Debtor 2 Only At Least One Of T…" at bounding box center [1118, 171] width 207 height 33
click at [1015, 155] on select "Select Debtor 1 Only Debtor 2 Only Debtor 1 And Debtor 2 Only At Least One Of T…" at bounding box center [1118, 171] width 207 height 33
click at [1132, 473] on icon "button" at bounding box center [1130, 478] width 10 height 10
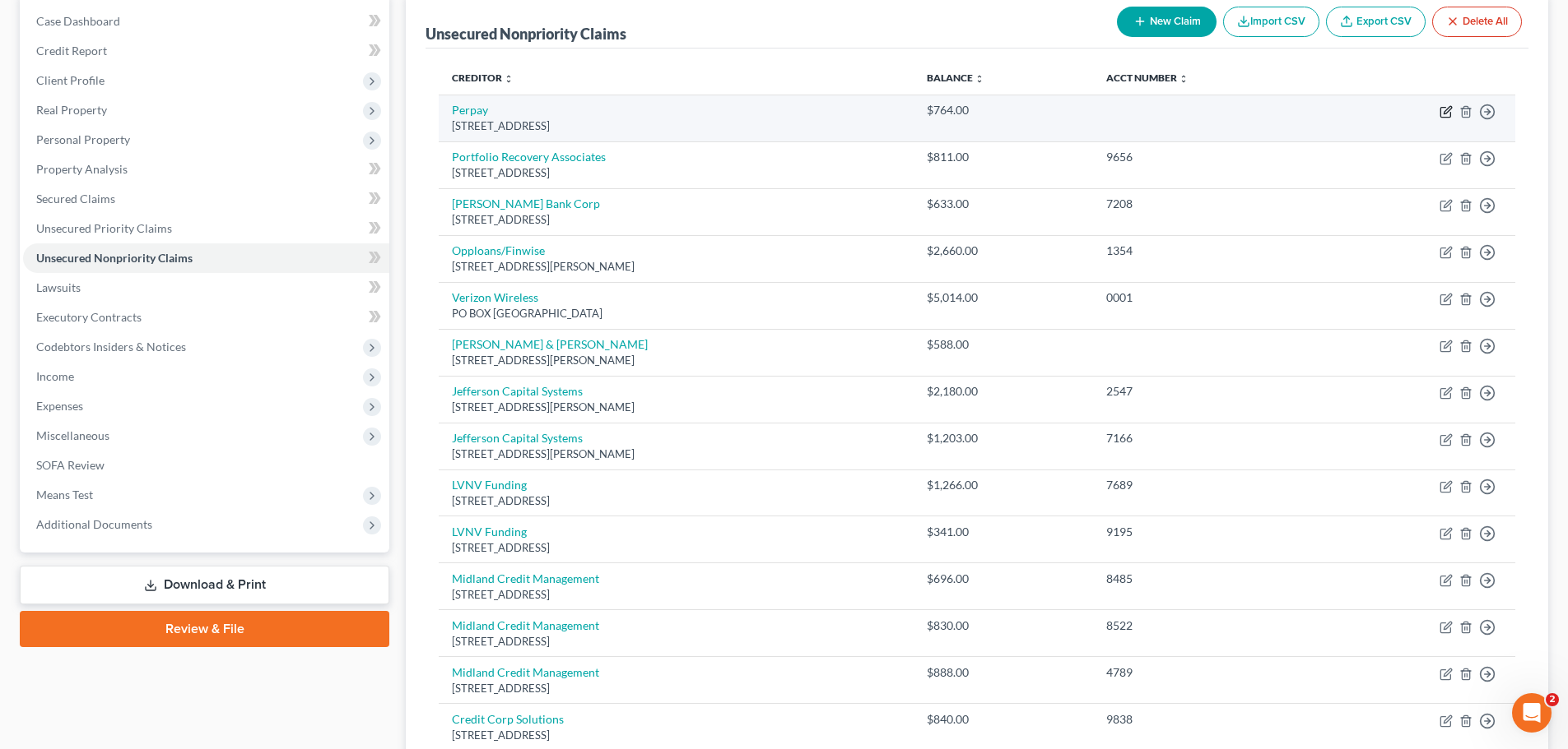
click at [1445, 115] on icon "button" at bounding box center [1445, 111] width 13 height 13
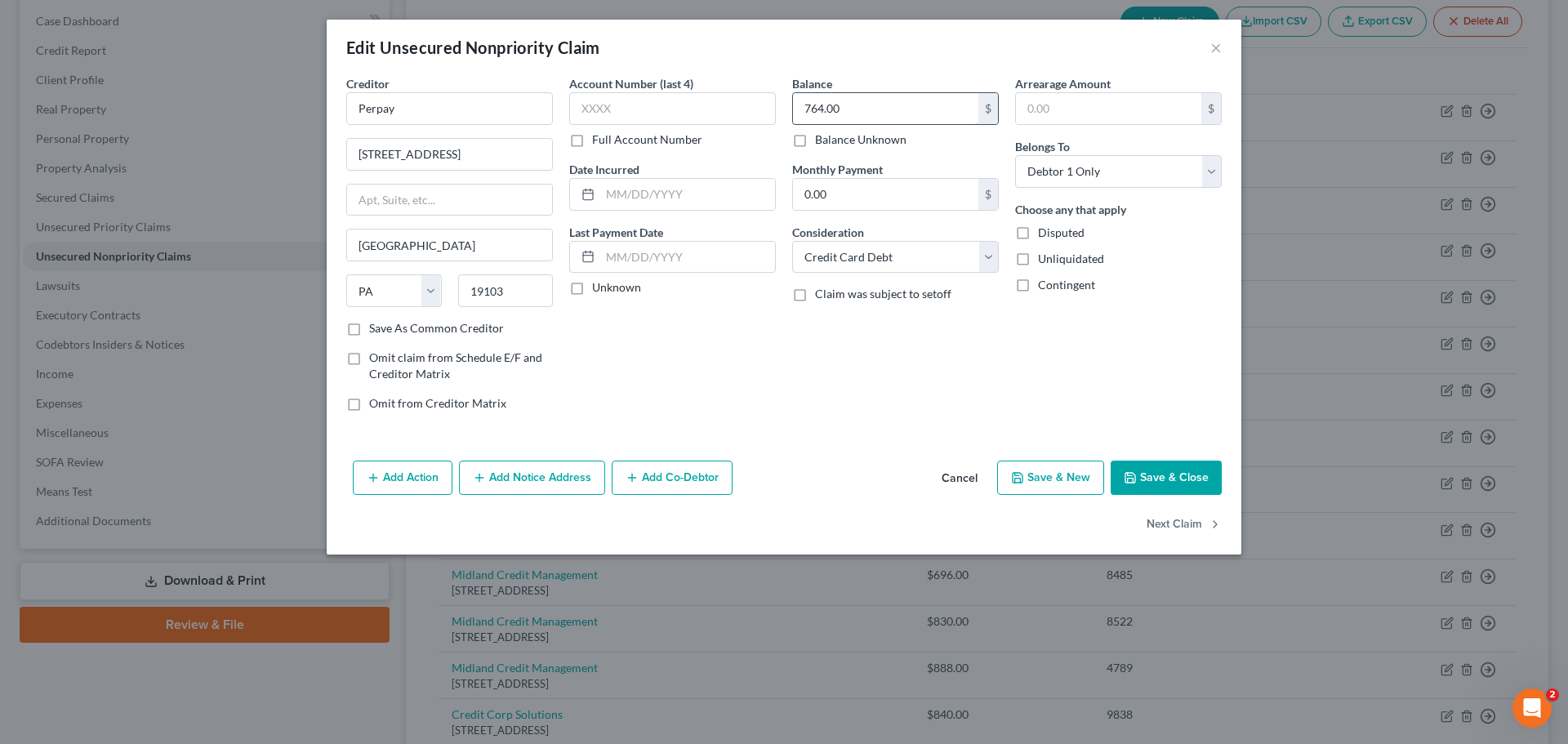
click at [854, 114] on input "764.00" at bounding box center [885, 109] width 185 height 31
click at [605, 99] on input "text" at bounding box center [672, 109] width 207 height 33
click at [852, 263] on select "Select Cable / Satellite Services Collection Agency Credit Card Debt Debt Couns…" at bounding box center [896, 258] width 207 height 33
click at [1132, 355] on div "Arrearage Amount $ Belongs To * Select Debtor 1 Only Debtor 2 Only Debtor 1 And…" at bounding box center [1118, 250] width 223 height 350
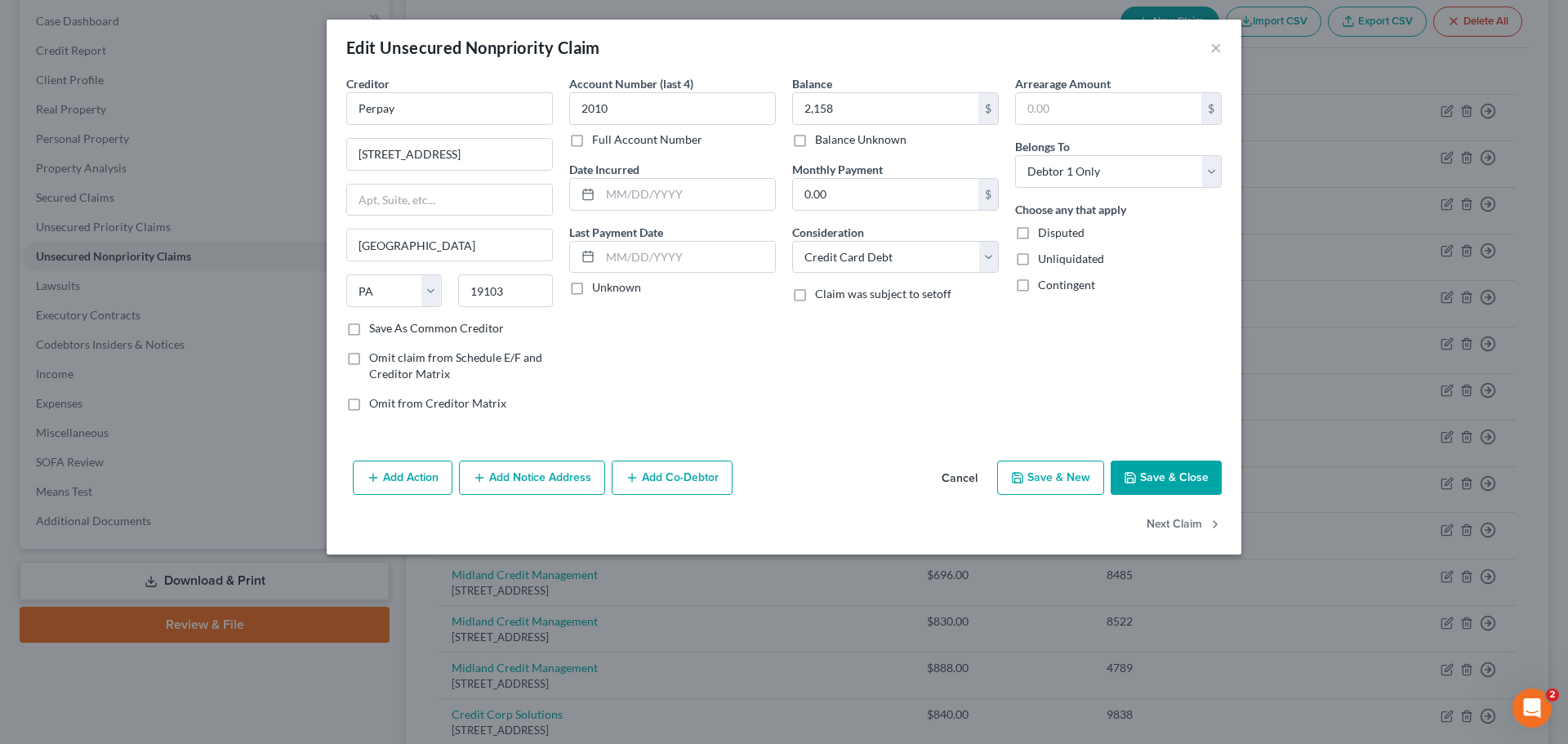
click at [1187, 481] on button "Save & Close" at bounding box center [1166, 478] width 111 height 34
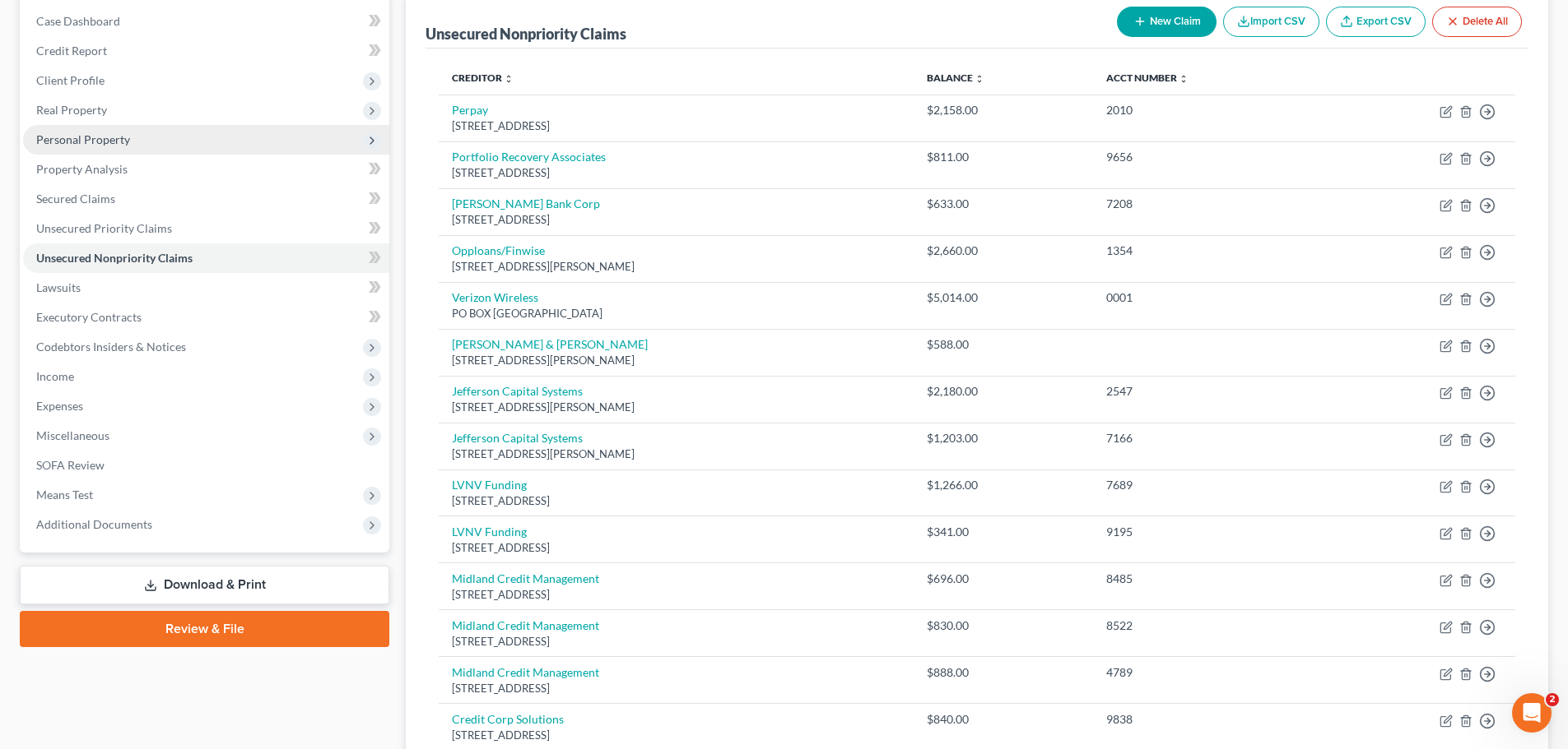
click at [180, 136] on span "Personal Property" at bounding box center [206, 140] width 366 height 30
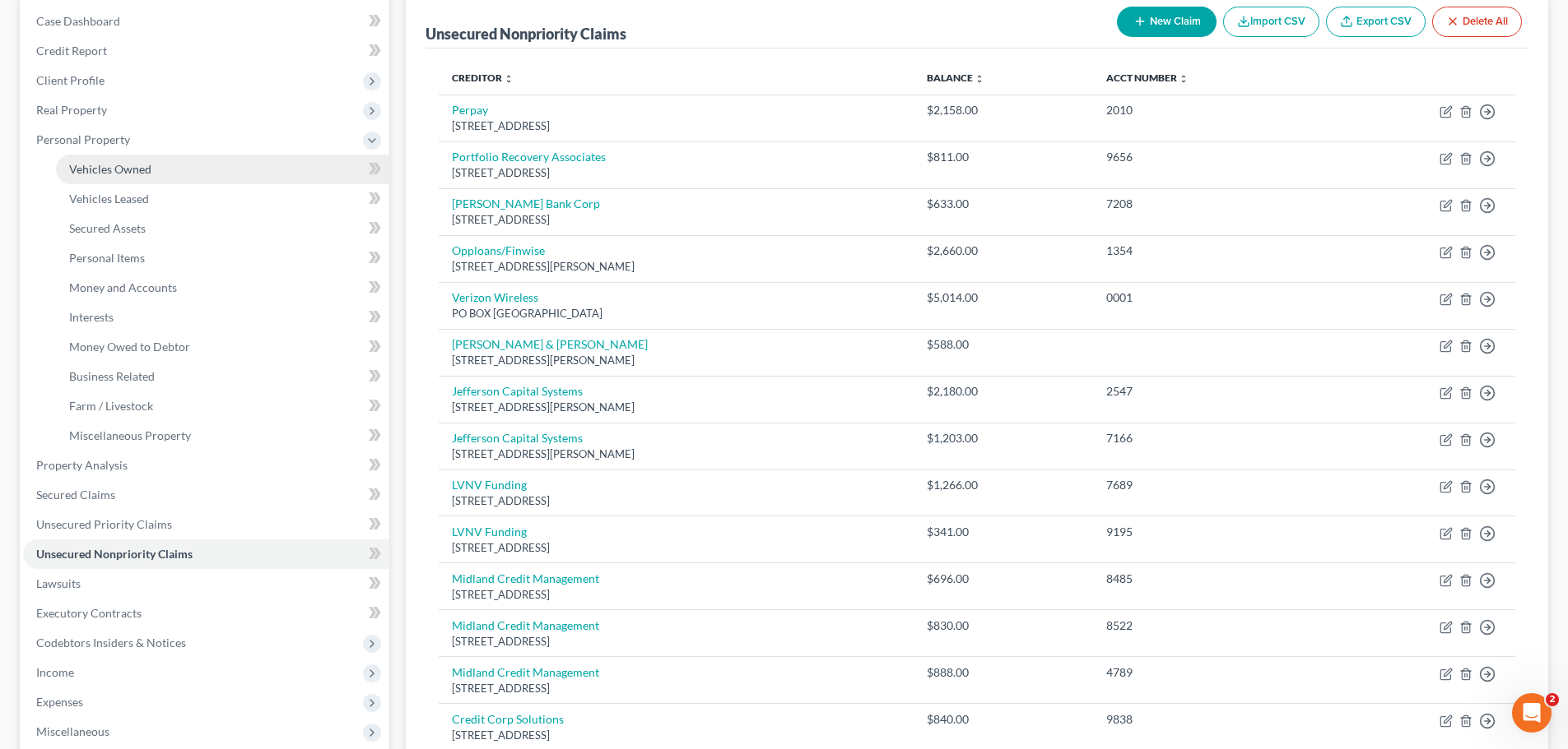
click at [187, 168] on link "Vehicles Owned" at bounding box center [223, 170] width 333 height 30
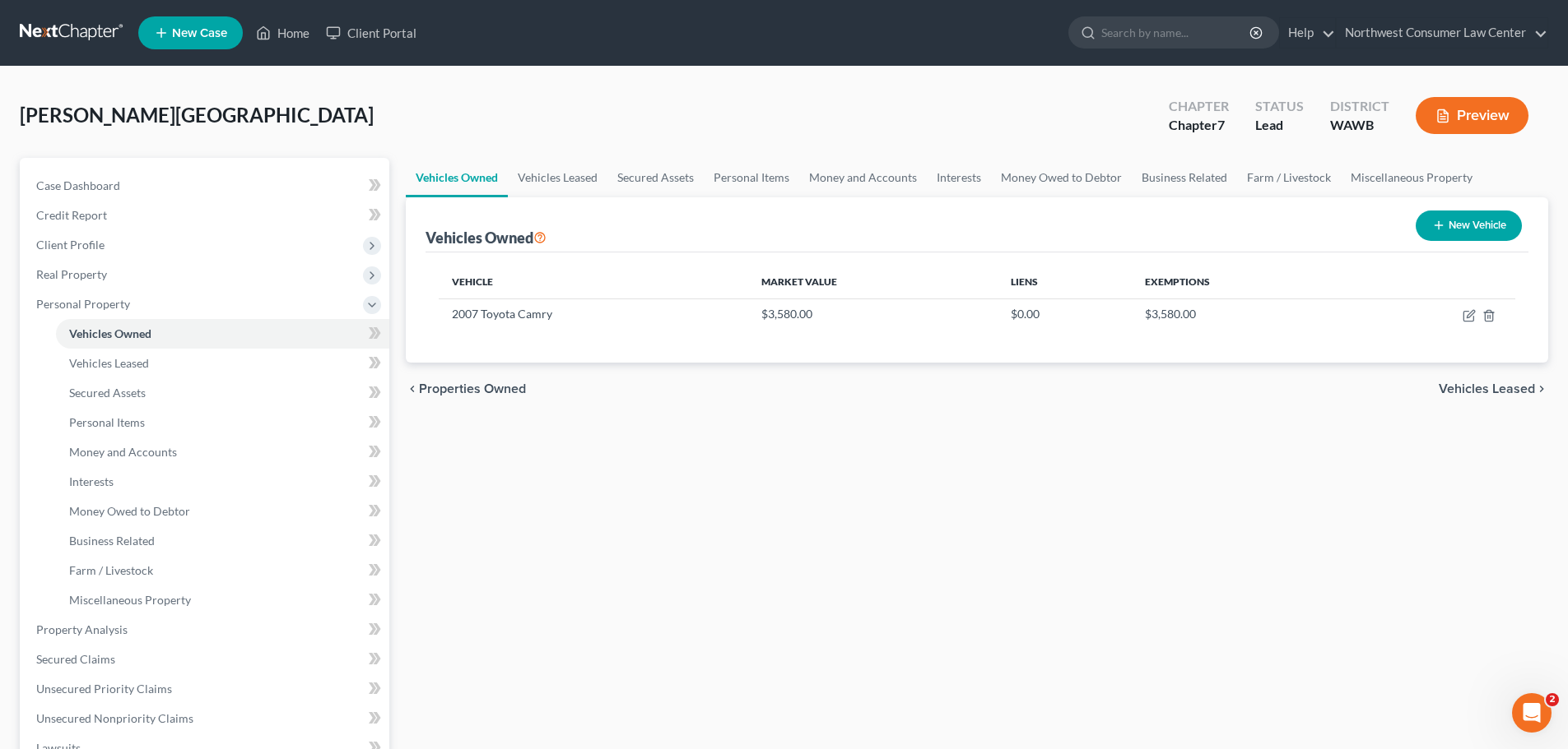
click at [1448, 223] on button "New Vehicle" at bounding box center [1468, 225] width 106 height 31
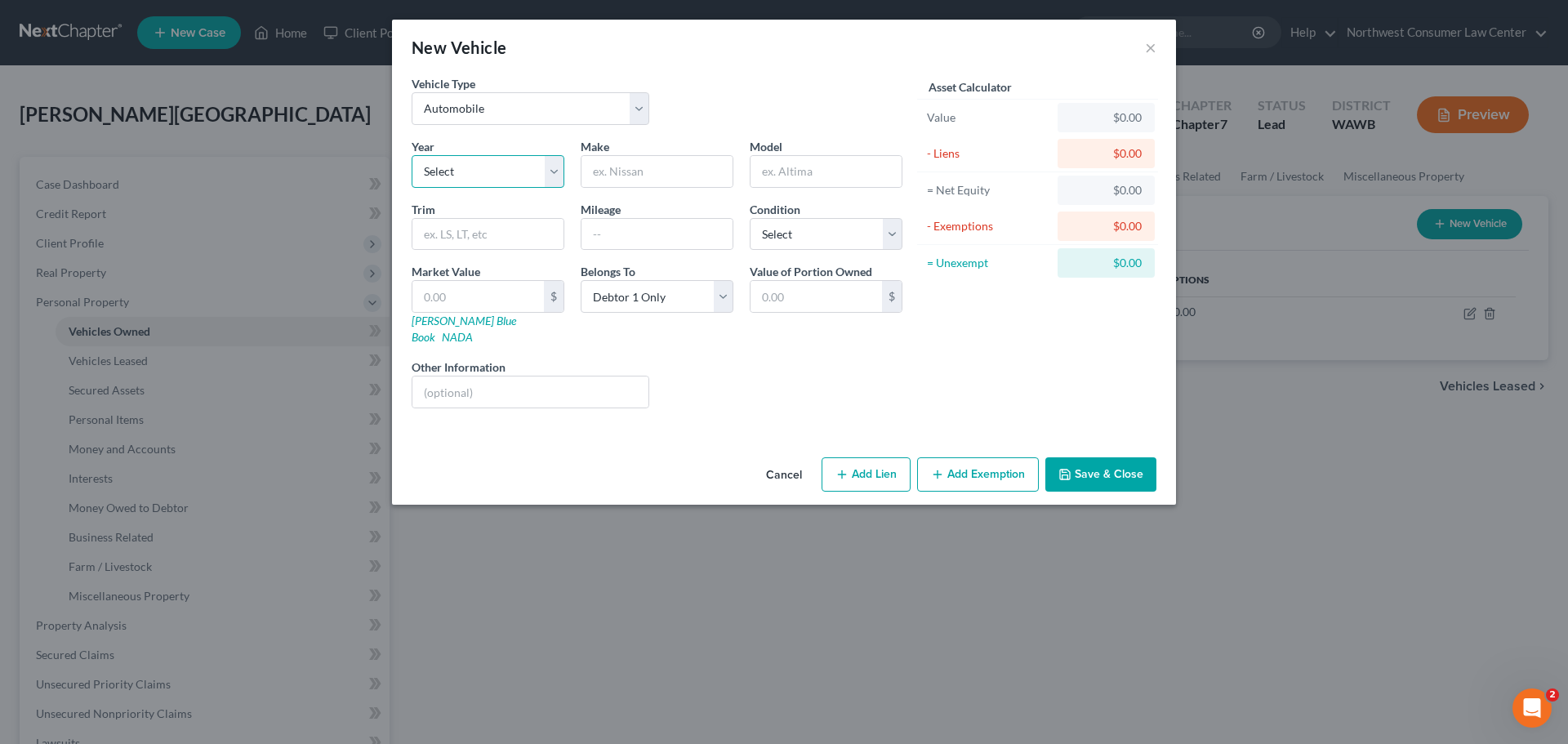
drag, startPoint x: 472, startPoint y: 167, endPoint x: 474, endPoint y: 181, distance: 14.1
click at [472, 167] on select "Select 2026 2025 2024 2023 2022 2021 2020 2019 2018 2017 2016 2015 2014 2013 20…" at bounding box center [488, 171] width 153 height 33
click at [411, 155] on select "Select 2026 2025 2024 2023 2022 2021 2020 2019 2018 2017 2016 2015 2014 2013 20…" at bounding box center [488, 171] width 153 height 33
click at [618, 158] on input "text" at bounding box center [657, 171] width 151 height 31
click at [782, 191] on div "Year Select 2026 2025 2024 2023 2022 2021 2020 2019 2018 2017 2016 2015 2014 20…" at bounding box center [657, 280] width 507 height 284
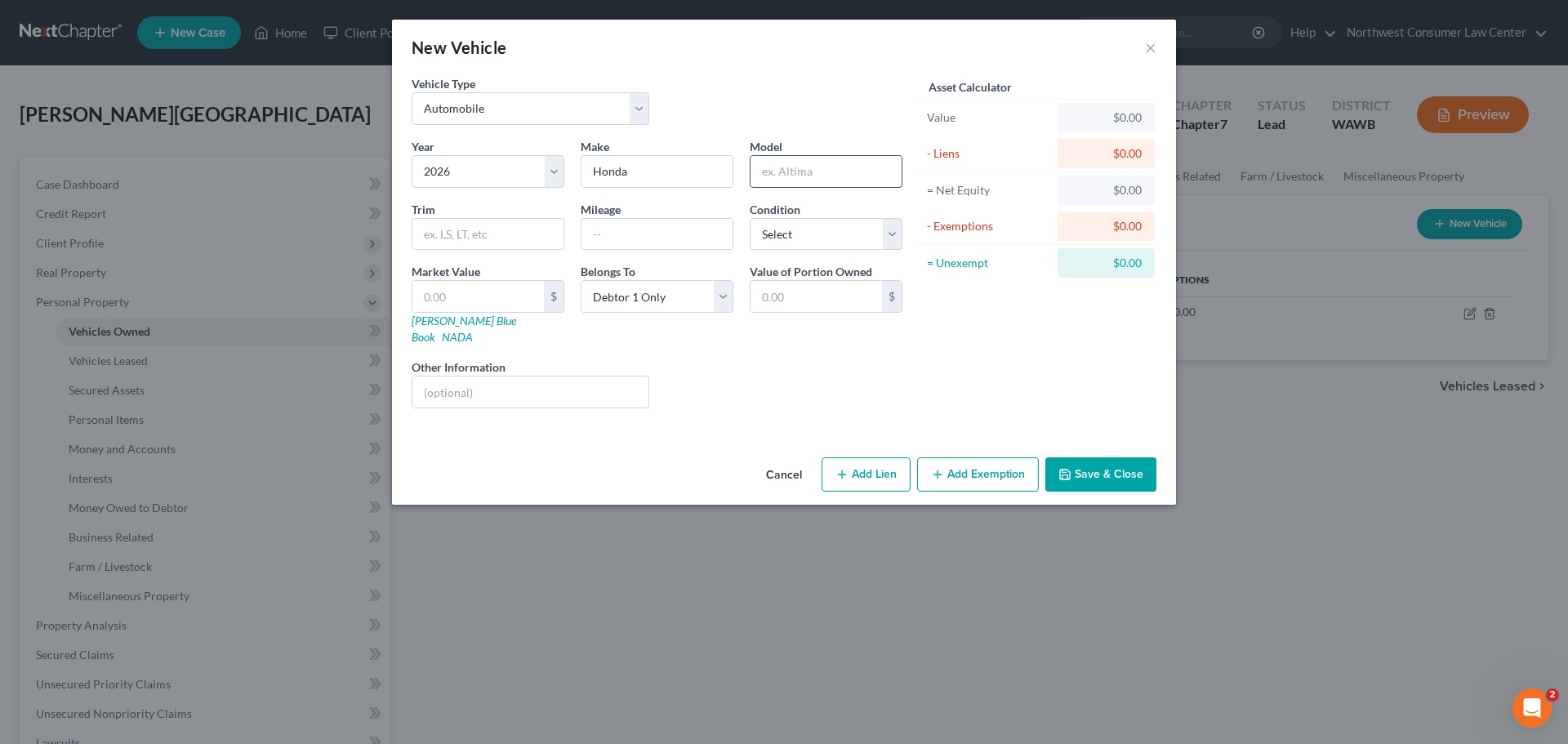
click at [794, 178] on input "text" at bounding box center [826, 171] width 151 height 31
click at [626, 222] on input "text" at bounding box center [657, 235] width 151 height 31
click at [768, 238] on select "Select Excellent Very Good Good Fair Poor" at bounding box center [826, 235] width 153 height 33
click at [750, 218] on select "Select Excellent Very Good Good Fair Poor" at bounding box center [826, 235] width 153 height 33
click at [967, 463] on button "Add Exemption" at bounding box center [977, 474] width 122 height 34
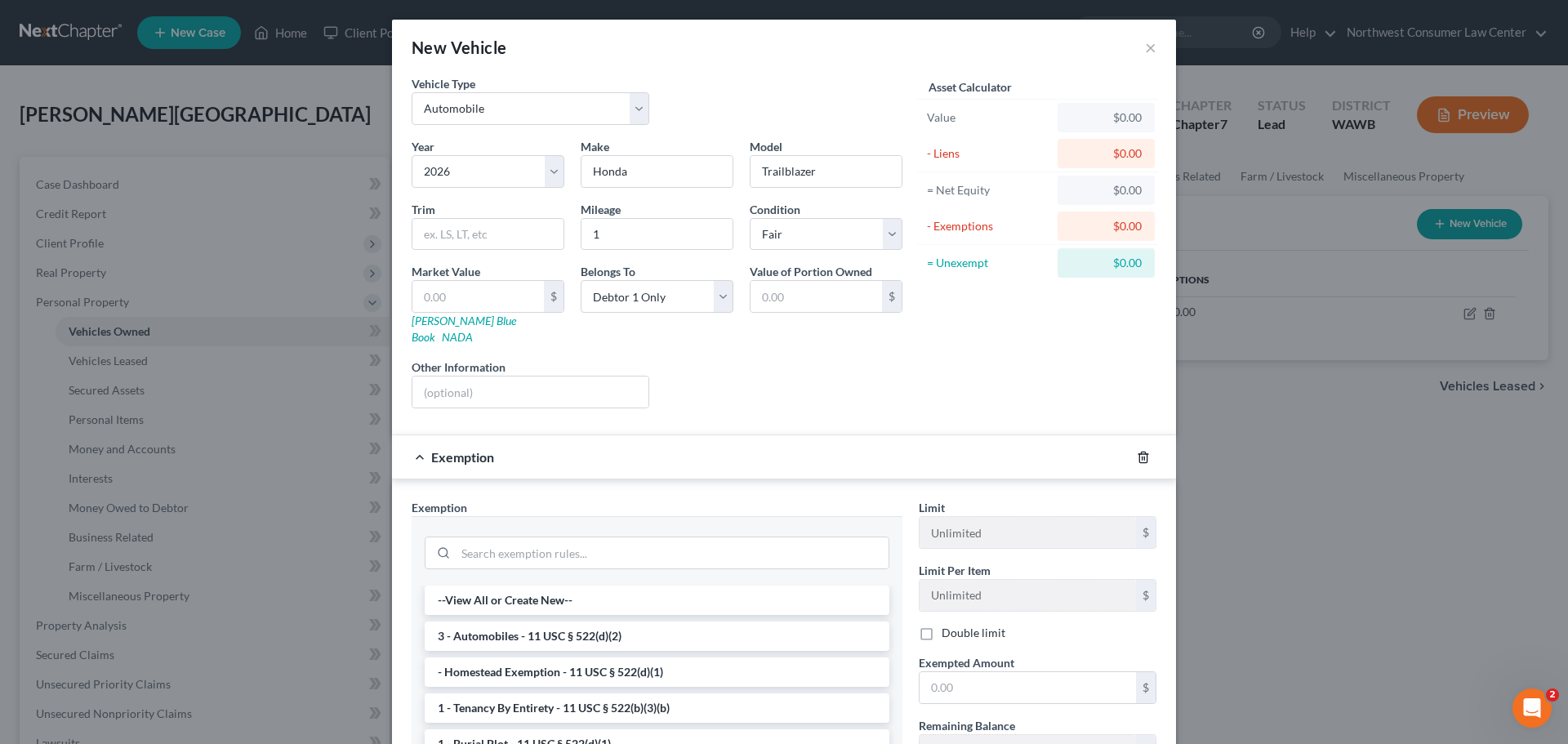
click at [1137, 451] on icon "button" at bounding box center [1143, 457] width 13 height 13
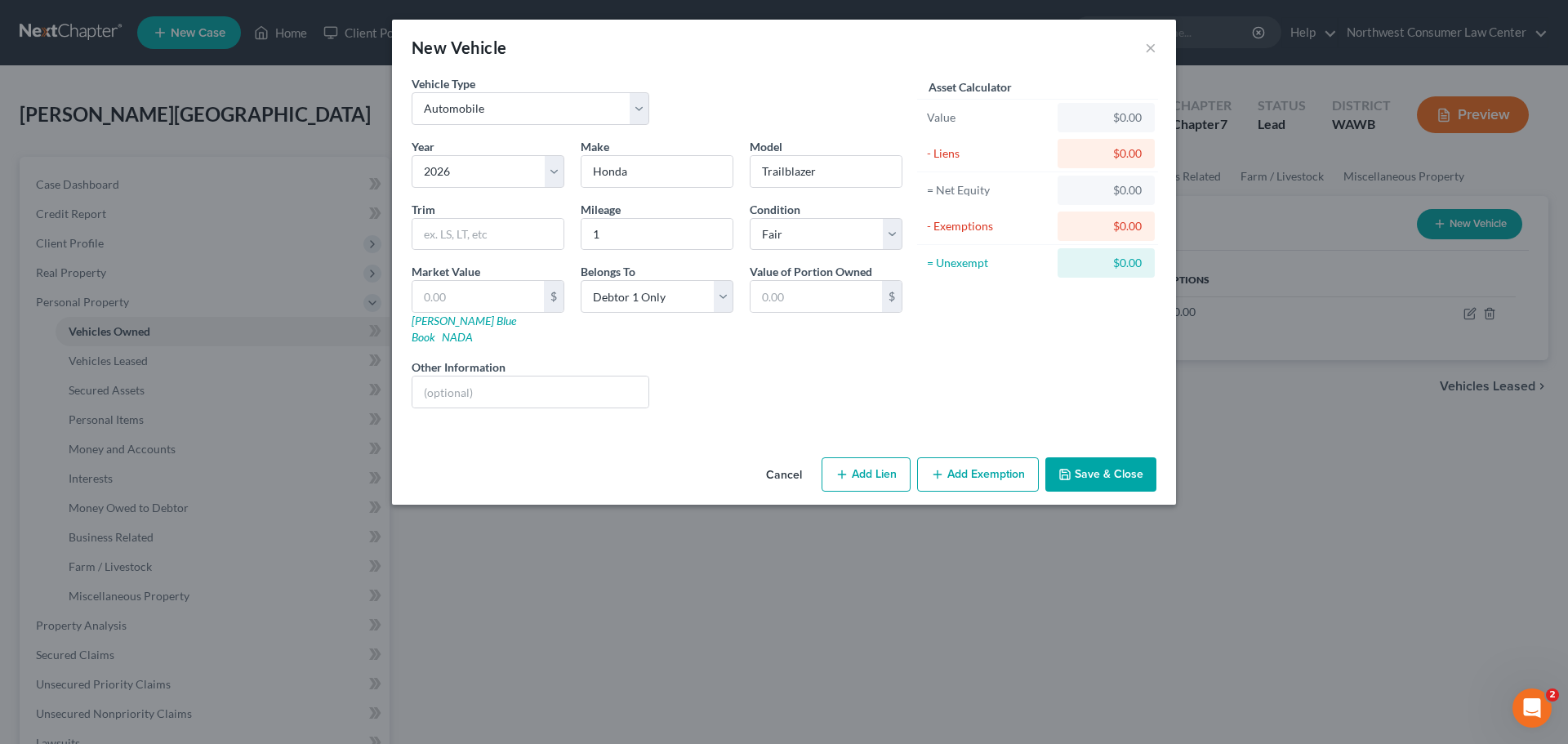
click at [1157, 41] on div "New Vehicle ×" at bounding box center [784, 48] width 784 height 56
click at [1153, 47] on button "×" at bounding box center [1150, 47] width 11 height 20
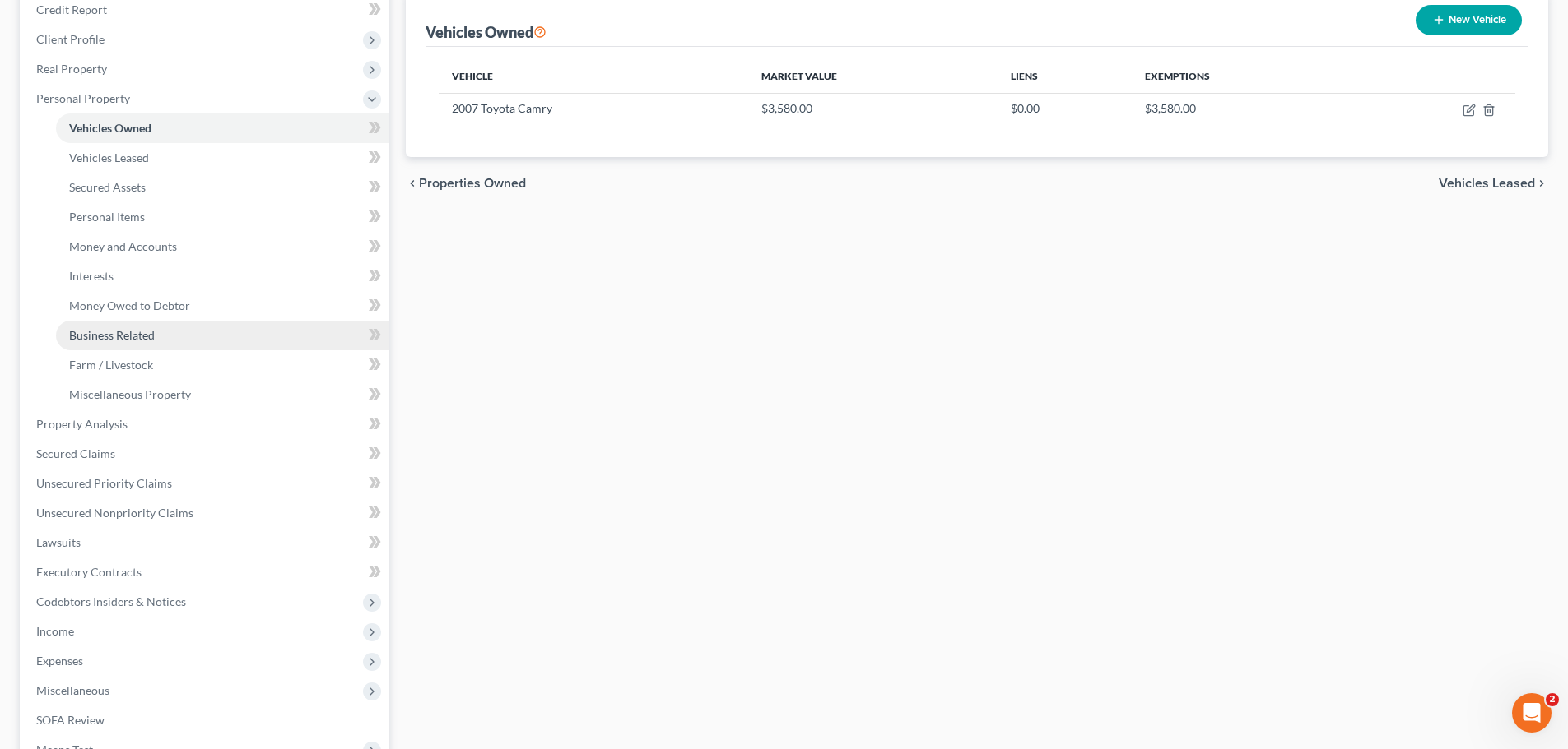
scroll to position [247, 0]
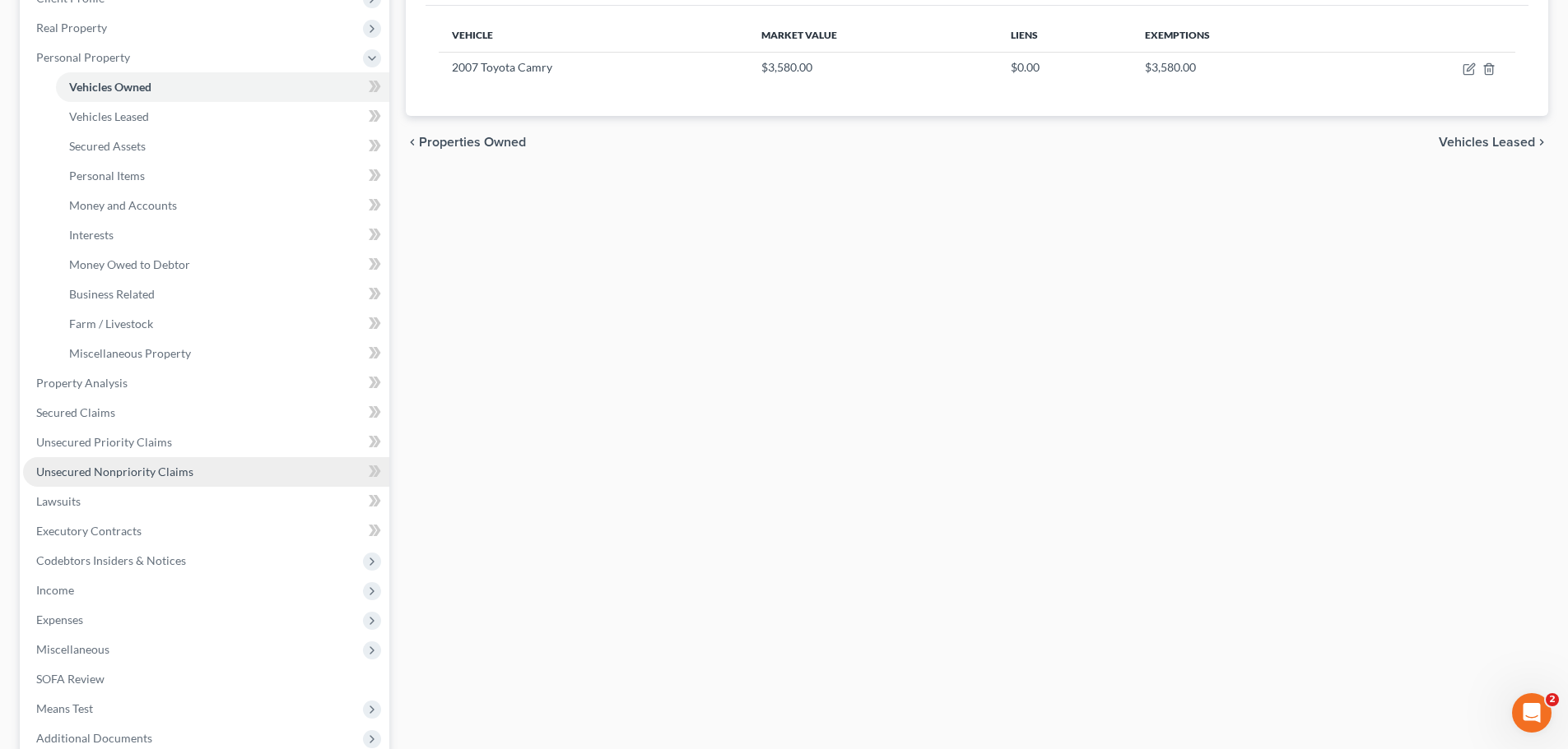
click at [227, 470] on link "Unsecured Nonpriority Claims" at bounding box center [206, 472] width 366 height 30
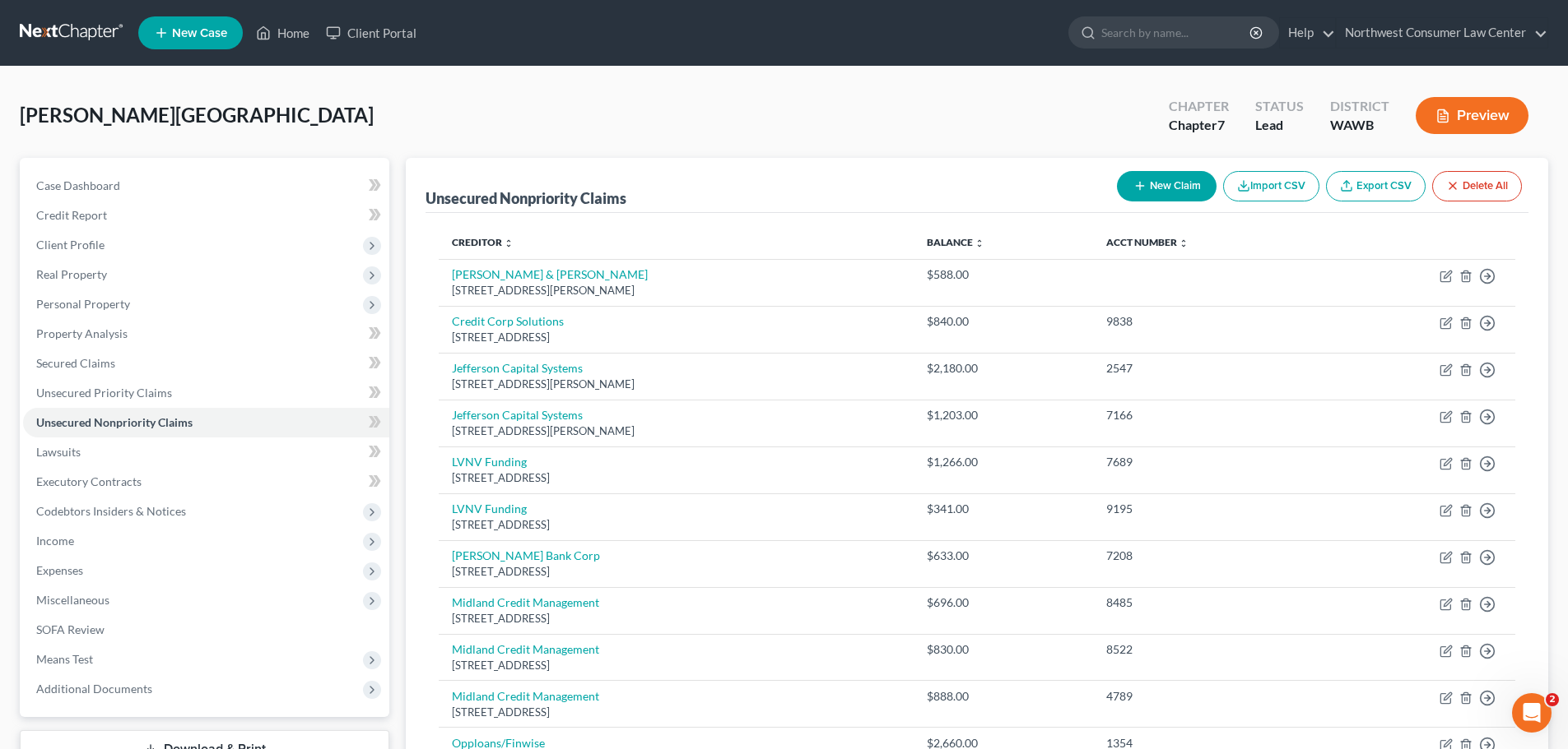
click at [1166, 178] on button "New Claim" at bounding box center [1167, 186] width 100 height 31
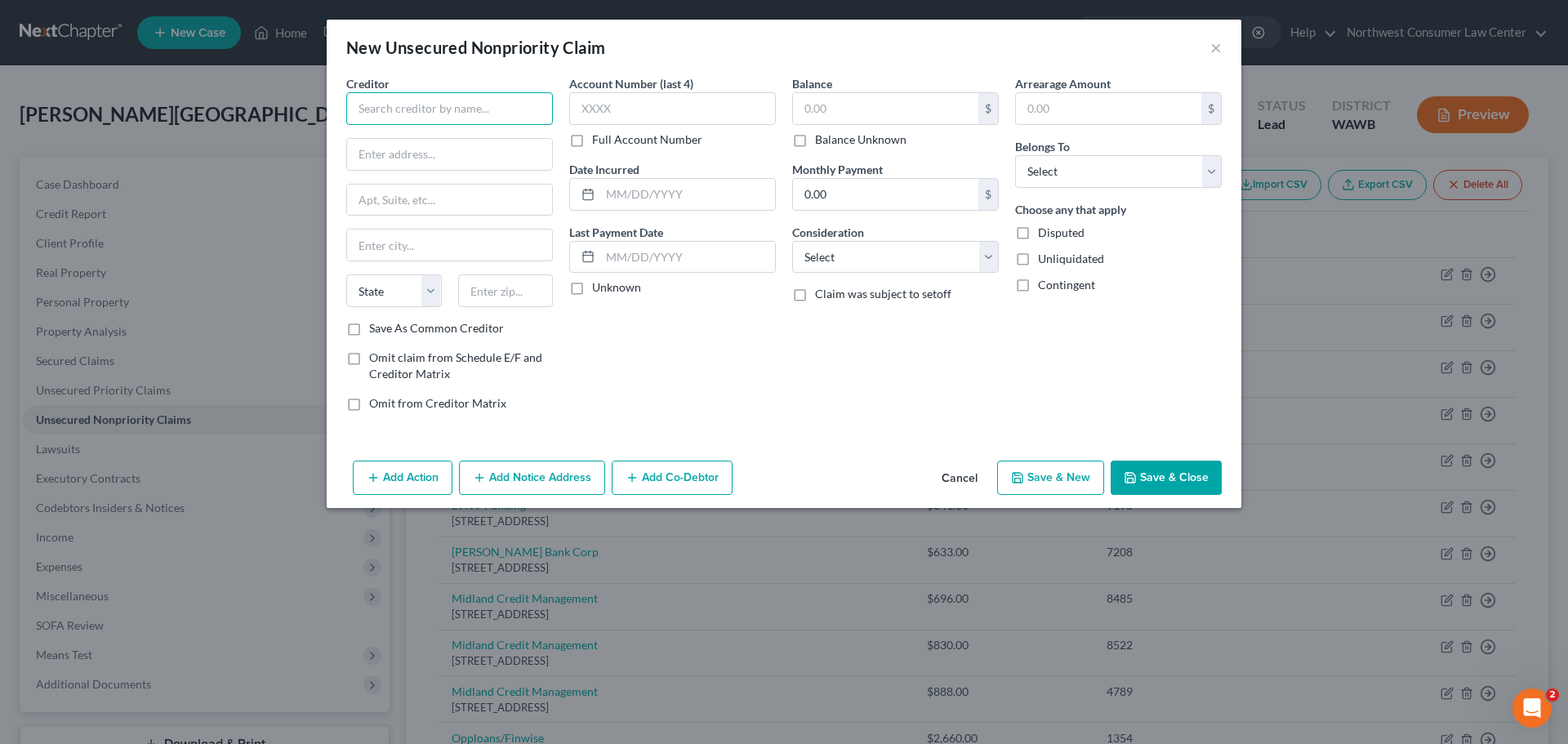
click at [378, 110] on input "text" at bounding box center [450, 109] width 207 height 33
click at [1129, 164] on select "Select Debtor 1 Only Debtor 2 Only Debtor 1 And Debtor 2 Only At Least One Of T…" at bounding box center [1118, 171] width 207 height 33
click at [1015, 155] on select "Select Debtor 1 Only Debtor 2 Only Debtor 1 And Debtor 2 Only At Least One Of T…" at bounding box center [1118, 171] width 207 height 33
click at [949, 256] on select "Select Cable / Satellite Services Collection Agency Credit Card Debt Debt Couns…" at bounding box center [896, 258] width 207 height 33
click at [792, 241] on select "Select Cable / Satellite Services Collection Agency Credit Card Debt Debt Couns…" at bounding box center [896, 258] width 207 height 33
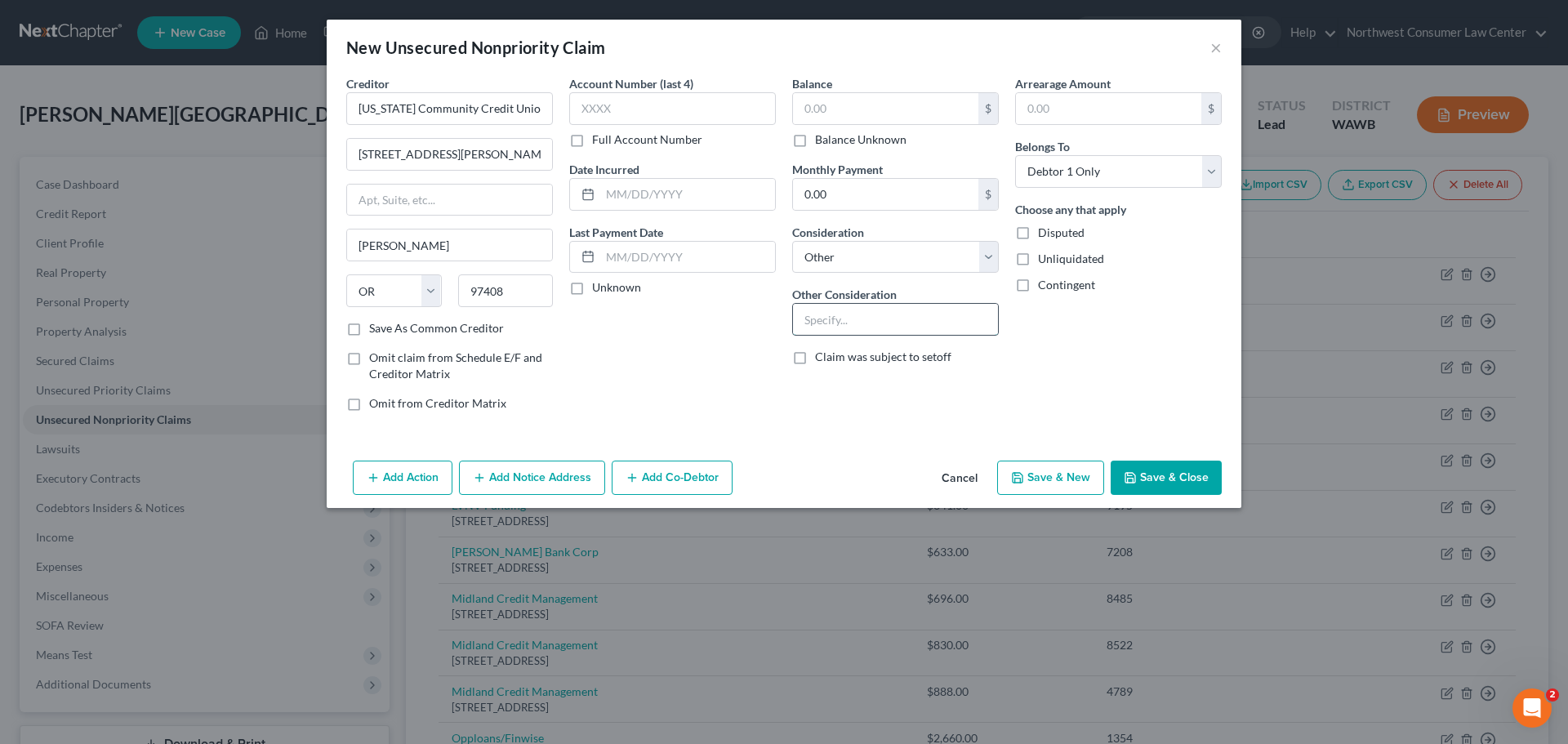
click at [857, 317] on input "text" at bounding box center [896, 319] width 205 height 31
click at [892, 114] on input "text" at bounding box center [885, 109] width 185 height 31
click at [963, 479] on button "Cancel" at bounding box center [959, 479] width 62 height 33
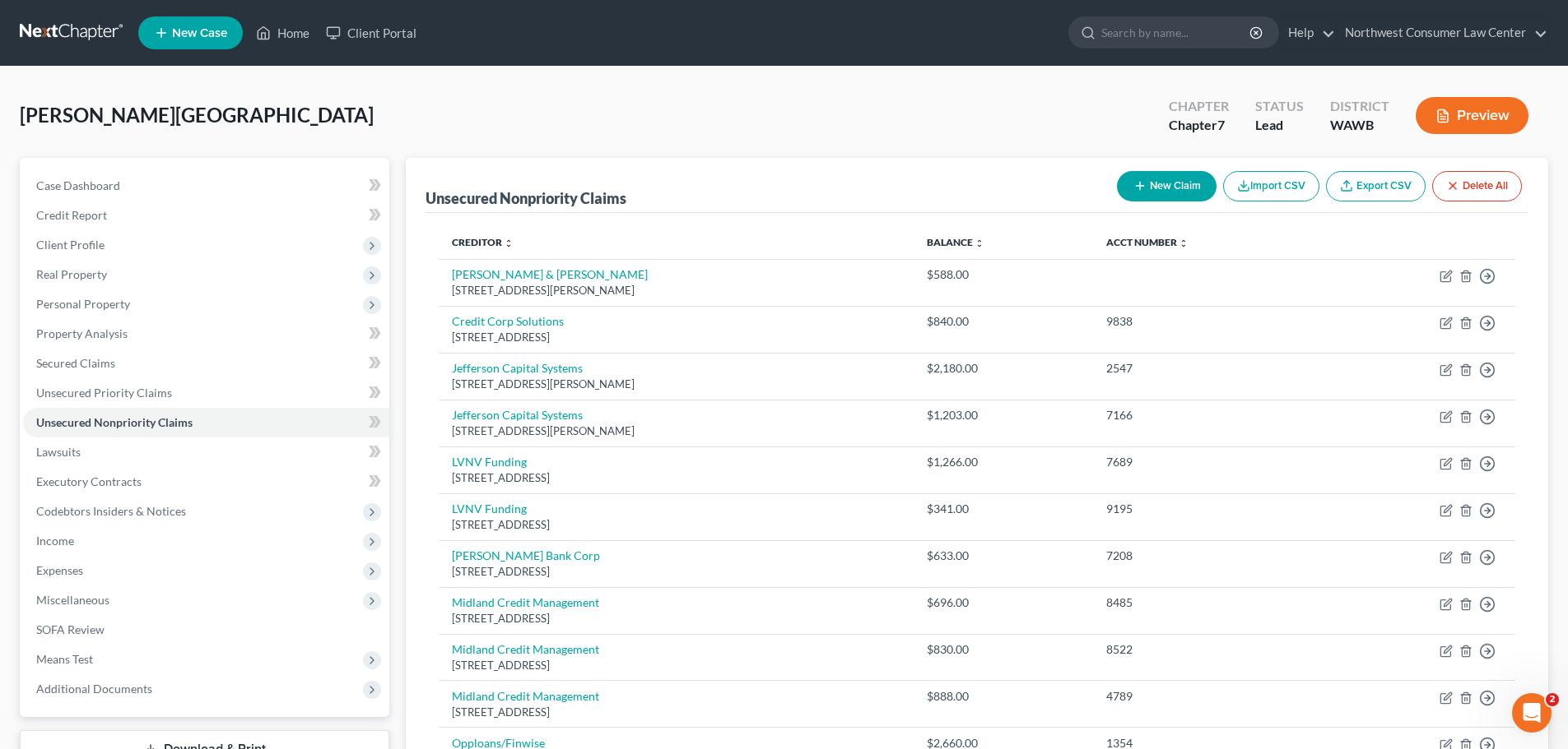
click at [1152, 187] on button "New Claim" at bounding box center [1167, 186] width 100 height 31
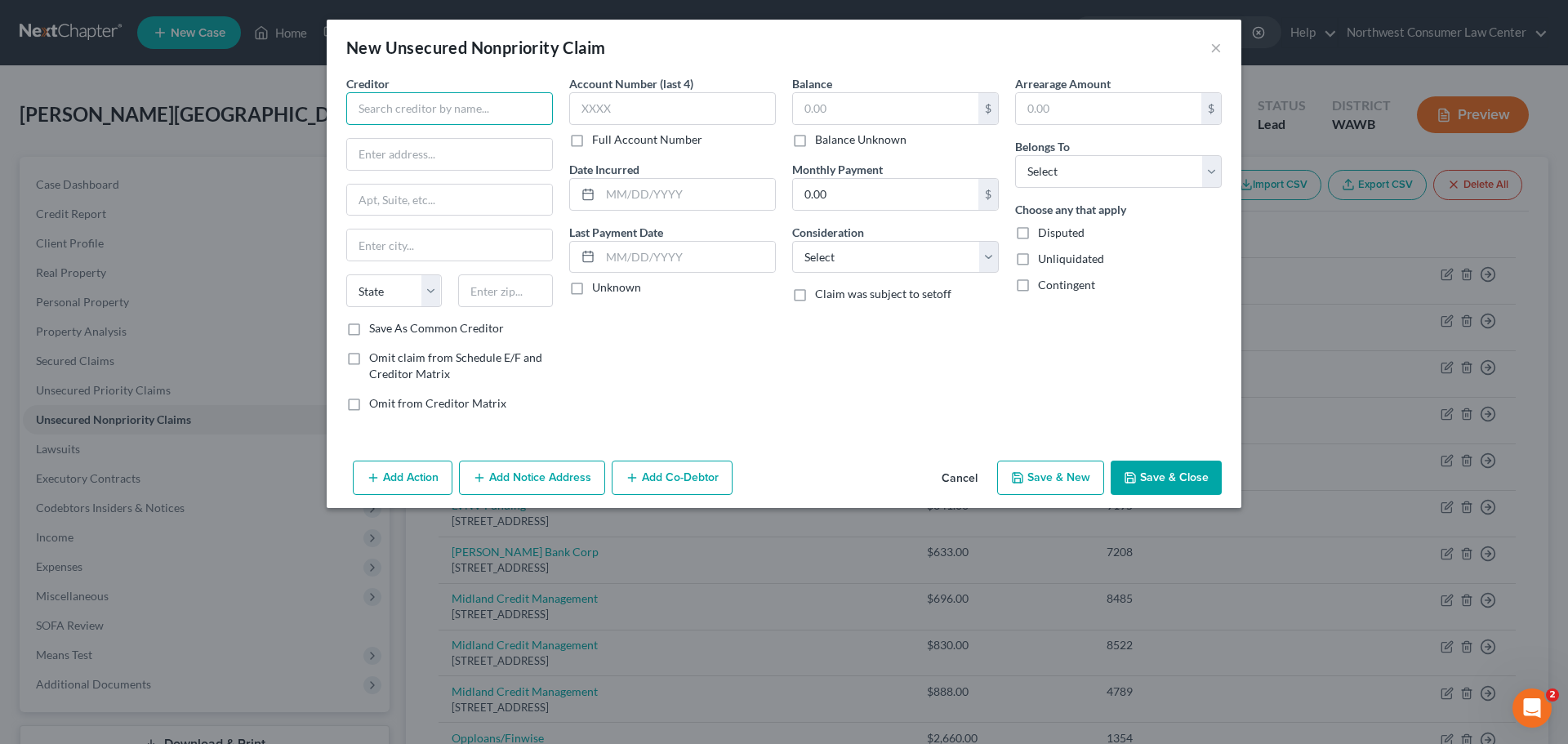
click at [420, 100] on input "text" at bounding box center [450, 109] width 207 height 33
click at [856, 114] on input "text" at bounding box center [885, 109] width 185 height 31
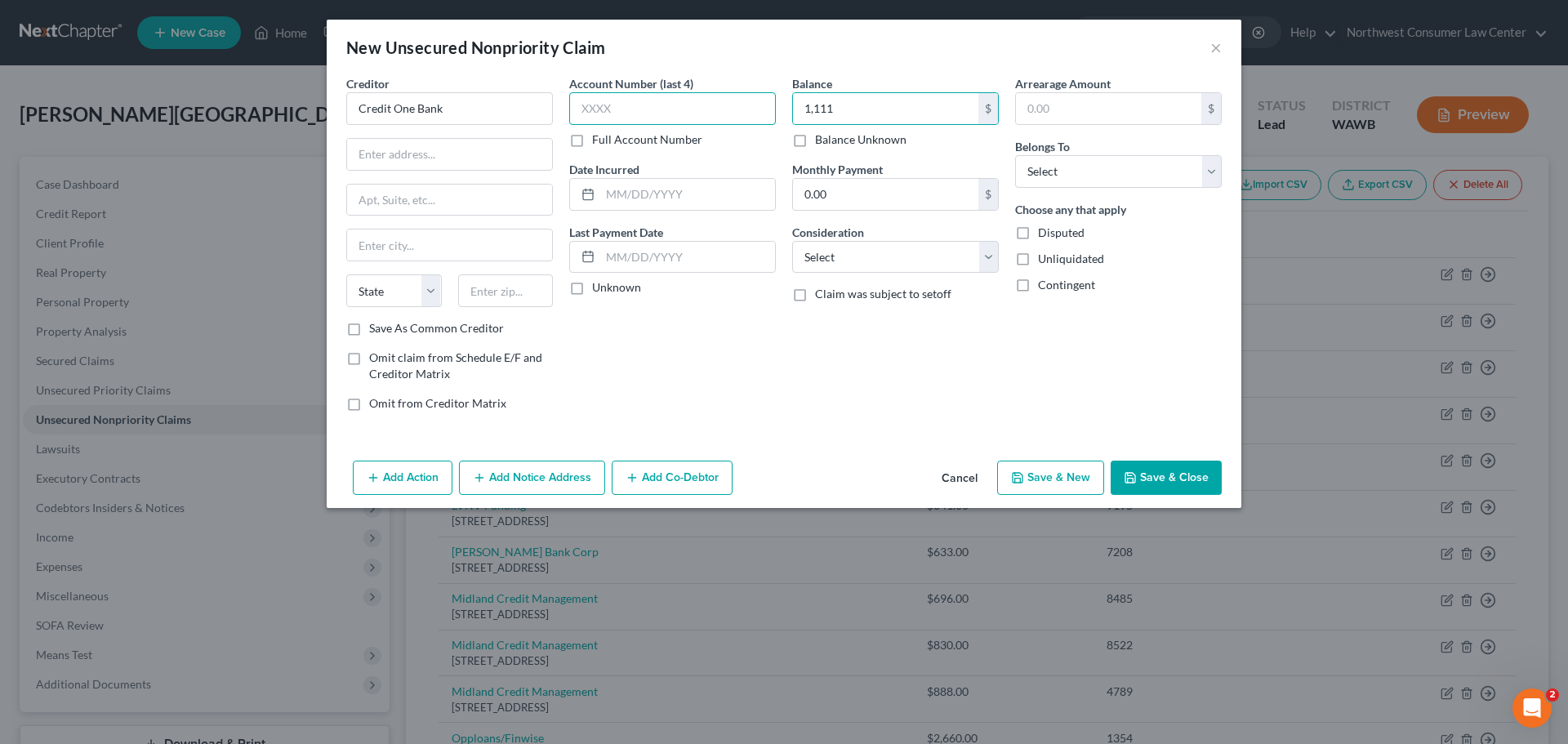
click at [753, 111] on input "text" at bounding box center [672, 109] width 207 height 33
click at [1040, 179] on select "Select Debtor 1 Only Debtor 2 Only Debtor 1 And Debtor 2 Only At Least One Of T…" at bounding box center [1118, 171] width 207 height 33
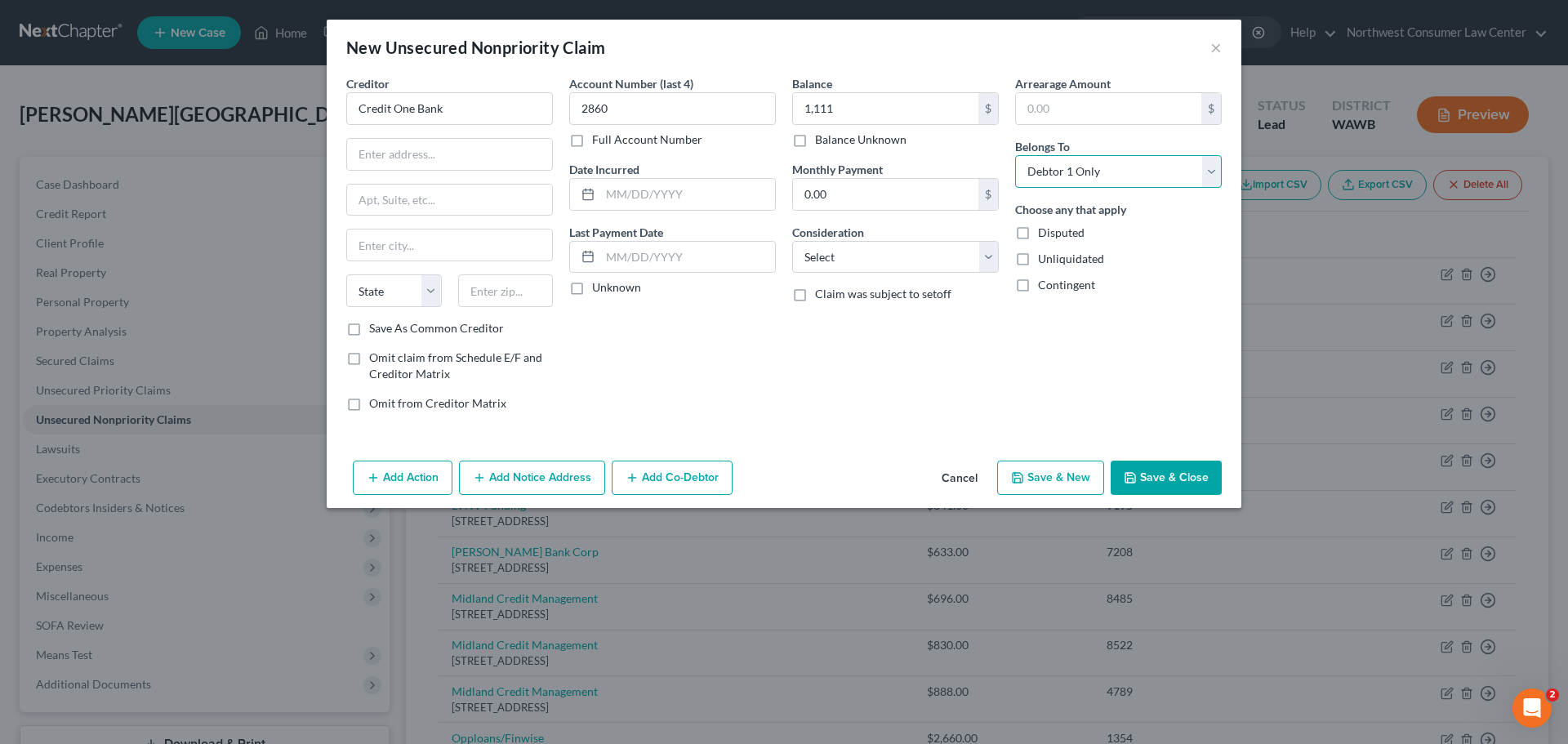
click at [1015, 155] on select "Select Debtor 1 Only Debtor 2 Only Debtor 1 And Debtor 2 Only At Least One Of T…" at bounding box center [1118, 171] width 207 height 33
click at [985, 262] on select "Select Cable / Satellite Services Collection Agency Credit Card Debt Debt Couns…" at bounding box center [896, 258] width 207 height 33
click at [792, 241] on select "Select Cable / Satellite Services Collection Agency Credit Card Debt Debt Couns…" at bounding box center [896, 258] width 207 height 33
click at [897, 266] on select "Select Cable / Satellite Services Collection Agency Credit Card Debt Debt Couns…" at bounding box center [896, 258] width 207 height 33
click at [792, 241] on select "Select Cable / Satellite Services Collection Agency Credit Card Debt Debt Couns…" at bounding box center [896, 258] width 207 height 33
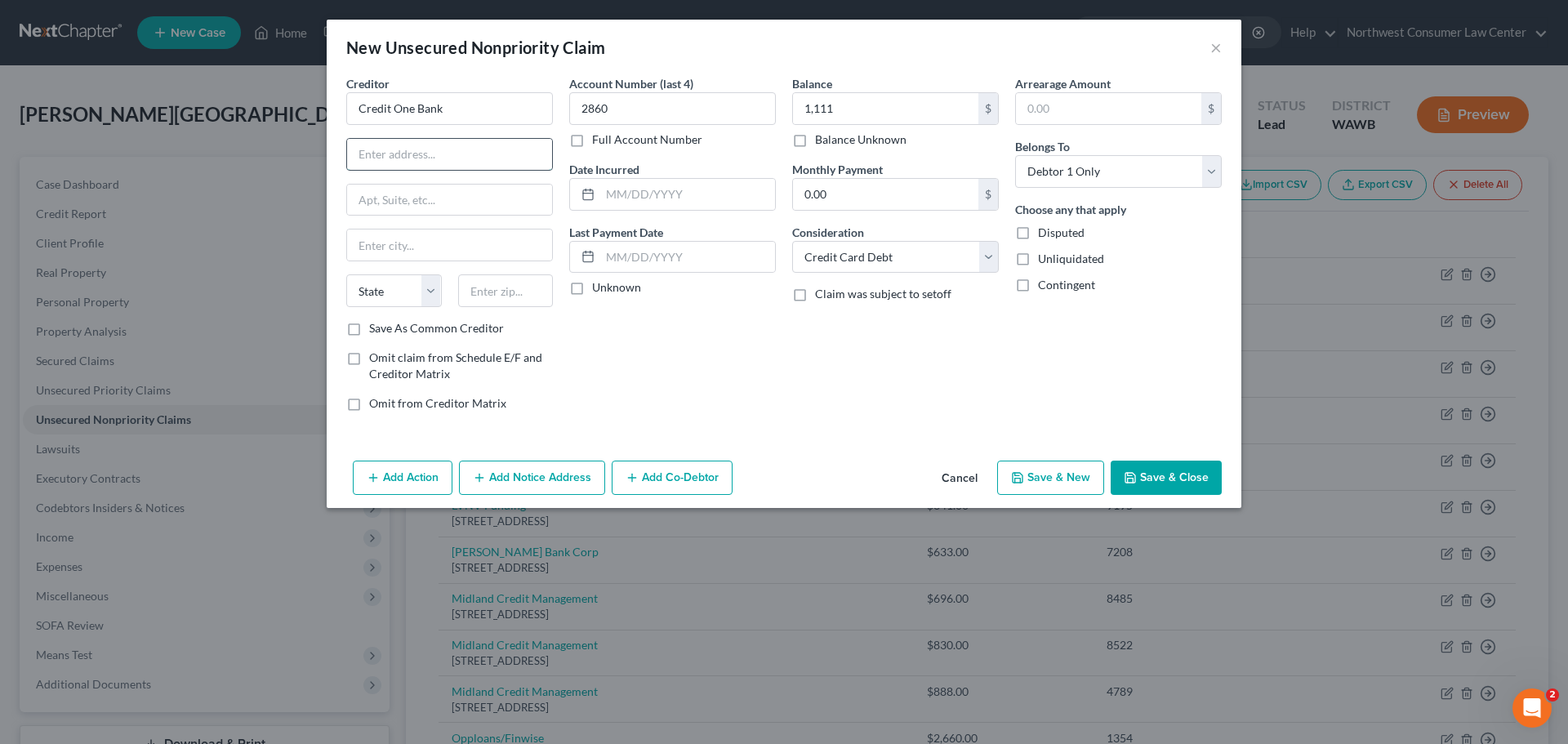
click at [418, 152] on input "text" at bounding box center [450, 155] width 205 height 31
click at [1198, 461] on button "Save & Close" at bounding box center [1166, 478] width 111 height 34
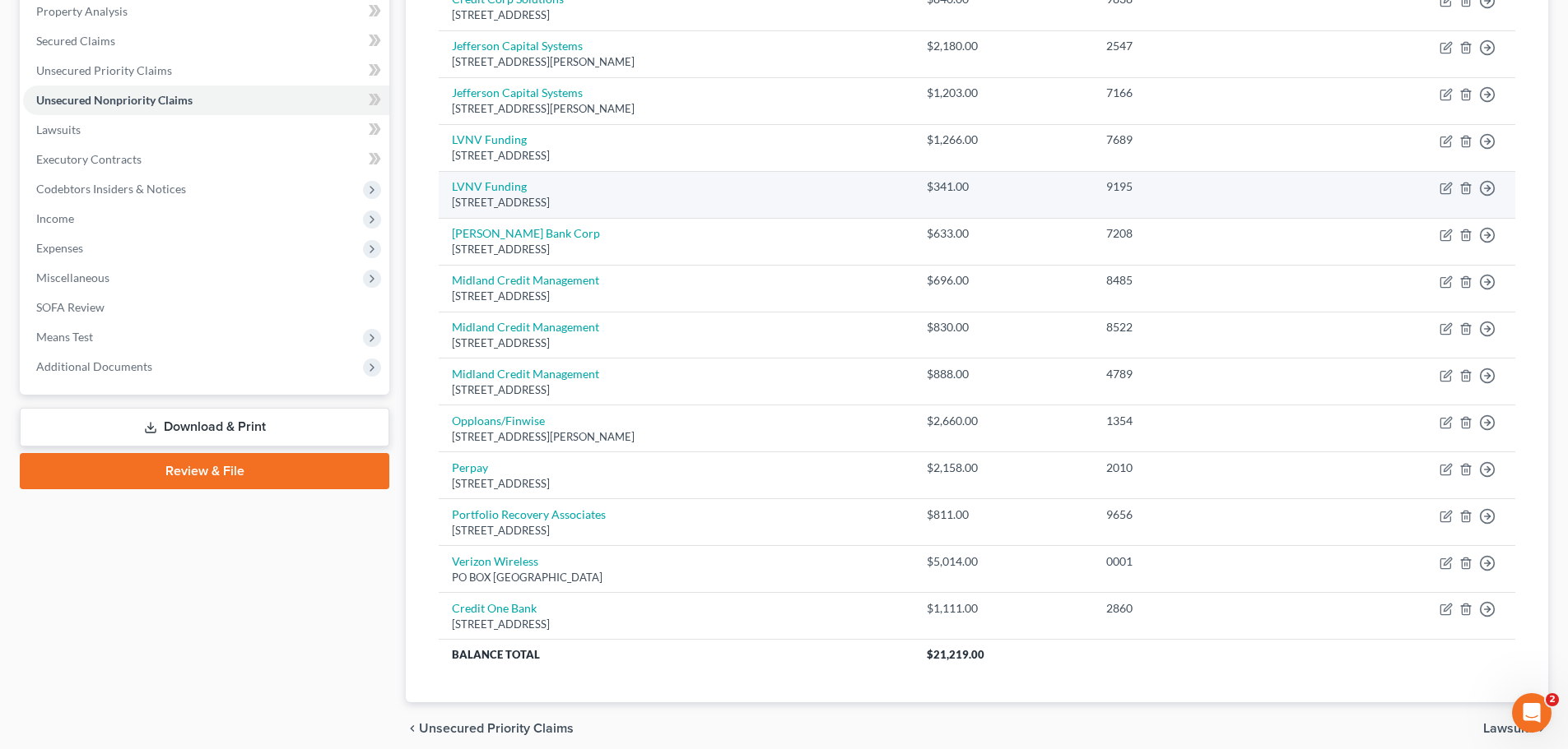
scroll to position [329, 0]
